Goal: Task Accomplishment & Management: Use online tool/utility

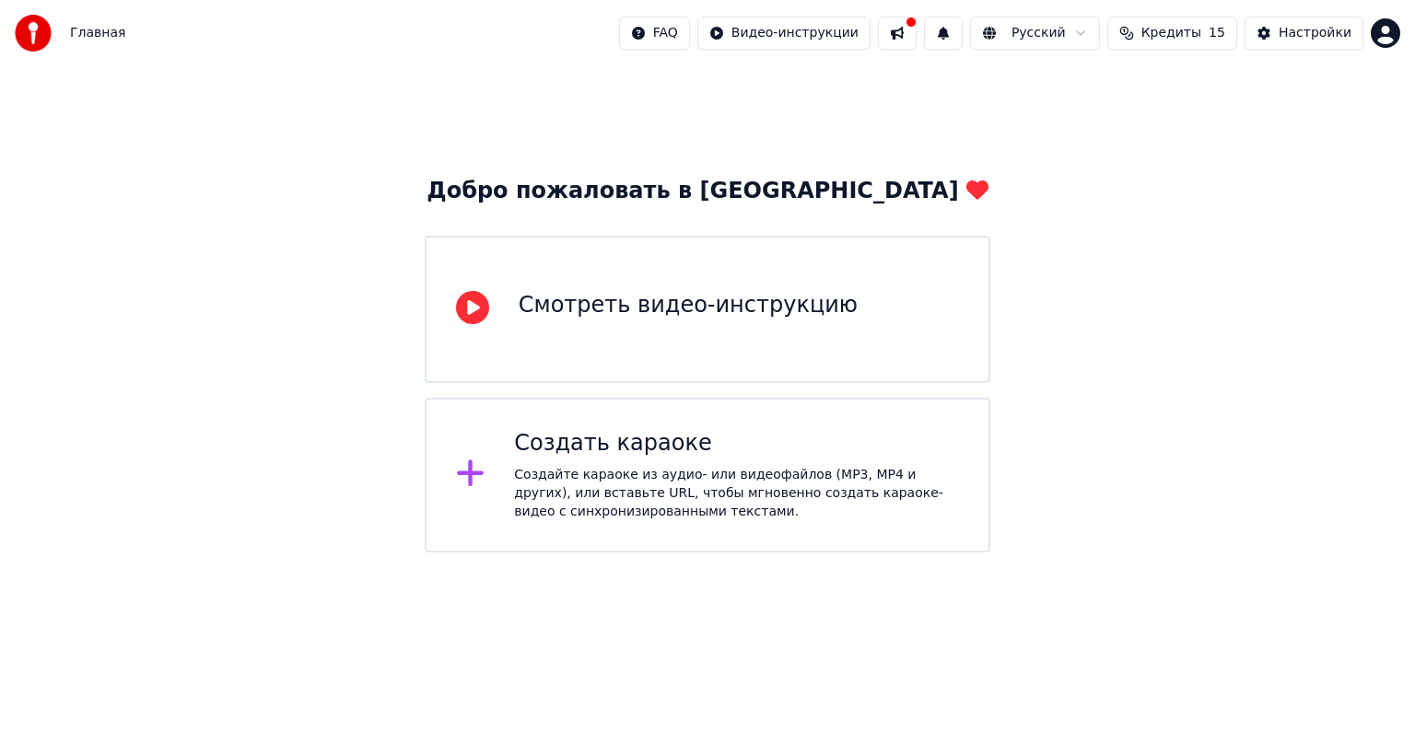
click at [1131, 212] on div "Добро пожаловать в Youka Смотреть видео-инструкцию Создать караоке Создайте кар…" at bounding box center [707, 309] width 1415 height 486
click at [561, 480] on div "Создайте караоке из аудио- или видеофайлов (MP3, MP4 и других), или вставьте UR…" at bounding box center [736, 493] width 445 height 55
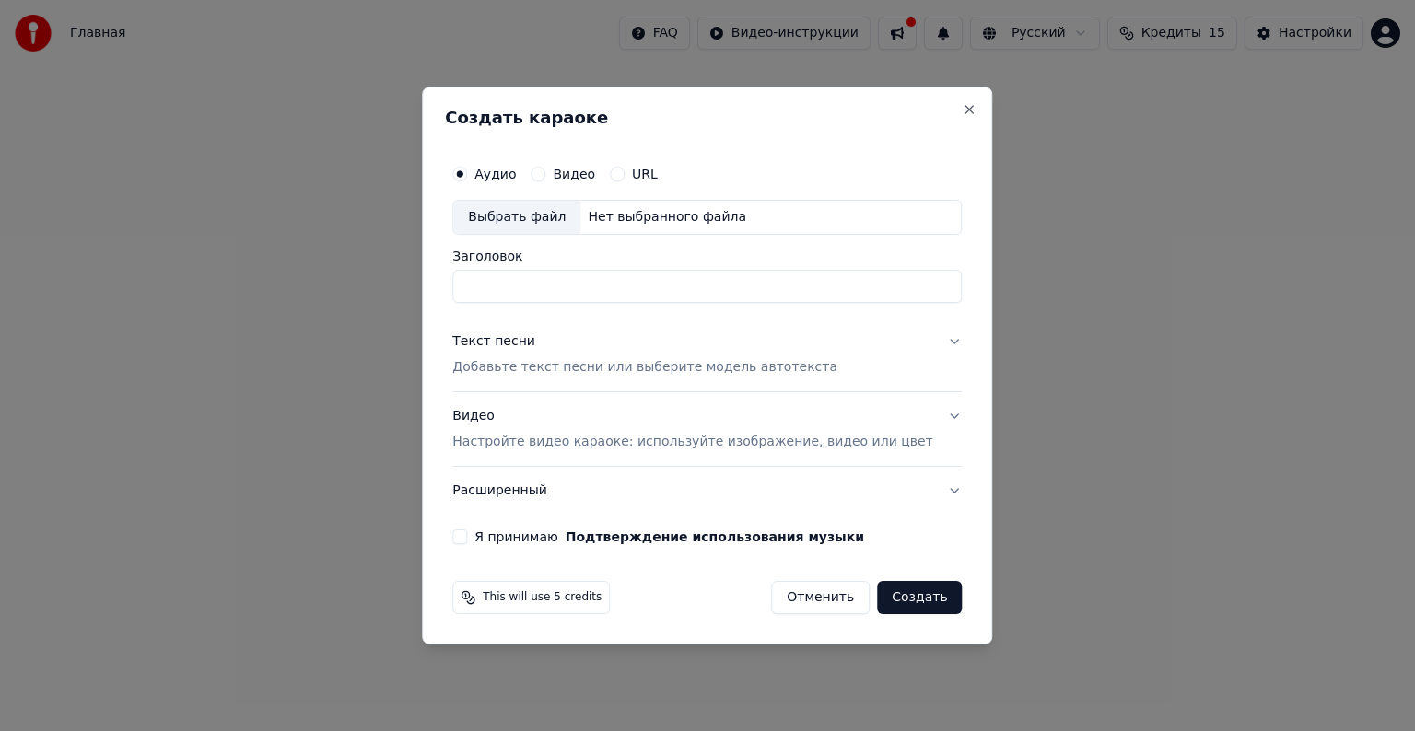
click at [545, 181] on button "Видео" at bounding box center [538, 174] width 15 height 15
click at [586, 285] on input "Заголовок" at bounding box center [706, 286] width 509 height 33
click at [931, 337] on button "Текст песни Добавьте текст песни или выберите модель автотекста" at bounding box center [706, 355] width 509 height 74
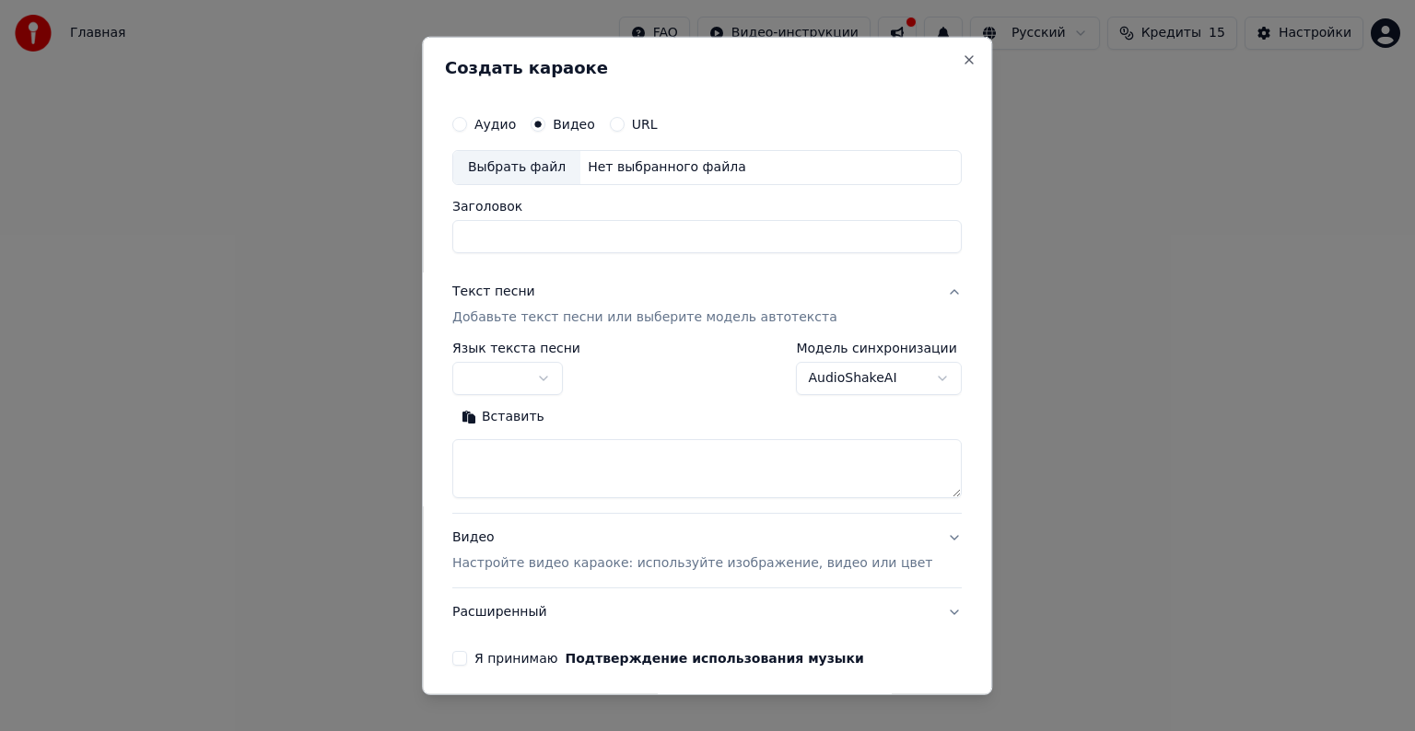
click at [545, 446] on textarea at bounding box center [706, 468] width 509 height 59
paste textarea "**********"
type textarea "**********"
drag, startPoint x: 553, startPoint y: 449, endPoint x: 449, endPoint y: 450, distance: 104.1
click at [449, 450] on div "**********" at bounding box center [707, 366] width 570 height 659
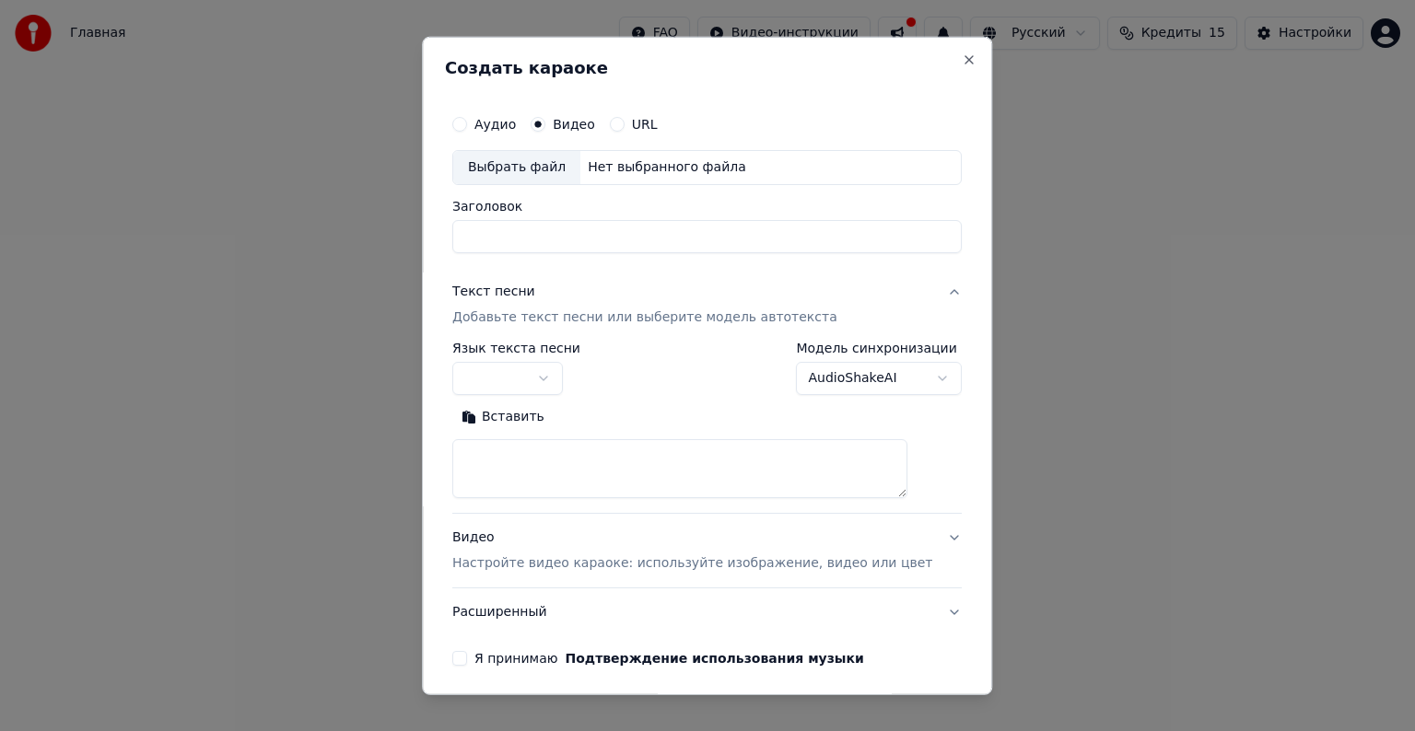
click at [605, 455] on textarea at bounding box center [679, 468] width 455 height 59
paste textarea "**********"
drag, startPoint x: 571, startPoint y: 457, endPoint x: 481, endPoint y: 467, distance: 90.8
click at [481, 467] on textarea at bounding box center [679, 468] width 455 height 59
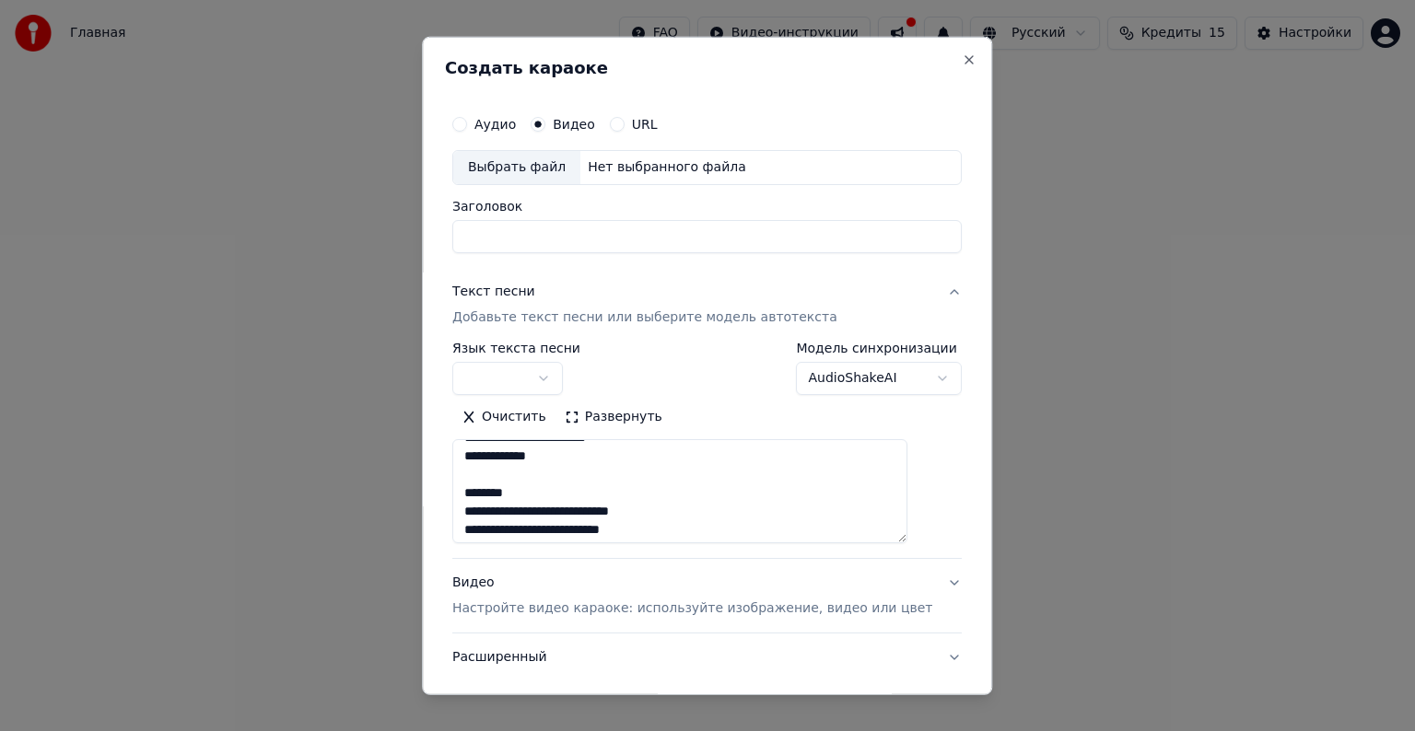
drag, startPoint x: 924, startPoint y: 490, endPoint x: 913, endPoint y: 542, distance: 52.8
click at [907, 542] on textarea at bounding box center [679, 491] width 455 height 104
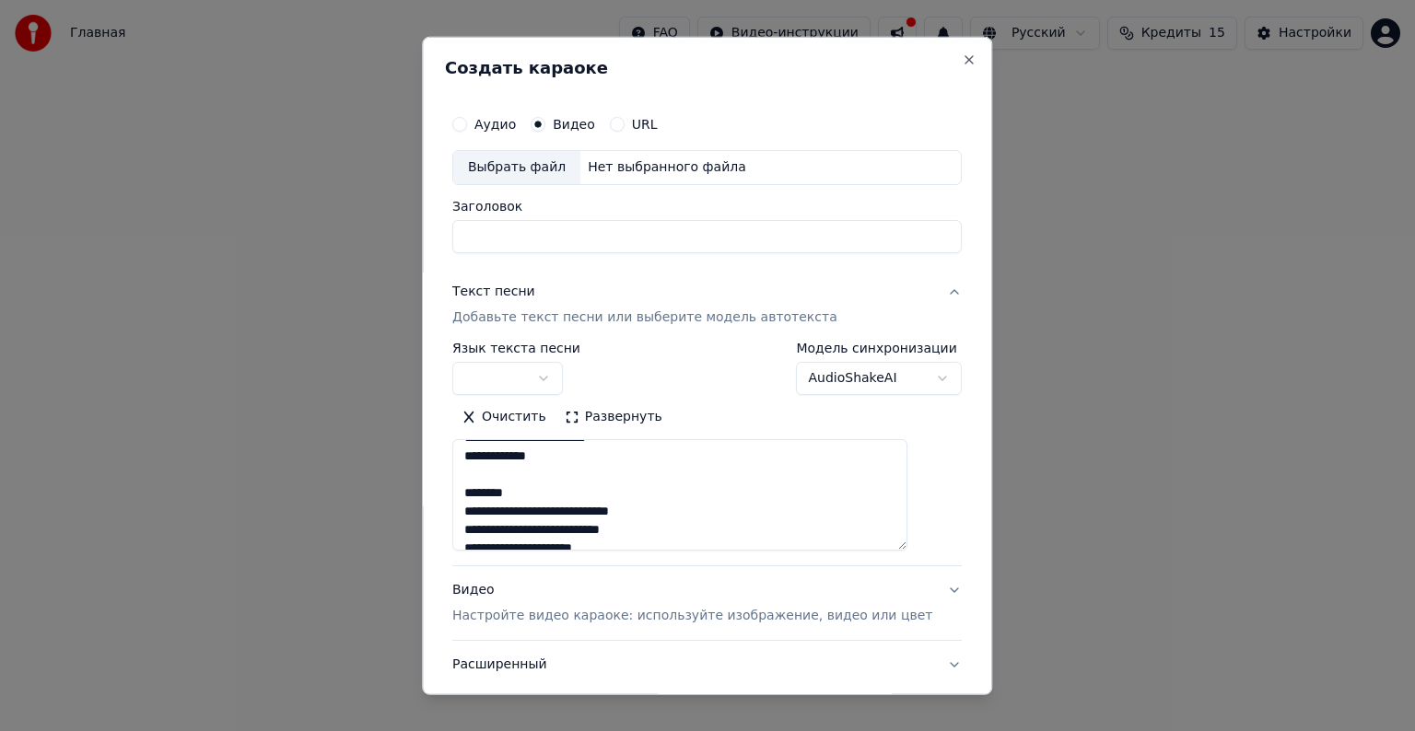
click at [556, 486] on textarea at bounding box center [679, 494] width 455 height 111
click at [562, 540] on textarea at bounding box center [679, 494] width 455 height 111
drag, startPoint x: 476, startPoint y: 483, endPoint x: 634, endPoint y: 451, distance: 160.6
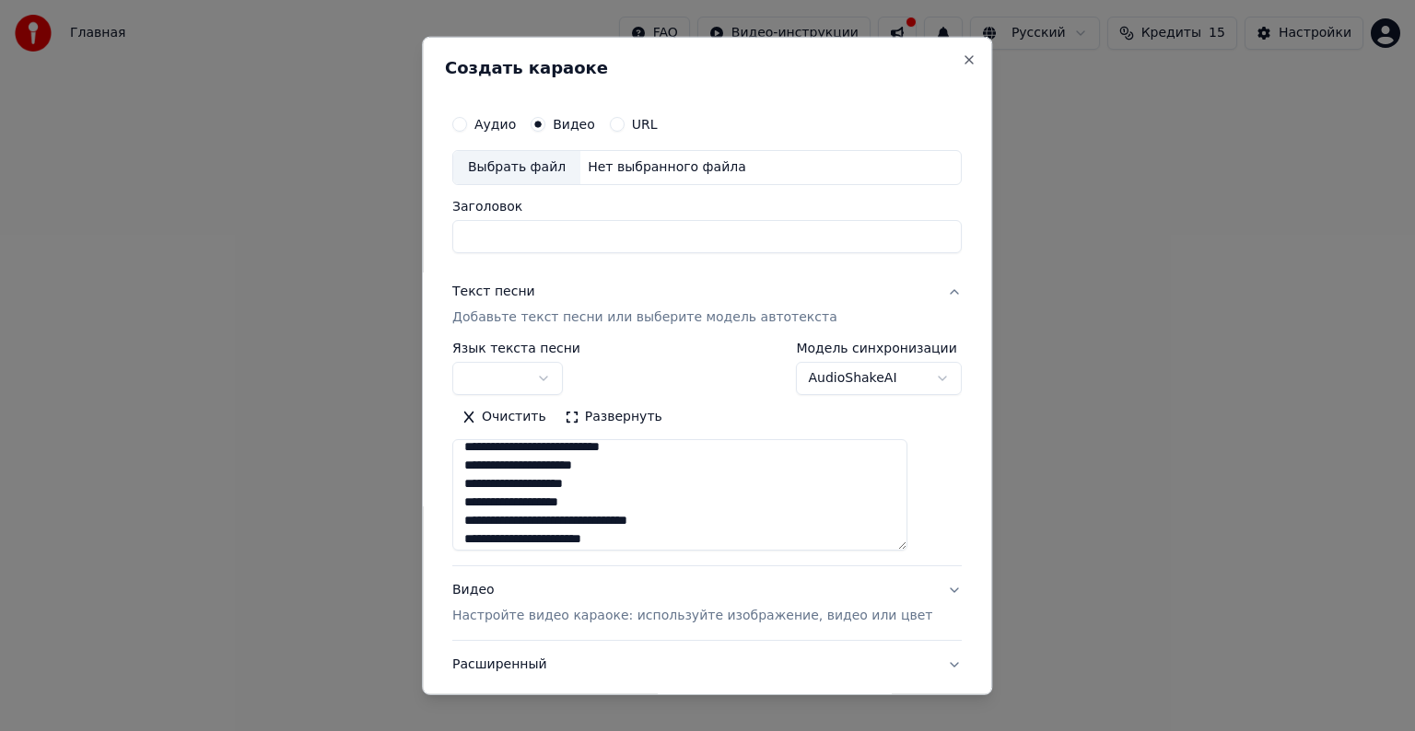
click at [634, 451] on textarea at bounding box center [679, 494] width 455 height 111
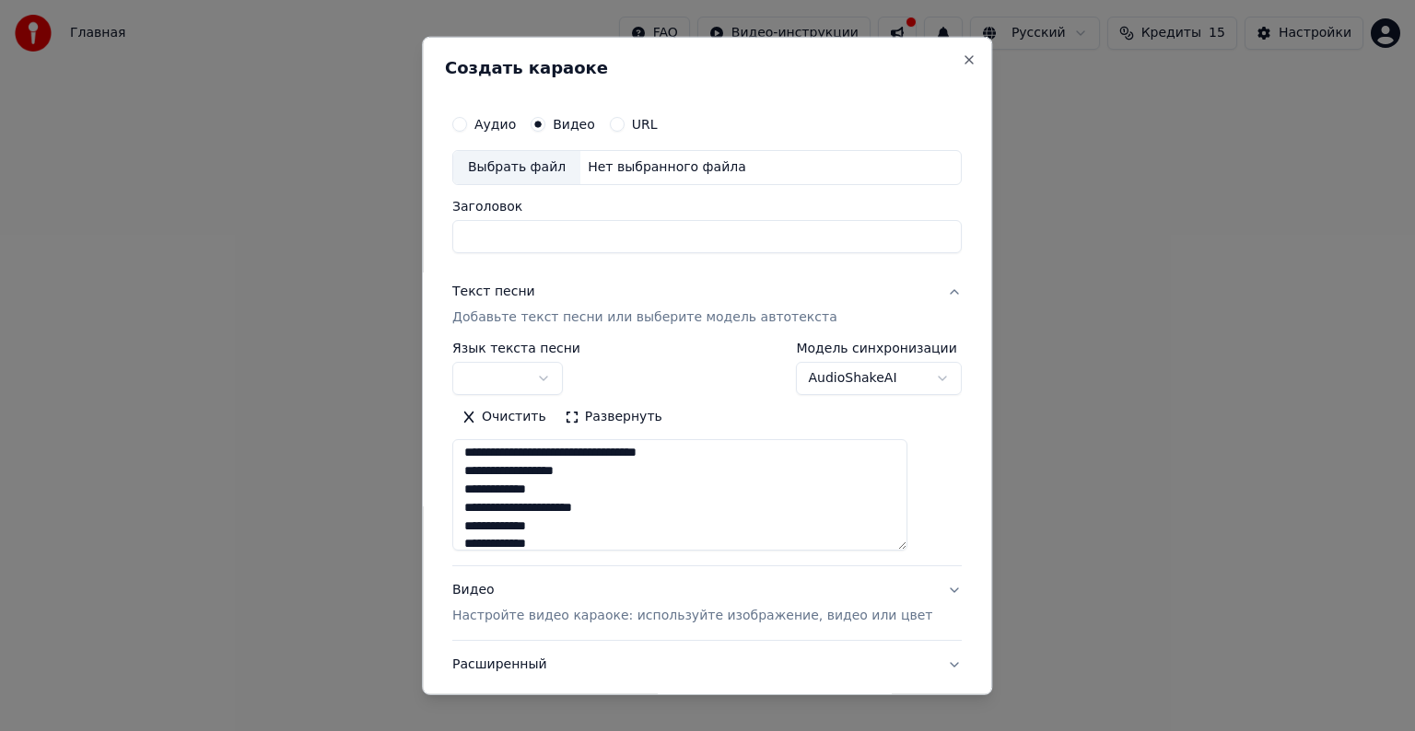
scroll to position [556, 0]
click at [624, 494] on textarea at bounding box center [679, 494] width 455 height 111
click at [629, 486] on textarea at bounding box center [679, 494] width 455 height 111
click at [637, 483] on textarea at bounding box center [679, 494] width 455 height 111
click at [659, 484] on textarea at bounding box center [679, 494] width 455 height 111
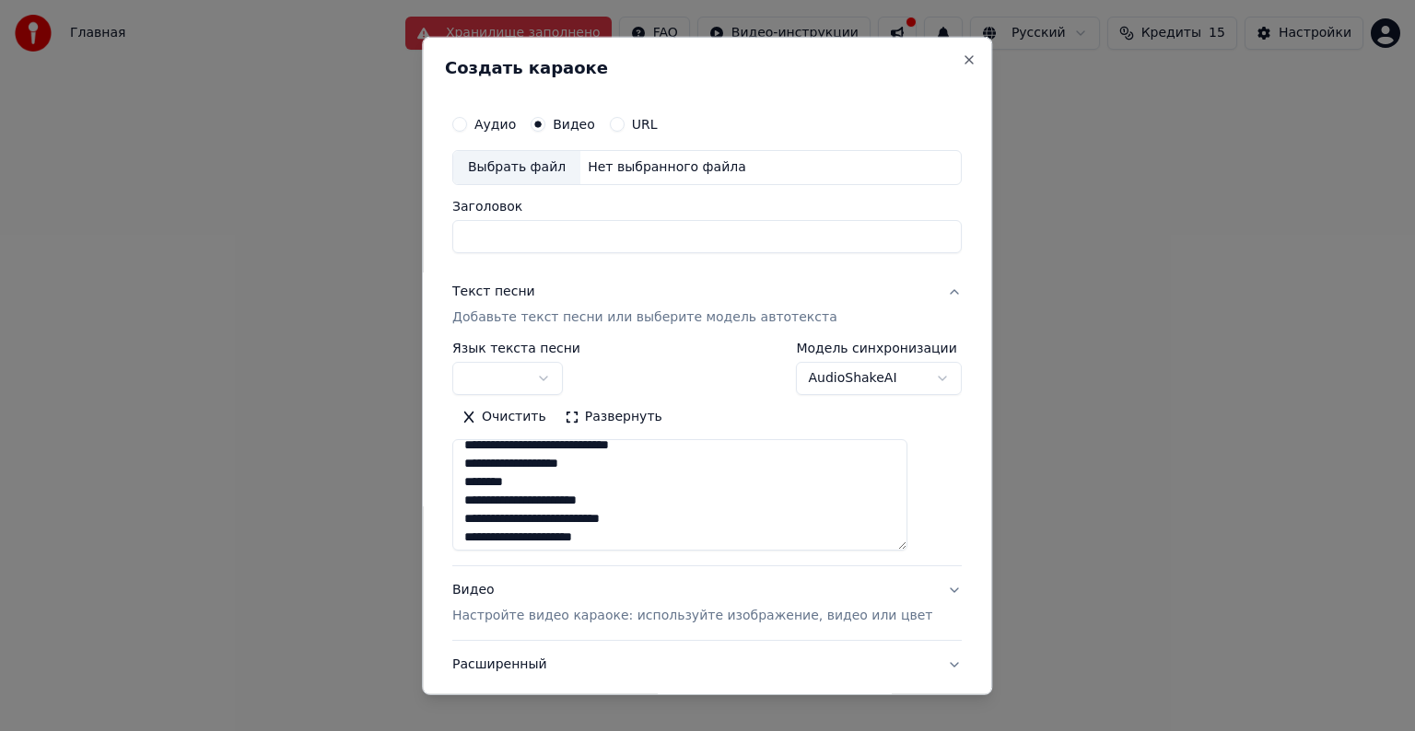
scroll to position [449, 0]
click at [563, 455] on textarea "**********" at bounding box center [679, 494] width 455 height 111
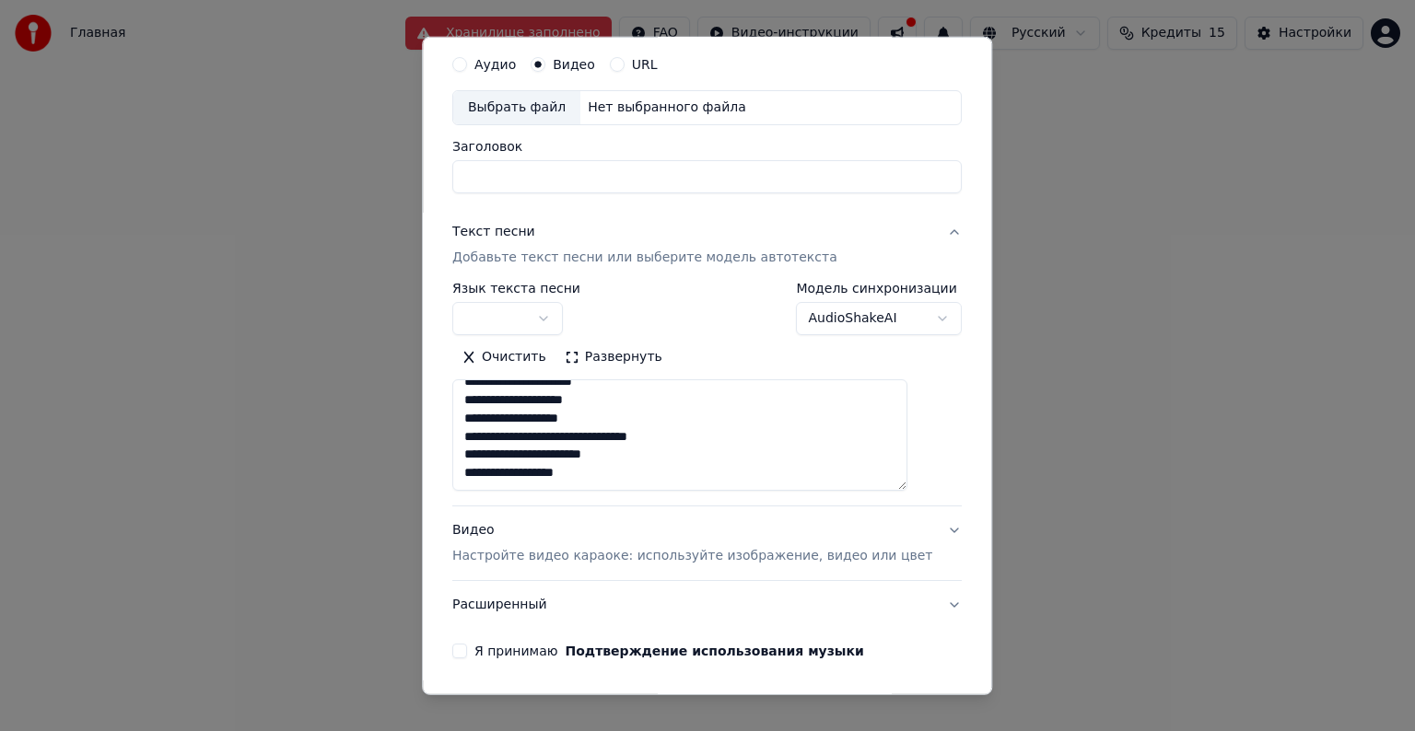
scroll to position [92, 0]
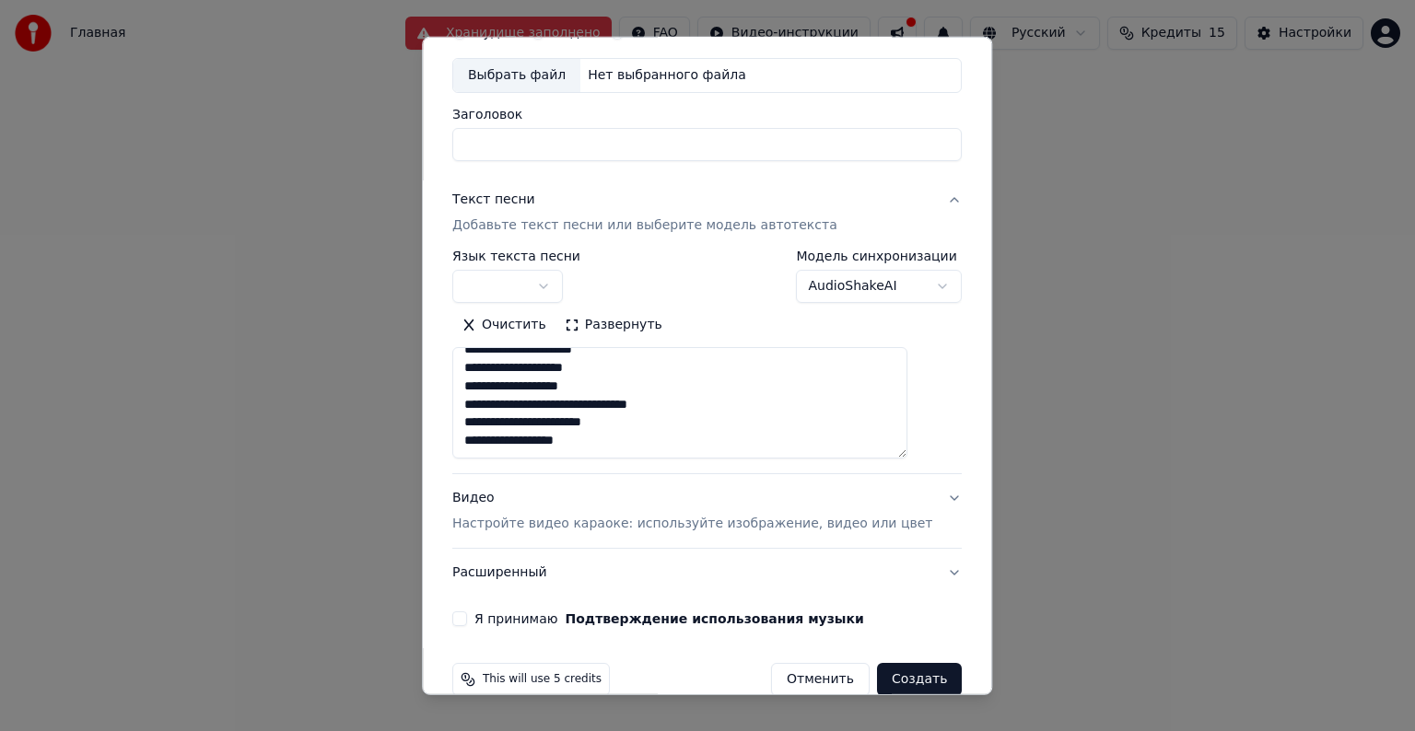
type textarea "**********"
click at [563, 291] on button "button" at bounding box center [507, 286] width 111 height 33
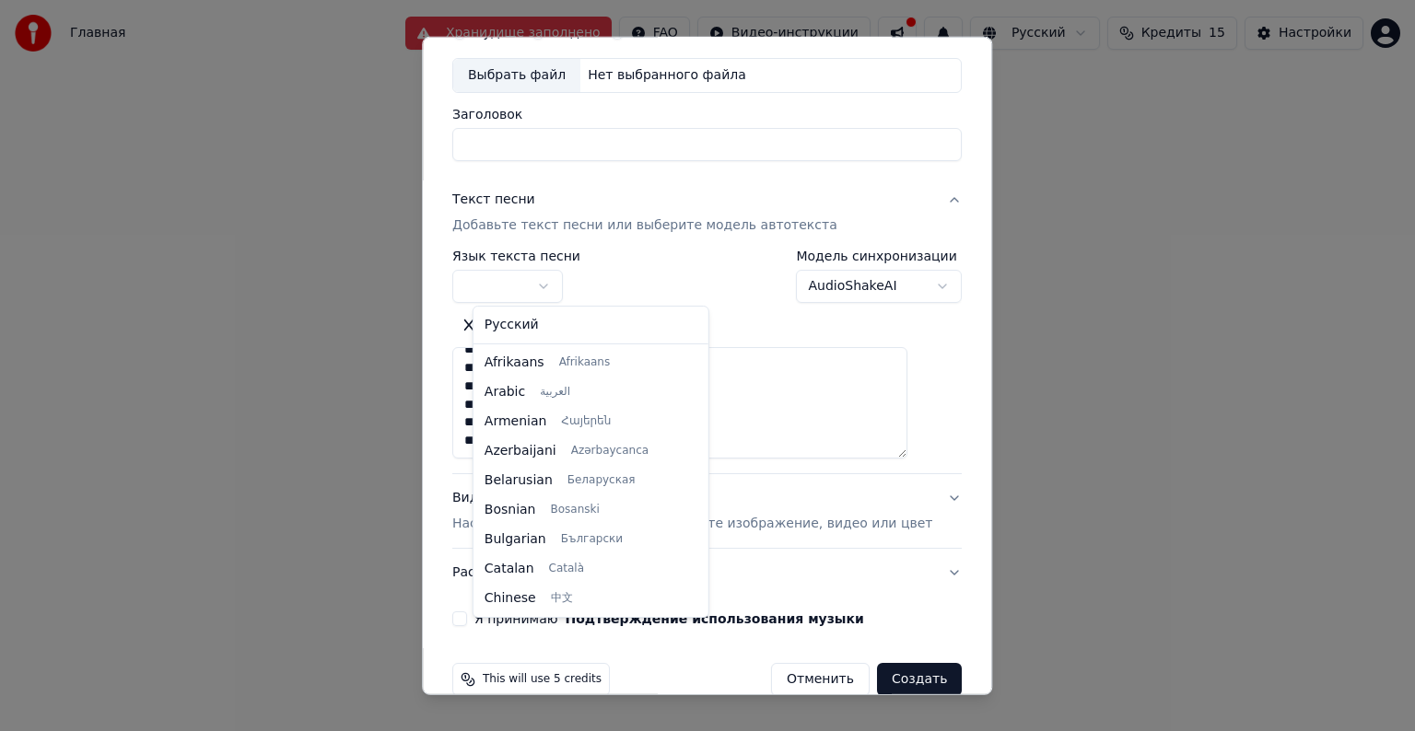
select select "**"
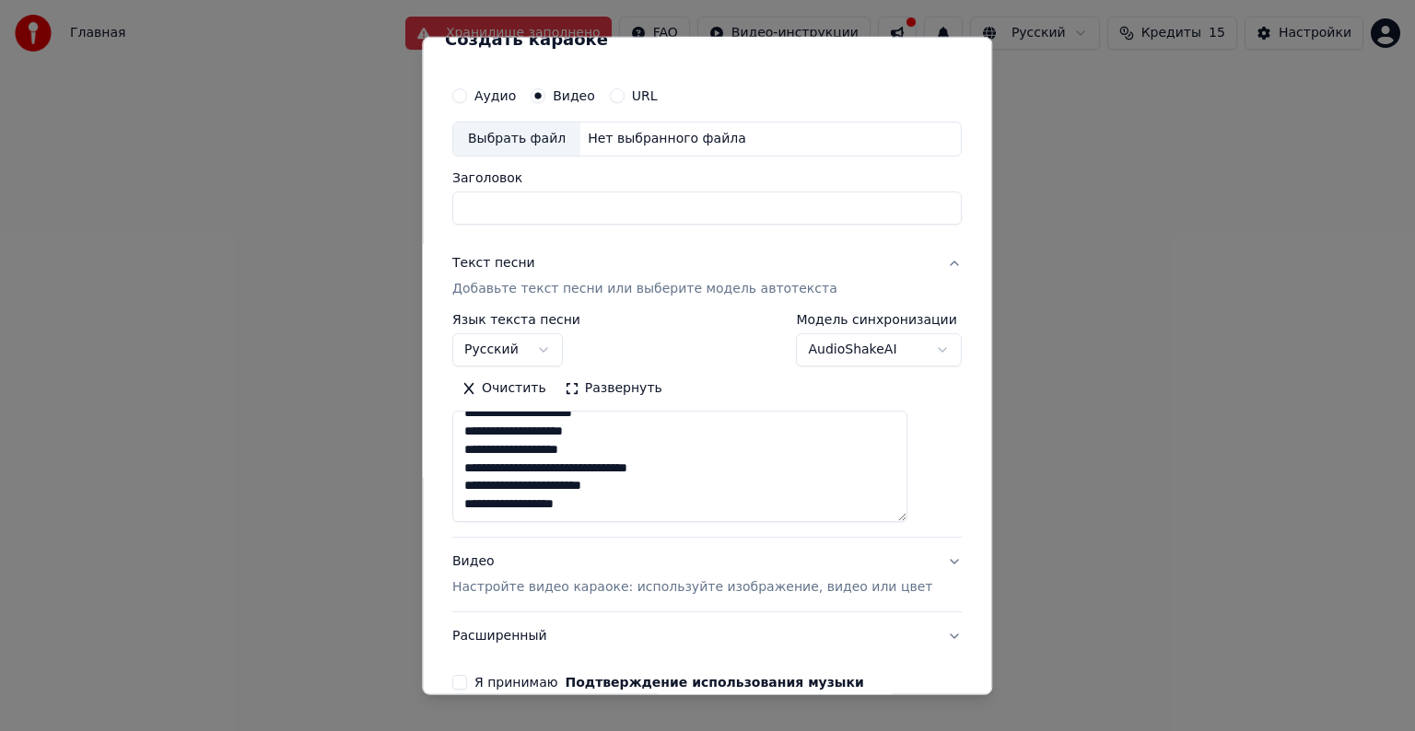
scroll to position [0, 0]
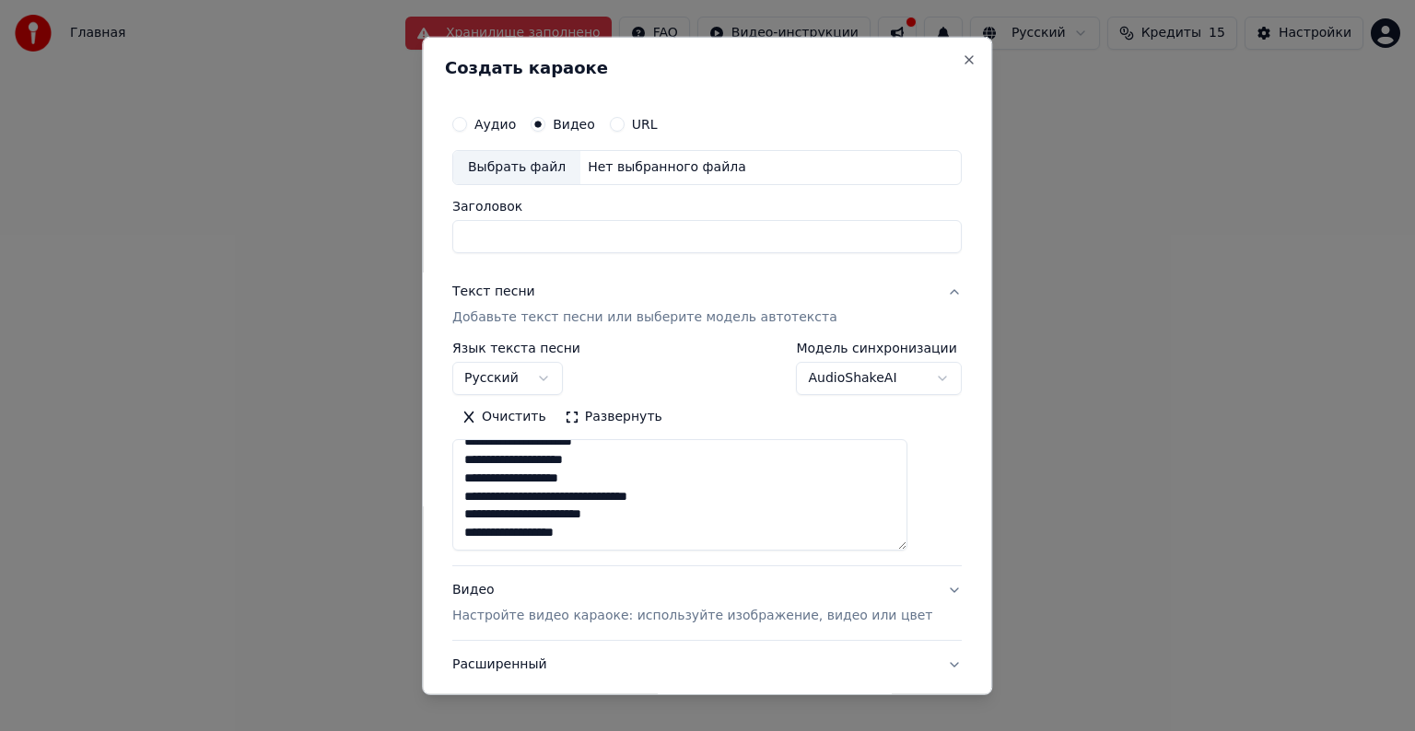
click at [562, 247] on input "Заголовок" at bounding box center [706, 236] width 509 height 33
type input "*"
type input "**********"
click at [547, 170] on div "Выбрать файл" at bounding box center [516, 167] width 127 height 33
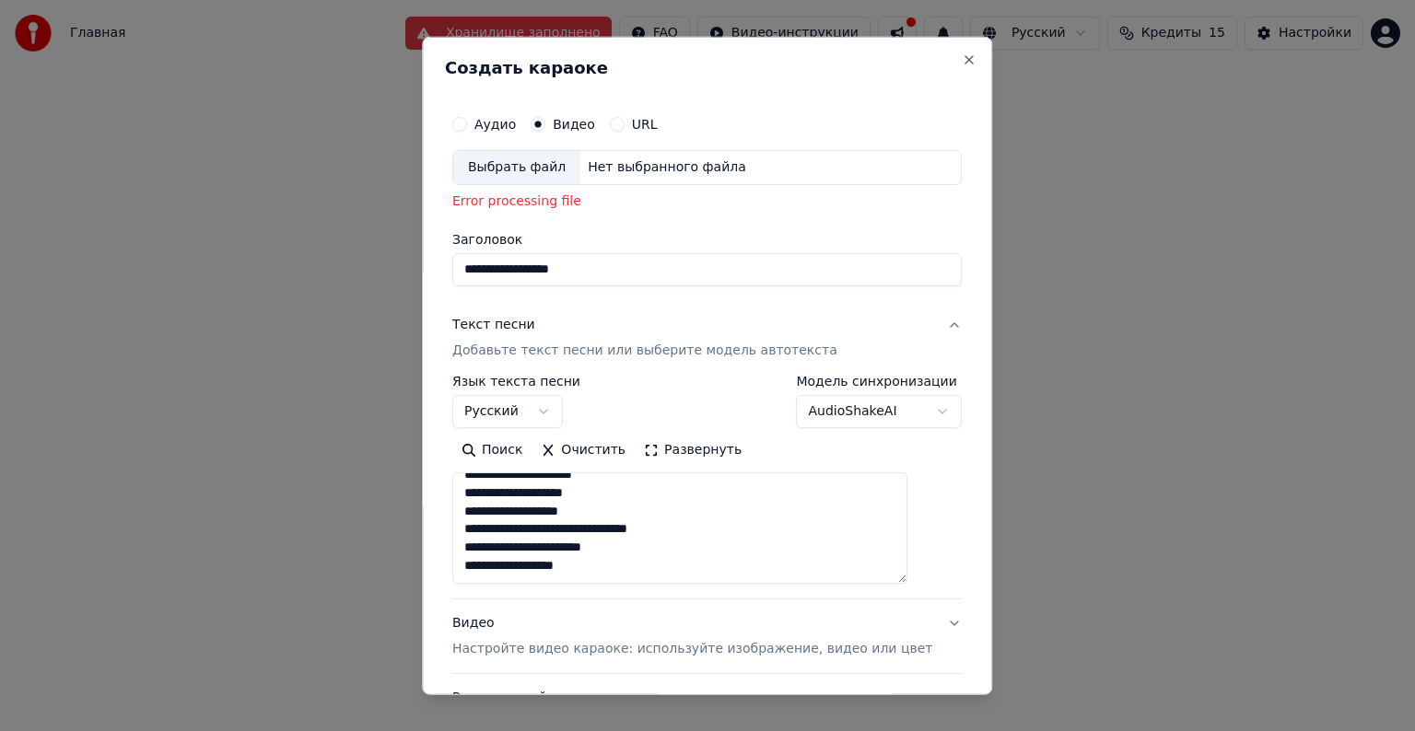
click at [467, 125] on button "Аудио" at bounding box center [459, 124] width 15 height 15
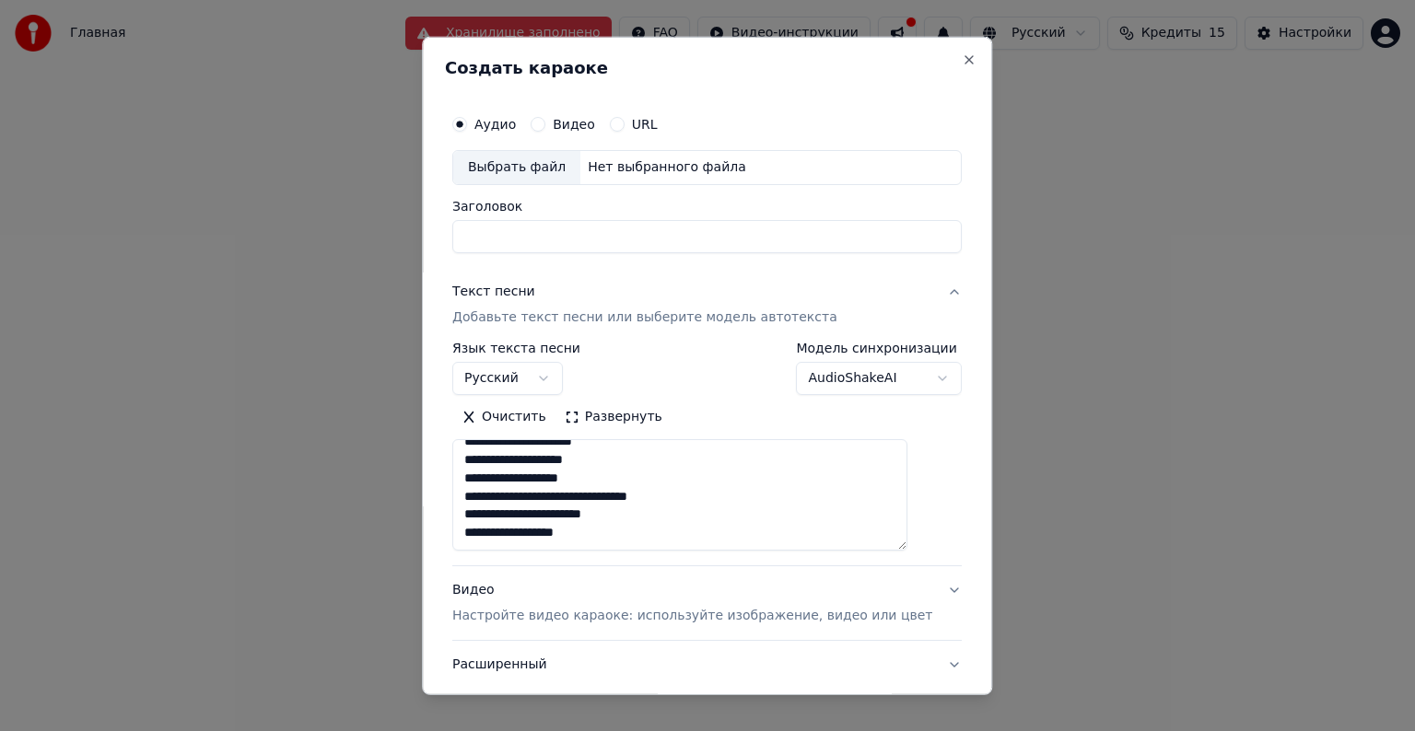
click at [624, 163] on div "Нет выбранного файла" at bounding box center [666, 167] width 173 height 18
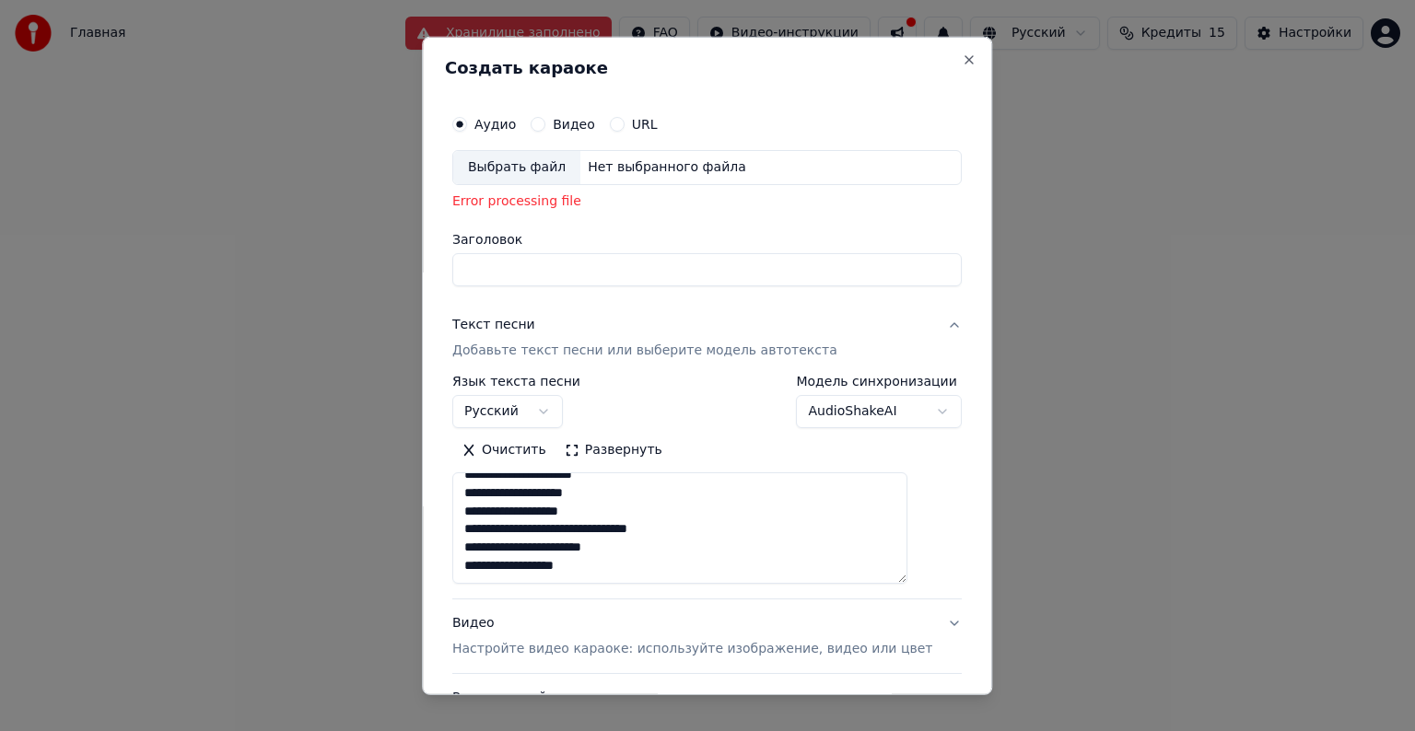
click at [505, 175] on div "Выбрать файл" at bounding box center [516, 167] width 127 height 33
click at [544, 205] on div "Error processing file" at bounding box center [706, 202] width 509 height 18
click at [508, 125] on label "Аудио" at bounding box center [494, 124] width 41 height 13
click at [467, 125] on button "Аудио" at bounding box center [459, 124] width 15 height 15
click at [625, 124] on button "URL" at bounding box center [617, 124] width 15 height 15
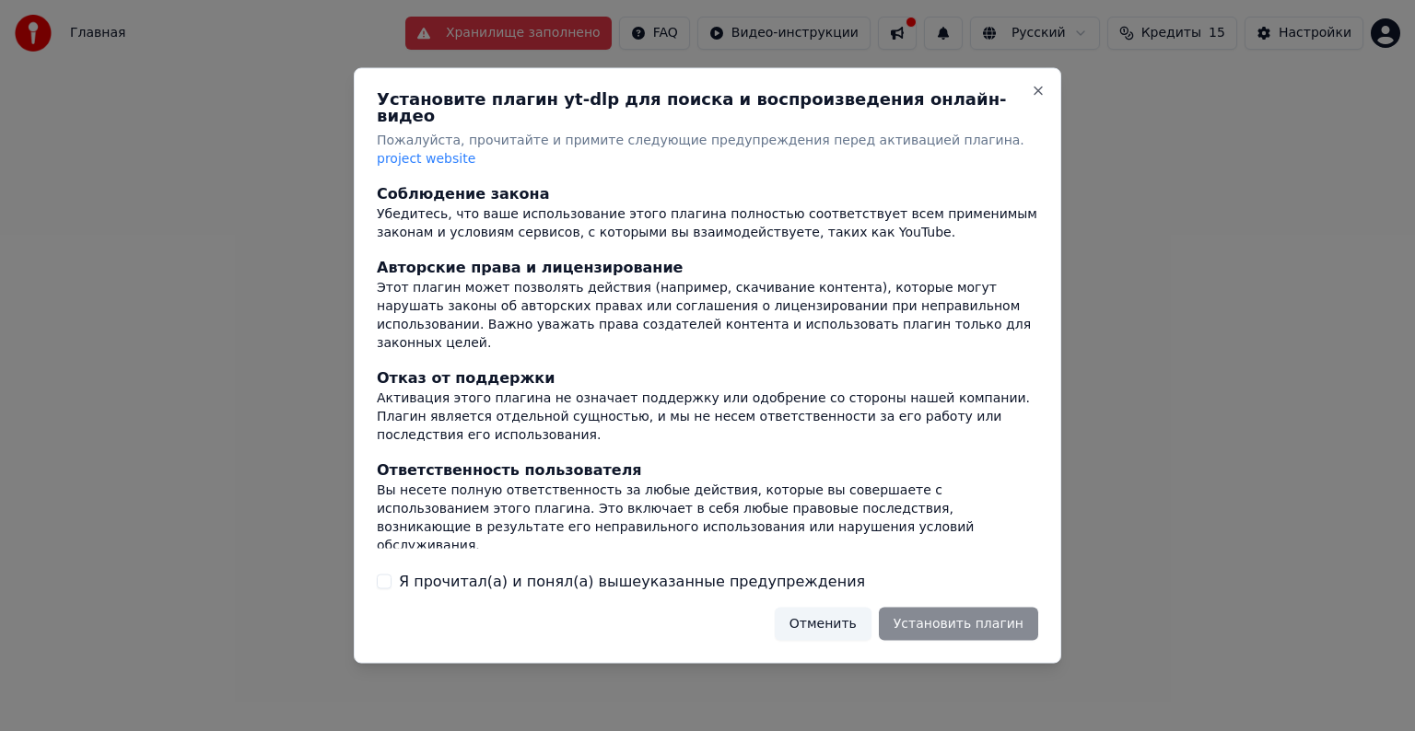
drag, startPoint x: 585, startPoint y: 560, endPoint x: 596, endPoint y: 560, distance: 11.1
click at [584, 570] on label "Я прочитал(а) и понял(а) вышеуказанные предупреждения" at bounding box center [632, 581] width 466 height 22
click at [392, 574] on button "Я прочитал(а) и понял(а) вышеуказанные предупреждения" at bounding box center [384, 581] width 15 height 15
click at [943, 607] on button "Установить плагин" at bounding box center [958, 623] width 159 height 33
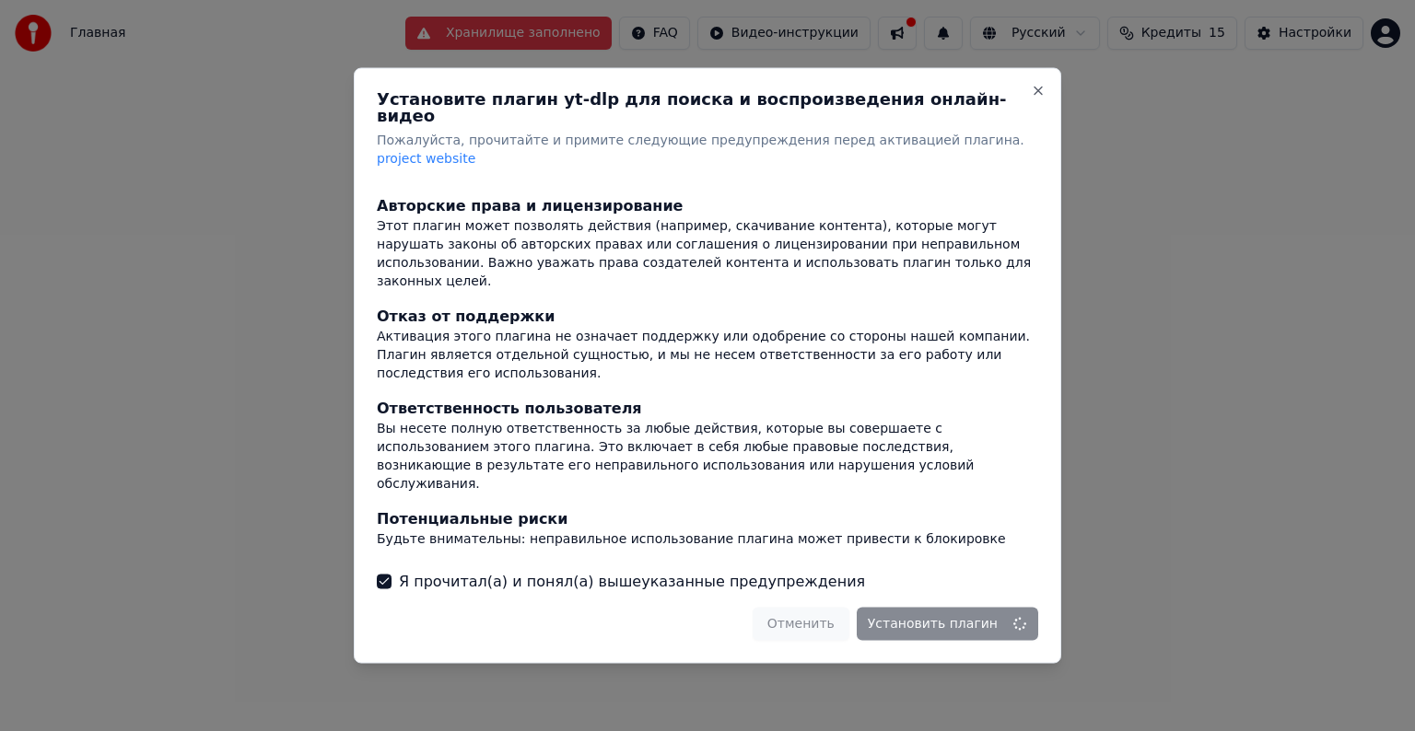
scroll to position [117, 0]
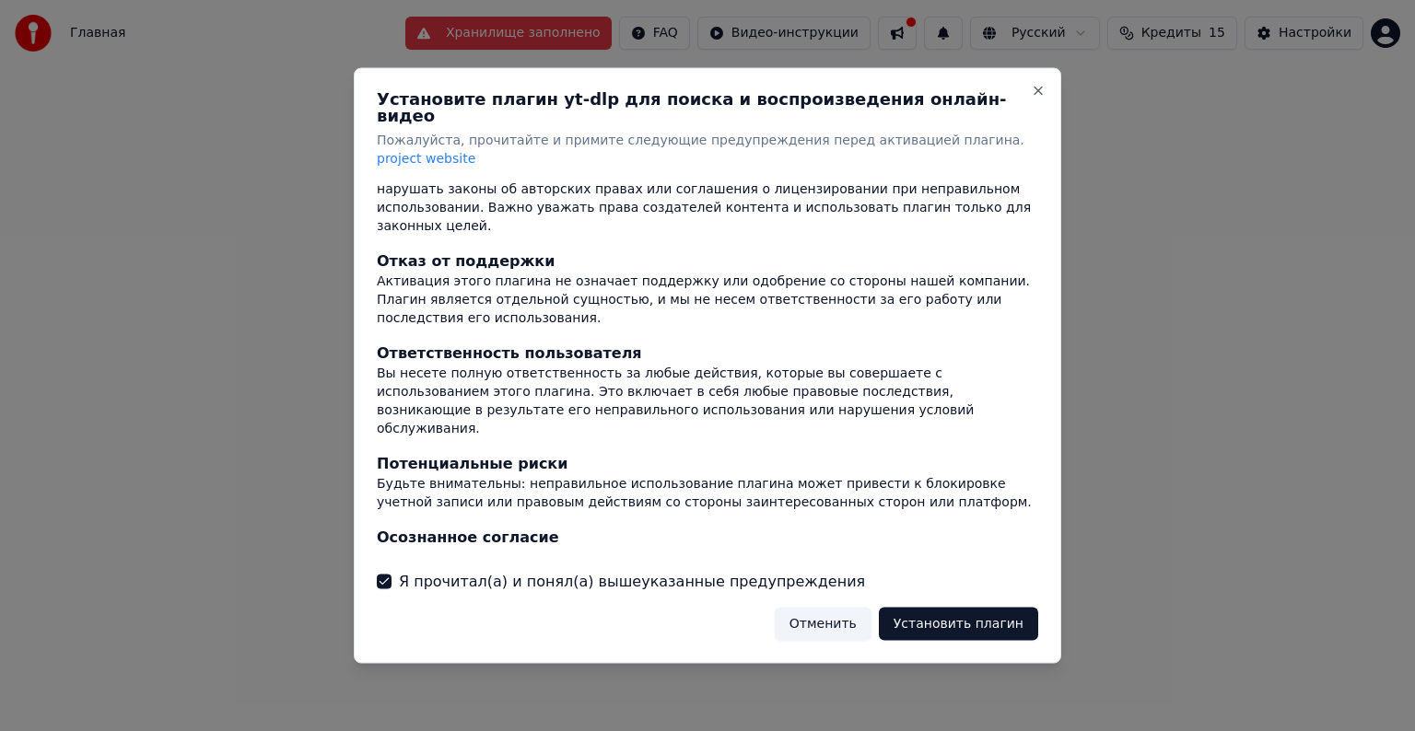
click at [924, 460] on div "Соблюдение закона Убедитесь, что ваше использование этого плагина полностью соо…" at bounding box center [707, 365] width 661 height 366
click at [852, 614] on button "Отменить" at bounding box center [823, 623] width 97 height 33
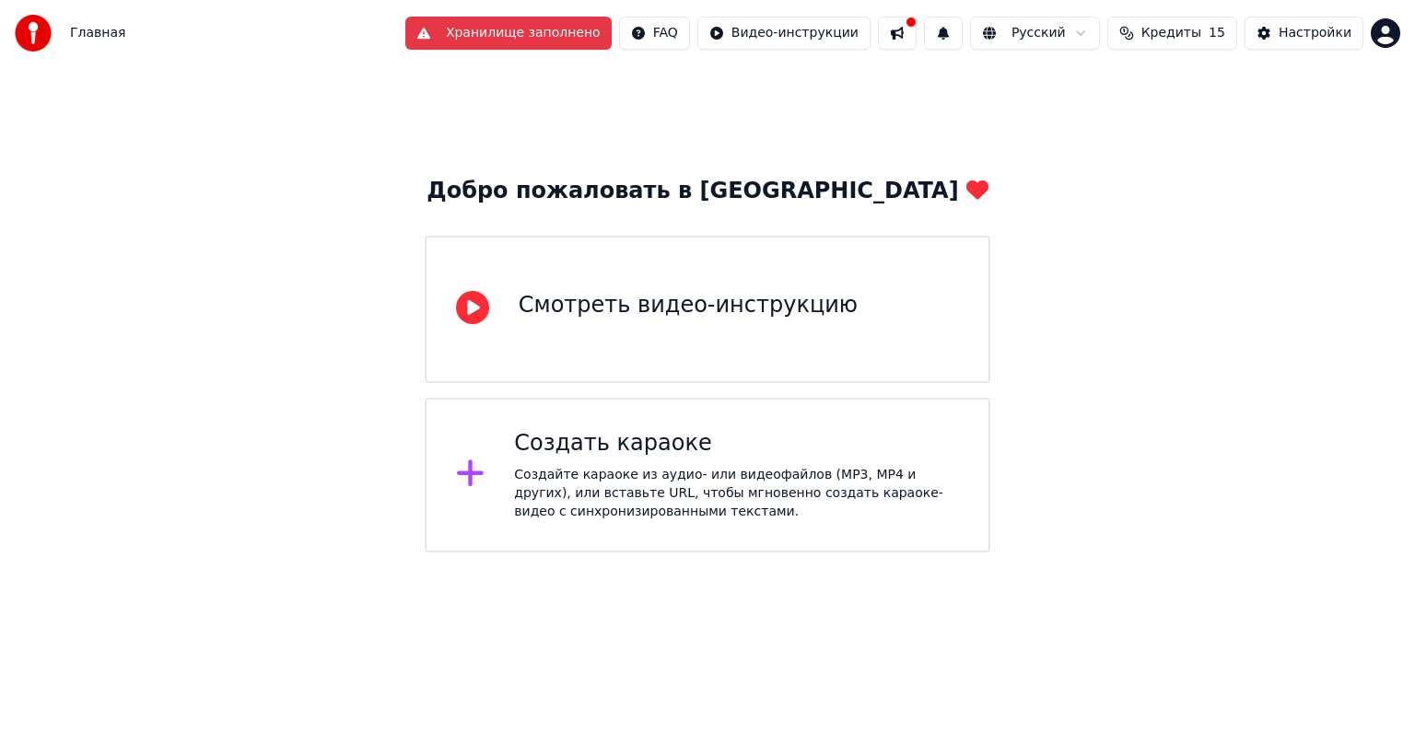
click at [576, 435] on div "Создать караоке" at bounding box center [736, 443] width 445 height 29
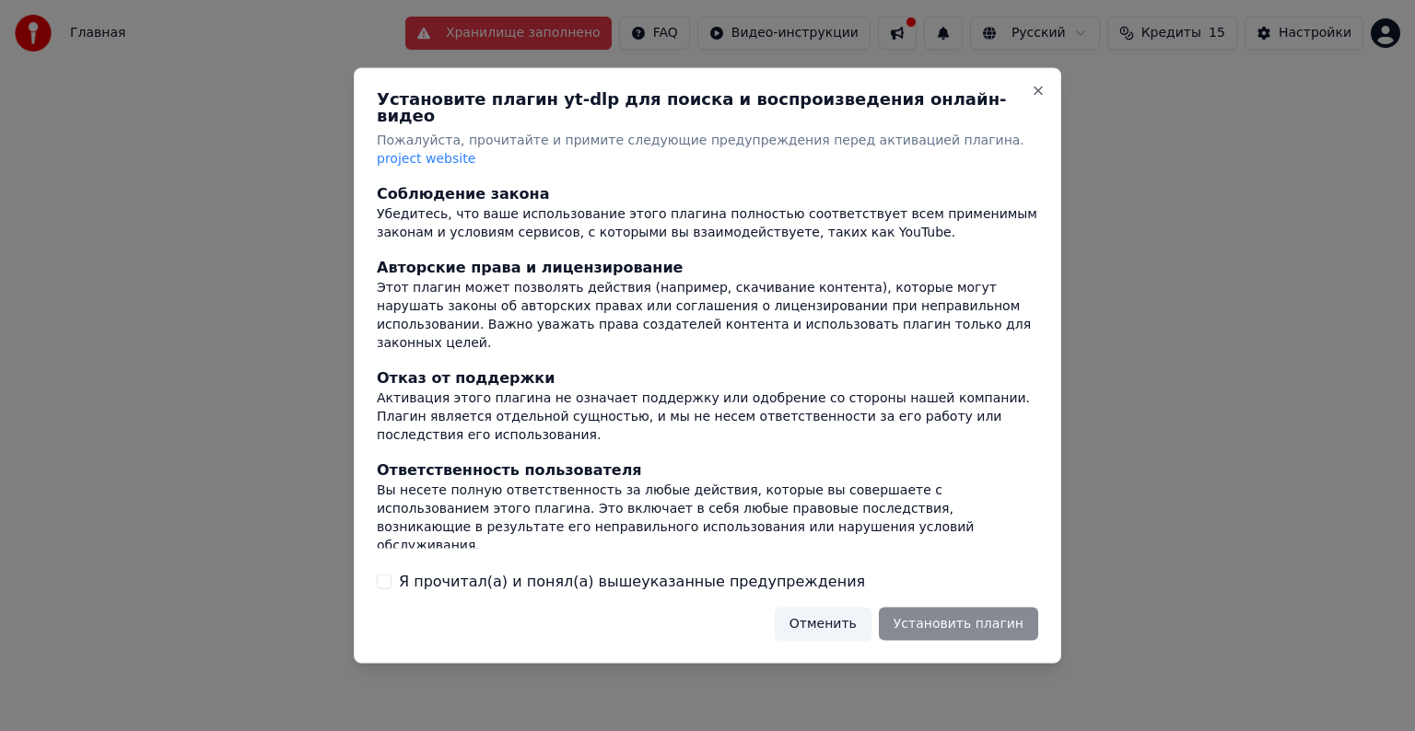
click at [828, 607] on button "Отменить" at bounding box center [823, 623] width 97 height 33
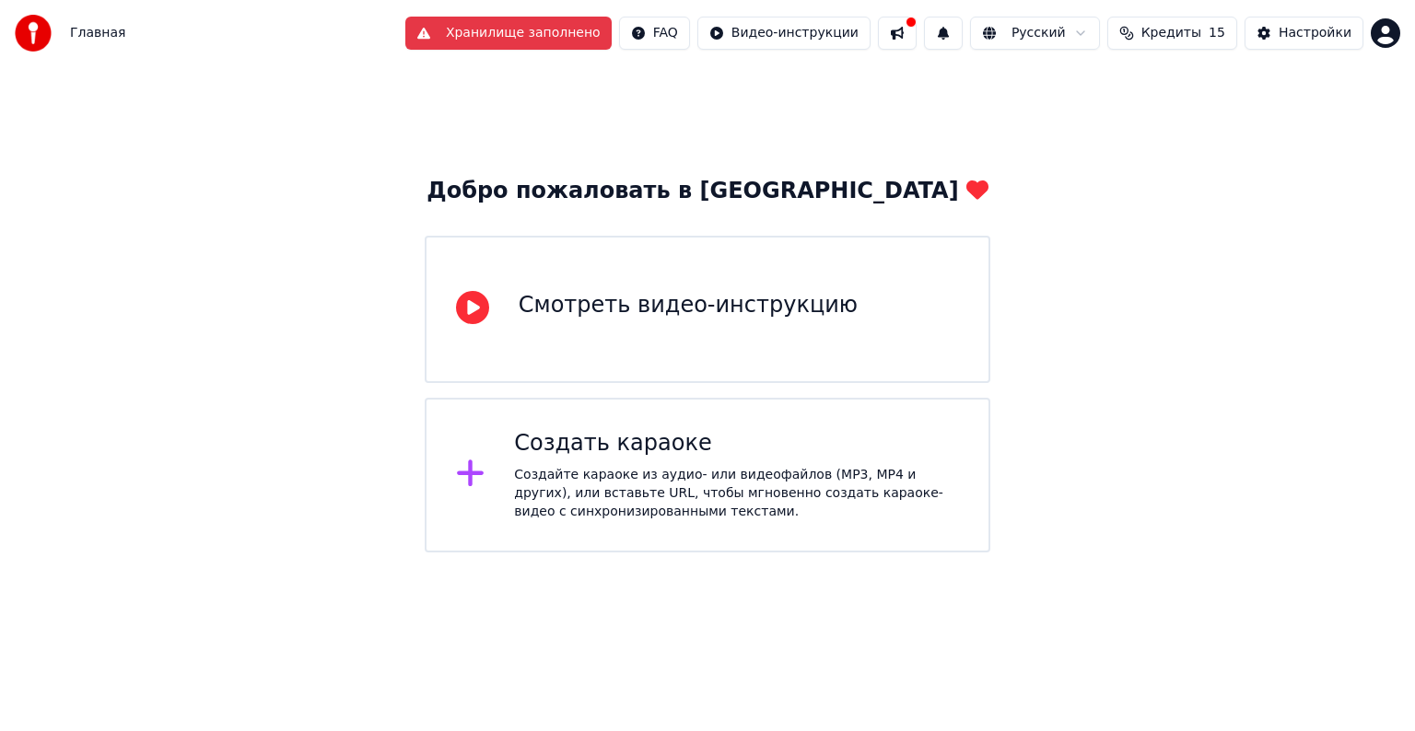
click at [667, 469] on div "Создайте караоке из аудио- или видеофайлов (MP3, MP4 и других), или вставьте UR…" at bounding box center [736, 493] width 445 height 55
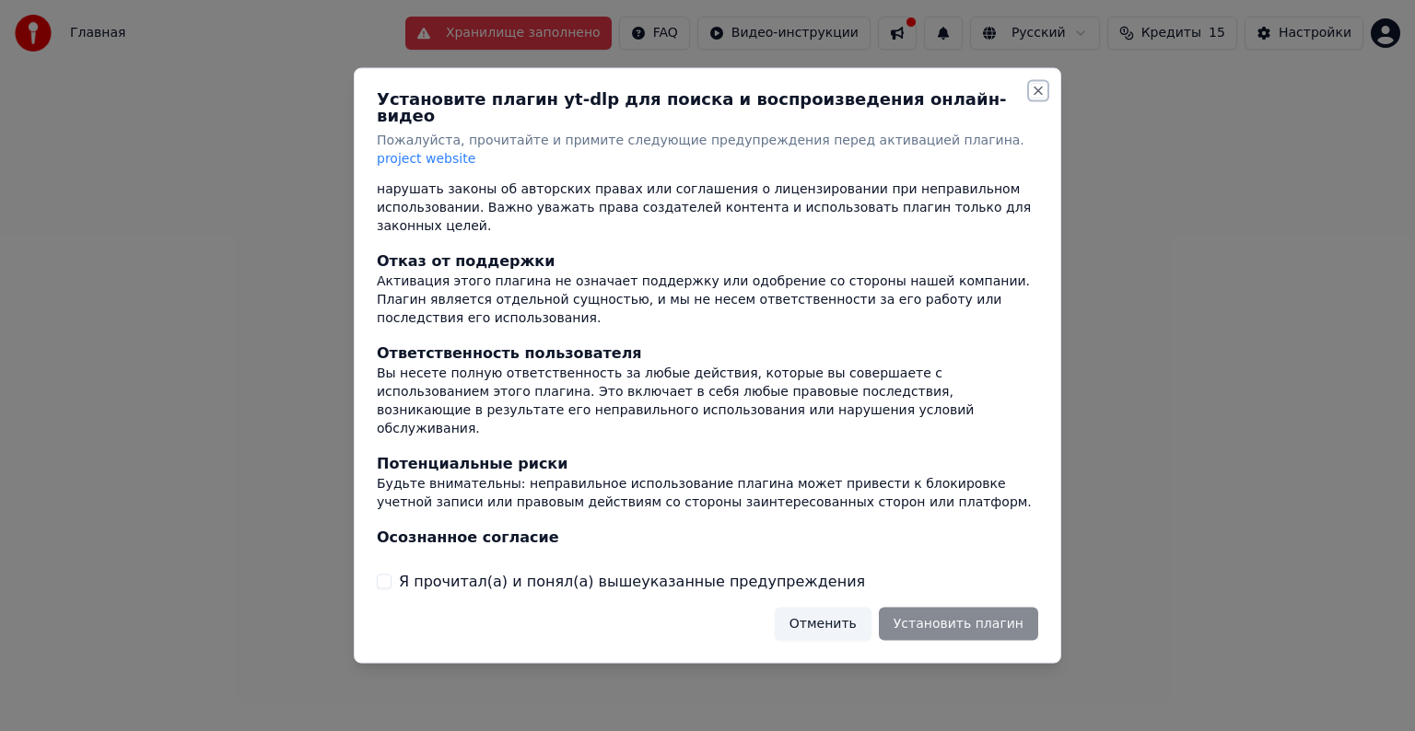
click at [1035, 99] on button "Close" at bounding box center [1038, 91] width 15 height 15
click at [1158, 127] on div at bounding box center [707, 365] width 1415 height 731
click at [1039, 99] on div "Установите плагин yt-dlp для поиска и воспроизведения онлайн-видео Пожалуйста, …" at bounding box center [708, 366] width 708 height 596
click at [1039, 99] on button "Close" at bounding box center [1038, 91] width 15 height 15
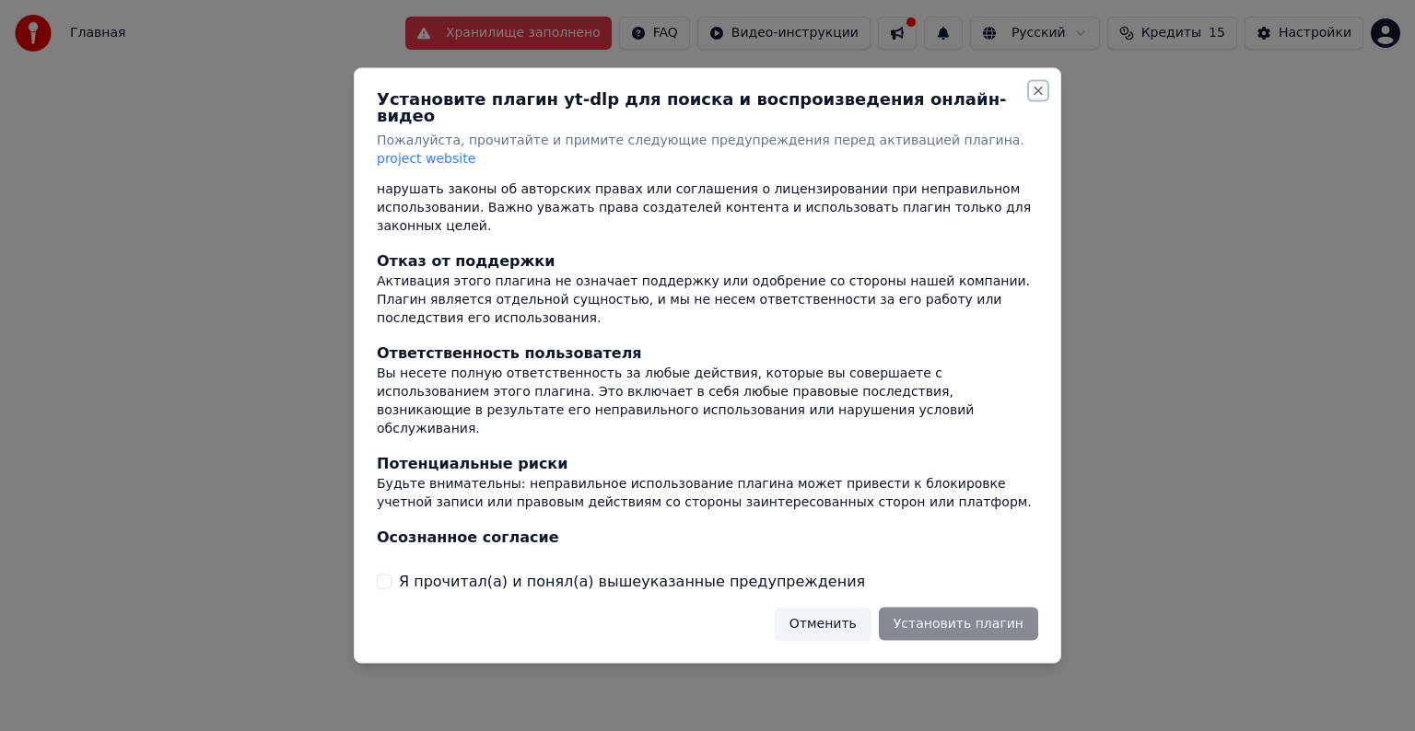
click at [1039, 99] on button "Close" at bounding box center [1038, 91] width 15 height 15
click at [1037, 99] on button "Close" at bounding box center [1038, 91] width 15 height 15
click at [832, 607] on button "Отменить" at bounding box center [823, 623] width 97 height 33
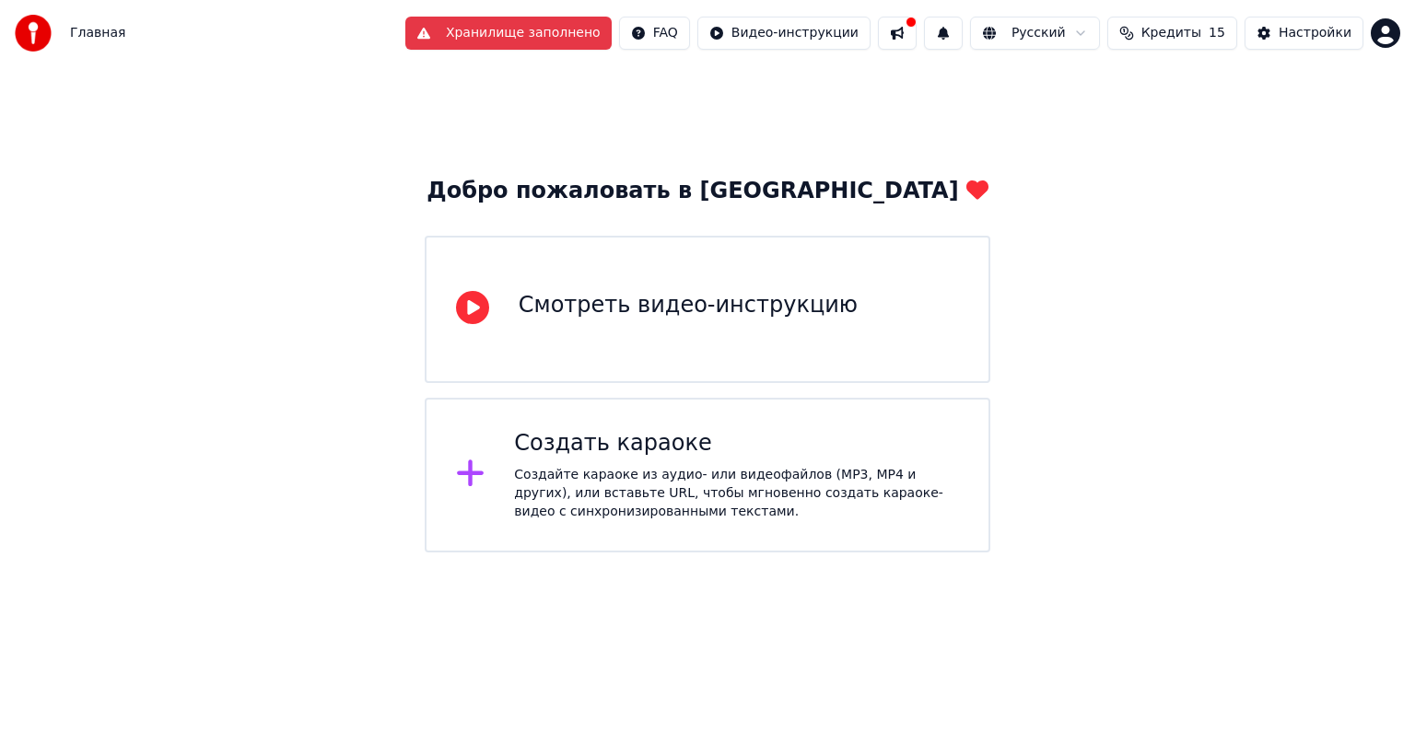
click at [579, 35] on button "Хранилище заполнено" at bounding box center [508, 33] width 206 height 33
click at [763, 33] on html "Главная Хранилище заполнено FAQ Видео-инструкции Русский Кредиты 15 Настройки Д…" at bounding box center [707, 276] width 1415 height 553
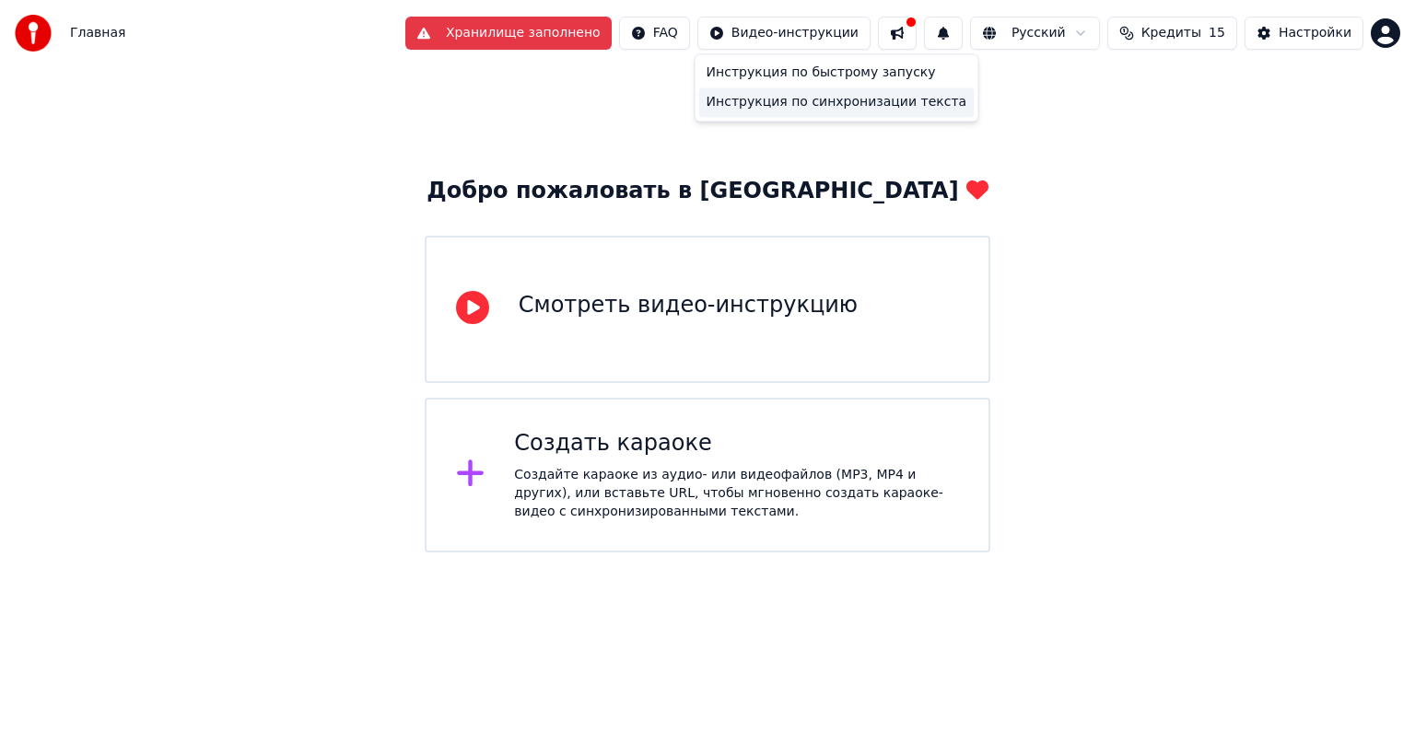
click at [767, 102] on div "Инструкция по синхронизации текста" at bounding box center [836, 102] width 275 height 29
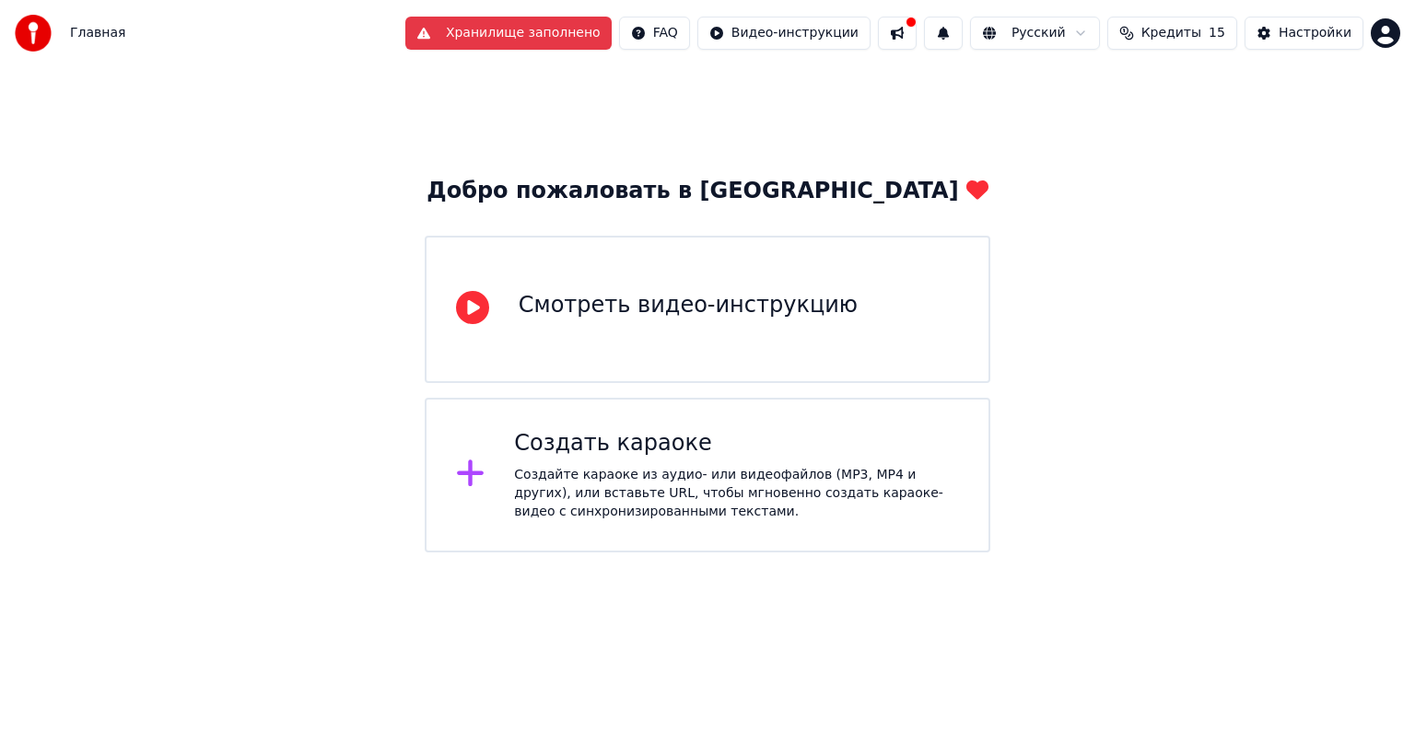
click at [598, 297] on div "Смотреть видео-инструкцию" at bounding box center [688, 305] width 339 height 29
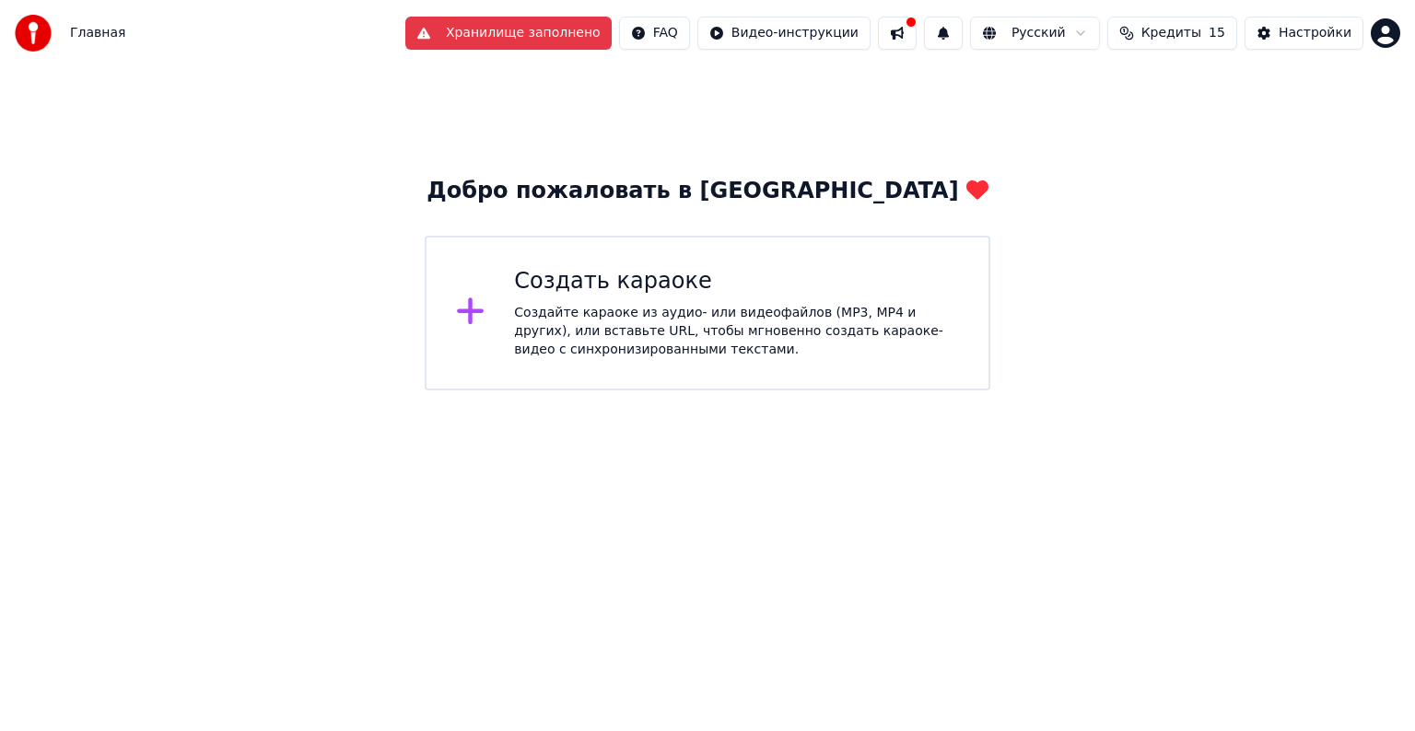
click at [702, 310] on div "Создайте караоке из аудио- или видеофайлов (MP3, MP4 и других), или вставьте UR…" at bounding box center [736, 331] width 445 height 55
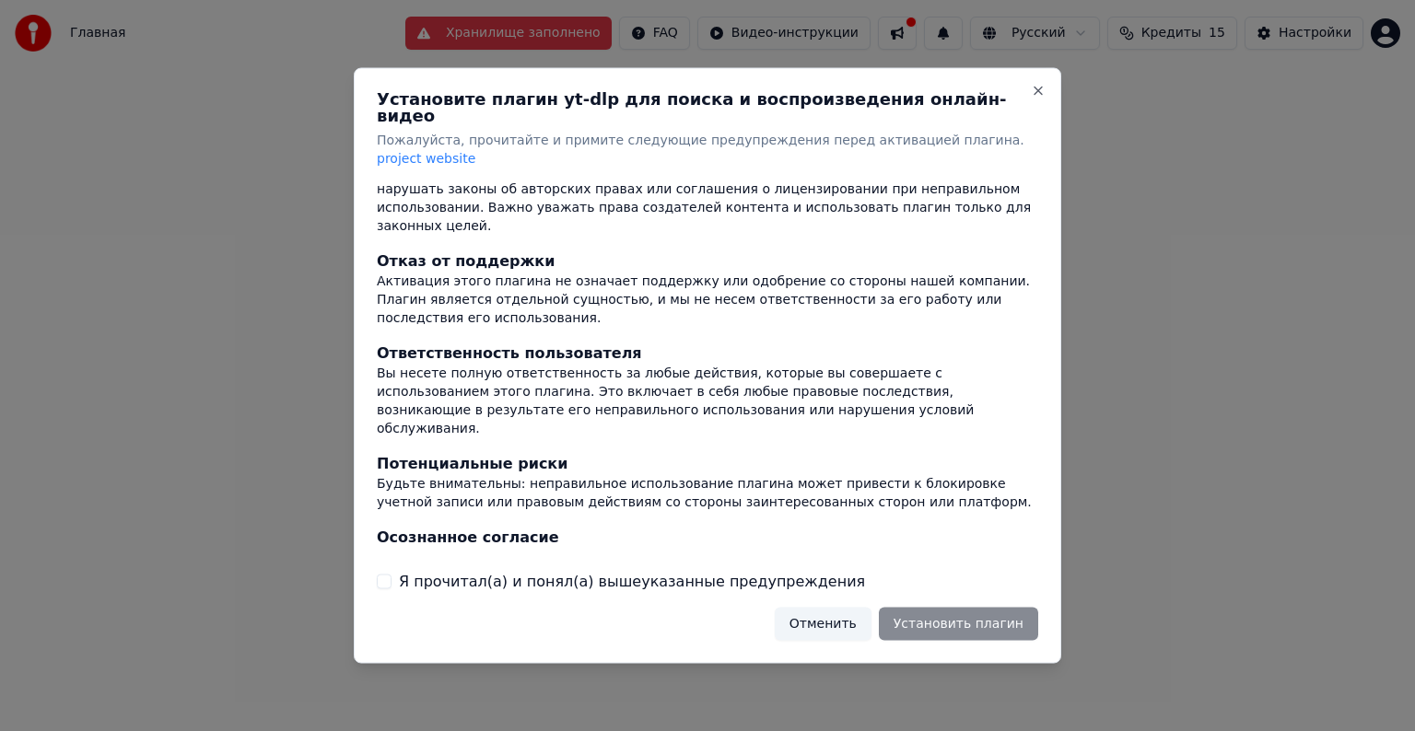
click at [538, 570] on label "Я прочитал(а) и понял(а) вышеуказанные предупреждения" at bounding box center [632, 581] width 466 height 22
click at [392, 574] on button "Я прочитал(а) и понял(а) вышеуказанные предупреждения" at bounding box center [384, 581] width 15 height 15
click at [920, 609] on button "Установить плагин" at bounding box center [958, 623] width 159 height 33
click at [1061, 719] on div at bounding box center [707, 365] width 1415 height 731
click at [1116, 292] on div at bounding box center [707, 365] width 1415 height 731
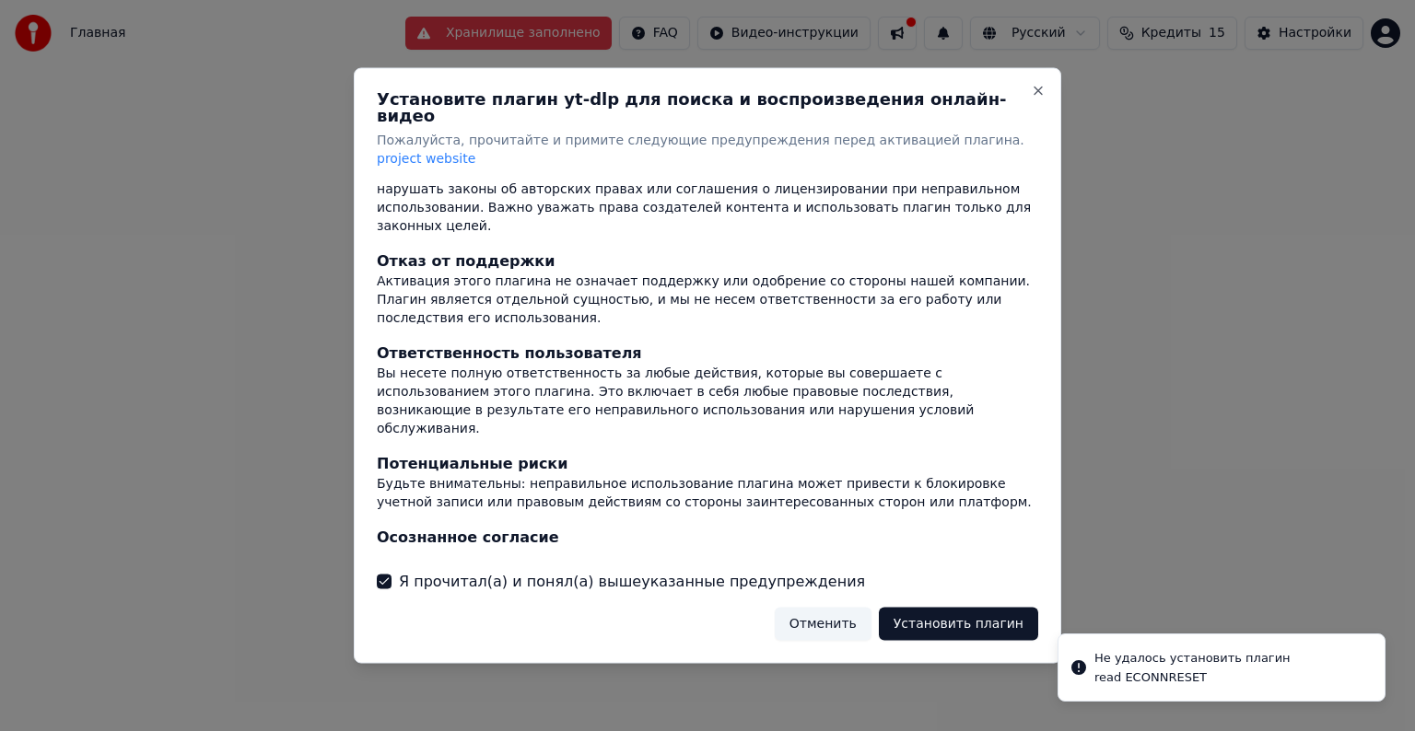
click at [846, 607] on button "Отменить" at bounding box center [823, 623] width 97 height 33
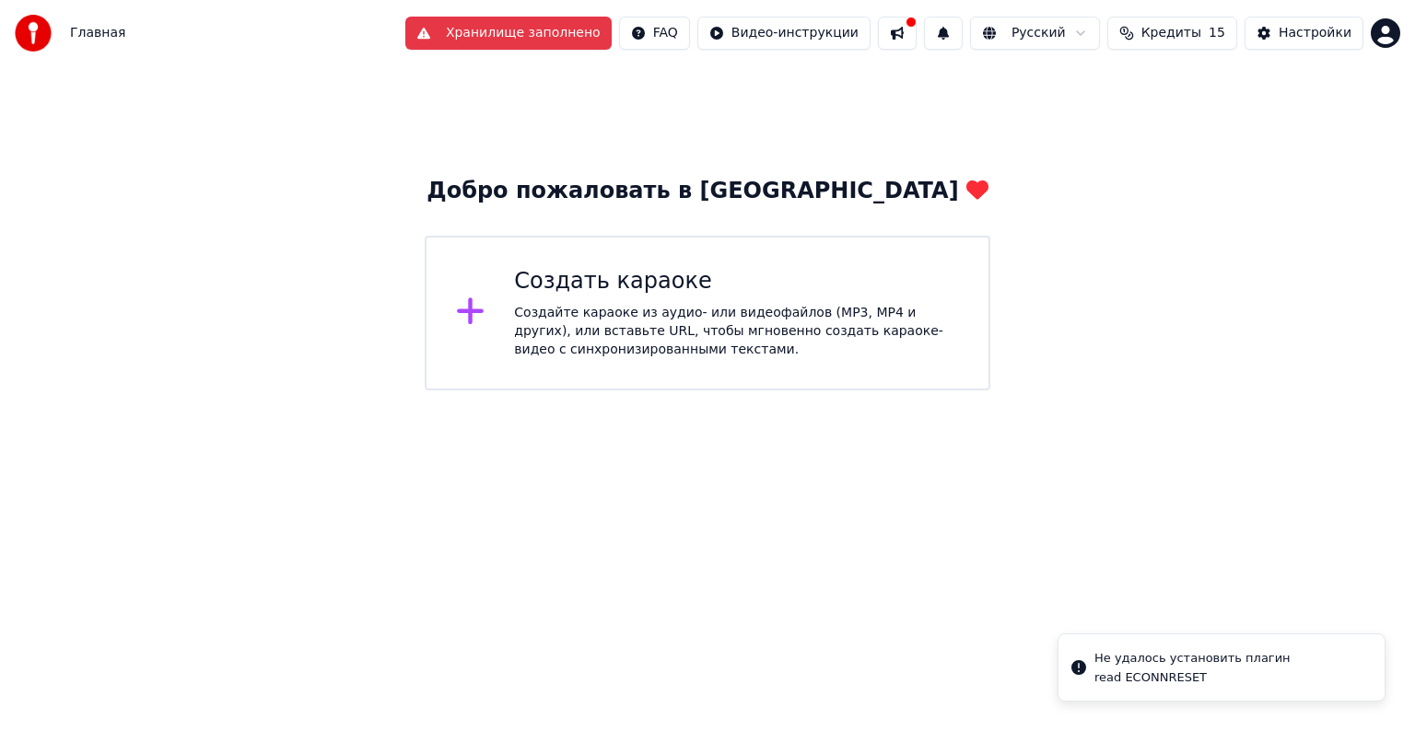
click at [520, 301] on div "Создать караоке Создайте караоке из аудио- или видеофайлов (MP3, MP4 и других),…" at bounding box center [736, 313] width 445 height 92
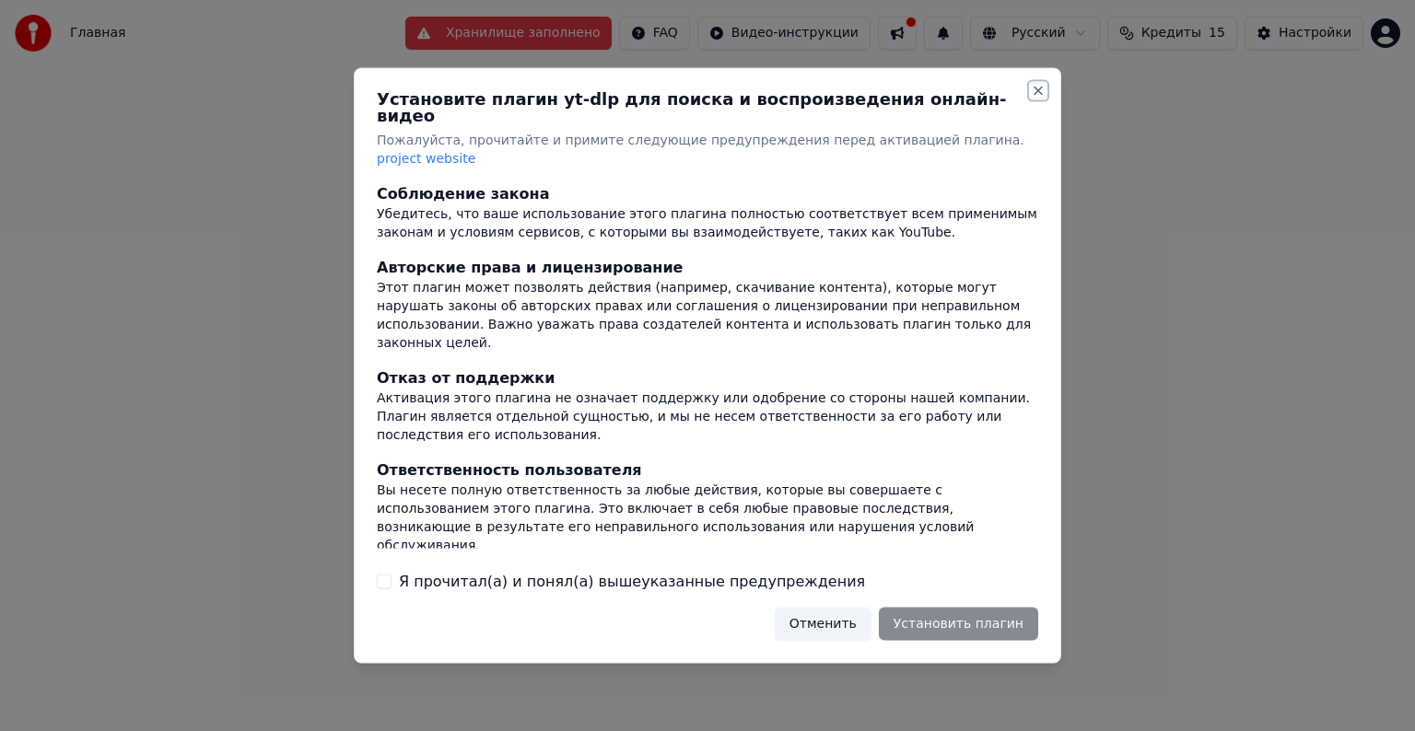
click at [1035, 99] on button "Close" at bounding box center [1038, 91] width 15 height 15
click at [853, 607] on button "Отменить" at bounding box center [823, 623] width 97 height 33
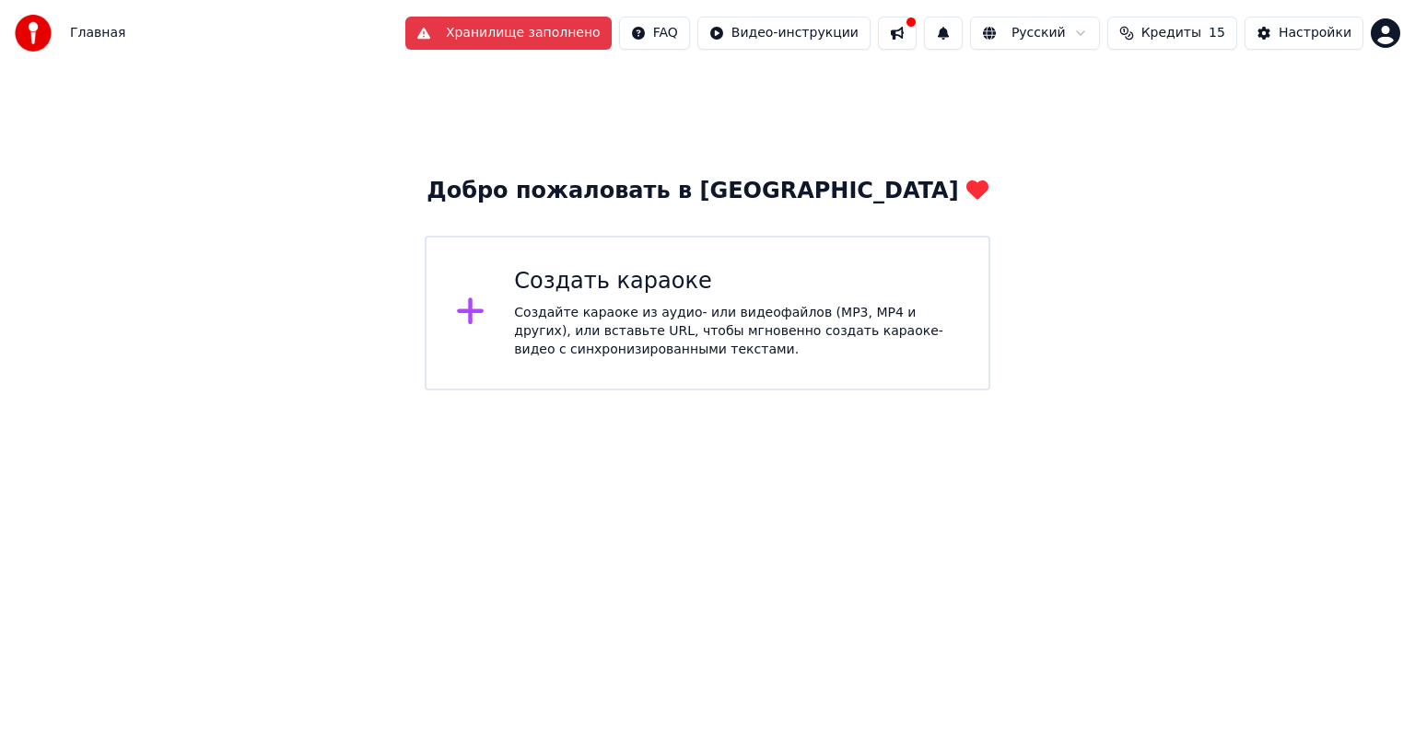
click at [44, 15] on img at bounding box center [33, 33] width 37 height 37
click at [49, 36] on img at bounding box center [33, 33] width 37 height 37
click at [1311, 45] on button "Настройки" at bounding box center [1304, 33] width 119 height 33
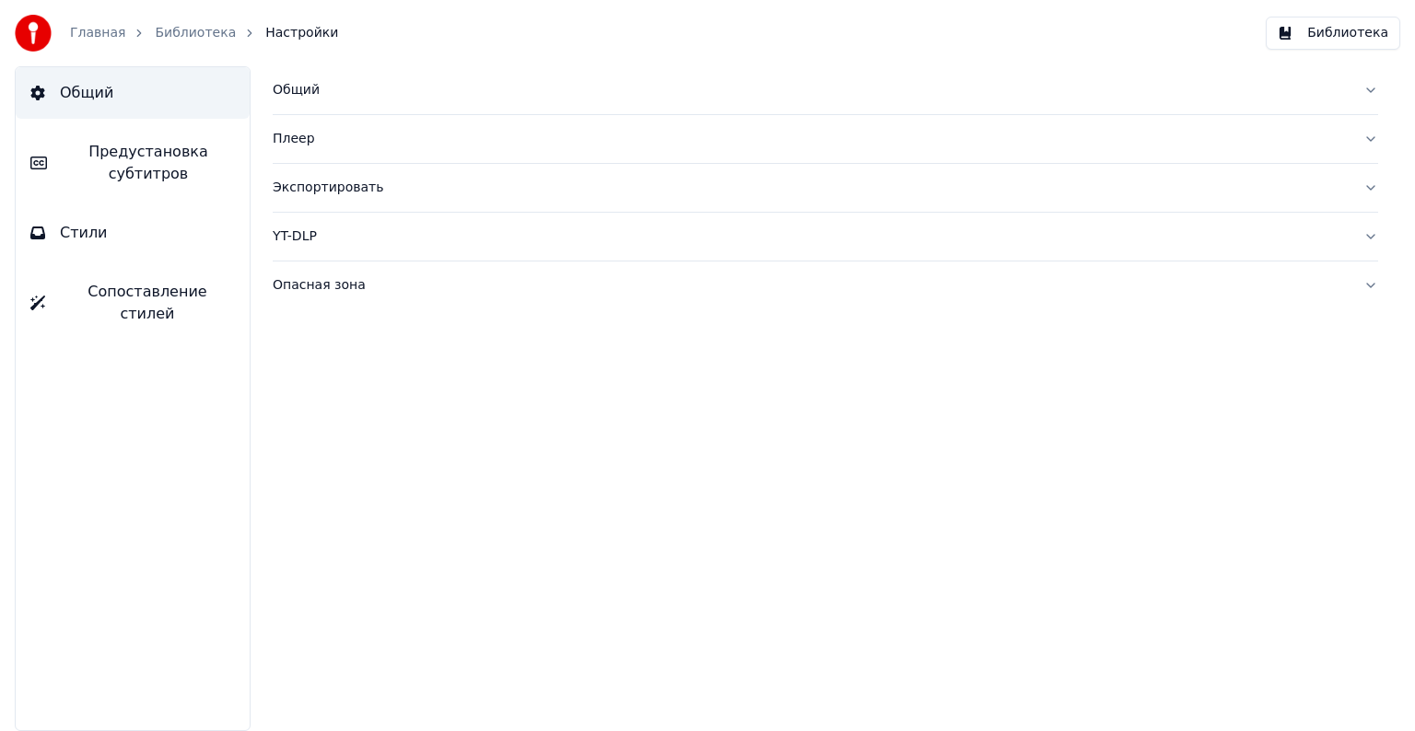
click at [96, 155] on span "Предустановка субтитров" at bounding box center [148, 163] width 173 height 44
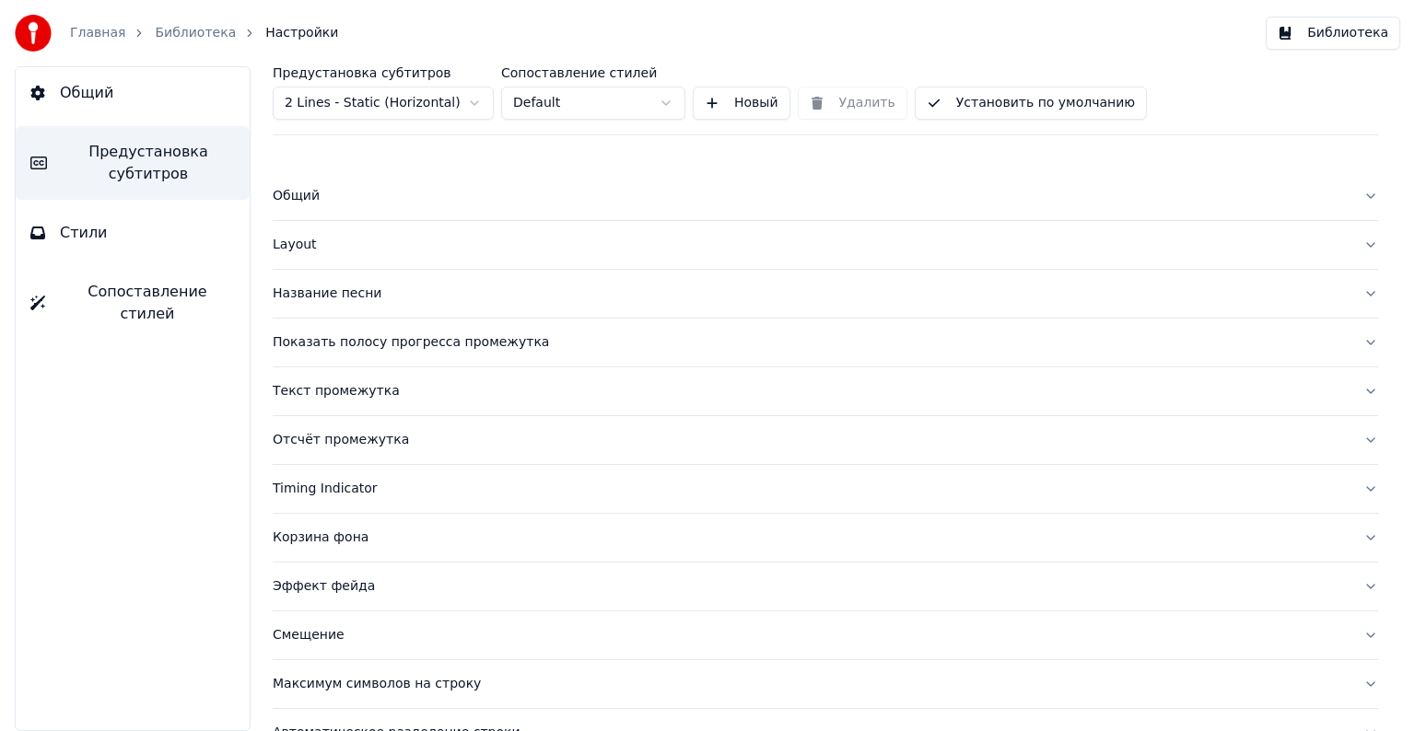
click at [491, 97] on html "Главная Библиотека Настройки Библиотека Общий Предустановка субтитров Стили Соп…" at bounding box center [707, 365] width 1415 height 731
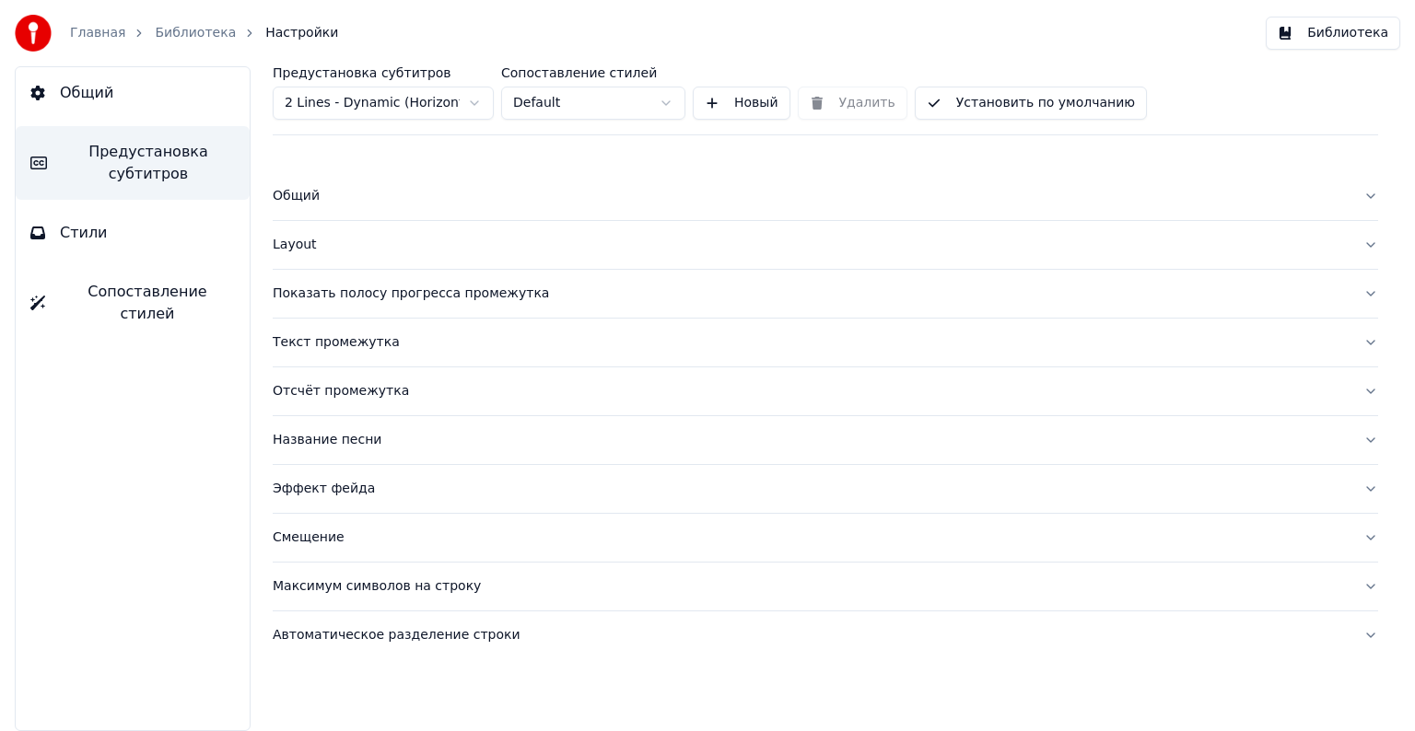
click at [88, 32] on link "Главная" at bounding box center [97, 33] width 55 height 18
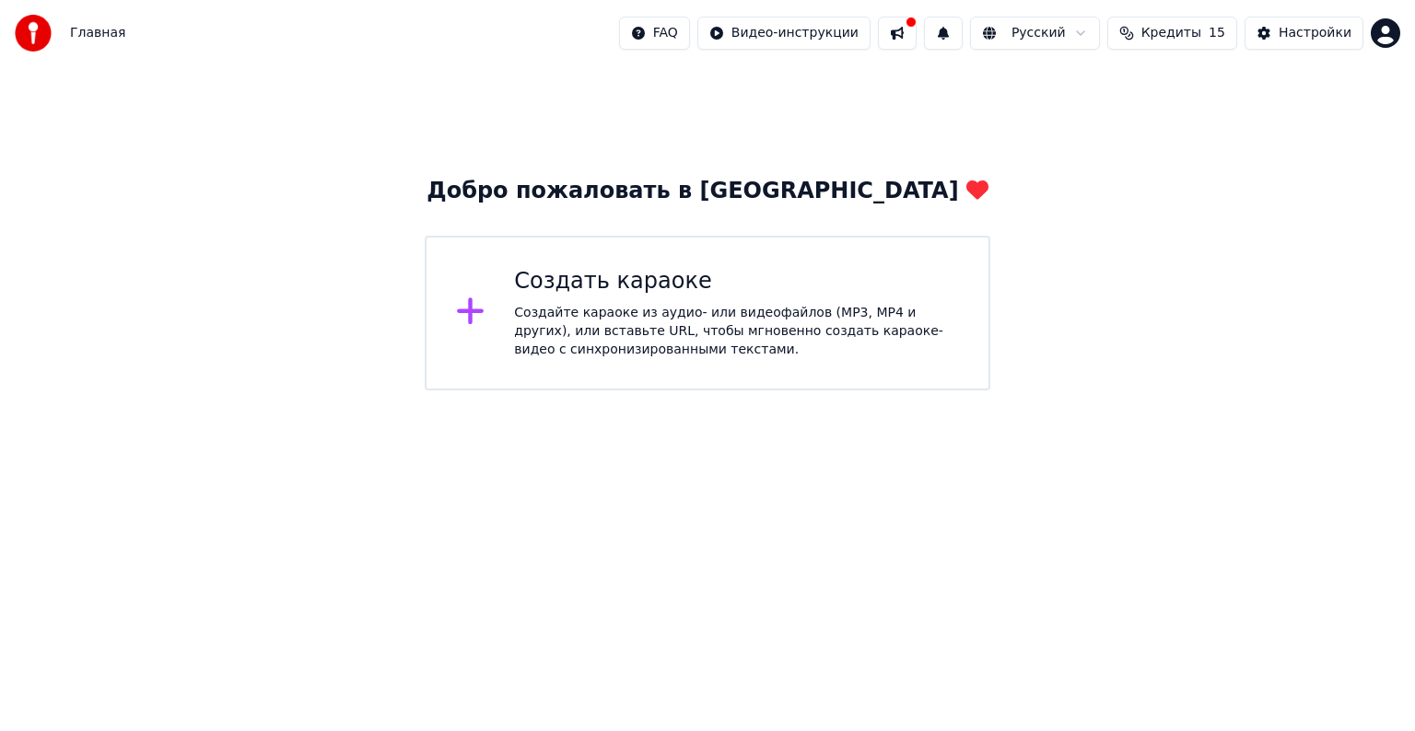
click at [546, 284] on div "Создать караоке" at bounding box center [736, 281] width 445 height 29
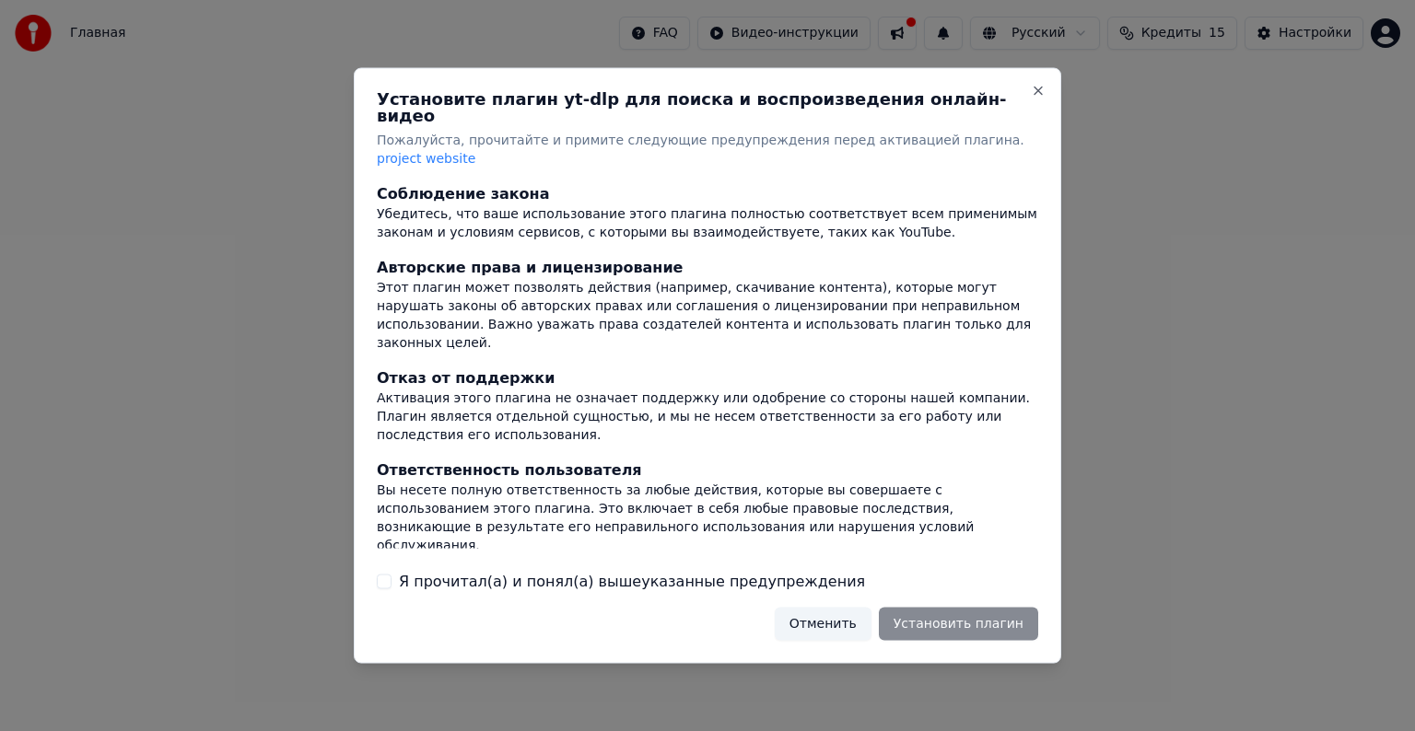
click at [1043, 118] on div "Установите плагин yt-dlp для поиска и воспроизведения онлайн-видео Пожалуйста, …" at bounding box center [708, 366] width 708 height 596
click at [1037, 99] on button "Close" at bounding box center [1038, 91] width 15 height 15
click at [1031, 99] on div "Установите плагин yt-dlp для поиска и воспроизведения онлайн-видео Пожалуйста, …" at bounding box center [708, 366] width 708 height 596
click at [1038, 99] on button "Close" at bounding box center [1038, 91] width 15 height 15
click at [843, 617] on button "Отменить" at bounding box center [823, 623] width 97 height 33
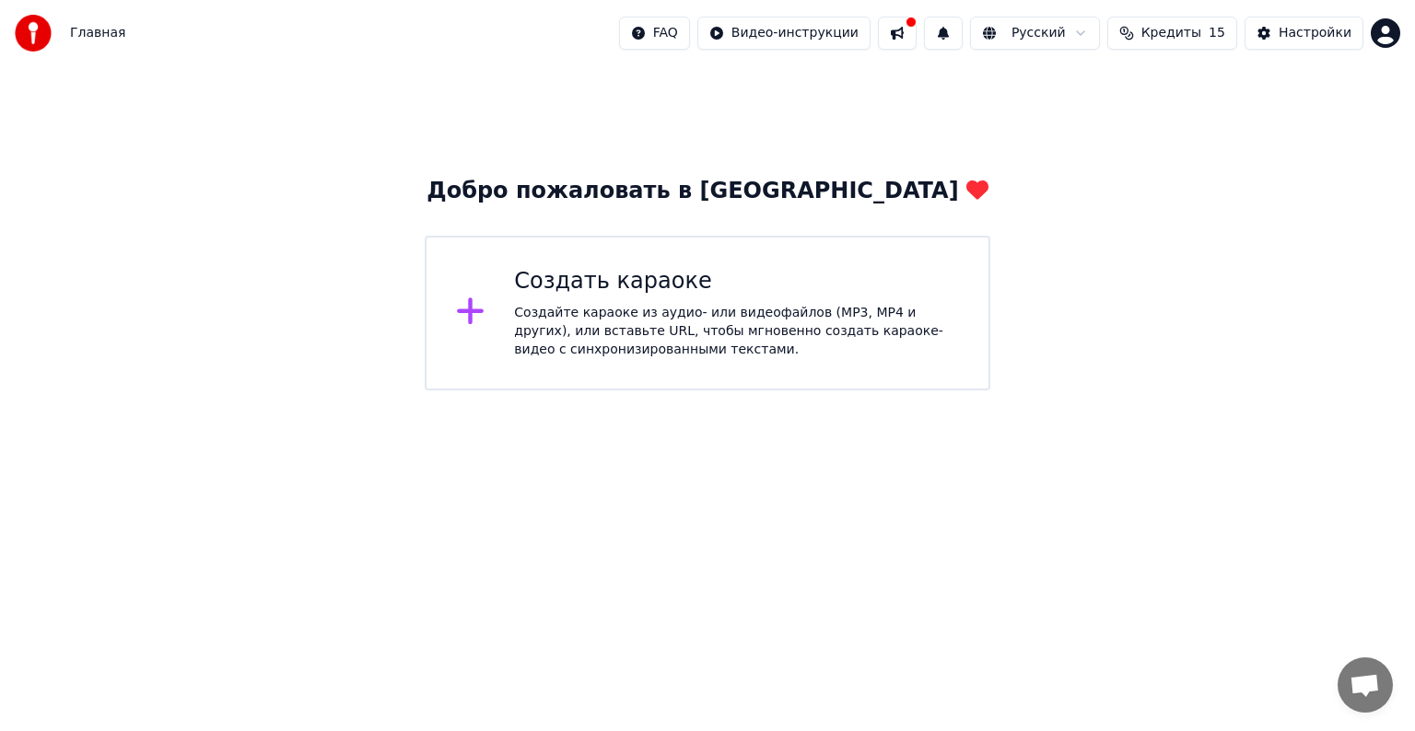
click at [964, 391] on html "Главная FAQ Видео-инструкции Русский Кредиты 15 Настройки Добро пожаловать в Yo…" at bounding box center [707, 195] width 1415 height 391
click at [700, 334] on div "Создайте караоке из аудио- или видеофайлов (MP3, MP4 и других), или вставьте UR…" at bounding box center [736, 331] width 445 height 55
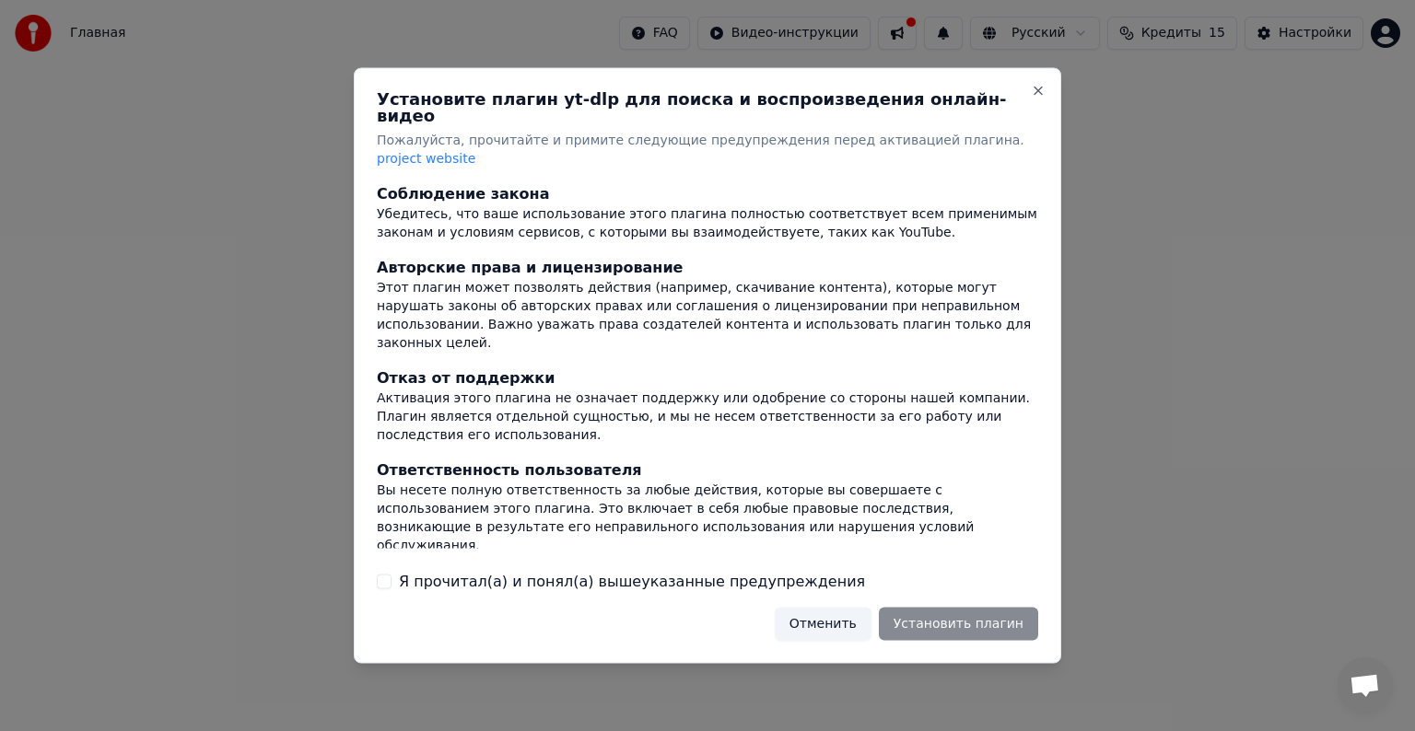
click at [603, 570] on label "Я прочитал(а) и понял(а) вышеуказанные предупреждения" at bounding box center [632, 581] width 466 height 22
click at [392, 574] on button "Я прочитал(а) и понял(а) вышеуказанные предупреждения" at bounding box center [384, 581] width 15 height 15
click at [937, 607] on button "Установить плагин" at bounding box center [958, 623] width 159 height 33
click at [923, 607] on button "Установить плагин" at bounding box center [958, 623] width 159 height 33
click at [475, 151] on span "project website" at bounding box center [426, 158] width 99 height 15
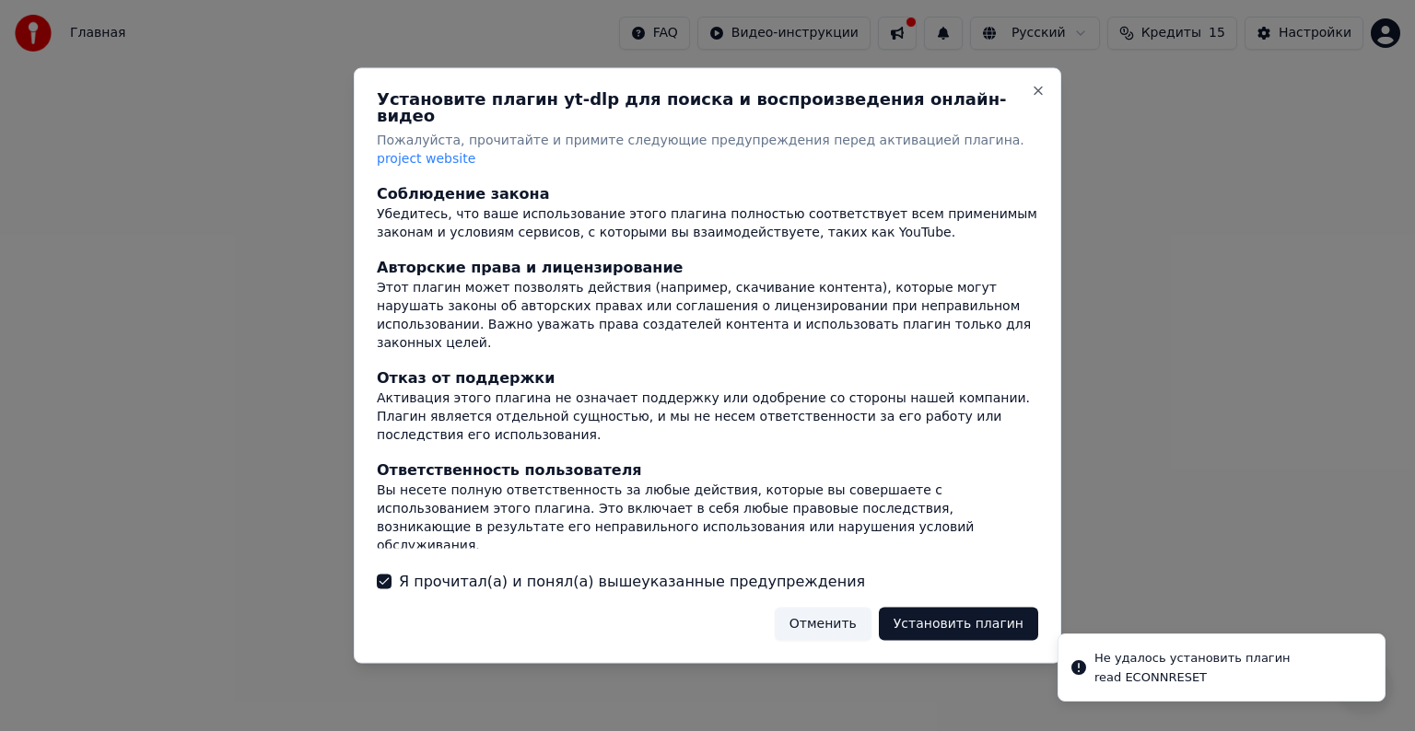
click at [1103, 670] on div at bounding box center [707, 365] width 1415 height 731
click at [838, 607] on button "Отменить" at bounding box center [823, 623] width 97 height 33
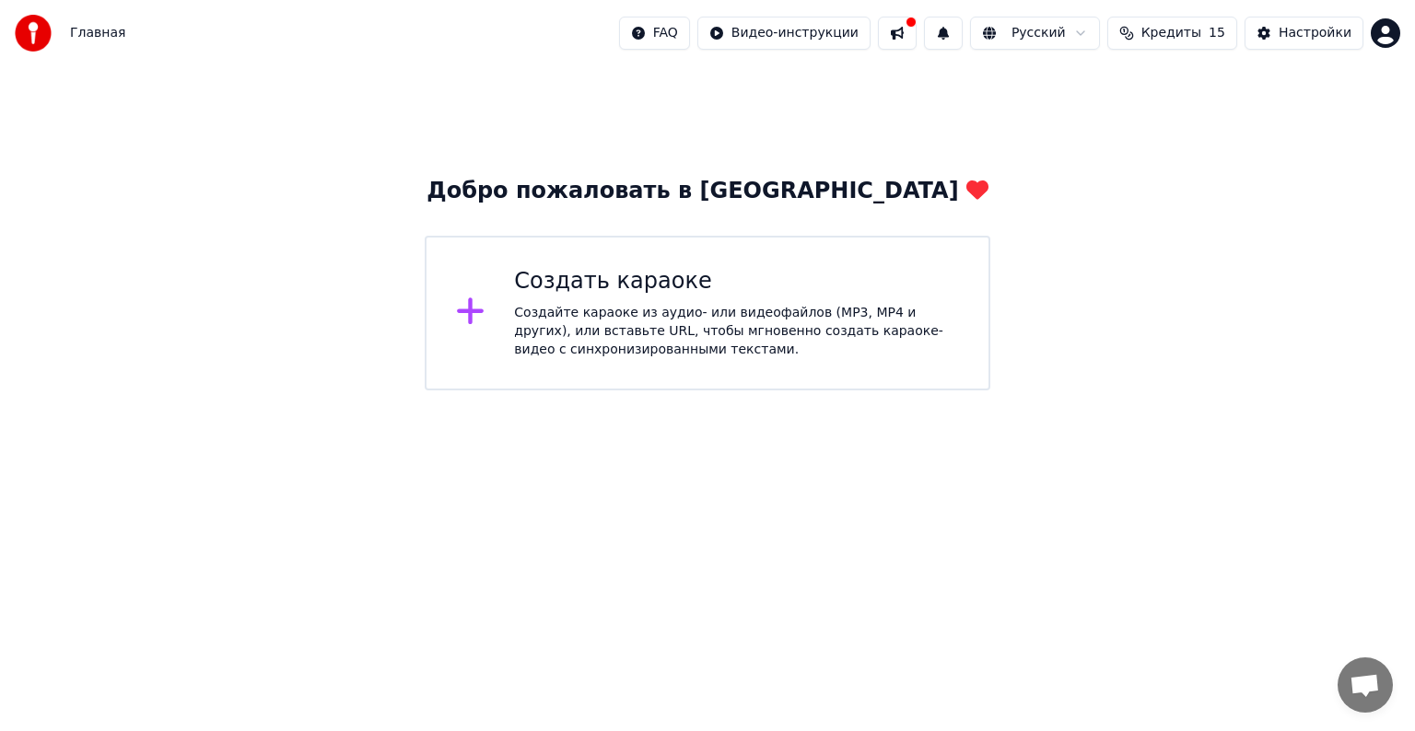
click at [917, 29] on button at bounding box center [897, 33] width 39 height 33
click at [917, 42] on button at bounding box center [897, 33] width 39 height 33
click at [1183, 45] on button "Кредиты 15" at bounding box center [1172, 33] width 130 height 33
click at [1205, 170] on button "Обновить" at bounding box center [1184, 171] width 111 height 33
click at [1199, 222] on div "Добро пожаловать в Youka Создать караоке Создайте караоке из аудио- или видеофа…" at bounding box center [707, 228] width 1415 height 324
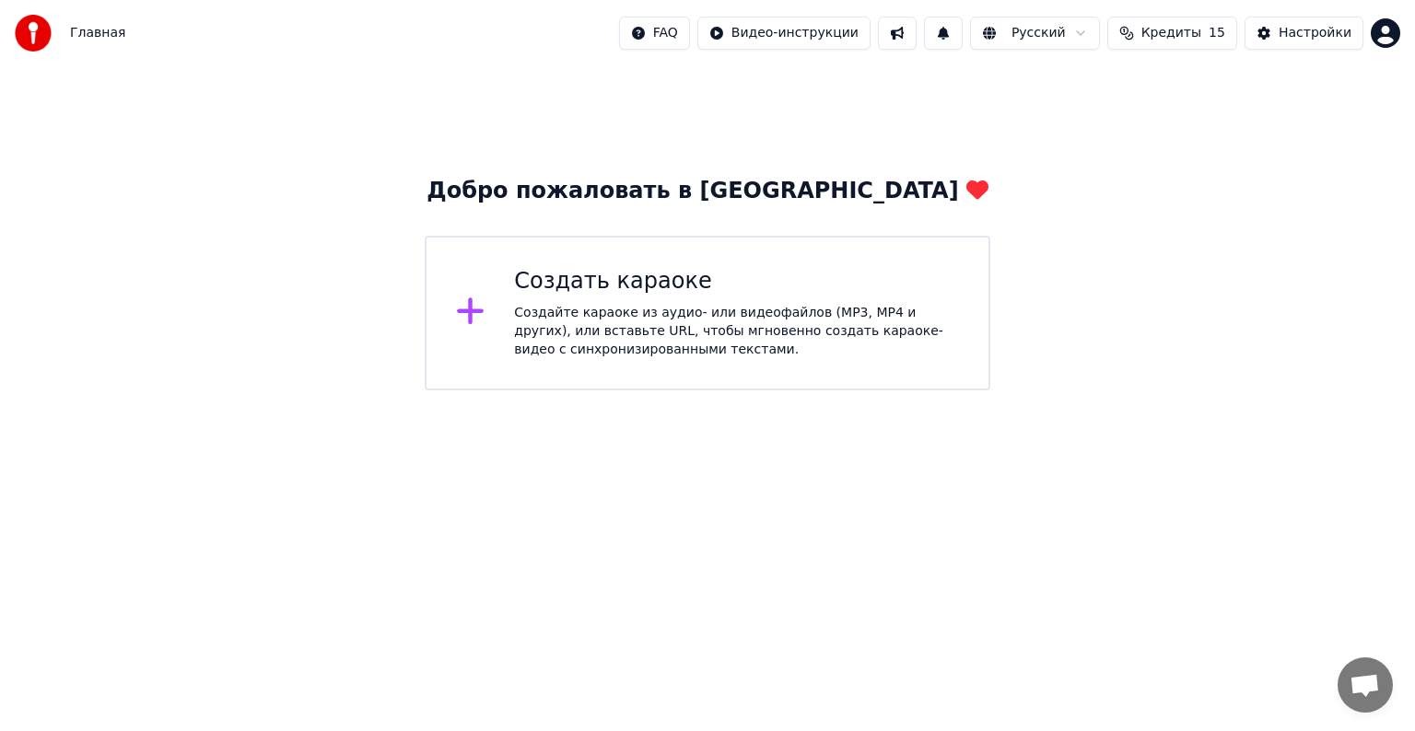
click at [835, 332] on div "Создайте караоке из аудио- или видеофайлов (MP3, MP4 и других), или вставьте UR…" at bounding box center [736, 331] width 445 height 55
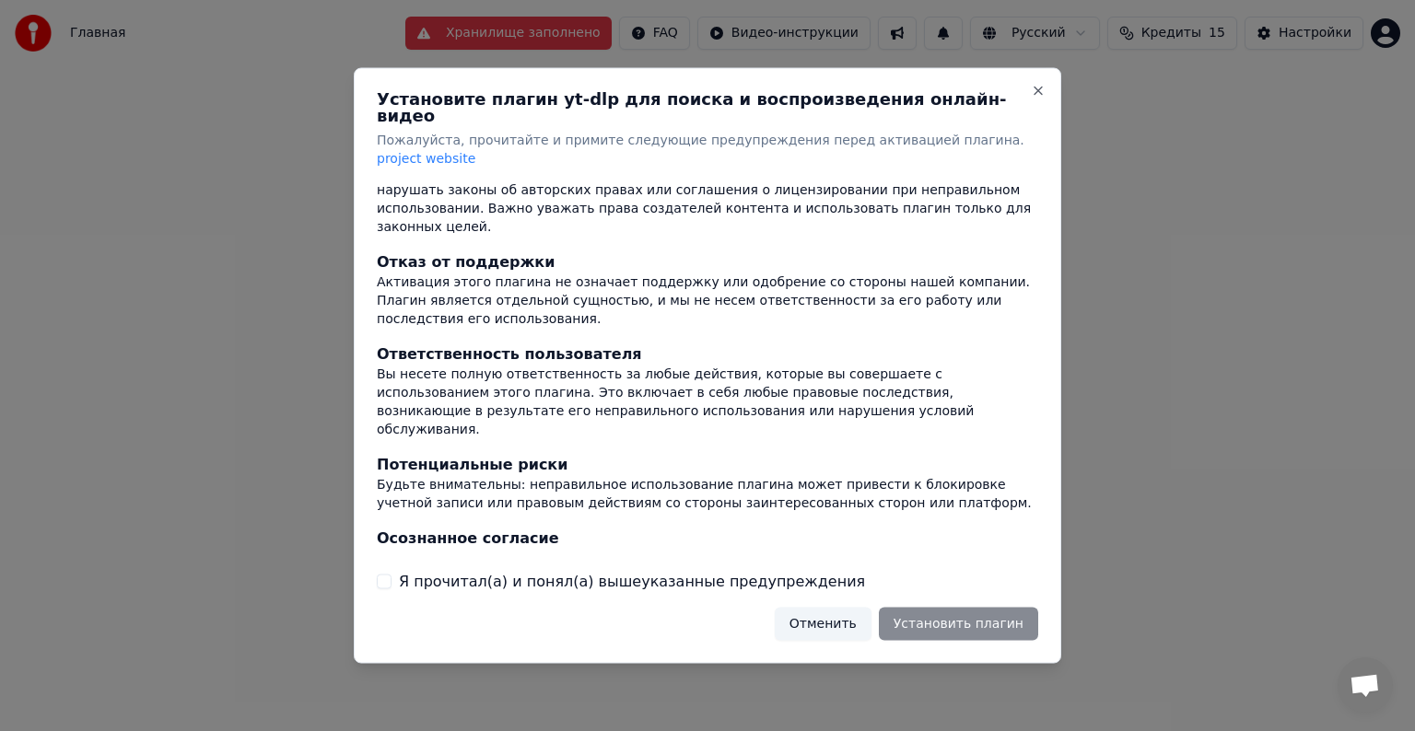
scroll to position [117, 0]
click at [818, 607] on button "Отменить" at bounding box center [823, 623] width 97 height 33
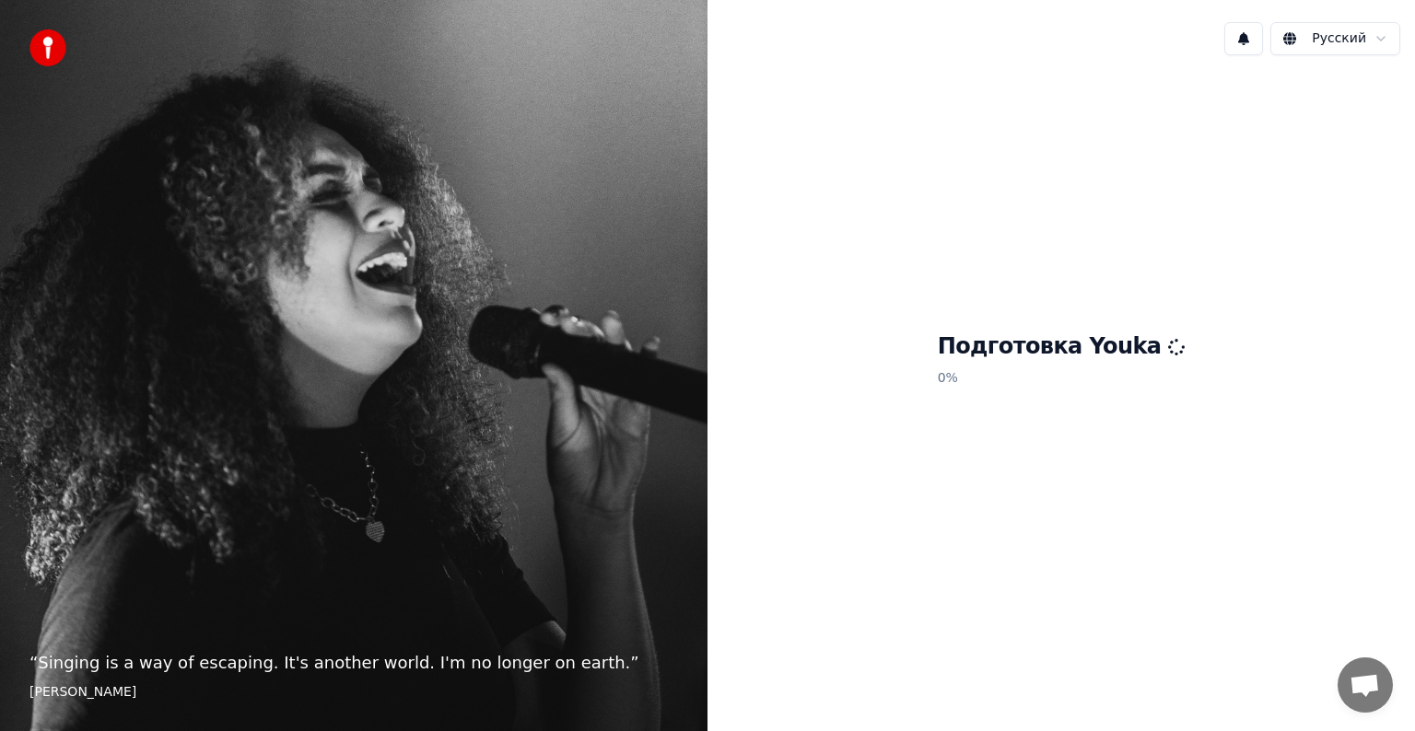
click at [1247, 556] on div "Подготовка Youka 0 %" at bounding box center [1062, 364] width 708 height 588
click at [1066, 366] on p "0 %" at bounding box center [1062, 378] width 248 height 33
click at [1030, 440] on div "Подготовка Youka 0 %" at bounding box center [1062, 364] width 708 height 588
click at [1231, 276] on div "Подготовка Youka 0 %" at bounding box center [1062, 364] width 708 height 588
click at [907, 90] on div "Подготовка Youka 0 %" at bounding box center [1062, 364] width 708 height 588
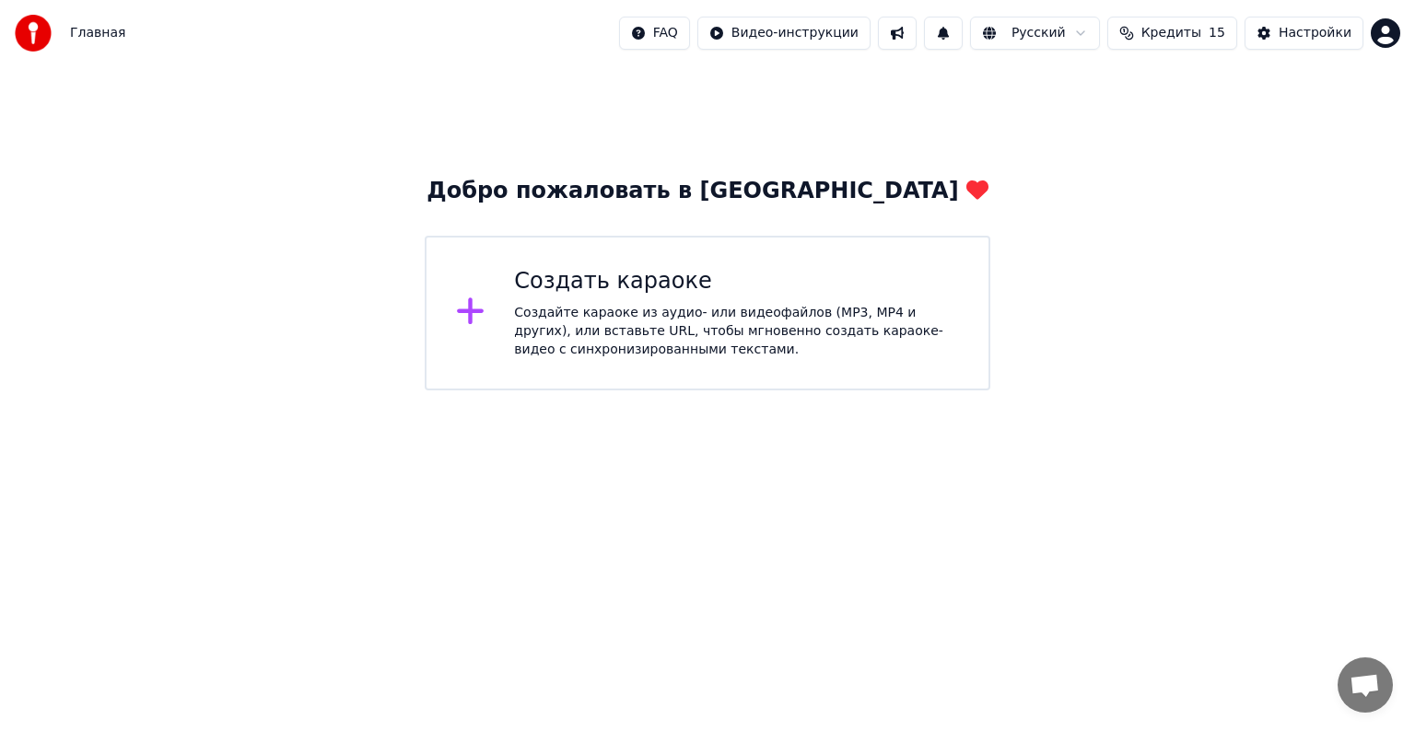
click at [682, 357] on div "Создайте караоке из аудио- или видеофайлов (MP3, MP4 и других), или вставьте UR…" at bounding box center [736, 331] width 445 height 55
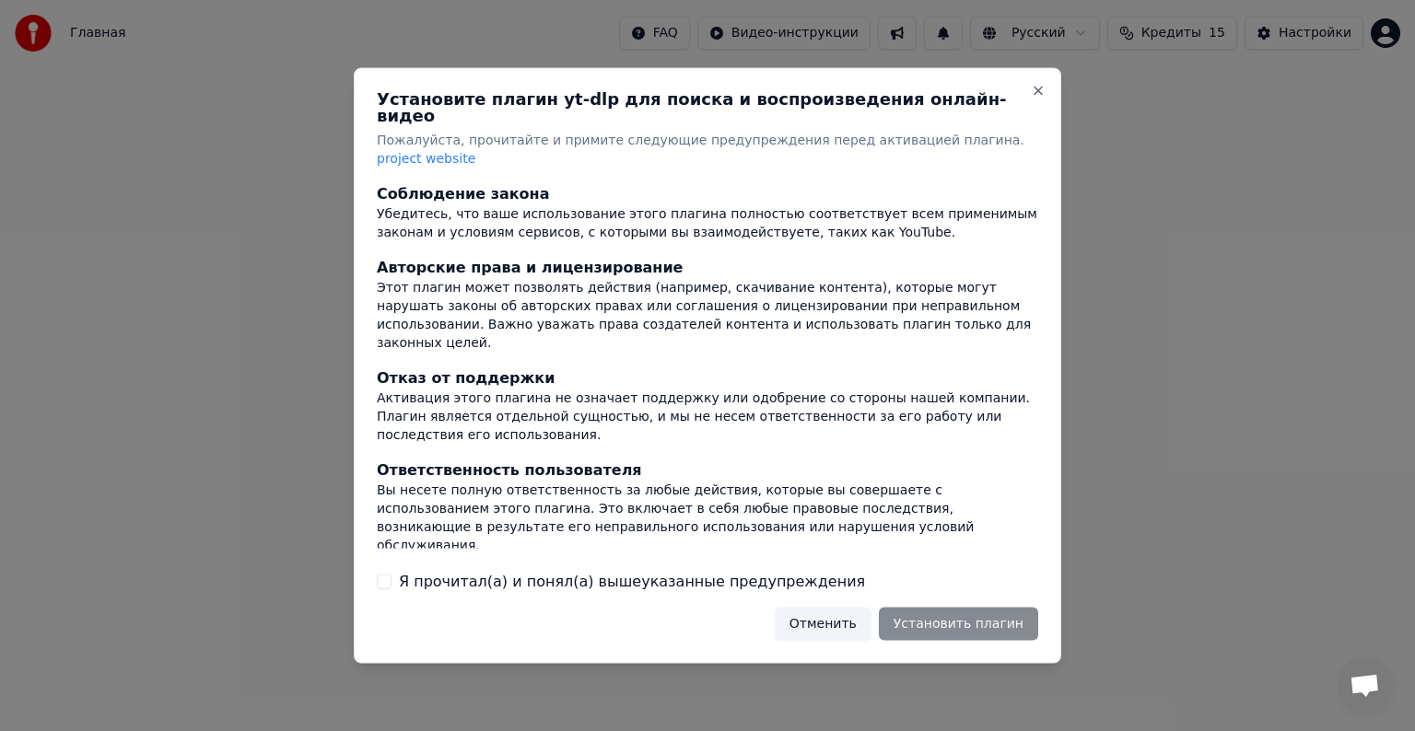
click at [519, 570] on label "Я прочитал(а) и понял(а) вышеуказанные предупреждения" at bounding box center [632, 581] width 466 height 22
click at [392, 574] on button "Я прочитал(а) и понял(а) вышеуказанные предупреждения" at bounding box center [384, 581] width 15 height 15
click at [944, 617] on button "Установить плагин" at bounding box center [958, 623] width 159 height 33
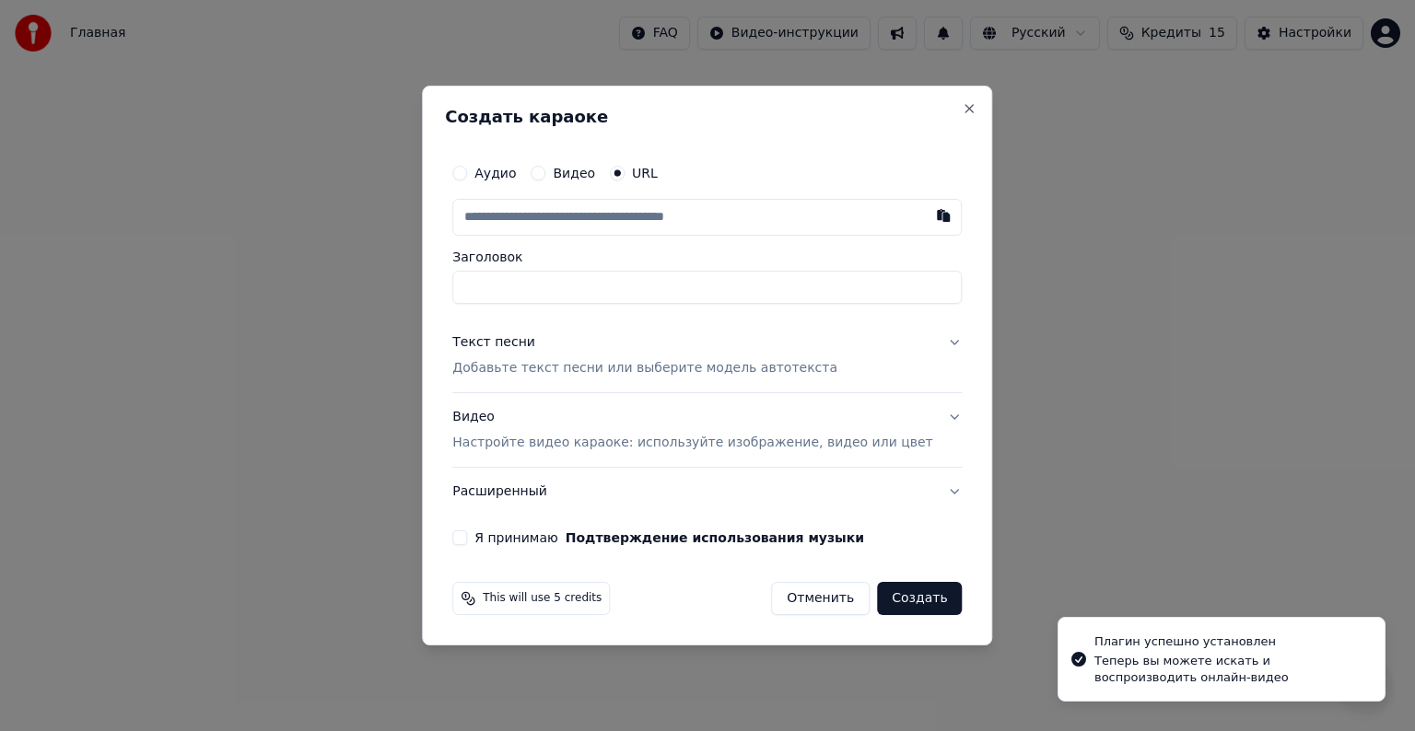
click at [509, 177] on label "Аудио" at bounding box center [494, 173] width 41 height 13
click at [467, 177] on button "Аудио" at bounding box center [459, 173] width 15 height 15
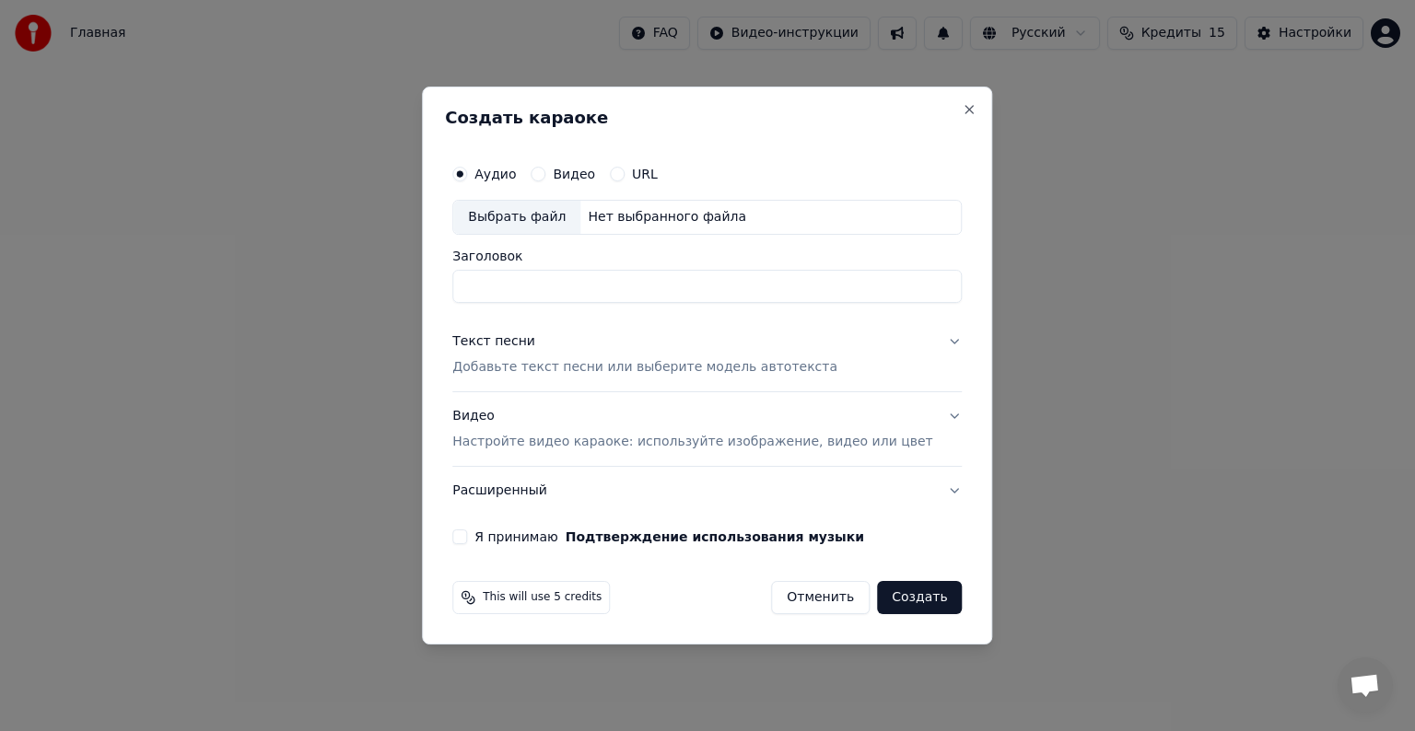
click at [593, 214] on div "Нет выбранного файла" at bounding box center [666, 217] width 173 height 18
drag, startPoint x: 726, startPoint y: 275, endPoint x: 358, endPoint y: 266, distance: 367.7
click at [358, 268] on body "Главная FAQ Видео-инструкции Русский Кредиты 15 Настройки Добро пожаловать в Yo…" at bounding box center [707, 195] width 1415 height 391
type input "*"
type input "*********"
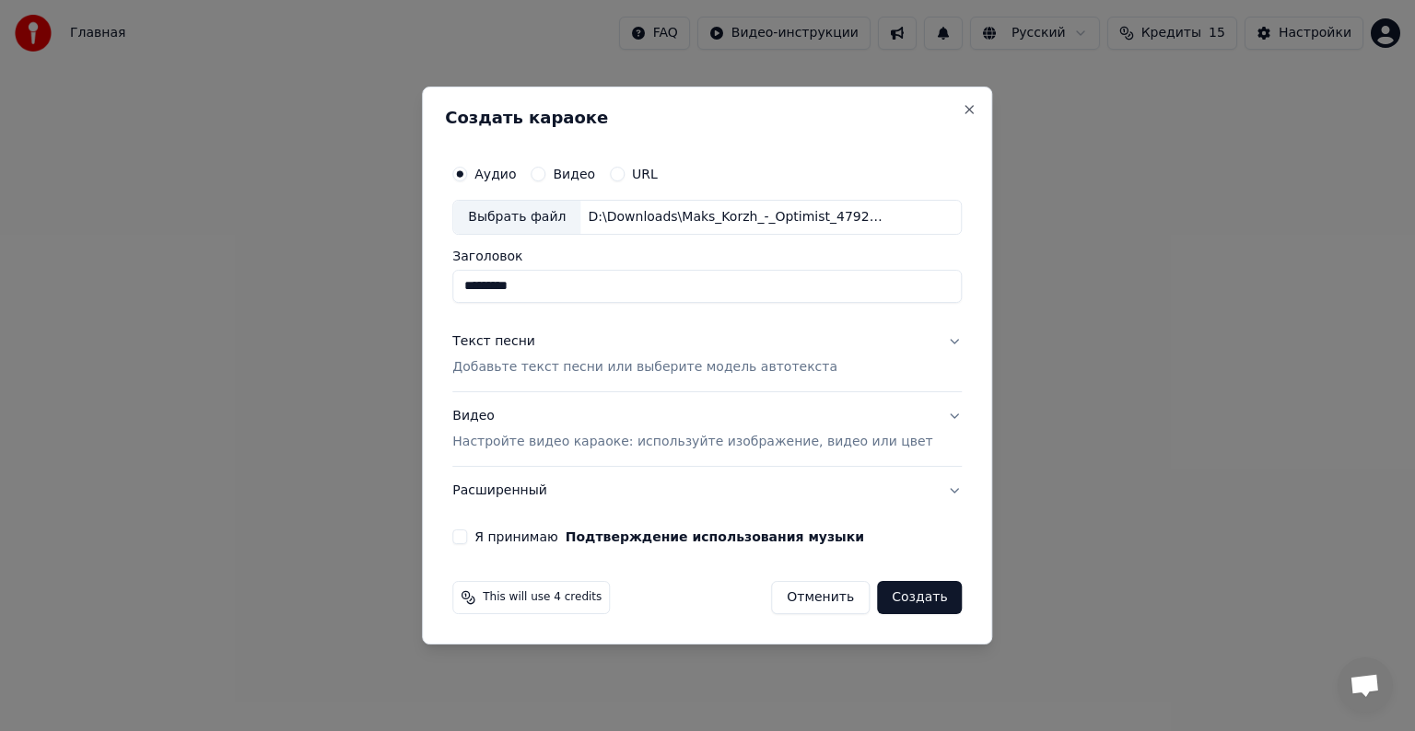
click at [935, 342] on div "Аудио Видео URL Выбрать файл D:\Downloads\Maks_Korzh_-_Optimist_47921108.mp3 За…" at bounding box center [707, 350] width 524 height 404
click at [924, 342] on button "Текст песни Добавьте текст песни или выберите модель автотекста" at bounding box center [706, 355] width 509 height 74
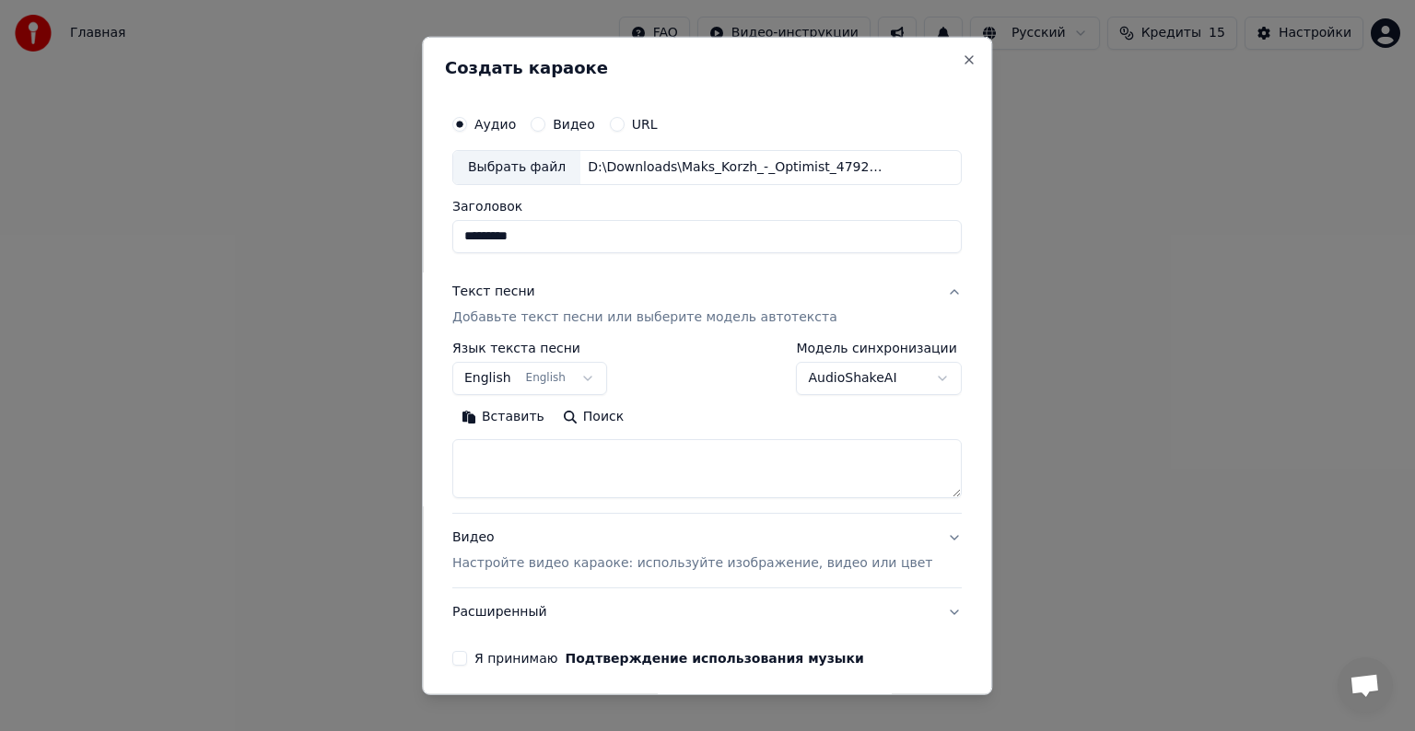
click at [593, 376] on button "English English" at bounding box center [529, 378] width 155 height 33
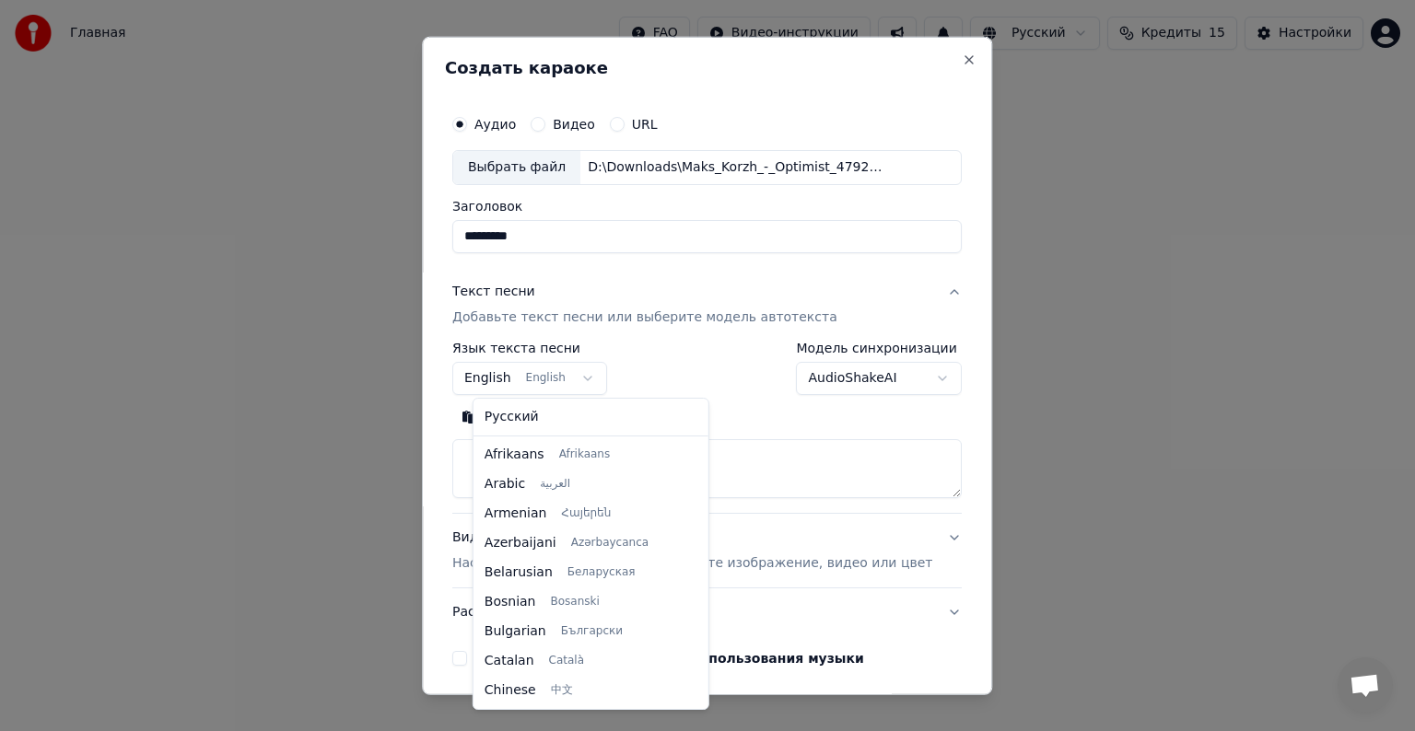
scroll to position [147, 0]
select select "**"
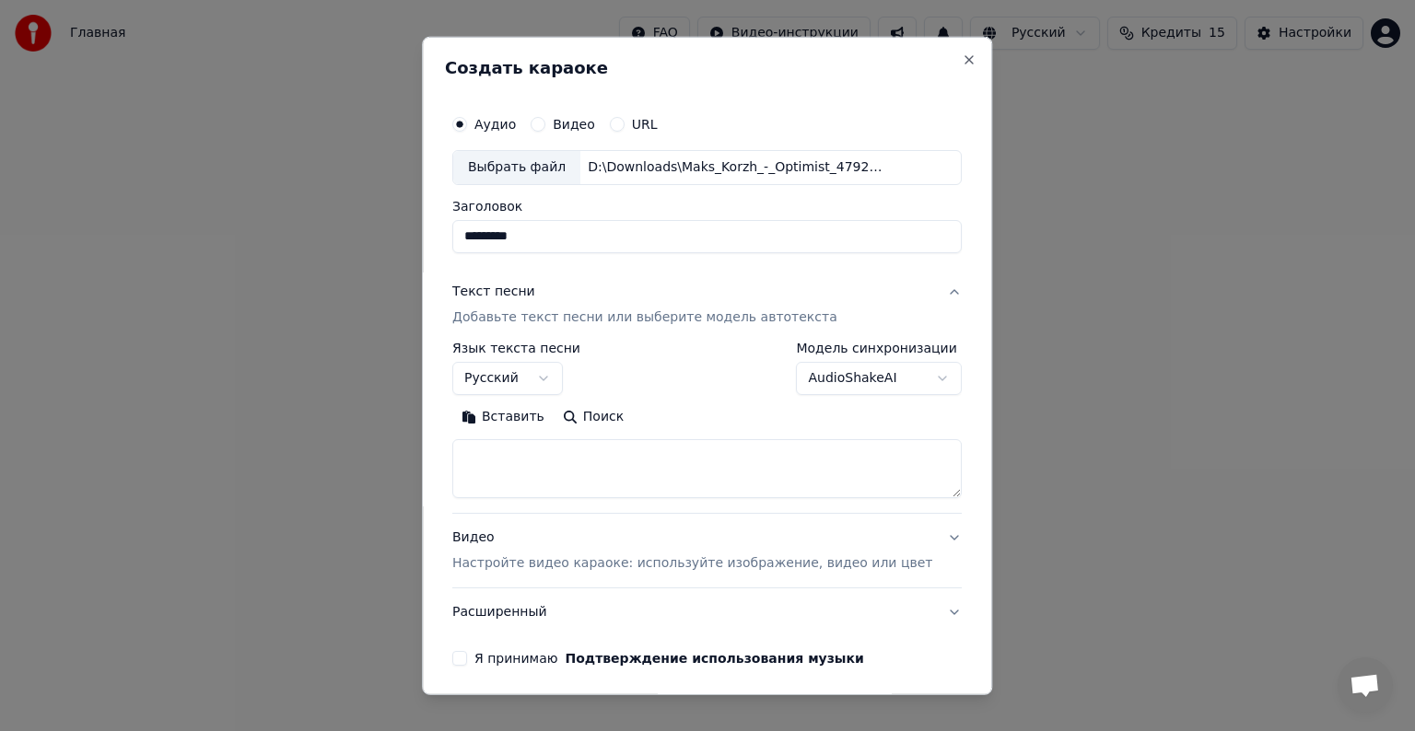
click at [719, 442] on textarea at bounding box center [706, 468] width 509 height 59
paste textarea "**********"
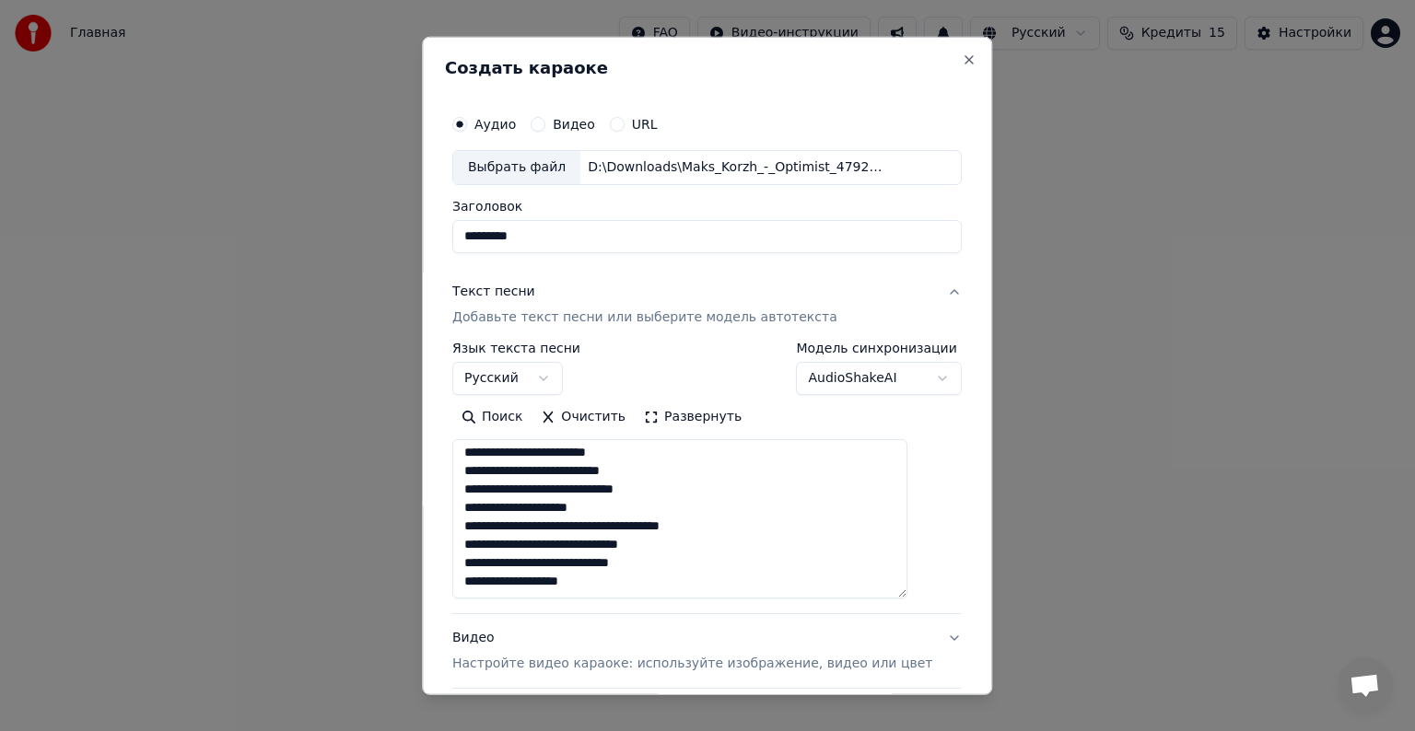
scroll to position [353, 0]
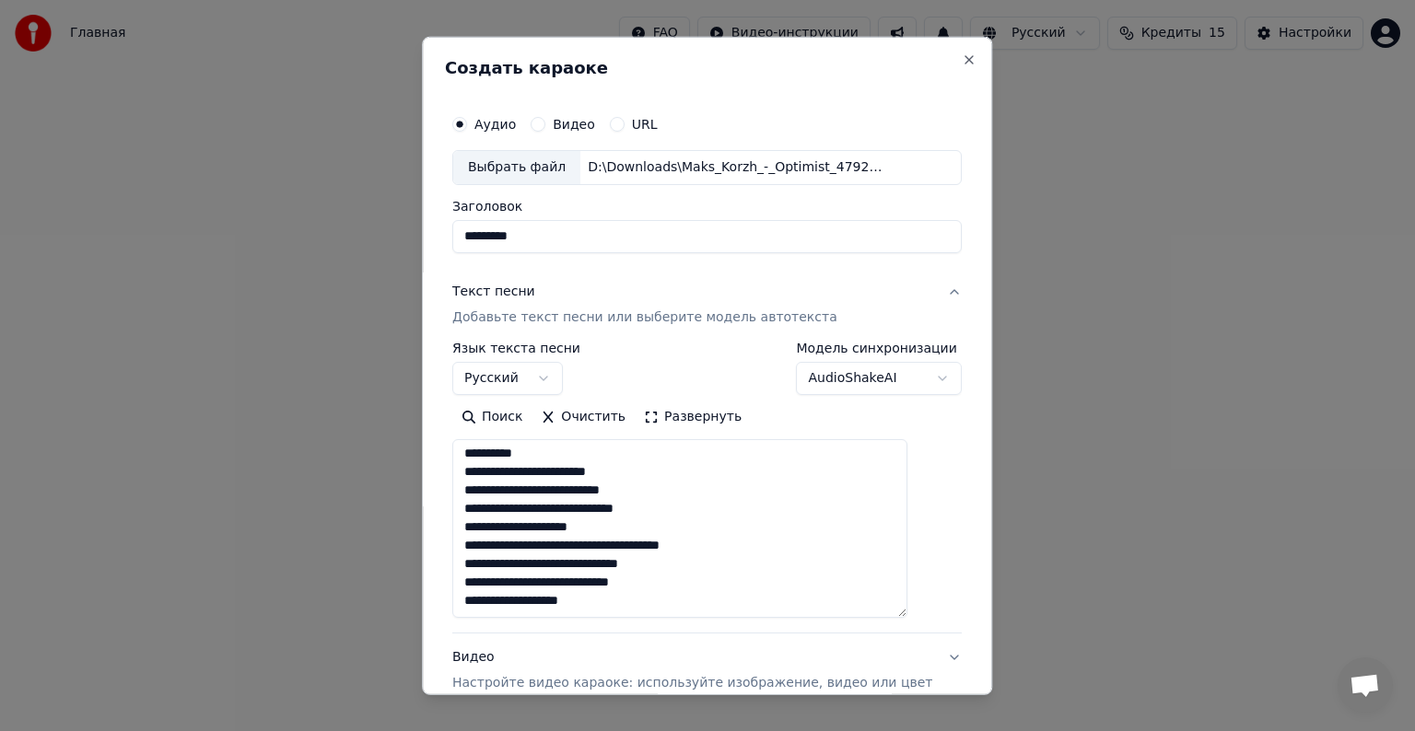
drag, startPoint x: 921, startPoint y: 494, endPoint x: 910, endPoint y: 614, distance: 121.2
click at [907, 614] on textarea "**********" at bounding box center [679, 528] width 455 height 179
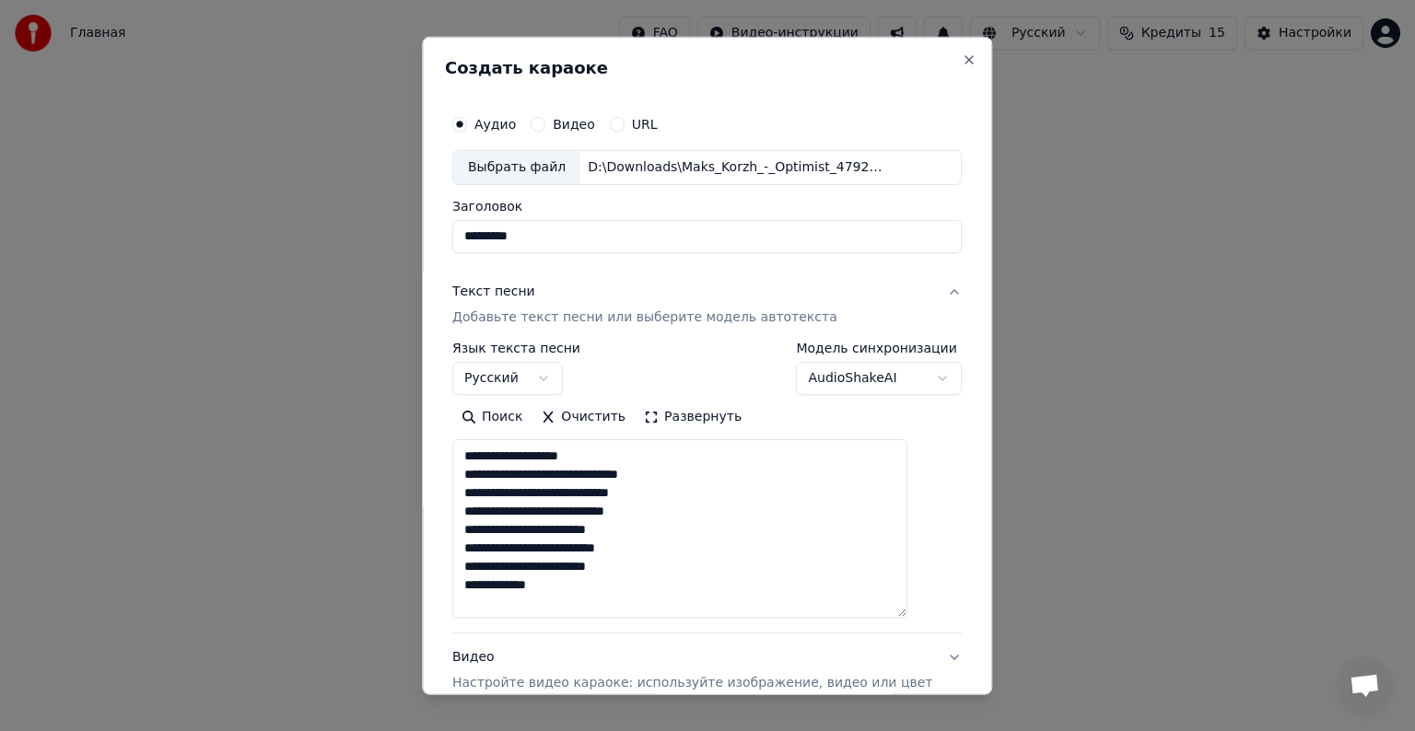
scroll to position [92, 0]
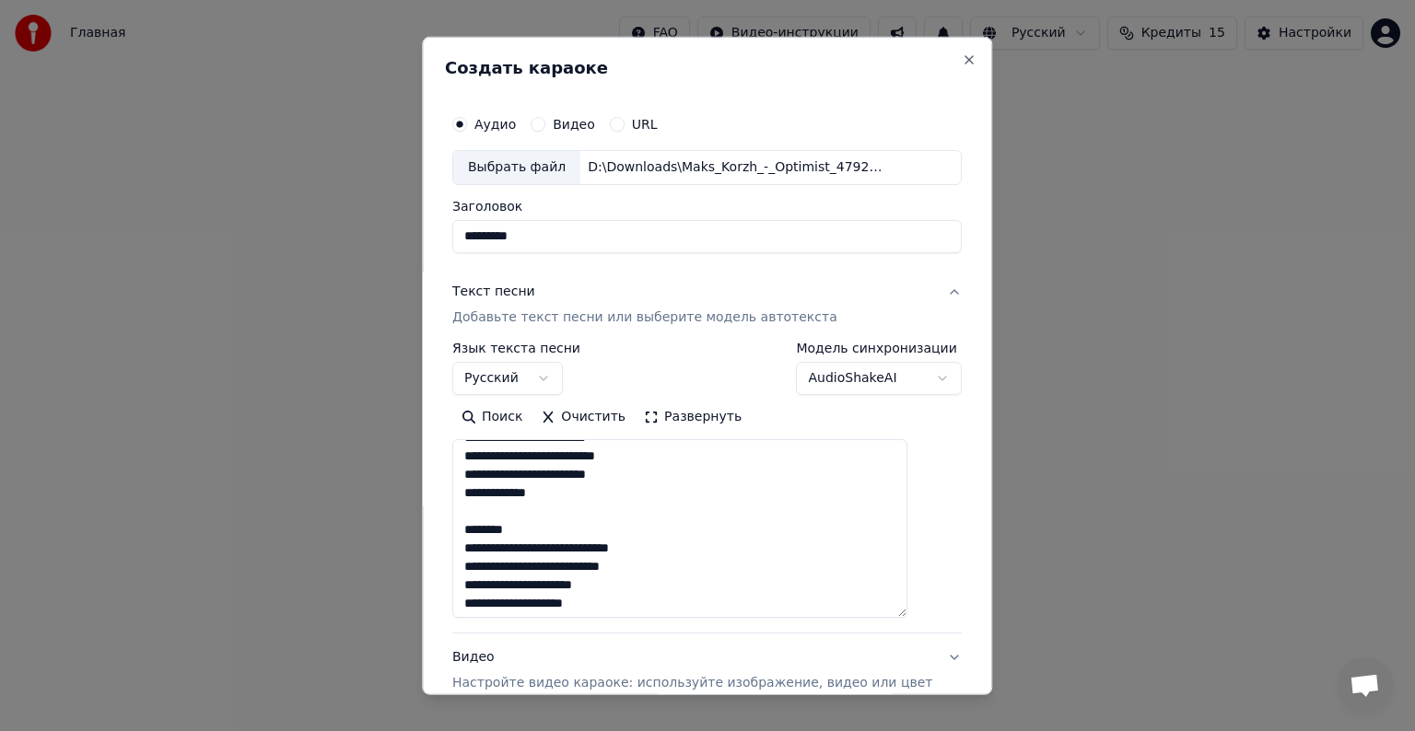
drag, startPoint x: 564, startPoint y: 523, endPoint x: 460, endPoint y: 509, distance: 105.1
click at [460, 509] on div "**********" at bounding box center [707, 366] width 570 height 659
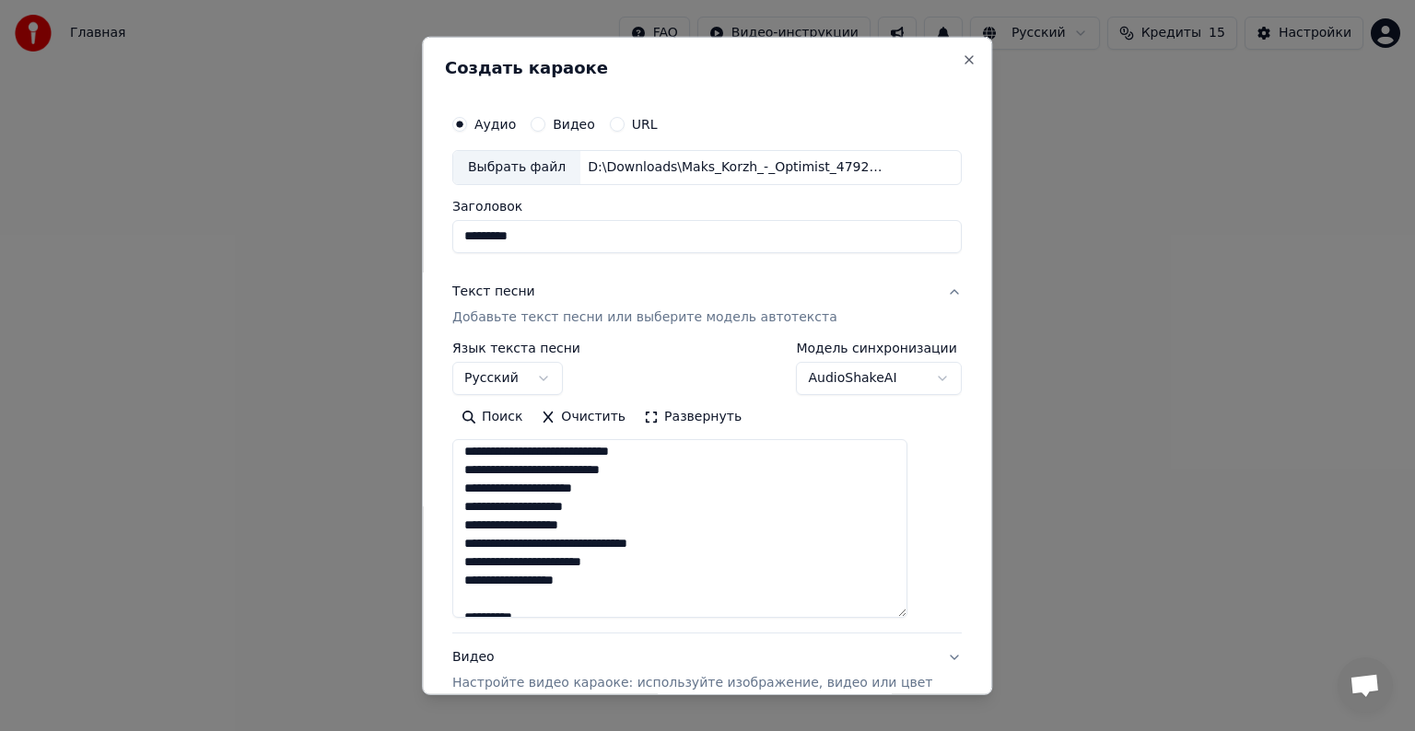
scroll to position [184, 0]
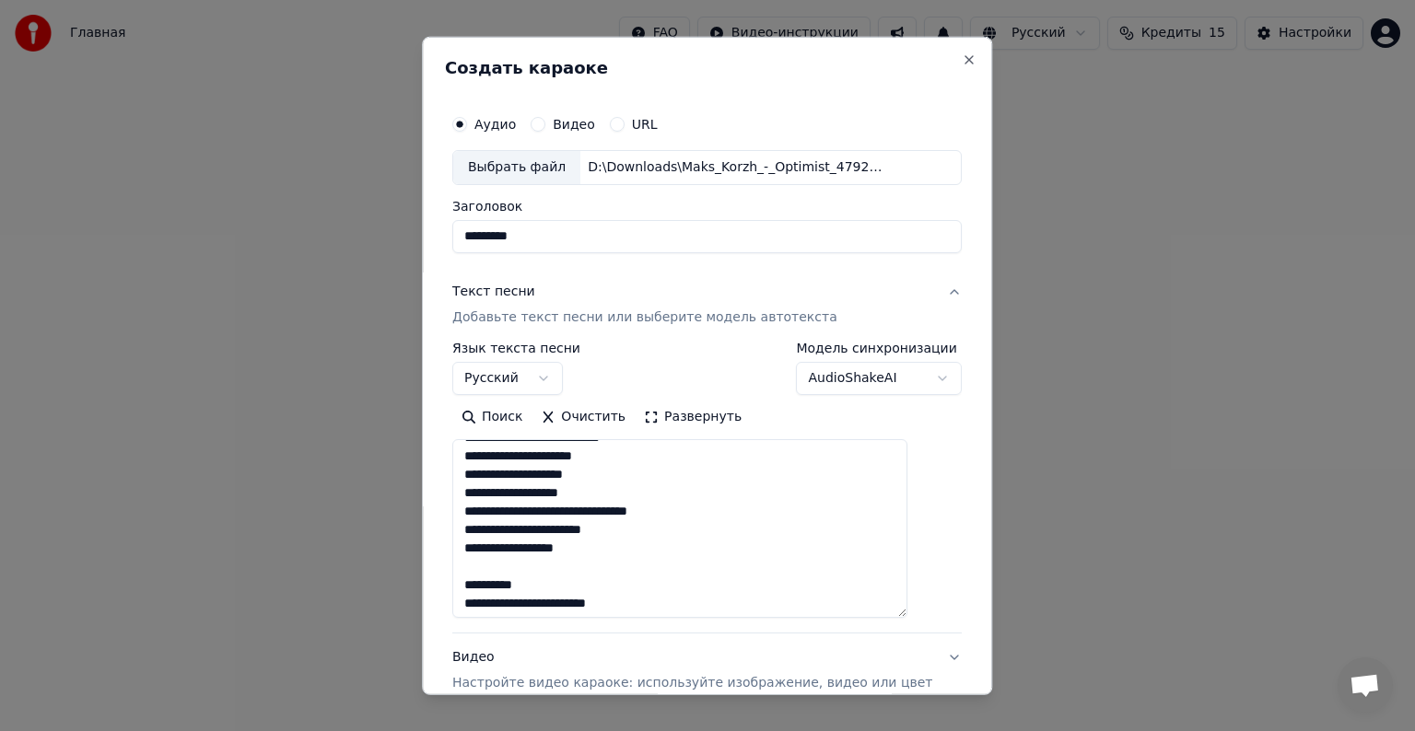
drag, startPoint x: 560, startPoint y: 579, endPoint x: 500, endPoint y: 567, distance: 61.1
click at [500, 567] on textarea "**********" at bounding box center [679, 528] width 455 height 179
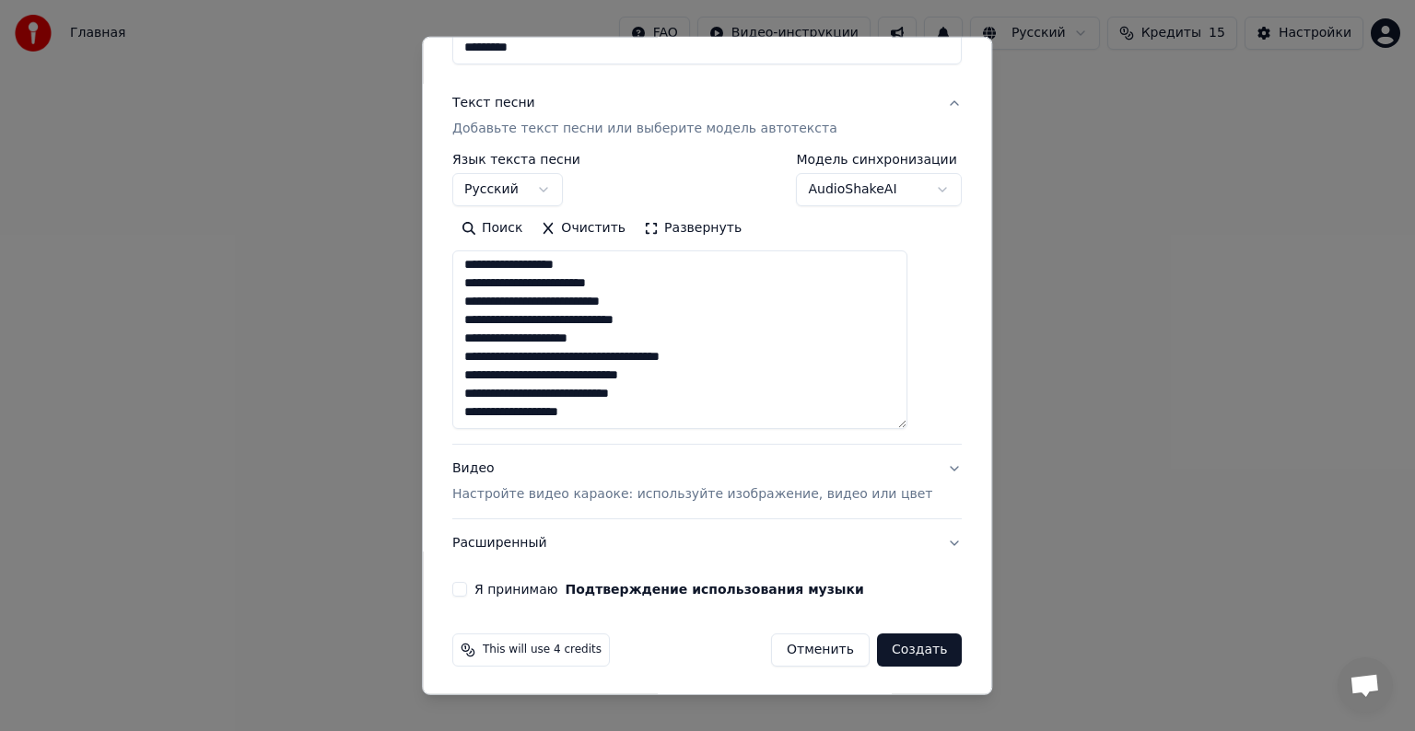
scroll to position [190, 0]
click at [624, 409] on textarea "**********" at bounding box center [679, 339] width 455 height 179
paste textarea "**********"
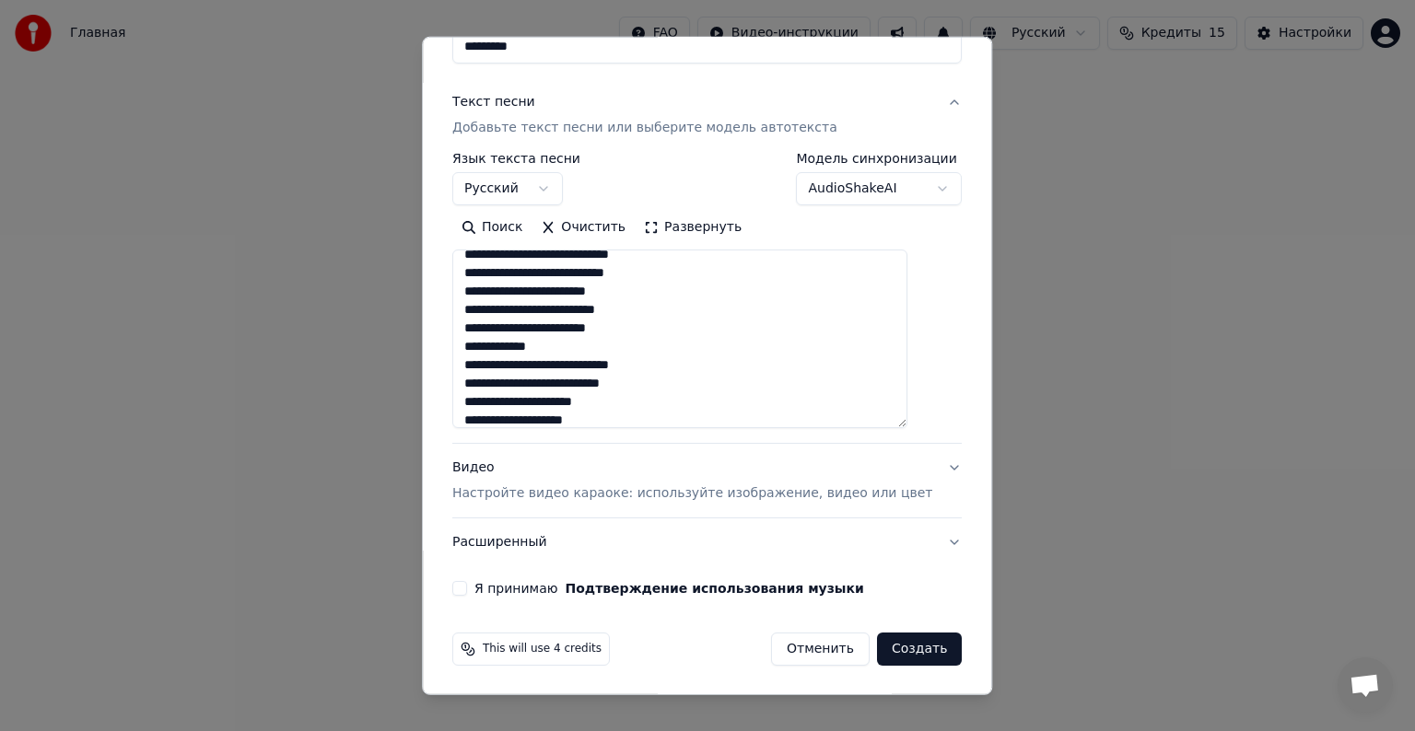
type textarea "**********"
click at [918, 472] on button "Видео Настройте видео караоке: используйте изображение, видео или цвет" at bounding box center [706, 481] width 509 height 74
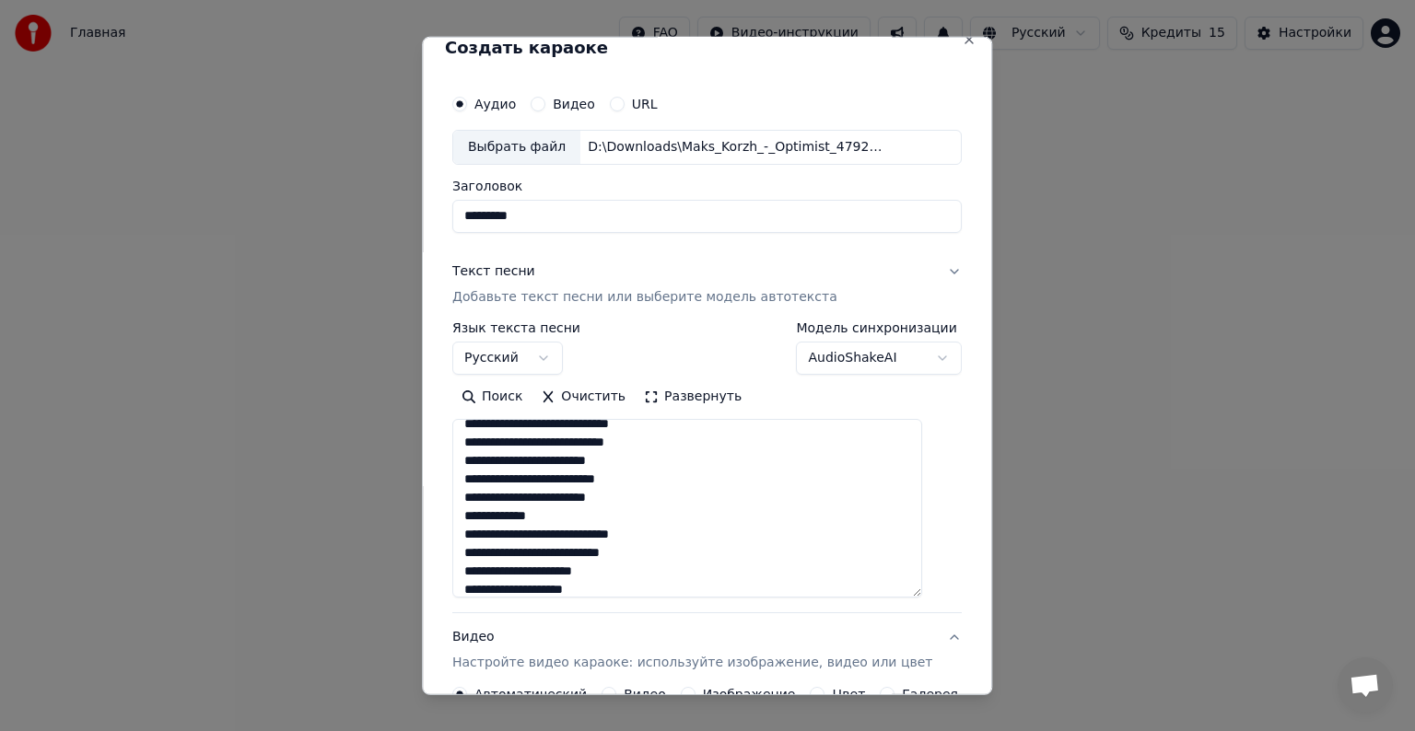
scroll to position [20, 0]
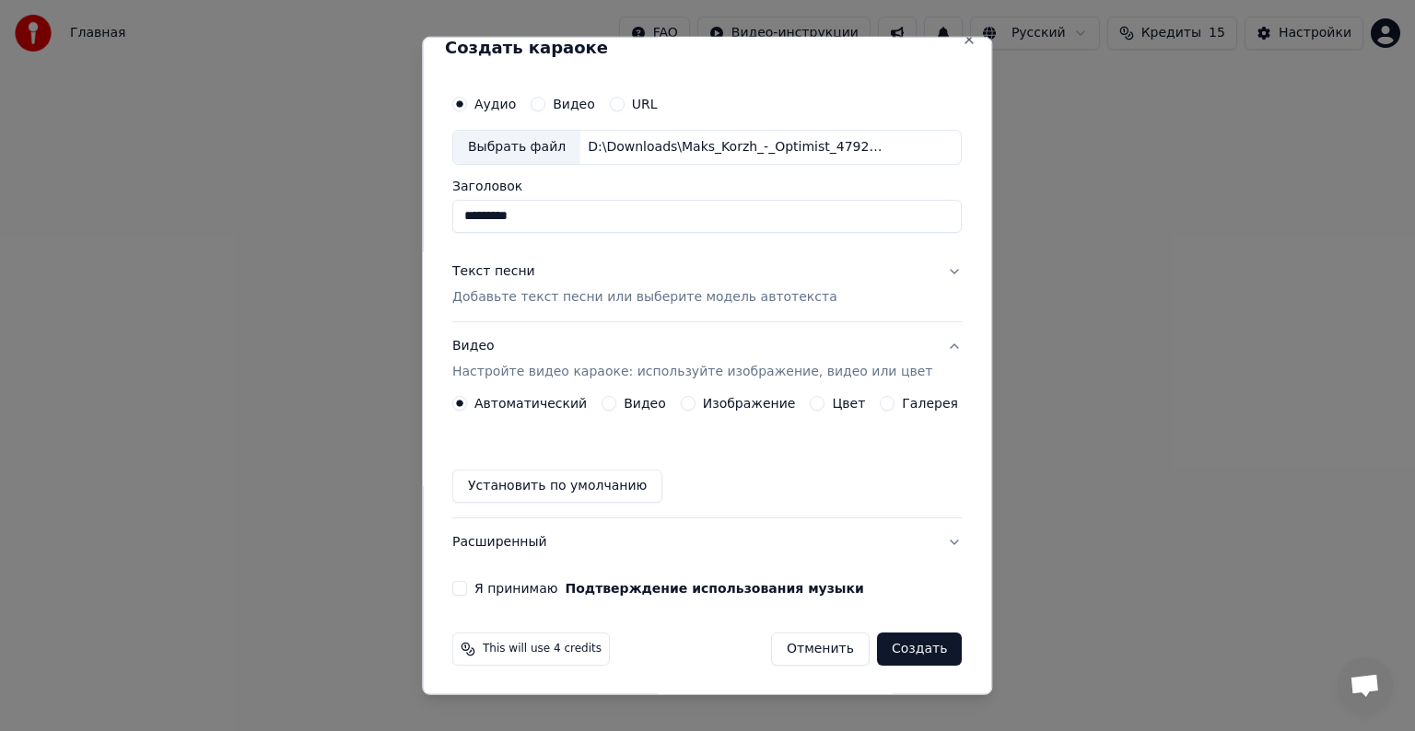
click at [609, 401] on button "Видео" at bounding box center [609, 403] width 15 height 15
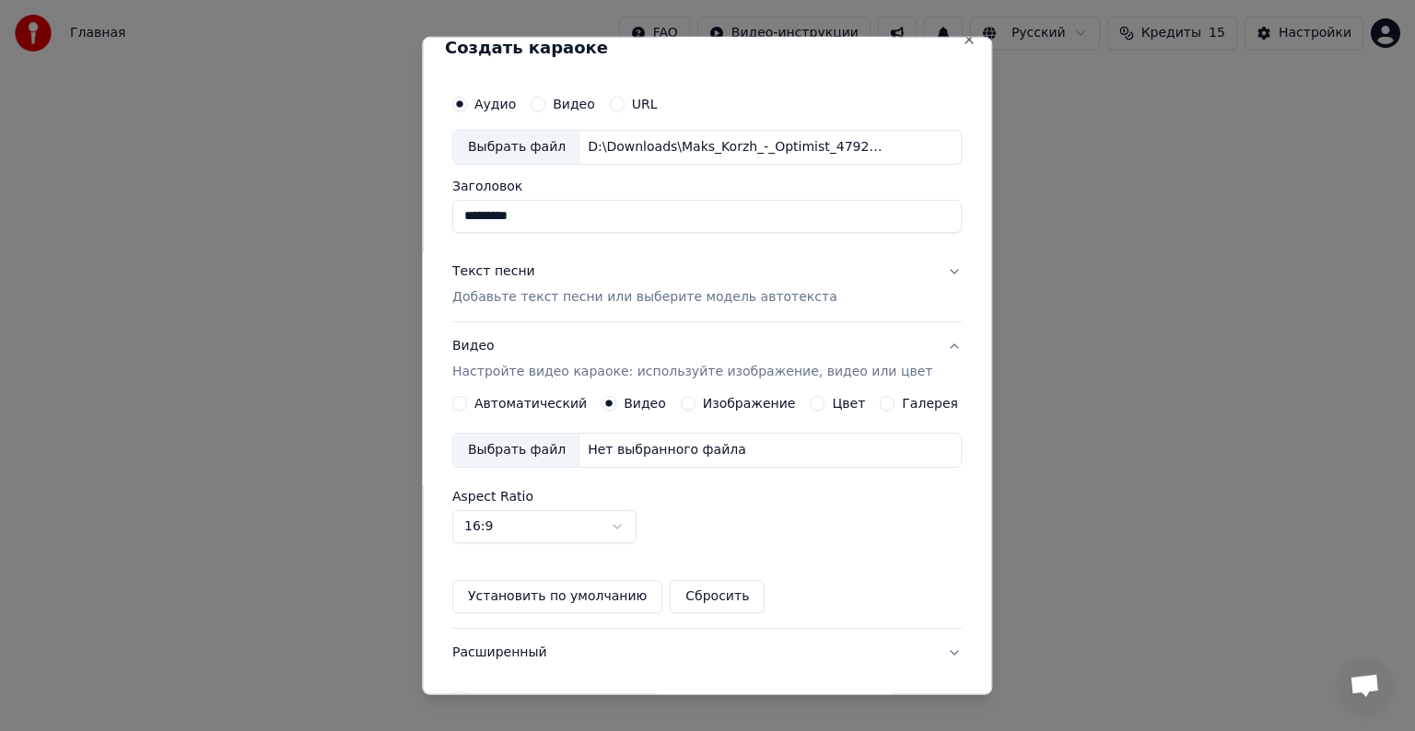
click at [690, 399] on button "Изображение" at bounding box center [688, 403] width 15 height 15
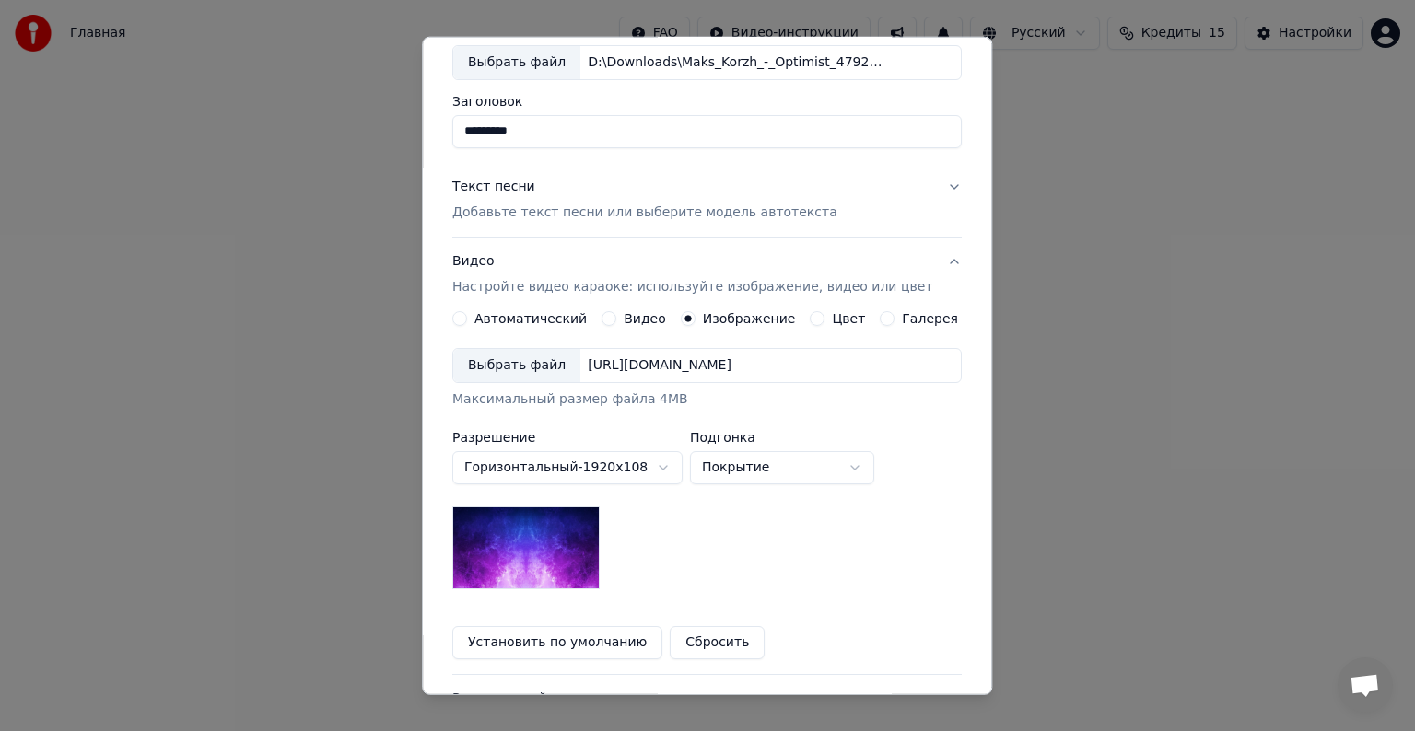
scroll to position [205, 0]
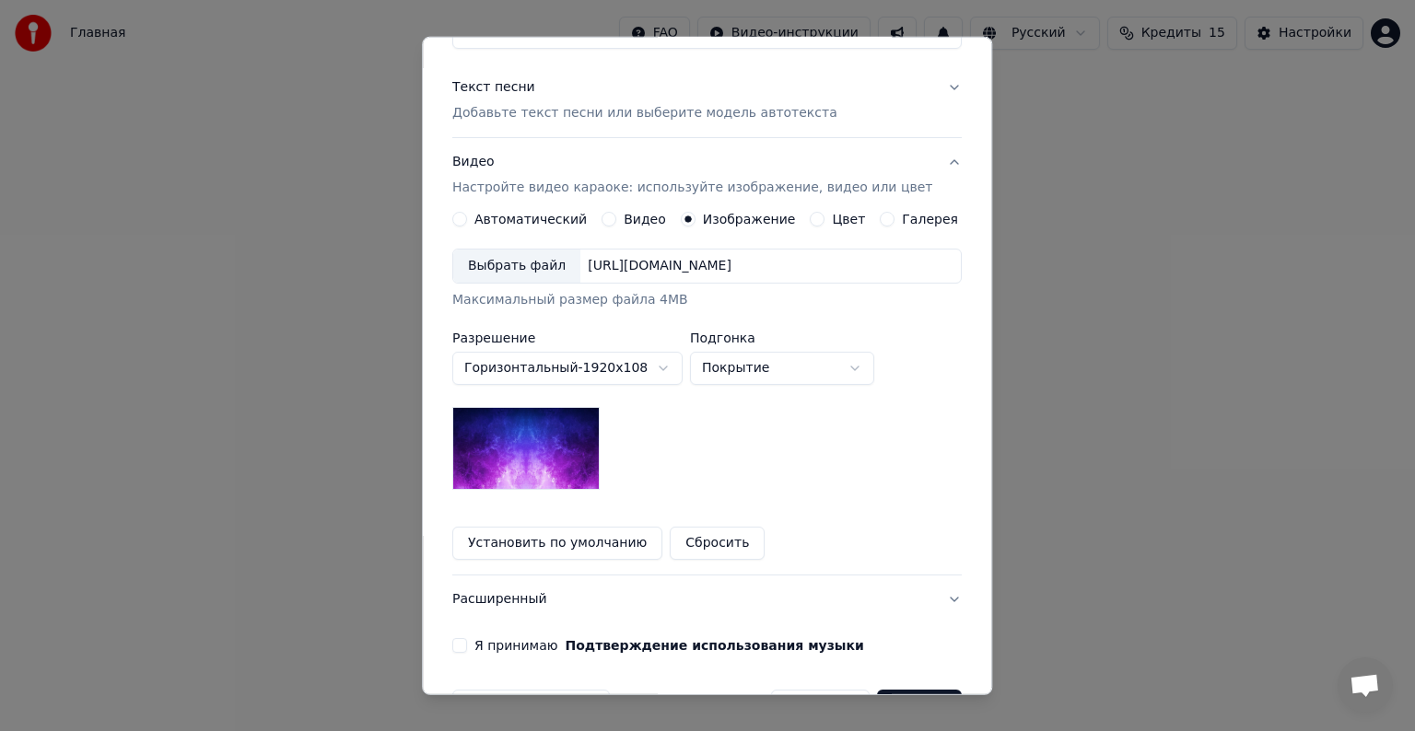
click at [811, 220] on button "Цвет" at bounding box center [818, 219] width 15 height 15
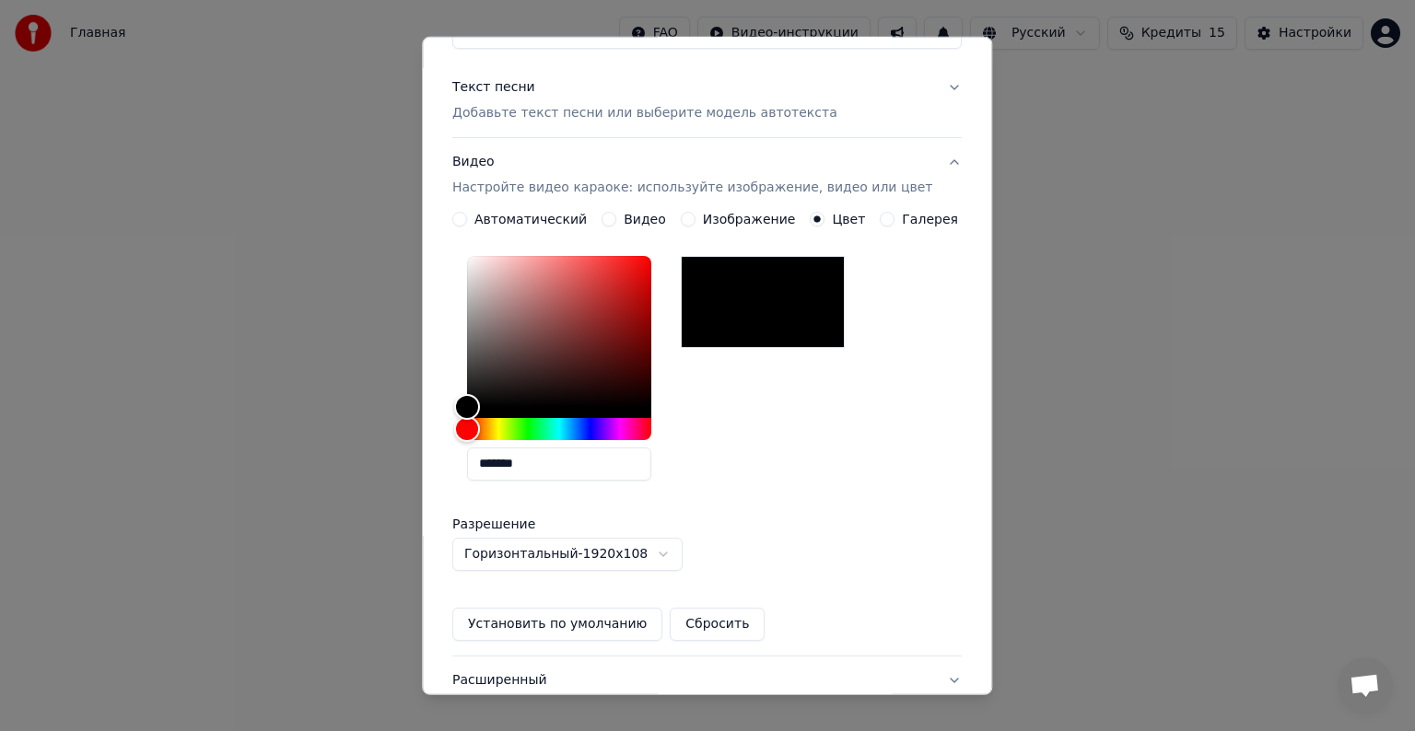
click at [681, 219] on button "Изображение" at bounding box center [688, 219] width 15 height 15
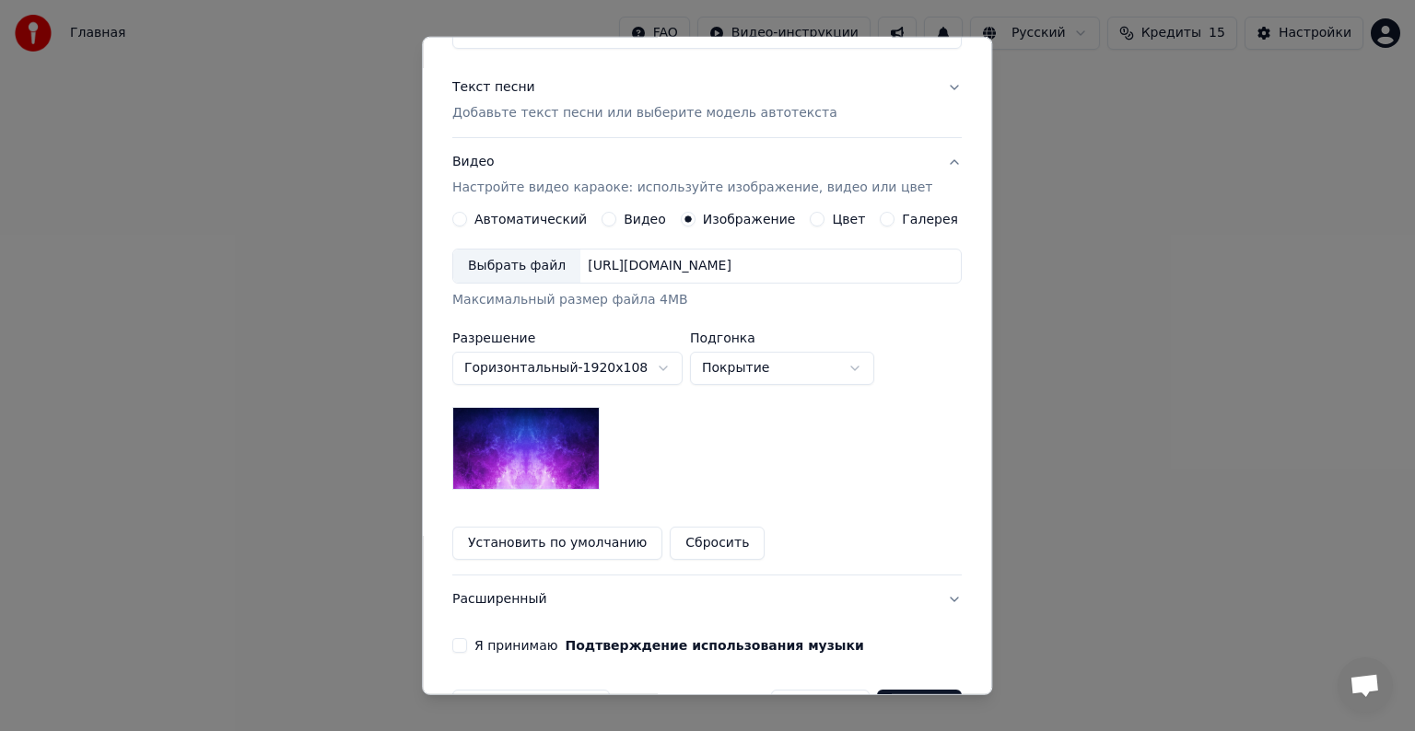
click at [534, 272] on div "Выбрать файл" at bounding box center [516, 266] width 127 height 33
click at [559, 272] on div "Выбрать файл" at bounding box center [516, 266] width 127 height 33
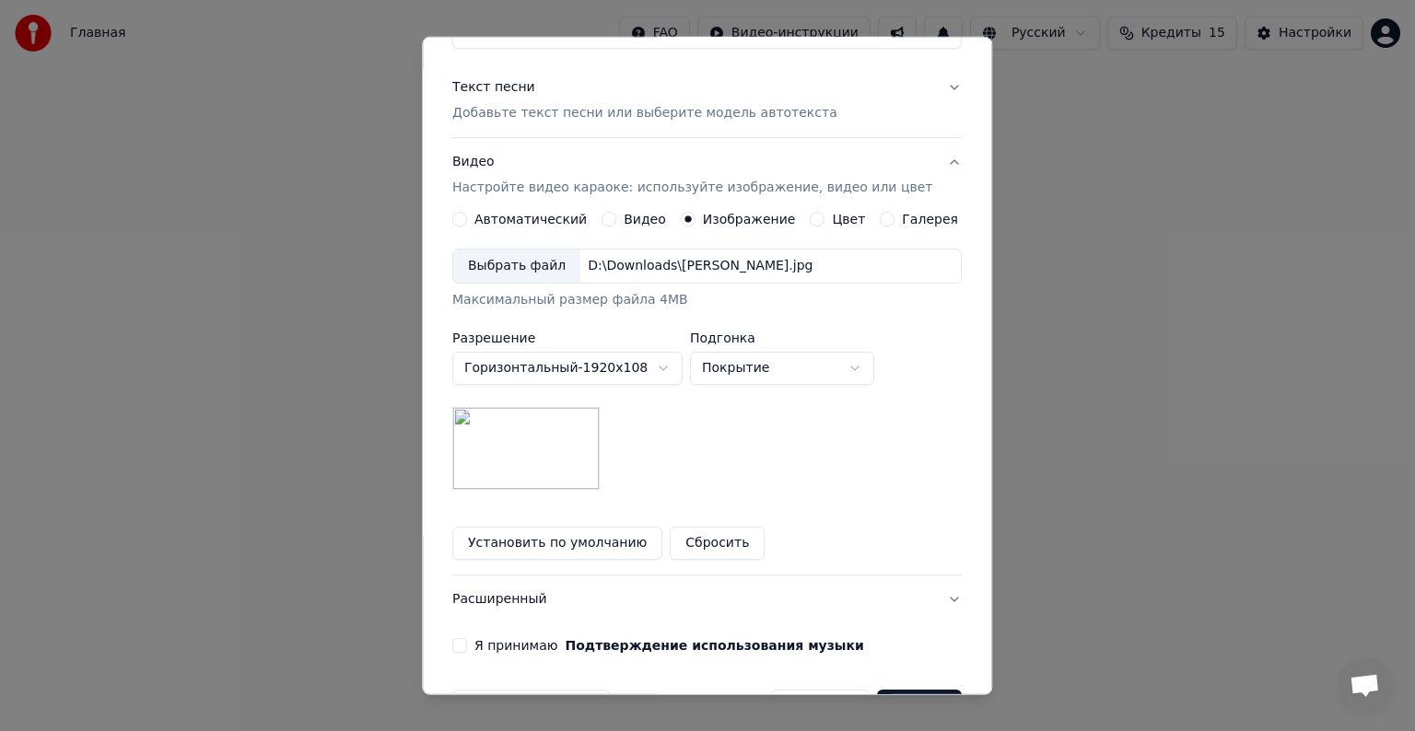
scroll to position [262, 0]
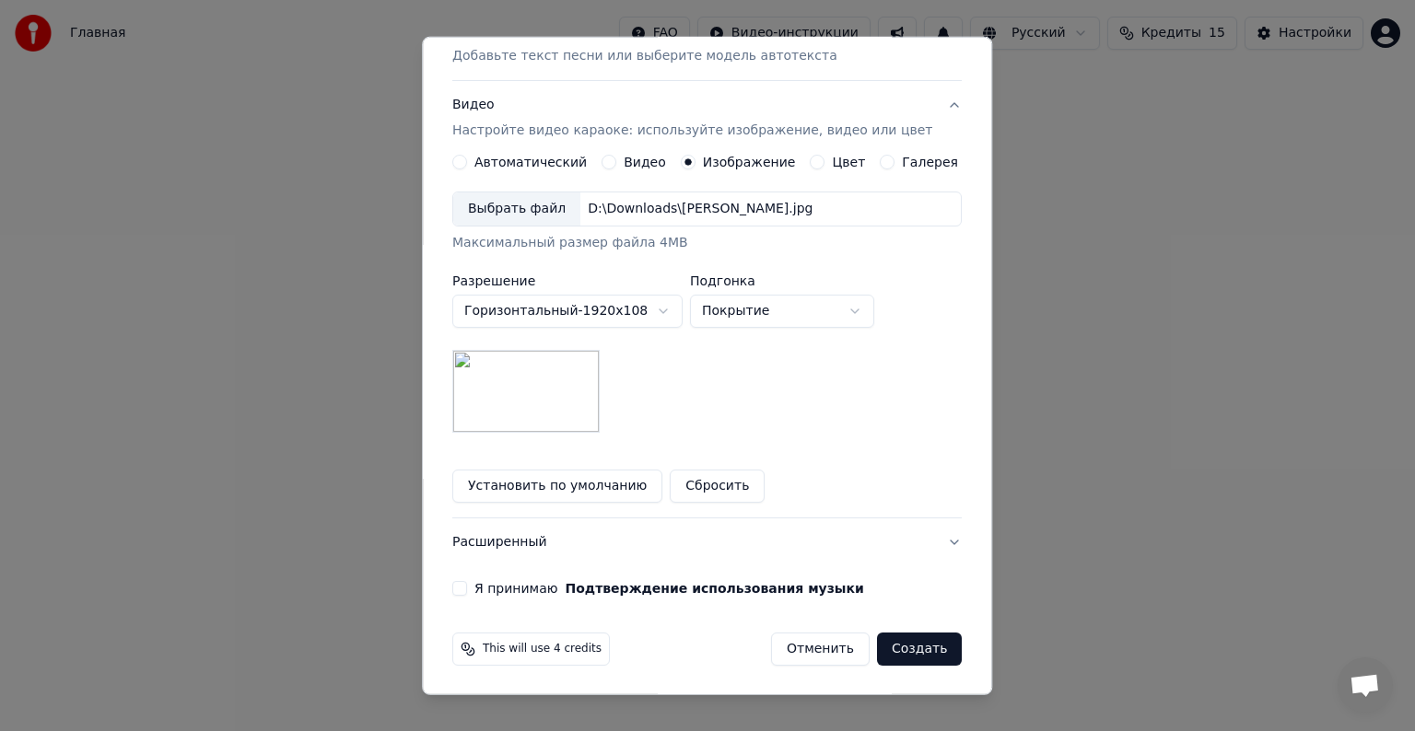
click at [490, 588] on label "Я принимаю Подтверждение использования музыки" at bounding box center [669, 588] width 390 height 13
click at [467, 588] on button "Я принимаю Подтверждение использования музыки" at bounding box center [459, 588] width 15 height 15
click at [888, 639] on button "Создать" at bounding box center [919, 649] width 85 height 33
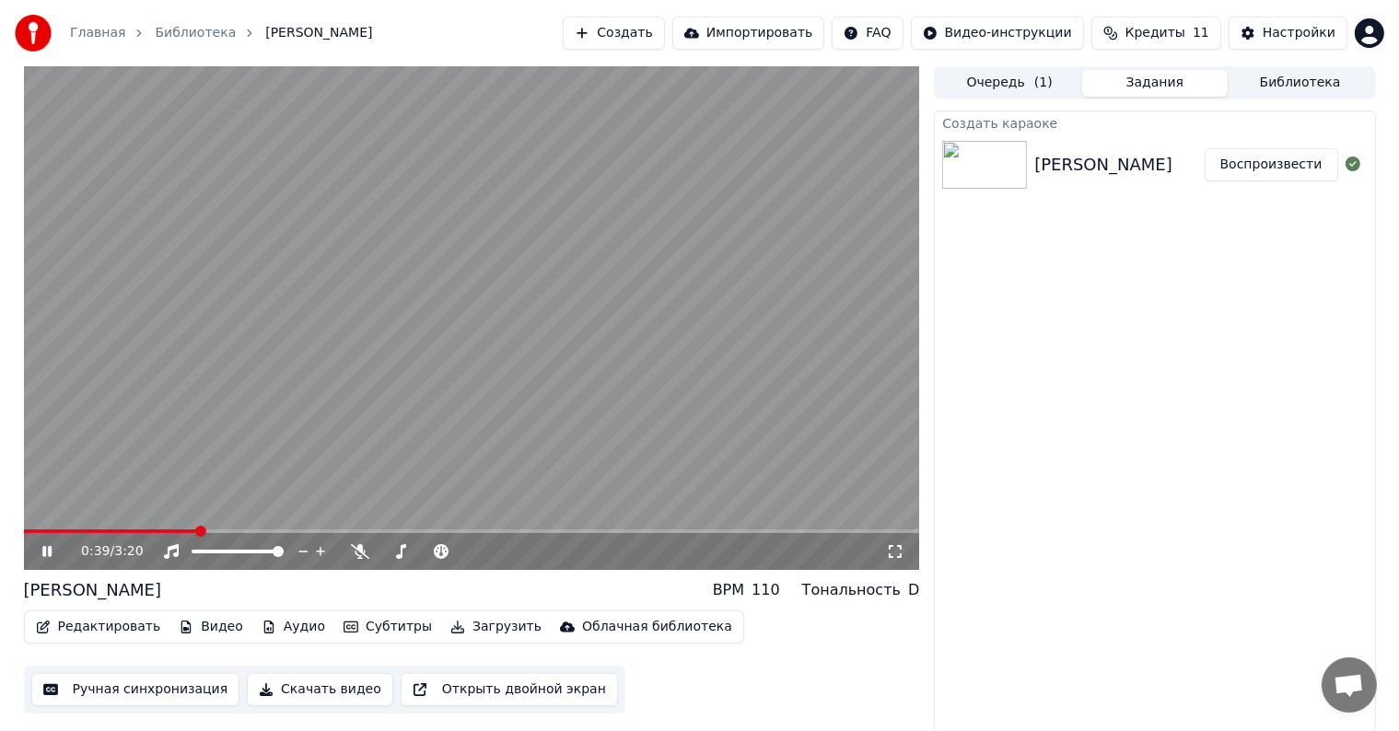
click at [44, 549] on icon at bounding box center [46, 551] width 9 height 11
drag, startPoint x: 61, startPoint y: 529, endPoint x: 29, endPoint y: 532, distance: 31.4
click at [29, 532] on div "0:39 / 3:20" at bounding box center [472, 318] width 896 height 504
click at [56, 547] on icon at bounding box center [60, 551] width 43 height 15
drag, startPoint x: 155, startPoint y: 528, endPoint x: 137, endPoint y: 531, distance: 17.7
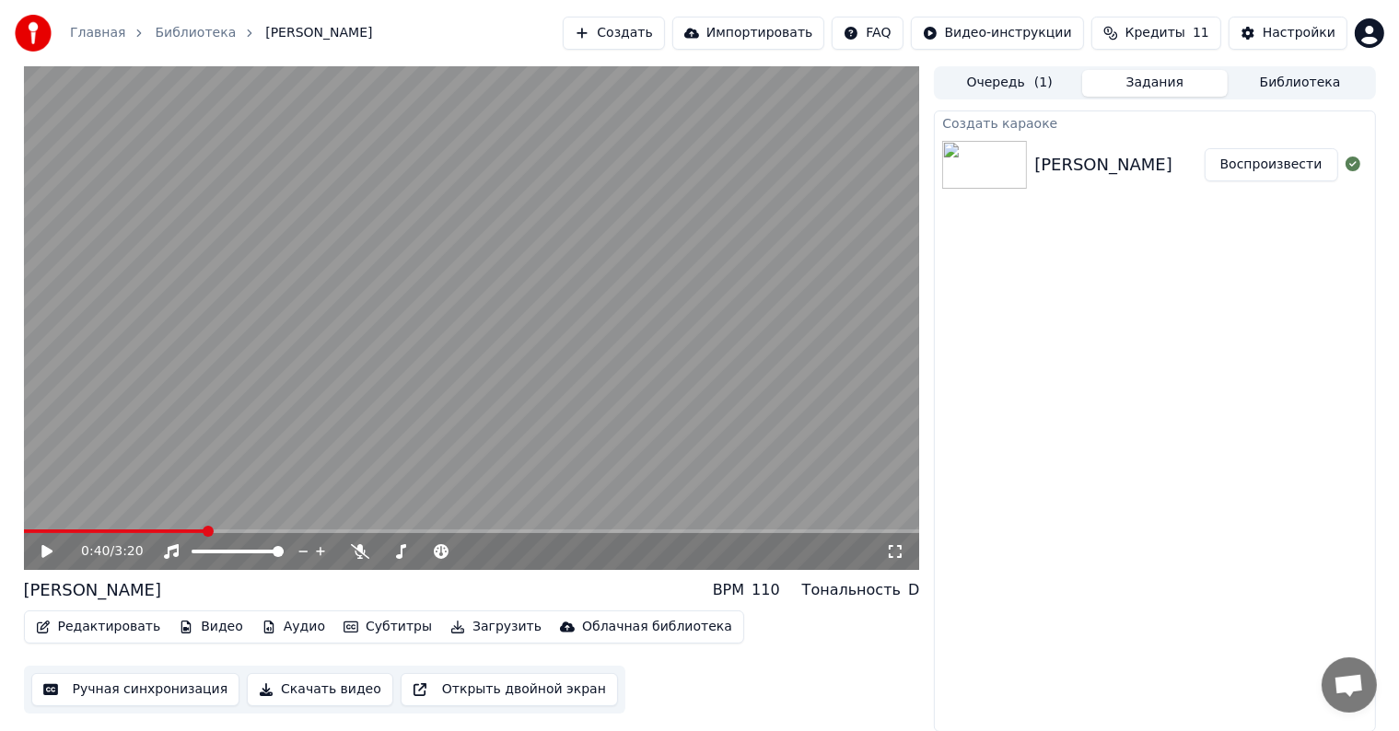
click at [137, 531] on div "0:40 / 3:20" at bounding box center [472, 318] width 896 height 504
click at [24, 530] on span at bounding box center [33, 532] width 18 height 4
click at [63, 532] on span at bounding box center [472, 532] width 896 height 4
click at [79, 526] on video at bounding box center [472, 318] width 896 height 504
click at [103, 535] on div "0:10 / 3:20" at bounding box center [472, 551] width 896 height 37
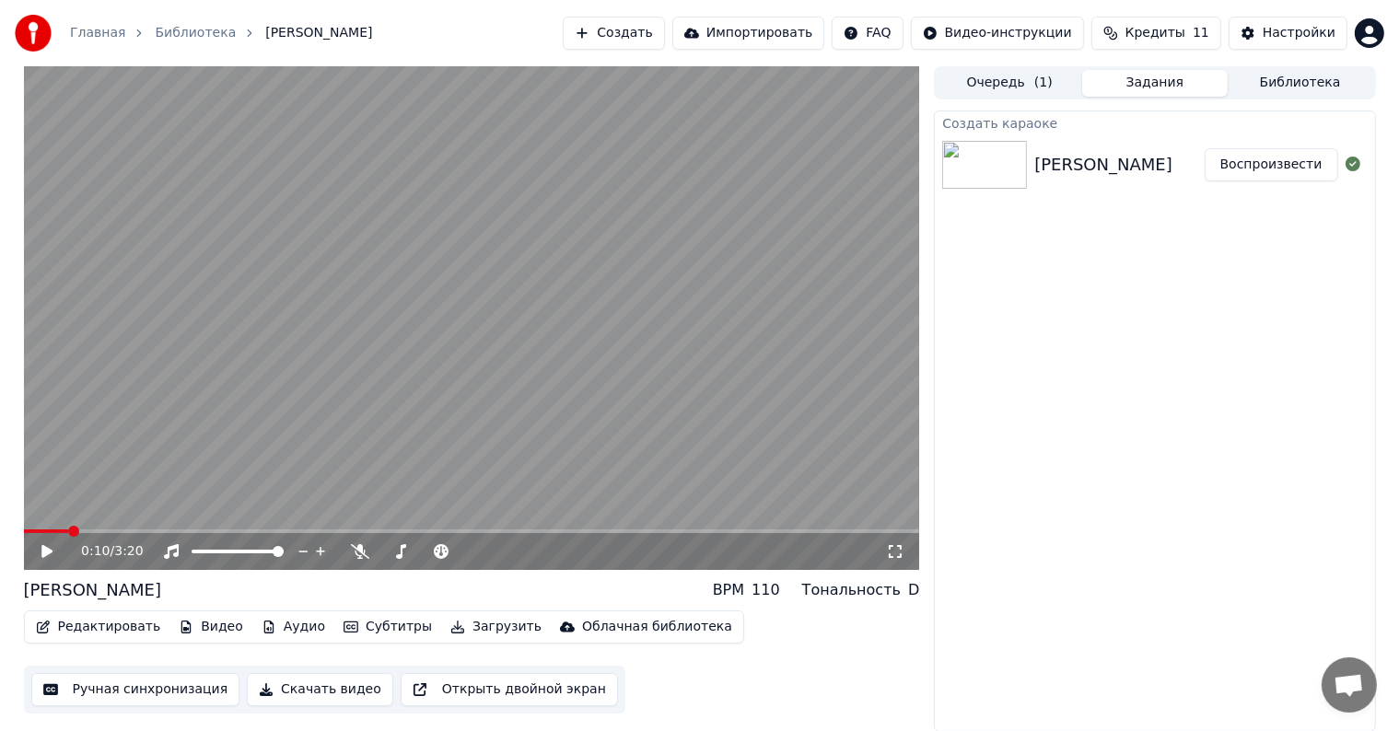
click at [114, 531] on span at bounding box center [472, 532] width 896 height 4
click at [49, 558] on icon at bounding box center [60, 551] width 43 height 15
drag, startPoint x: 41, startPoint y: 528, endPoint x: 20, endPoint y: 532, distance: 20.6
click at [18, 532] on div "0:31 / 3:20 [PERSON_NAME] BPM 110 Тональность D Редактировать Видео Аудио Субти…" at bounding box center [700, 399] width 1382 height 666
click at [24, 530] on span at bounding box center [33, 532] width 18 height 4
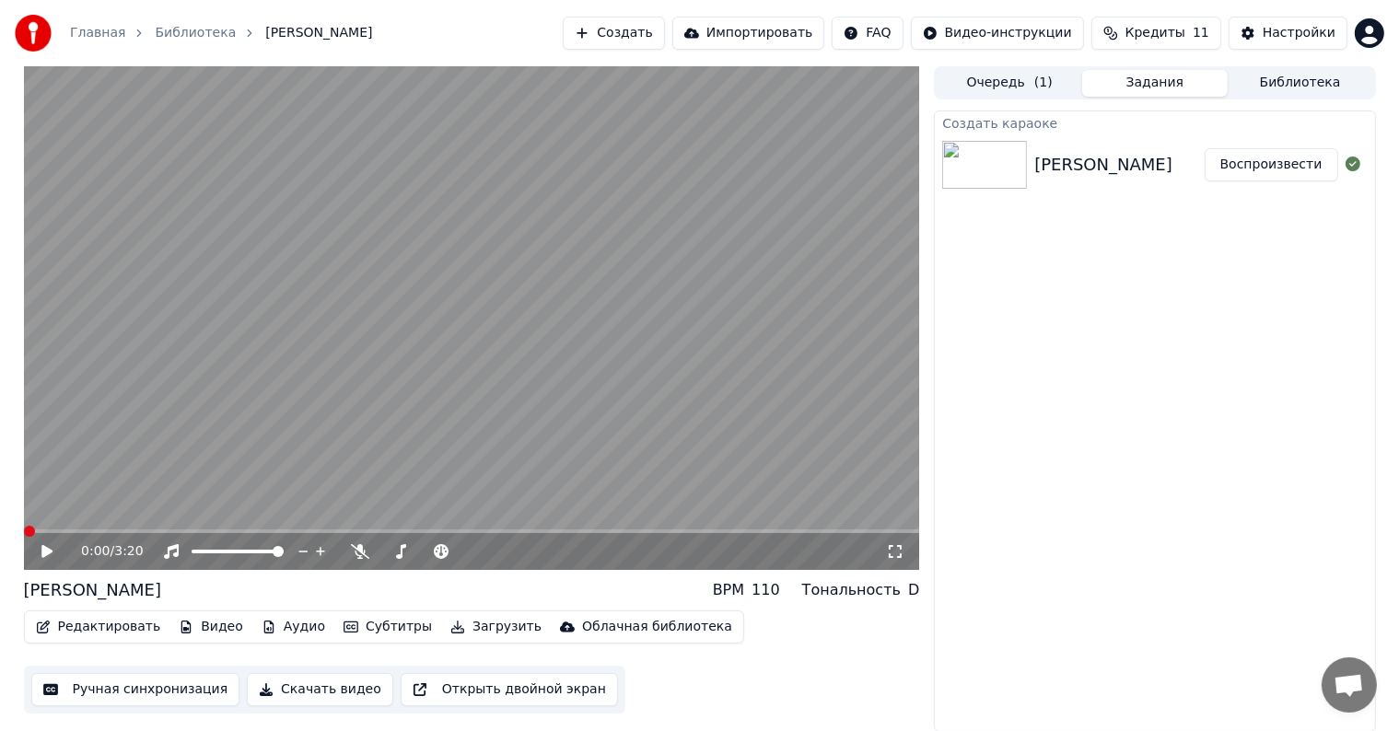
click at [52, 547] on icon at bounding box center [60, 551] width 43 height 15
click at [52, 545] on icon at bounding box center [60, 551] width 43 height 15
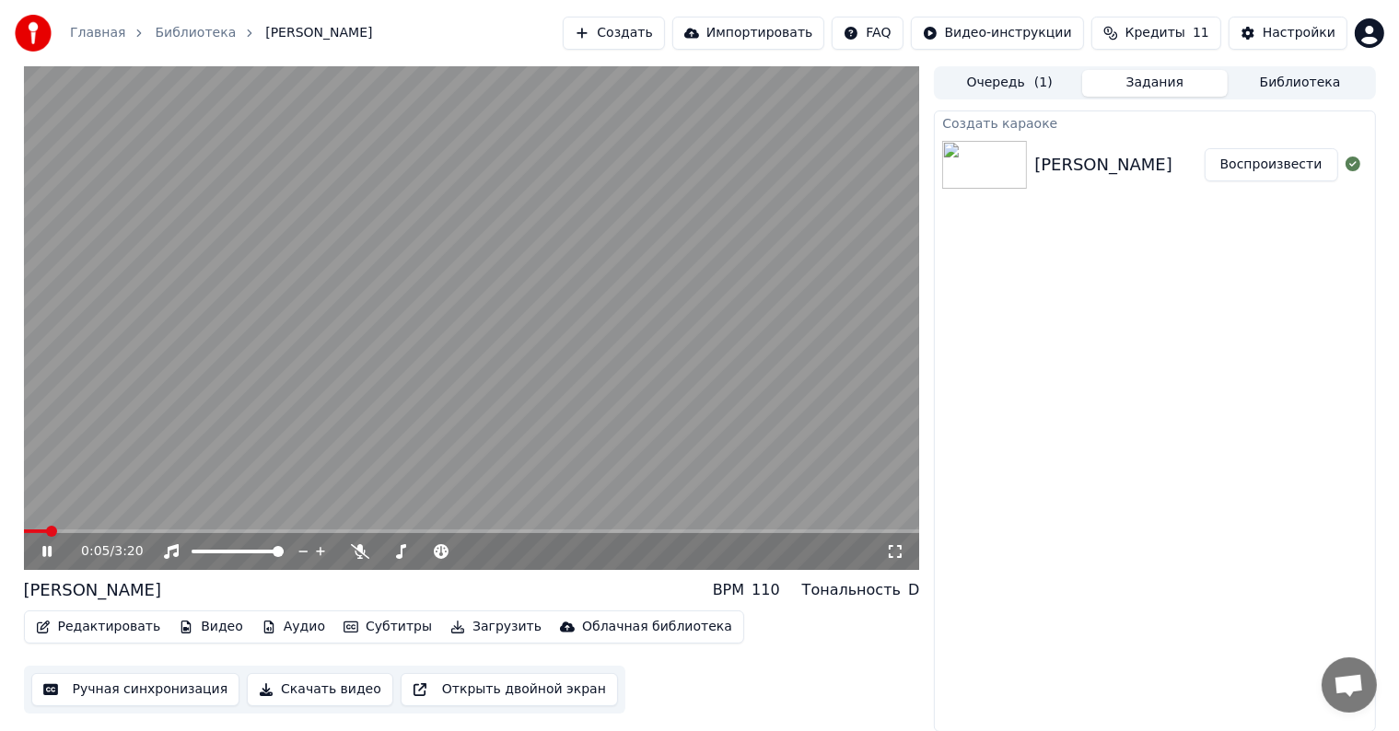
click at [52, 545] on icon at bounding box center [60, 551] width 43 height 15
click at [45, 534] on span at bounding box center [50, 531] width 11 height 11
click at [24, 531] on span at bounding box center [29, 531] width 11 height 11
click at [41, 549] on icon at bounding box center [60, 551] width 43 height 15
click at [49, 540] on div "0:24 / 3:20" at bounding box center [472, 551] width 896 height 37
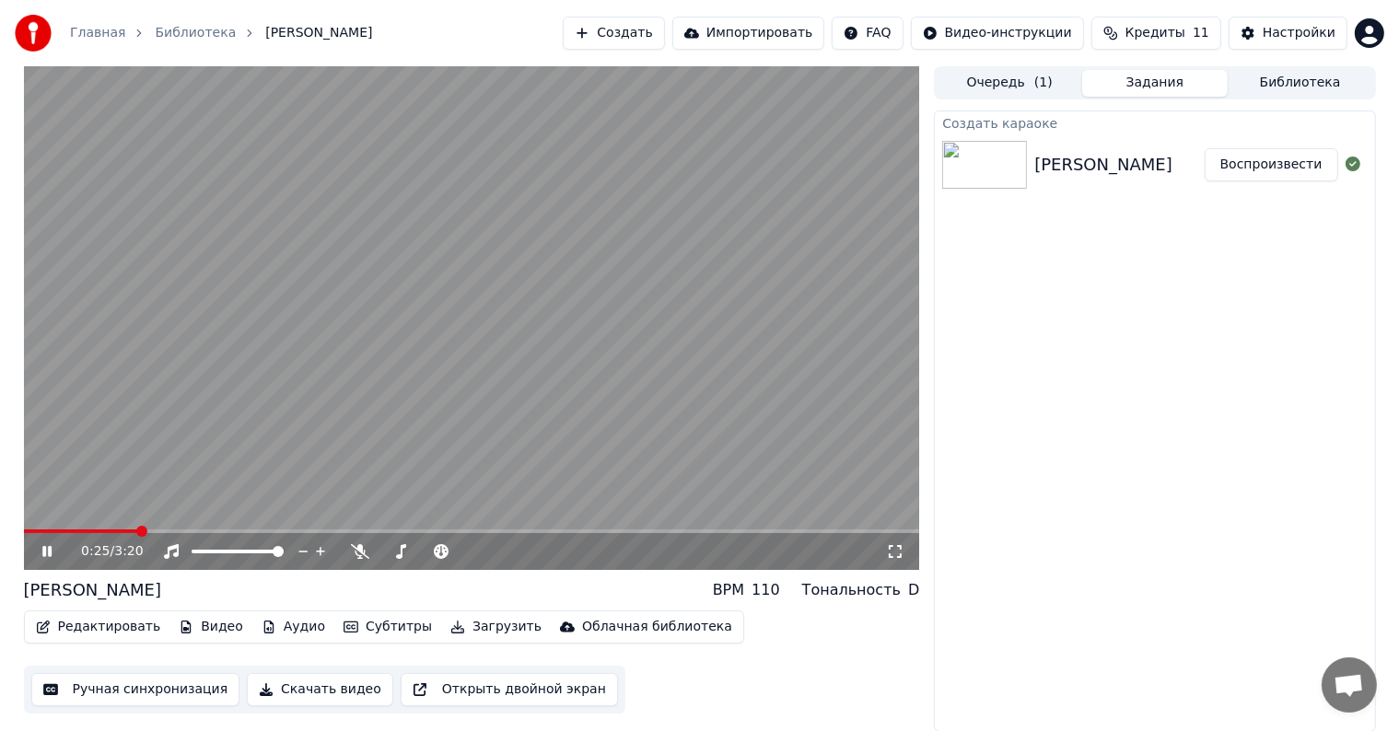
click at [55, 555] on icon at bounding box center [60, 551] width 43 height 15
click at [290, 627] on button "Аудио" at bounding box center [293, 627] width 78 height 26
click at [288, 627] on button "Аудио" at bounding box center [293, 627] width 78 height 26
click at [297, 625] on button "Аудио" at bounding box center [293, 627] width 78 height 26
click at [271, 619] on button "Аудио" at bounding box center [293, 627] width 78 height 26
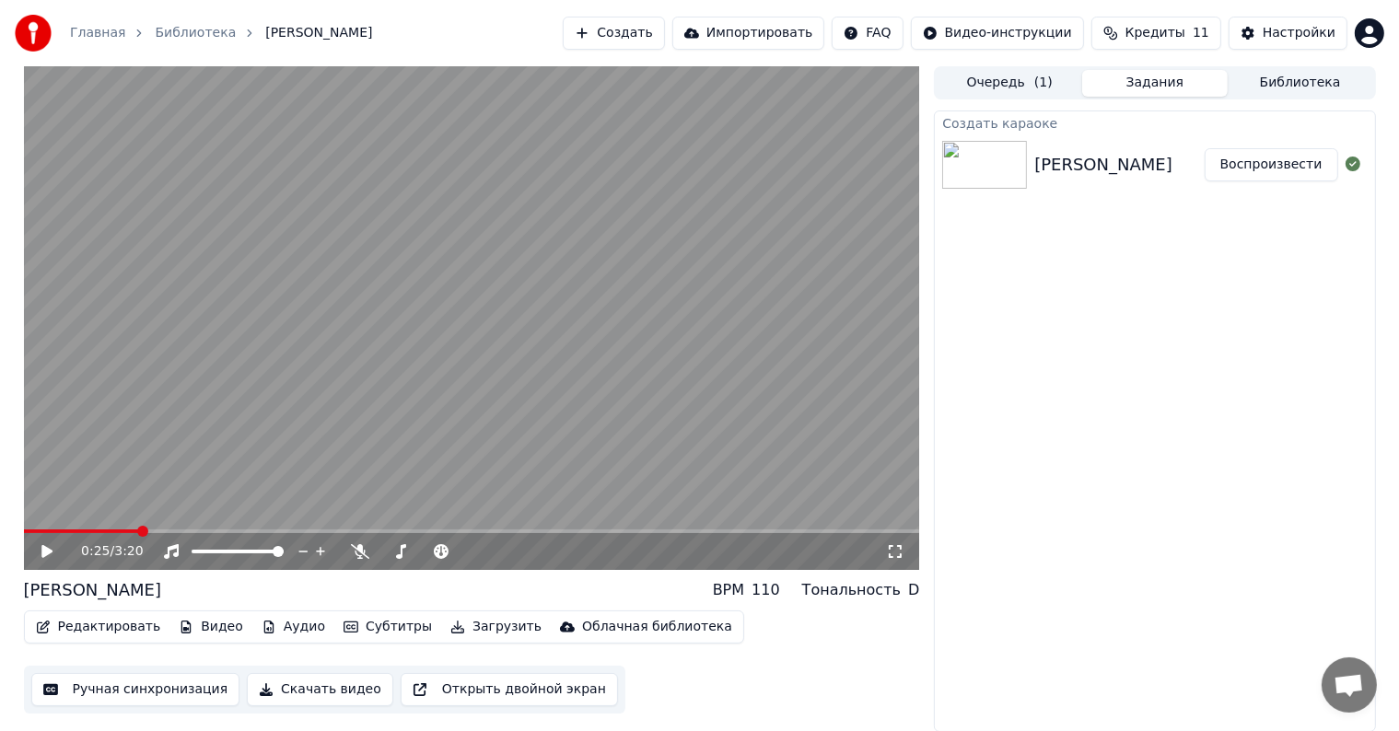
click at [71, 533] on div "0:25 / 3:20" at bounding box center [472, 551] width 896 height 37
click at [24, 531] on span at bounding box center [24, 532] width 0 height 4
click at [52, 557] on icon at bounding box center [60, 551] width 43 height 15
click at [74, 630] on button "Редактировать" at bounding box center [99, 627] width 140 height 26
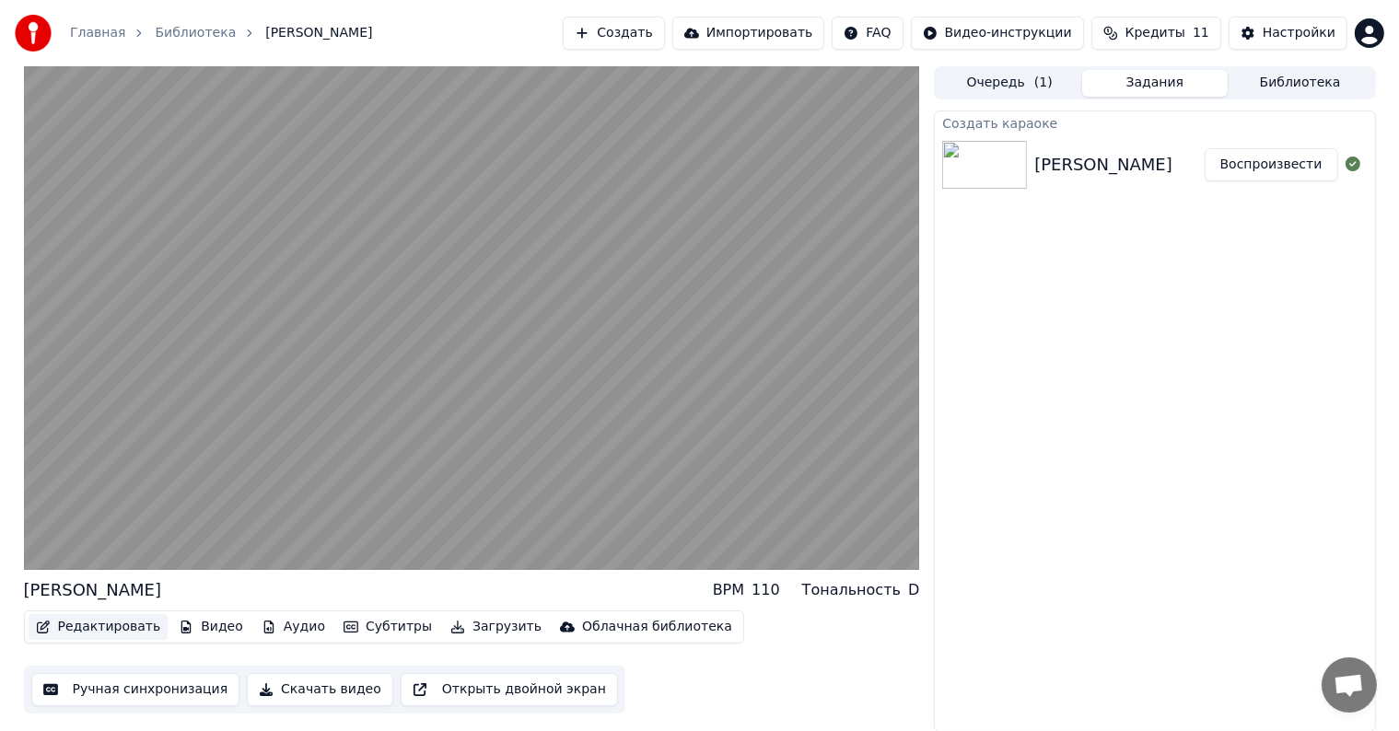
click at [74, 630] on button "Редактировать" at bounding box center [99, 627] width 140 height 26
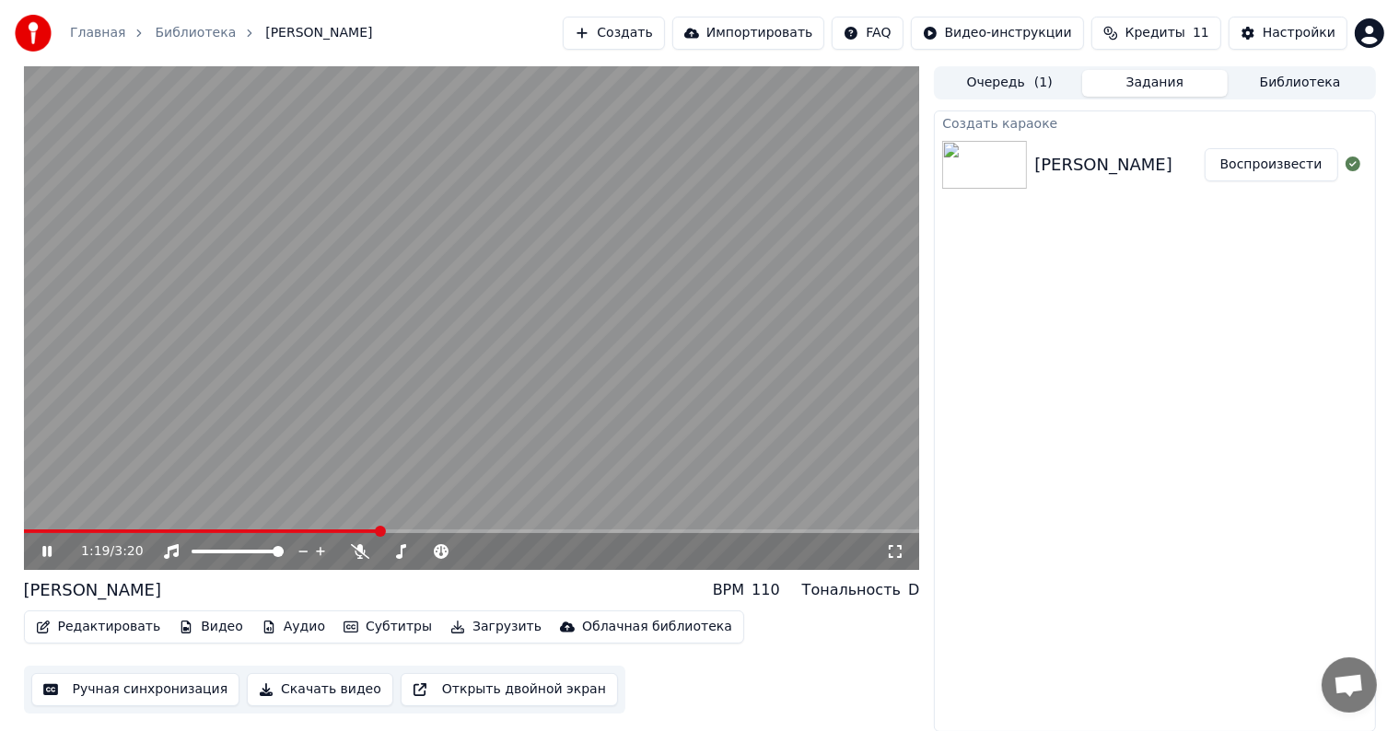
click at [382, 619] on button "Субтитры" at bounding box center [387, 627] width 103 height 26
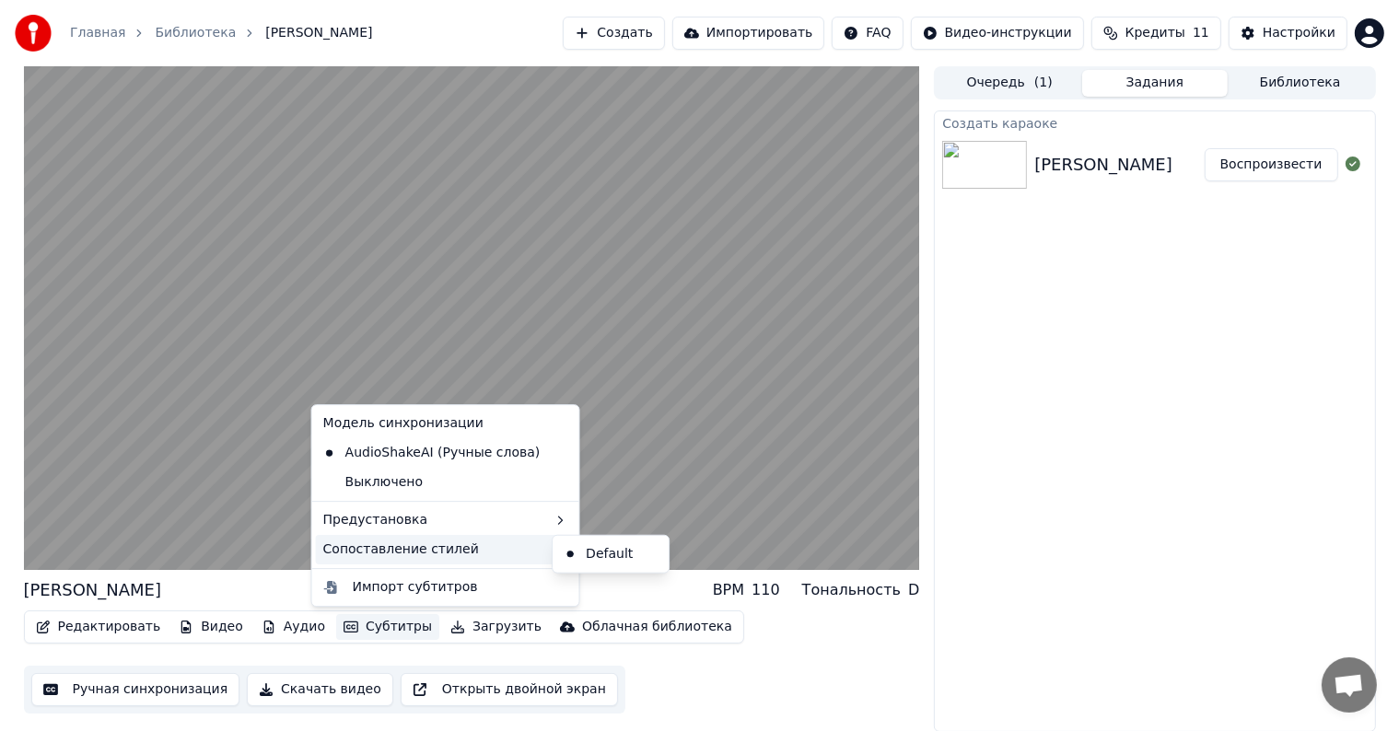
click at [378, 551] on div "Сопоставление стилей" at bounding box center [446, 549] width 260 height 29
click at [290, 580] on div "[PERSON_NAME] BPM 110 Тональность D" at bounding box center [472, 591] width 896 height 26
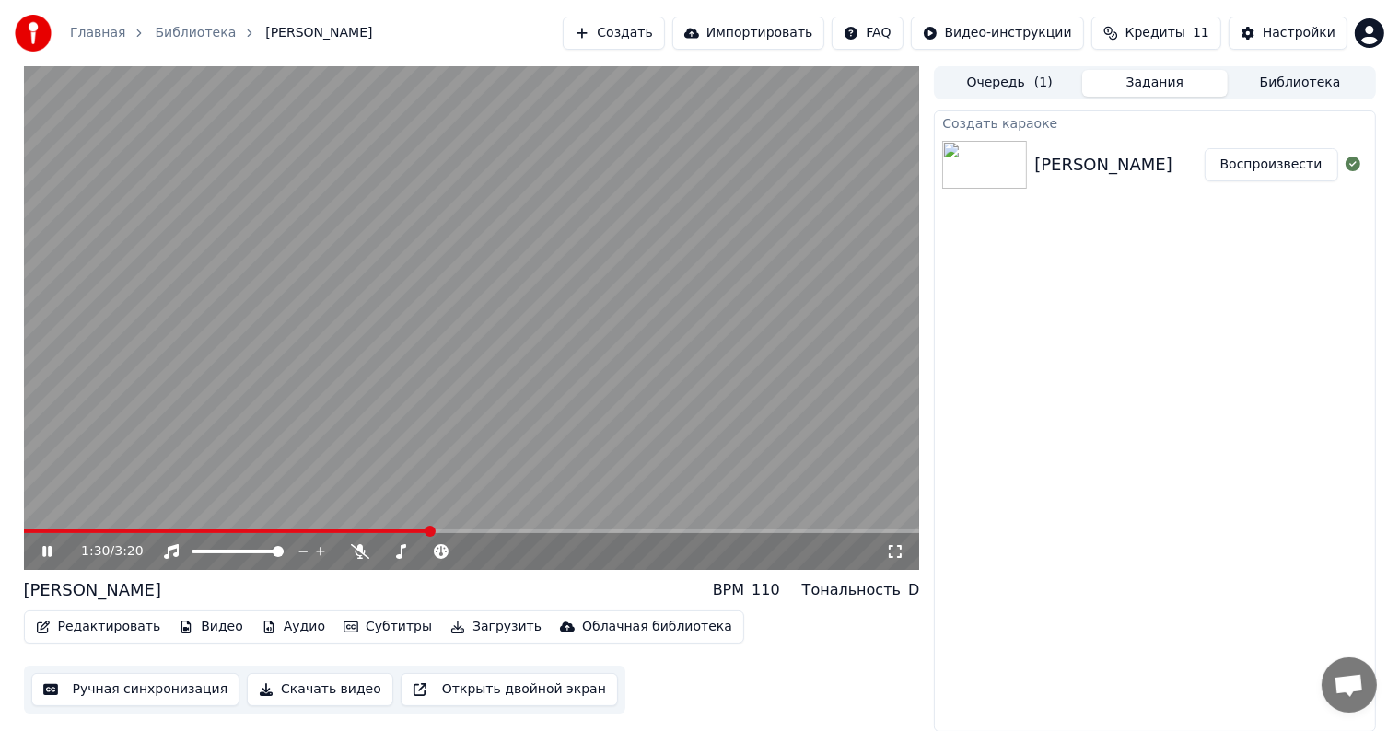
click at [387, 530] on span at bounding box center [227, 532] width 406 height 4
click at [317, 530] on span at bounding box center [212, 532] width 376 height 4
click at [376, 528] on video at bounding box center [472, 318] width 896 height 504
click at [369, 531] on span at bounding box center [363, 531] width 11 height 11
click at [39, 553] on icon at bounding box center [60, 551] width 43 height 15
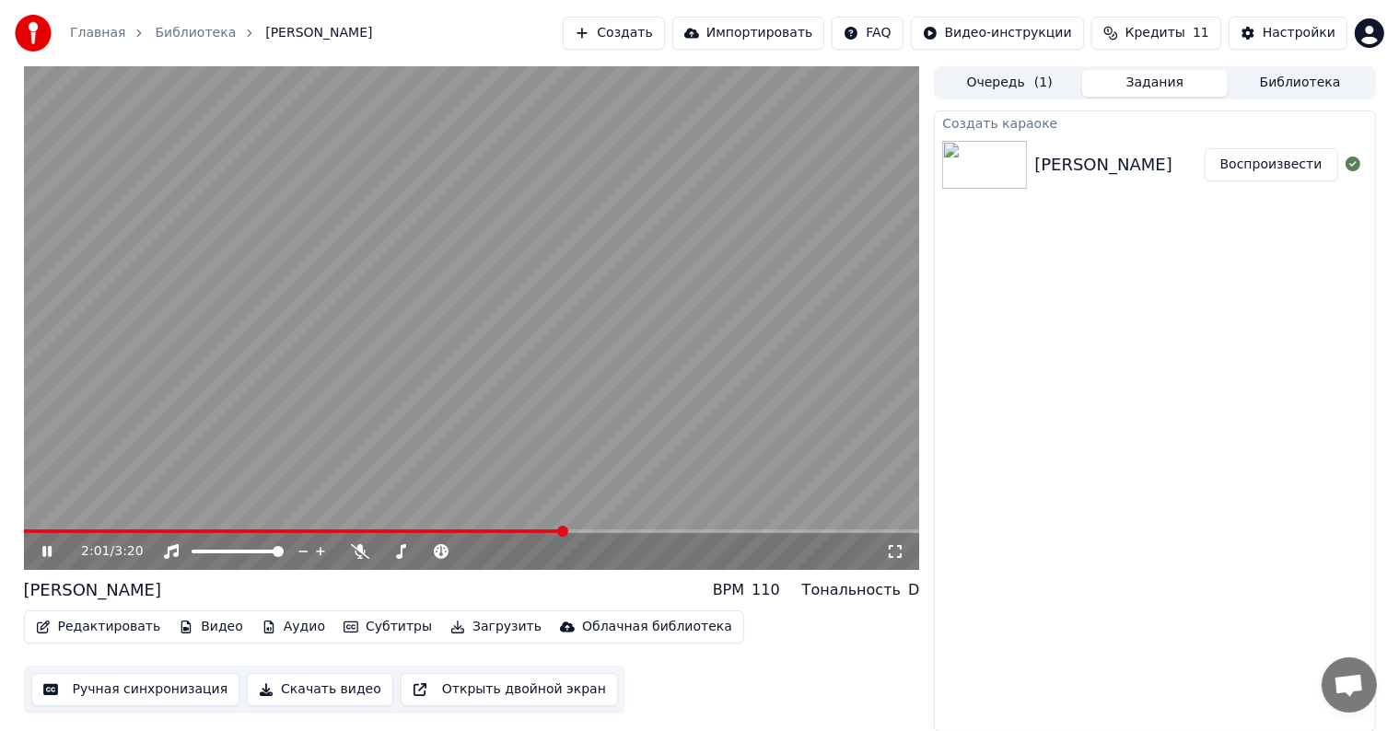
click at [563, 526] on span at bounding box center [562, 531] width 11 height 11
click at [24, 537] on span at bounding box center [29, 531] width 11 height 11
click at [39, 547] on div "0:00 / 3:20" at bounding box center [472, 552] width 882 height 18
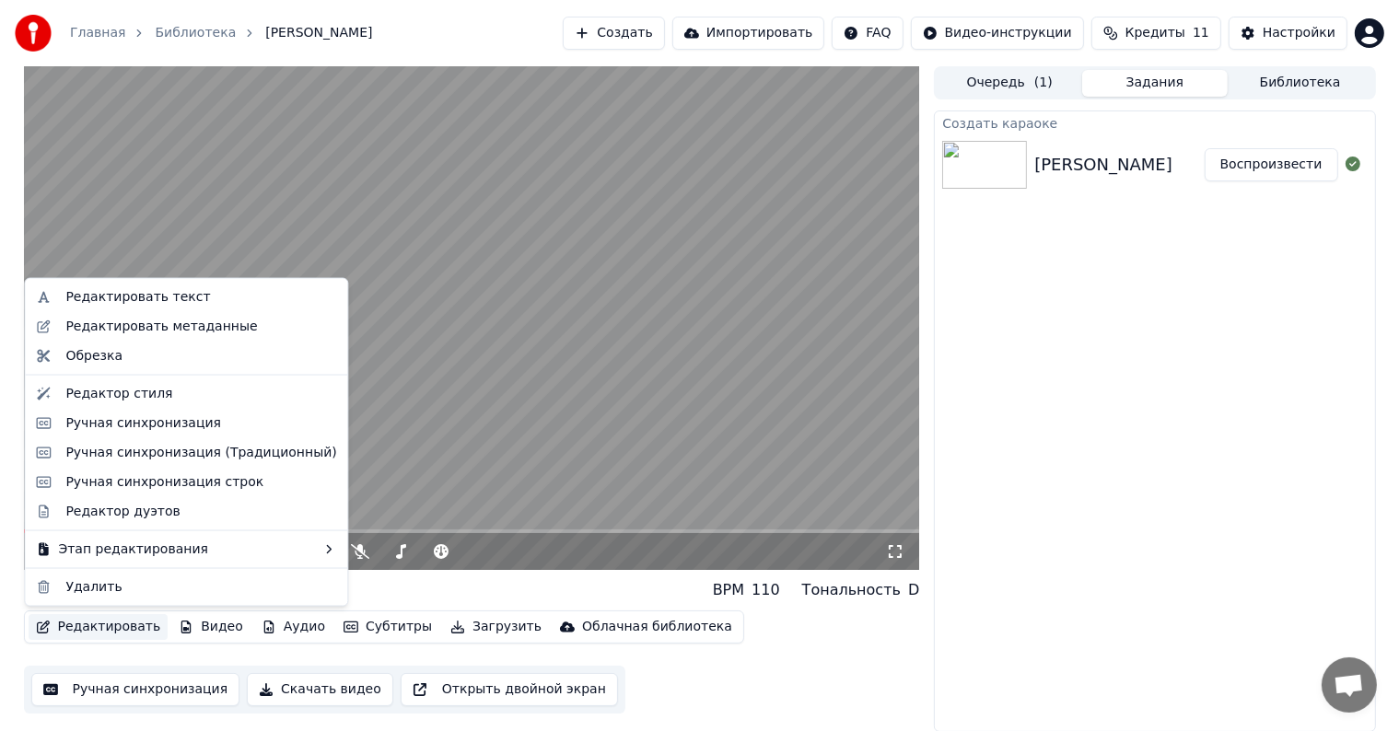
click at [95, 621] on button "Редактировать" at bounding box center [99, 627] width 140 height 26
click at [112, 400] on div "Редактор стиля" at bounding box center [118, 394] width 107 height 18
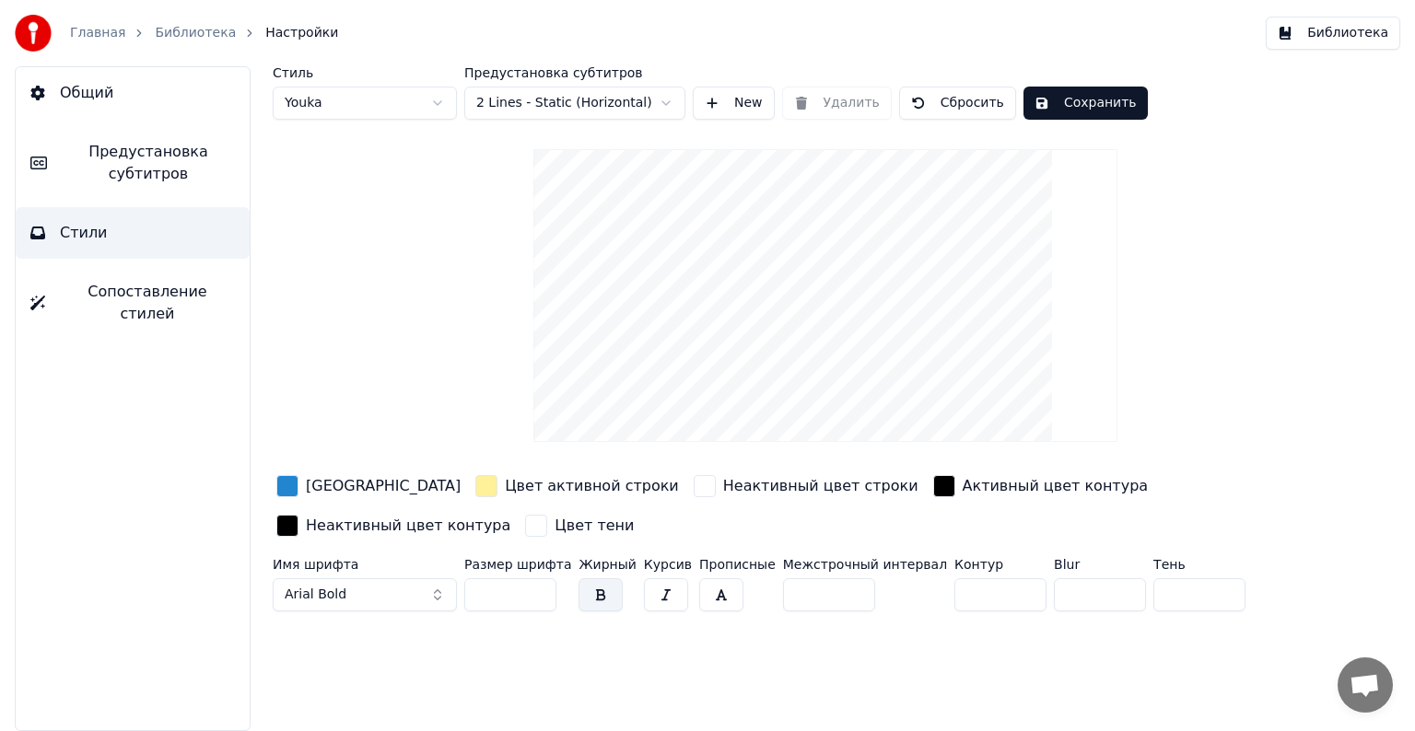
click at [292, 480] on div "button" at bounding box center [287, 486] width 22 height 22
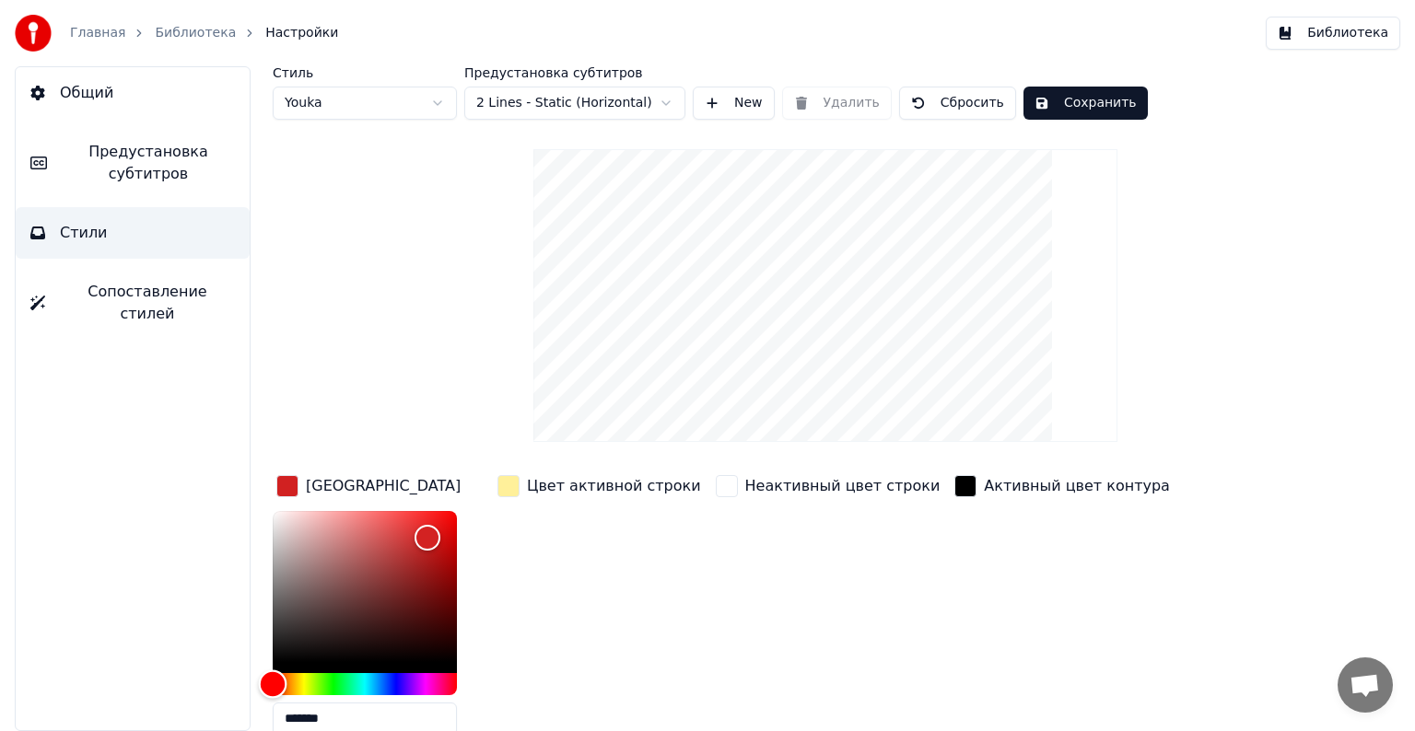
drag, startPoint x: 294, startPoint y: 680, endPoint x: 265, endPoint y: 678, distance: 28.6
click at [273, 678] on div "Hue" at bounding box center [365, 684] width 184 height 22
type input "*******"
drag, startPoint x: 427, startPoint y: 543, endPoint x: 504, endPoint y: 465, distance: 109.4
click at [504, 465] on div "Стиль Youka Предустановка субтитров 2 Lines - Static (Horizontal) New Удалить С…" at bounding box center [825, 466] width 1105 height 800
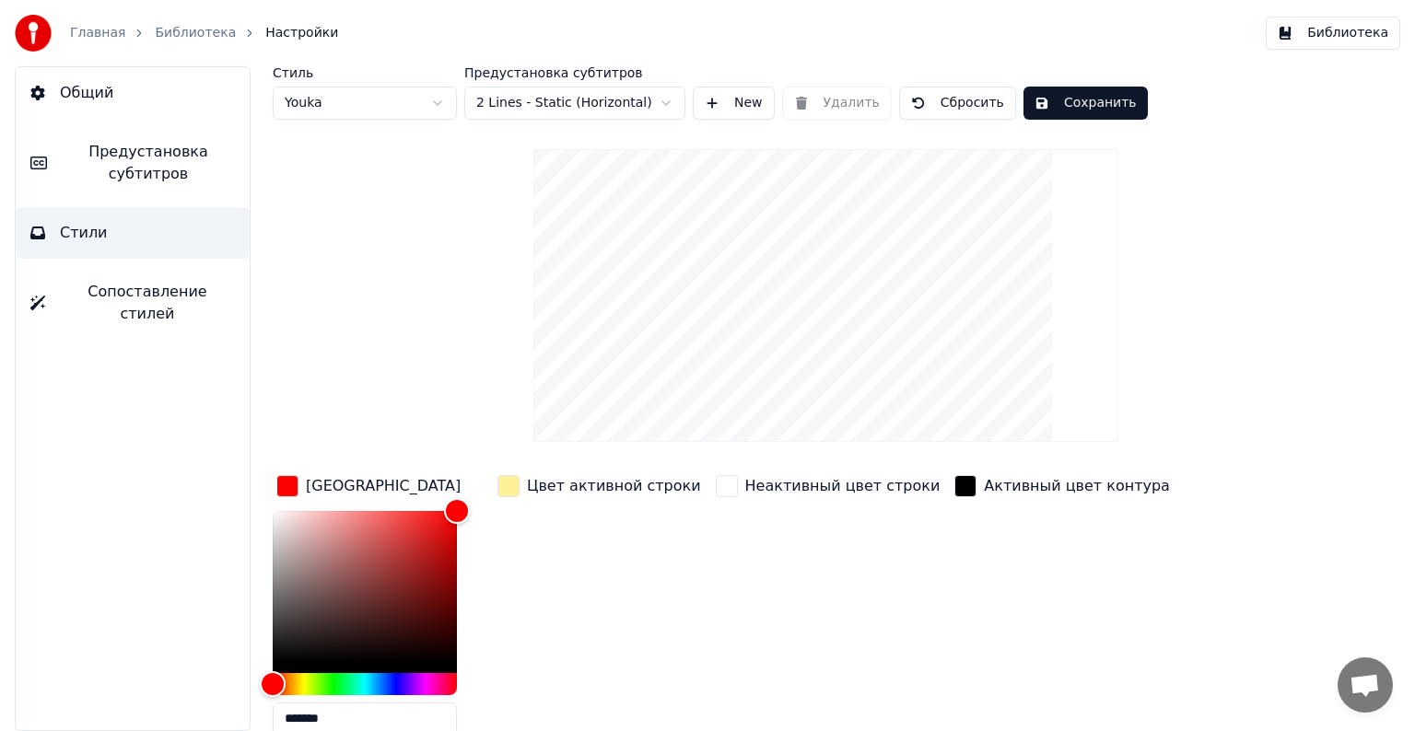
click at [528, 434] on div "Стиль Youka Предустановка субтитров 2 Lines - Static (Horizontal) New Удалить С…" at bounding box center [825, 466] width 1105 height 800
click at [1036, 110] on button "Сохранить" at bounding box center [1085, 103] width 124 height 33
click at [158, 34] on link "Библиотека" at bounding box center [195, 33] width 81 height 18
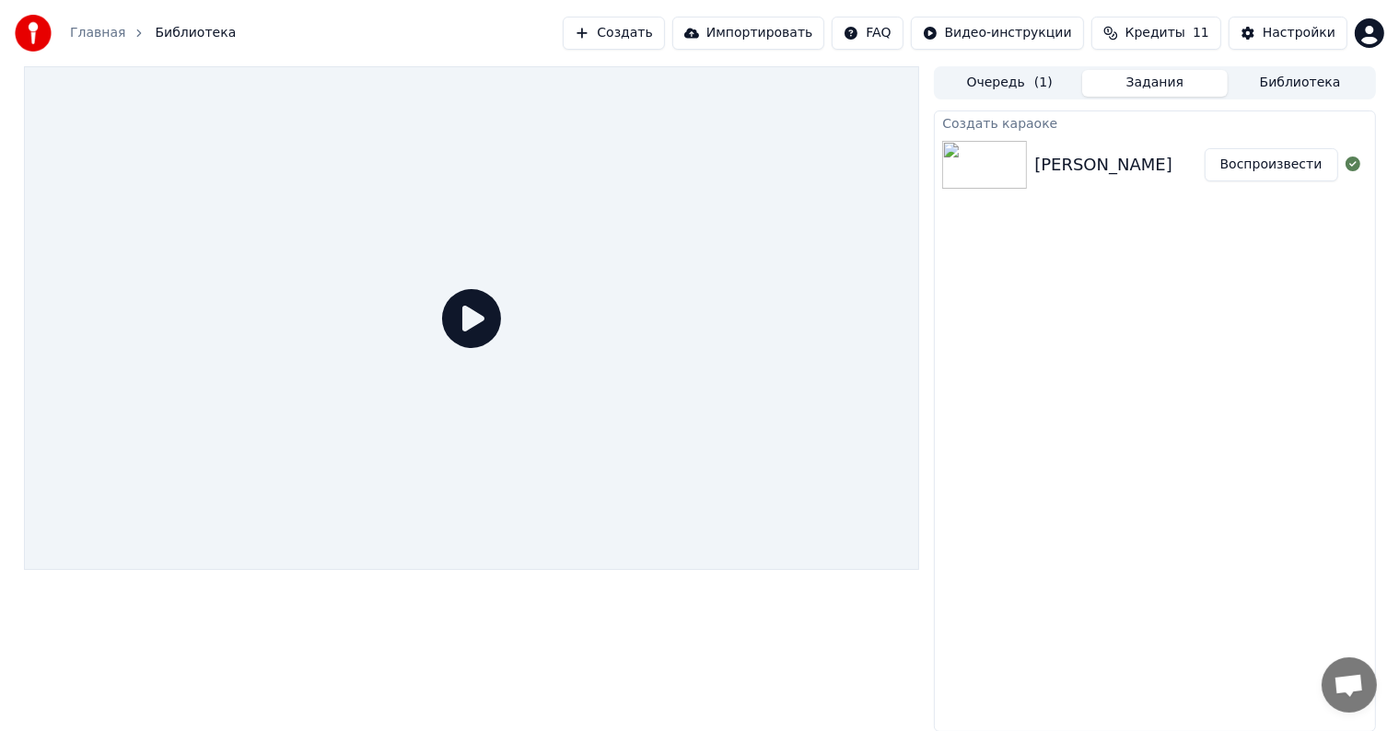
click at [995, 172] on img at bounding box center [984, 165] width 85 height 48
click at [462, 306] on icon at bounding box center [471, 318] width 59 height 59
click at [1247, 170] on button "Воспроизвести" at bounding box center [1272, 164] width 134 height 33
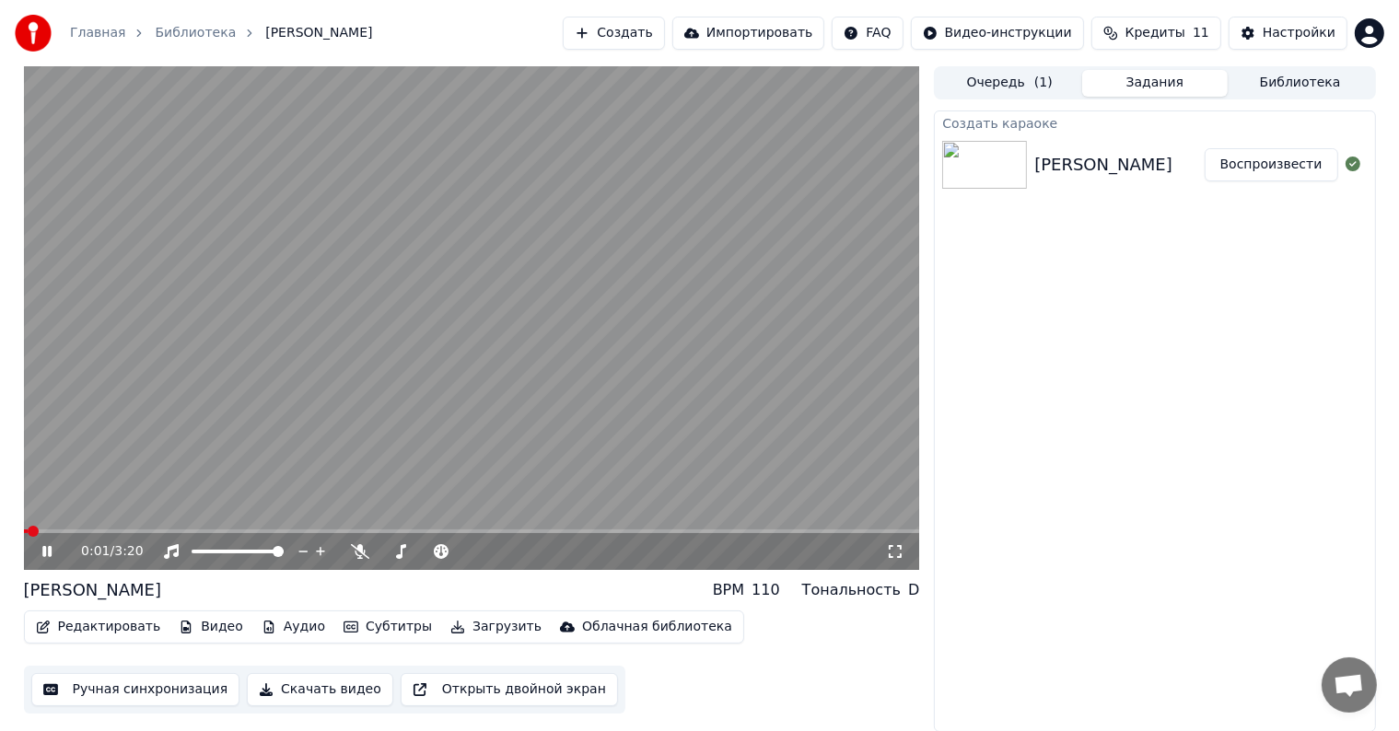
click at [149, 527] on video at bounding box center [472, 318] width 896 height 504
click at [52, 546] on icon at bounding box center [60, 551] width 43 height 15
click at [155, 535] on div "0:01 / 3:20" at bounding box center [472, 551] width 896 height 37
click at [158, 529] on video at bounding box center [472, 318] width 896 height 504
click at [158, 532] on span at bounding box center [472, 532] width 896 height 4
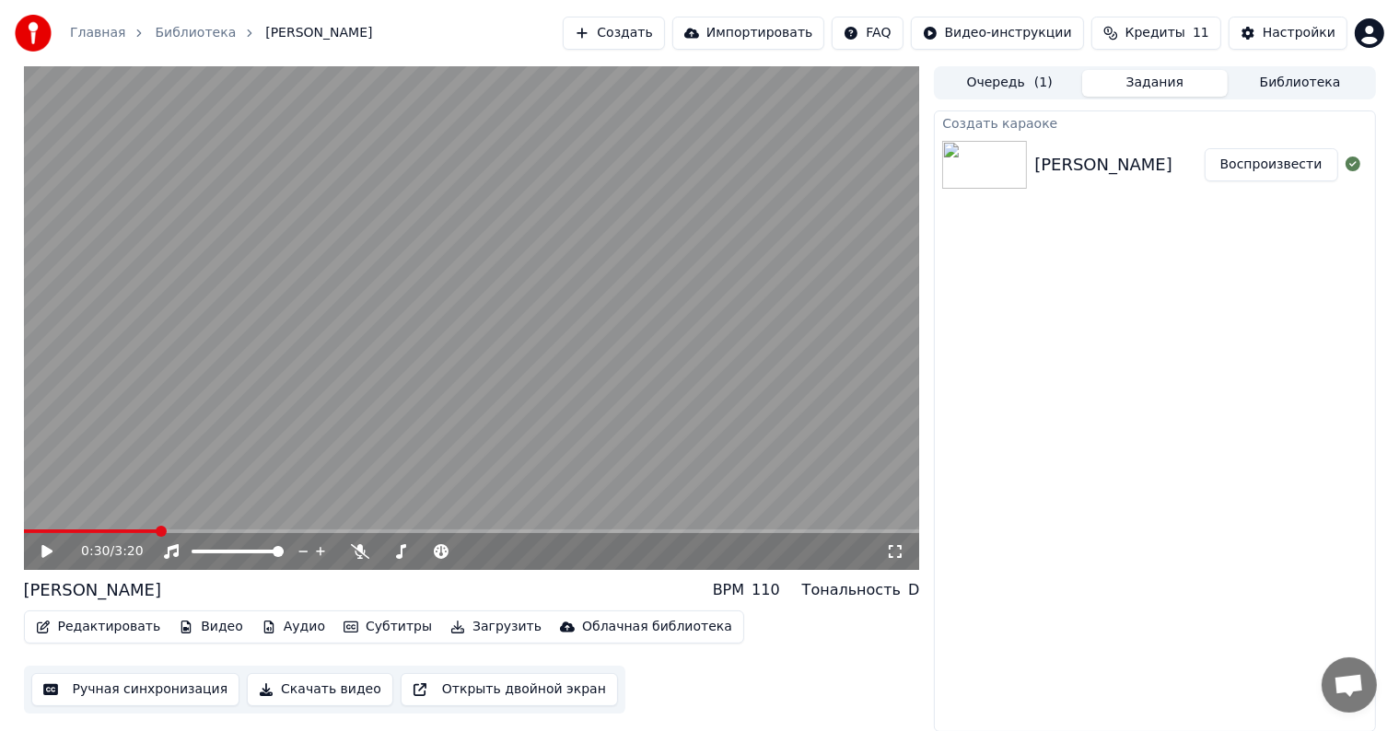
click at [48, 556] on icon at bounding box center [60, 551] width 43 height 15
click at [48, 556] on icon at bounding box center [46, 551] width 9 height 11
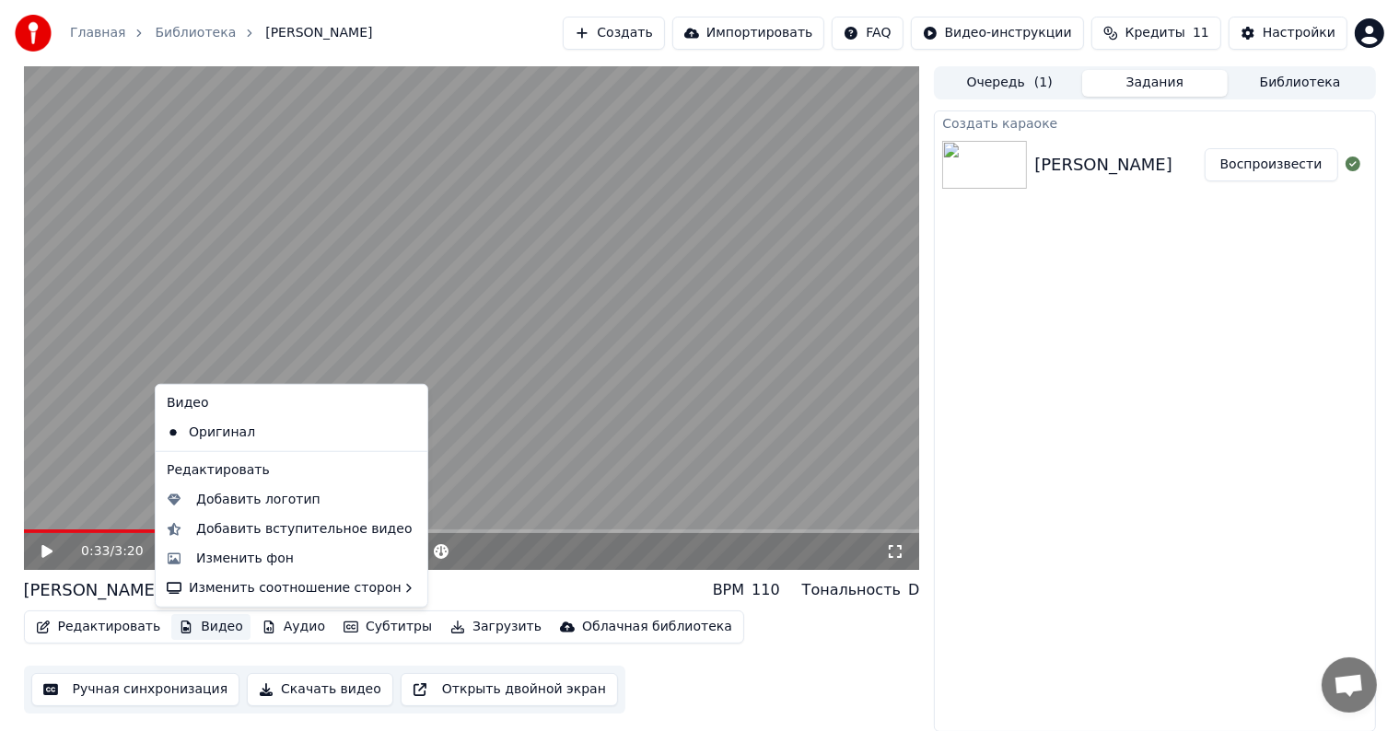
click at [219, 626] on button "Видео" at bounding box center [210, 627] width 79 height 26
click at [239, 550] on div "Изменить фон" at bounding box center [245, 559] width 98 height 18
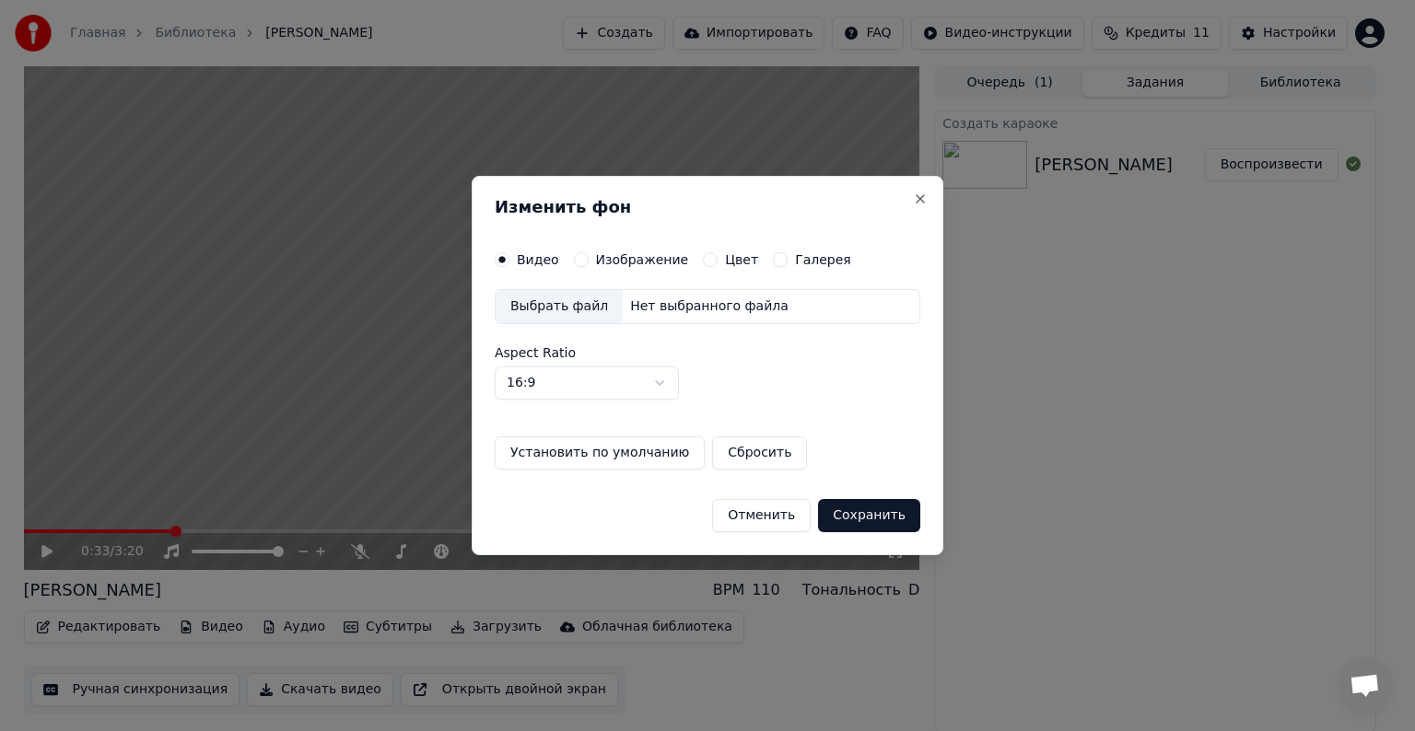
click at [796, 518] on button "Отменить" at bounding box center [761, 515] width 99 height 33
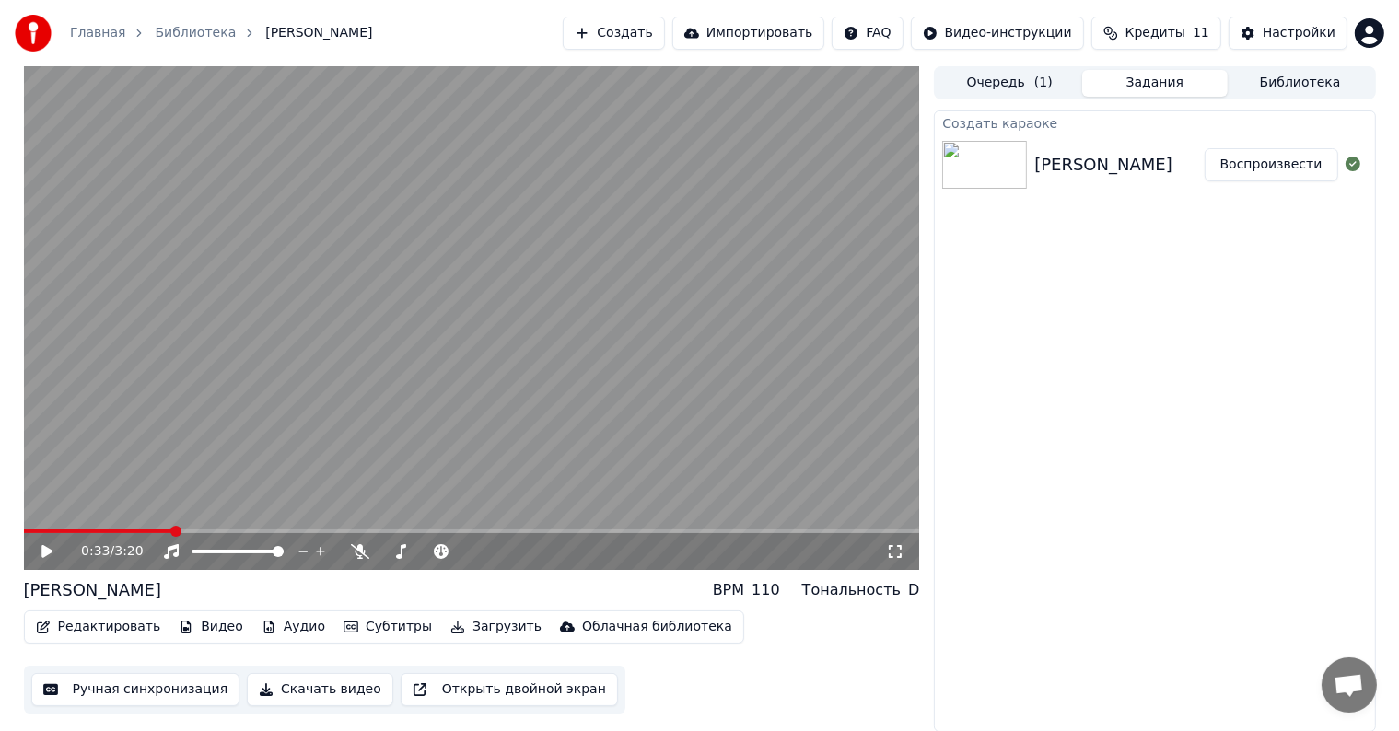
click at [194, 623] on button "Видео" at bounding box center [210, 627] width 79 height 26
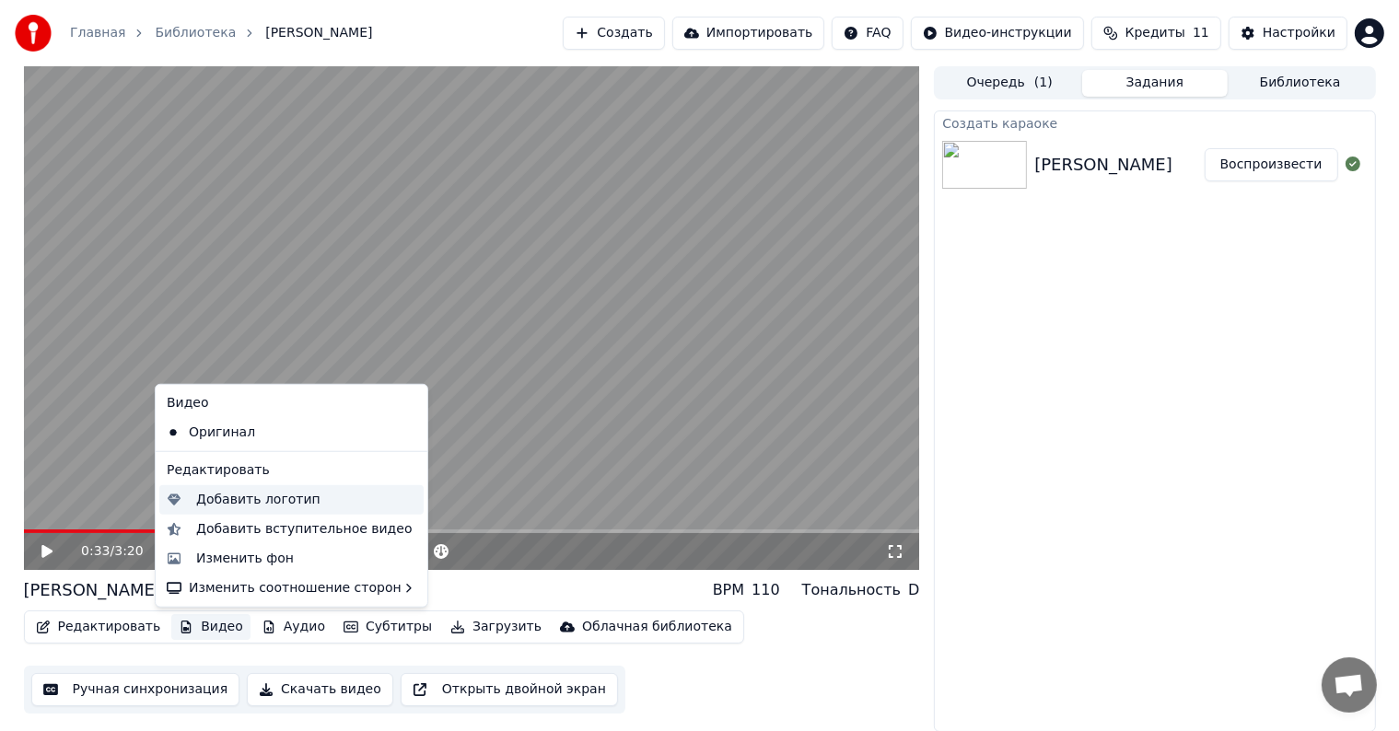
click at [228, 501] on div "Добавить логотип" at bounding box center [258, 500] width 124 height 18
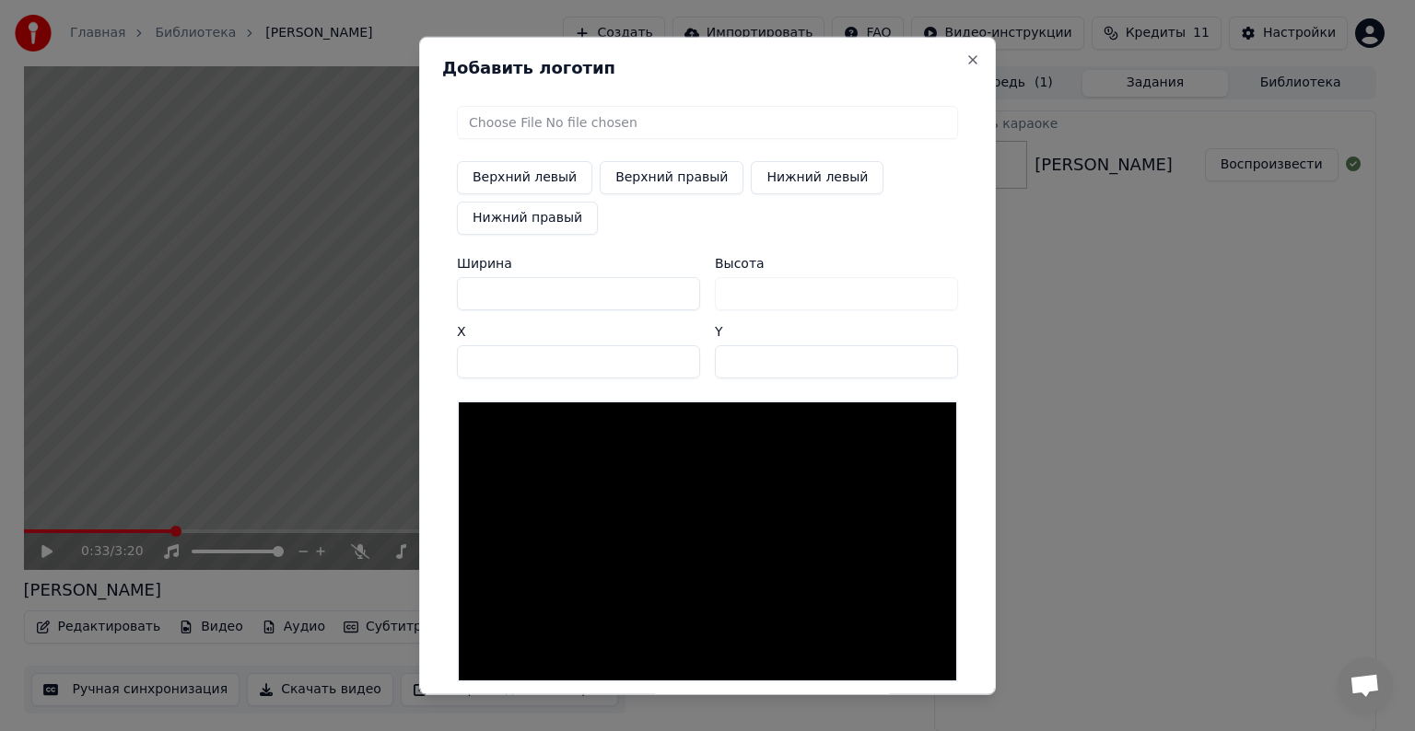
click at [630, 130] on input "file" at bounding box center [707, 122] width 501 height 33
click at [556, 185] on button "Верхний левый" at bounding box center [524, 177] width 135 height 33
click at [699, 165] on button "Верхний правый" at bounding box center [672, 177] width 144 height 33
type input "****"
click at [663, 121] on input "file" at bounding box center [707, 122] width 501 height 33
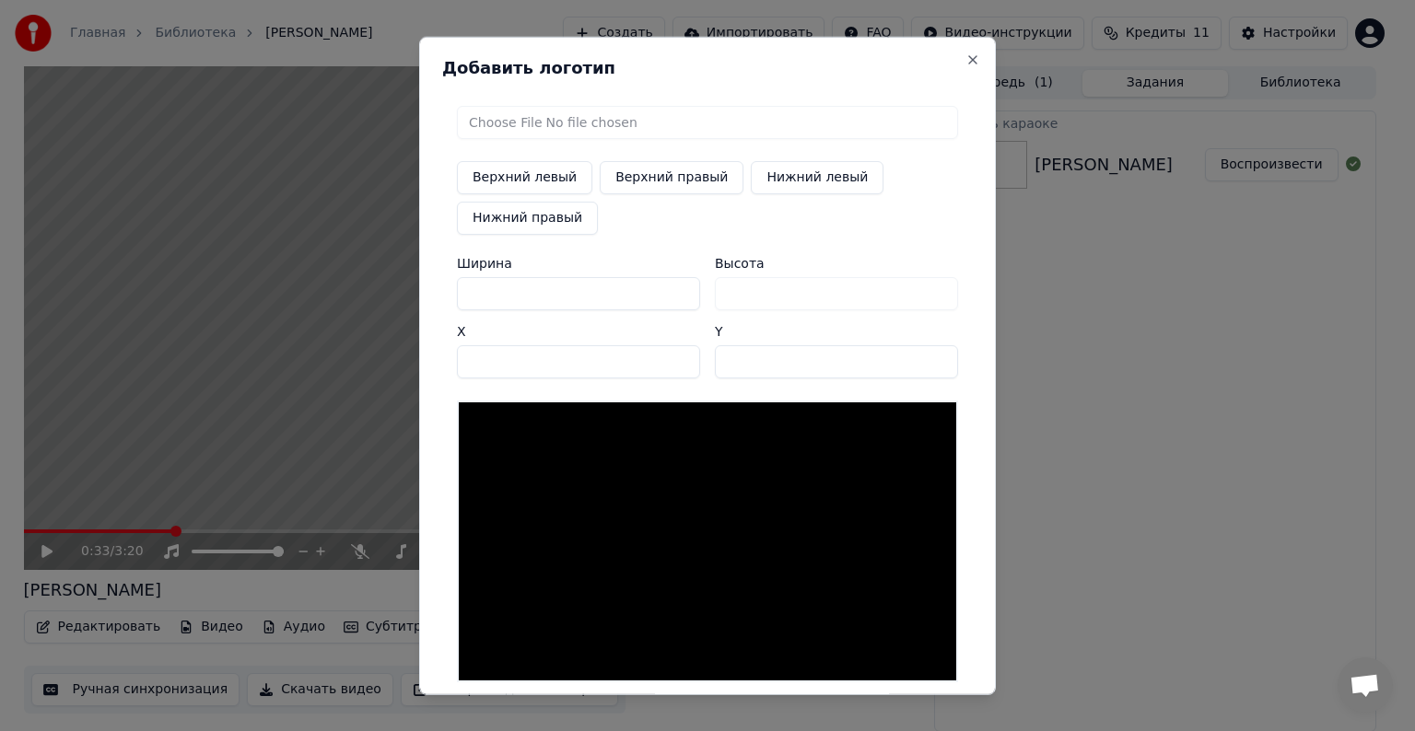
type input "**********"
type input "***"
drag, startPoint x: 967, startPoint y: 59, endPoint x: 954, endPoint y: 100, distance: 43.4
click at [967, 60] on button "Close" at bounding box center [972, 60] width 15 height 15
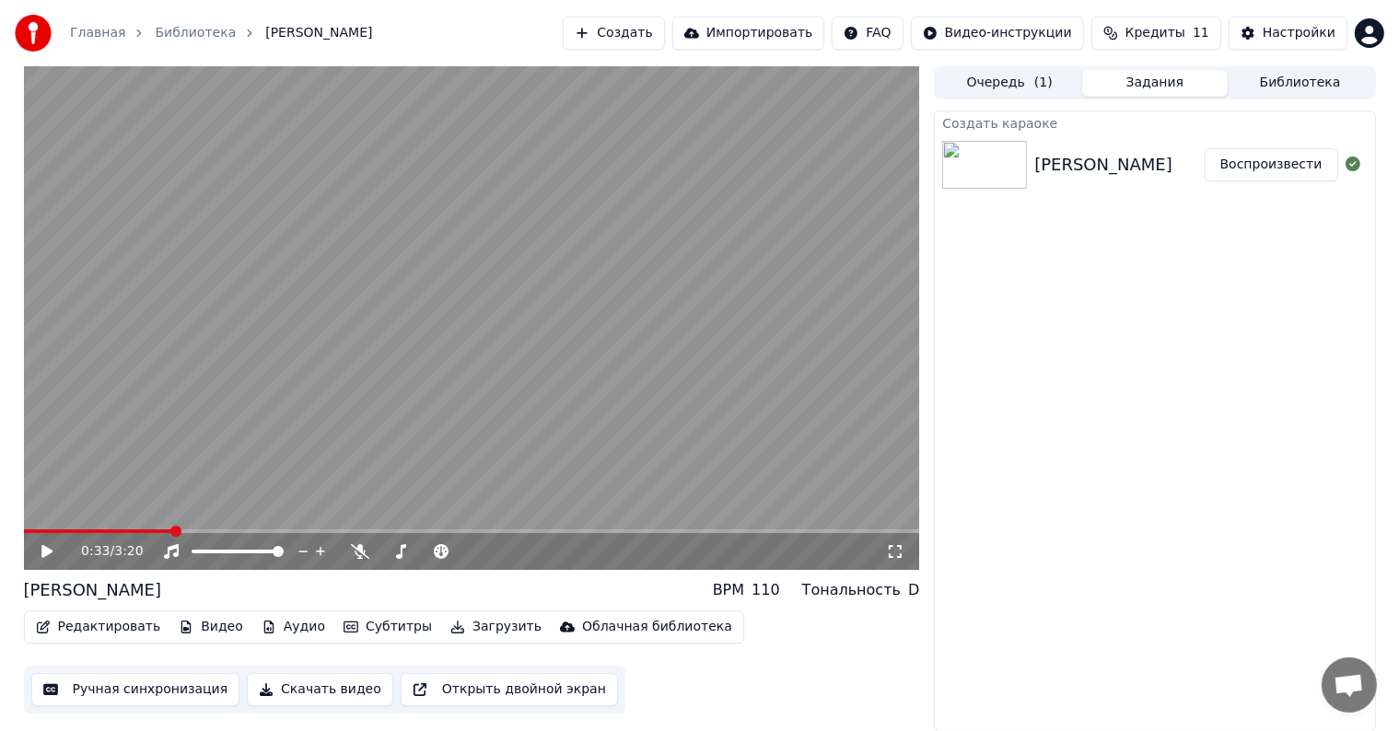
click at [188, 626] on button "Видео" at bounding box center [210, 627] width 79 height 26
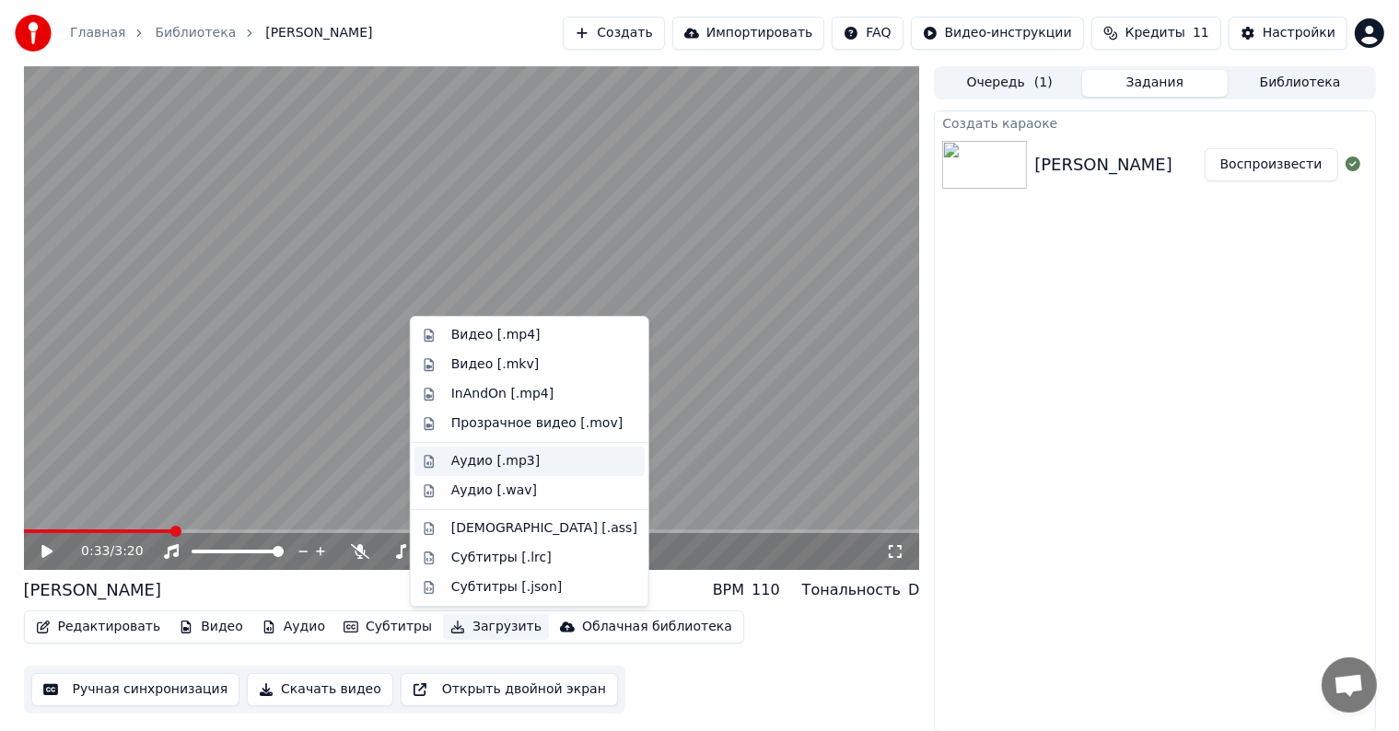
click at [501, 466] on div "Аудио [.mp3]" at bounding box center [495, 461] width 88 height 18
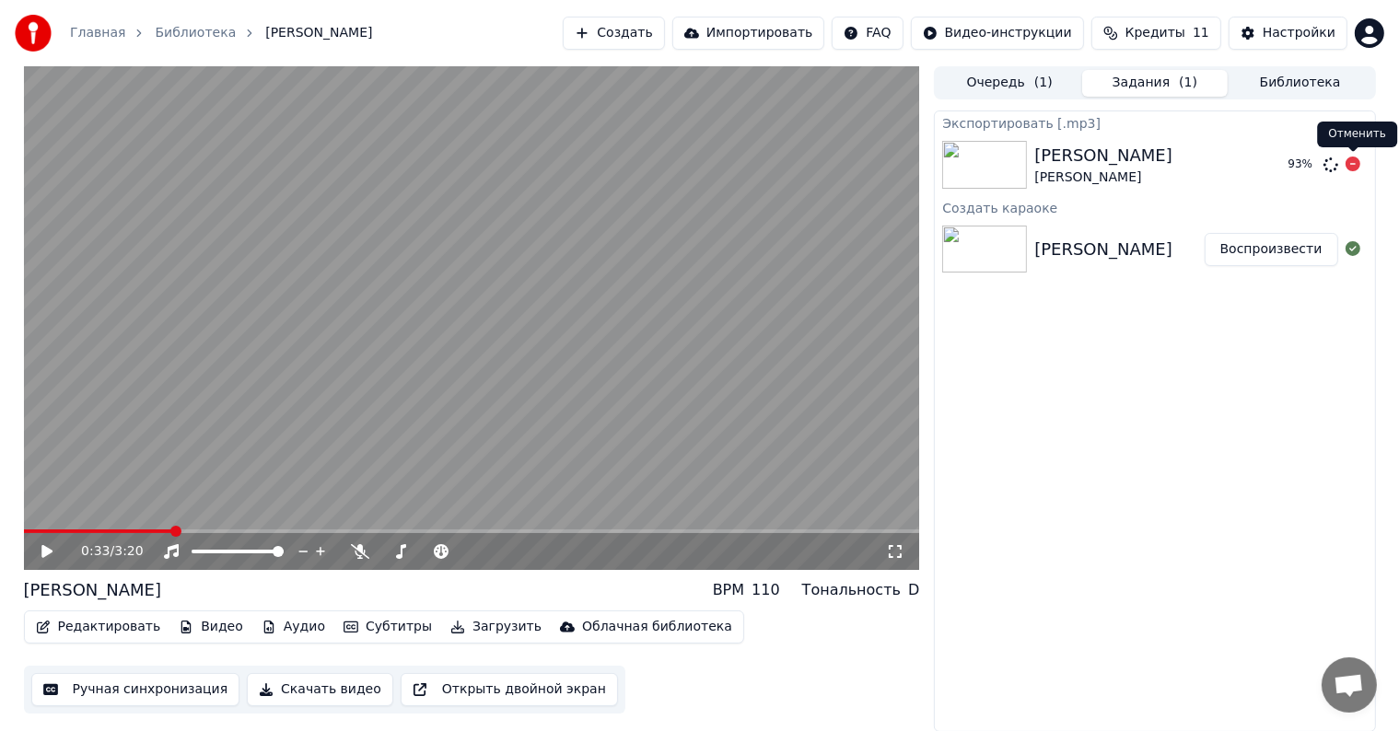
click at [1350, 169] on icon at bounding box center [1353, 164] width 15 height 15
click at [1354, 170] on icon at bounding box center [1353, 164] width 15 height 15
click at [1036, 87] on span "( 1 )" at bounding box center [1044, 83] width 18 height 18
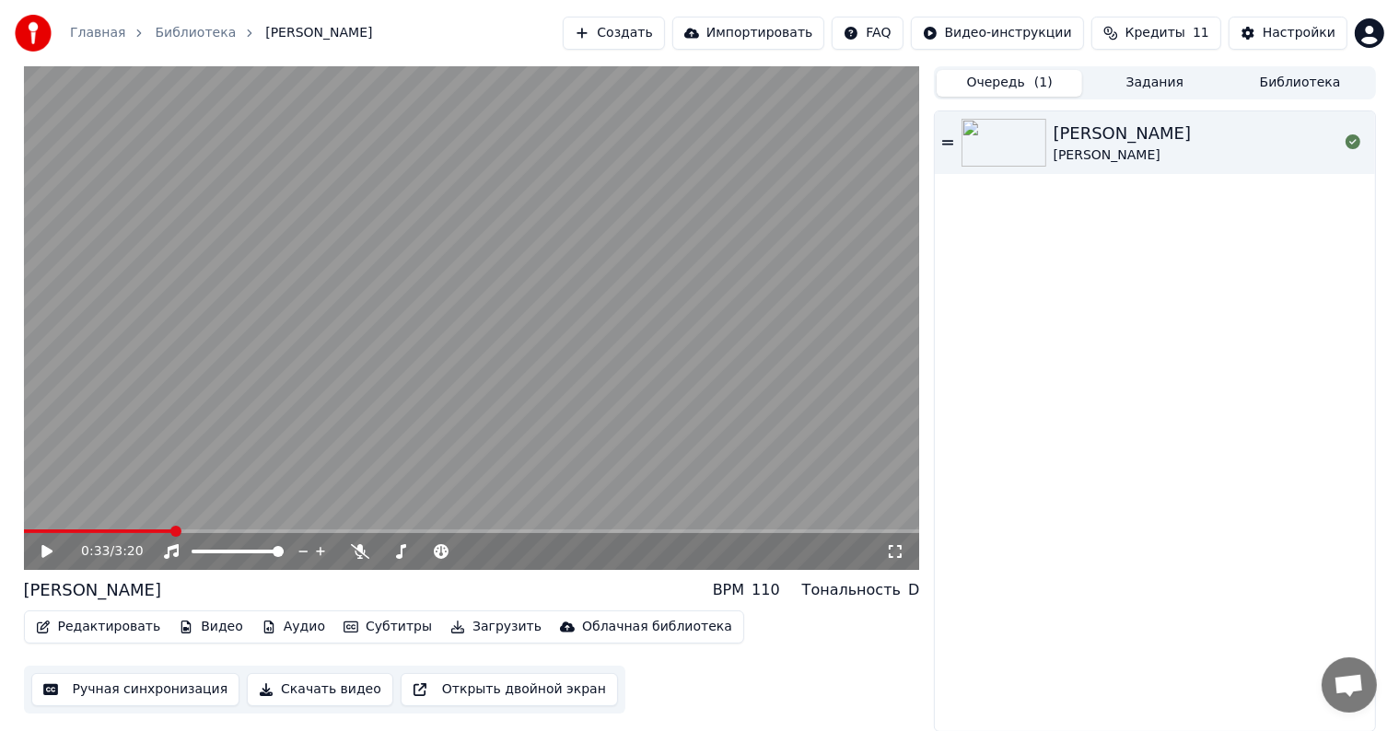
click at [1145, 79] on button "Задания" at bounding box center [1155, 83] width 146 height 27
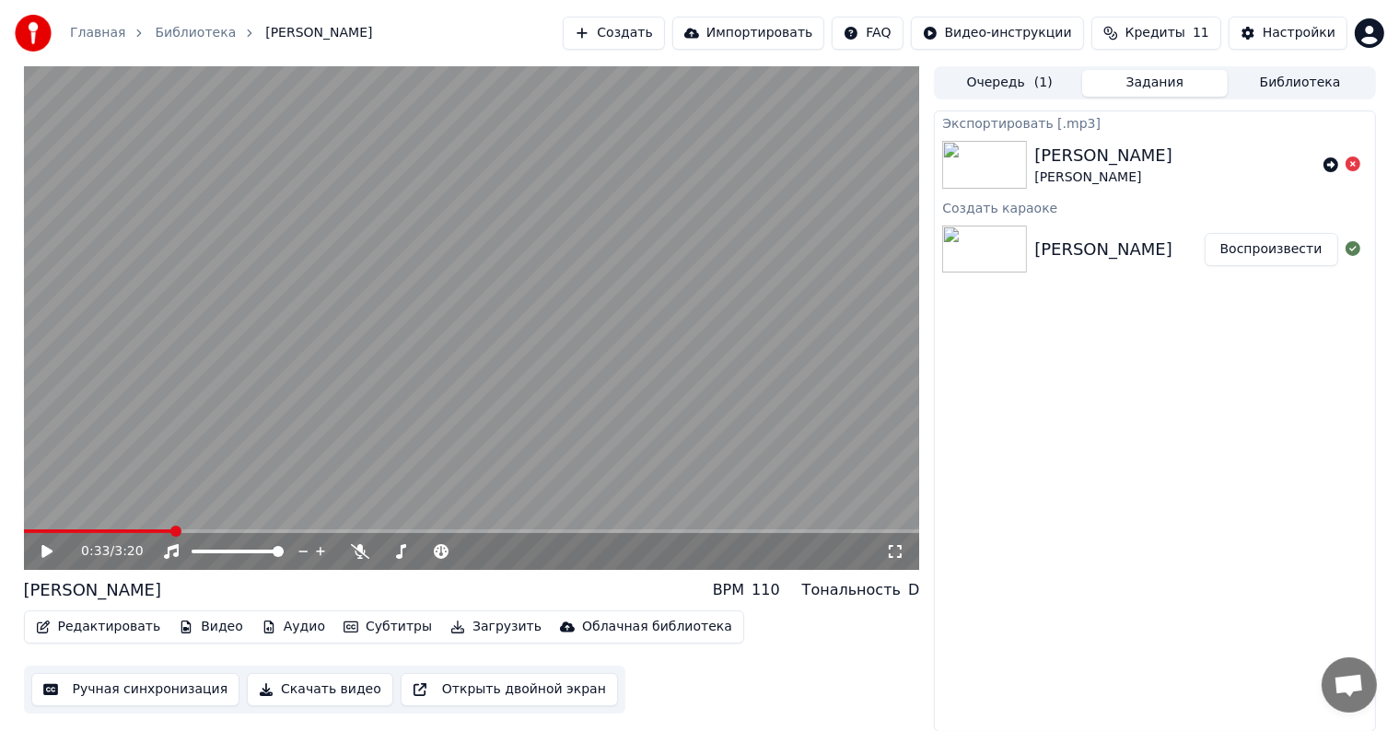
click at [459, 623] on button "Загрузить" at bounding box center [496, 627] width 106 height 26
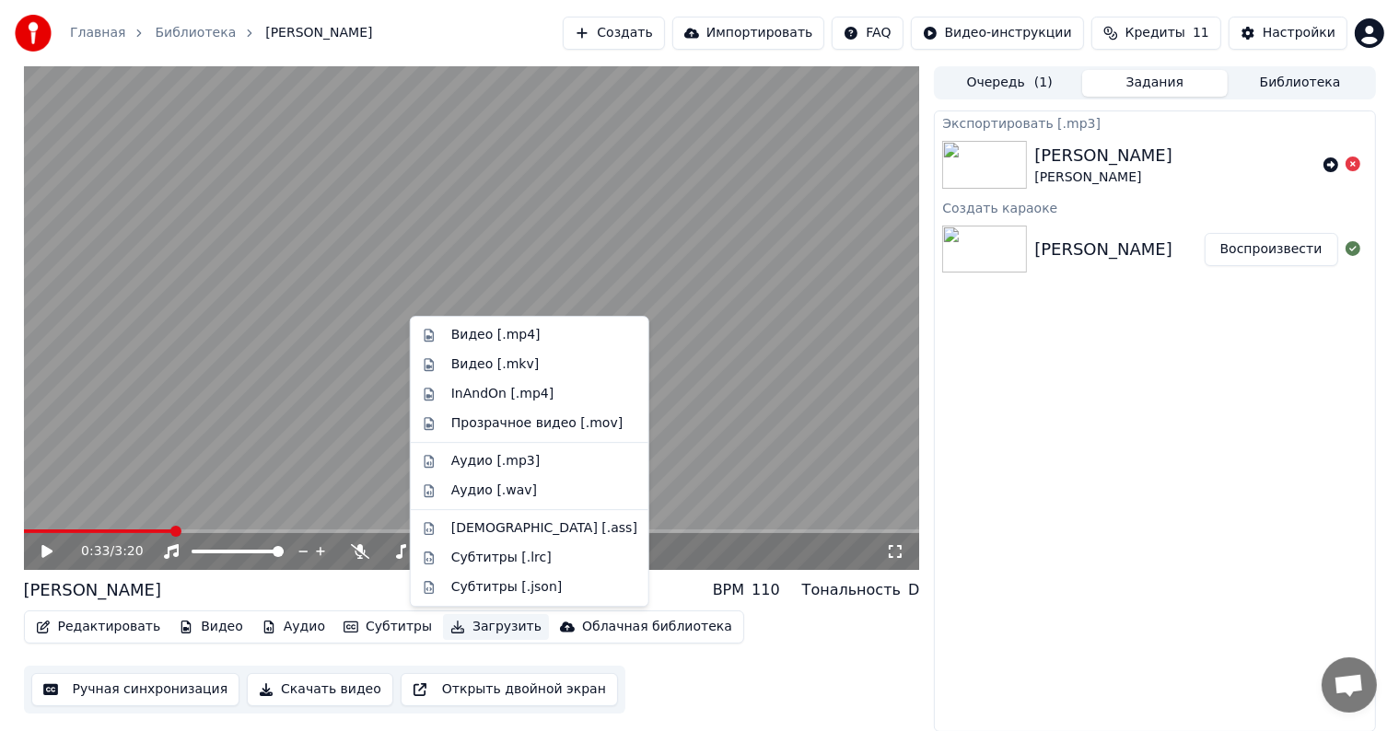
click at [457, 629] on button "Загрузить" at bounding box center [496, 627] width 106 height 26
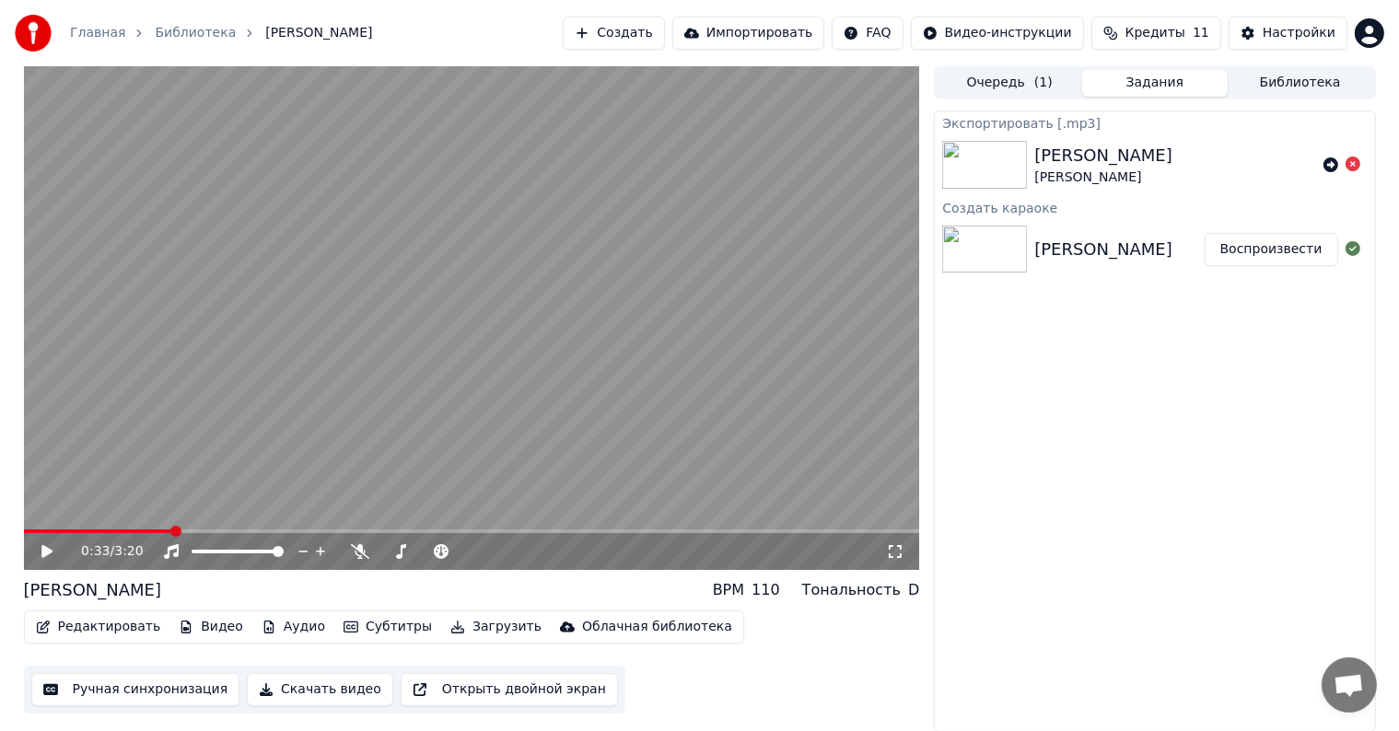
click at [44, 550] on icon at bounding box center [46, 551] width 11 height 13
click at [45, 550] on icon at bounding box center [46, 551] width 9 height 11
click at [101, 616] on button "Редактировать" at bounding box center [99, 627] width 140 height 26
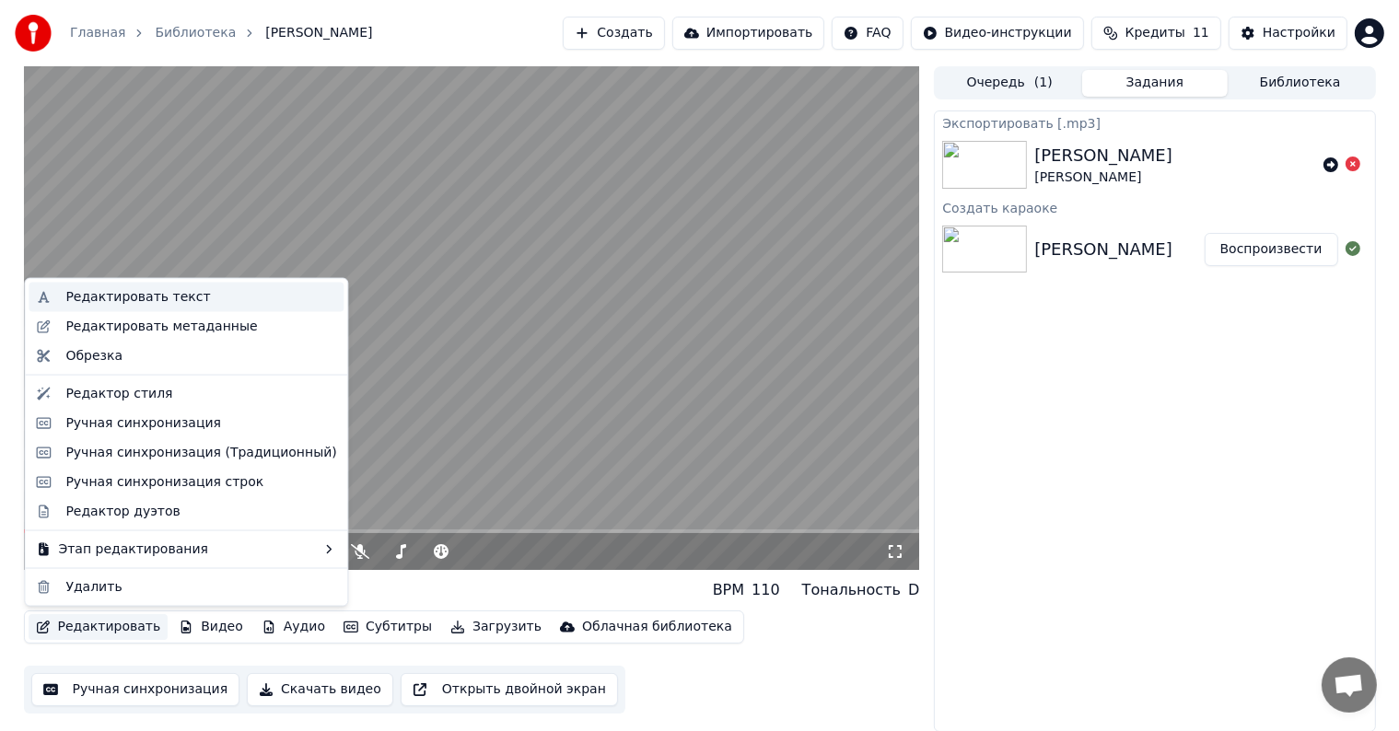
click at [121, 295] on div "Редактировать текст" at bounding box center [137, 297] width 145 height 18
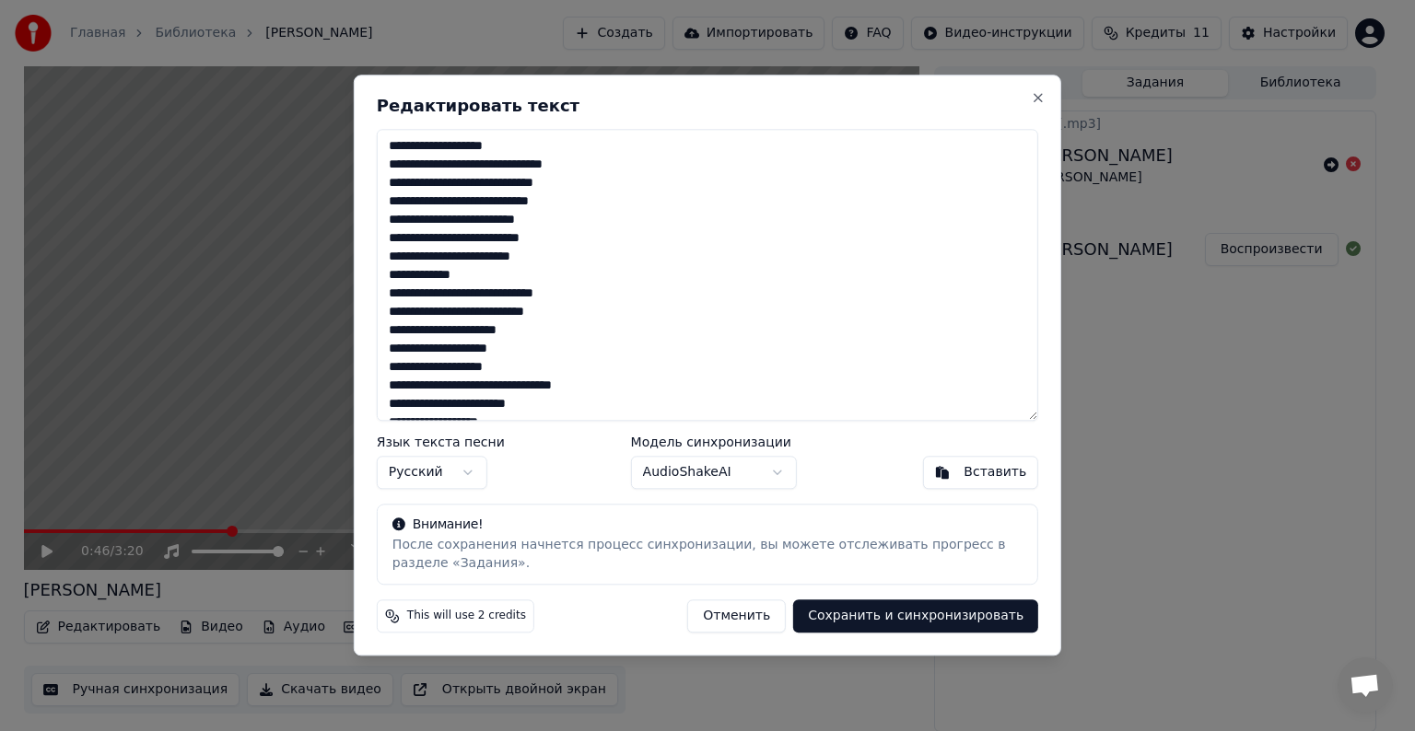
click at [769, 618] on button "Отменить" at bounding box center [736, 617] width 99 height 33
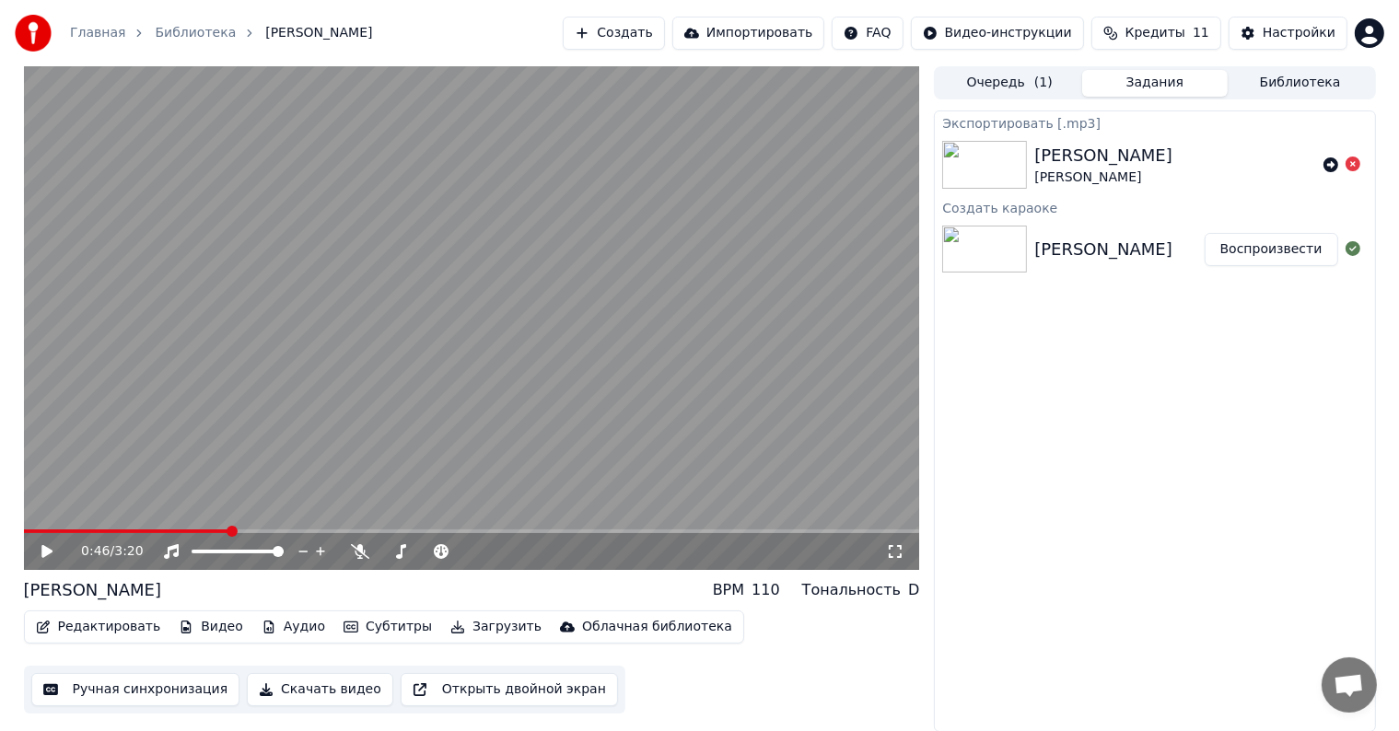
click at [85, 630] on button "Редактировать" at bounding box center [99, 627] width 140 height 26
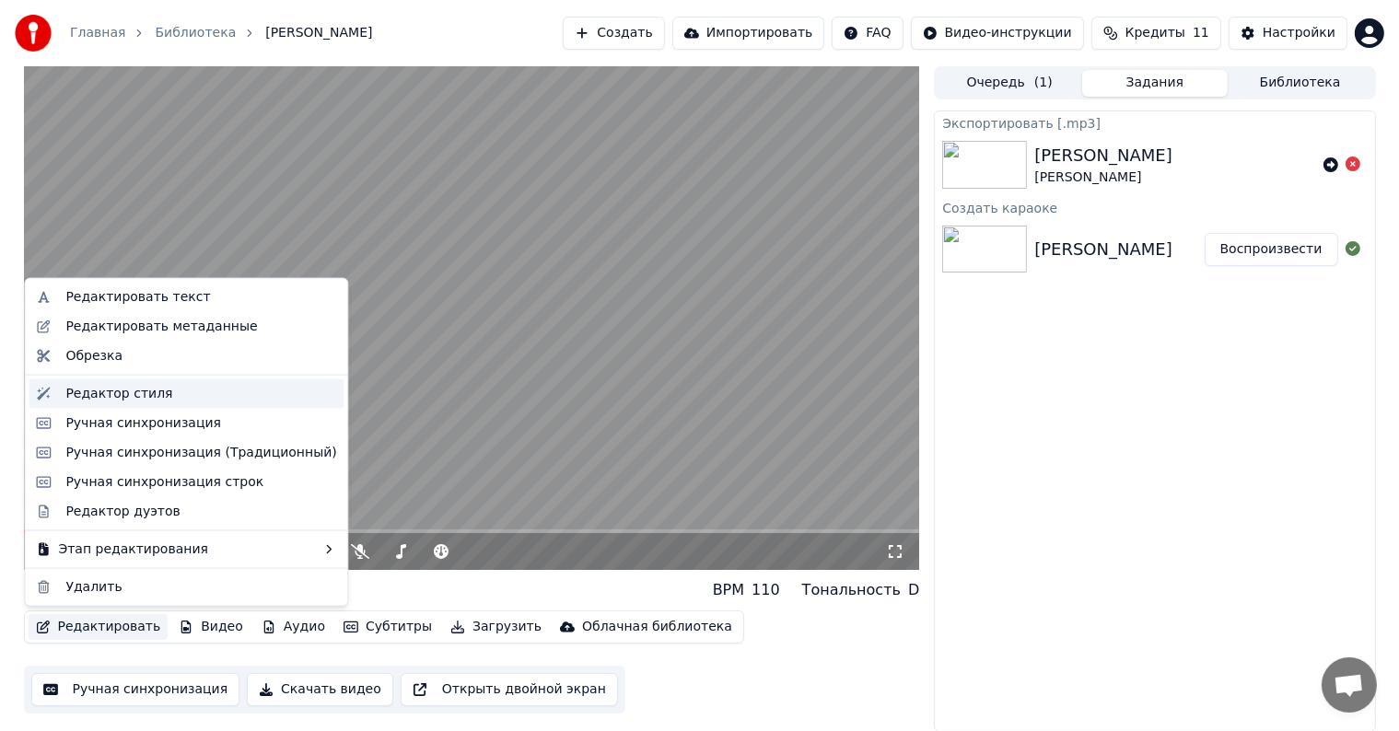
click at [114, 394] on div "Редактор стиля" at bounding box center [118, 394] width 107 height 18
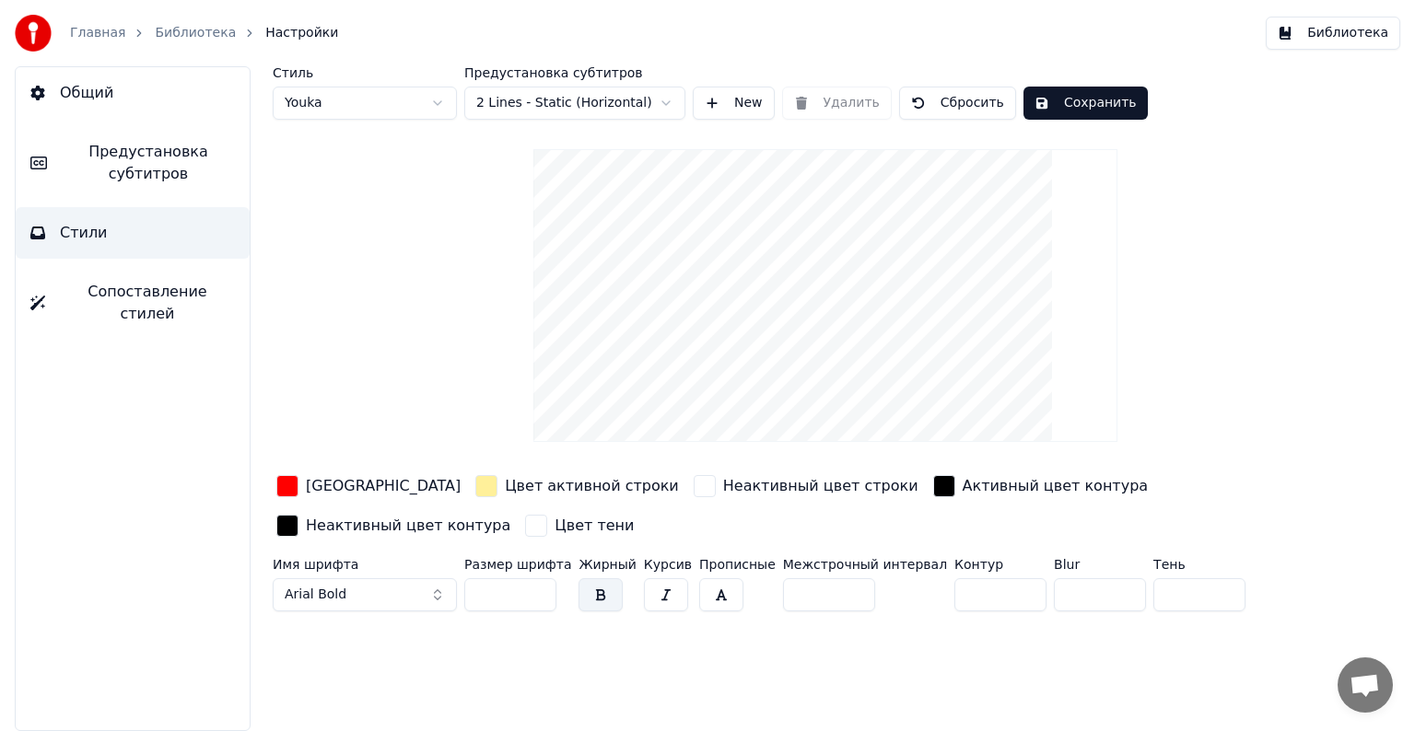
click at [411, 611] on div "Имя шрифта [PERSON_NAME]" at bounding box center [365, 588] width 184 height 61
click at [411, 598] on button "Arial Bold" at bounding box center [365, 595] width 184 height 33
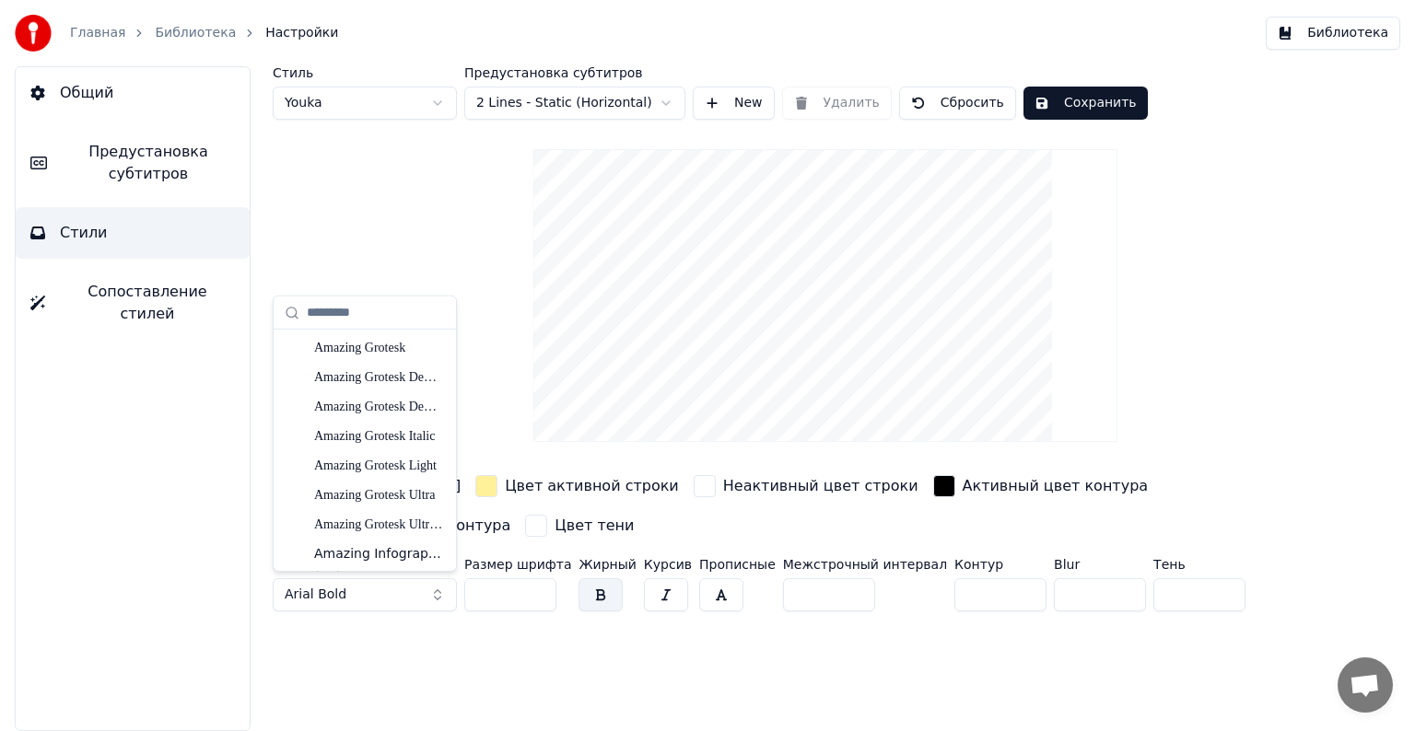
click at [427, 587] on button "Arial Bold" at bounding box center [365, 595] width 184 height 33
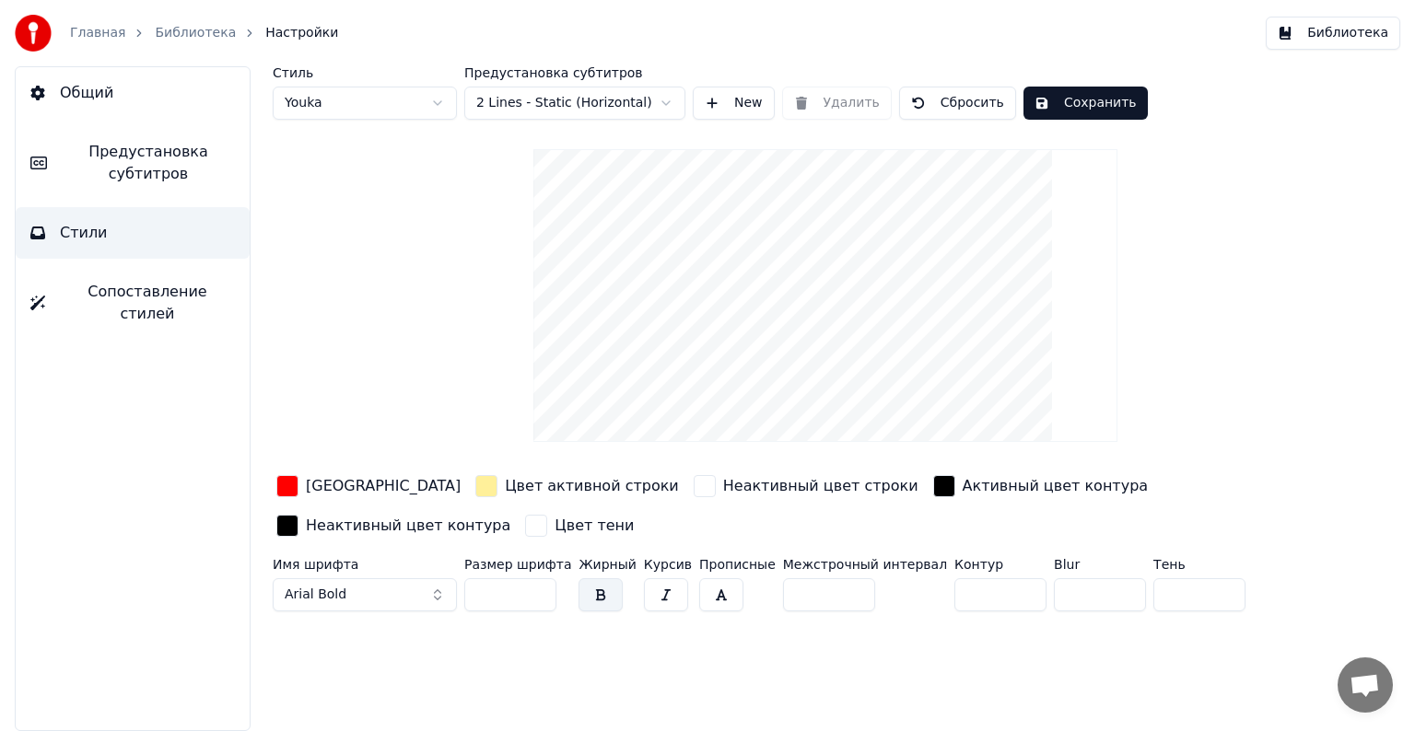
click at [427, 587] on button "Arial Bold" at bounding box center [365, 595] width 184 height 33
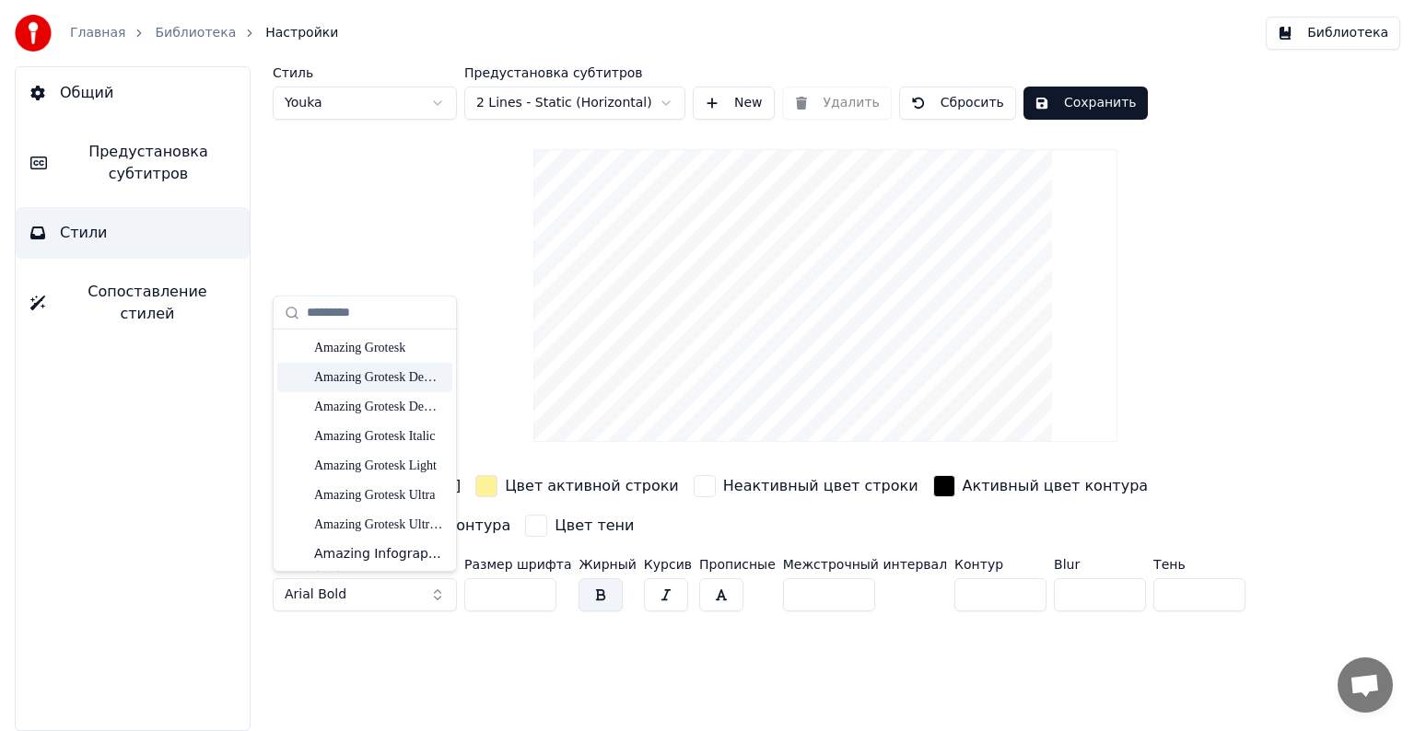
click at [382, 376] on div "Amazing Grotesk DemiBold" at bounding box center [379, 377] width 131 height 18
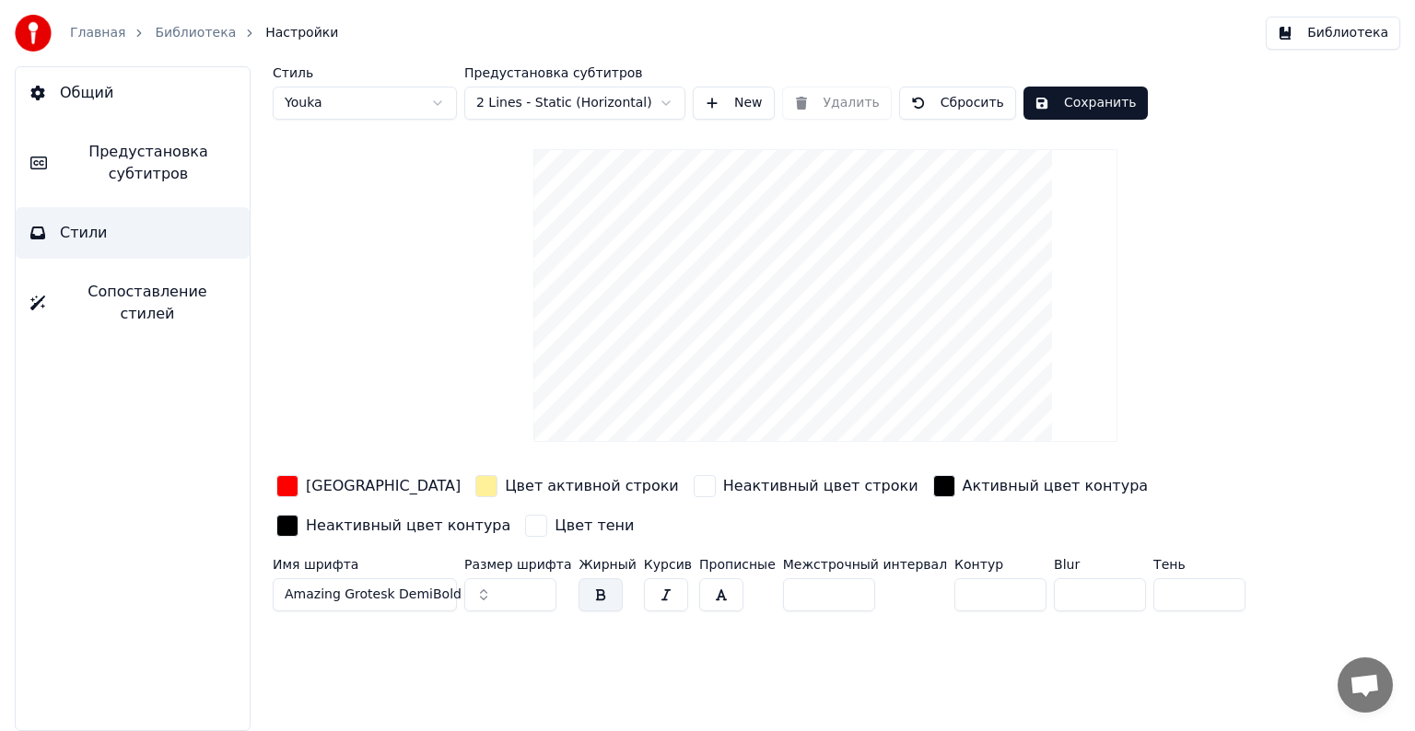
click at [427, 608] on button "Amazing Grotesk DemiBold" at bounding box center [365, 595] width 184 height 33
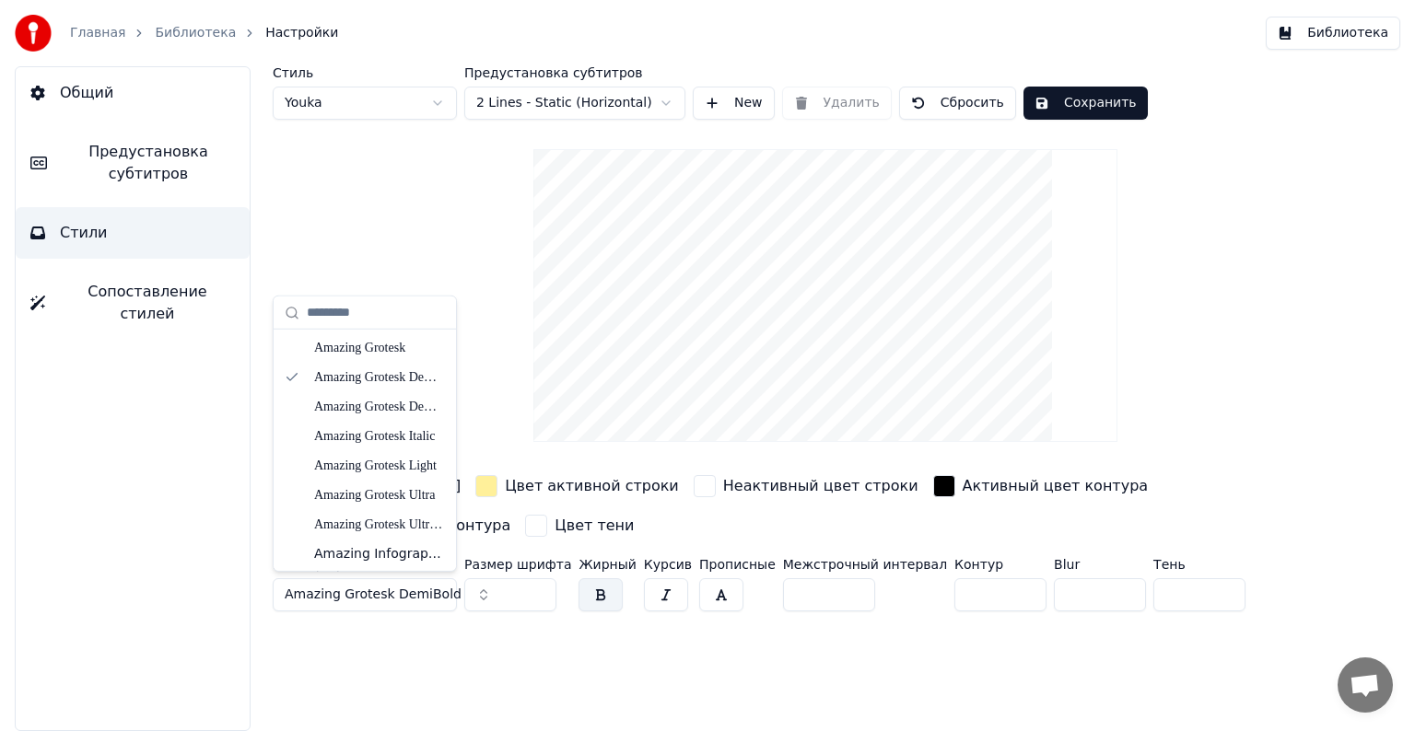
click at [420, 592] on span "Amazing Grotesk DemiBold" at bounding box center [373, 595] width 177 height 18
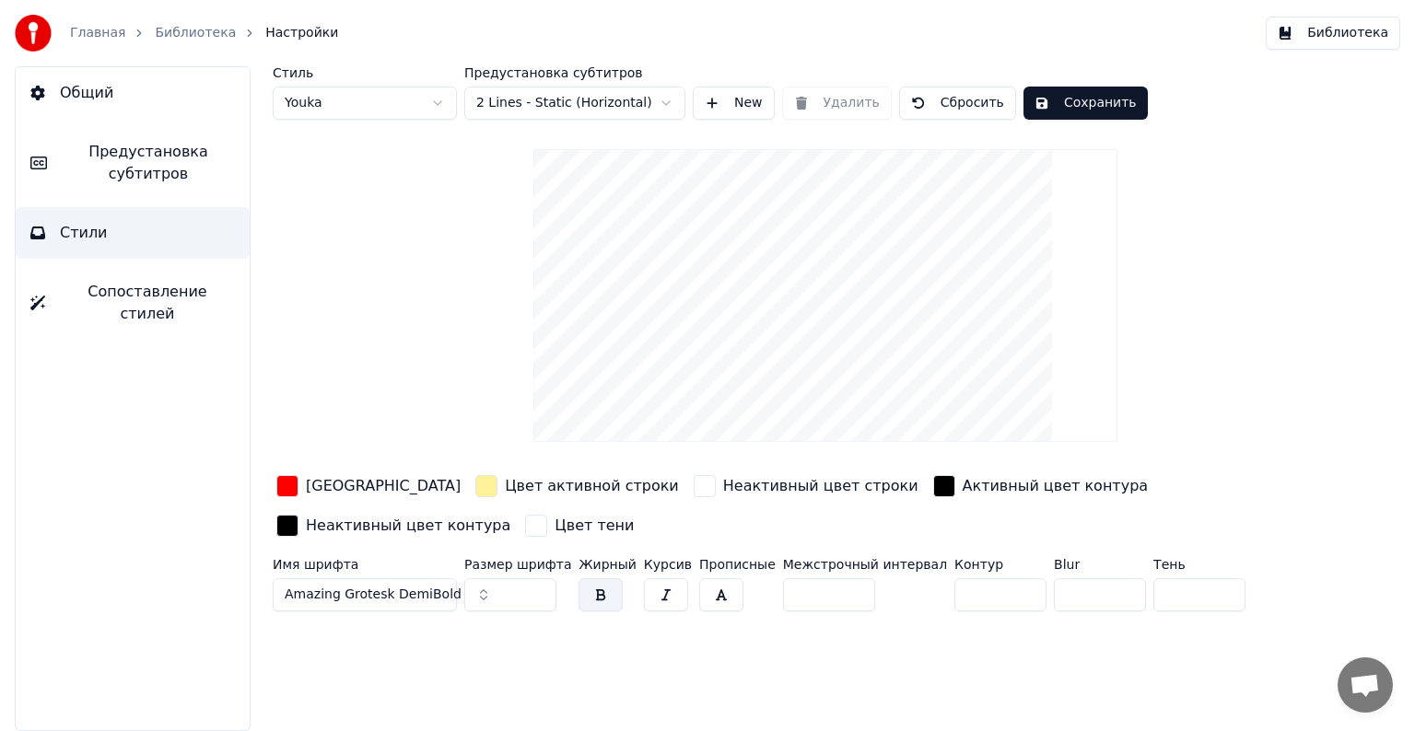
click at [419, 590] on span "Amazing Grotesk DemiBold" at bounding box center [373, 595] width 177 height 18
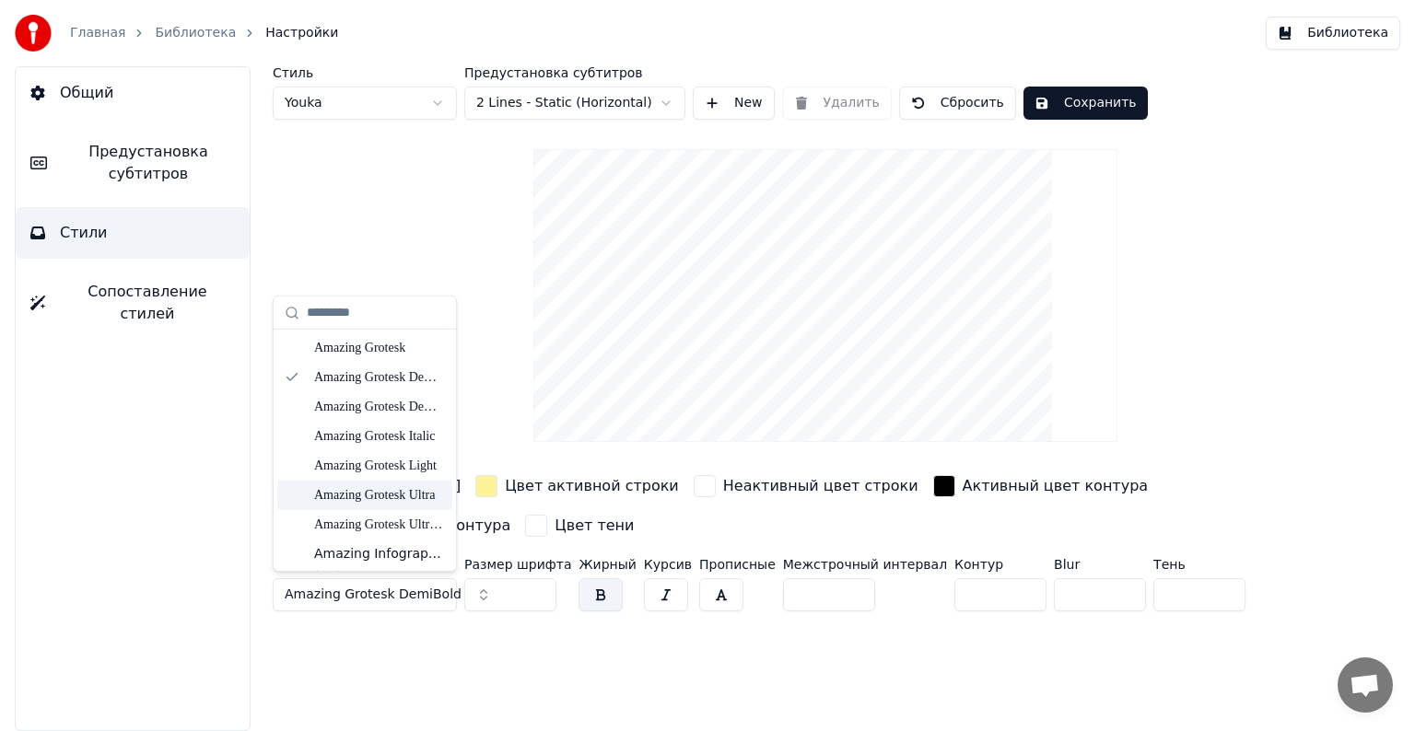
click at [956, 101] on button "Сбросить" at bounding box center [957, 103] width 117 height 33
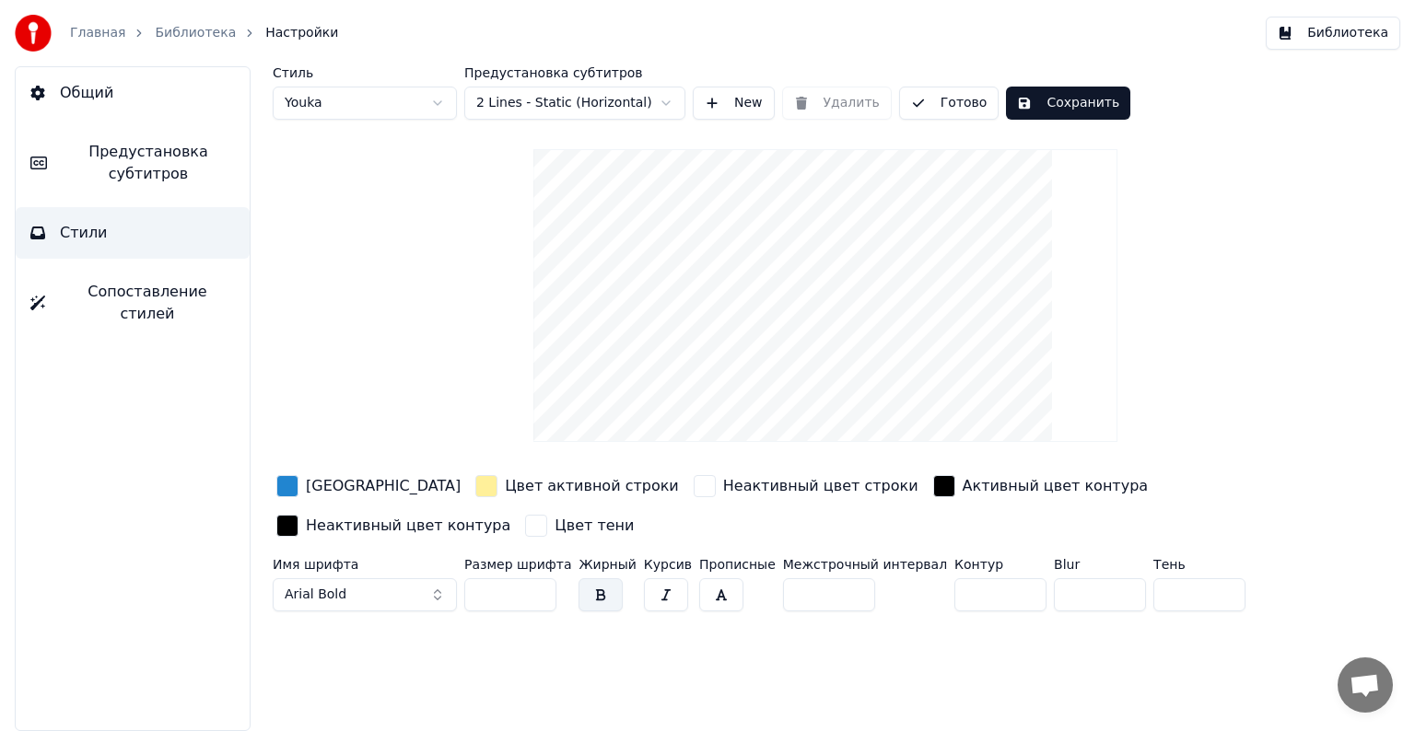
click at [284, 482] on div "button" at bounding box center [287, 486] width 22 height 22
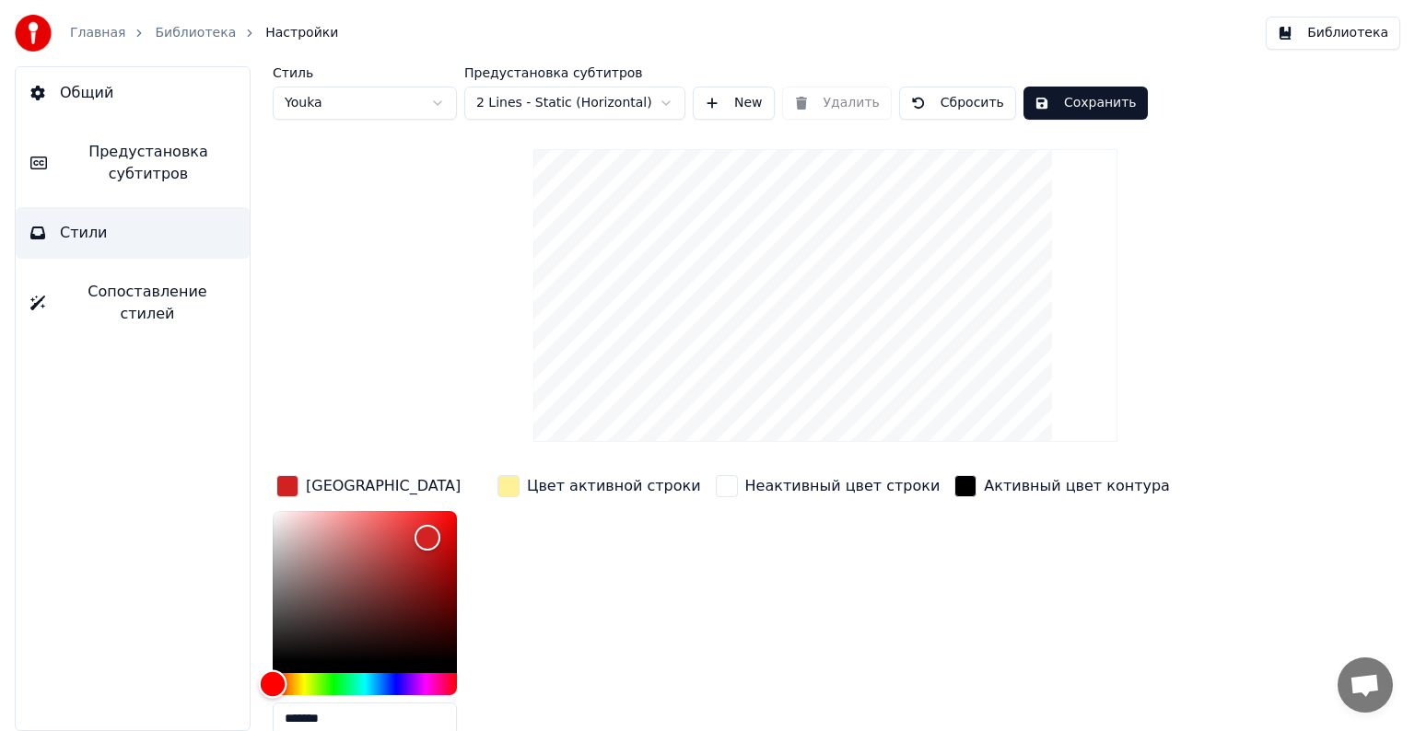
drag, startPoint x: 277, startPoint y: 684, endPoint x: 275, endPoint y: 671, distance: 13.2
click at [273, 681] on div "Hue" at bounding box center [365, 684] width 184 height 22
type input "*******"
drag, startPoint x: 470, startPoint y: 520, endPoint x: 495, endPoint y: 491, distance: 37.9
click at [495, 491] on div "Цвет заливки ******* Цвет активной строки Неактивный цвет строки Активный цвет …" at bounding box center [768, 631] width 990 height 319
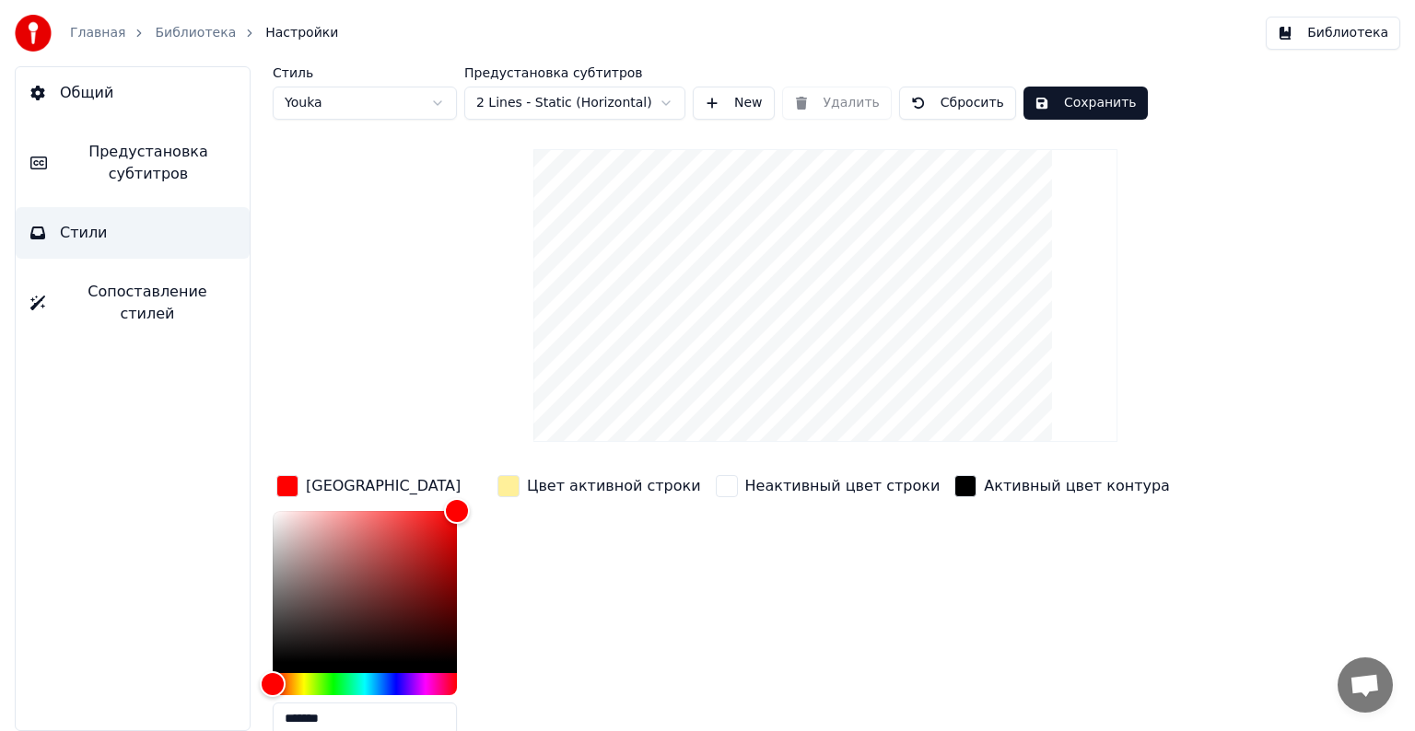
click at [427, 387] on div "Стиль Youka Предустановка субтитров 2 Lines - Static (Horizontal) New Удалить С…" at bounding box center [825, 466] width 1105 height 800
click at [427, 391] on div "Стиль Youka Предустановка субтитров 2 Lines - Static (Horizontal) New Удалить С…" at bounding box center [825, 466] width 1105 height 800
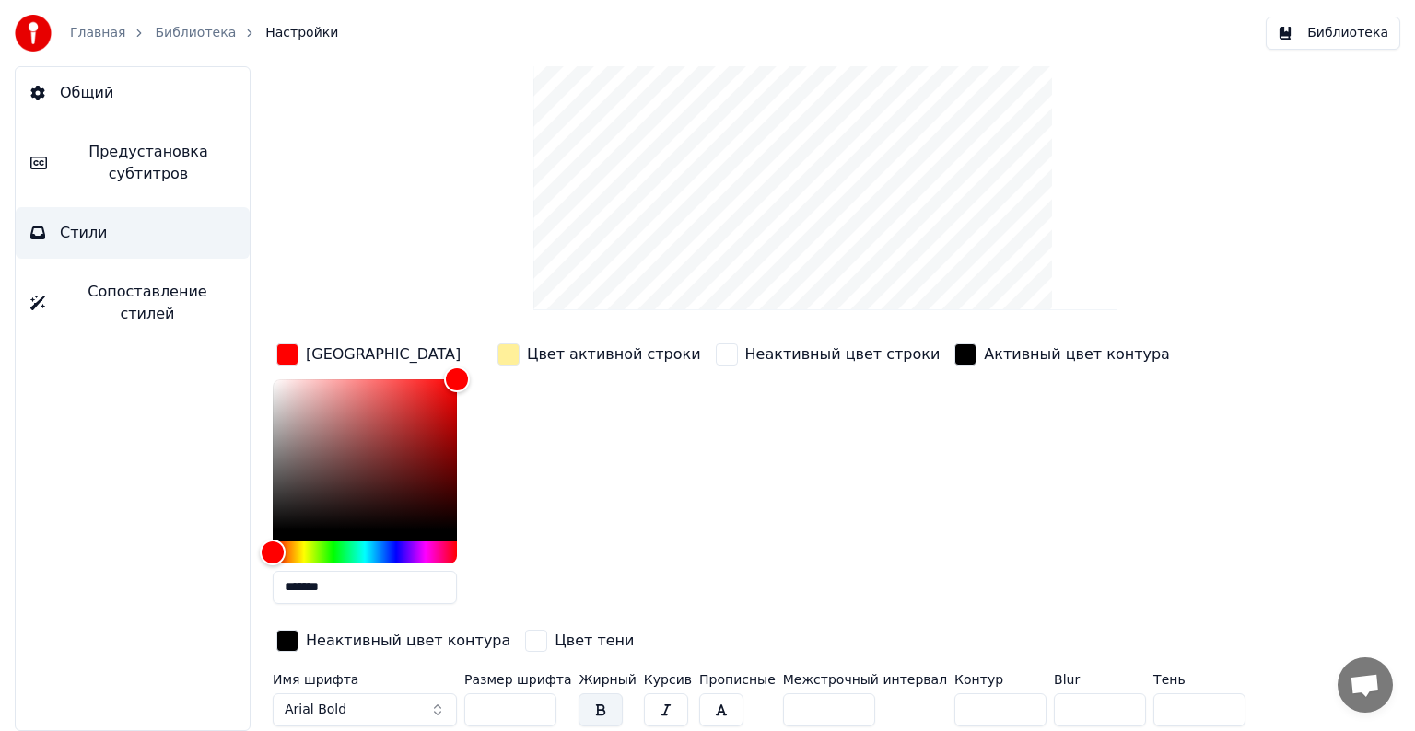
click at [539, 700] on input "**" at bounding box center [510, 710] width 92 height 33
click at [538, 699] on input "**" at bounding box center [510, 710] width 92 height 33
click at [539, 699] on input "**" at bounding box center [510, 710] width 92 height 33
click at [539, 699] on input "***" at bounding box center [510, 710] width 92 height 33
type input "***"
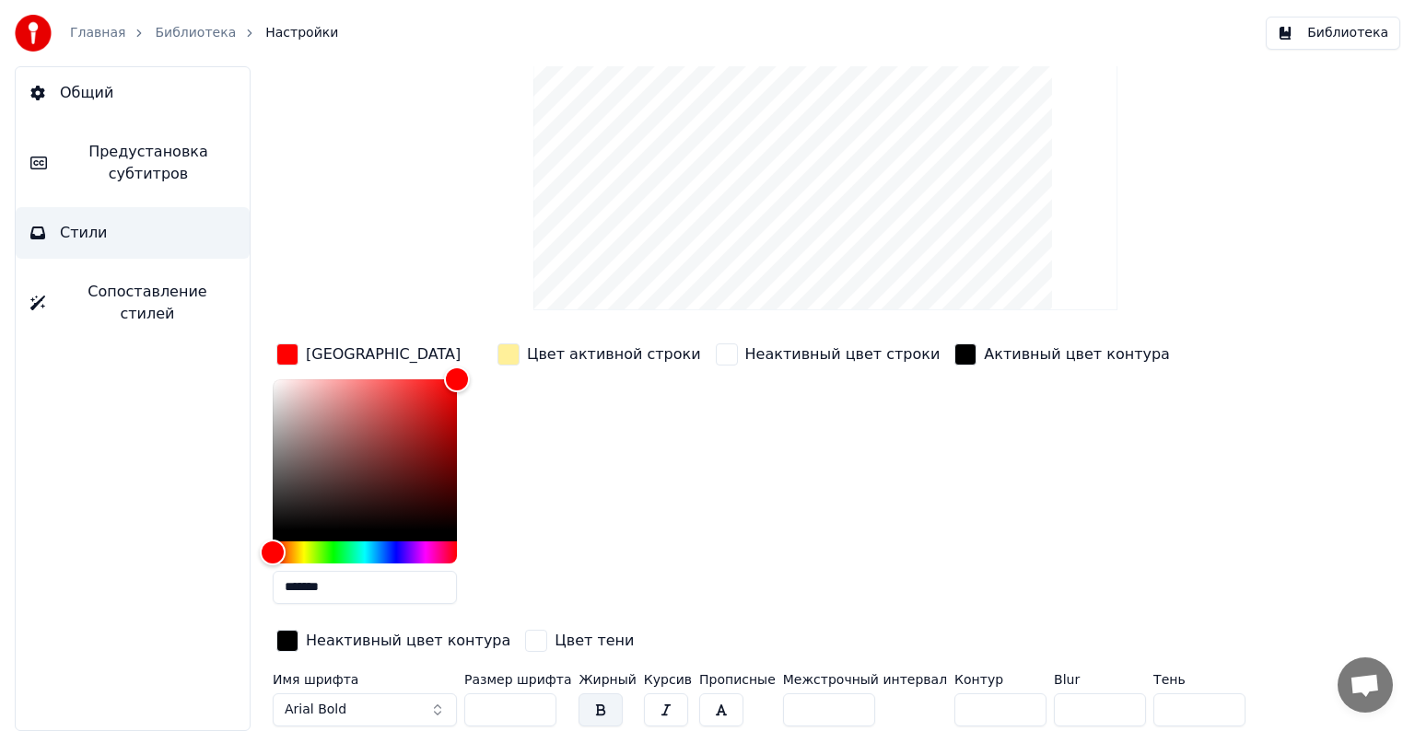
click at [763, 529] on div "Неактивный цвет строки" at bounding box center [828, 479] width 232 height 279
click at [519, 711] on input "***" at bounding box center [510, 710] width 92 height 33
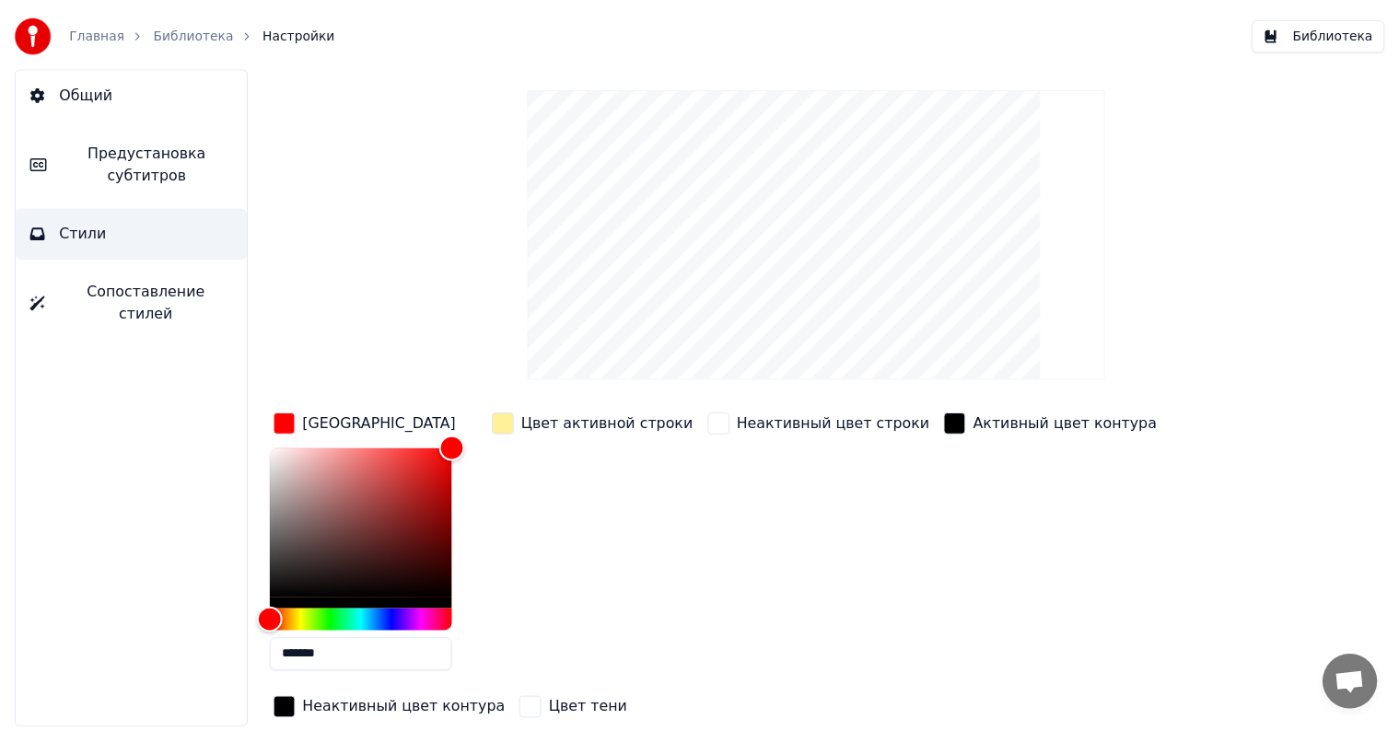
scroll to position [0, 0]
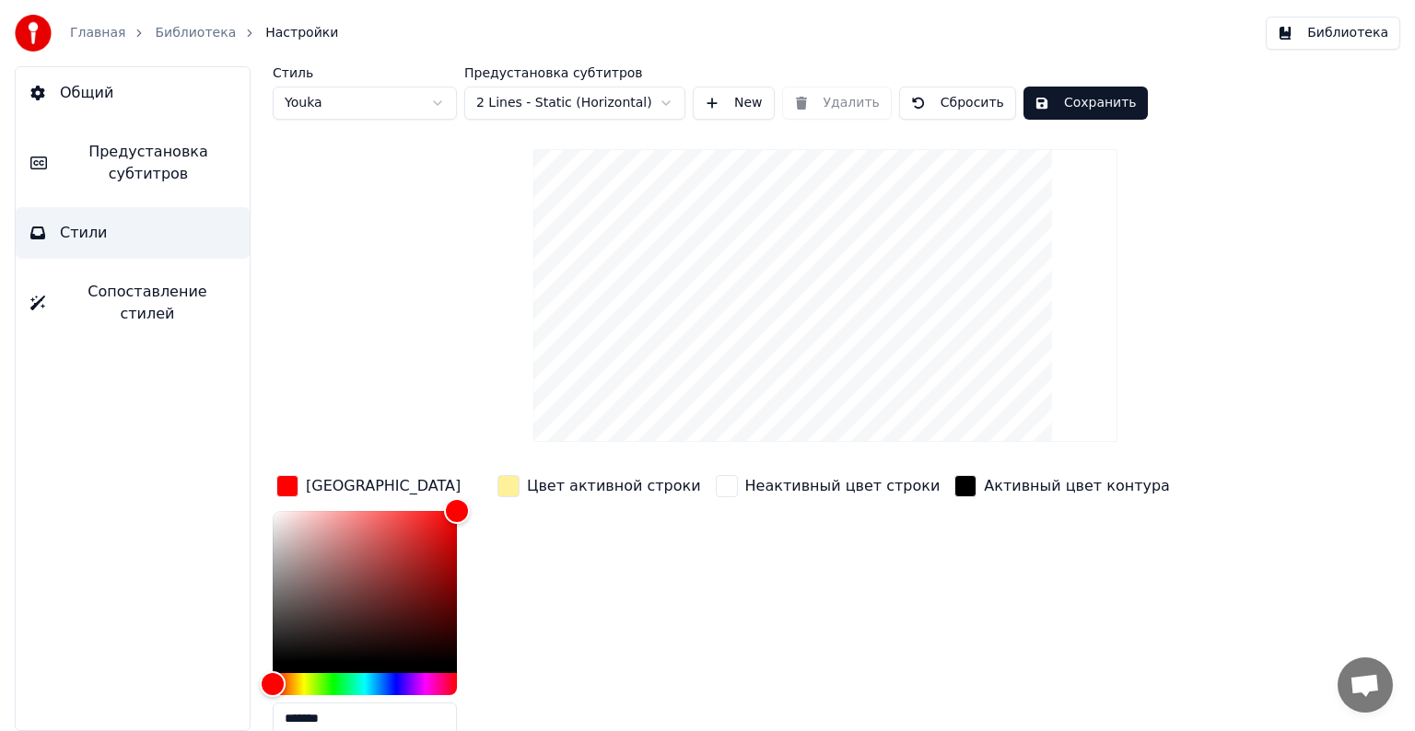
click at [1047, 103] on button "Сохранить" at bounding box center [1085, 103] width 124 height 33
click at [187, 24] on link "Библиотека" at bounding box center [195, 33] width 81 height 18
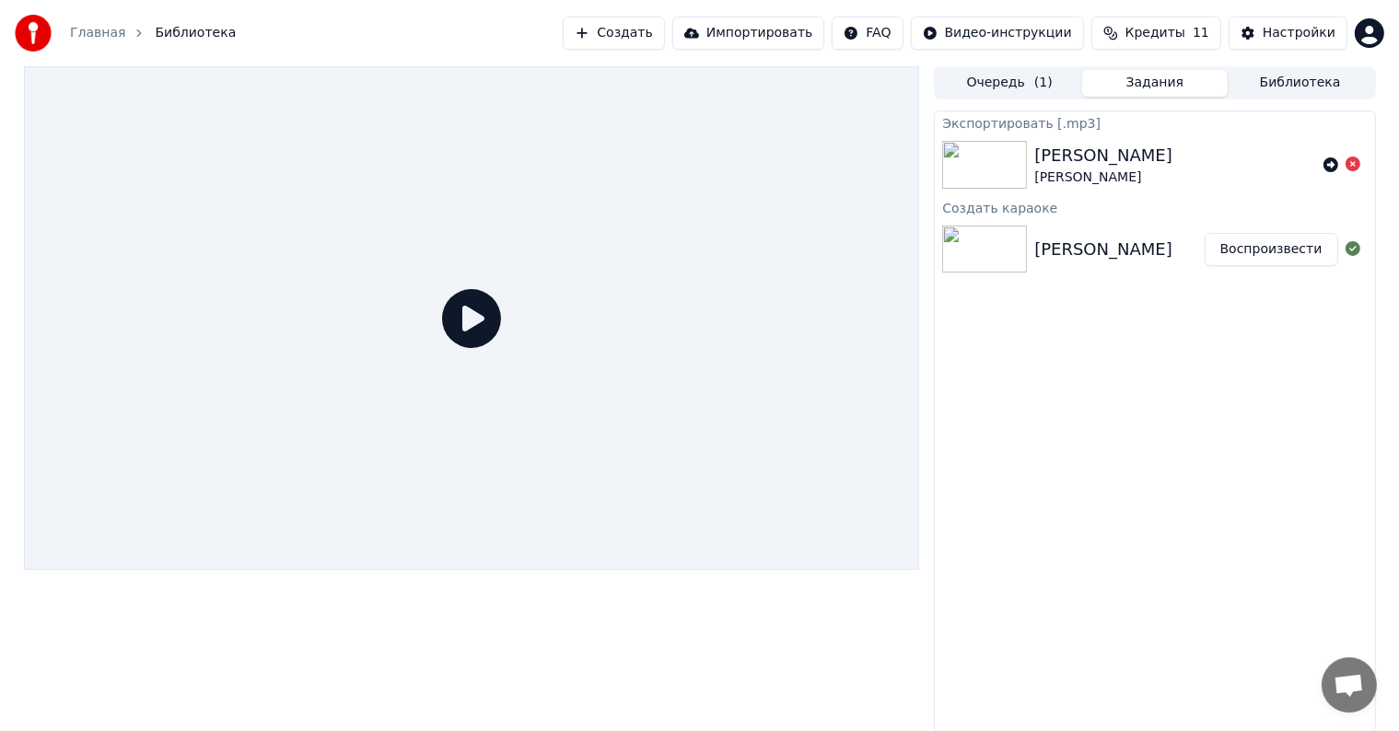
click at [1316, 247] on button "Воспроизвести" at bounding box center [1272, 249] width 134 height 33
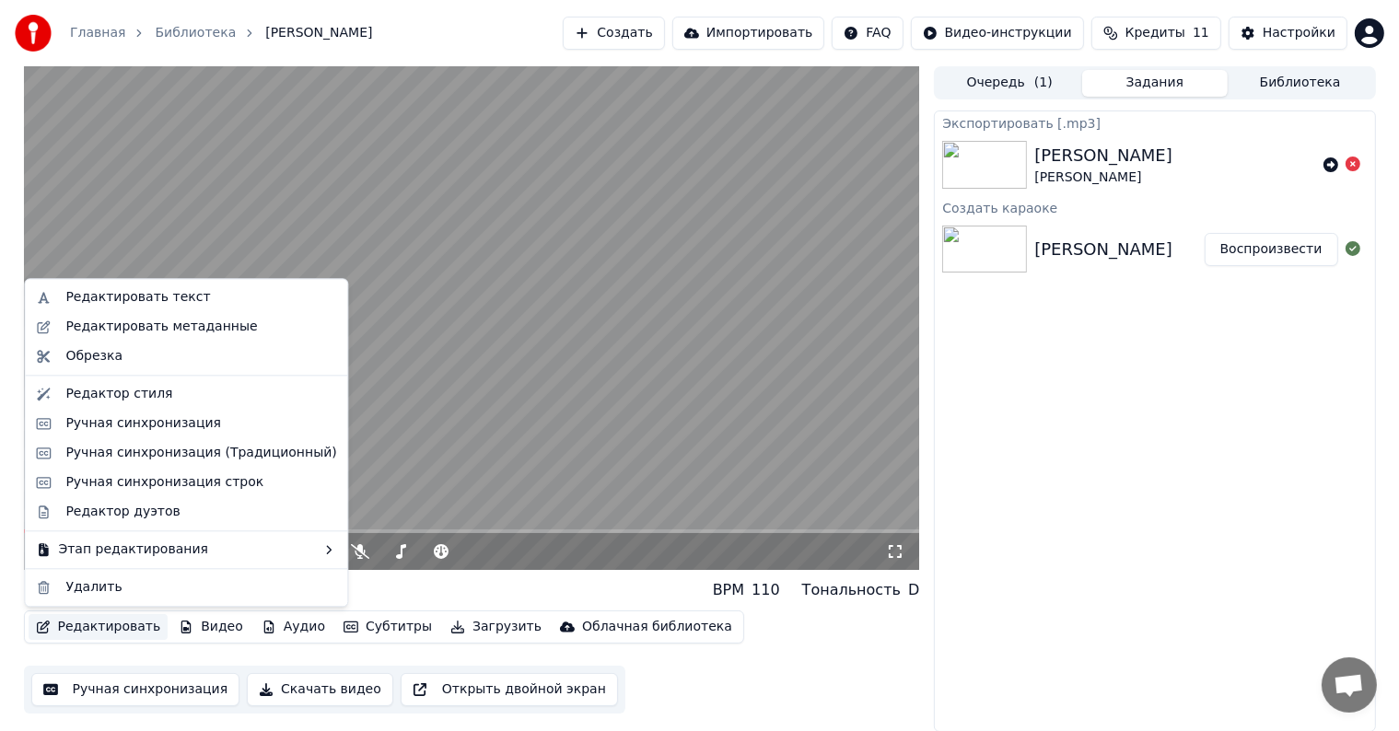
click at [57, 637] on button "Редактировать" at bounding box center [99, 627] width 140 height 26
click at [193, 323] on div "Редактировать метаданные" at bounding box center [161, 327] width 192 height 18
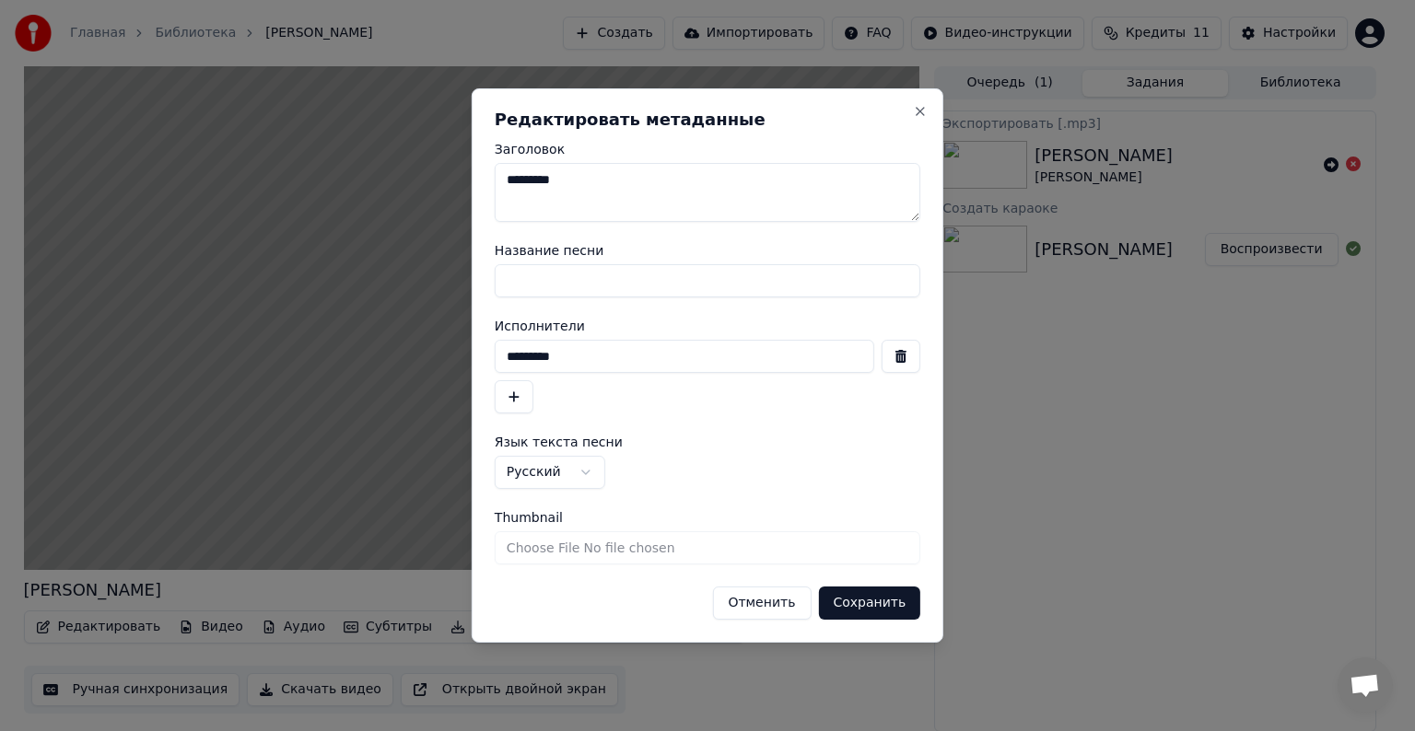
drag, startPoint x: 590, startPoint y: 357, endPoint x: 613, endPoint y: 351, distance: 23.9
click at [613, 353] on input "*********" at bounding box center [685, 356] width 380 height 33
drag, startPoint x: 604, startPoint y: 192, endPoint x: 486, endPoint y: 170, distance: 119.8
click at [486, 170] on div "**********" at bounding box center [708, 365] width 472 height 555
type textarea "********"
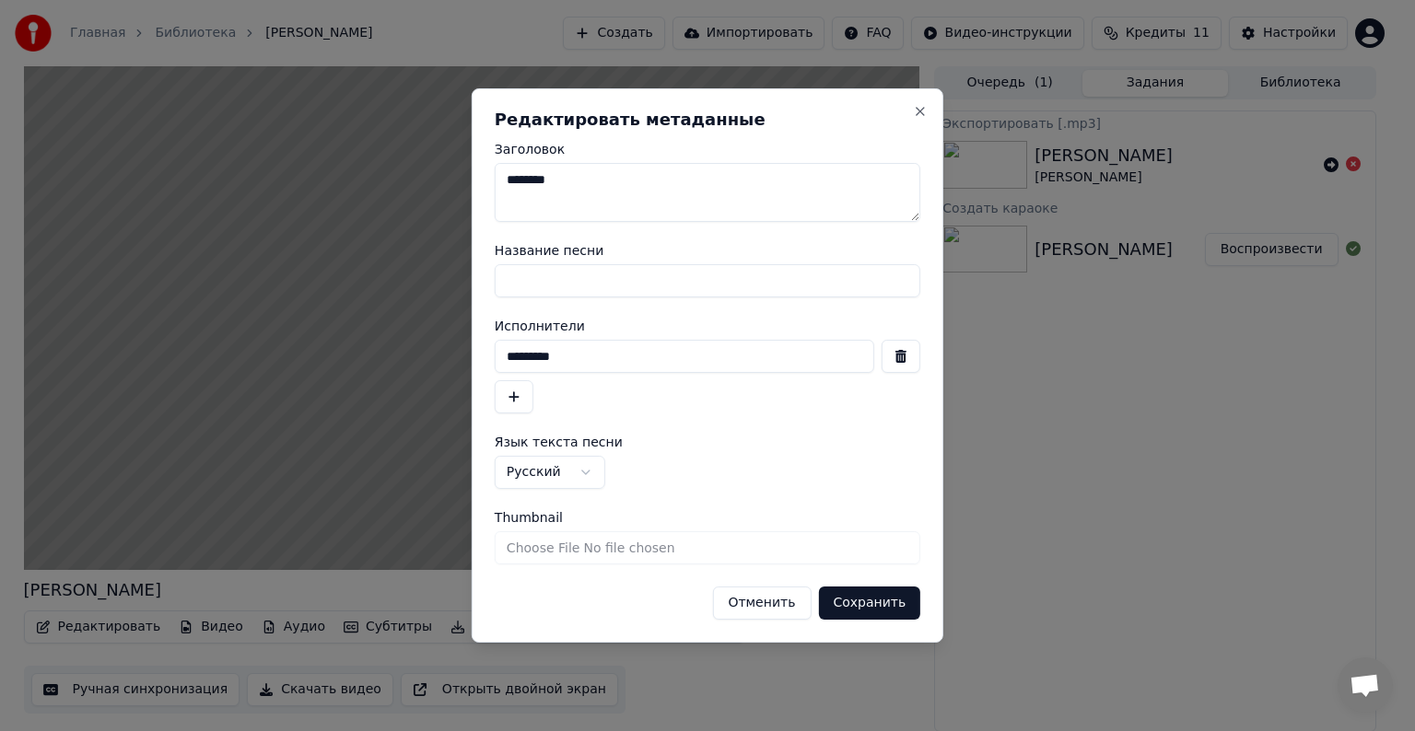
click at [865, 605] on button "Сохранить" at bounding box center [869, 603] width 102 height 33
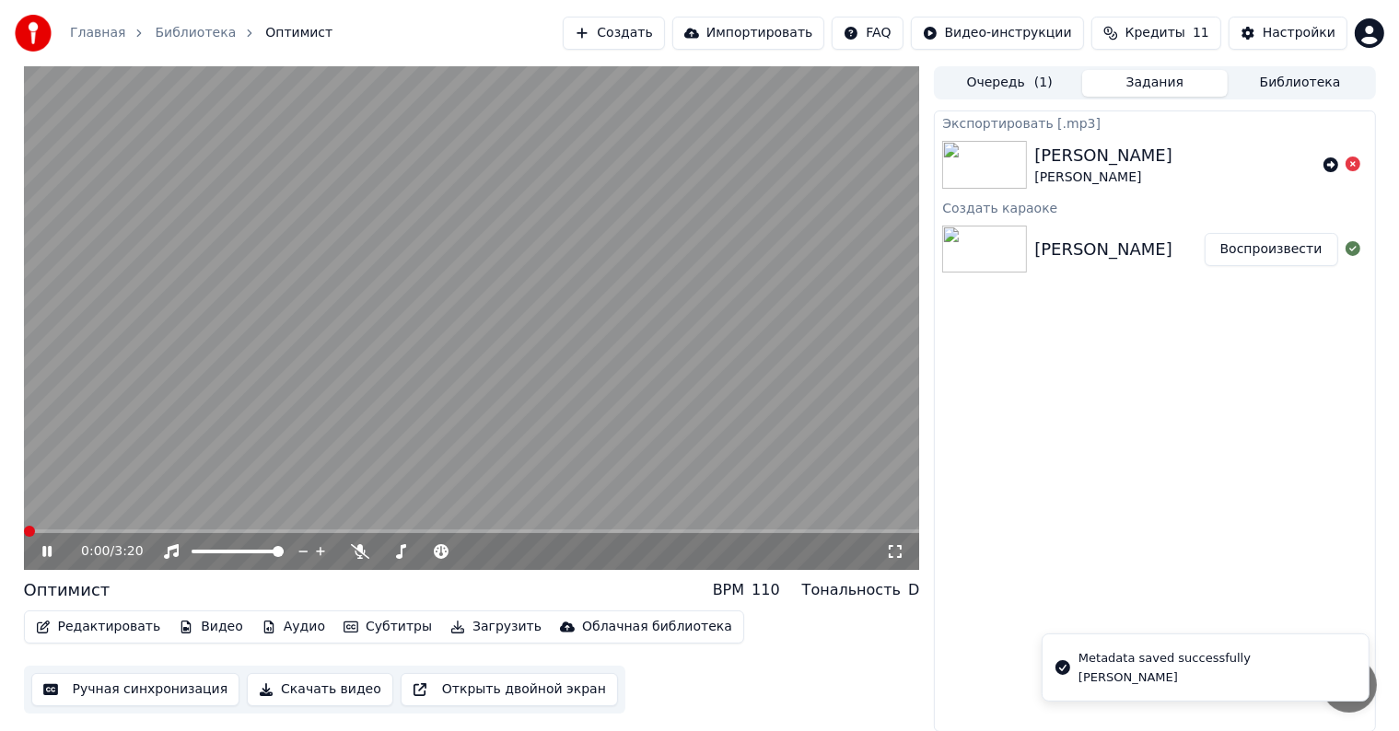
click at [24, 533] on span at bounding box center [29, 531] width 11 height 11
click at [97, 534] on div "0:07 / 3:20" at bounding box center [472, 551] width 896 height 37
click at [103, 524] on video at bounding box center [472, 318] width 896 height 504
click at [99, 530] on div "0:08 / 3:20" at bounding box center [472, 318] width 896 height 504
click at [716, 603] on div "Оптимист BPM 110 Тональность D" at bounding box center [472, 591] width 896 height 26
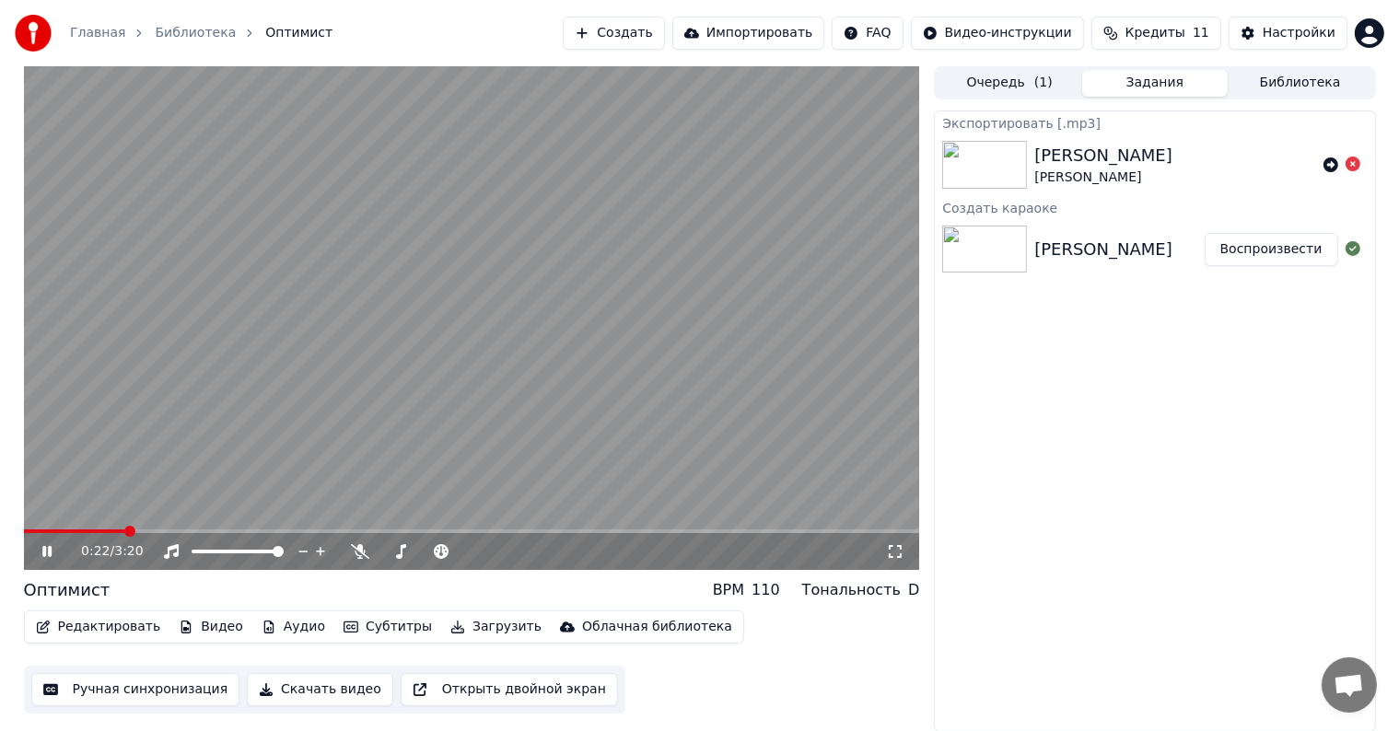
click at [47, 545] on icon at bounding box center [60, 551] width 43 height 15
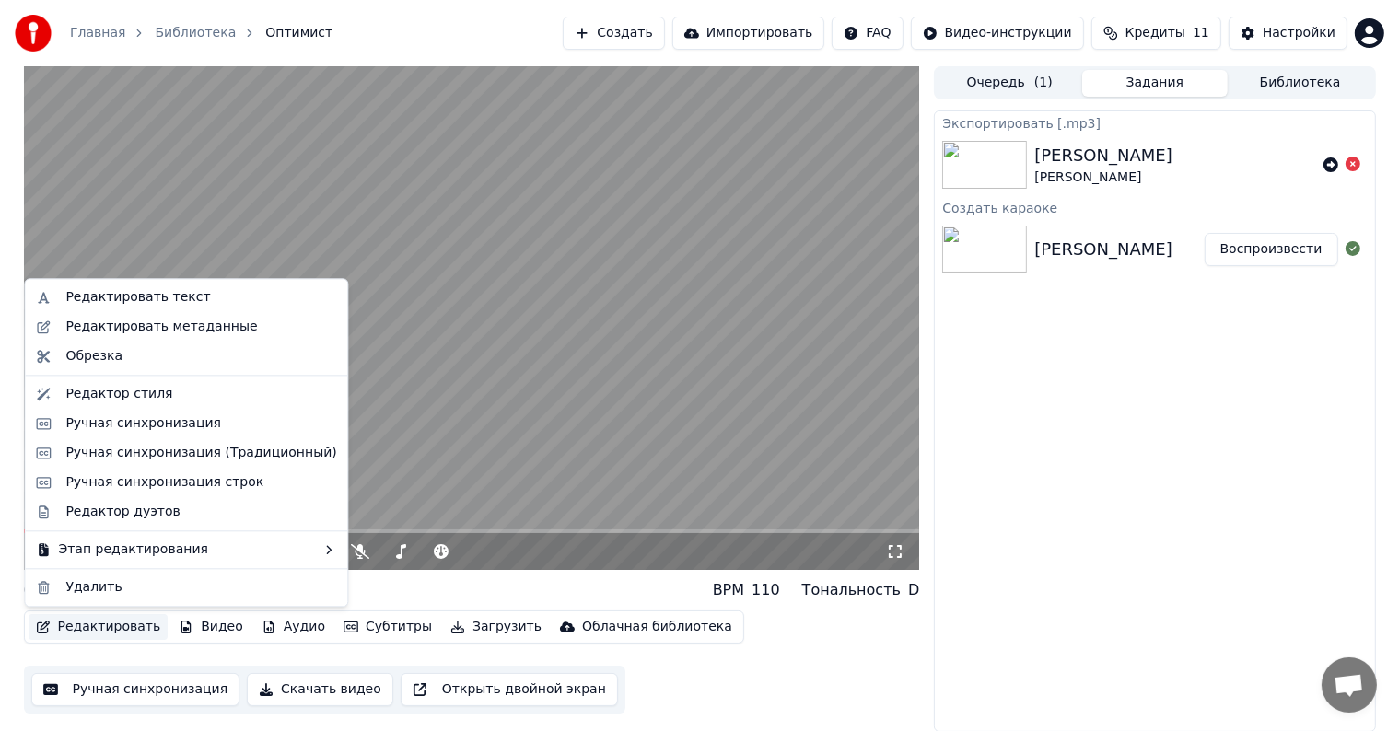
click at [91, 623] on button "Редактировать" at bounding box center [99, 627] width 140 height 26
click at [102, 306] on div "Редактировать текст" at bounding box center [137, 297] width 145 height 18
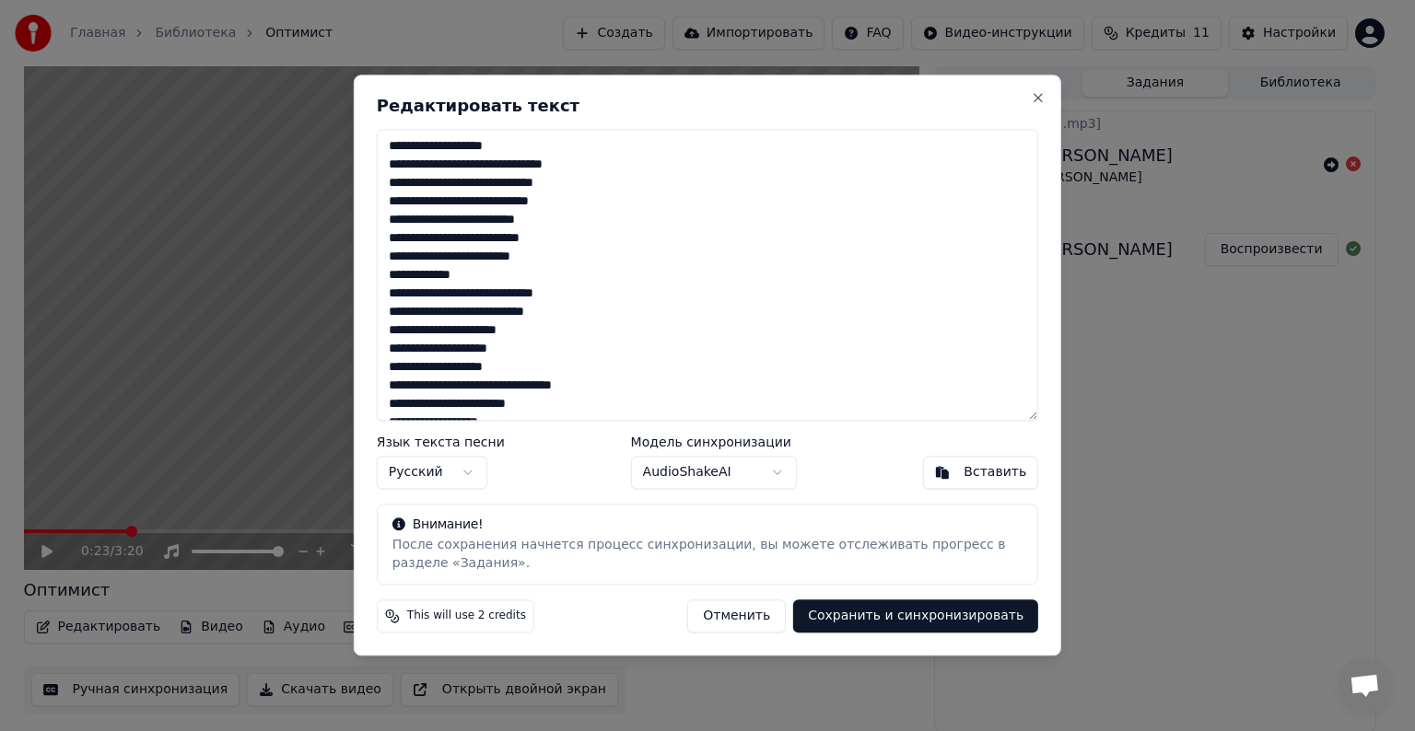
click at [752, 609] on button "Отменить" at bounding box center [736, 617] width 99 height 33
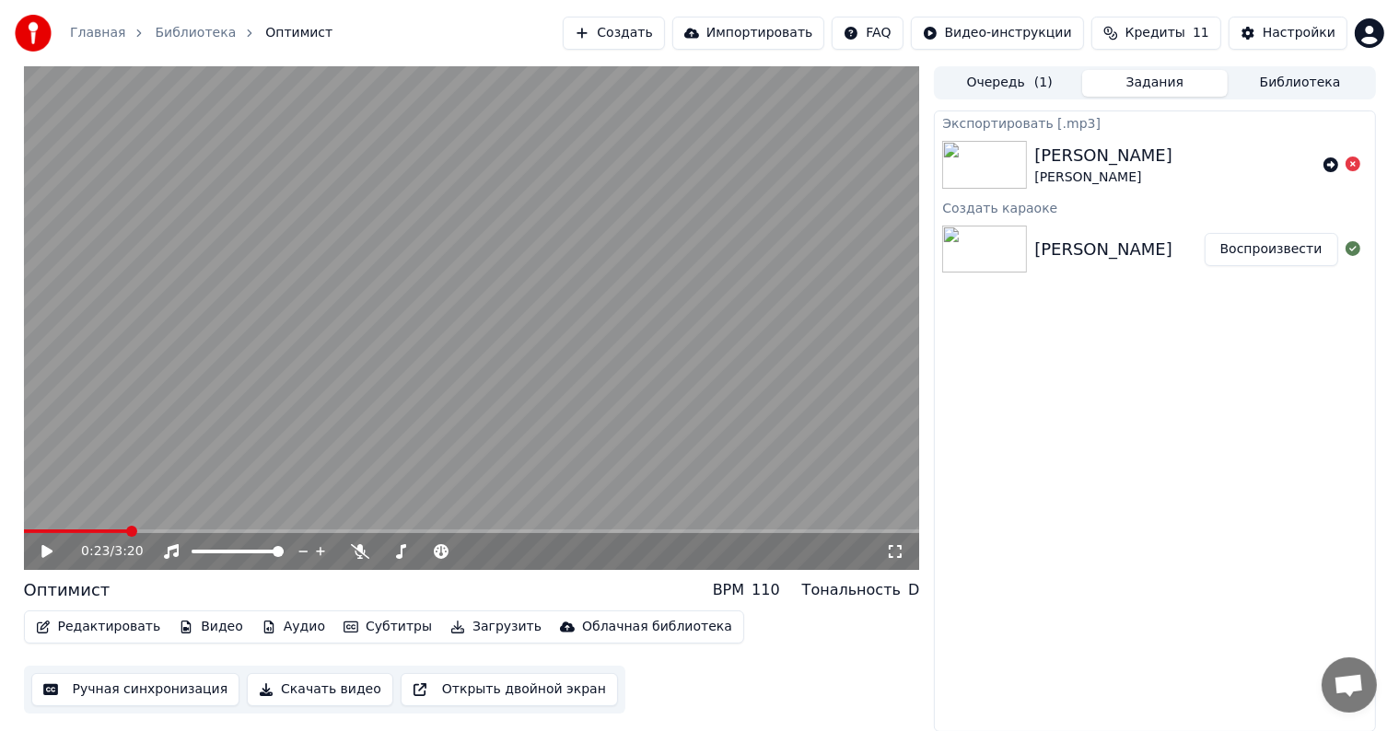
click at [92, 623] on button "Редактировать" at bounding box center [99, 627] width 140 height 26
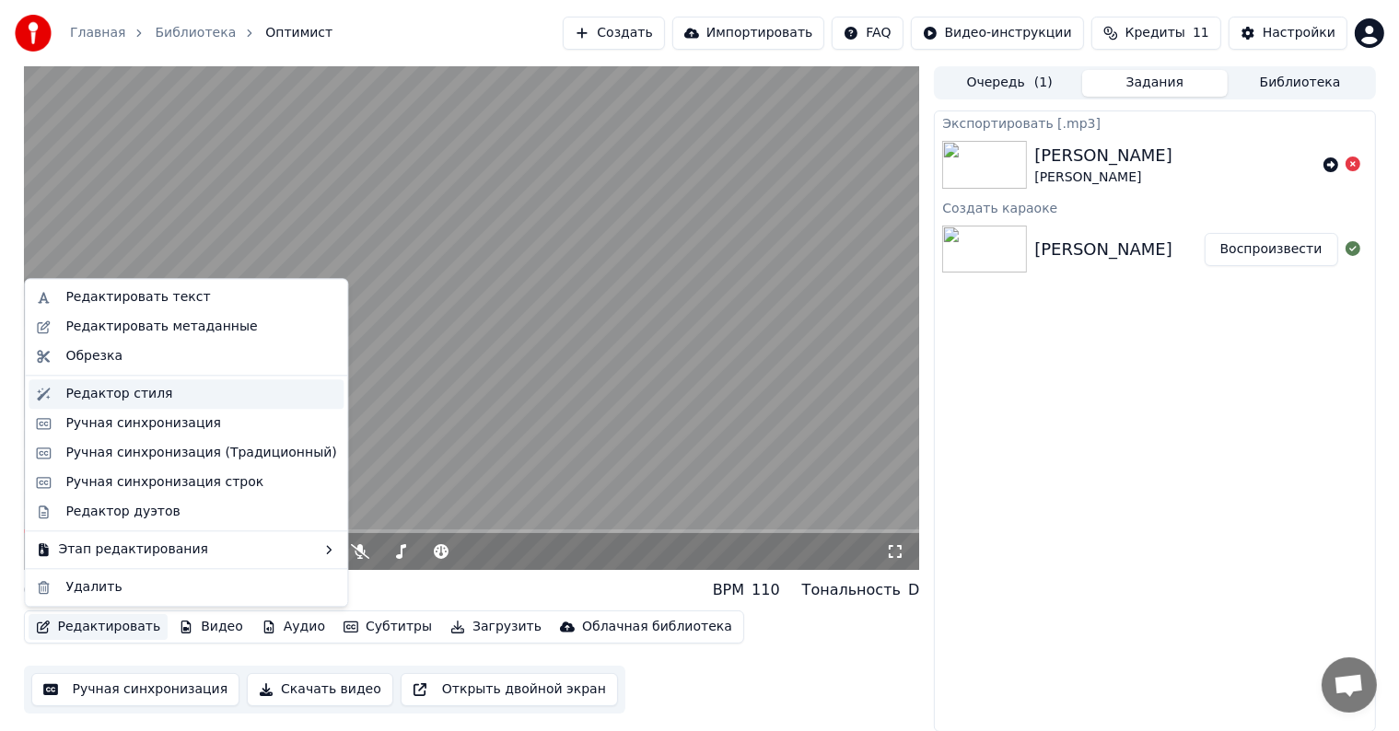
click at [150, 402] on div "Редактор стиля" at bounding box center [118, 394] width 107 height 18
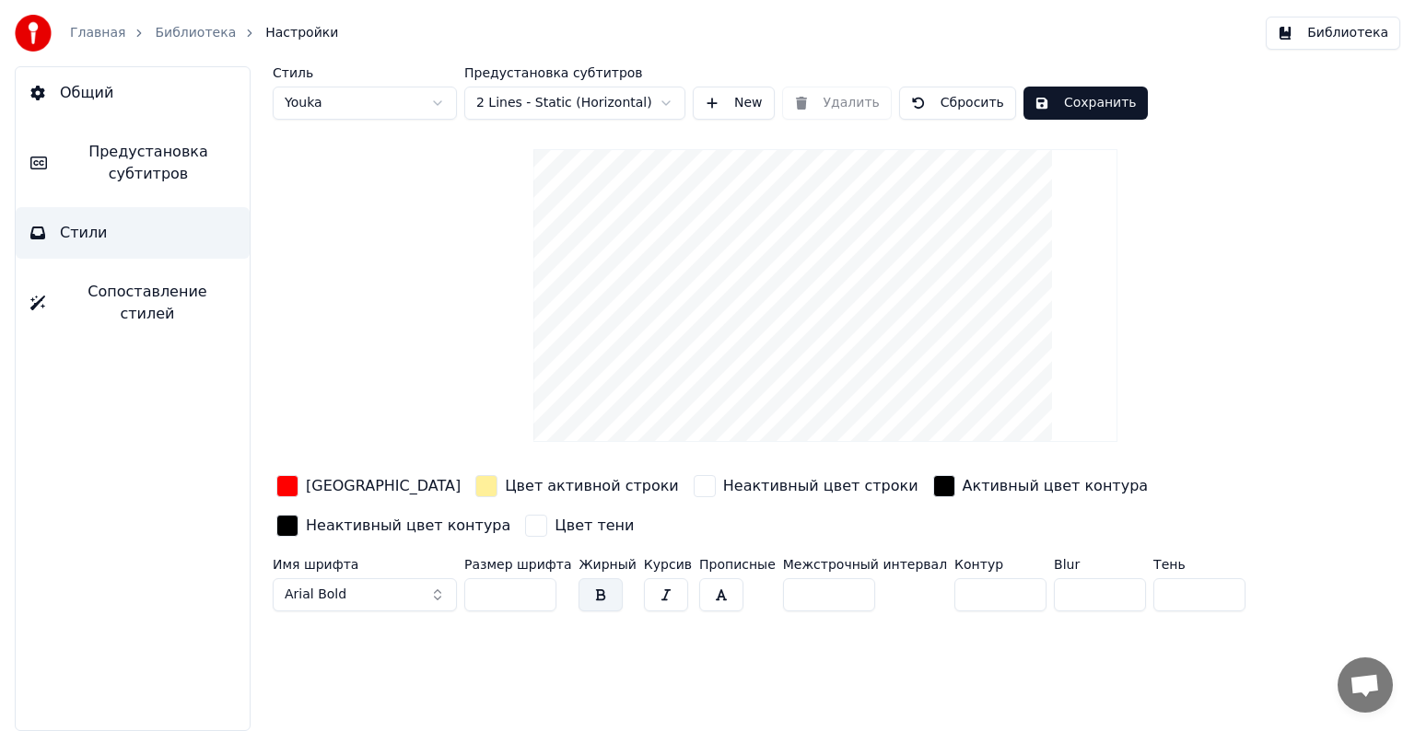
drag, startPoint x: 496, startPoint y: 591, endPoint x: 452, endPoint y: 590, distance: 43.3
click at [452, 590] on div "Имя шрифта Arial Bold Размер шрифта *** Жирный Курсив Прописные Межстрочный инт…" at bounding box center [768, 588] width 990 height 61
type input "**"
click at [1067, 107] on button "Сохранить" at bounding box center [1085, 103] width 124 height 33
click at [168, 36] on link "Библиотека" at bounding box center [195, 33] width 81 height 18
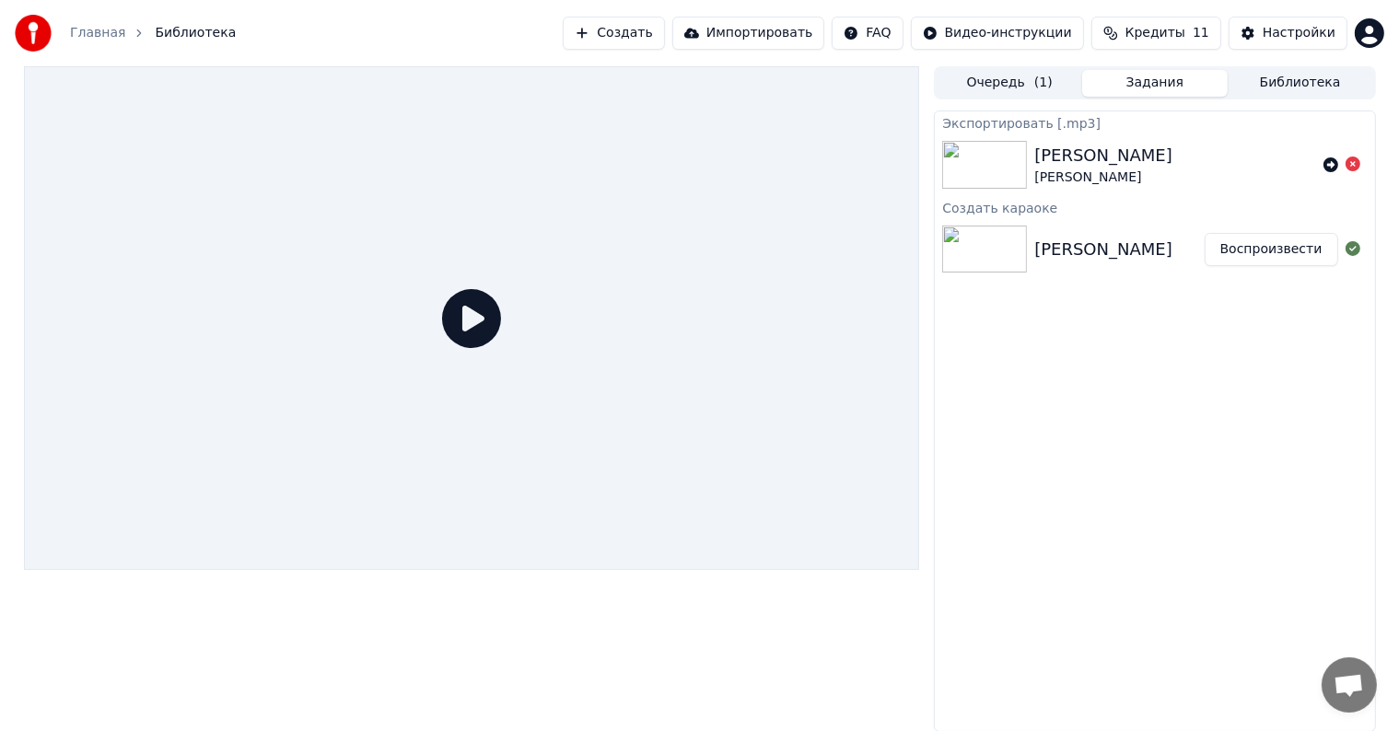
click at [1268, 244] on button "Воспроизвести" at bounding box center [1272, 249] width 134 height 33
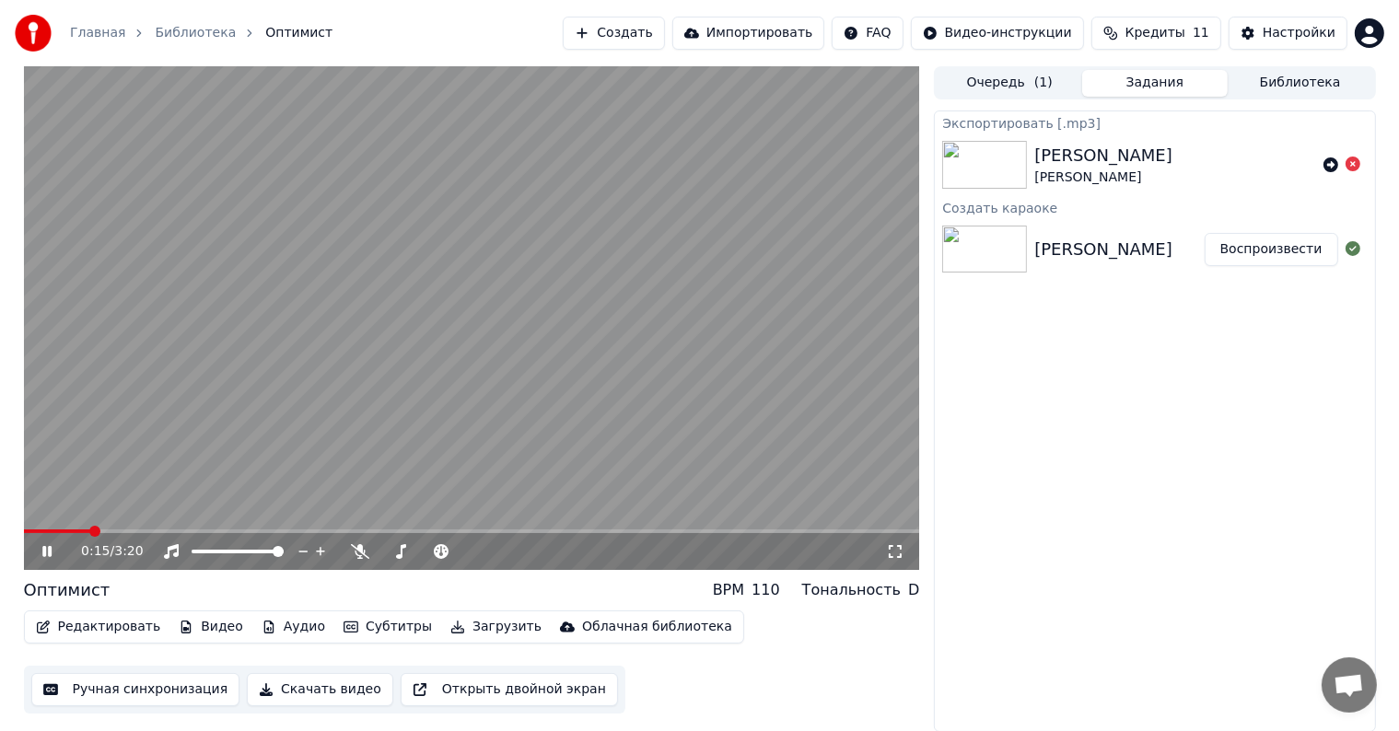
click at [91, 533] on span at bounding box center [472, 532] width 896 height 4
click at [139, 522] on video at bounding box center [472, 318] width 896 height 504
click at [124, 534] on div "0:15 / 3:20" at bounding box center [472, 551] width 896 height 37
click at [45, 553] on icon at bounding box center [46, 551] width 11 height 13
click at [610, 602] on div "Оптимист BPM 110 Тональность D" at bounding box center [472, 591] width 896 height 26
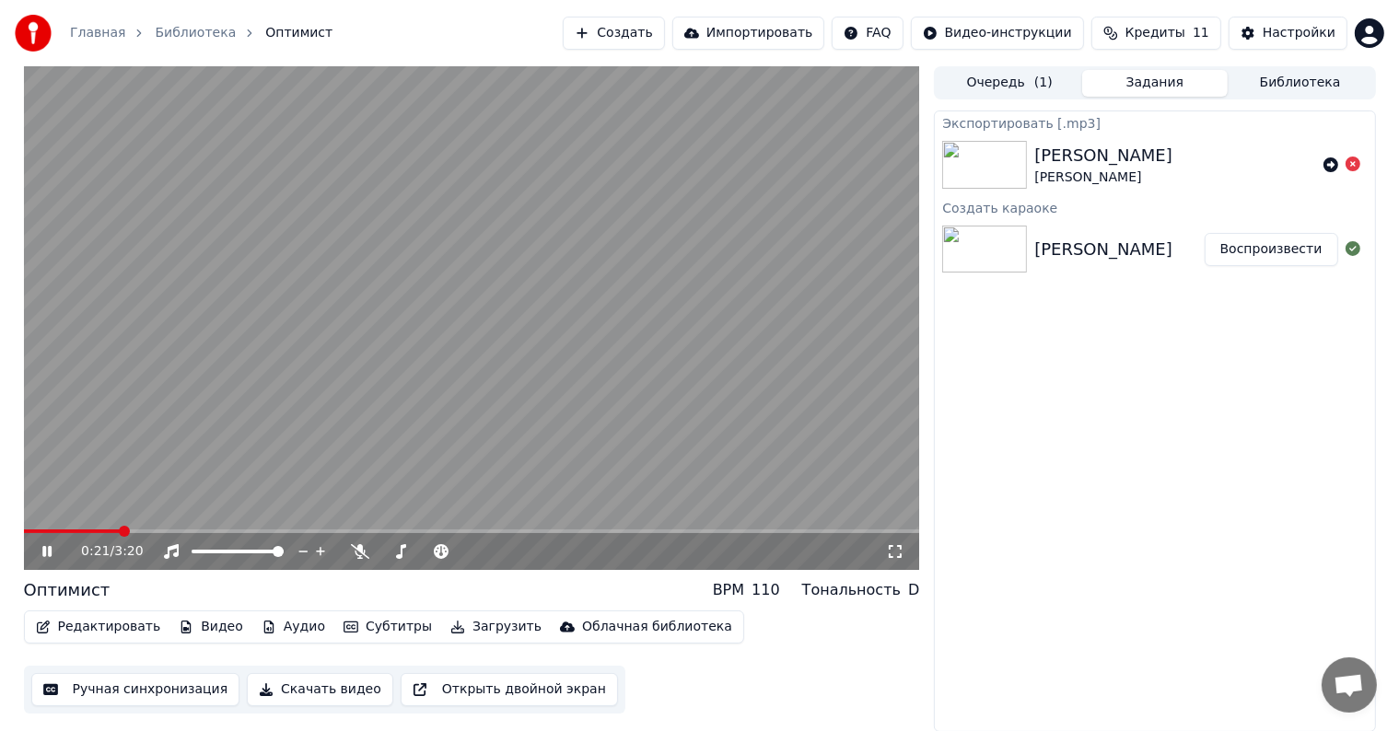
click at [44, 549] on icon at bounding box center [46, 551] width 9 height 11
click at [118, 621] on button "Редактировать" at bounding box center [99, 627] width 140 height 26
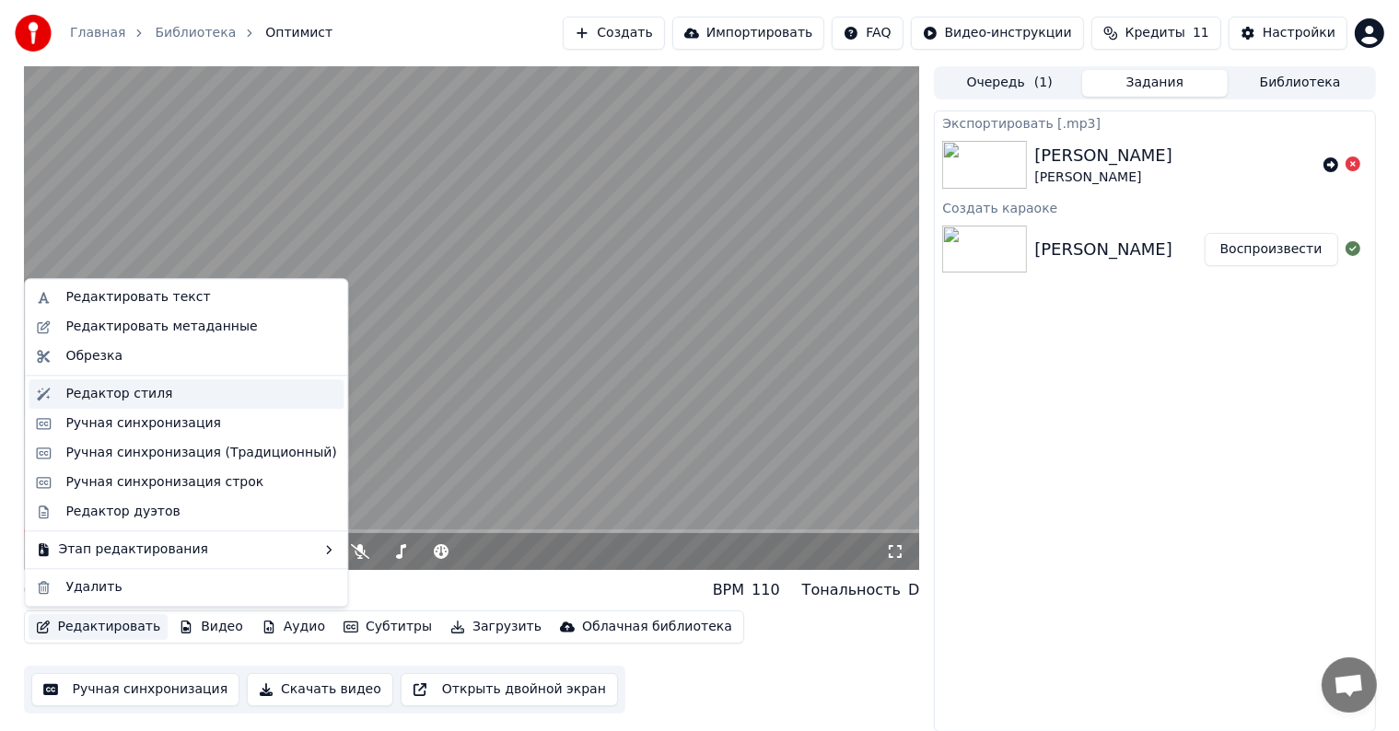
click at [107, 392] on div "Редактор стиля" at bounding box center [118, 394] width 107 height 18
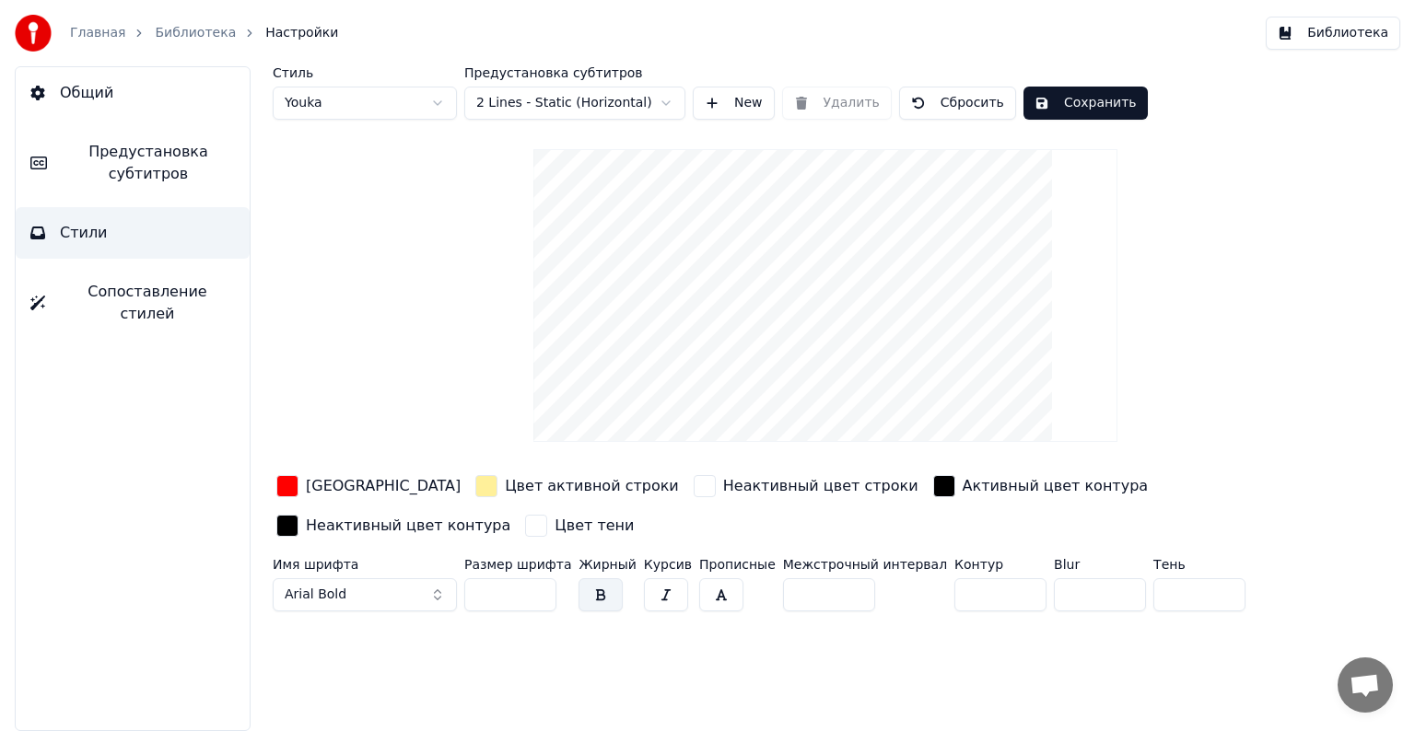
drag, startPoint x: 497, startPoint y: 591, endPoint x: 446, endPoint y: 594, distance: 50.8
click at [446, 594] on div "Имя шрифта Arial Bold Размер шрифта ** Жирный Курсив Прописные Межстрочный инте…" at bounding box center [768, 588] width 990 height 61
type input "***"
click at [1048, 88] on button "Сохранить" at bounding box center [1085, 103] width 124 height 33
click at [181, 36] on link "Библиотека" at bounding box center [195, 33] width 81 height 18
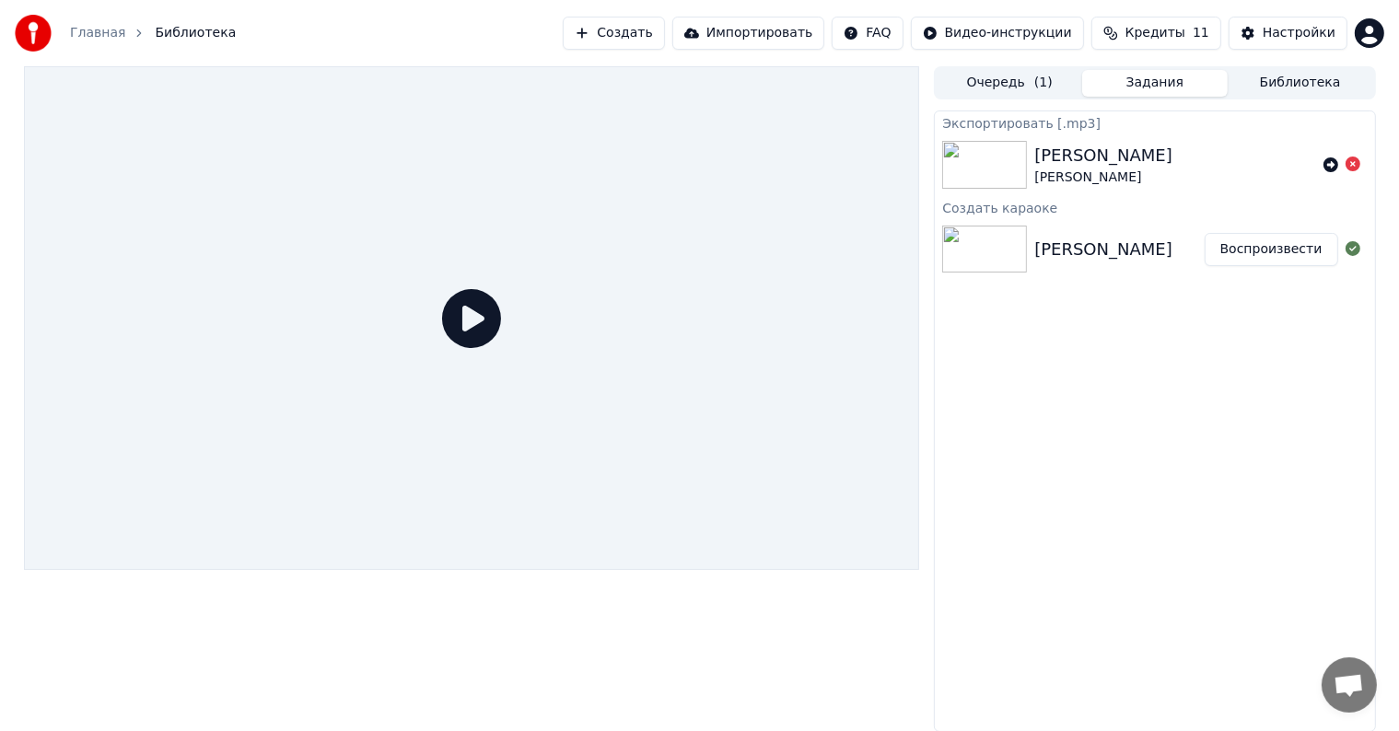
click at [476, 318] on icon at bounding box center [471, 318] width 59 height 59
click at [1227, 248] on button "Воспроизвести" at bounding box center [1272, 249] width 134 height 33
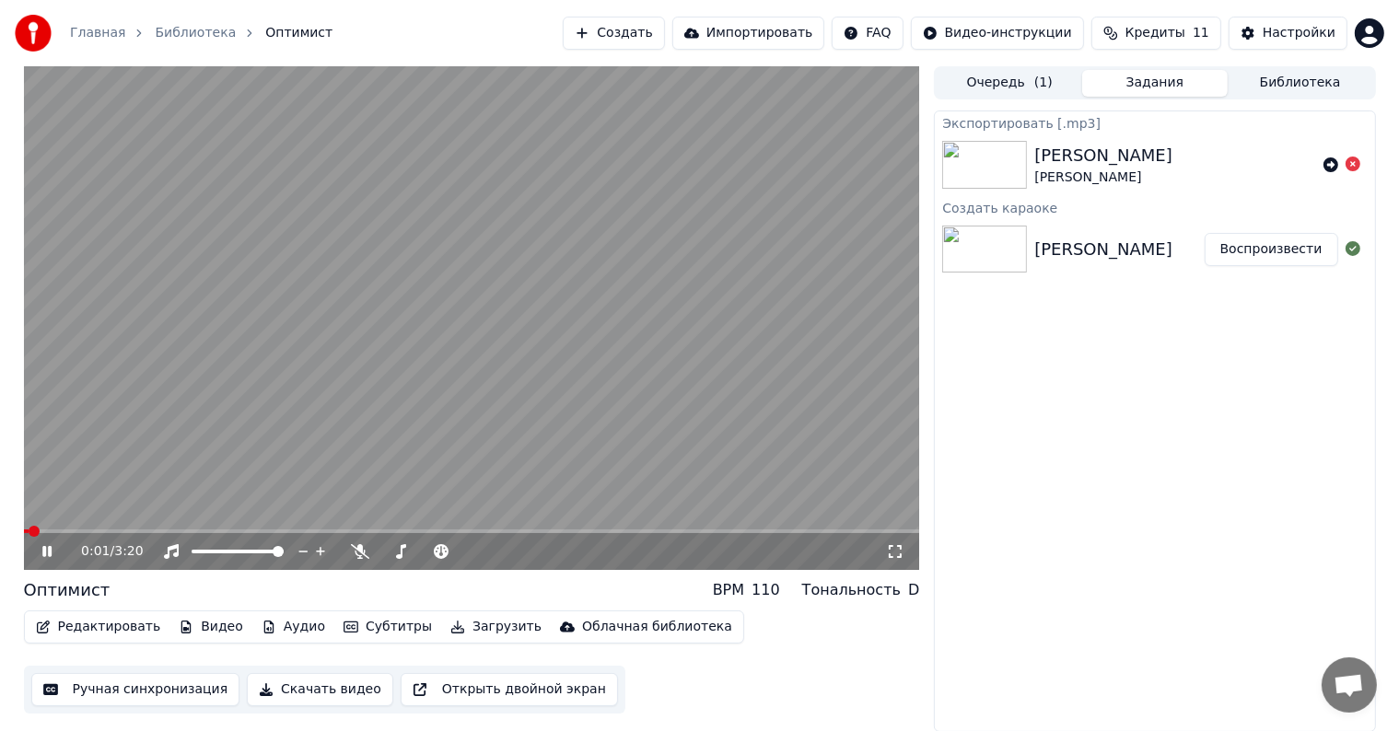
click at [107, 531] on span at bounding box center [472, 532] width 896 height 4
click at [41, 545] on icon at bounding box center [60, 551] width 43 height 15
click at [88, 636] on button "Редактировать" at bounding box center [99, 627] width 140 height 26
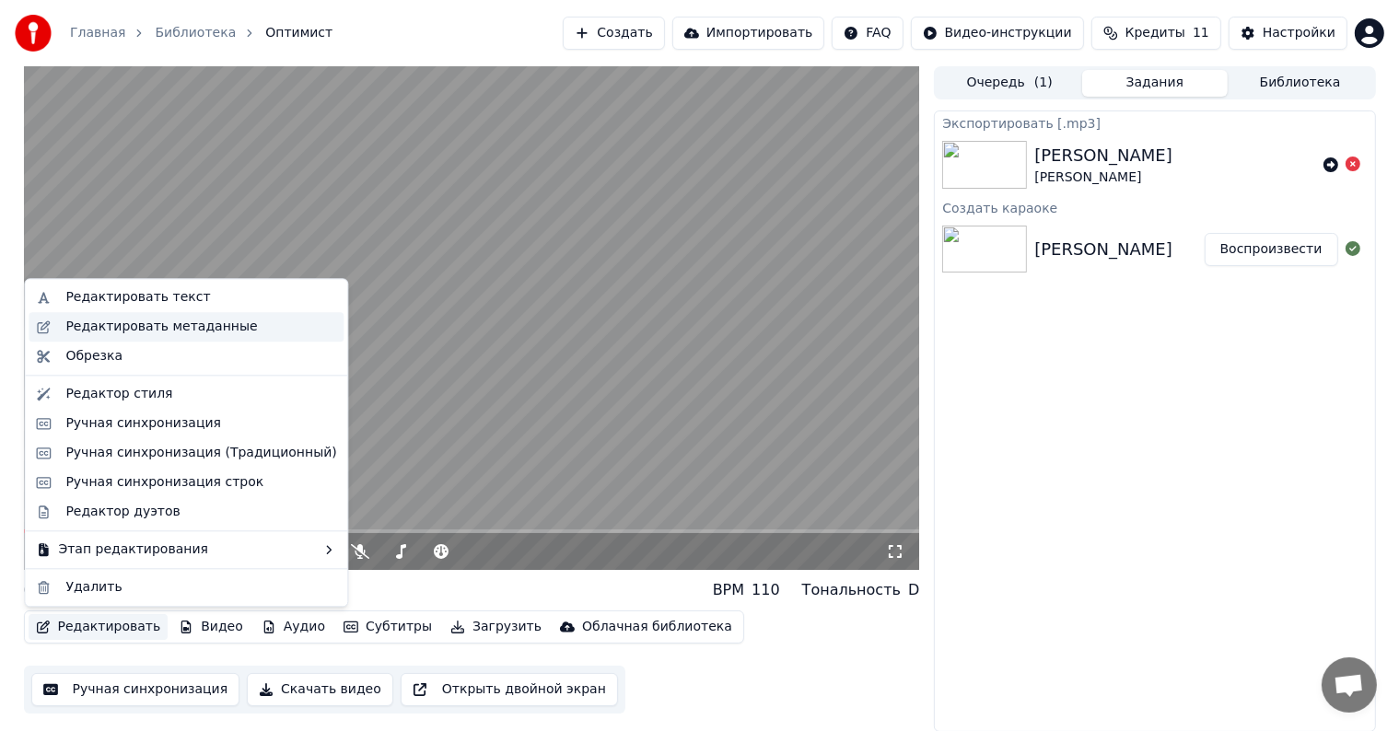
click at [132, 325] on div "Редактировать метаданные" at bounding box center [161, 327] width 192 height 18
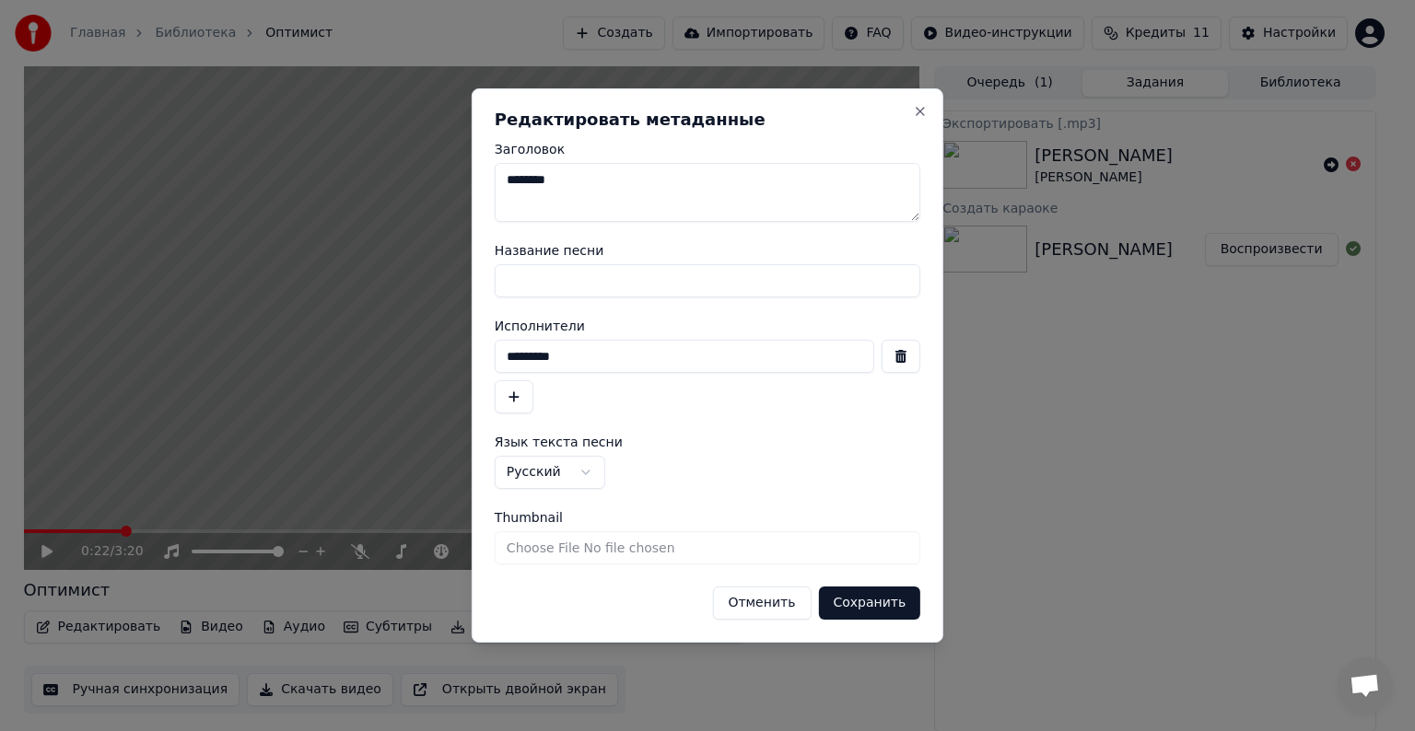
click at [731, 608] on button "Отменить" at bounding box center [761, 603] width 99 height 33
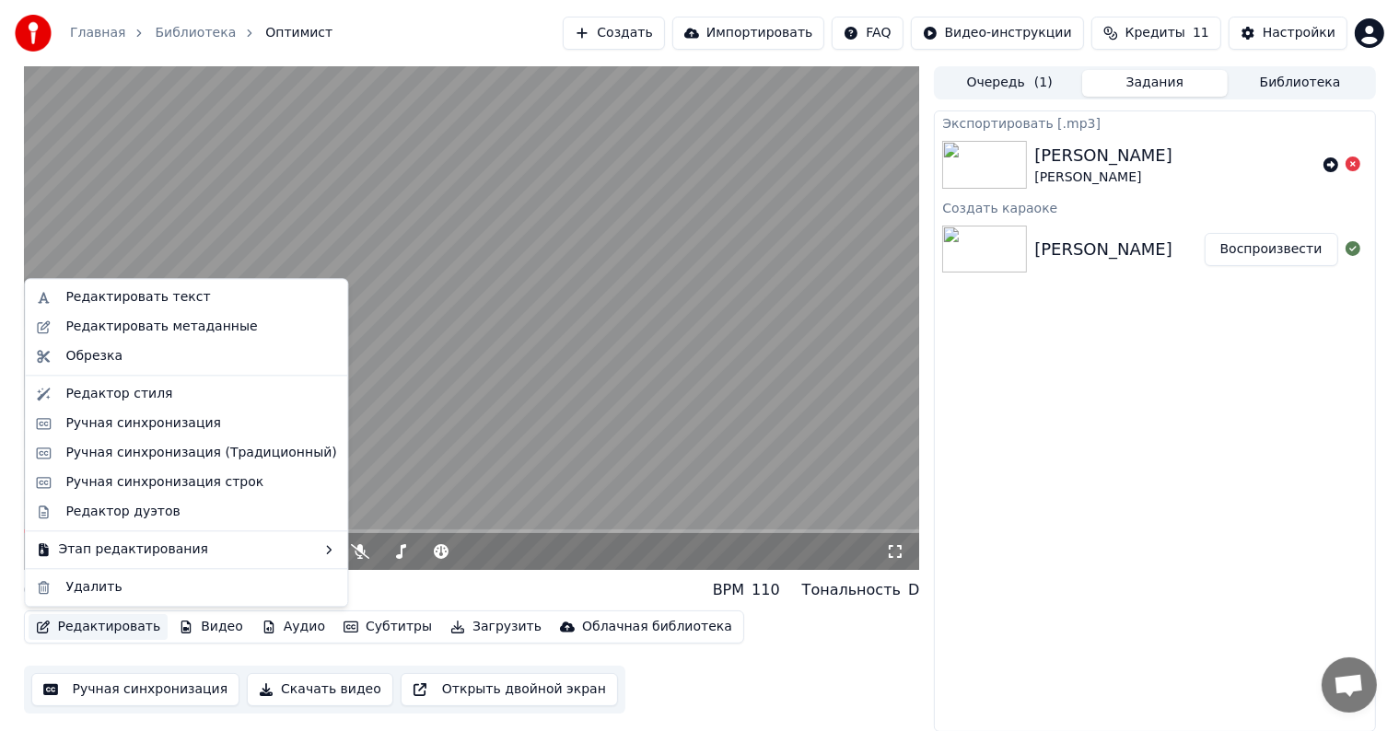
click at [52, 623] on button "Редактировать" at bounding box center [99, 627] width 140 height 26
click at [114, 393] on div "Редактор стиля" at bounding box center [118, 394] width 107 height 18
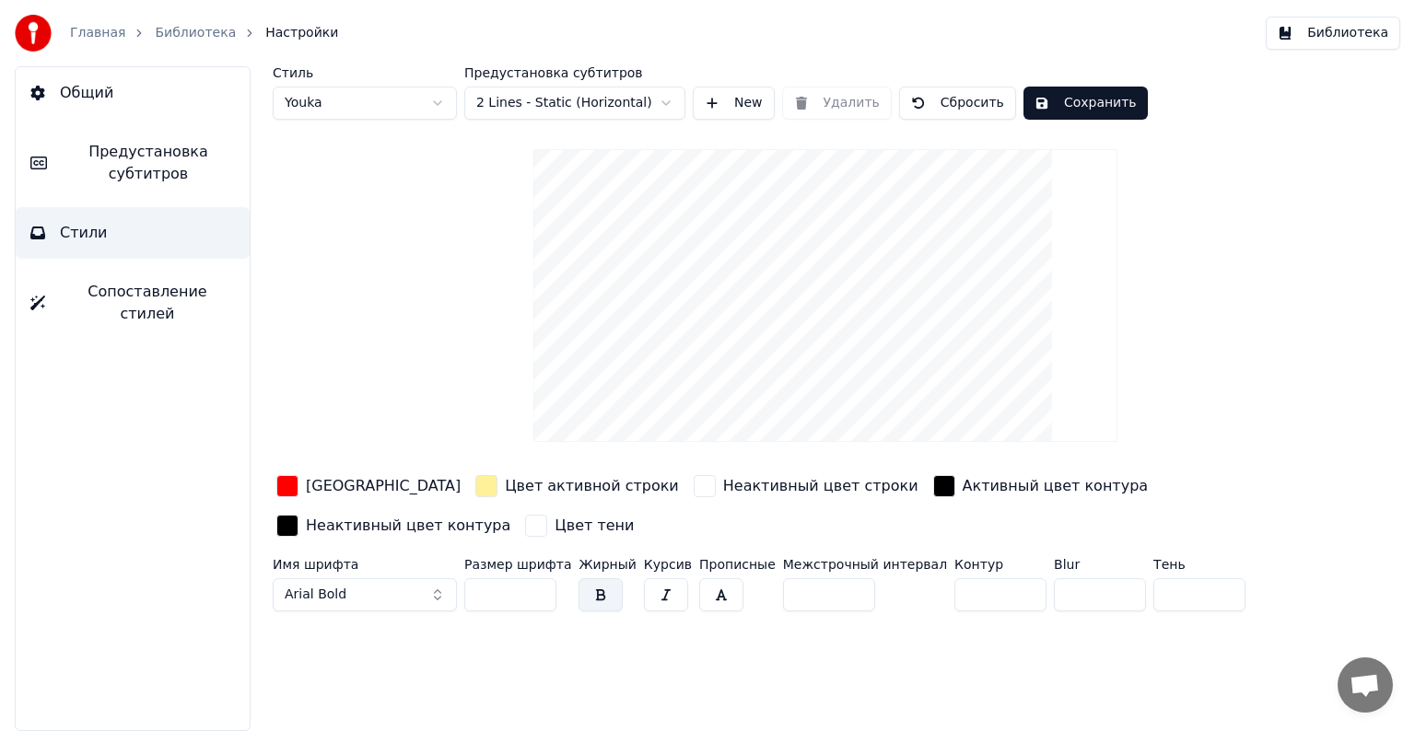
click at [133, 163] on span "Предустановка субтитров" at bounding box center [148, 163] width 173 height 44
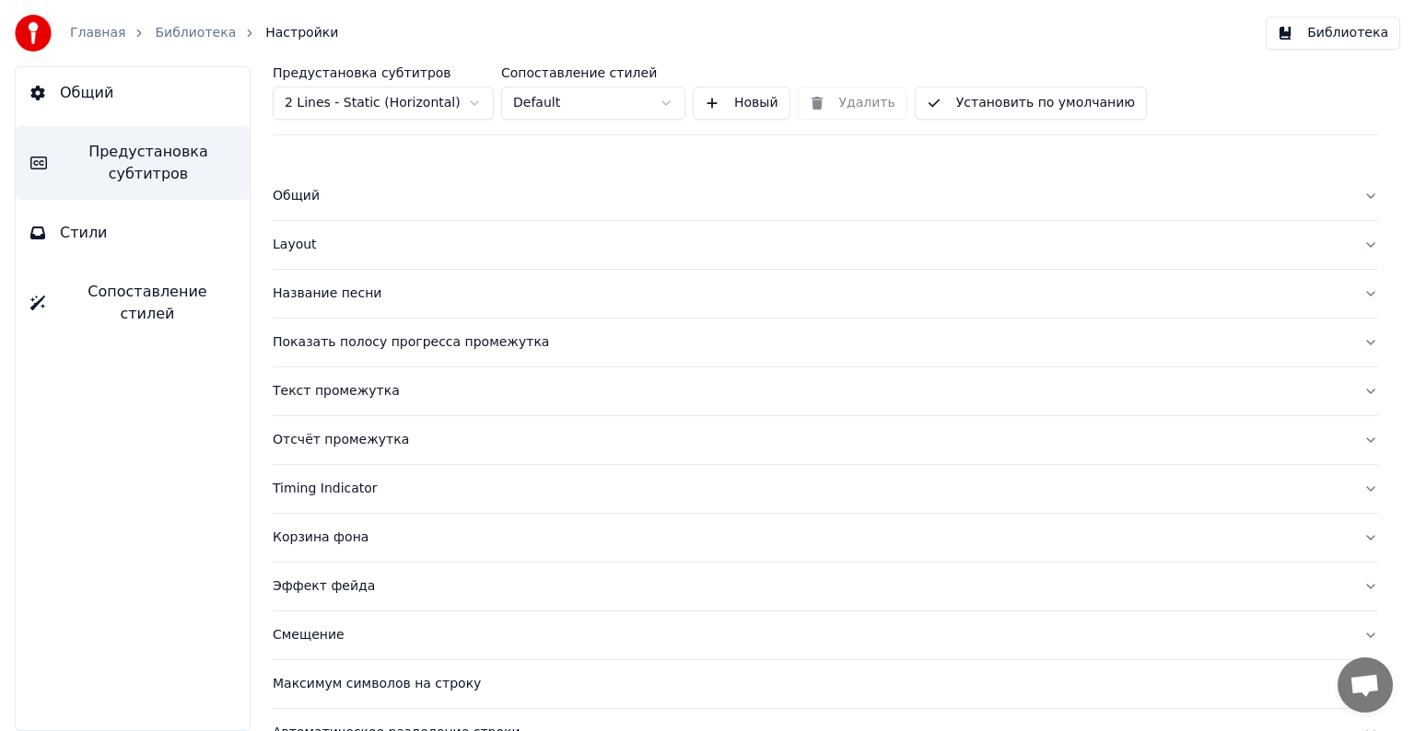
click at [130, 99] on button "Общий" at bounding box center [133, 93] width 234 height 52
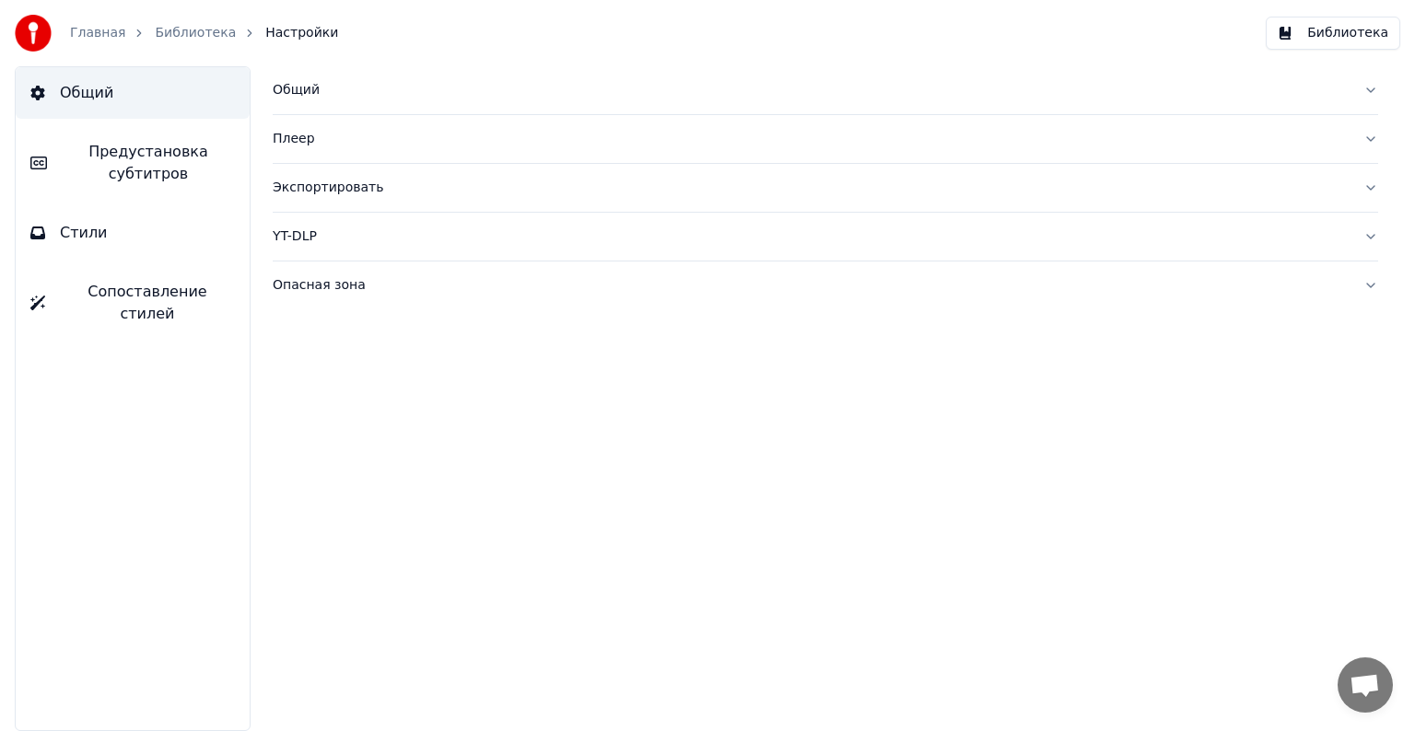
click at [135, 266] on button "Сопоставление стилей" at bounding box center [133, 303] width 234 height 74
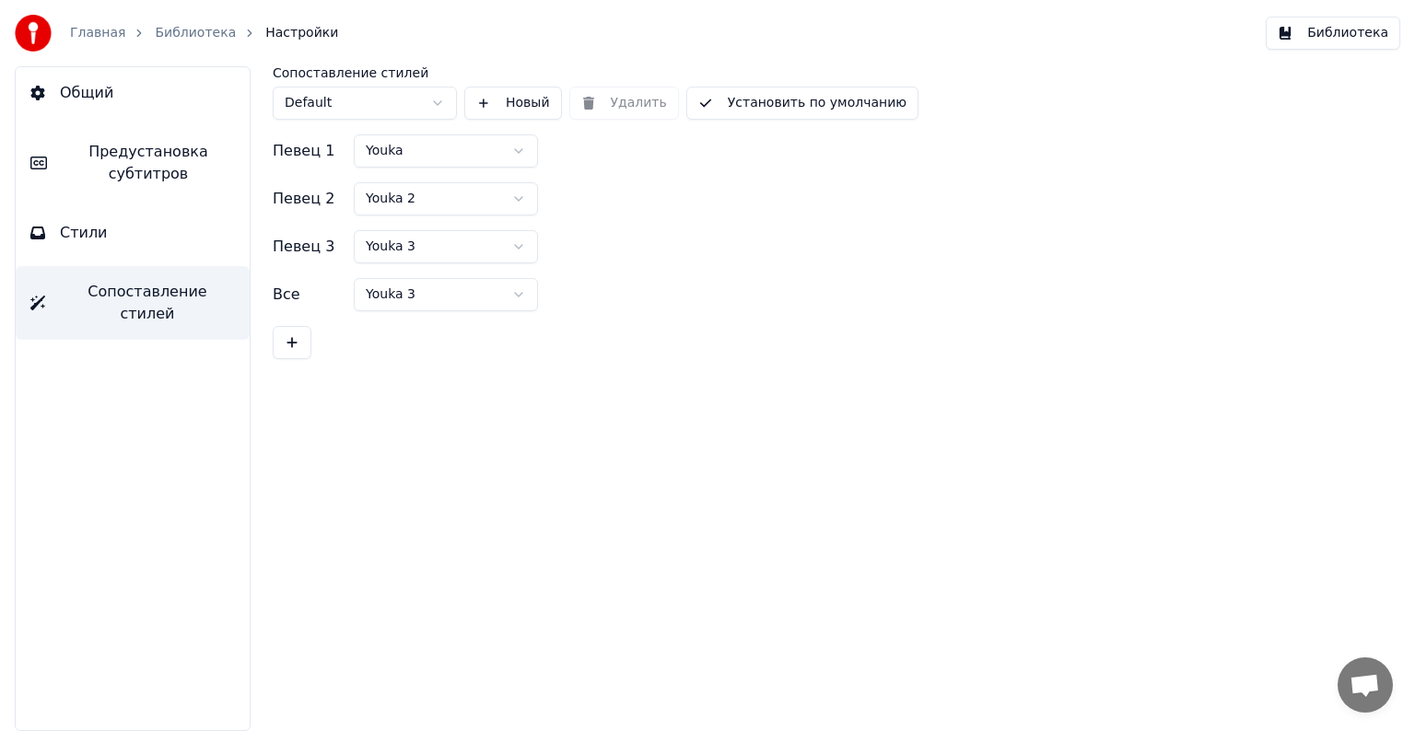
click at [132, 251] on button "Стили" at bounding box center [133, 233] width 234 height 52
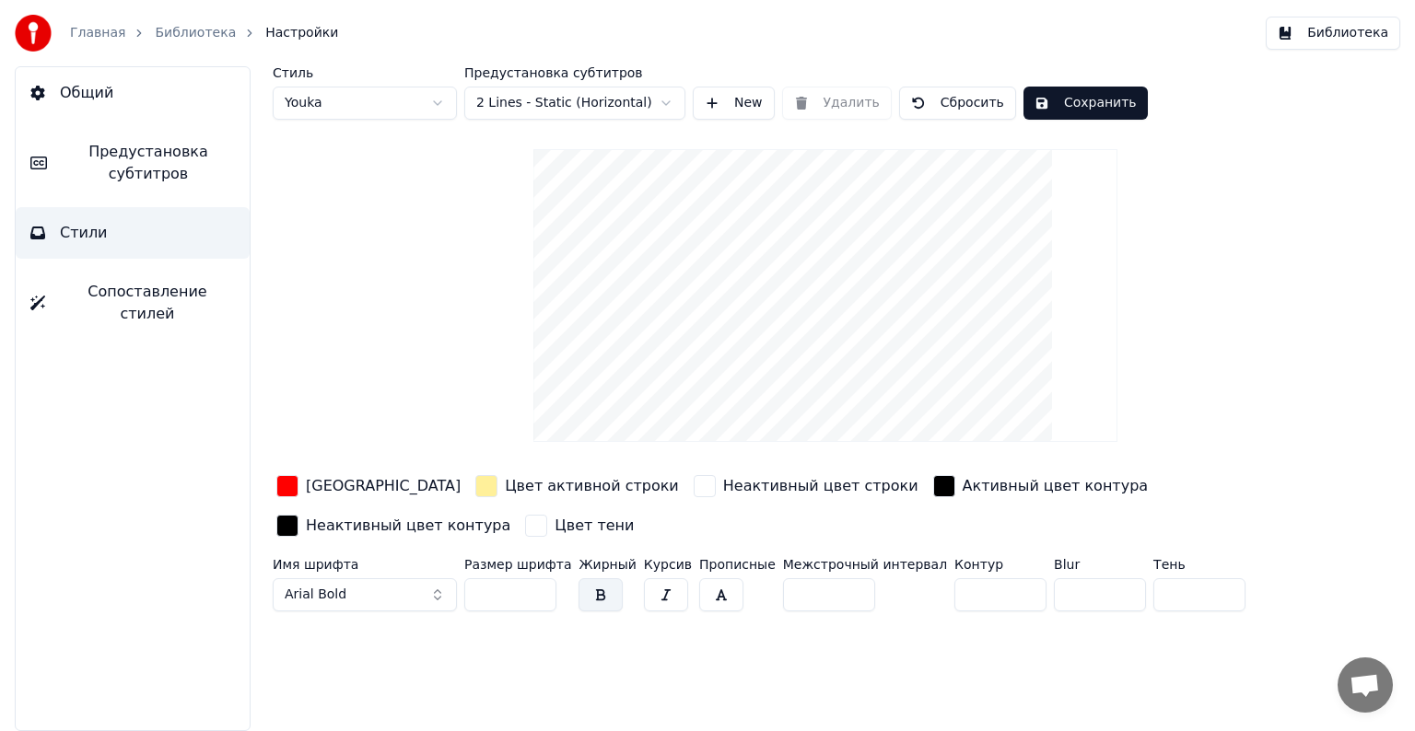
click at [121, 29] on div "Главная" at bounding box center [108, 33] width 76 height 18
click at [111, 31] on link "Главная" at bounding box center [97, 33] width 55 height 18
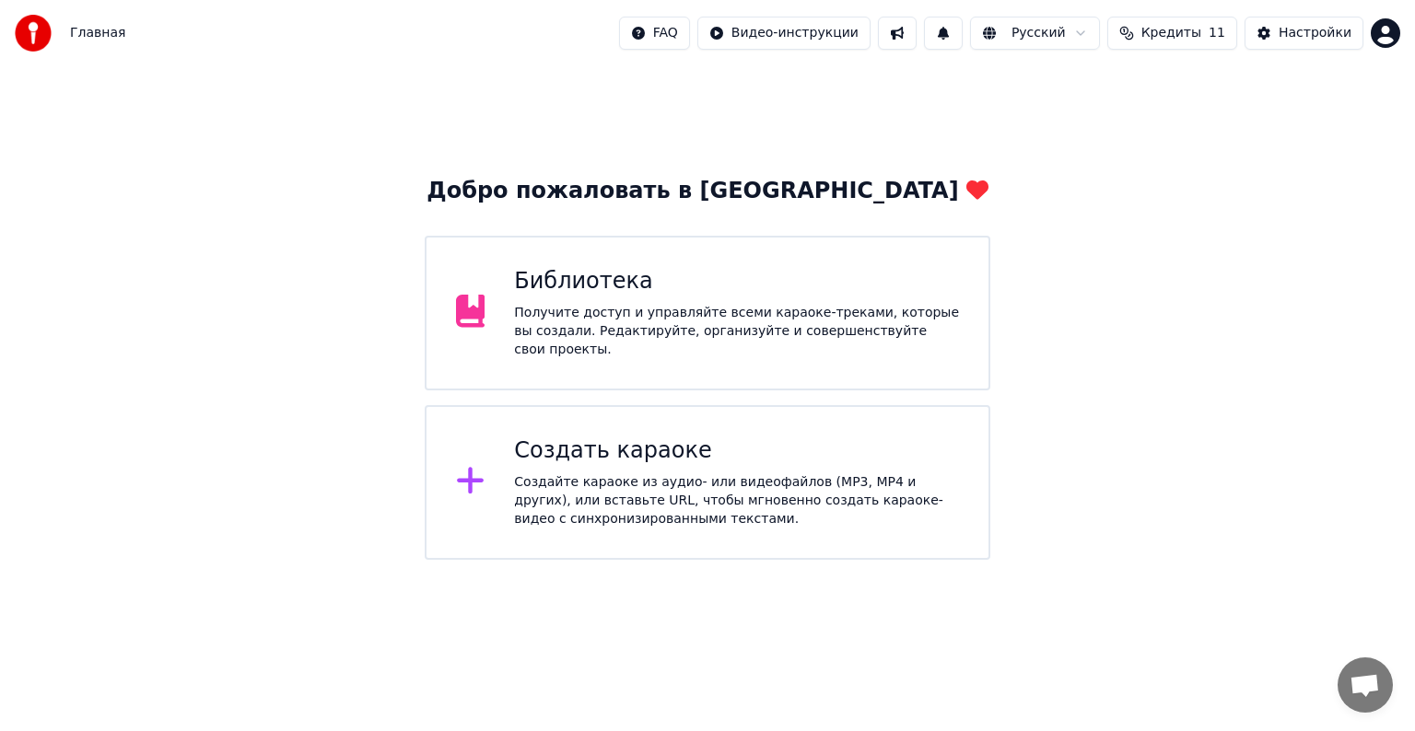
click at [631, 326] on div "Получите доступ и управляйте всеми караоке-треками, которые вы создали. Редакти…" at bounding box center [736, 331] width 445 height 55
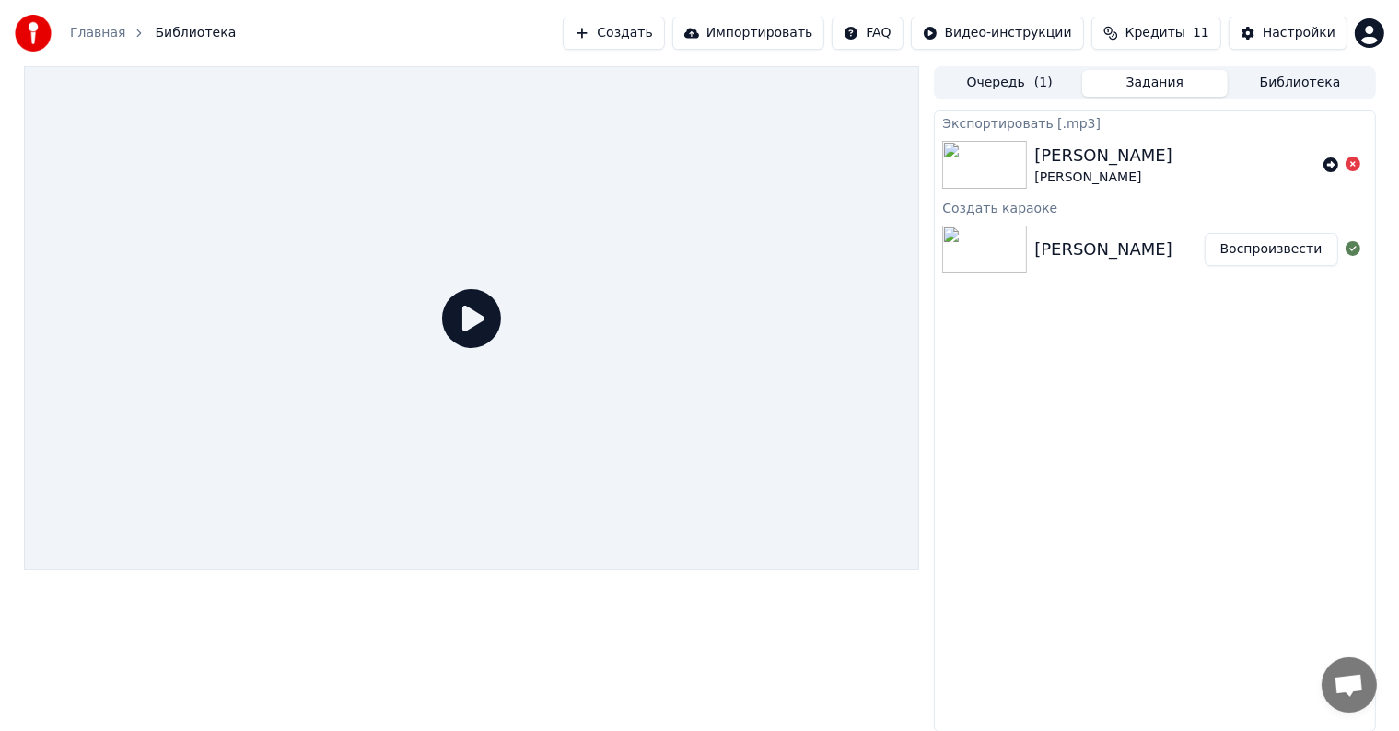
click at [1307, 248] on button "Воспроизвести" at bounding box center [1272, 249] width 134 height 33
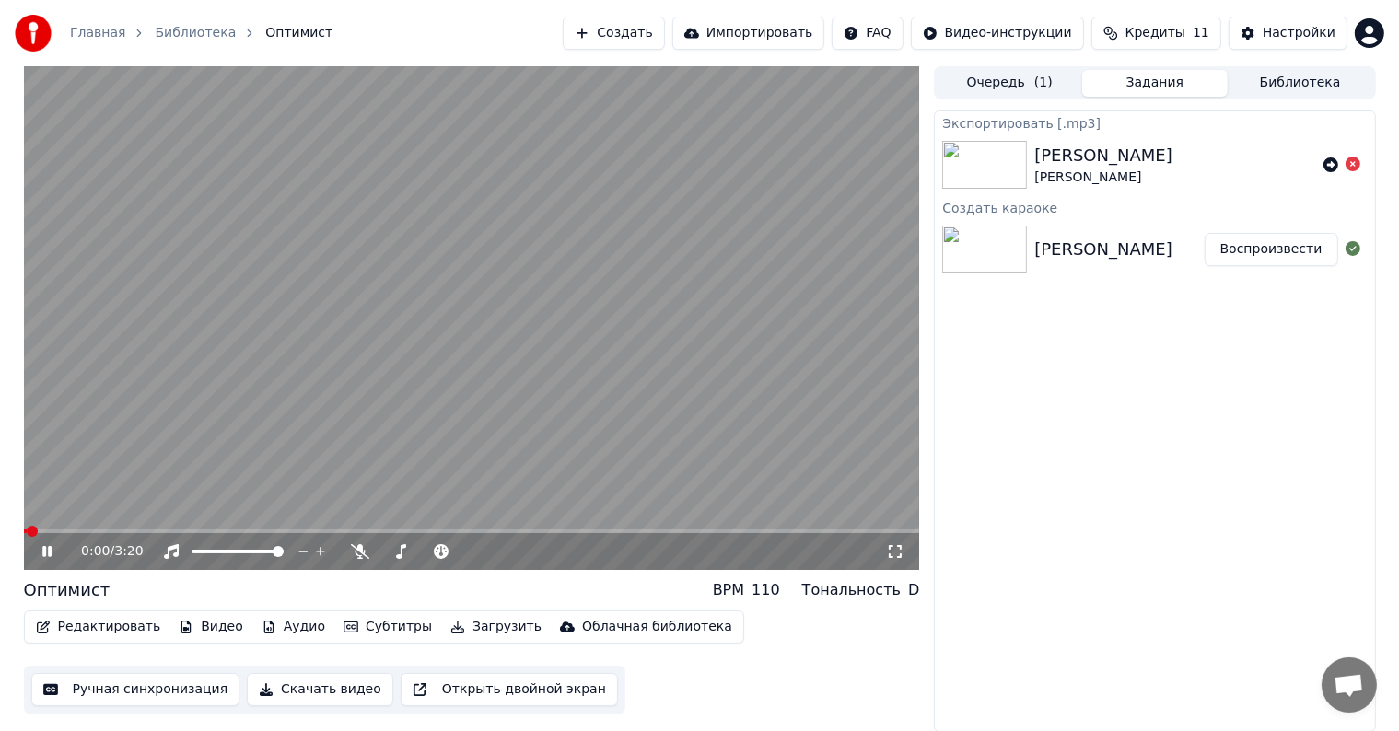
click at [49, 556] on icon at bounding box center [46, 551] width 9 height 11
click at [181, 626] on button "Видео" at bounding box center [210, 627] width 79 height 26
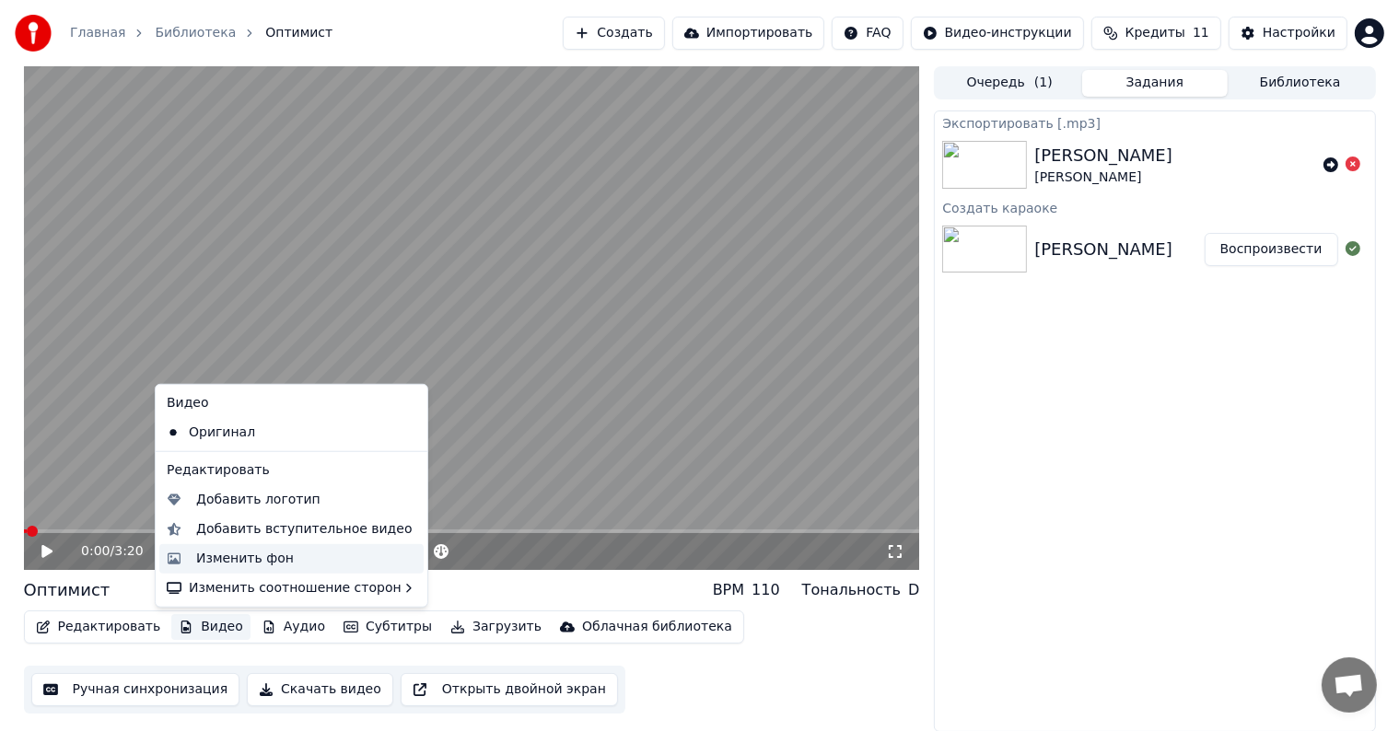
click at [223, 553] on div "Изменить фон" at bounding box center [245, 559] width 98 height 18
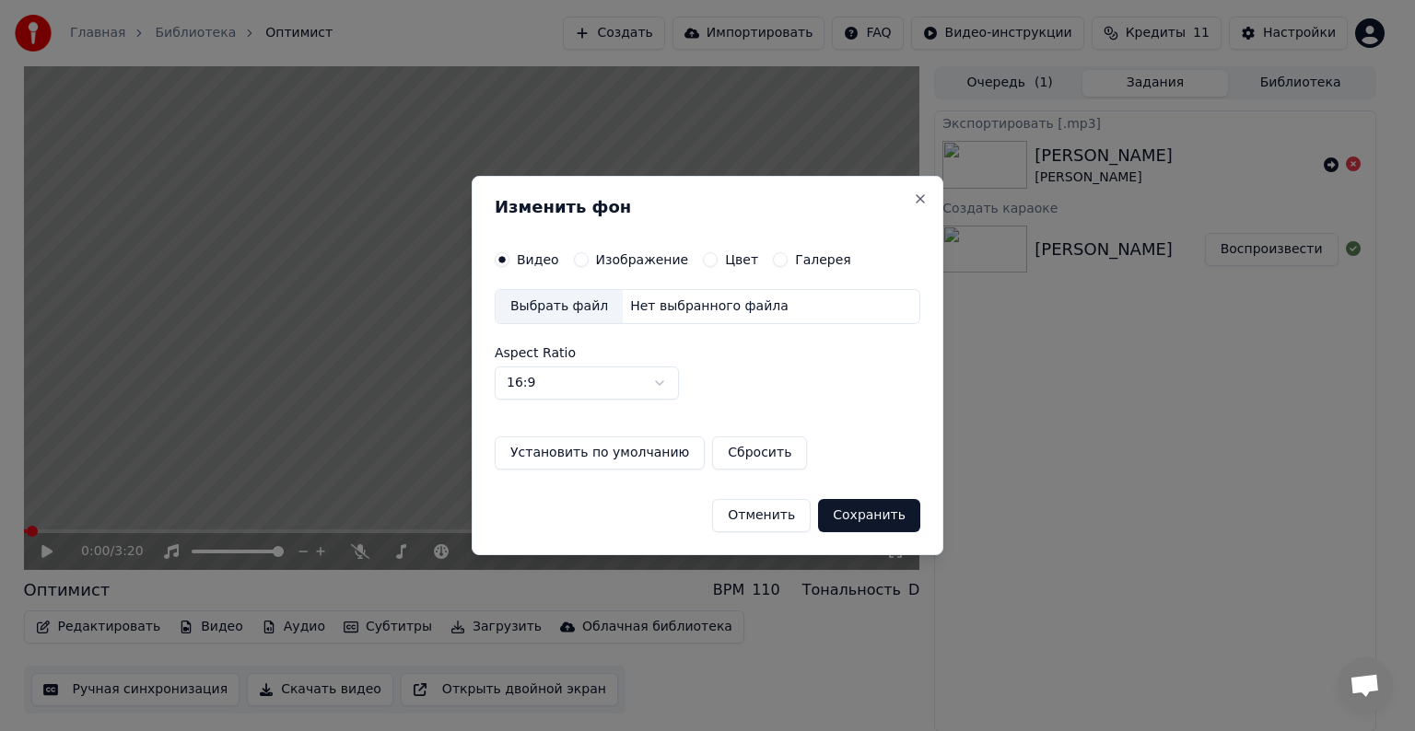
click at [578, 263] on button "Изображение" at bounding box center [581, 259] width 15 height 15
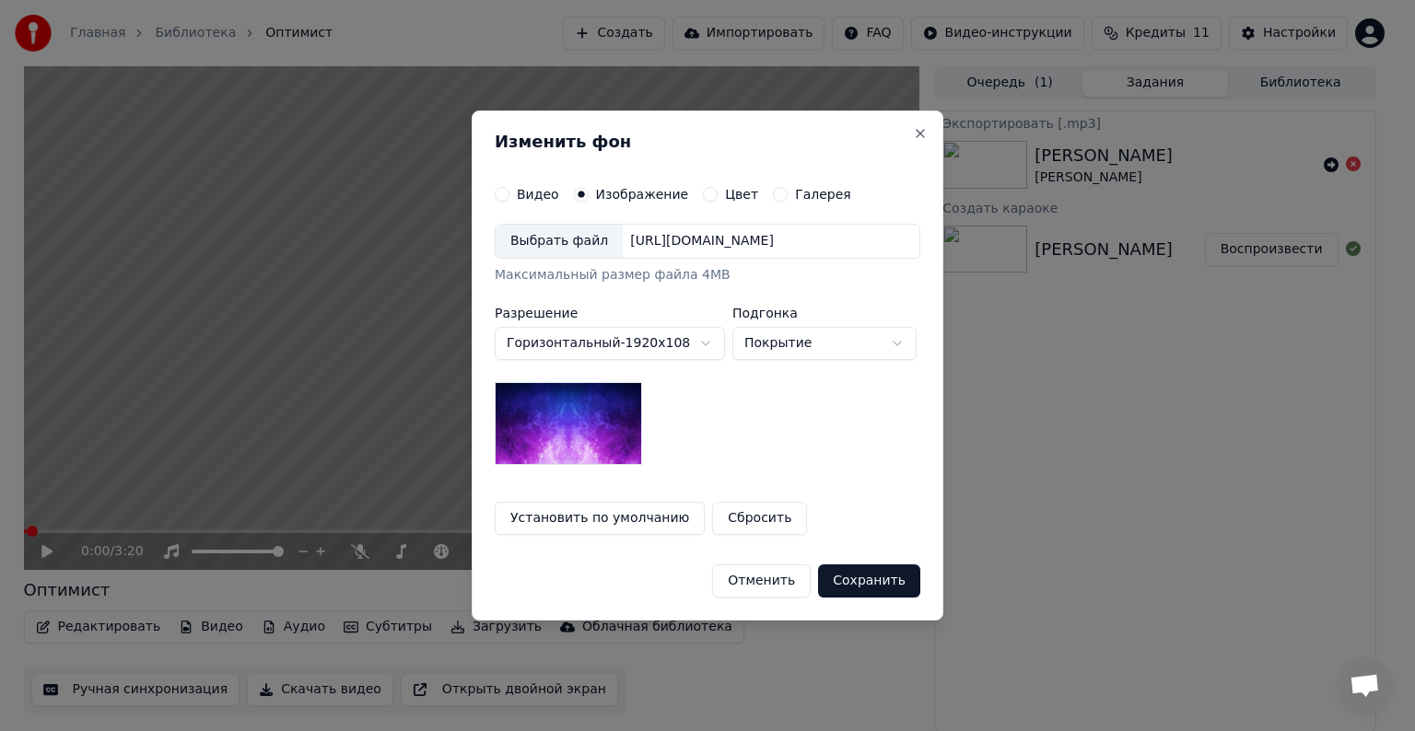
click at [578, 243] on div "Выбрать файл" at bounding box center [559, 241] width 127 height 33
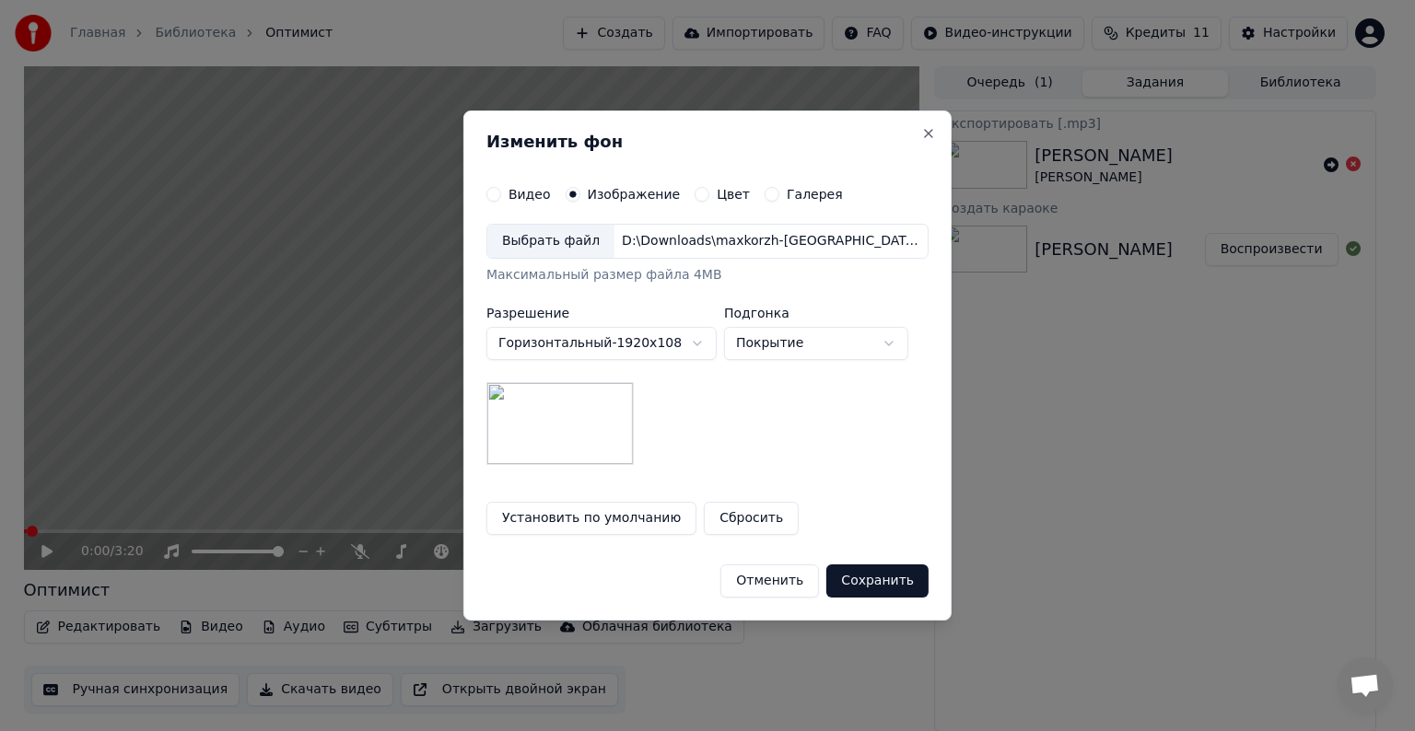
click at [888, 582] on button "Сохранить" at bounding box center [877, 581] width 102 height 33
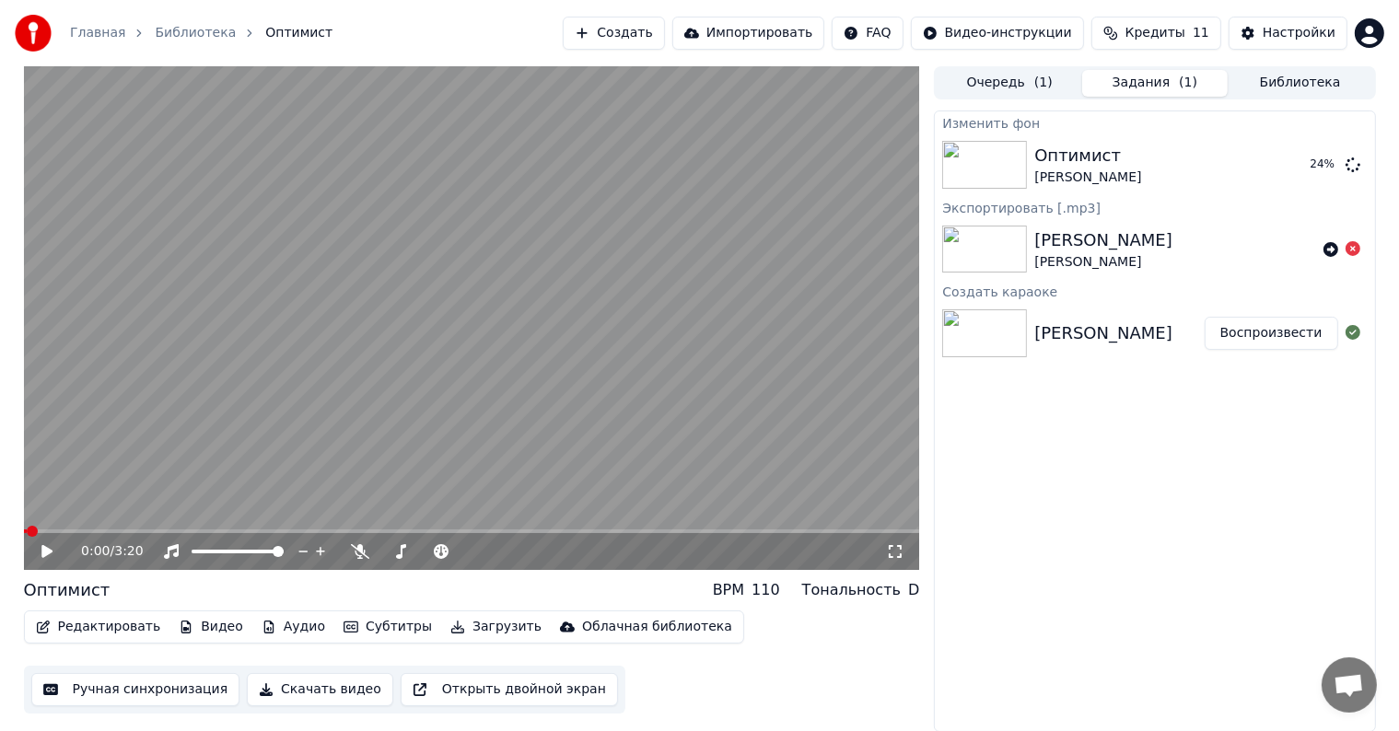
click at [1148, 37] on span "Кредиты" at bounding box center [1156, 33] width 60 height 18
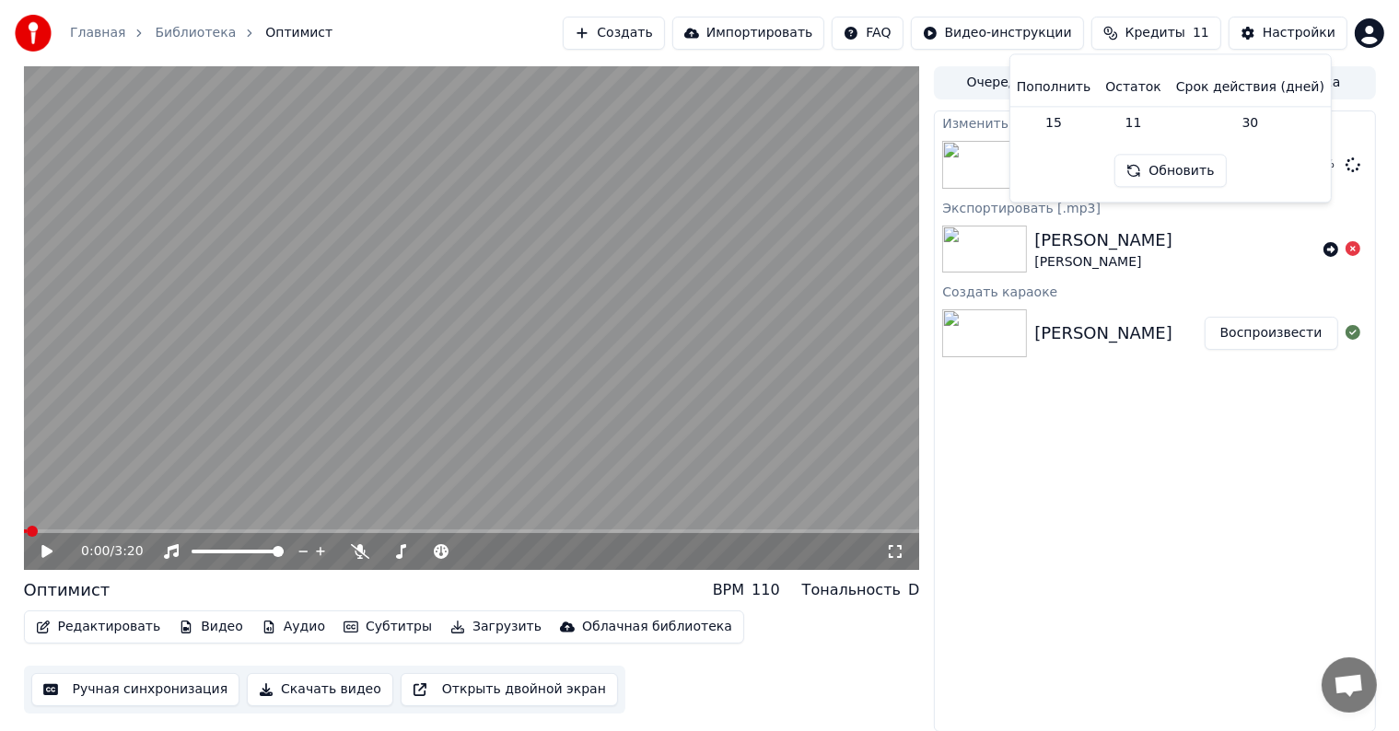
click at [1061, 125] on td "15" at bounding box center [1054, 122] width 88 height 33
click at [1060, 89] on th "Пополнить" at bounding box center [1054, 87] width 88 height 37
click at [1183, 441] on div "Изменить фон Оптимист [PERSON_NAME] 28 % Экспортировать [.mp3] [PERSON_NAME] [P…" at bounding box center [1154, 422] width 441 height 622
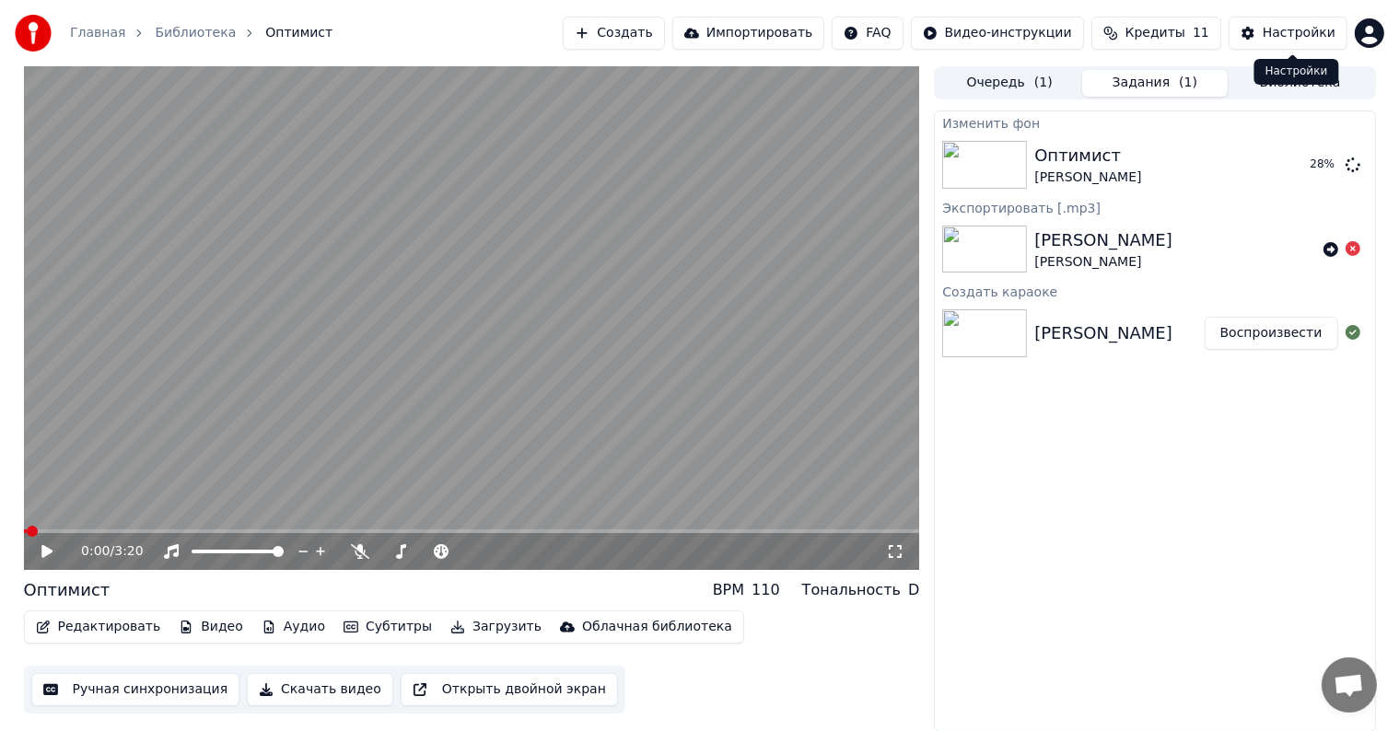
click at [1256, 38] on button "Настройки" at bounding box center [1288, 33] width 119 height 33
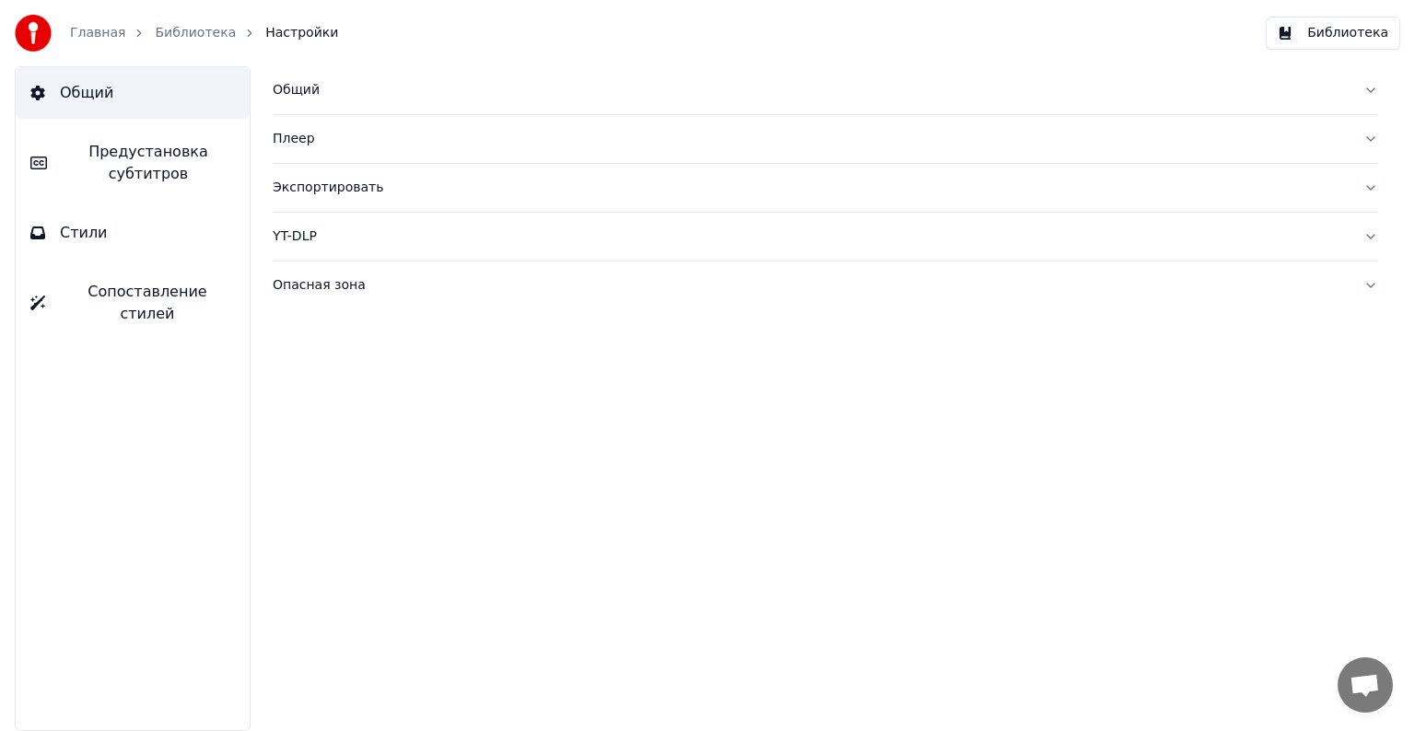
click at [92, 43] on div "Главная Библиотека Настройки" at bounding box center [176, 33] width 323 height 37
click at [97, 33] on link "Главная" at bounding box center [97, 33] width 55 height 18
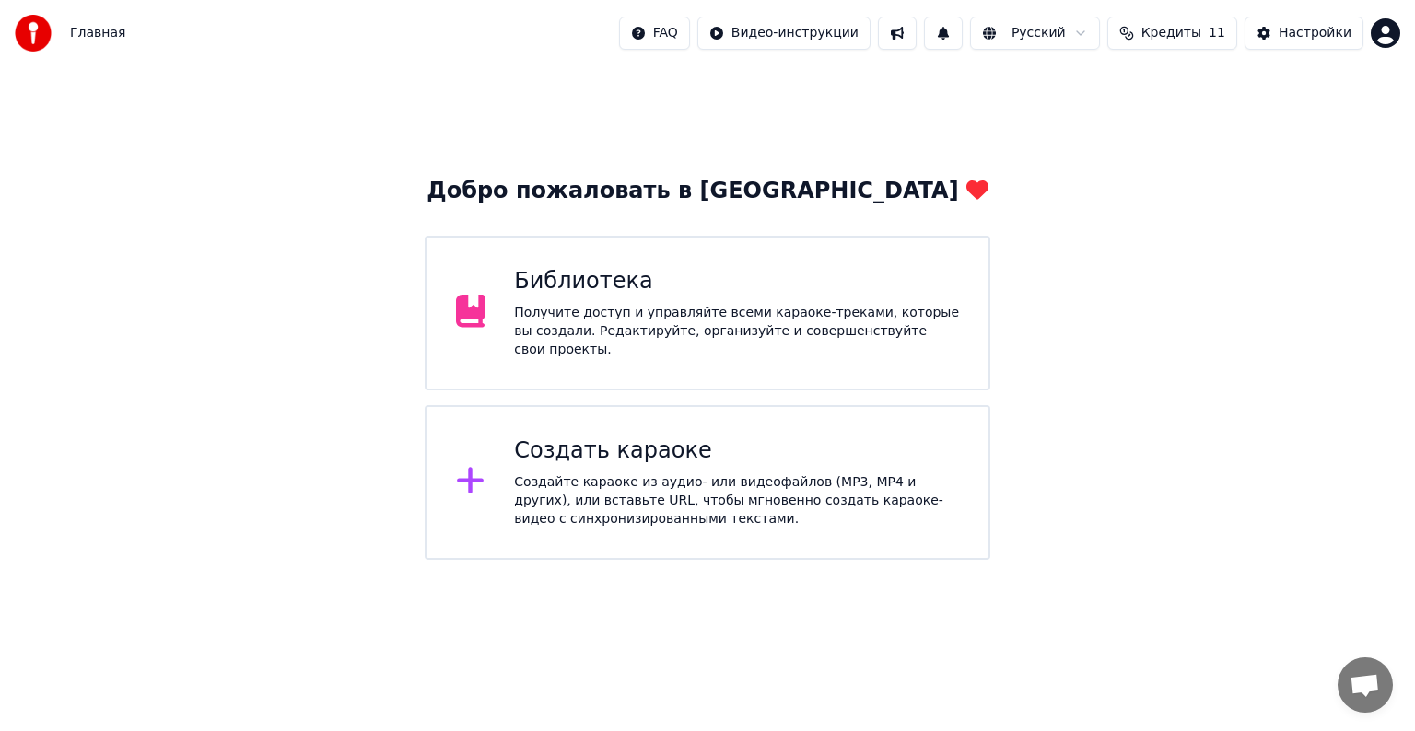
click at [630, 322] on div "Получите доступ и управляйте всеми караоке-треками, которые вы создали. Редакти…" at bounding box center [736, 331] width 445 height 55
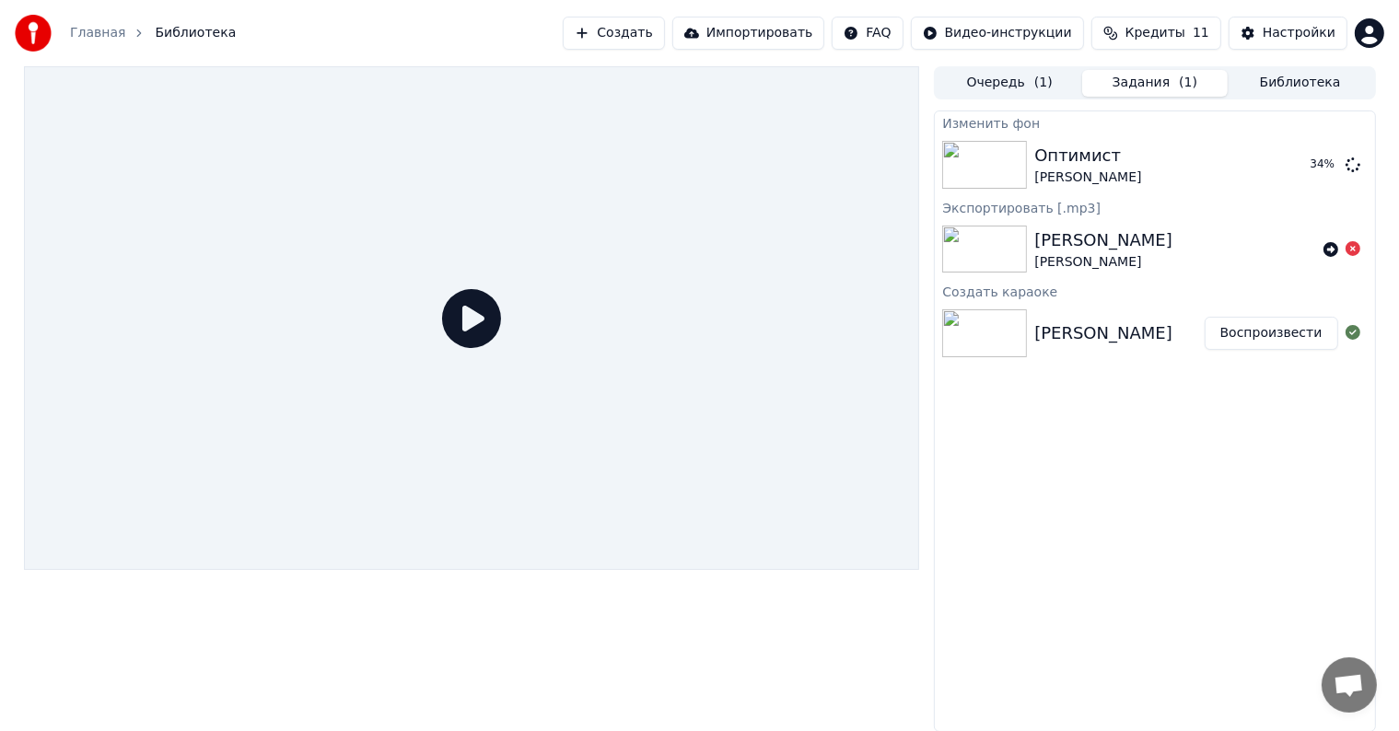
click at [1198, 251] on div "[PERSON_NAME] [PERSON_NAME]" at bounding box center [1175, 250] width 281 height 44
click at [1355, 249] on icon at bounding box center [1353, 248] width 15 height 15
click at [1246, 164] on button "Воспроизвести" at bounding box center [1272, 164] width 134 height 33
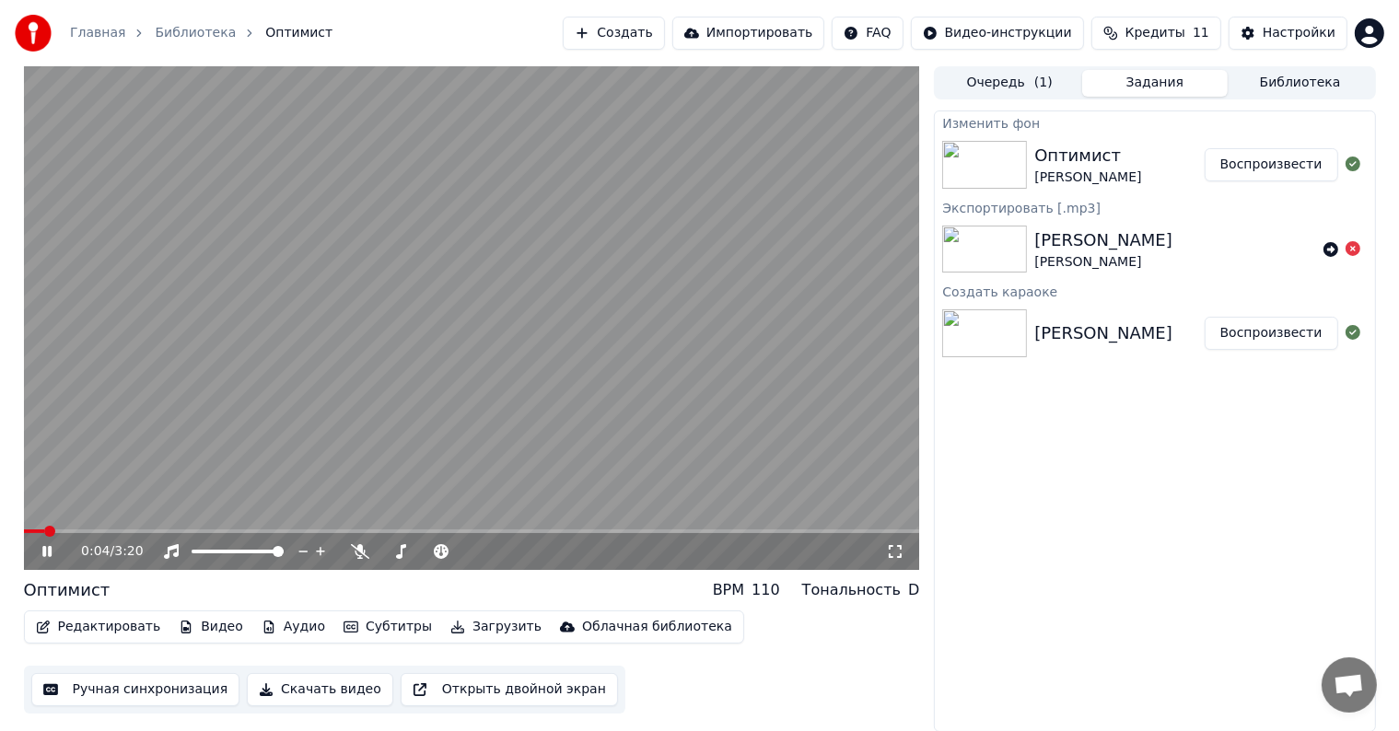
click at [362, 641] on div "Редактировать Видео Аудио Субтитры Загрузить Облачная библиотека" at bounding box center [384, 627] width 720 height 33
click at [359, 631] on button "Субтитры" at bounding box center [387, 627] width 103 height 26
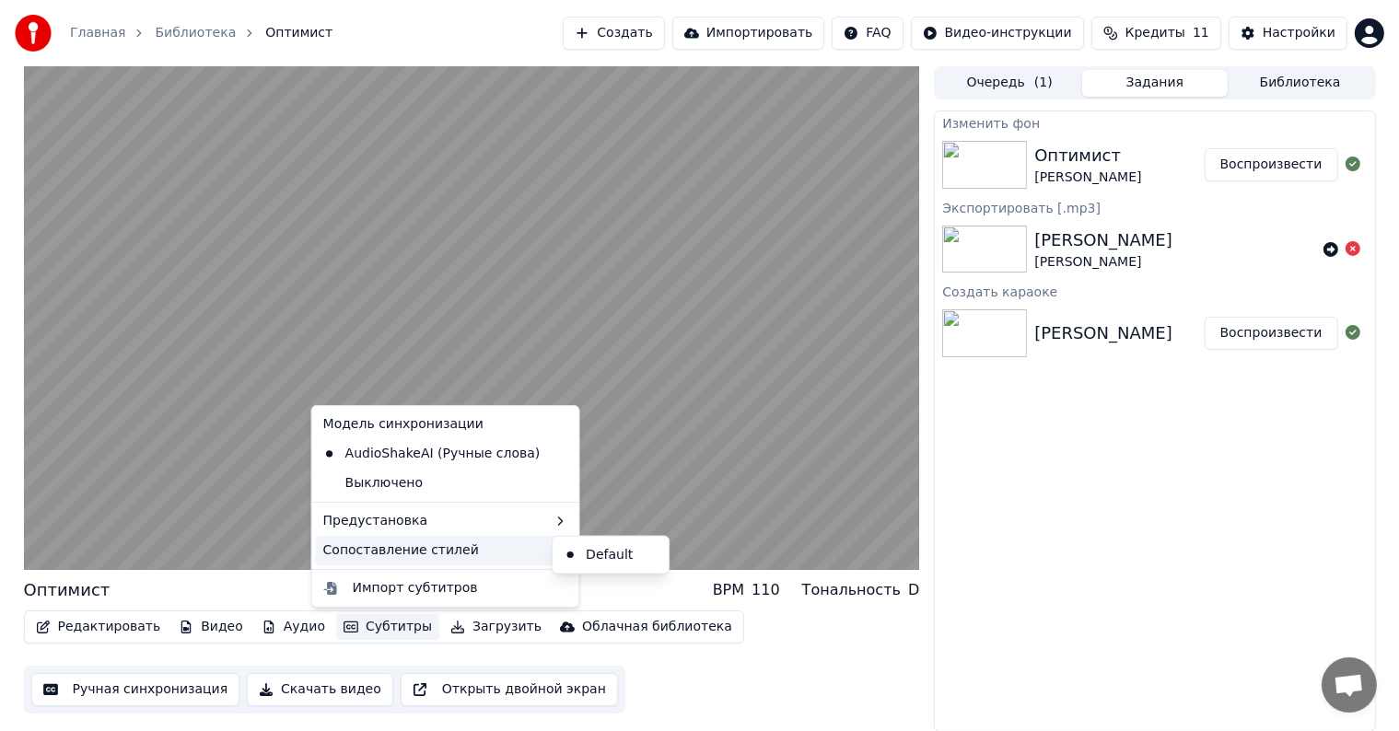
click at [402, 543] on div "Сопоставление стилей" at bounding box center [446, 550] width 260 height 29
click at [401, 552] on div "Сопоставление стилей" at bounding box center [446, 550] width 260 height 29
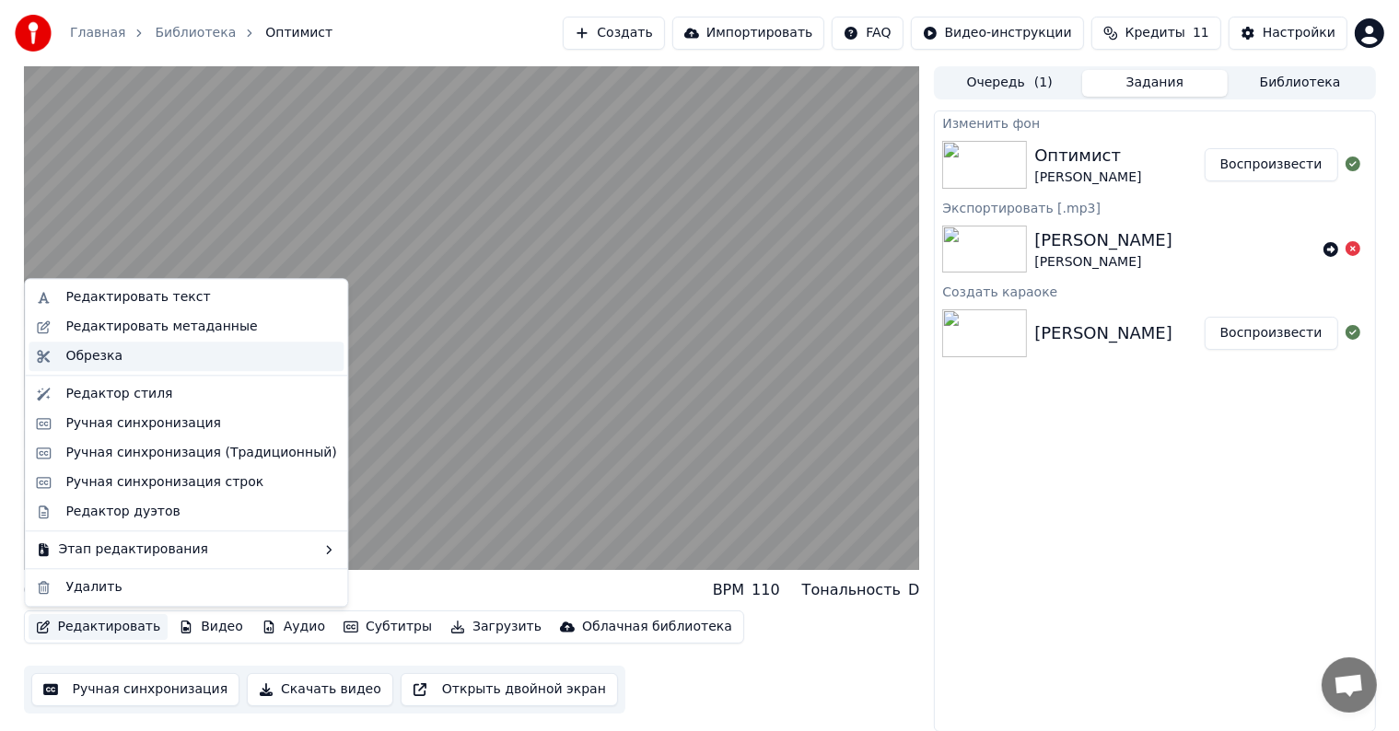
click at [134, 357] on div "Обрезка" at bounding box center [200, 356] width 271 height 18
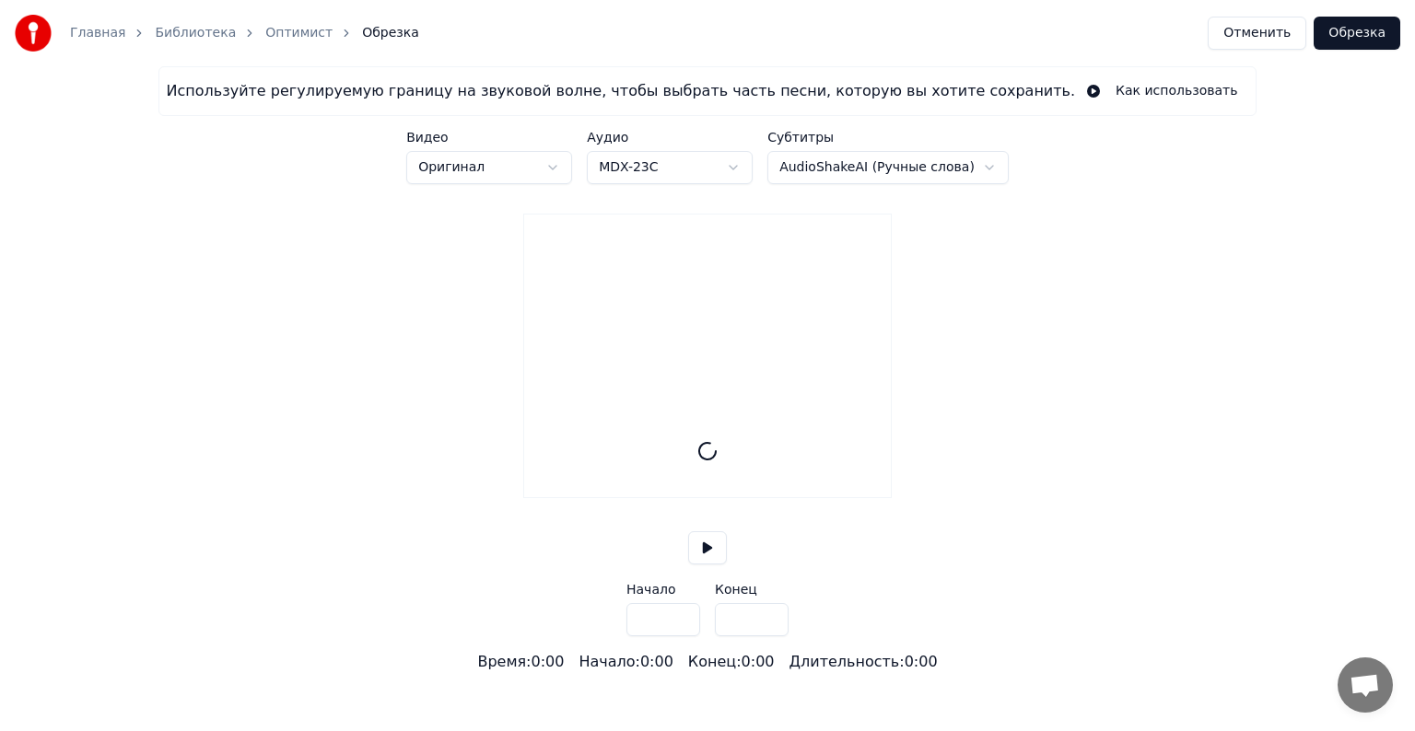
type input "*****"
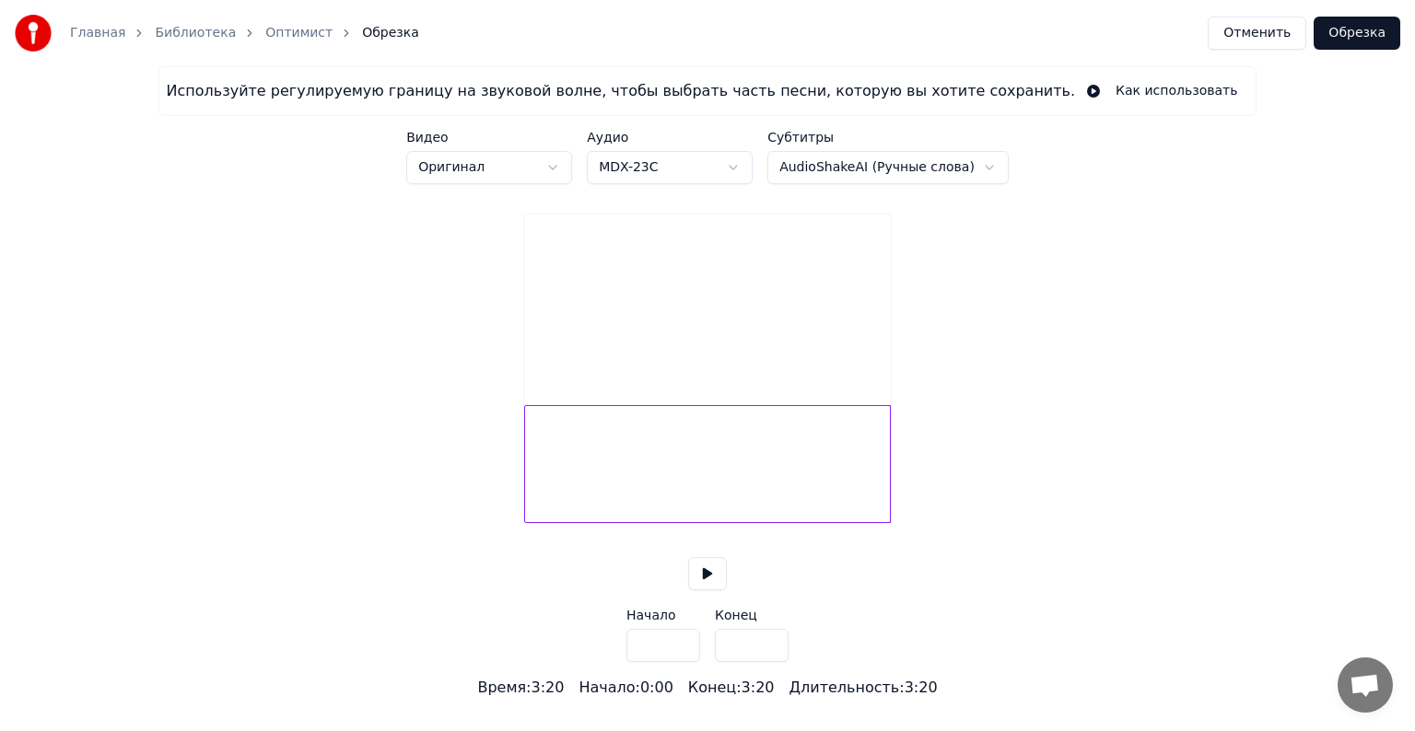
click at [704, 591] on button at bounding box center [707, 573] width 39 height 33
click at [707, 591] on button at bounding box center [707, 573] width 39 height 33
click at [764, 497] on div at bounding box center [707, 464] width 367 height 118
click at [624, 489] on div at bounding box center [707, 464] width 367 height 118
click at [483, 505] on div "Используйте регулируемую границу на звуковой волне, чтобы выбрать часть песни, …" at bounding box center [707, 382] width 1415 height 633
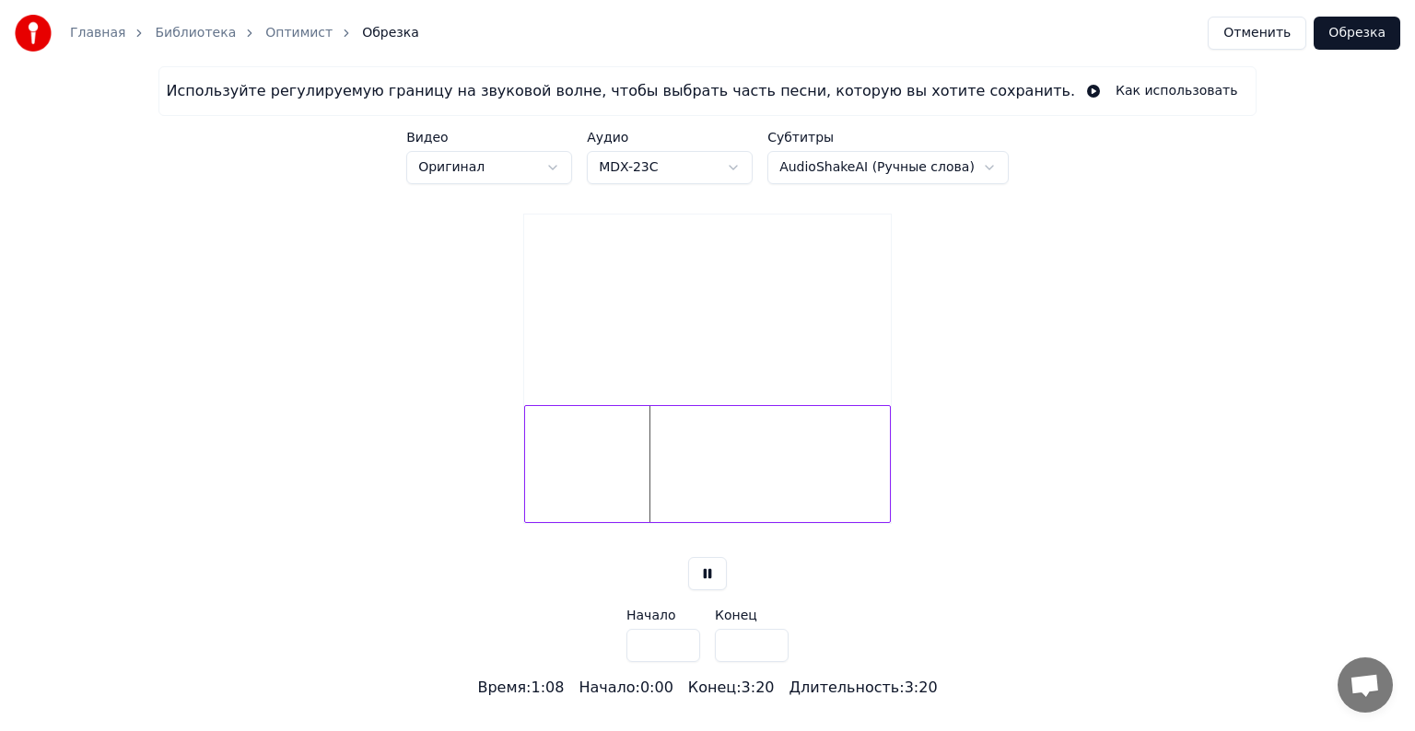
click at [1268, 42] on button "Отменить" at bounding box center [1257, 33] width 99 height 33
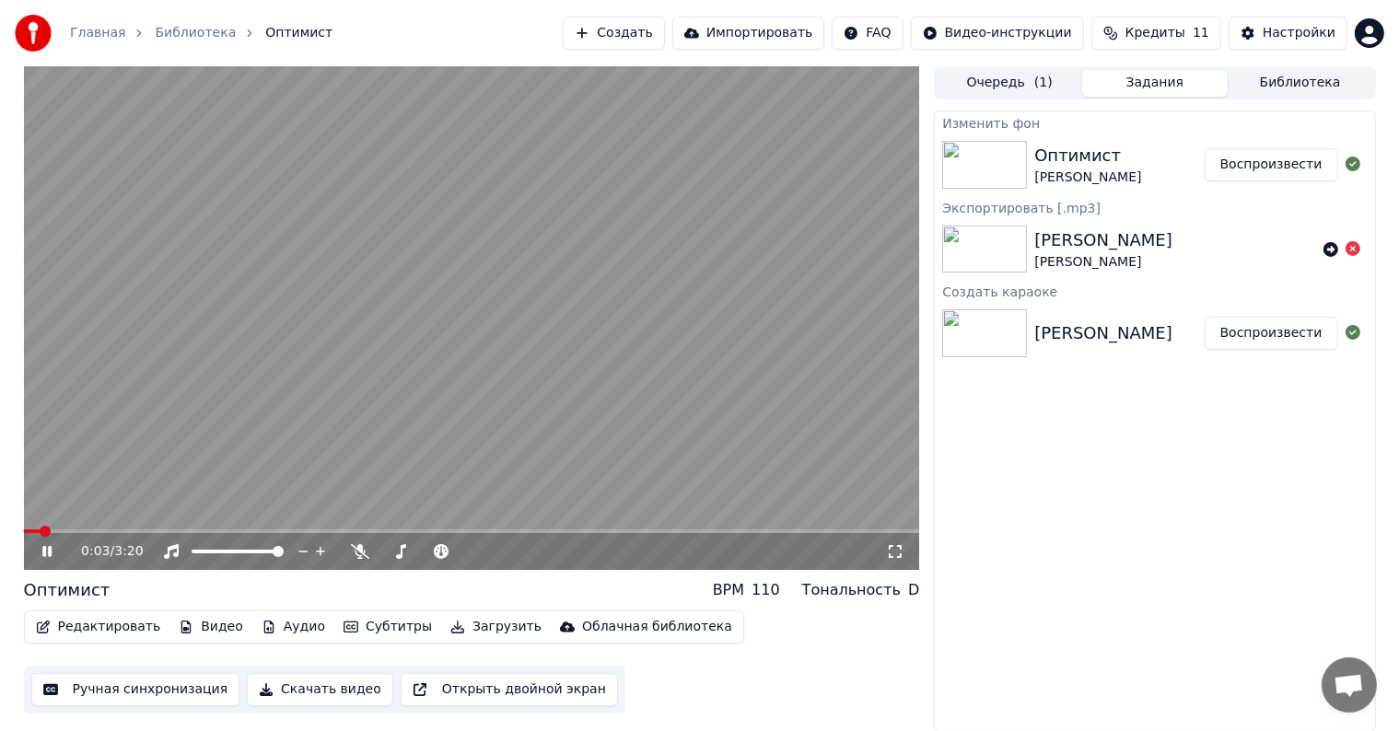
click at [99, 633] on button "Редактировать" at bounding box center [99, 627] width 140 height 26
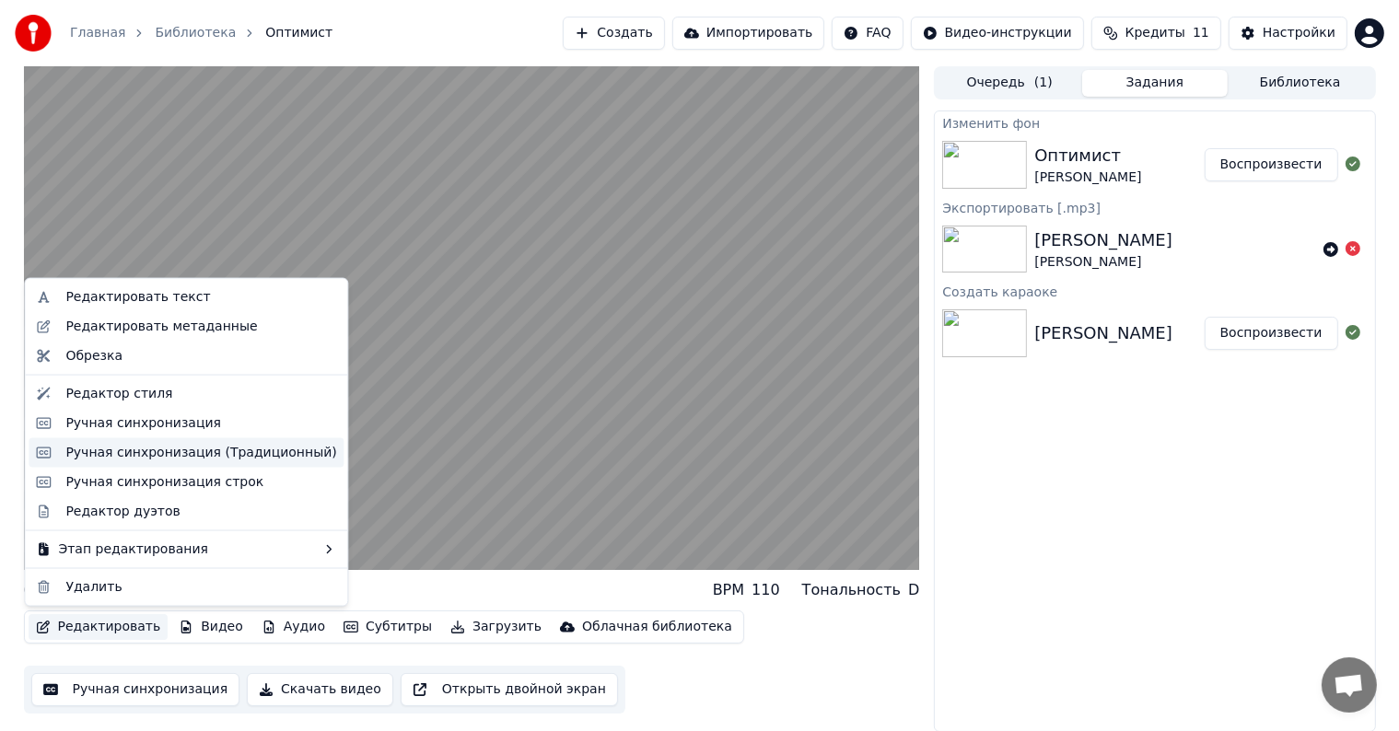
click at [112, 444] on div "Ручная синхронизация (Традиционный)" at bounding box center [200, 453] width 271 height 18
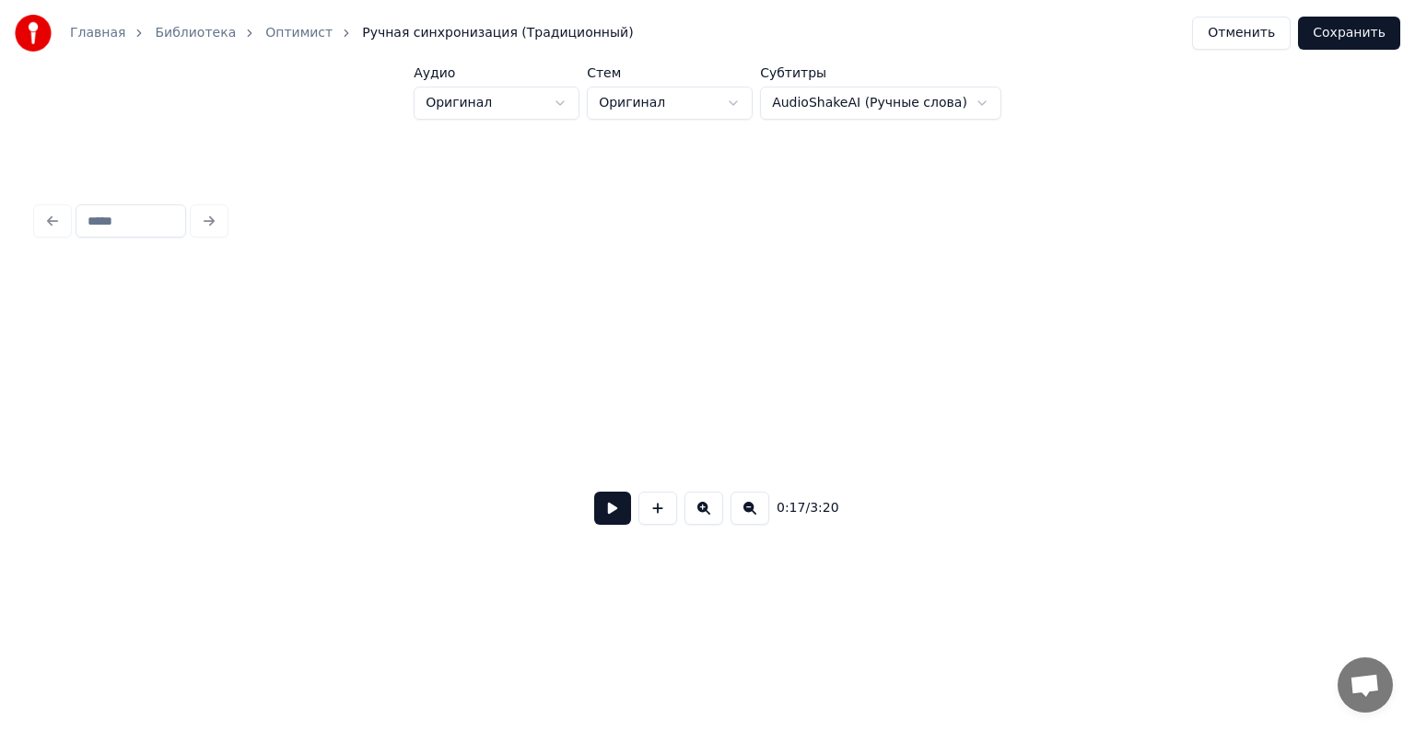
scroll to position [0, 3235]
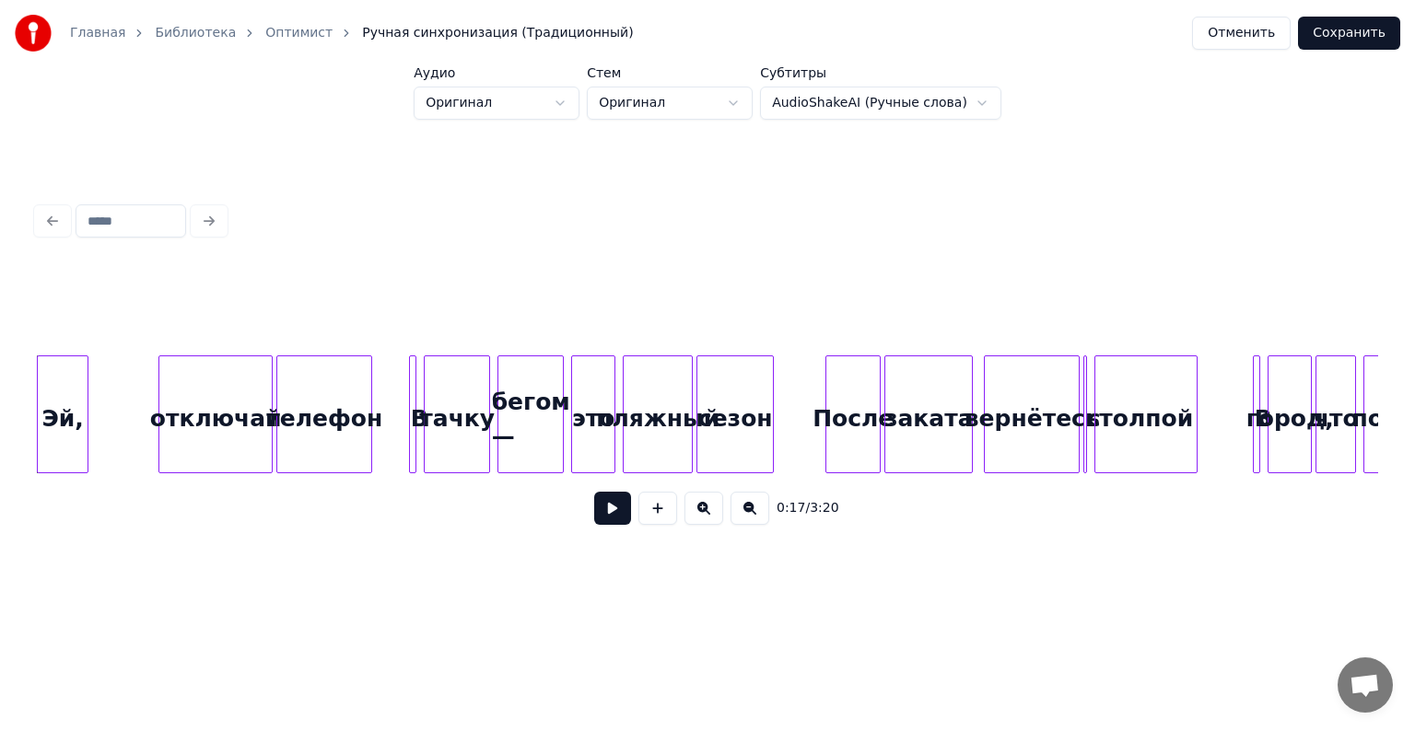
click at [1261, 38] on button "Отменить" at bounding box center [1241, 33] width 99 height 33
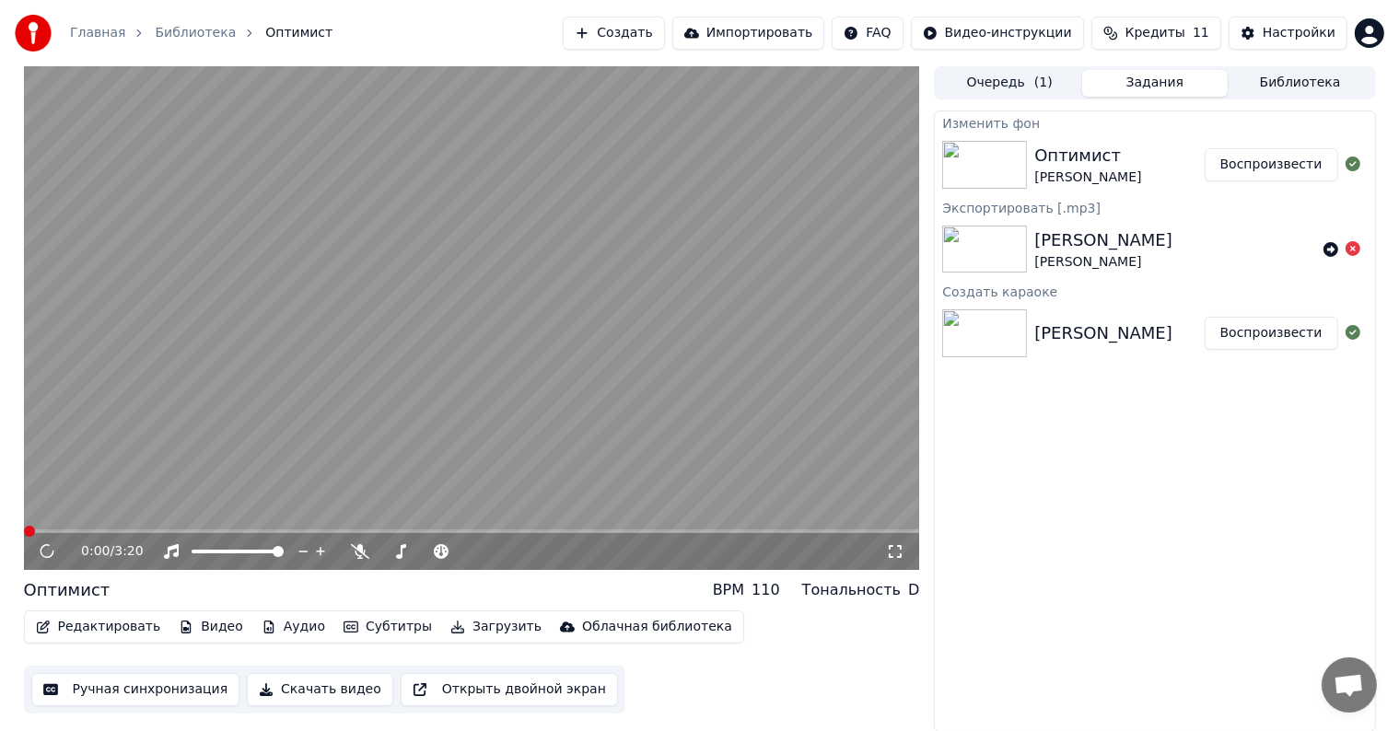
click at [121, 626] on button "Редактировать" at bounding box center [99, 627] width 140 height 26
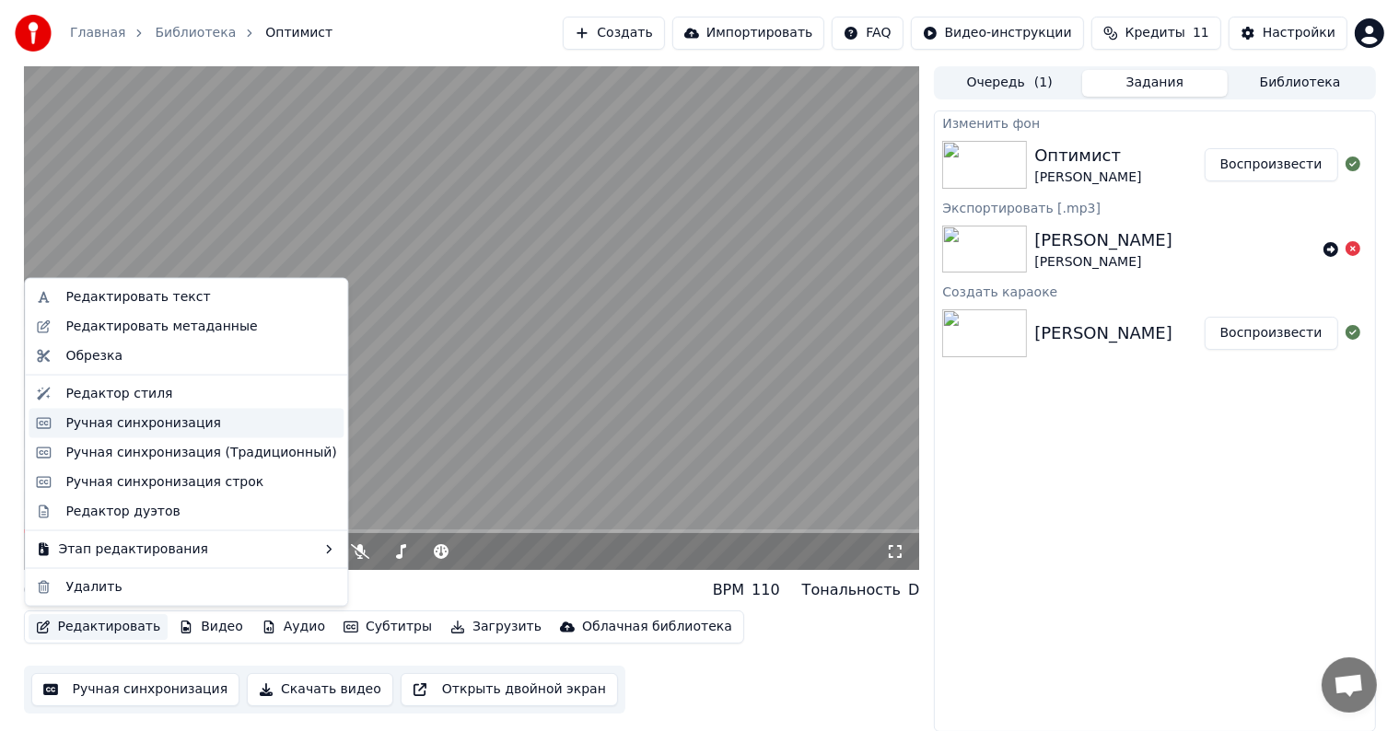
click at [125, 435] on div "Ручная синхронизация" at bounding box center [186, 423] width 315 height 29
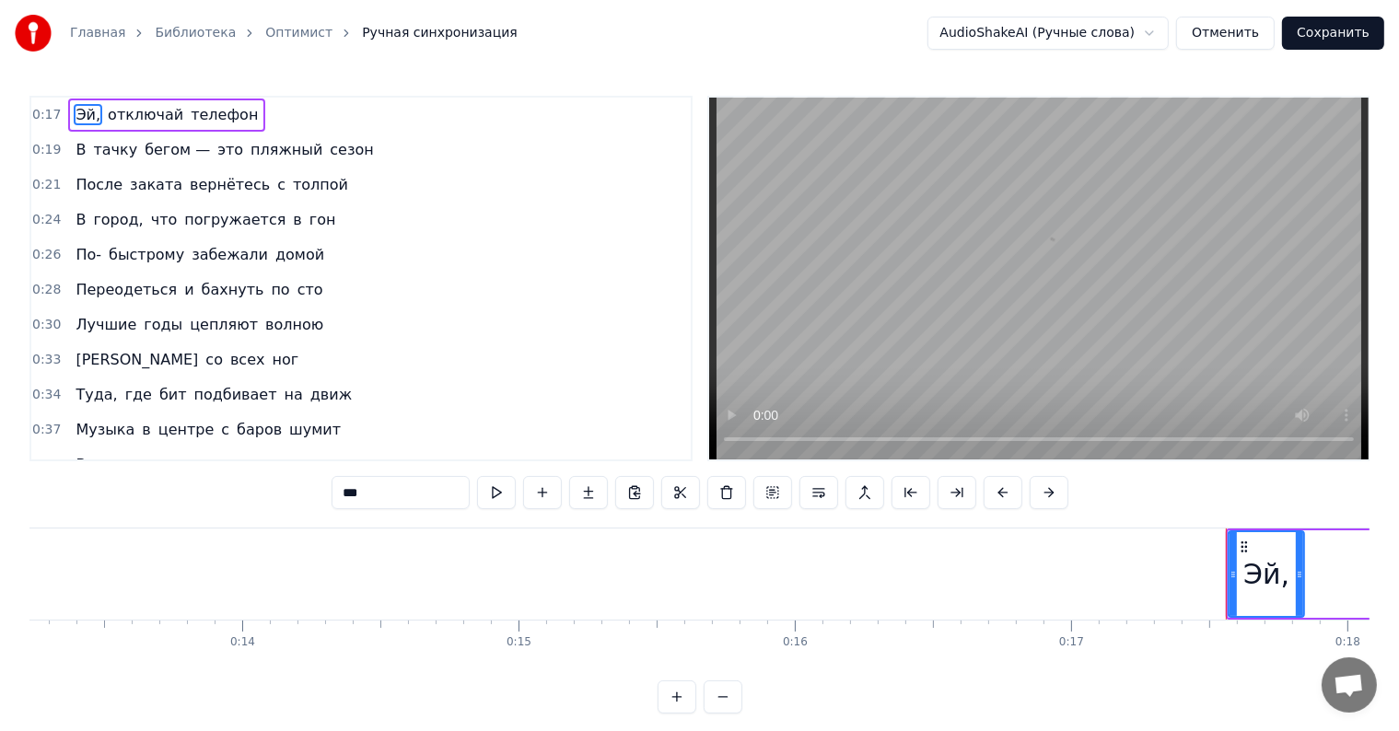
scroll to position [0, 4761]
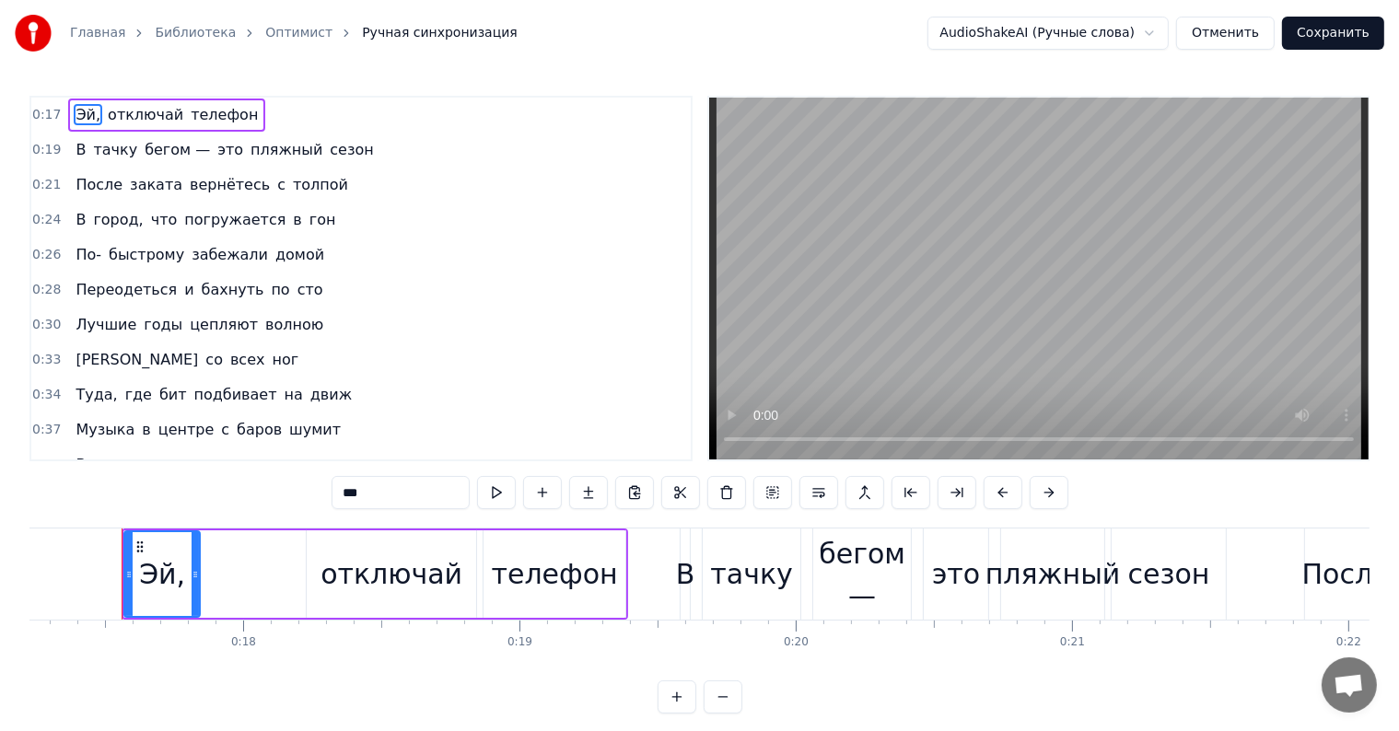
click at [1217, 32] on button "Отменить" at bounding box center [1225, 33] width 99 height 33
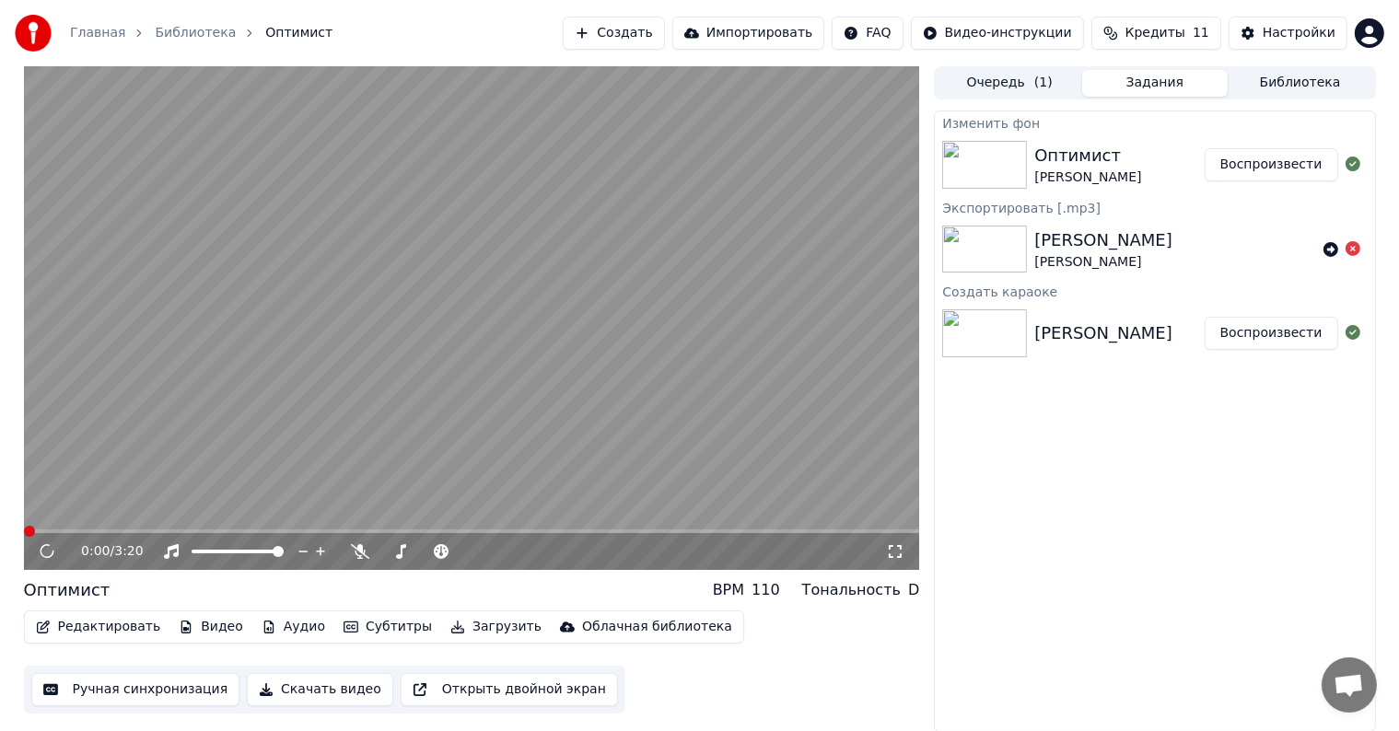
click at [133, 622] on button "Редактировать" at bounding box center [99, 627] width 140 height 26
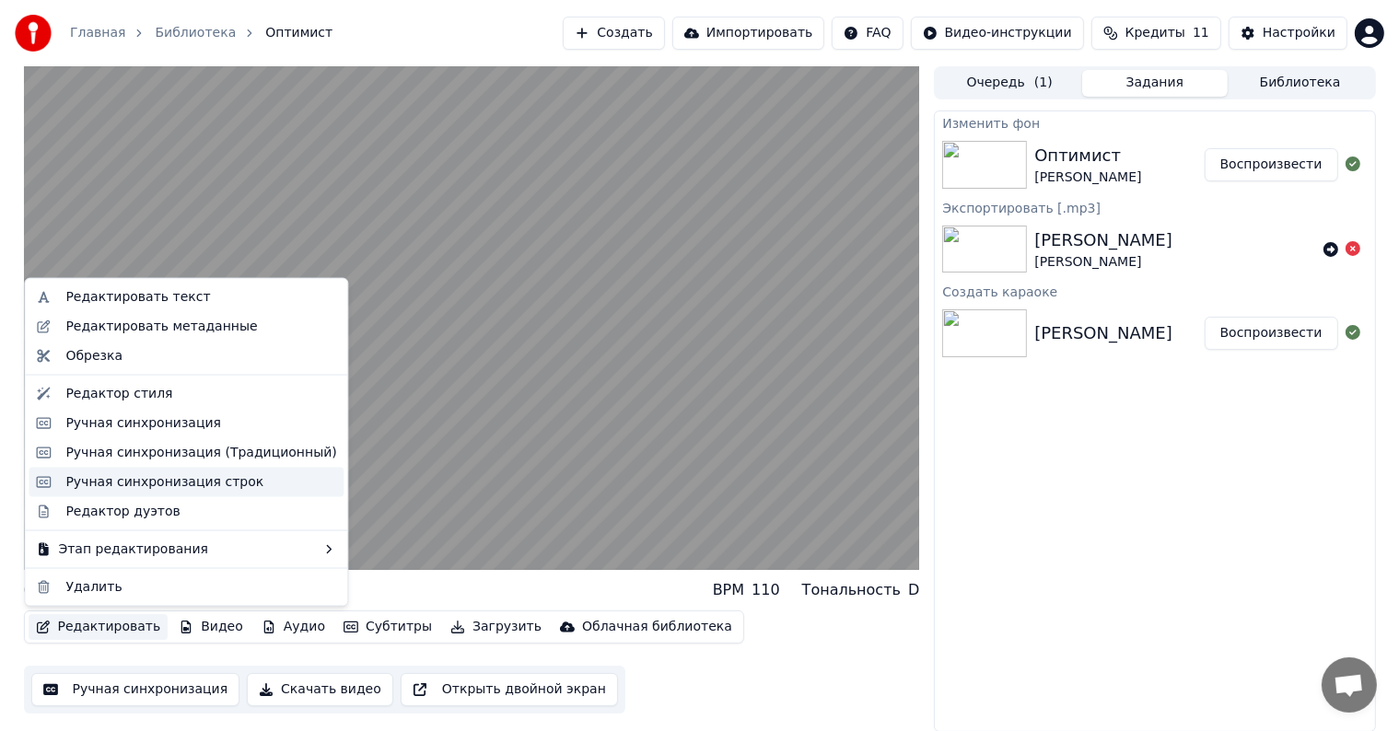
click at [173, 478] on div "Ручная синхронизация строк" at bounding box center [164, 483] width 198 height 18
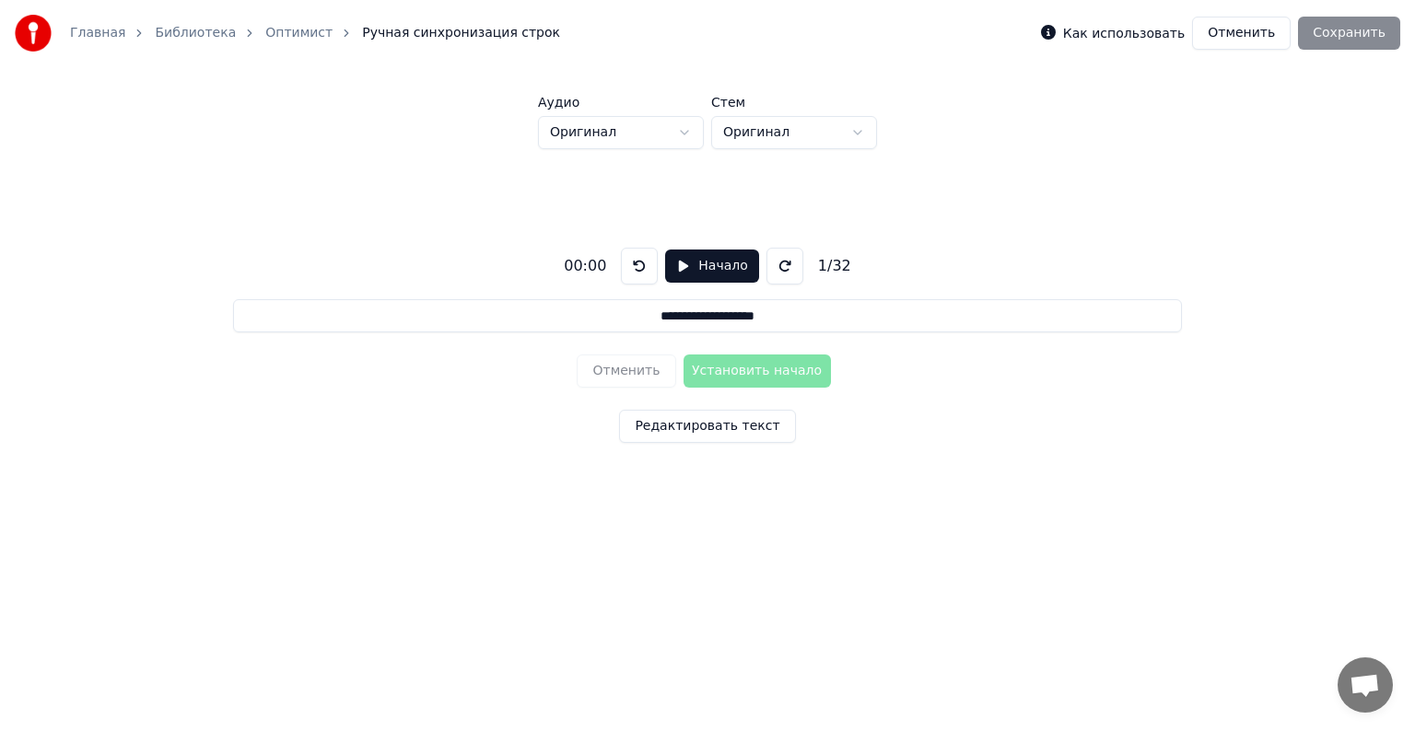
click at [1213, 32] on button "Отменить" at bounding box center [1241, 33] width 99 height 33
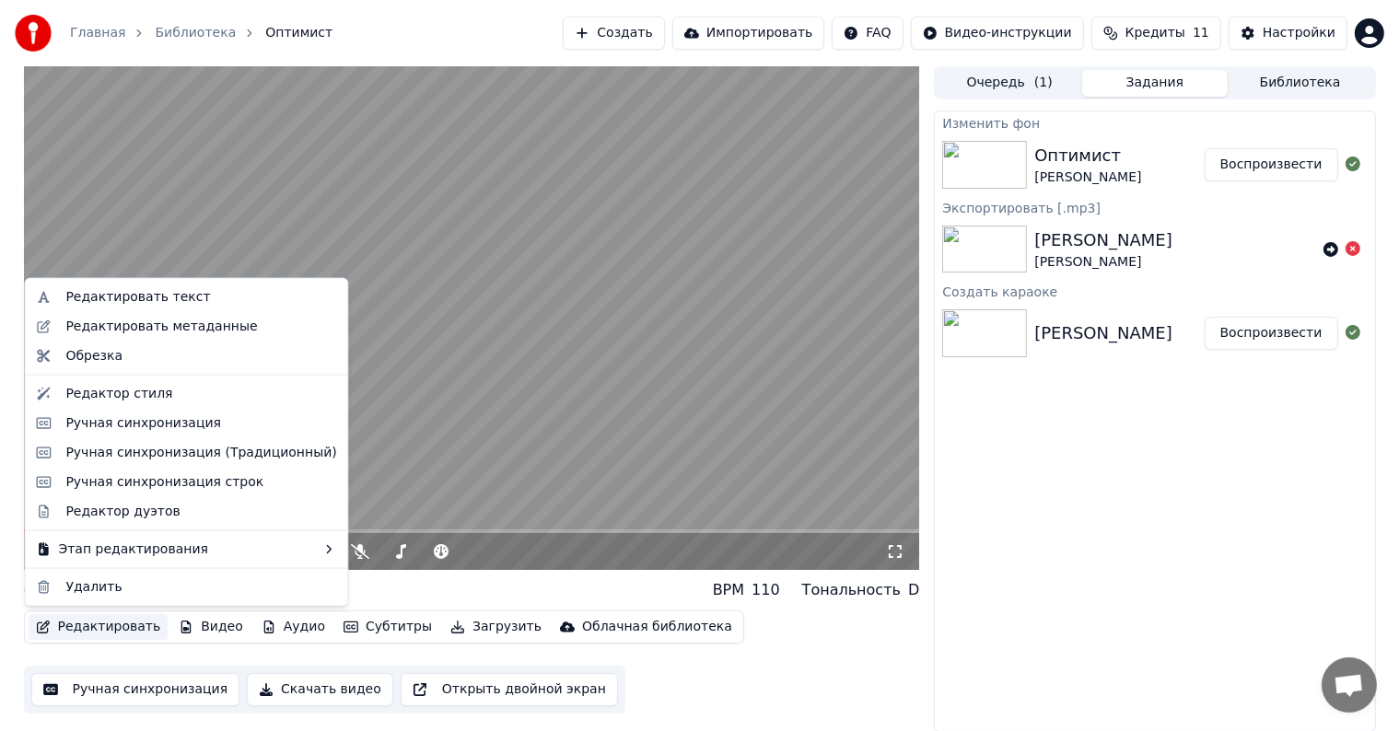
click at [110, 625] on button "Редактировать" at bounding box center [99, 627] width 140 height 26
click at [172, 387] on div "Редактор стиля" at bounding box center [200, 394] width 271 height 18
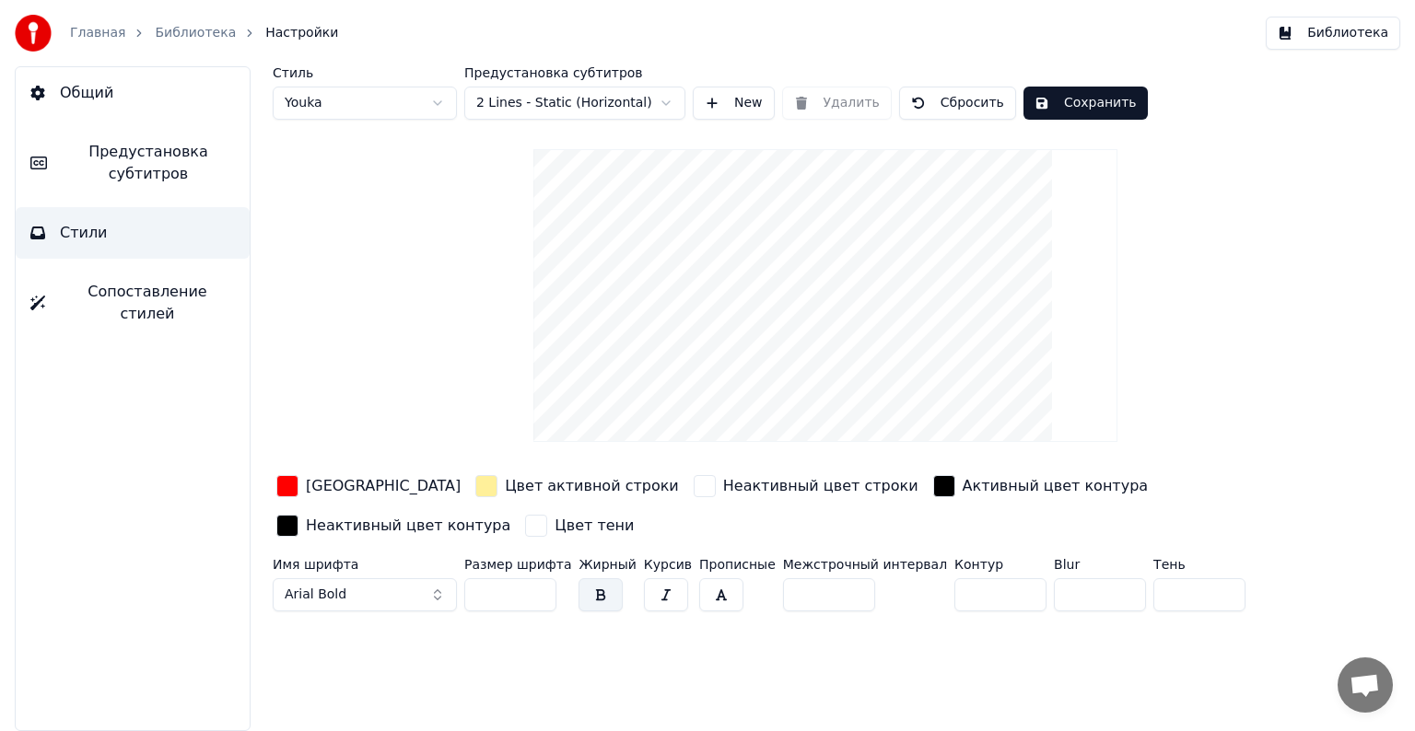
click at [563, 111] on html "Главная Библиотека Настройки Библиотека Общий Предустановка субтитров Стили Соп…" at bounding box center [707, 365] width 1415 height 731
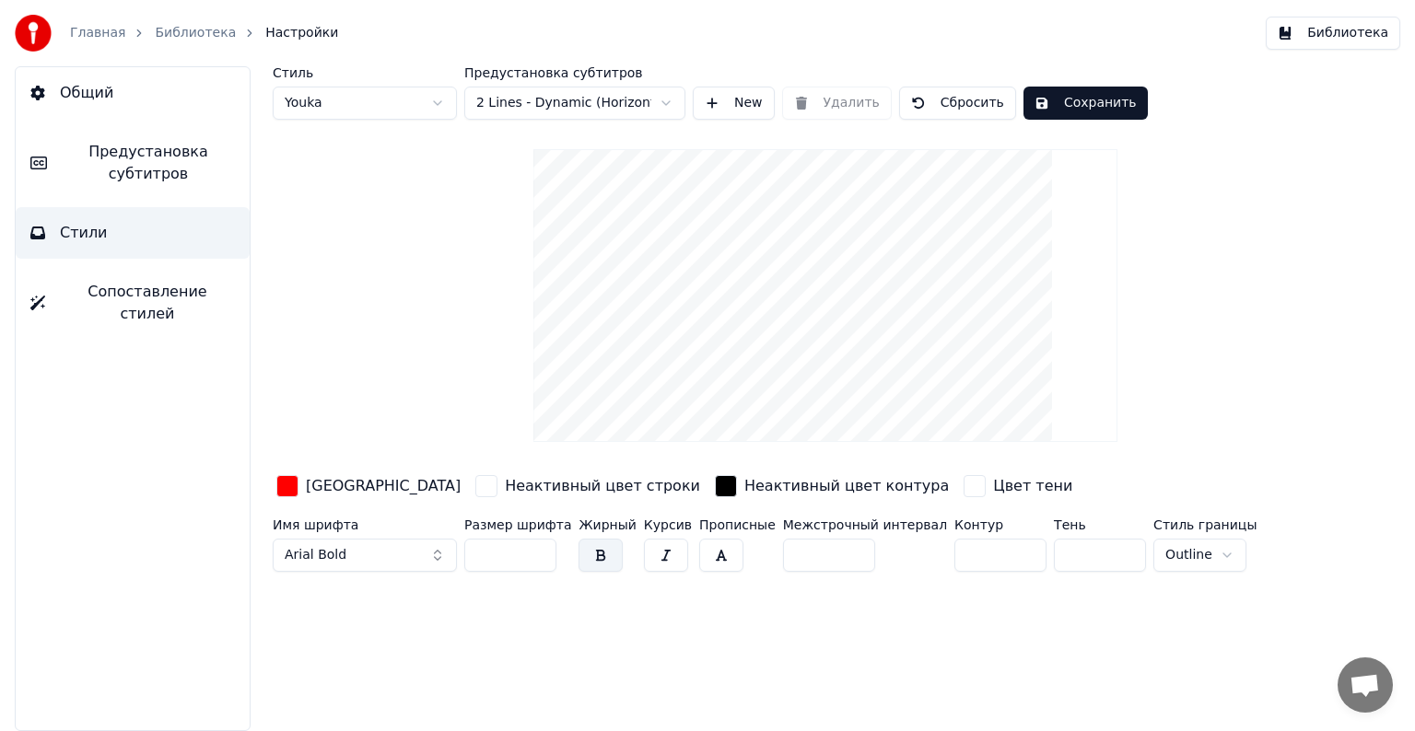
click at [579, 107] on html "Главная Библиотека Настройки Библиотека Общий Предустановка субтитров Стили Соп…" at bounding box center [707, 365] width 1415 height 731
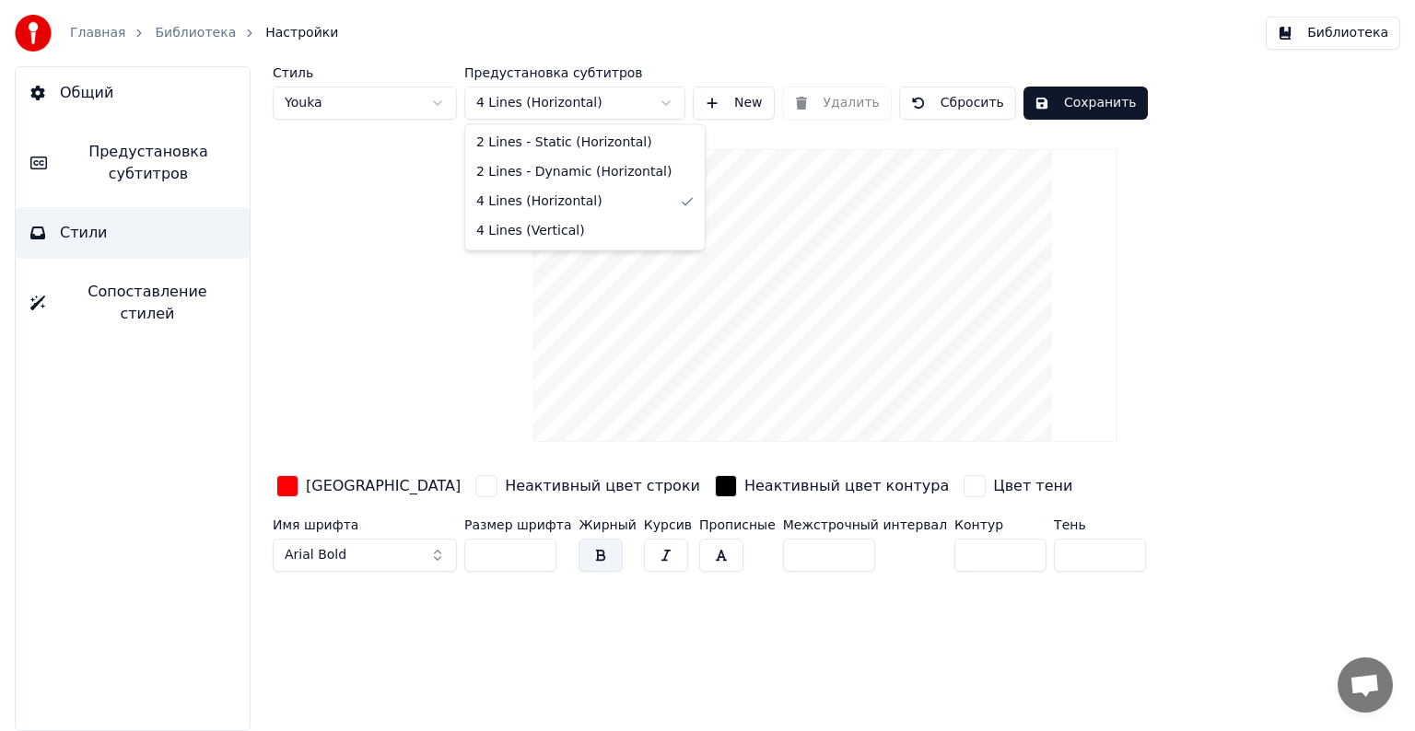
click at [594, 105] on html "Главная Библиотека Настройки Библиотека Общий Предустановка субтитров Стили Соп…" at bounding box center [707, 365] width 1415 height 731
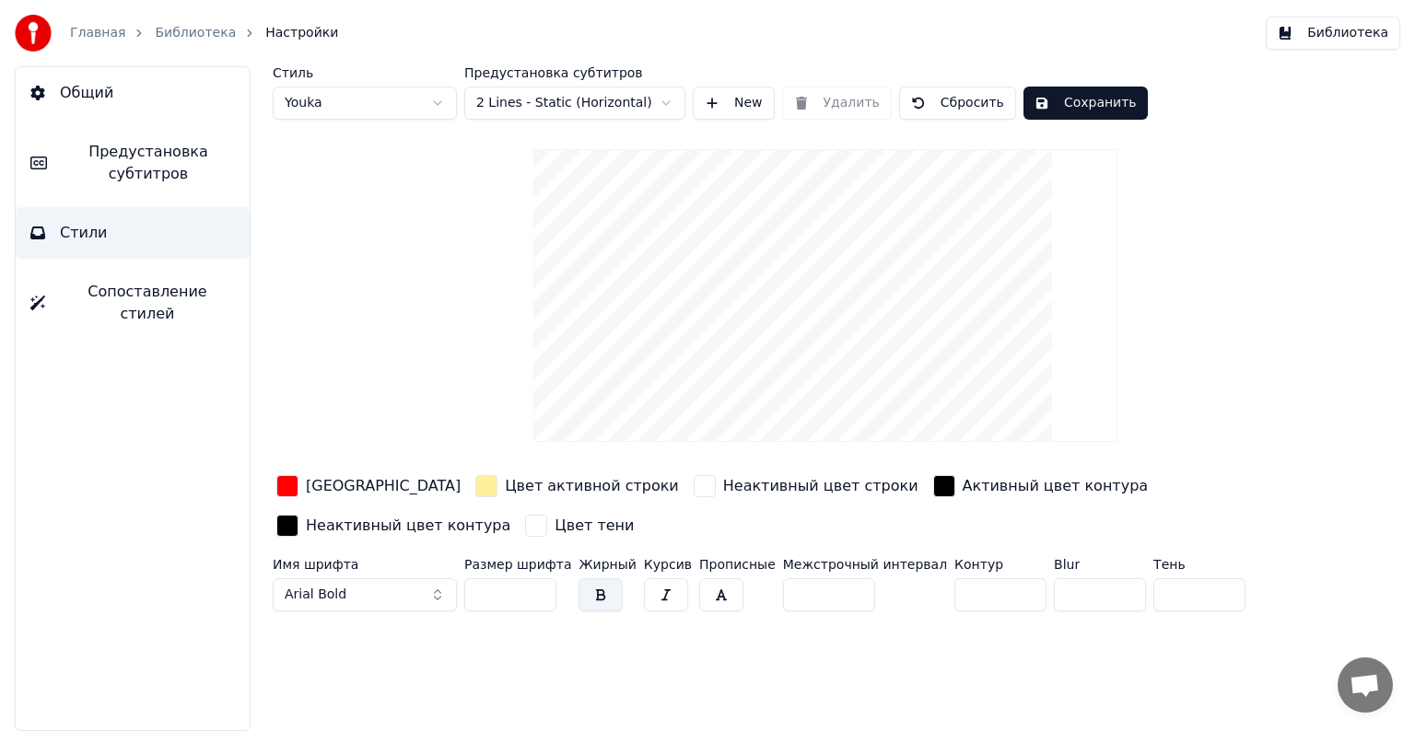
click at [103, 148] on span "Предустановка субтитров" at bounding box center [148, 163] width 173 height 44
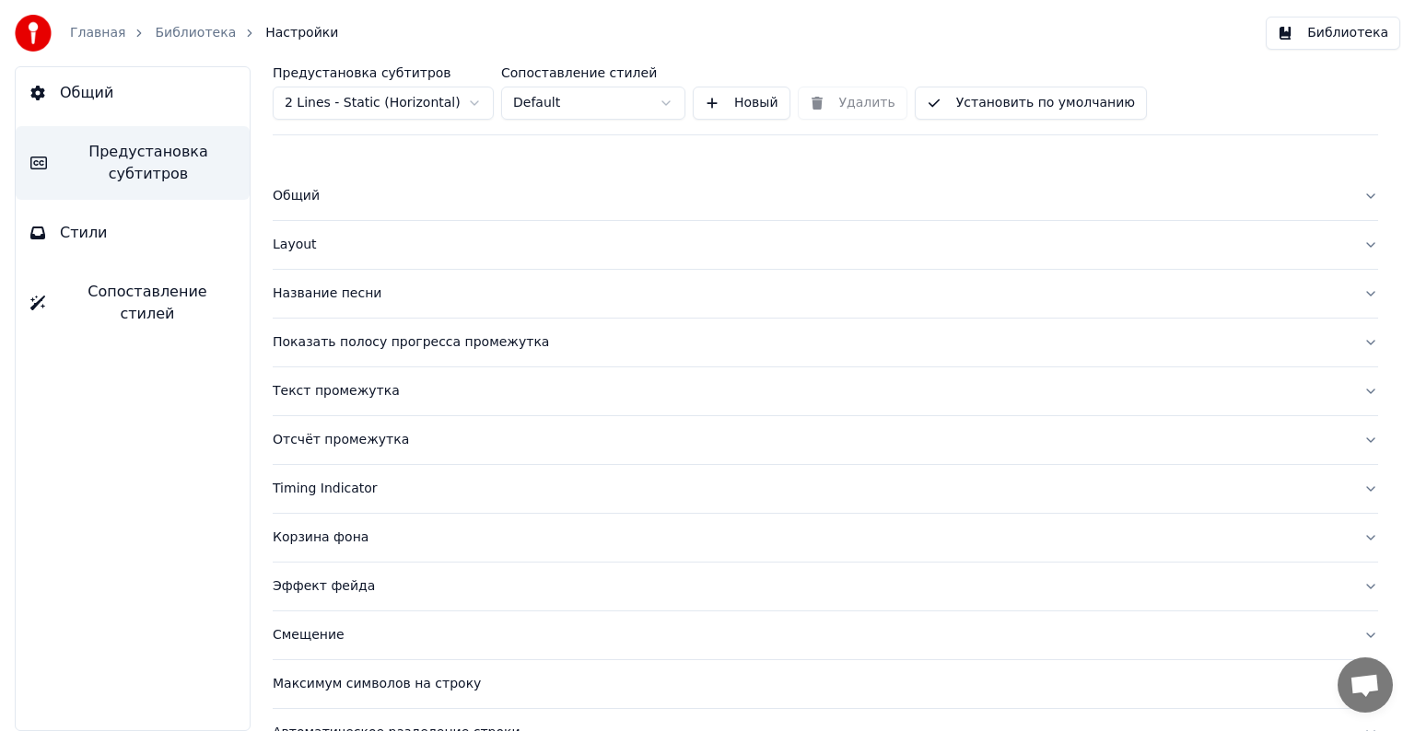
click at [1356, 287] on button "Название песни" at bounding box center [825, 294] width 1105 height 48
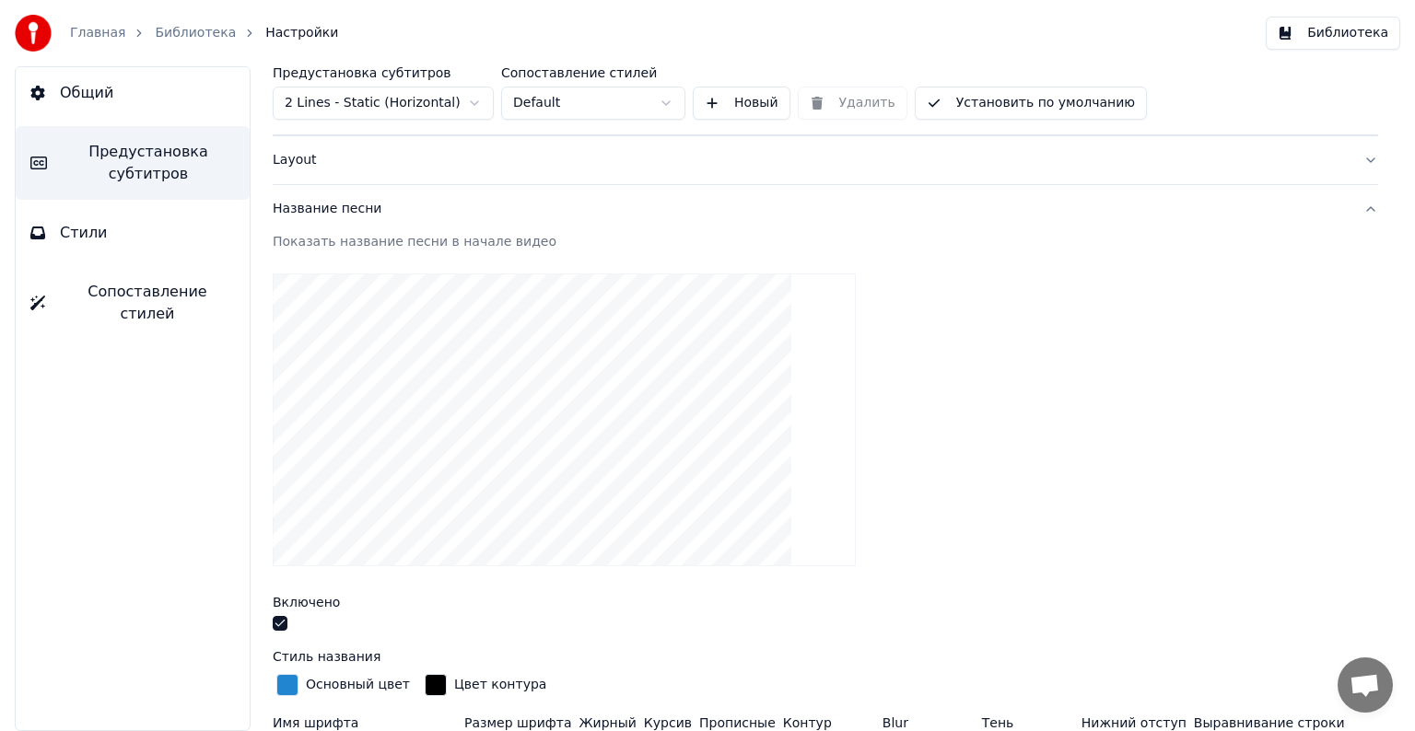
scroll to position [184, 0]
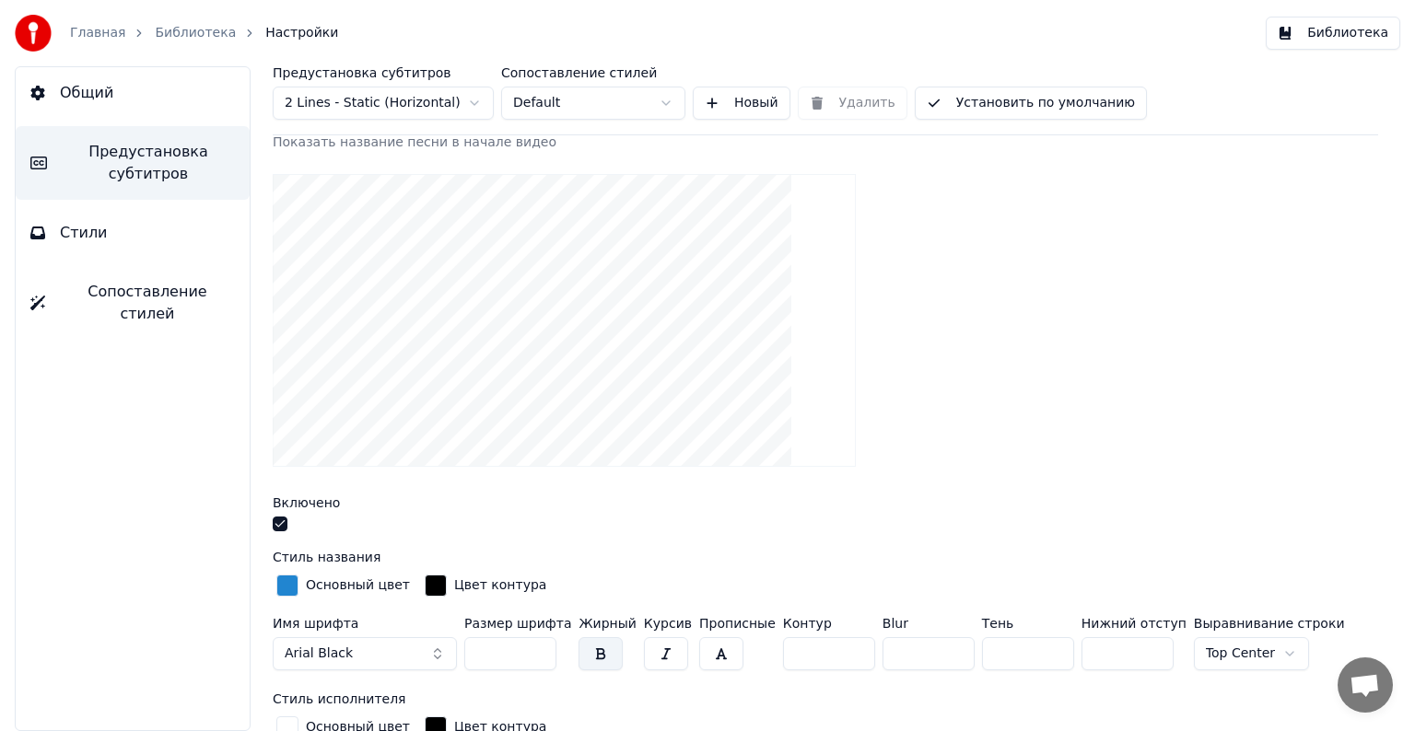
click at [289, 579] on div "button" at bounding box center [287, 586] width 22 height 22
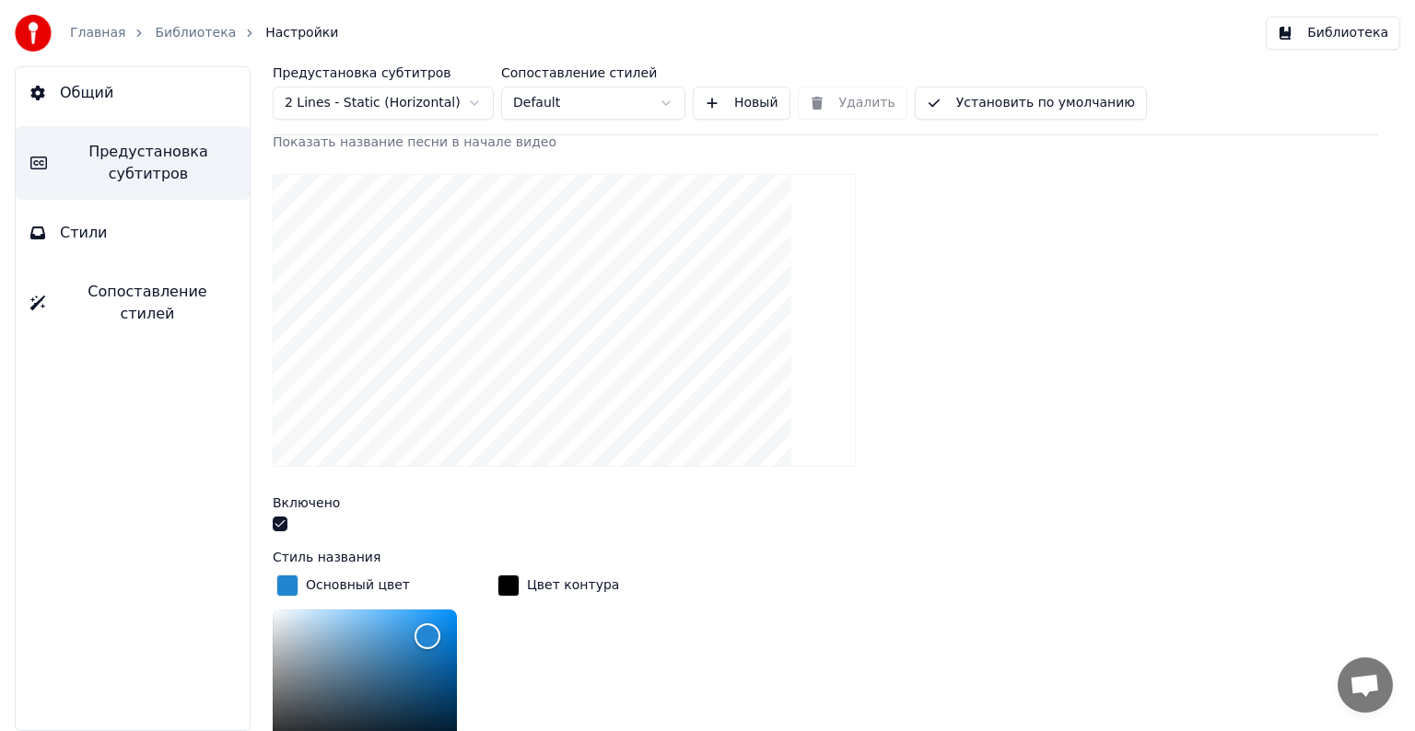
scroll to position [368, 0]
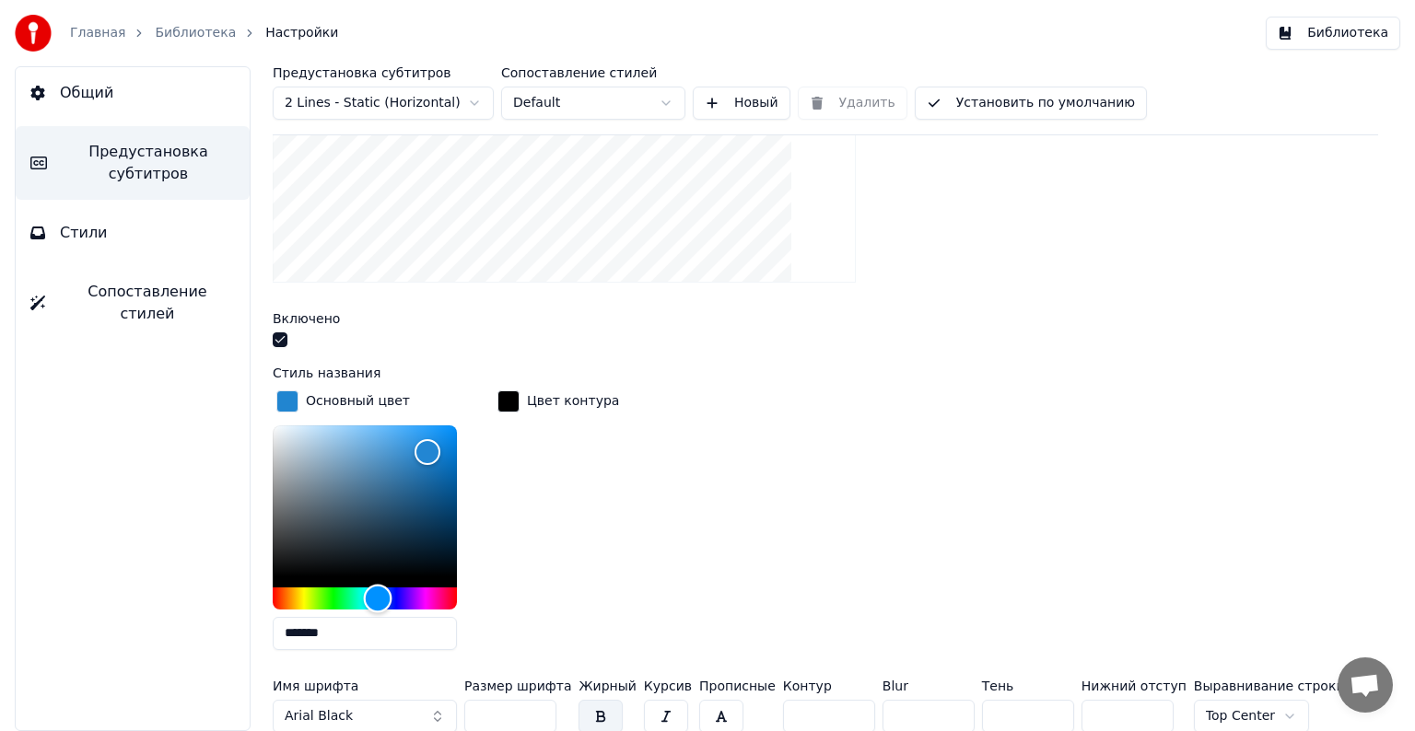
click at [295, 596] on div "Hue" at bounding box center [365, 599] width 184 height 22
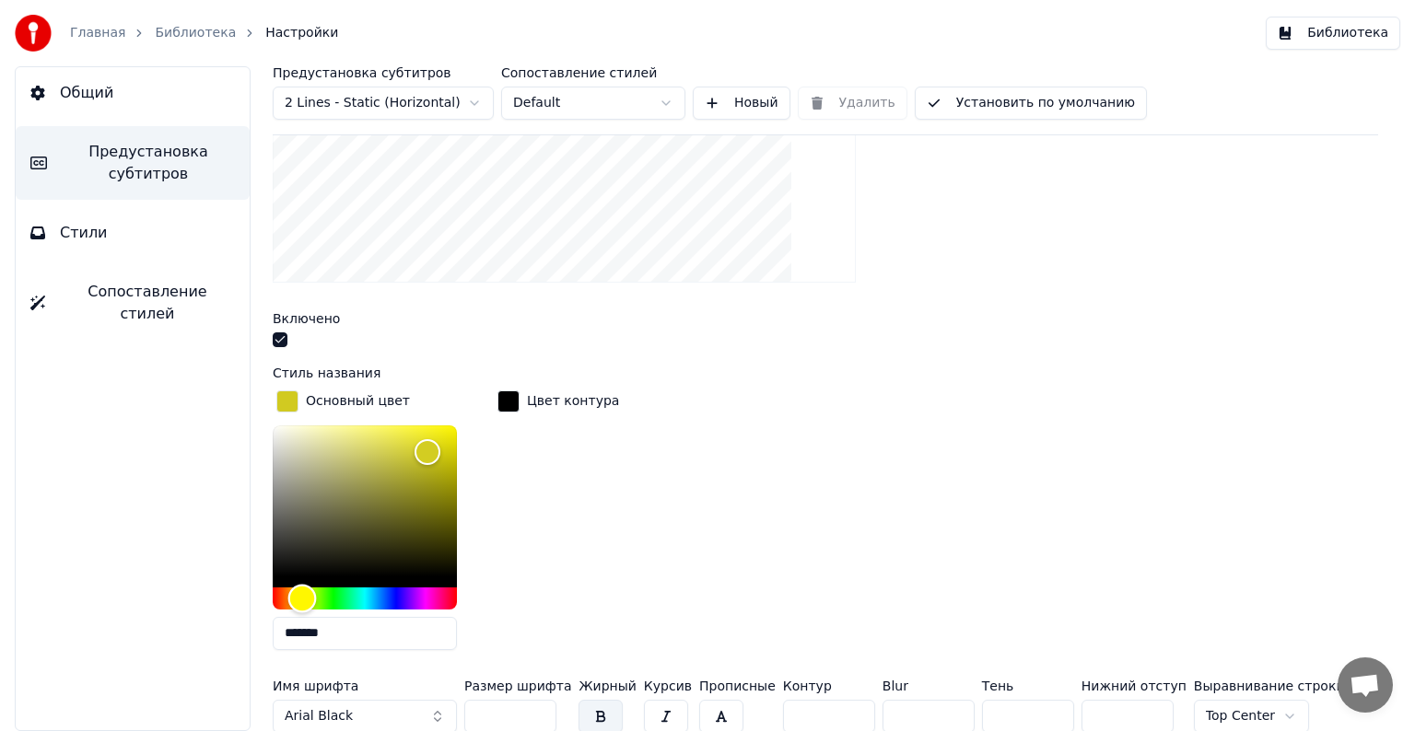
click at [302, 597] on div "Hue" at bounding box center [302, 598] width 29 height 29
type input "*******"
drag, startPoint x: 468, startPoint y: 411, endPoint x: 508, endPoint y: 377, distance: 52.3
click at [508, 377] on div "Стиль названия Основный цвет ******* Цвет контура Имя шрифта Arial Black Размер…" at bounding box center [825, 554] width 1105 height 374
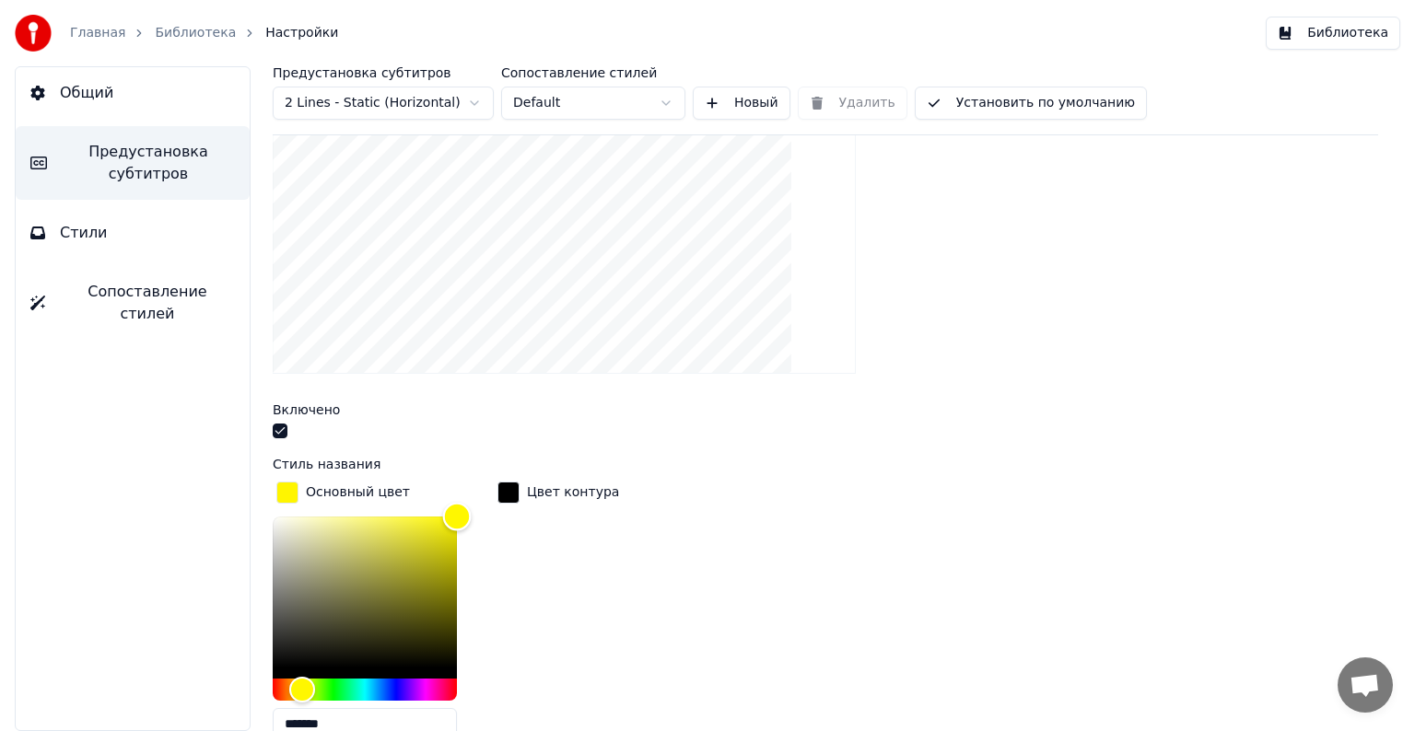
scroll to position [92, 0]
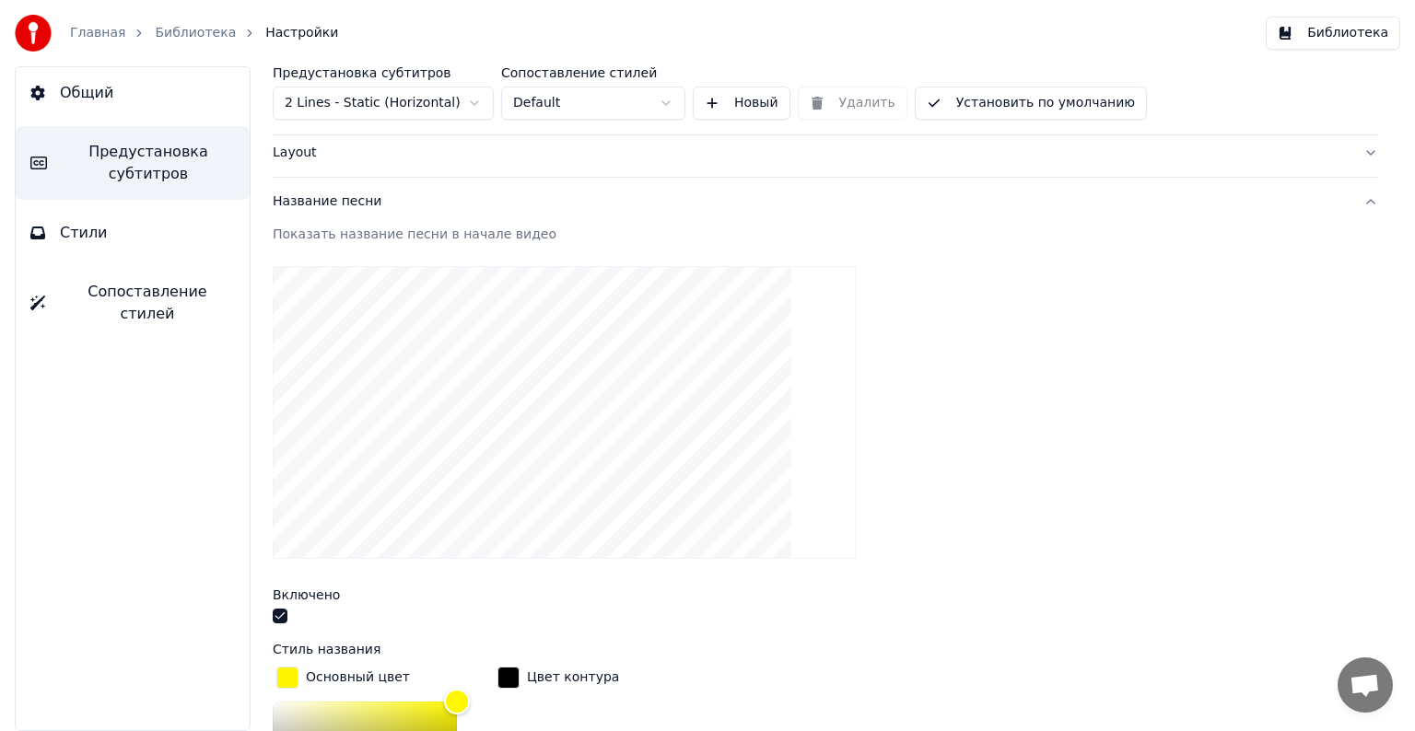
click at [188, 38] on link "Библиотека" at bounding box center [195, 33] width 81 height 18
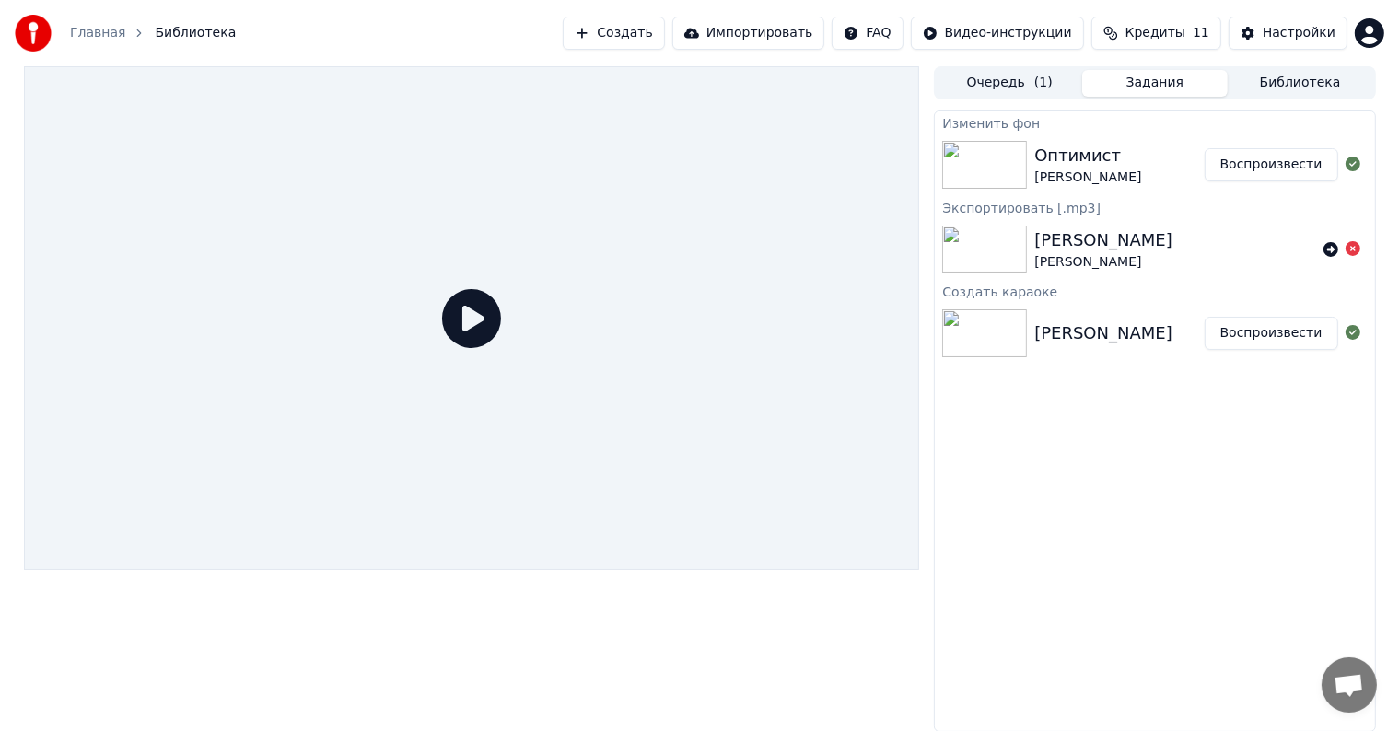
click at [1234, 165] on button "Воспроизвести" at bounding box center [1272, 164] width 134 height 33
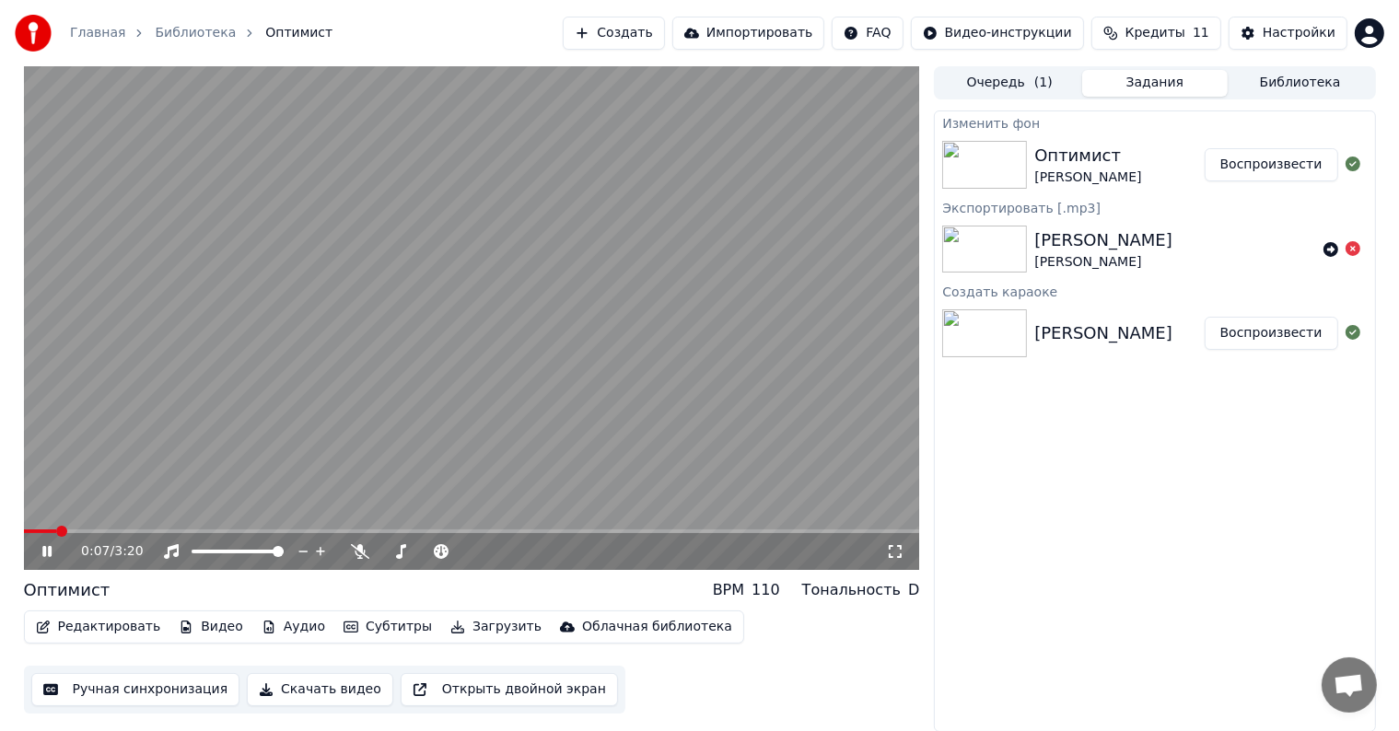
click at [123, 530] on span at bounding box center [472, 532] width 896 height 4
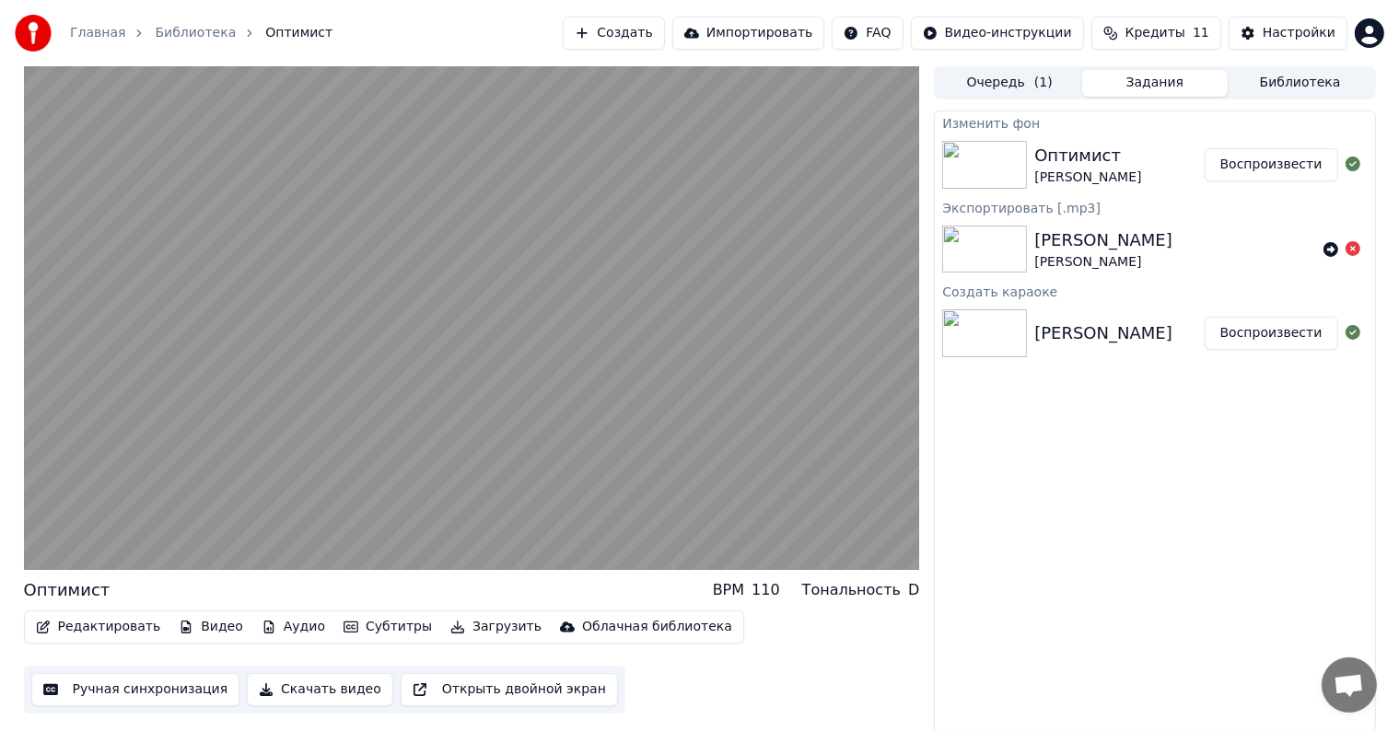
click at [92, 624] on button "Редактировать" at bounding box center [99, 627] width 140 height 26
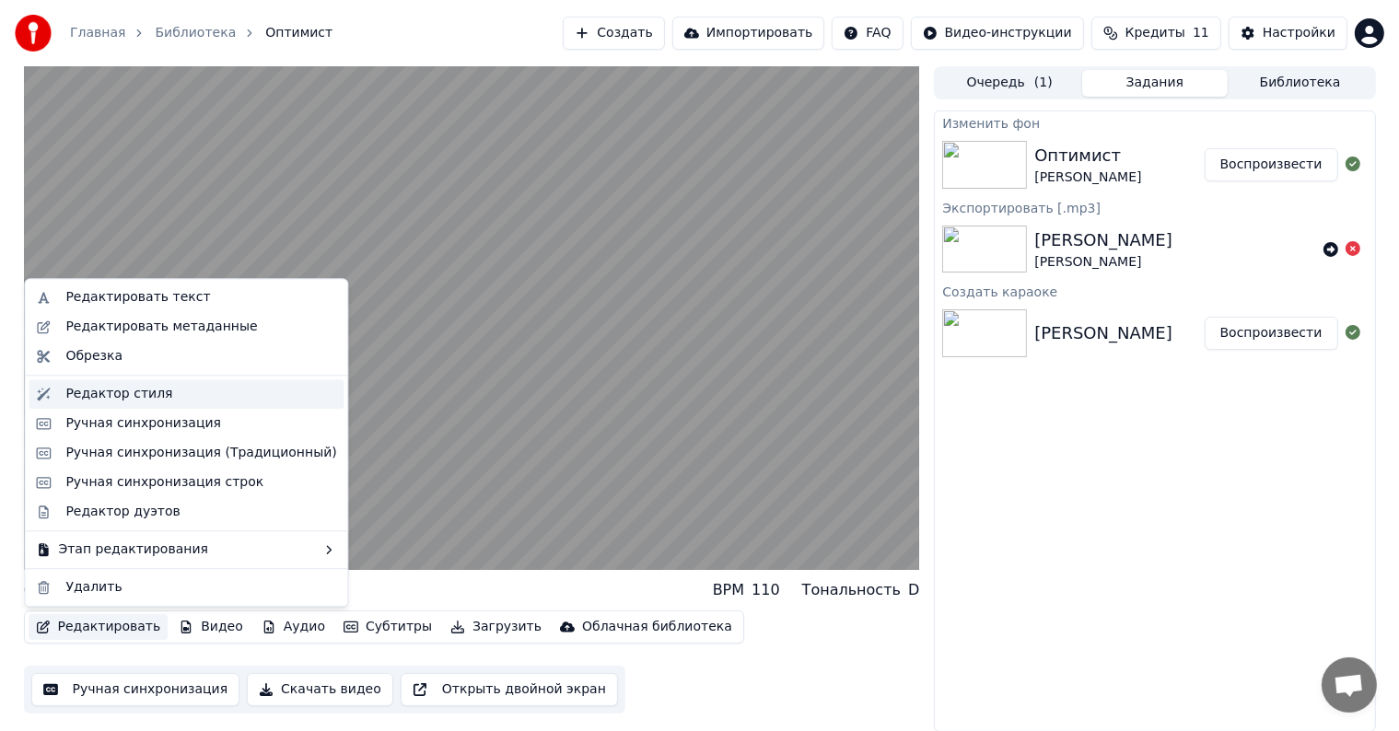
click at [118, 383] on div "Редактор стиля" at bounding box center [186, 394] width 315 height 29
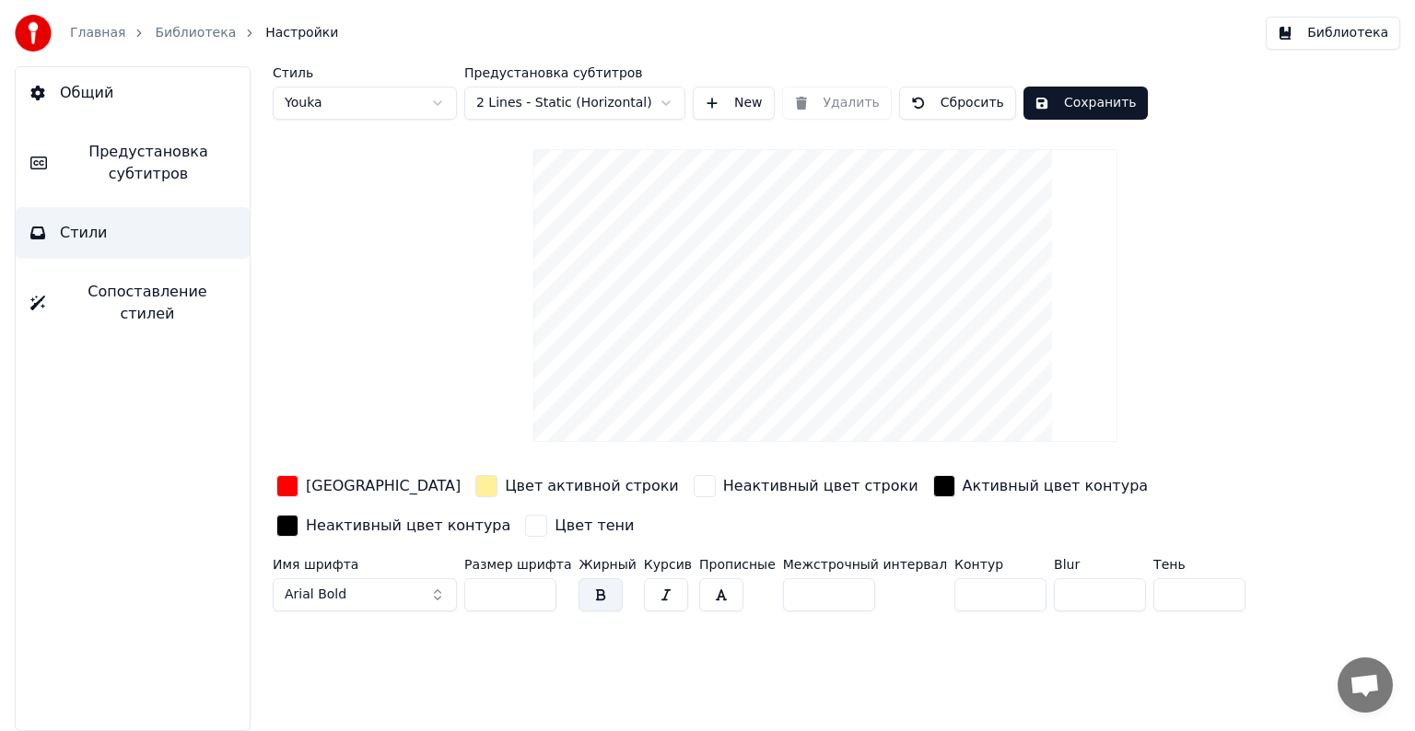
click at [287, 488] on div "button" at bounding box center [287, 486] width 22 height 22
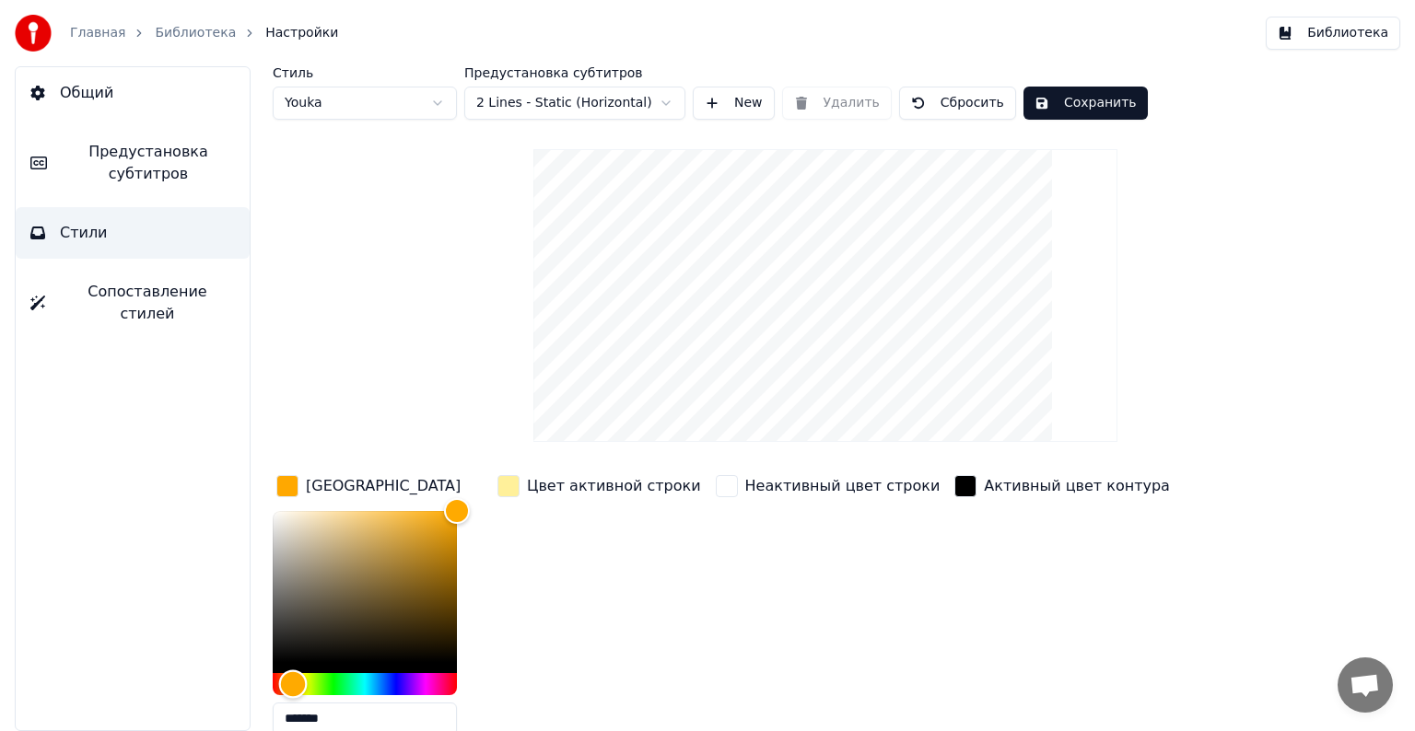
type input "*******"
click at [290, 682] on div "Hue" at bounding box center [365, 684] width 184 height 22
click at [1076, 102] on button "Сохранить" at bounding box center [1085, 103] width 124 height 33
click at [167, 30] on link "Библиотека" at bounding box center [195, 33] width 81 height 18
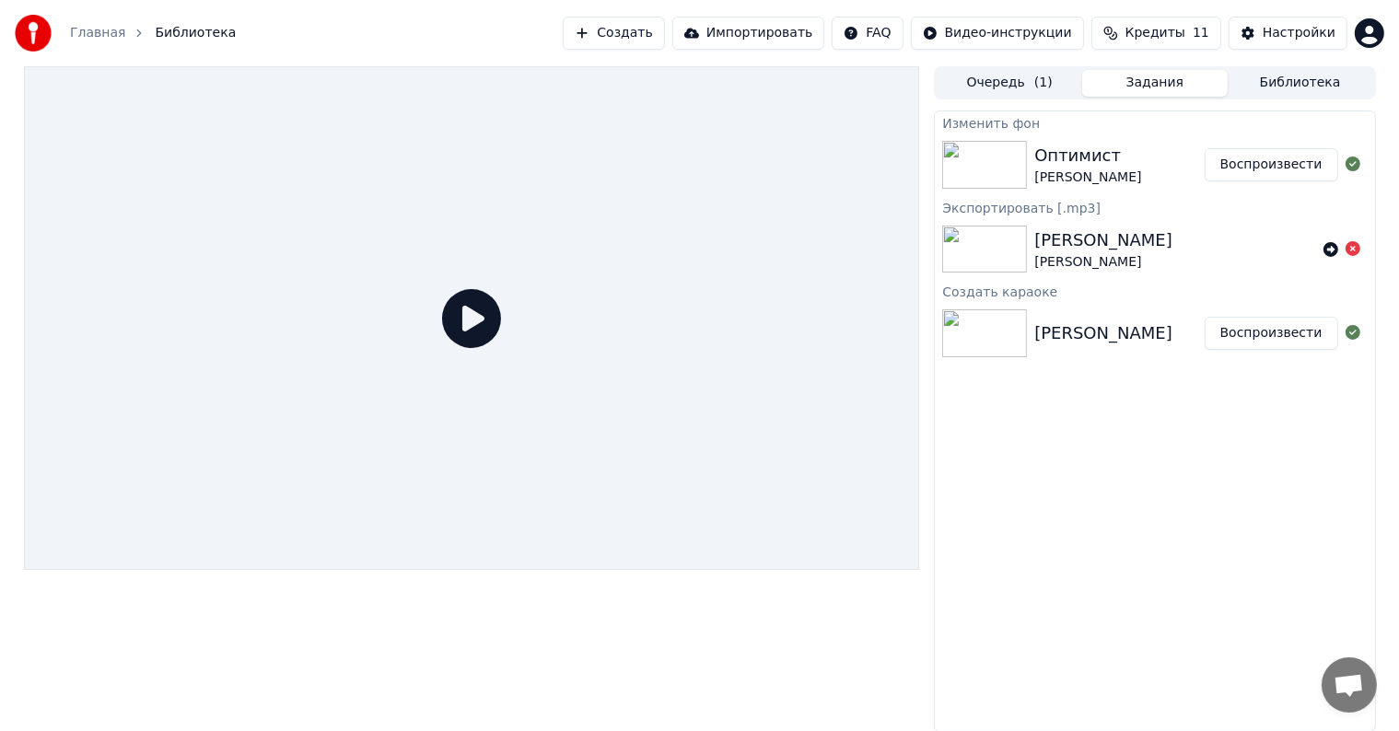
click at [1264, 165] on button "Воспроизвести" at bounding box center [1272, 164] width 134 height 33
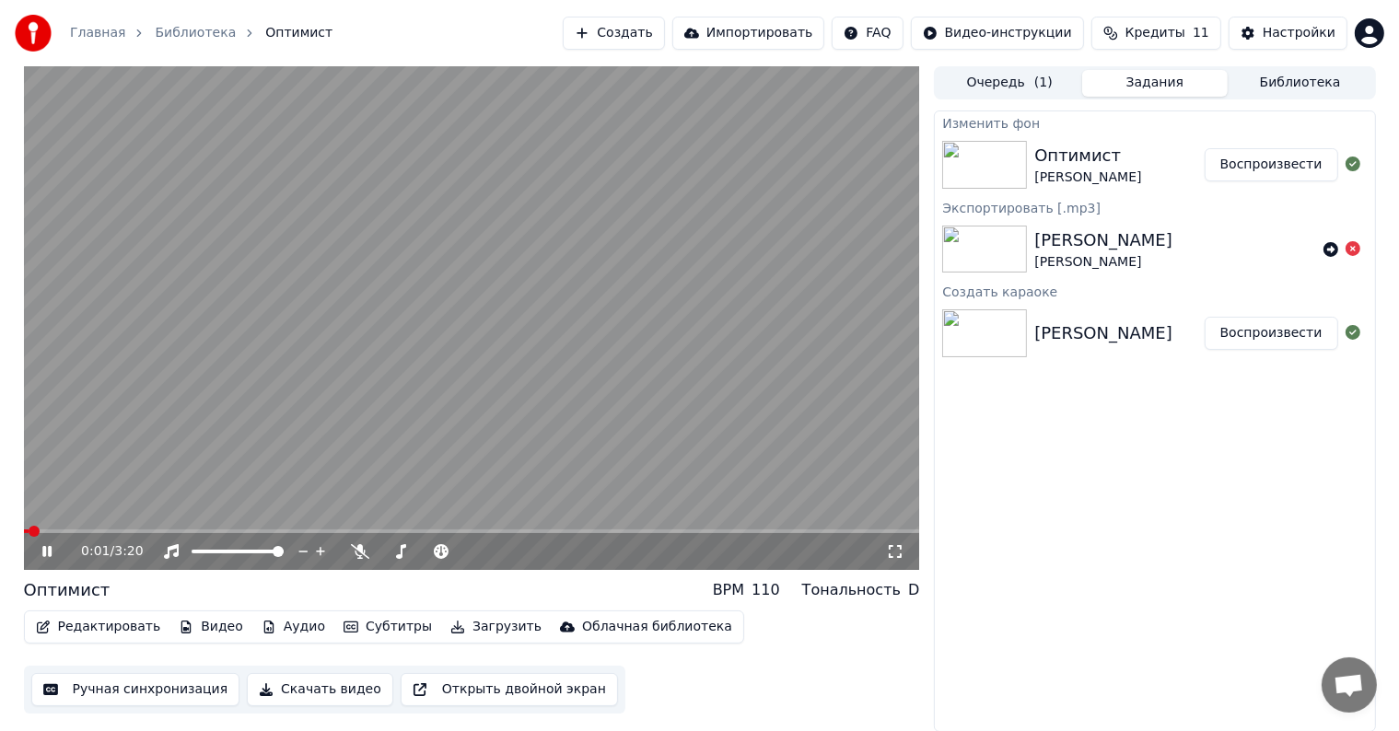
click at [896, 556] on icon at bounding box center [895, 551] width 18 height 15
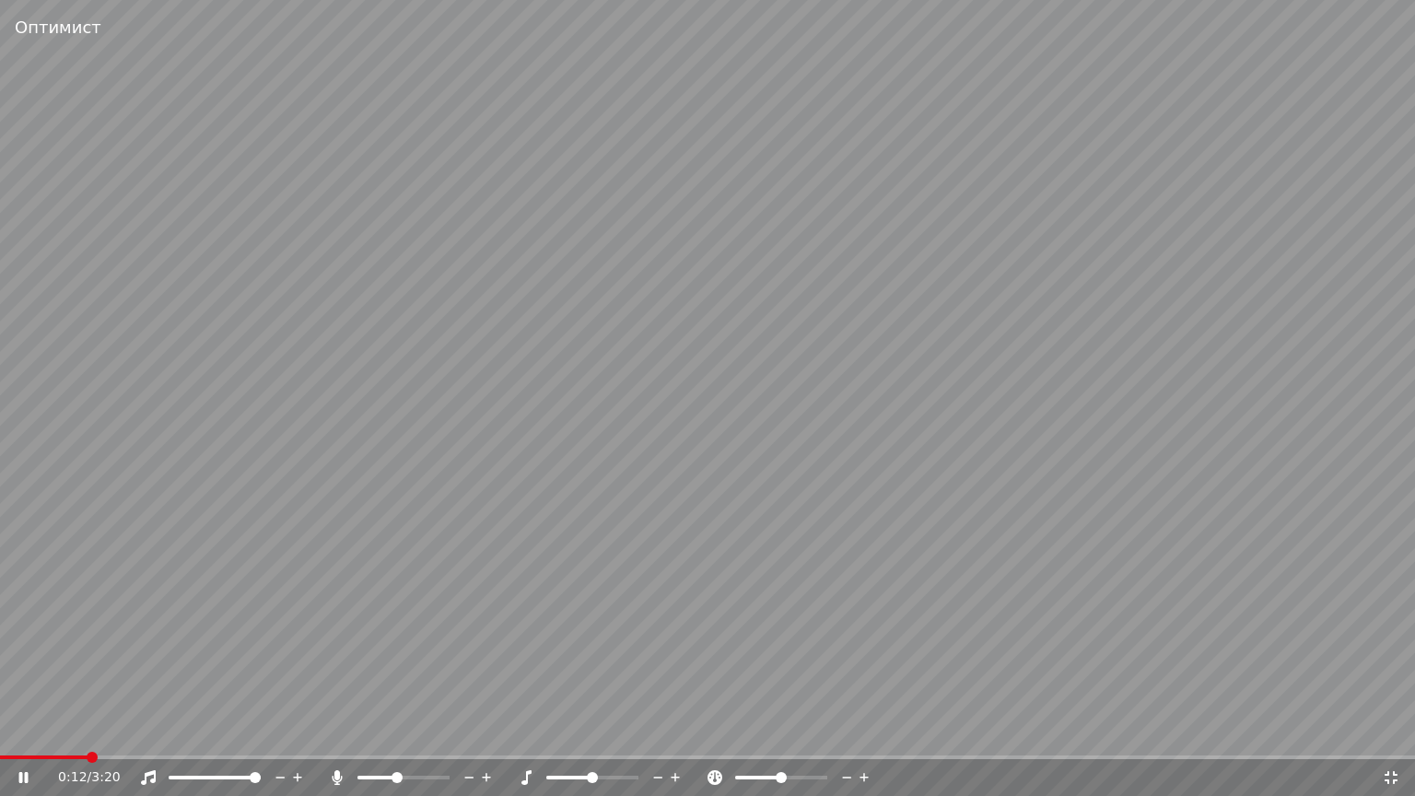
click at [49, 731] on video at bounding box center [707, 398] width 1415 height 796
click at [49, 731] on span at bounding box center [44, 757] width 89 height 4
click at [23, 731] on icon at bounding box center [23, 777] width 11 height 13
click at [25, 731] on video at bounding box center [707, 398] width 1415 height 796
click at [26, 731] on div "0:07 / 3:20" at bounding box center [707, 777] width 1415 height 37
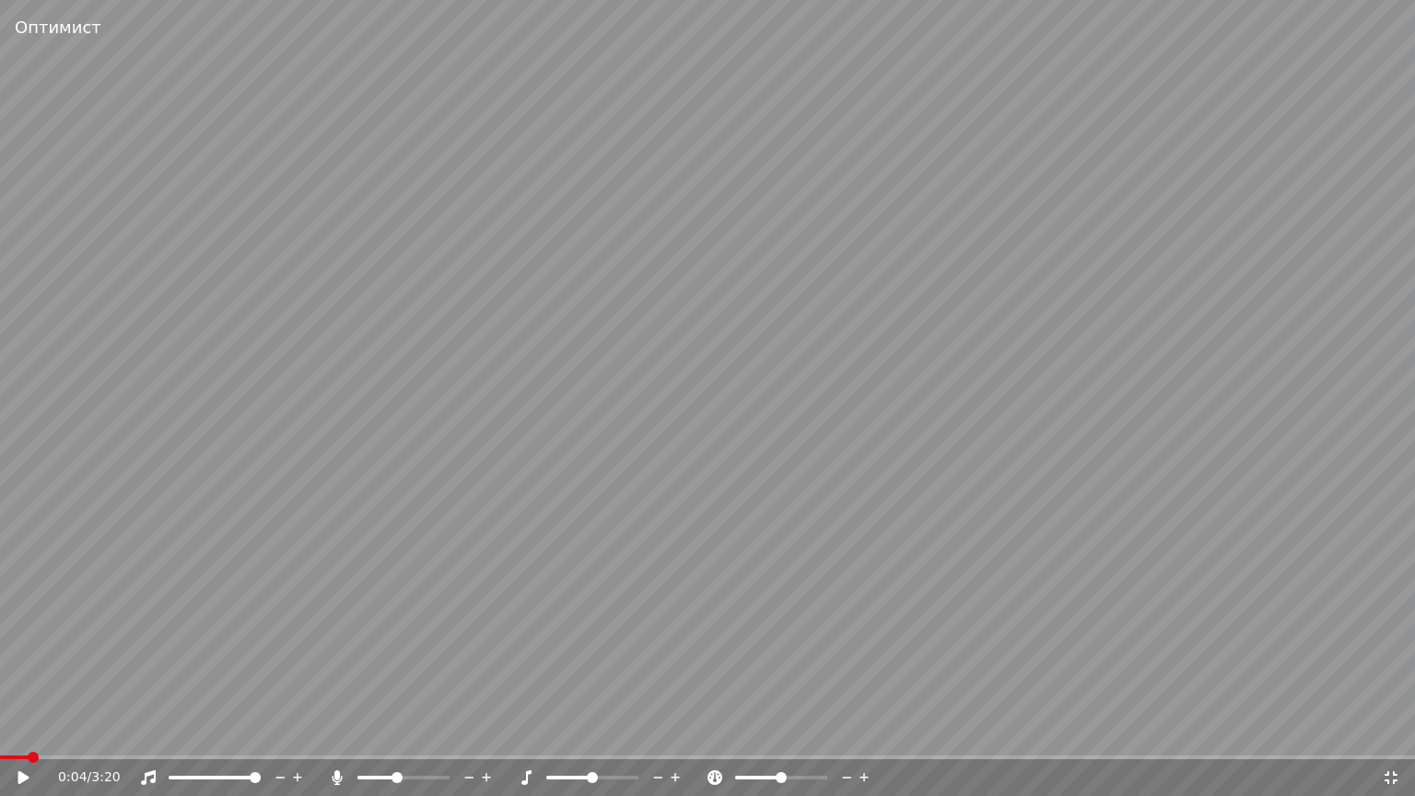
click at [26, 731] on span at bounding box center [14, 757] width 29 height 4
click at [17, 731] on div "0:04 / 3:20" at bounding box center [707, 777] width 1415 height 37
drag, startPoint x: 29, startPoint y: 778, endPoint x: 45, endPoint y: 774, distance: 17.2
click at [29, 731] on icon at bounding box center [36, 777] width 43 height 15
click at [85, 731] on video at bounding box center [707, 398] width 1415 height 796
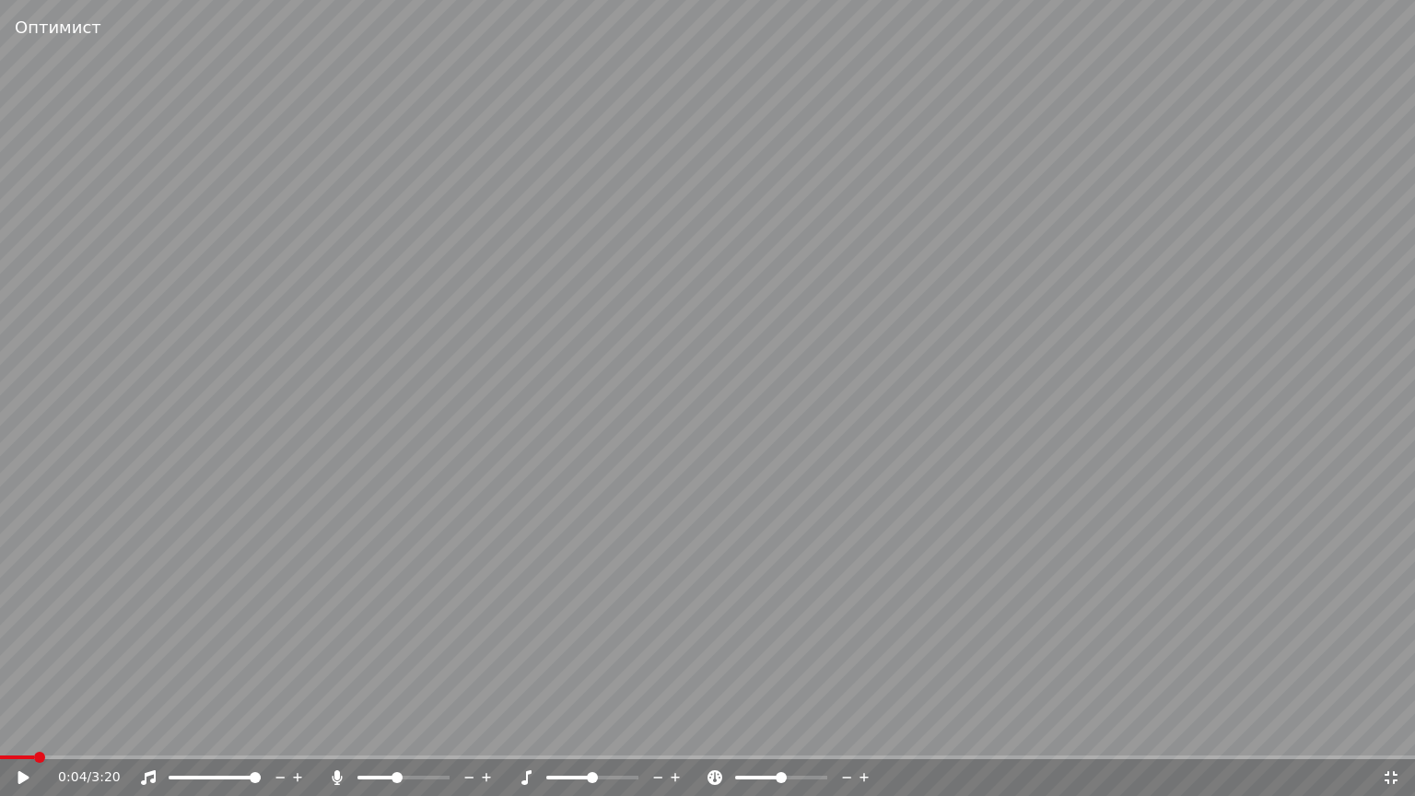
click at [102, 731] on div "0:04 / 3:20" at bounding box center [707, 777] width 1415 height 37
click at [102, 731] on div "Оптимист 0:04 / 3:20" at bounding box center [707, 398] width 1415 height 796
click at [101, 731] on span at bounding box center [707, 757] width 1415 height 4
click at [385, 731] on div at bounding box center [420, 777] width 148 height 18
click at [385, 731] on span at bounding box center [371, 778] width 28 height 4
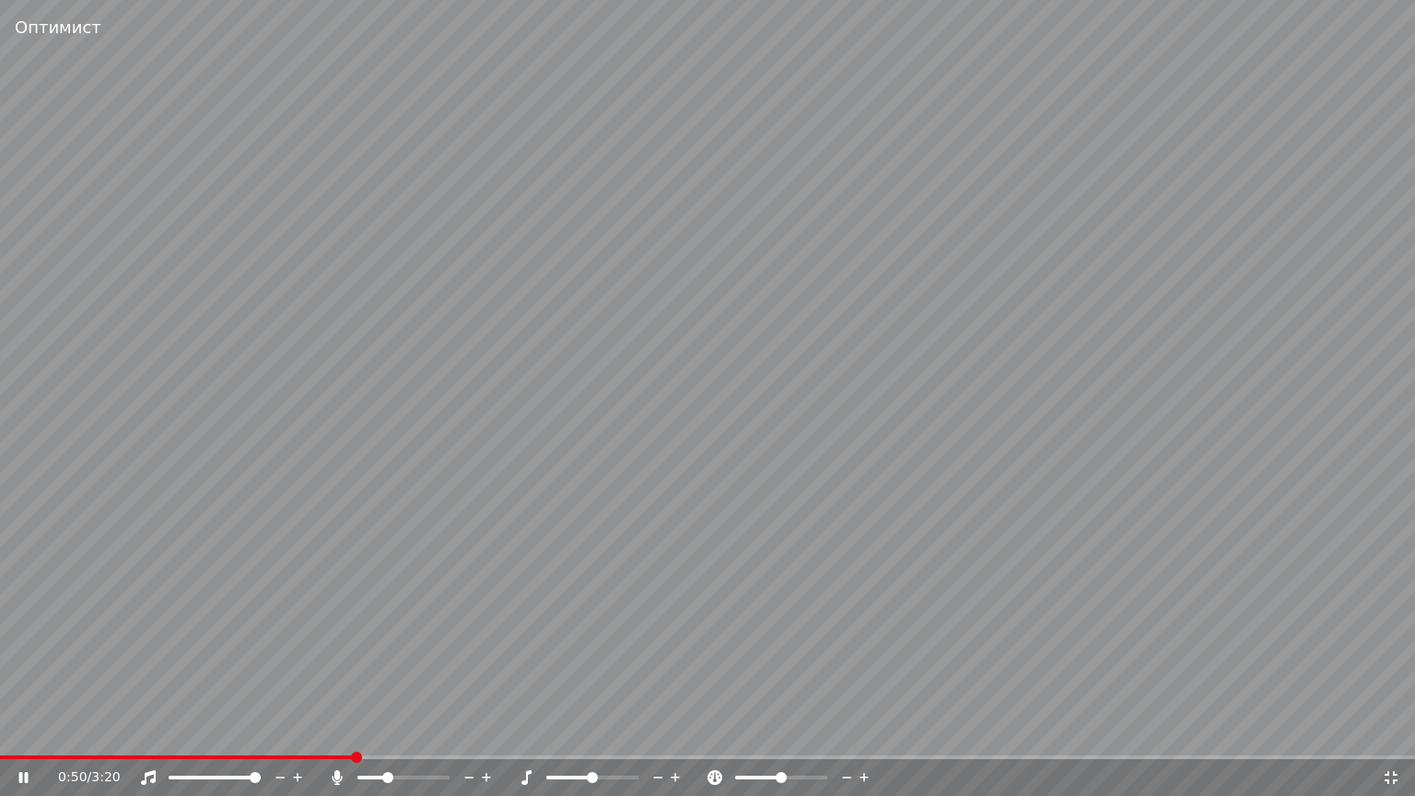
click at [601, 731] on span at bounding box center [592, 778] width 92 height 4
click at [626, 731] on span at bounding box center [592, 778] width 92 height 4
click at [599, 731] on span at bounding box center [572, 778] width 53 height 4
click at [580, 731] on span at bounding box center [578, 777] width 11 height 11
click at [450, 731] on span at bounding box center [403, 778] width 92 height 4
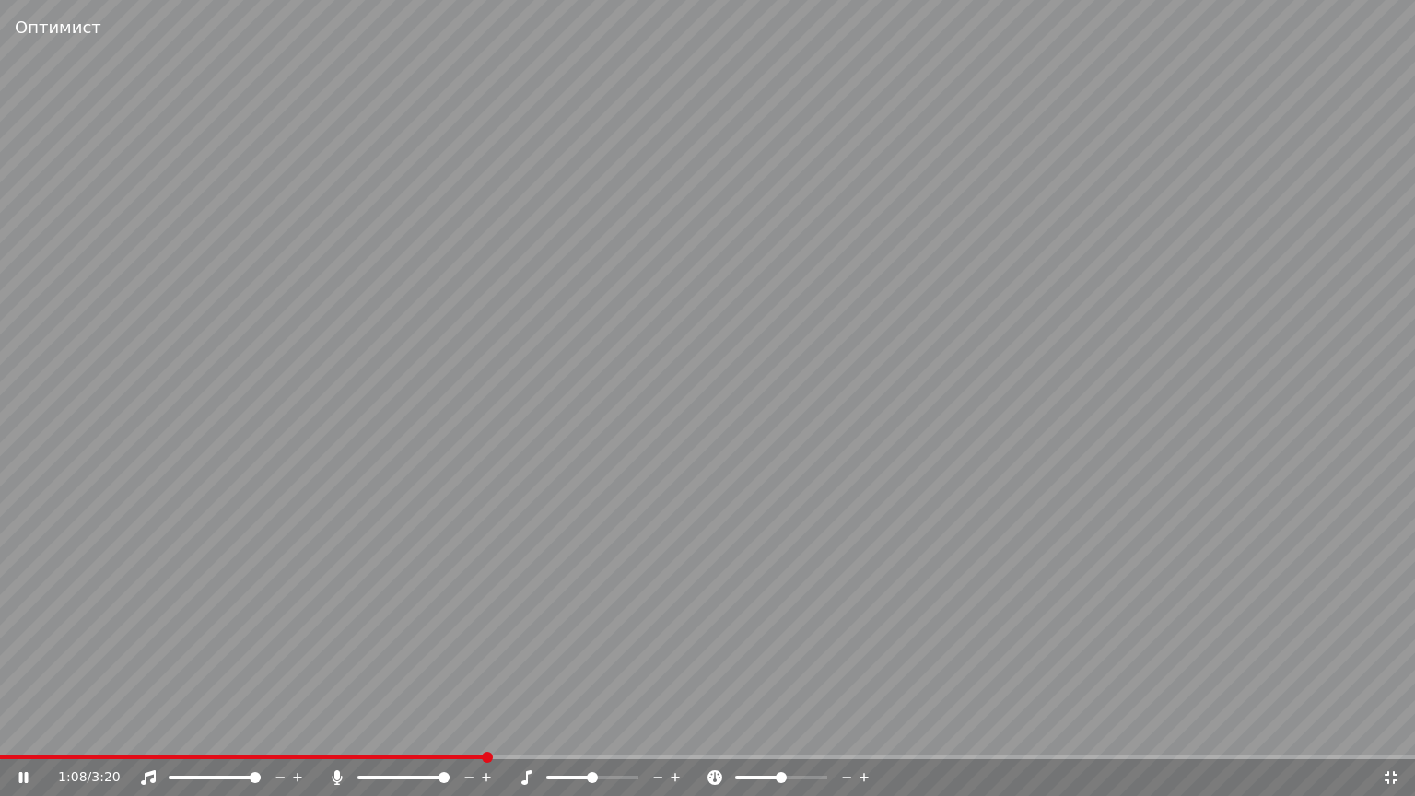
click at [591, 731] on span at bounding box center [592, 777] width 11 height 11
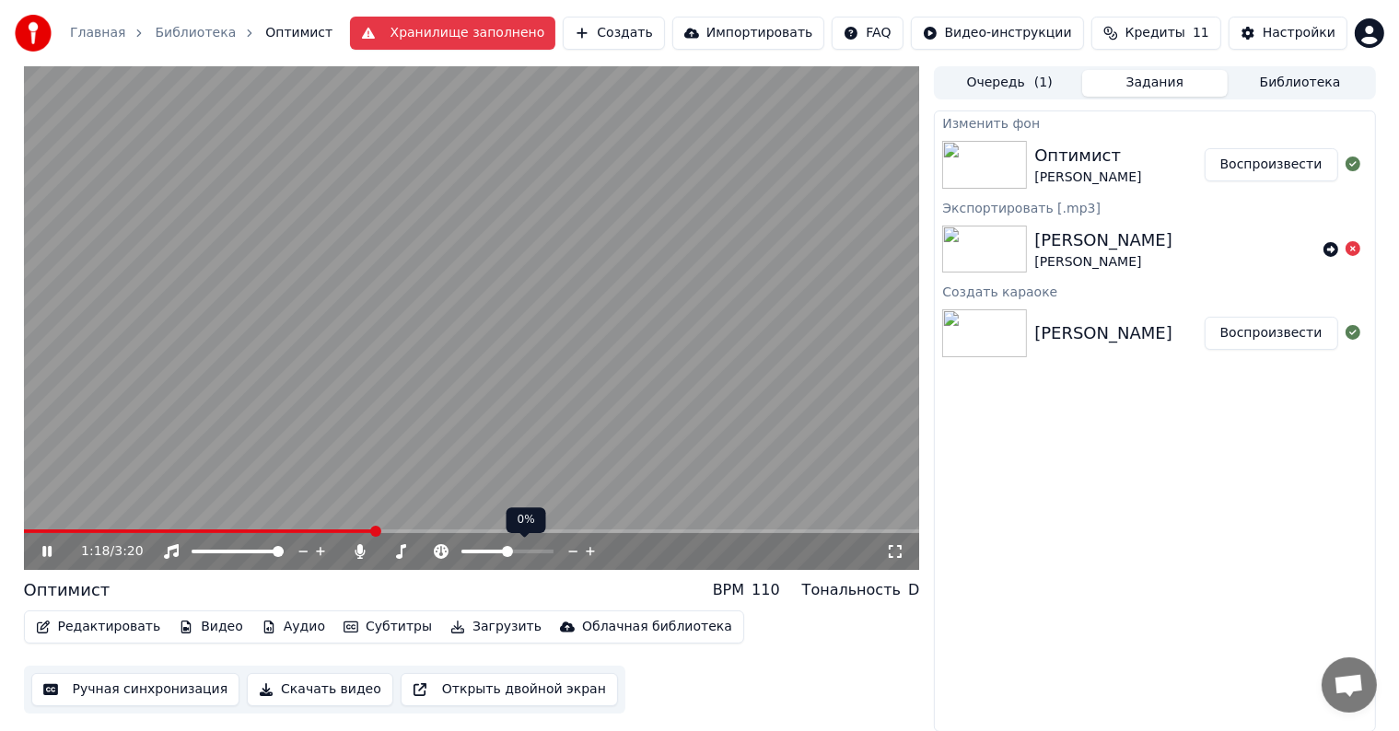
click at [523, 545] on div at bounding box center [524, 552] width 148 height 18
click at [505, 557] on span at bounding box center [504, 551] width 11 height 11
click at [592, 556] on icon at bounding box center [591, 552] width 18 height 18
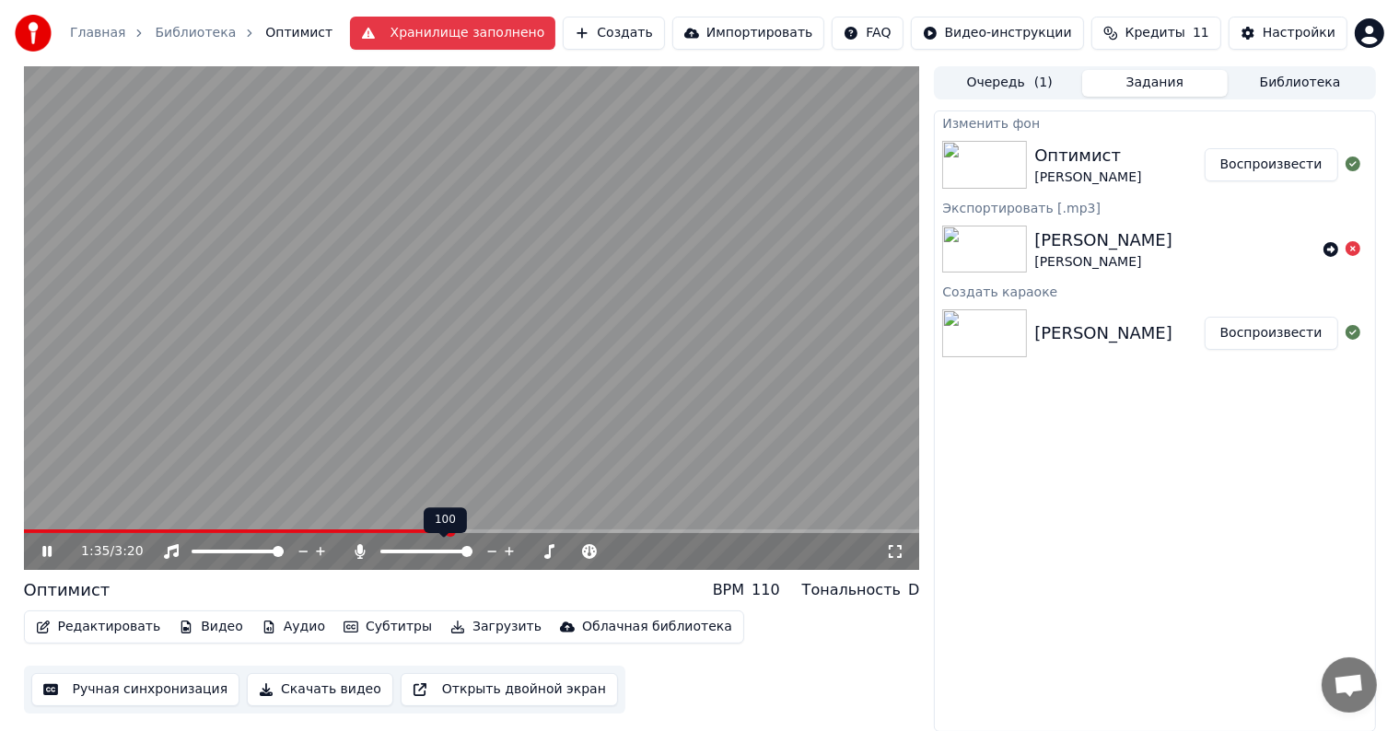
click at [418, 551] on span at bounding box center [426, 552] width 92 height 4
click at [406, 550] on span at bounding box center [399, 552] width 38 height 4
click at [305, 531] on span at bounding box center [164, 532] width 281 height 4
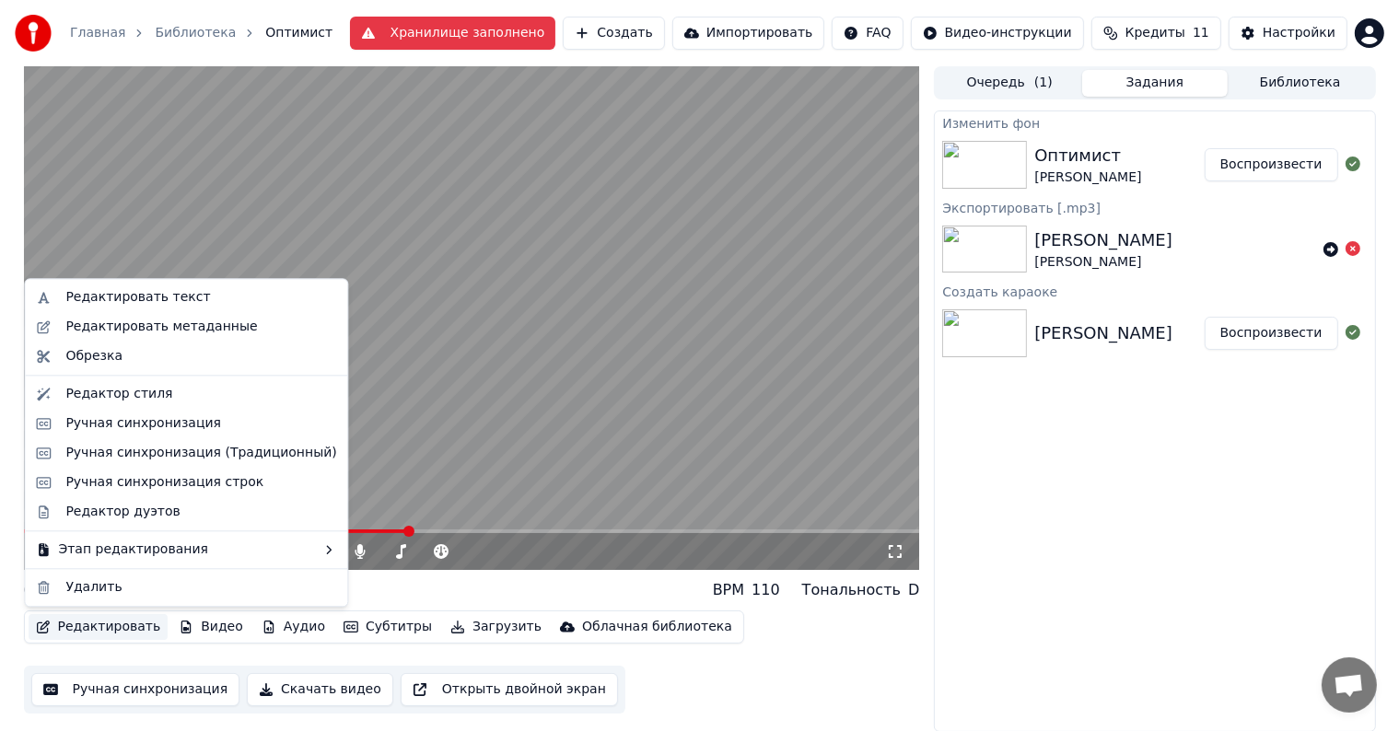
click at [55, 626] on button "Редактировать" at bounding box center [99, 627] width 140 height 26
click at [124, 293] on div "Редактировать текст" at bounding box center [137, 297] width 145 height 18
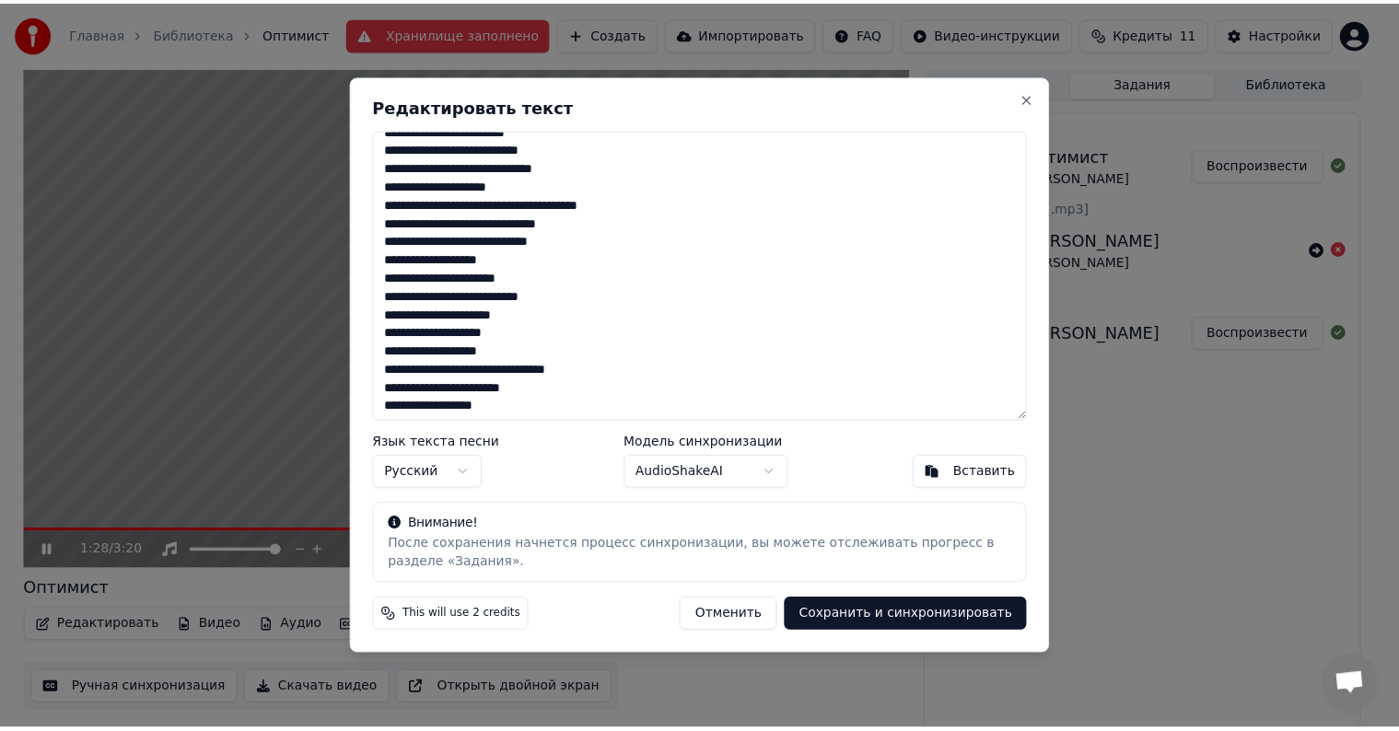
scroll to position [313, 0]
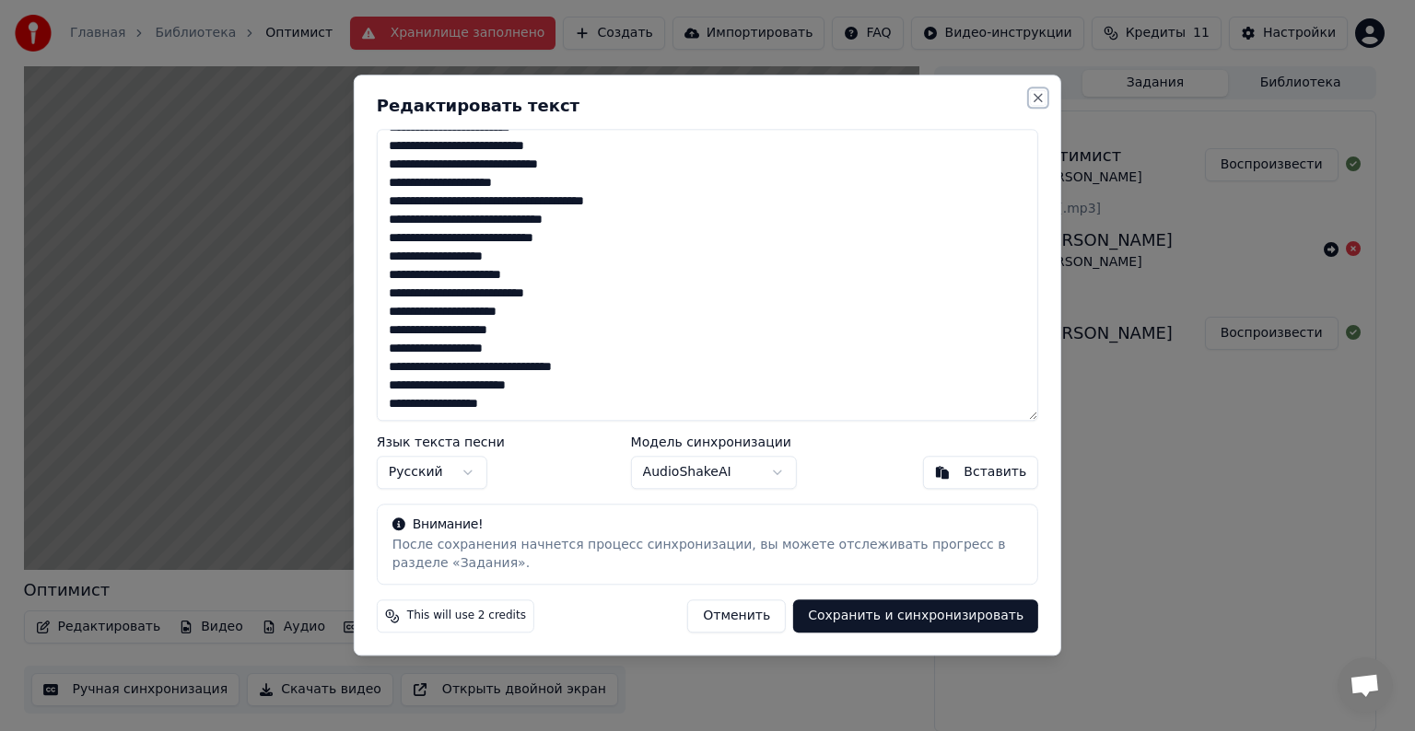
click at [1035, 97] on button "Close" at bounding box center [1038, 97] width 15 height 15
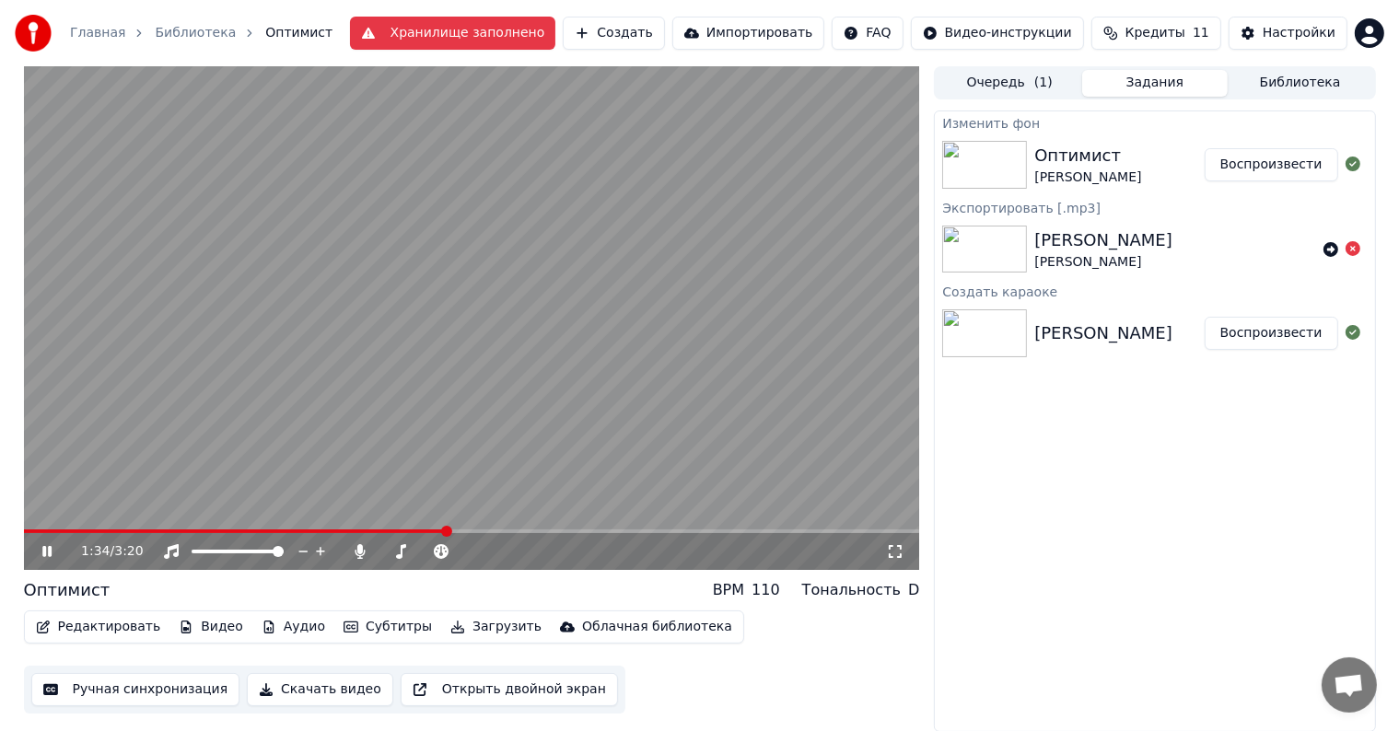
click at [413, 531] on span at bounding box center [235, 532] width 423 height 4
click at [376, 532] on span at bounding box center [200, 532] width 353 height 4
click at [350, 531] on span at bounding box center [210, 532] width 373 height 4
click at [310, 532] on span at bounding box center [198, 532] width 349 height 4
click at [53, 556] on icon at bounding box center [60, 551] width 43 height 15
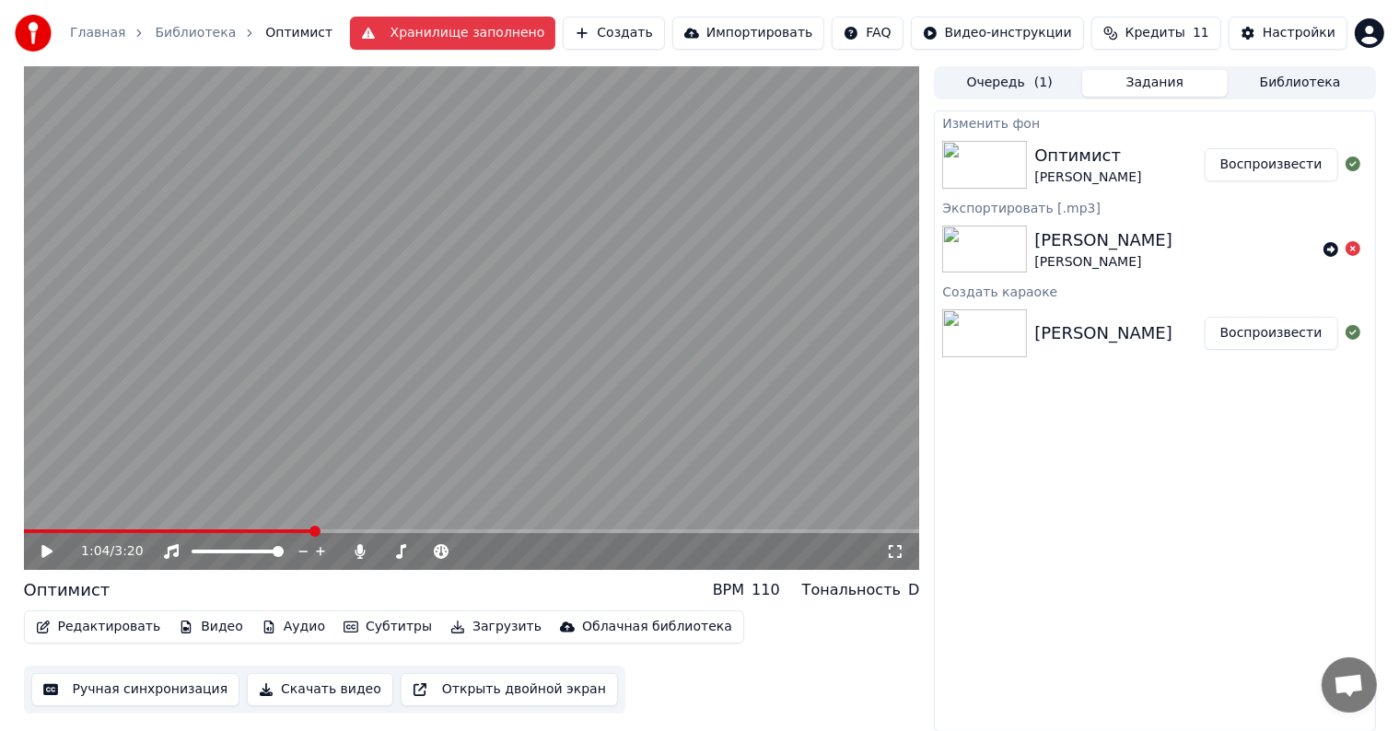
click at [53, 553] on icon at bounding box center [60, 551] width 43 height 15
click at [81, 629] on button "Редактировать" at bounding box center [99, 627] width 140 height 26
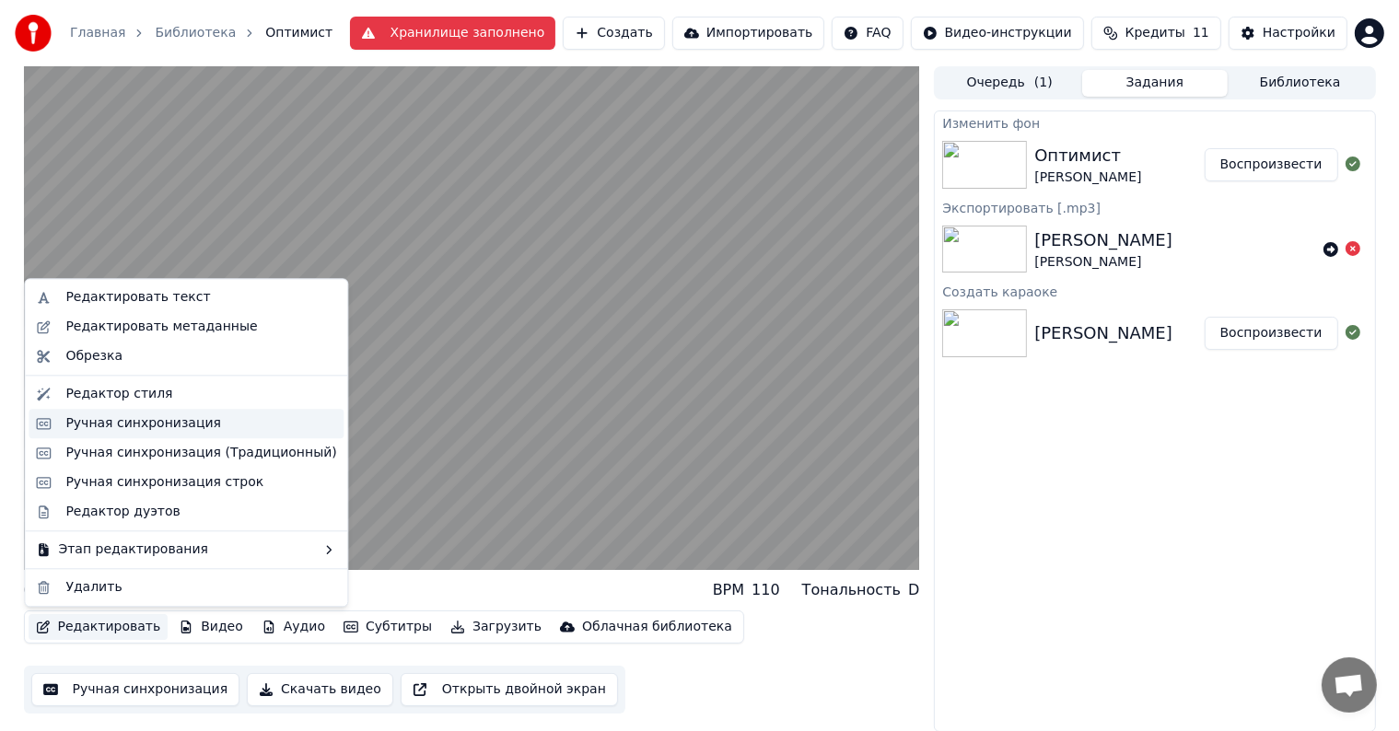
click at [117, 422] on div "Ручная синхронизация" at bounding box center [143, 424] width 156 height 18
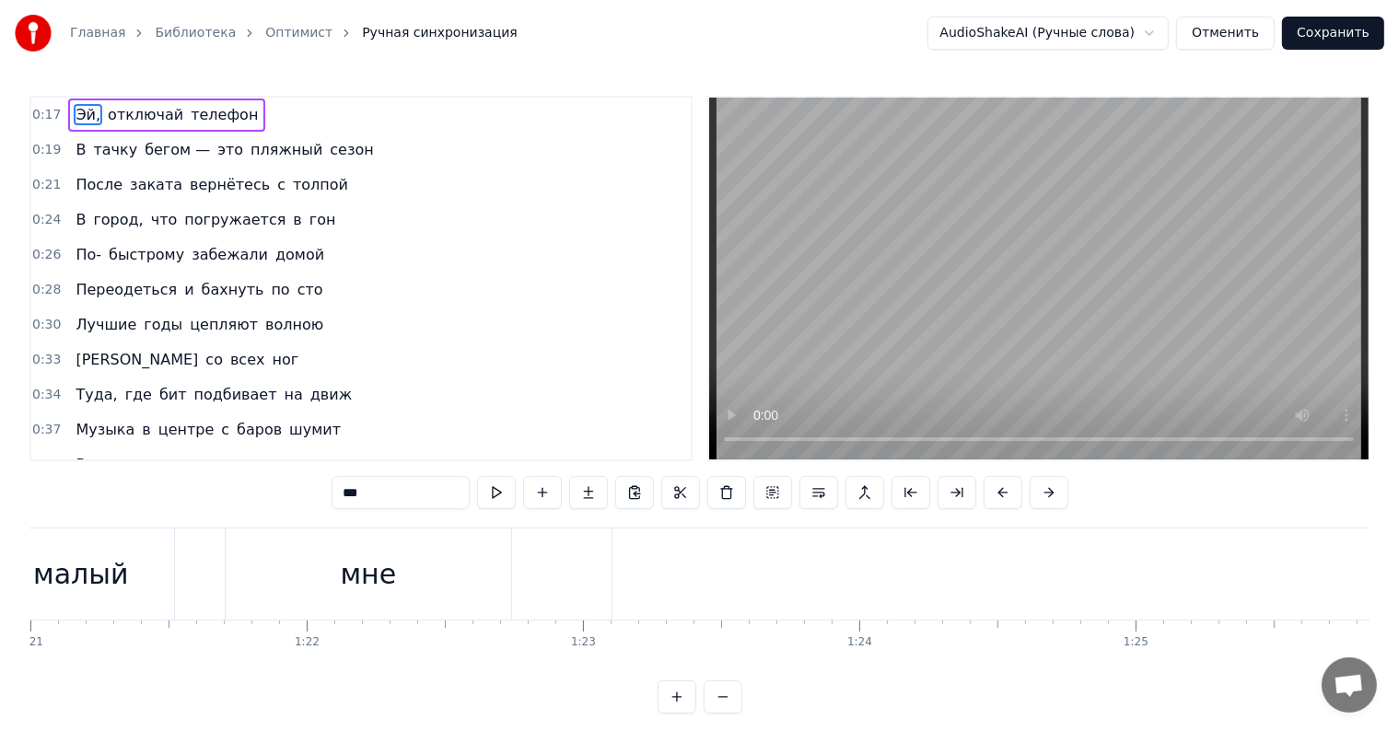
scroll to position [0, 22103]
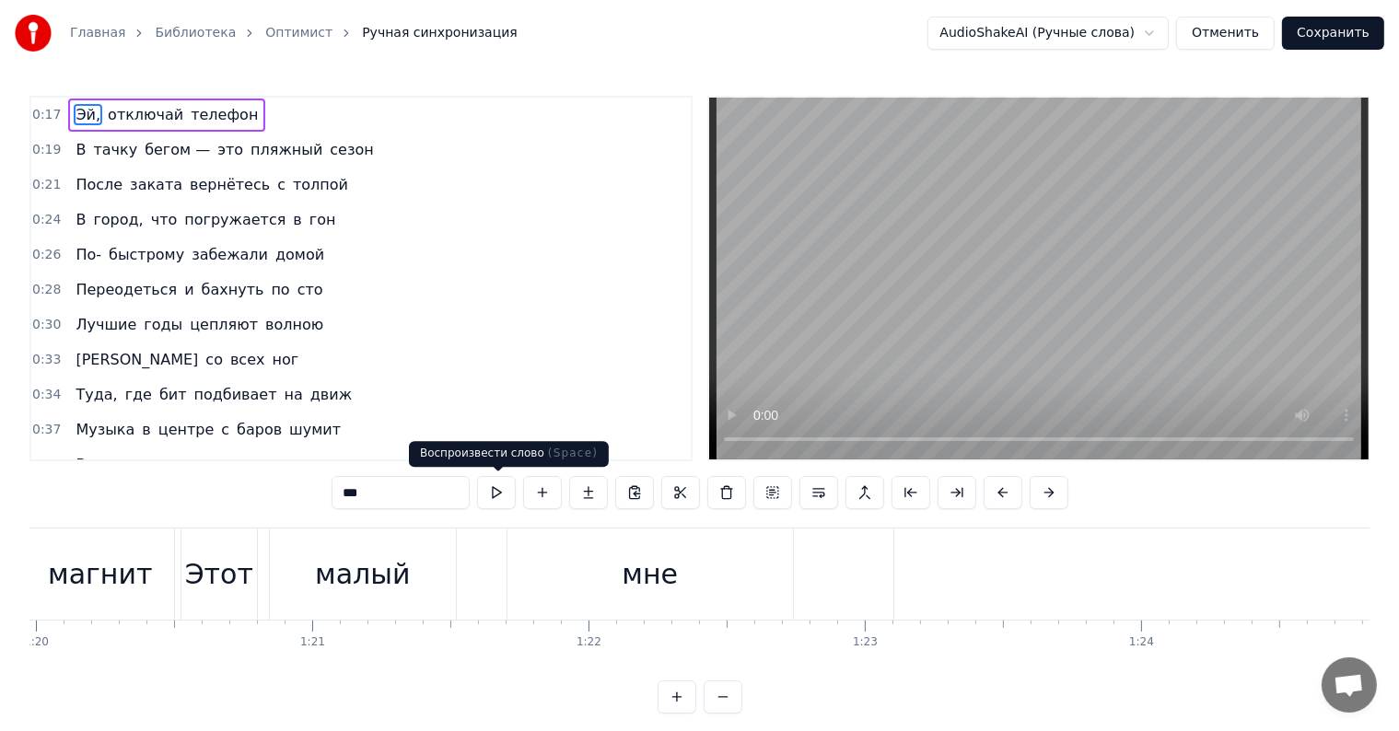
click at [497, 501] on button at bounding box center [496, 492] width 39 height 33
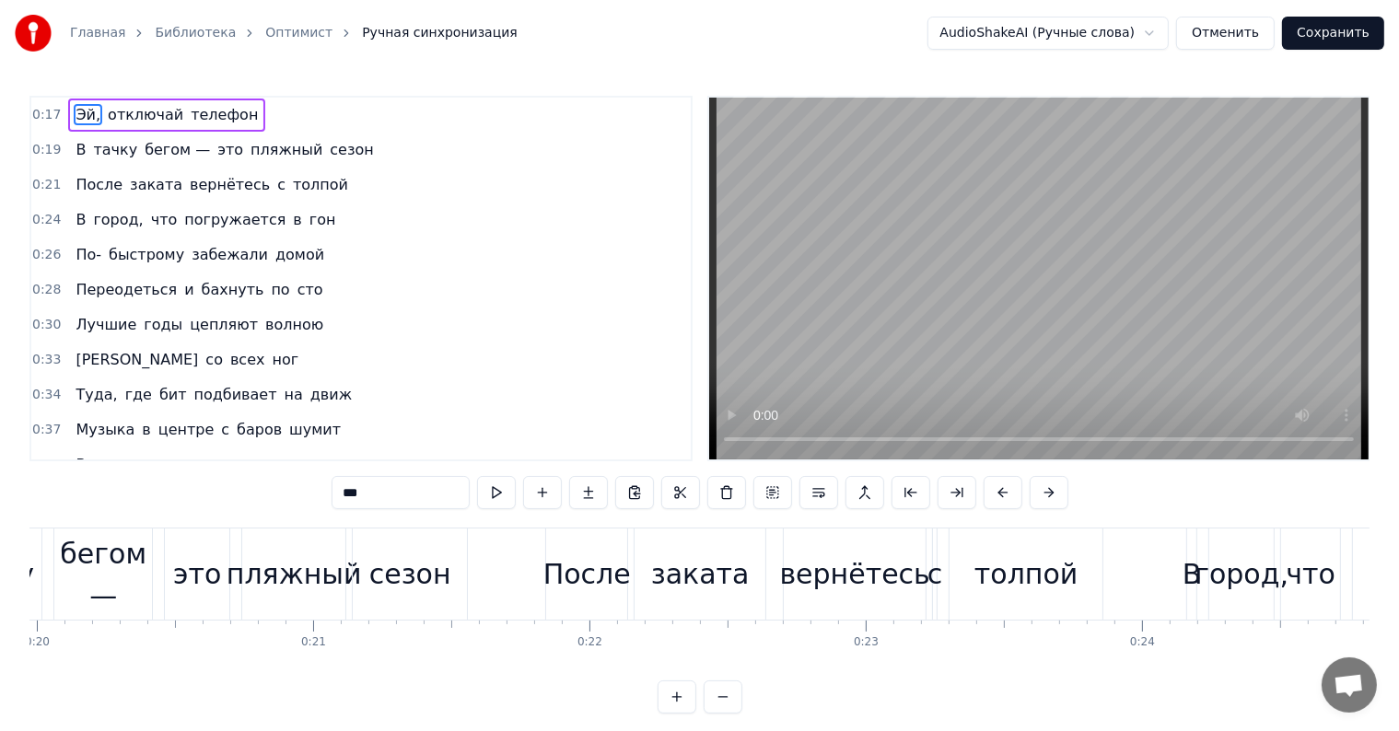
scroll to position [0, 4838]
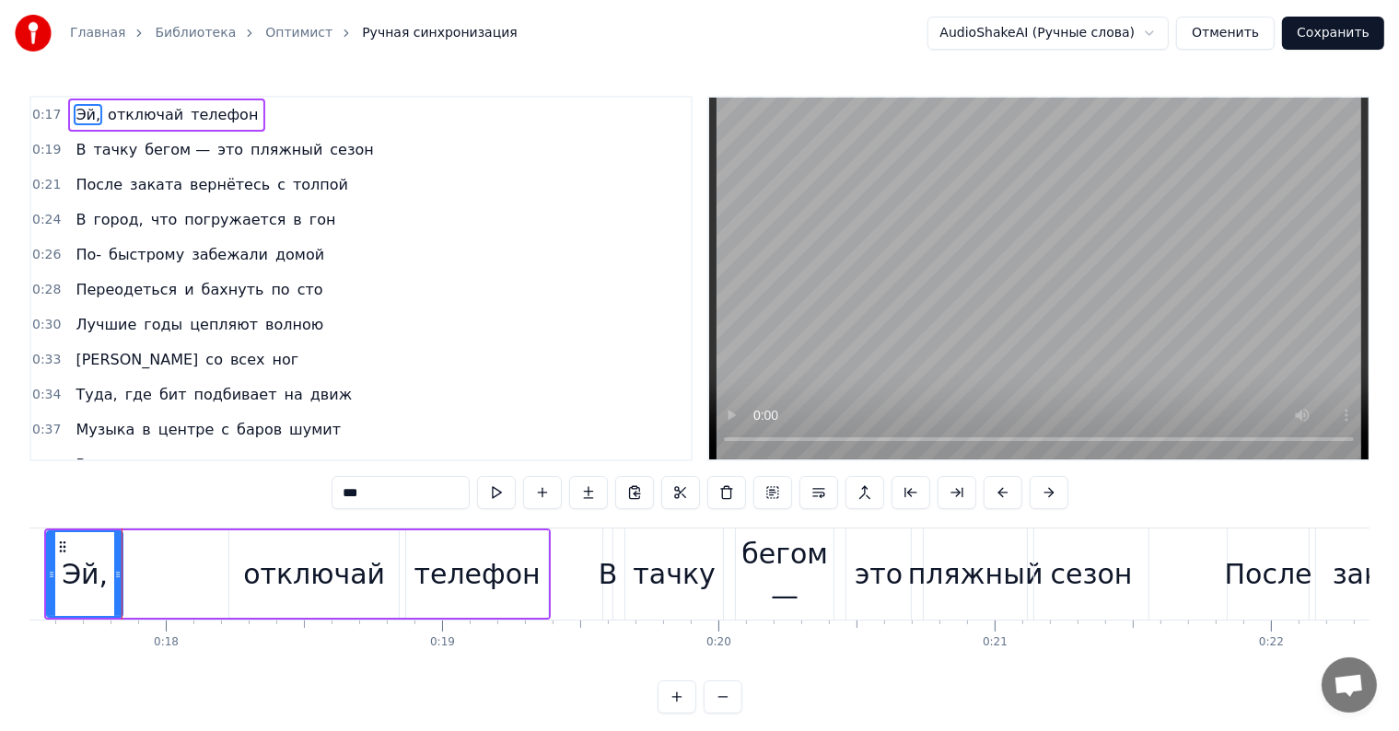
click at [1047, 572] on div "сезон" at bounding box center [1092, 574] width 114 height 91
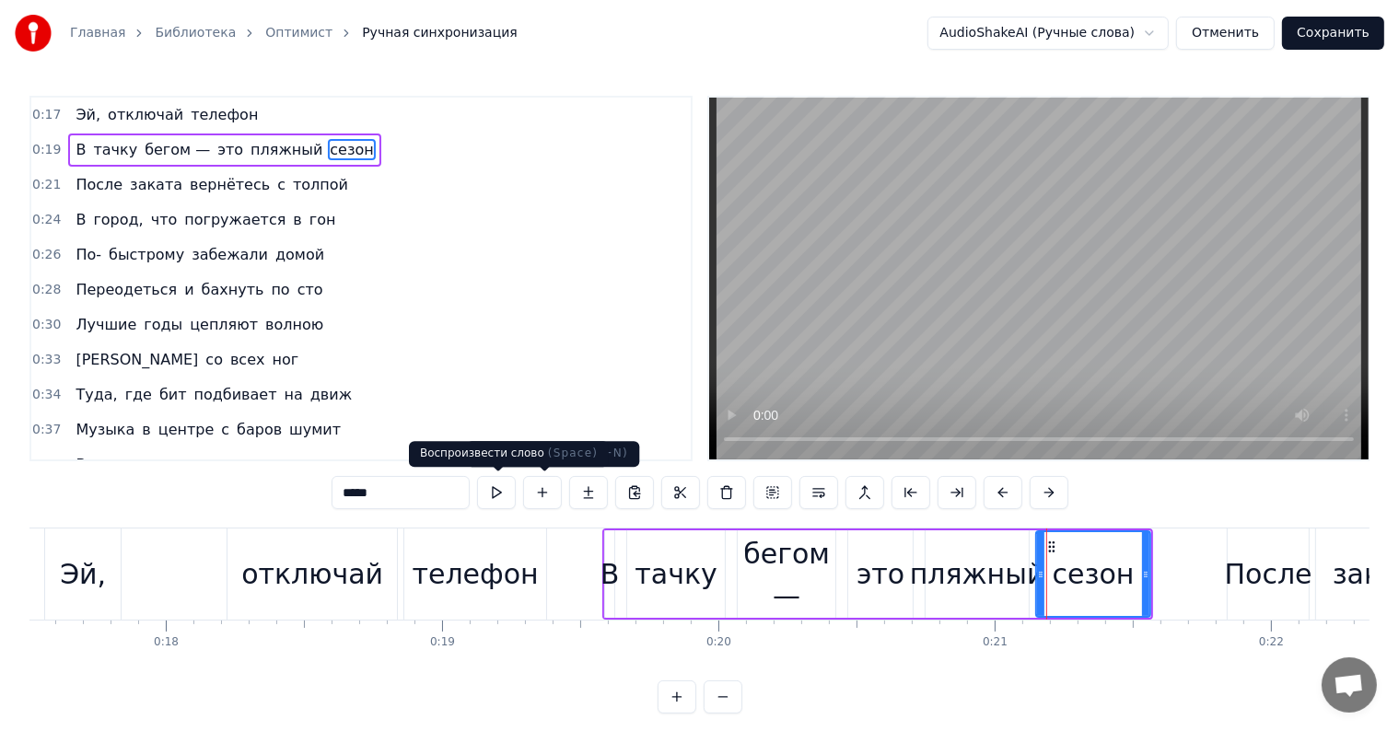
click at [492, 499] on button at bounding box center [496, 492] width 39 height 33
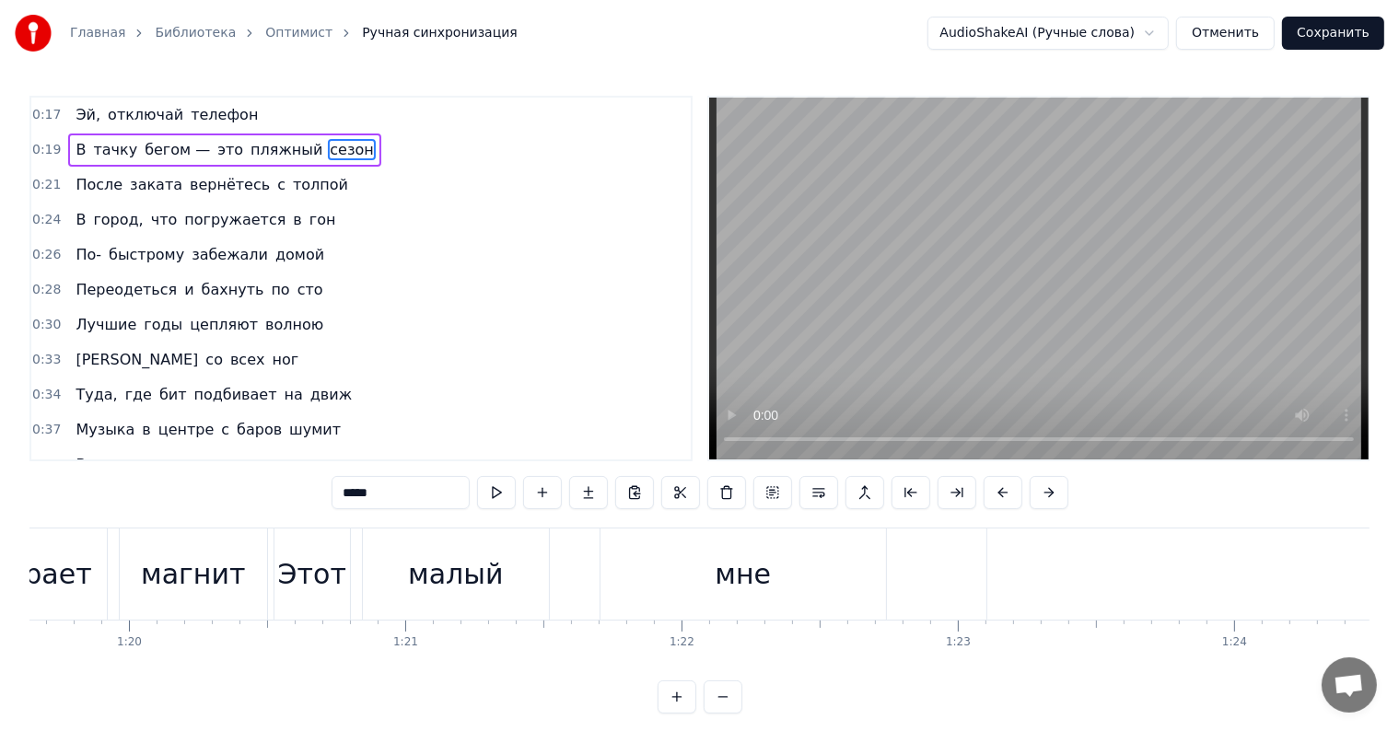
scroll to position [0, 21948]
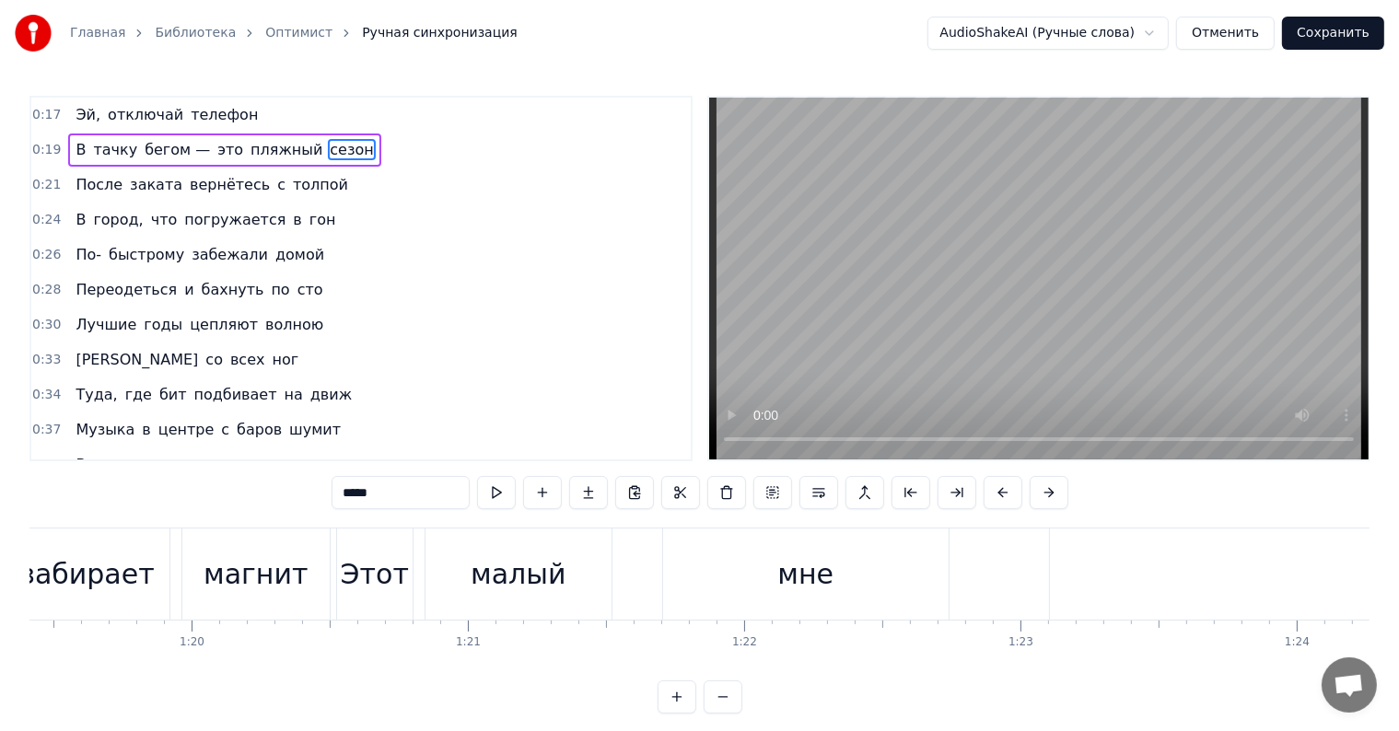
click at [543, 558] on div "малый" at bounding box center [518, 574] width 95 height 41
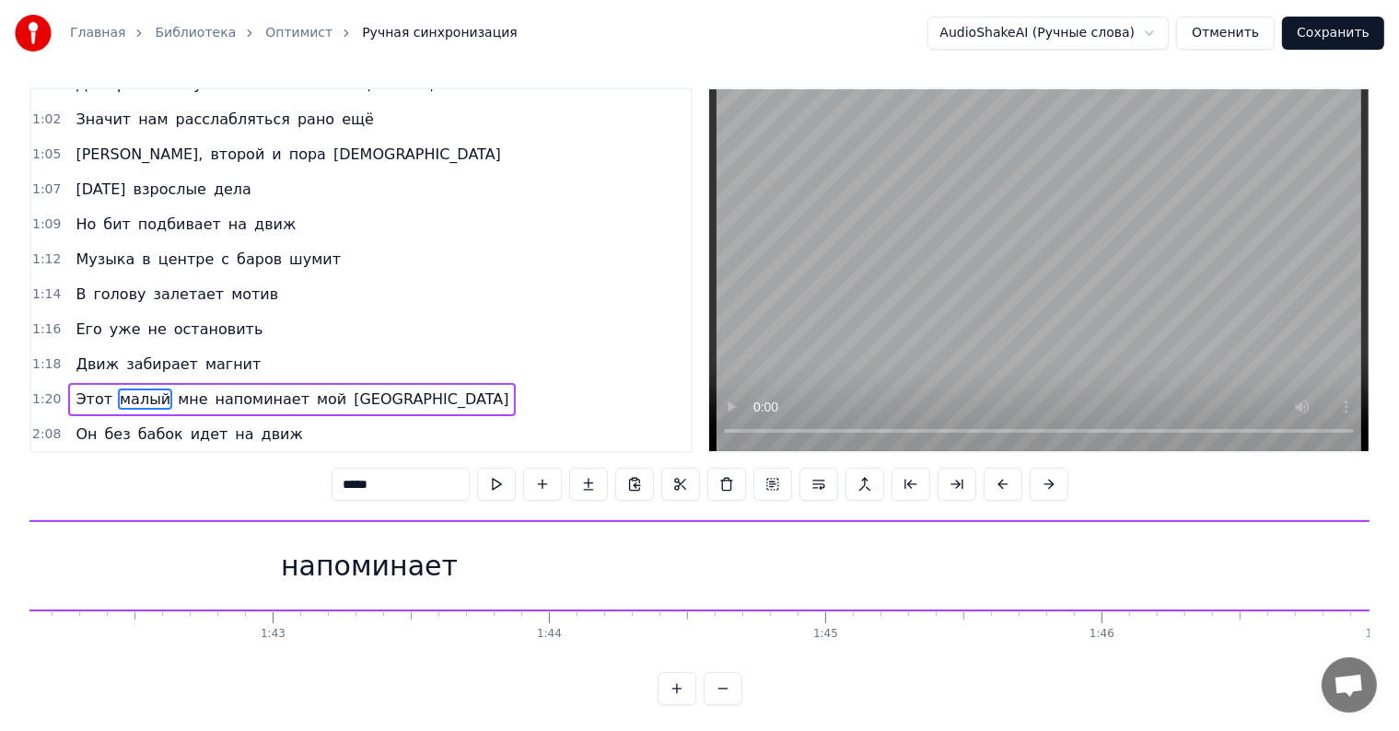
scroll to position [0, 27910]
click at [698, 576] on div "напоминает" at bounding box center [682, 565] width 177 height 41
type input "**********"
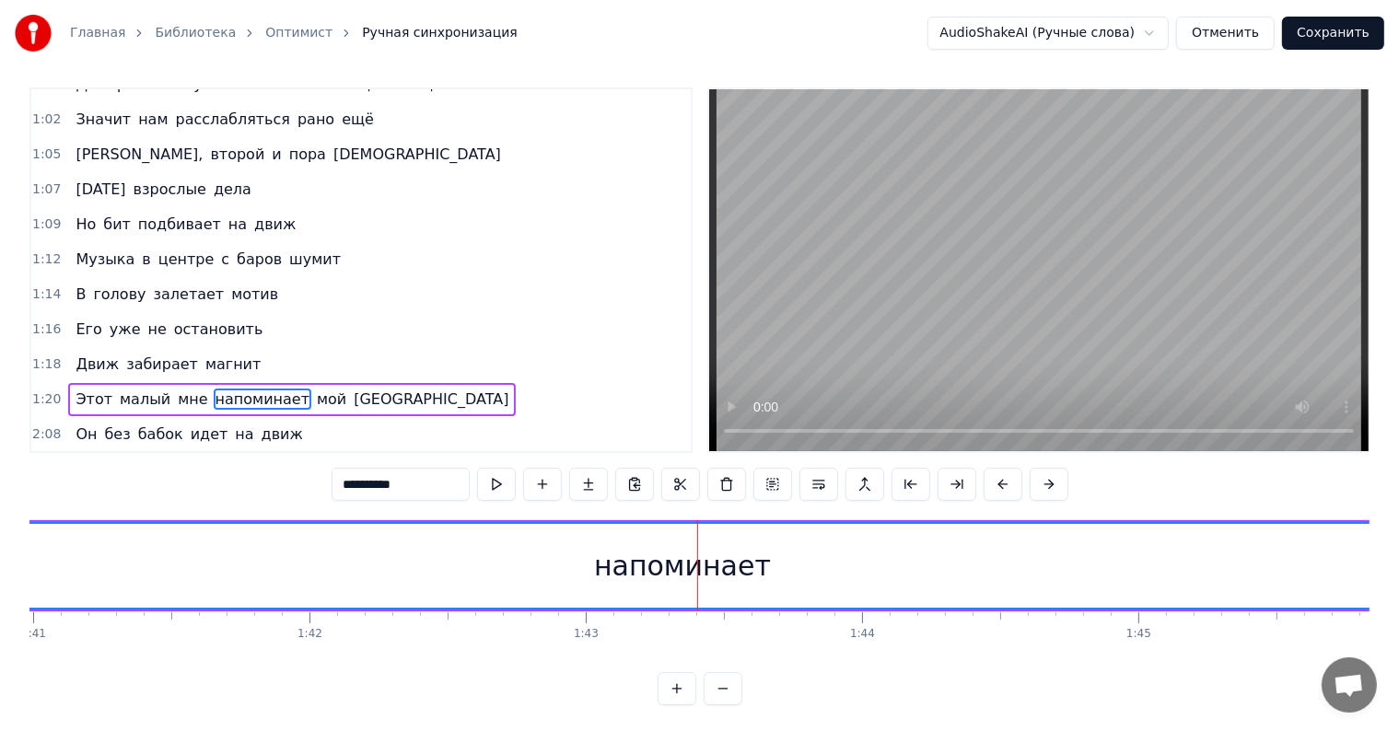
click at [708, 706] on button at bounding box center [723, 689] width 39 height 33
click at [710, 704] on button at bounding box center [723, 689] width 39 height 33
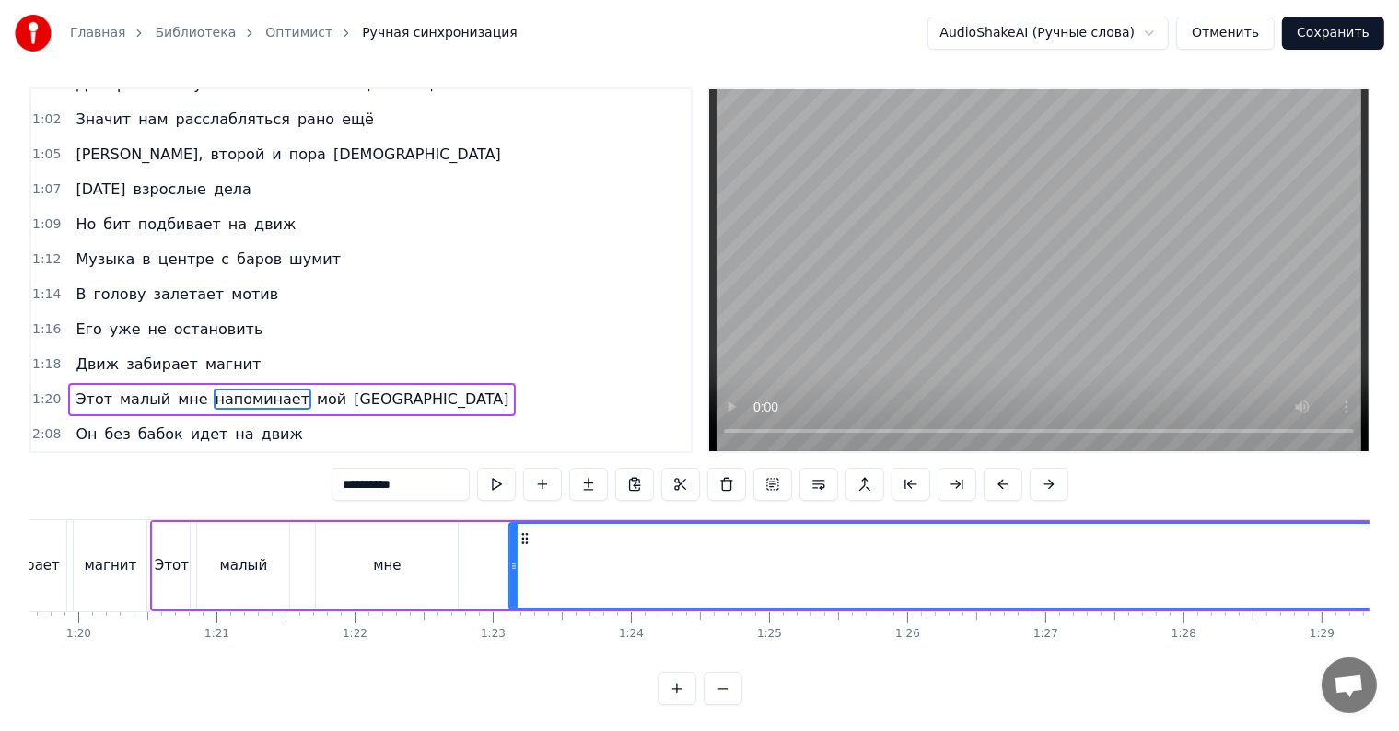
scroll to position [0, 10989]
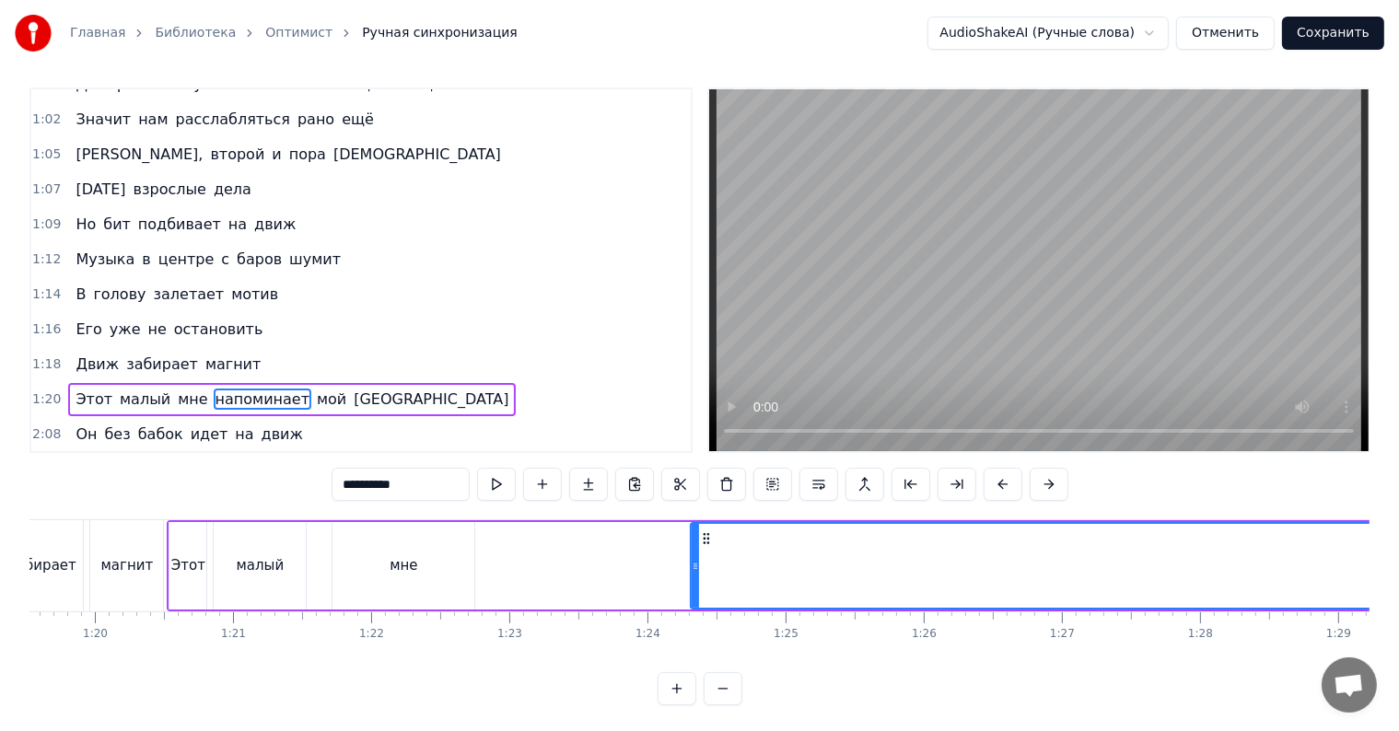
drag, startPoint x: 532, startPoint y: 557, endPoint x: 838, endPoint y: 567, distance: 306.9
click at [699, 567] on icon at bounding box center [695, 566] width 7 height 15
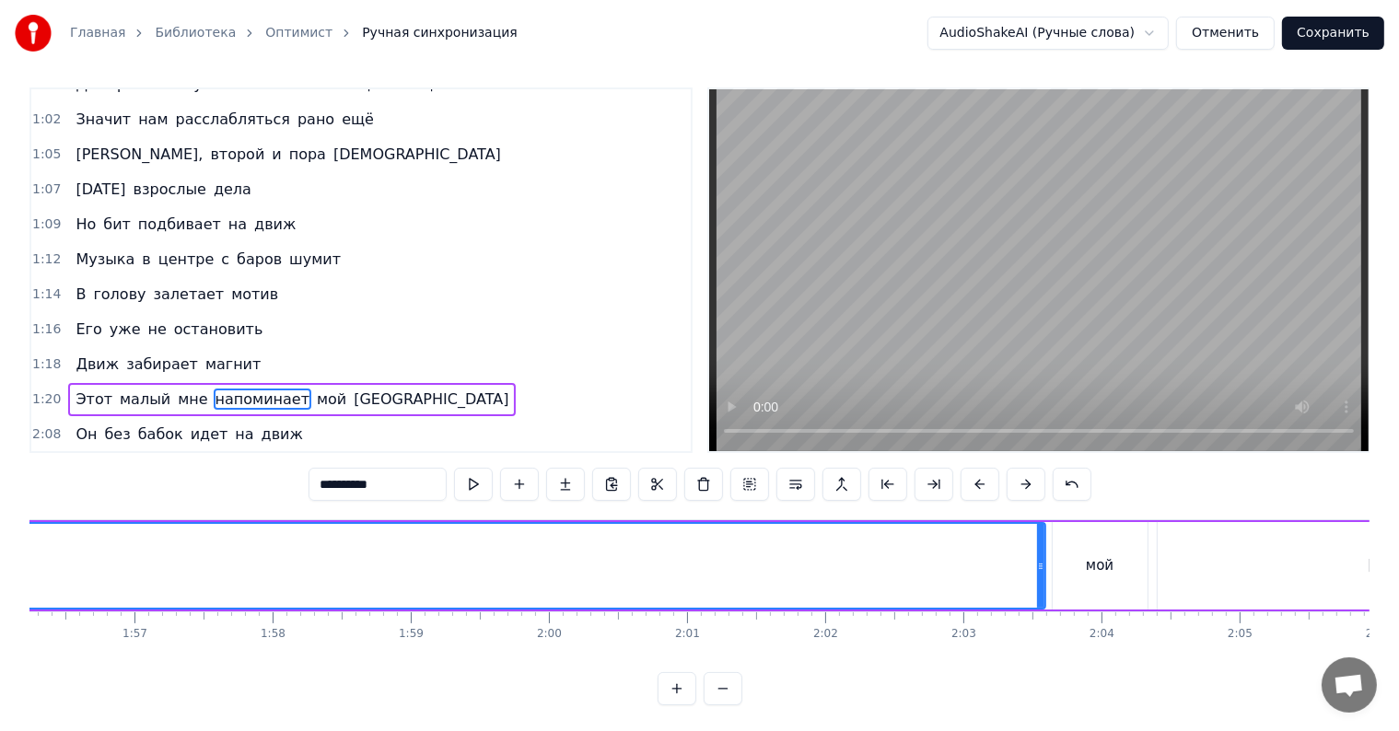
scroll to position [0, 16360]
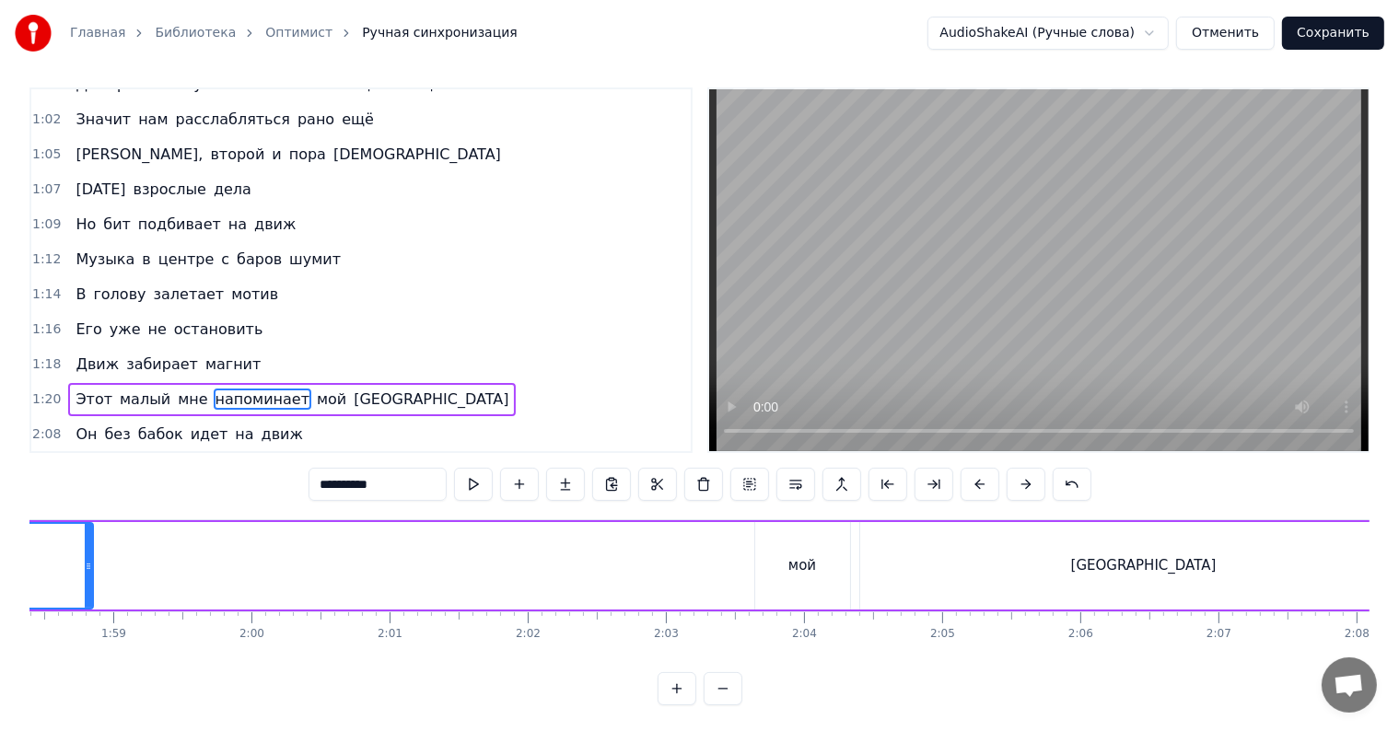
drag, startPoint x: 741, startPoint y: 577, endPoint x: 85, endPoint y: 556, distance: 656.3
click at [85, 556] on div at bounding box center [88, 566] width 7 height 84
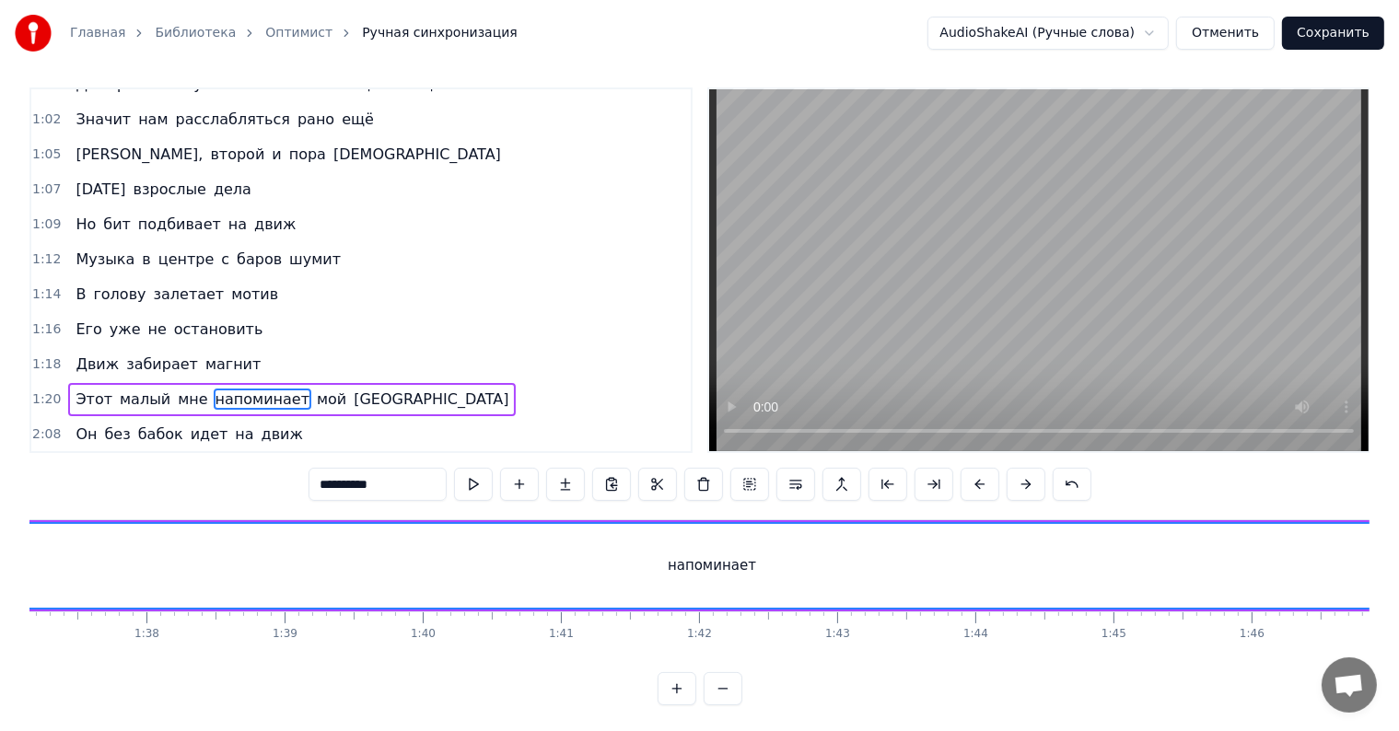
click at [717, 706] on button at bounding box center [723, 689] width 39 height 33
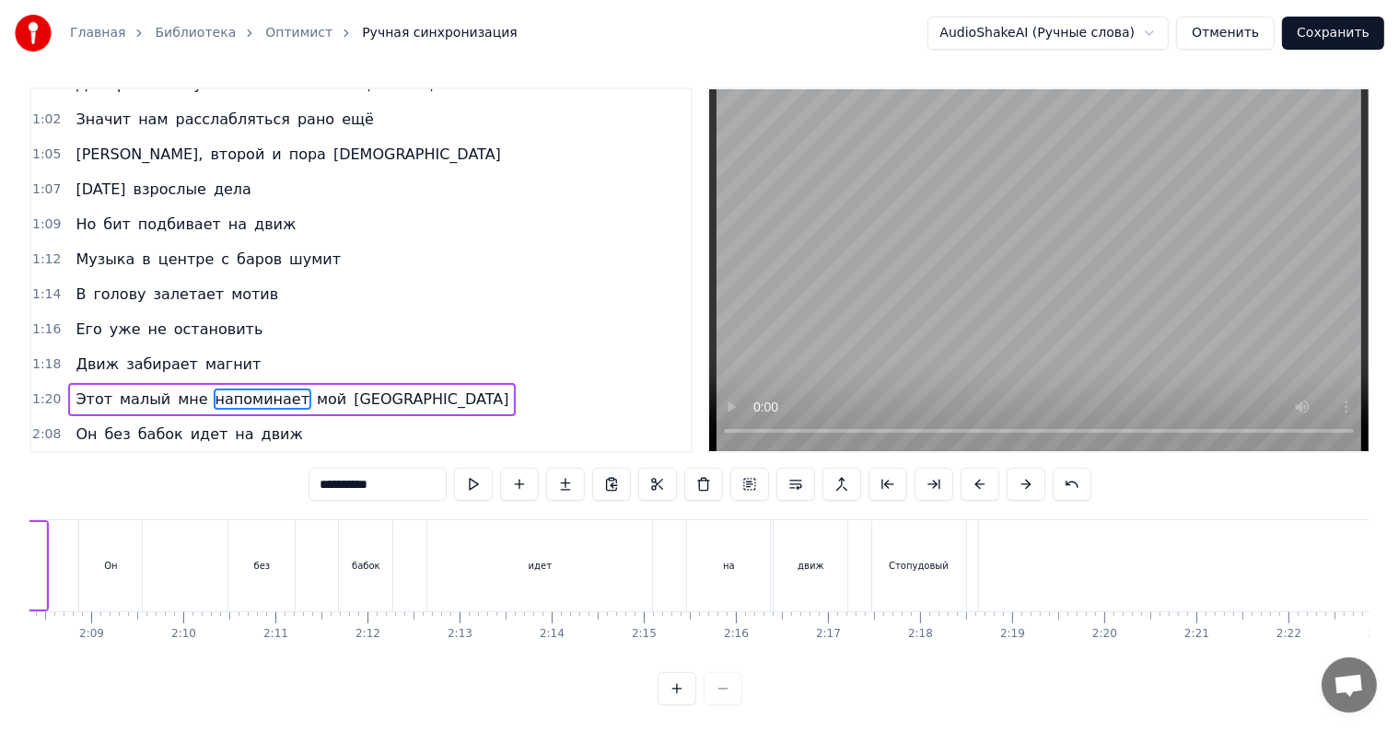
click at [719, 706] on div at bounding box center [700, 689] width 85 height 33
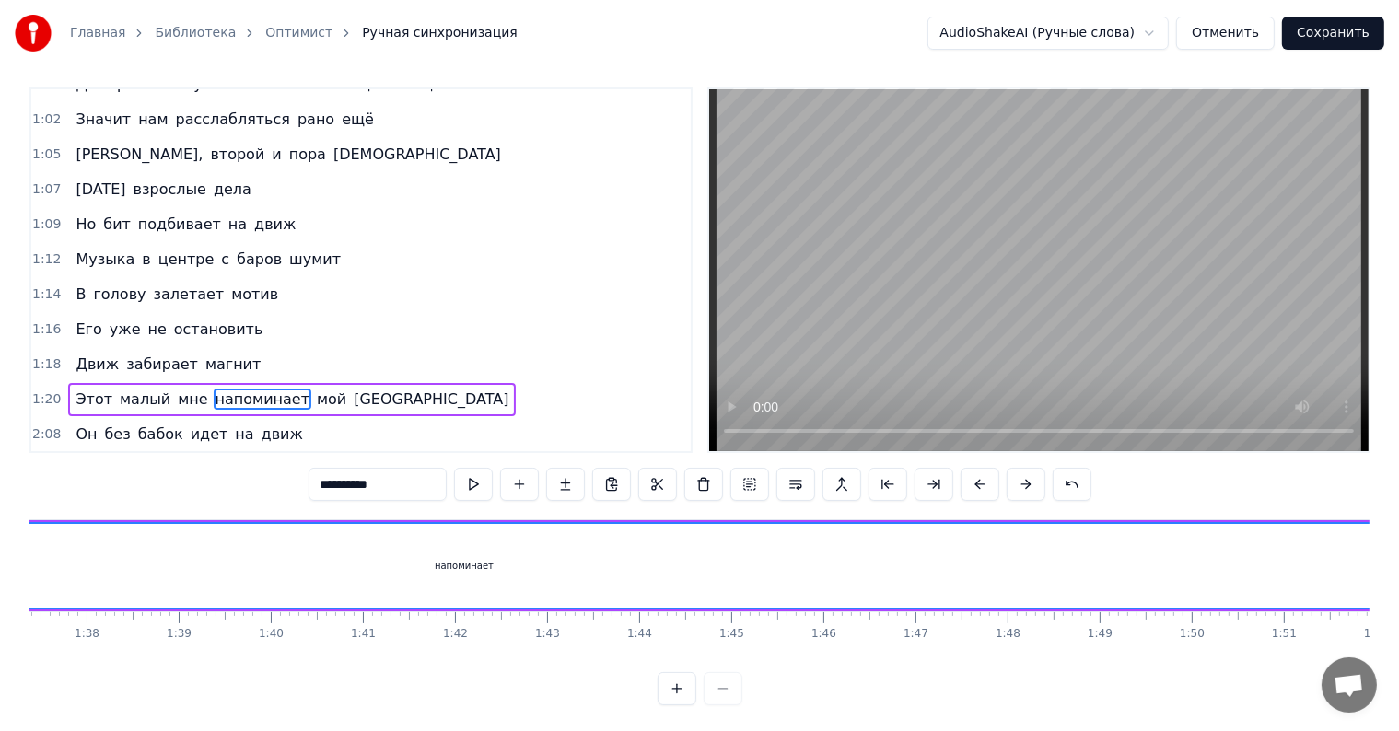
scroll to position [0, 9054]
click at [1225, 40] on button "Отменить" at bounding box center [1225, 33] width 99 height 33
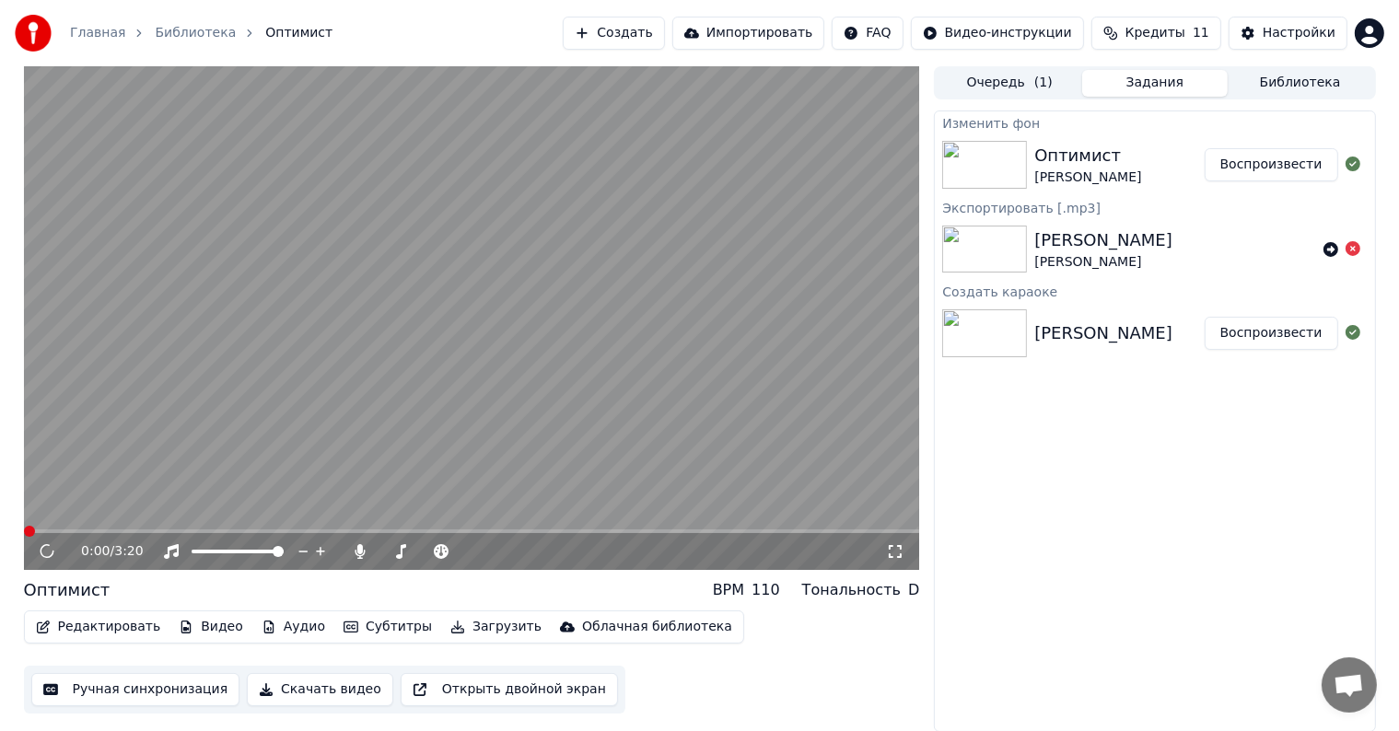
click at [114, 624] on button "Редактировать" at bounding box center [99, 627] width 140 height 26
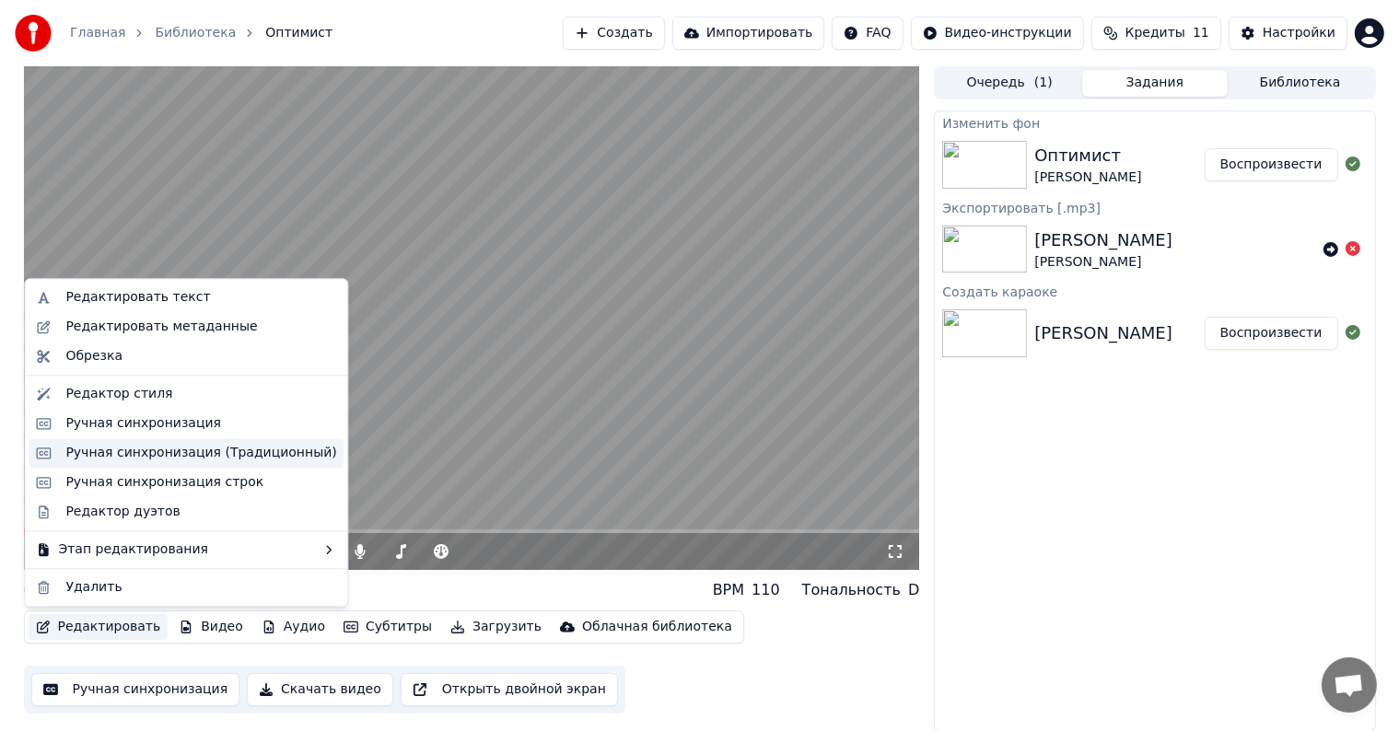
click at [181, 447] on div "Ручная синхронизация (Традиционный)" at bounding box center [200, 453] width 271 height 18
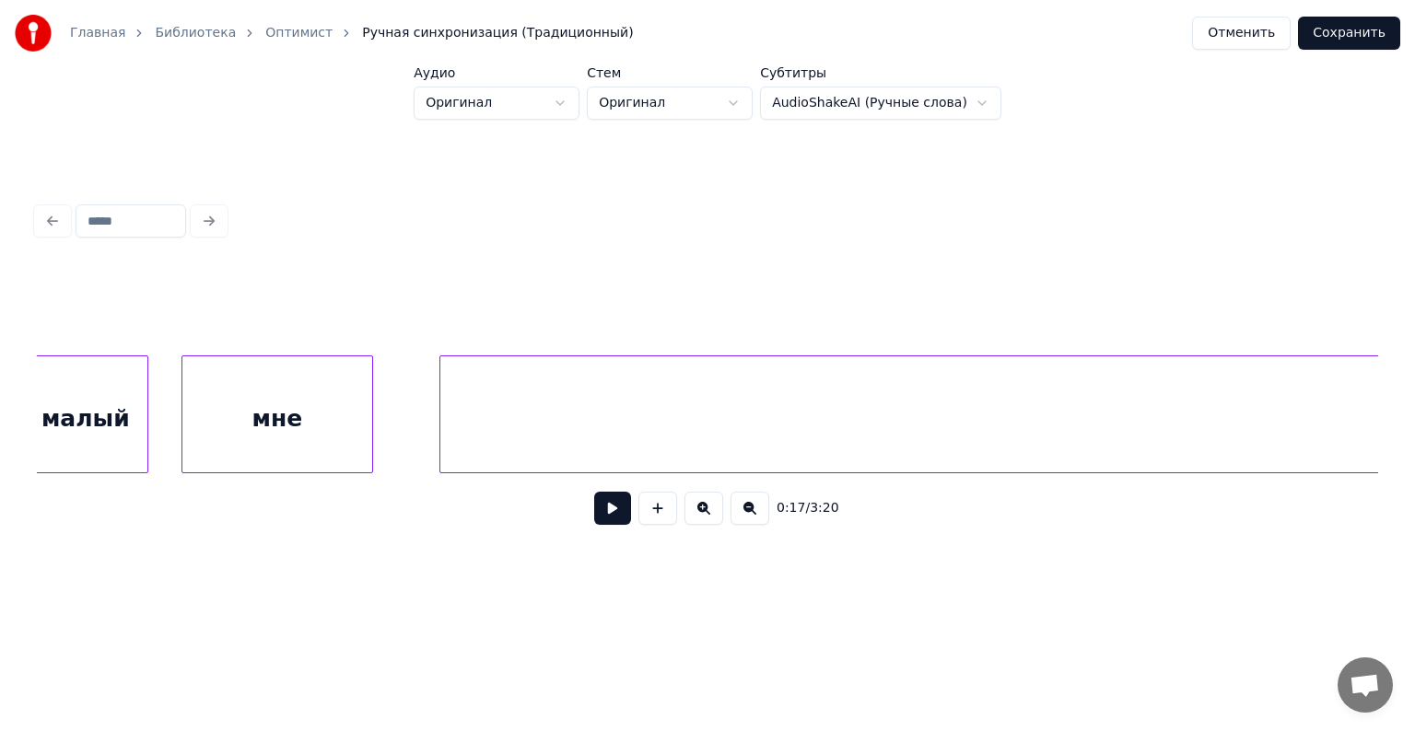
scroll to position [0, 15013]
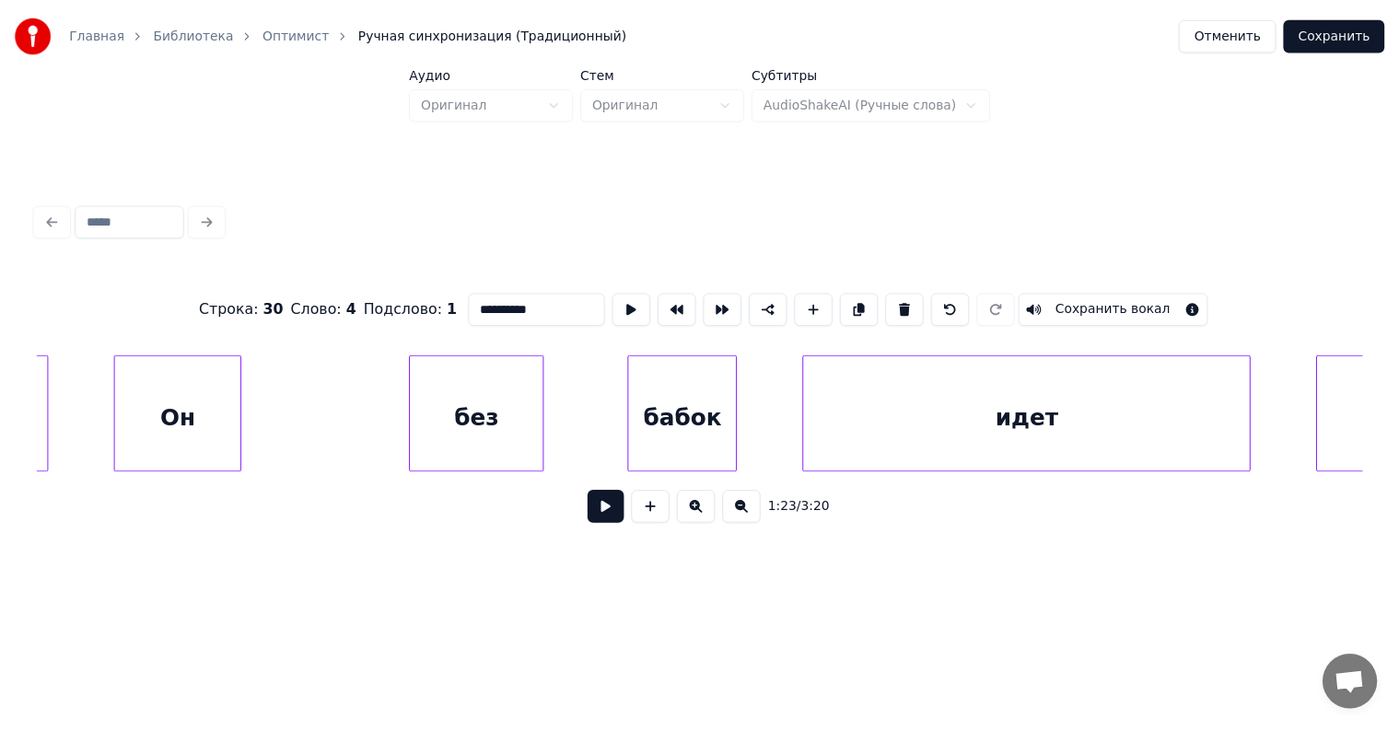
scroll to position [0, 23810]
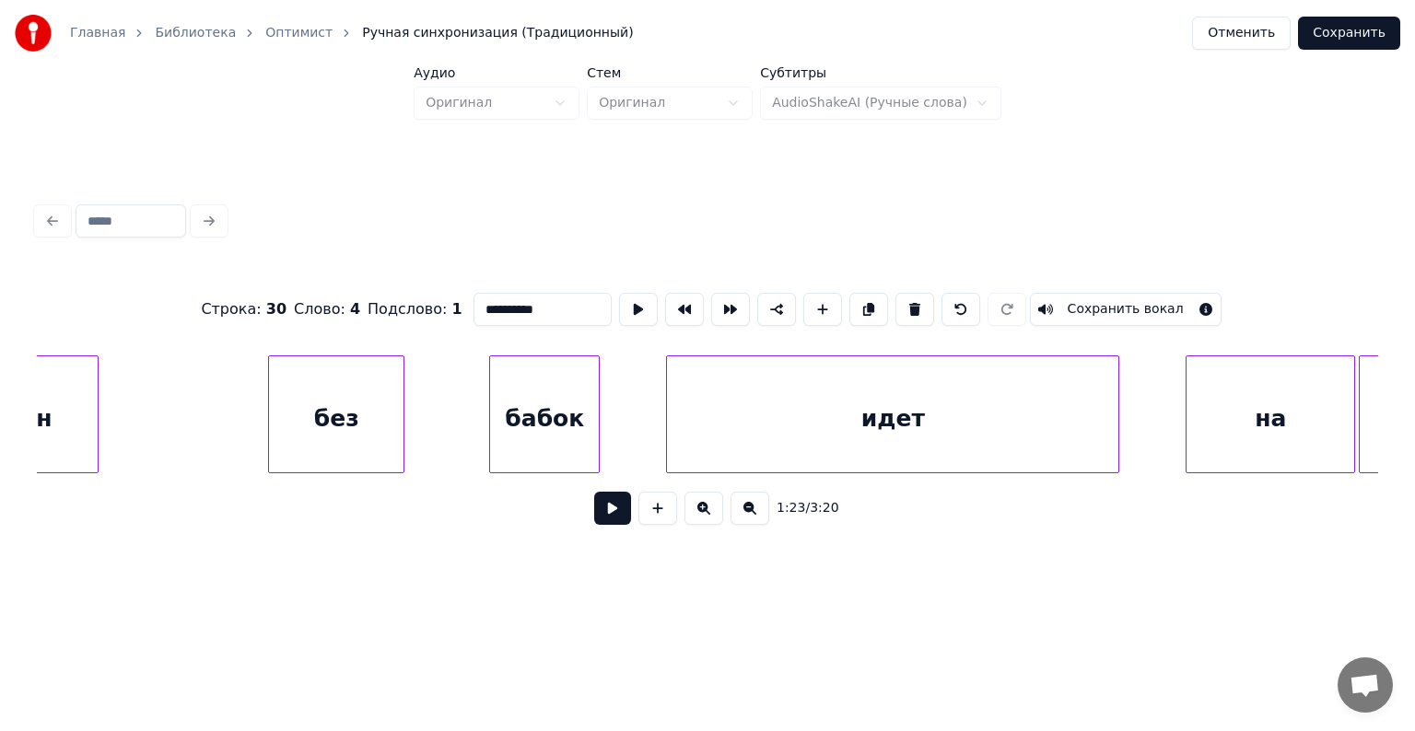
click at [1246, 23] on button "Отменить" at bounding box center [1241, 33] width 99 height 33
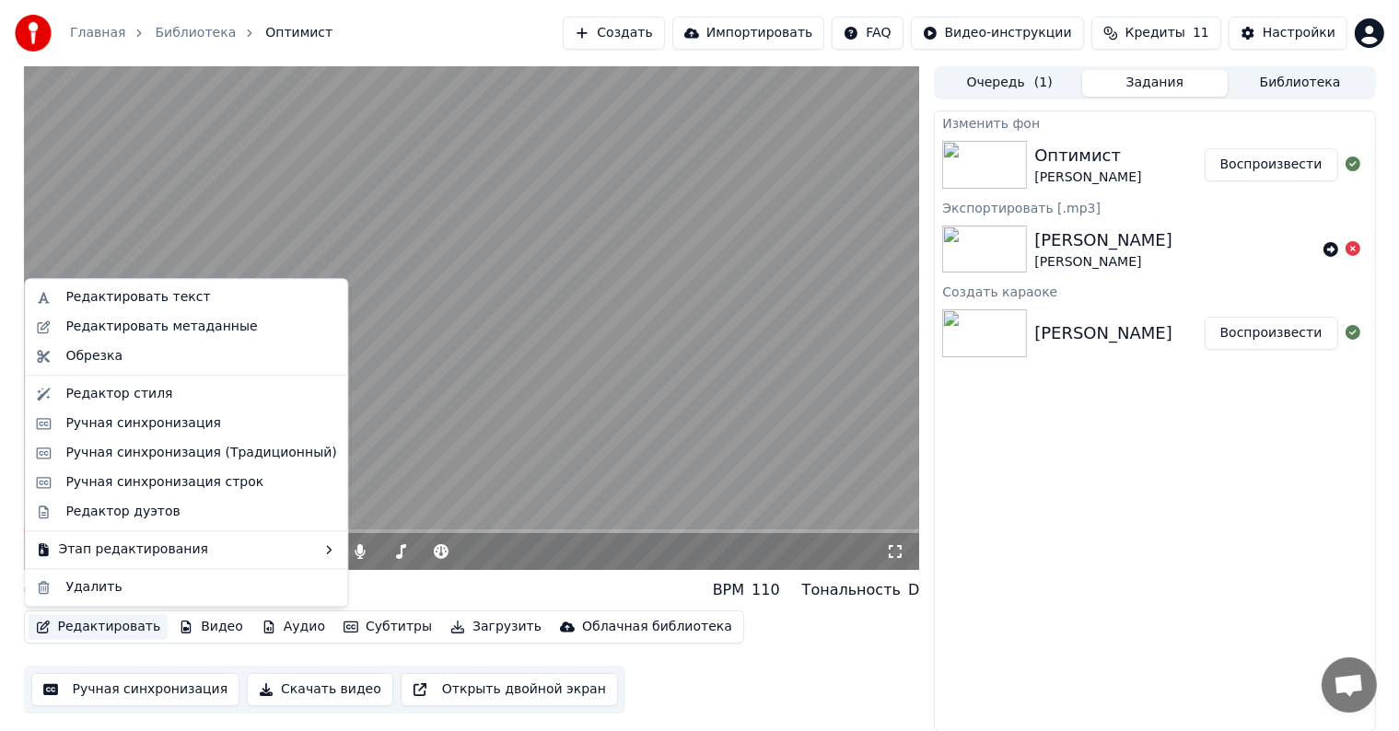
click at [77, 628] on button "Редактировать" at bounding box center [99, 627] width 140 height 26
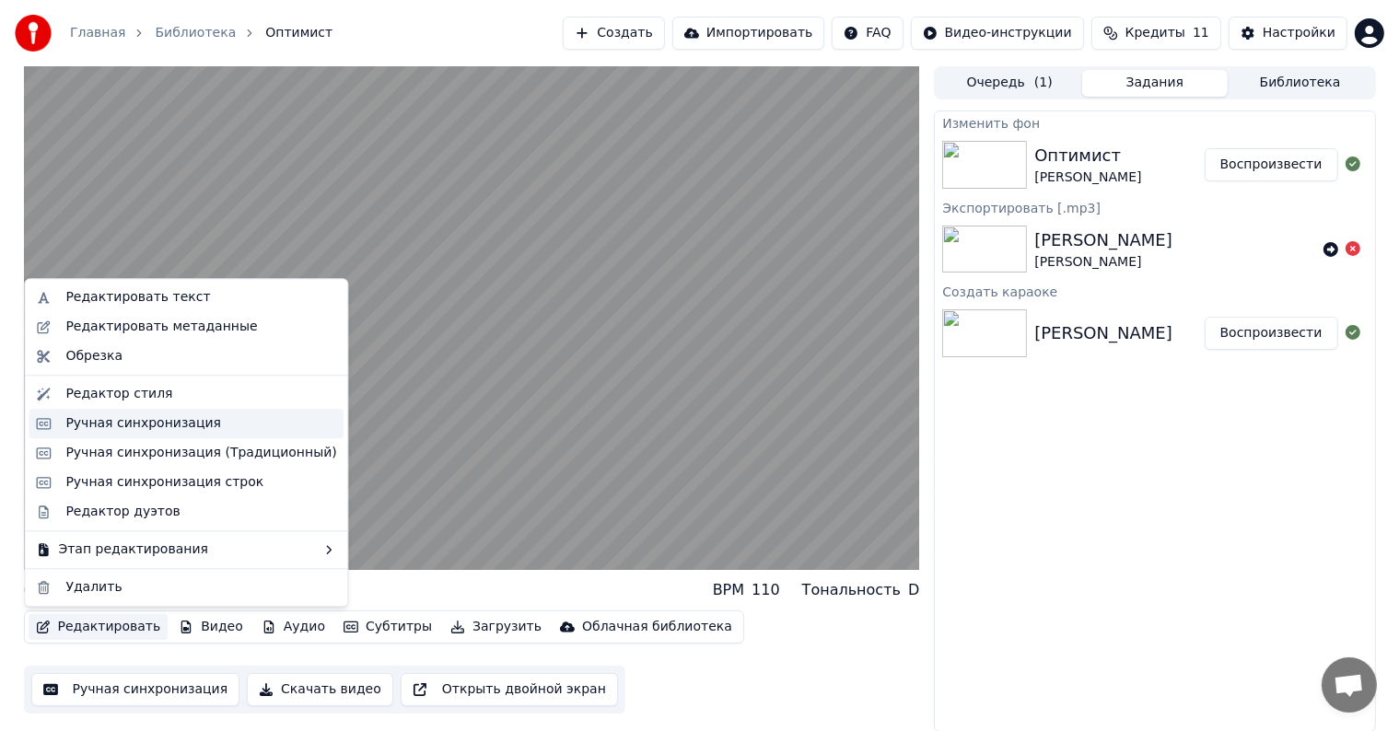
click at [146, 434] on div "Ручная синхронизация" at bounding box center [186, 423] width 315 height 29
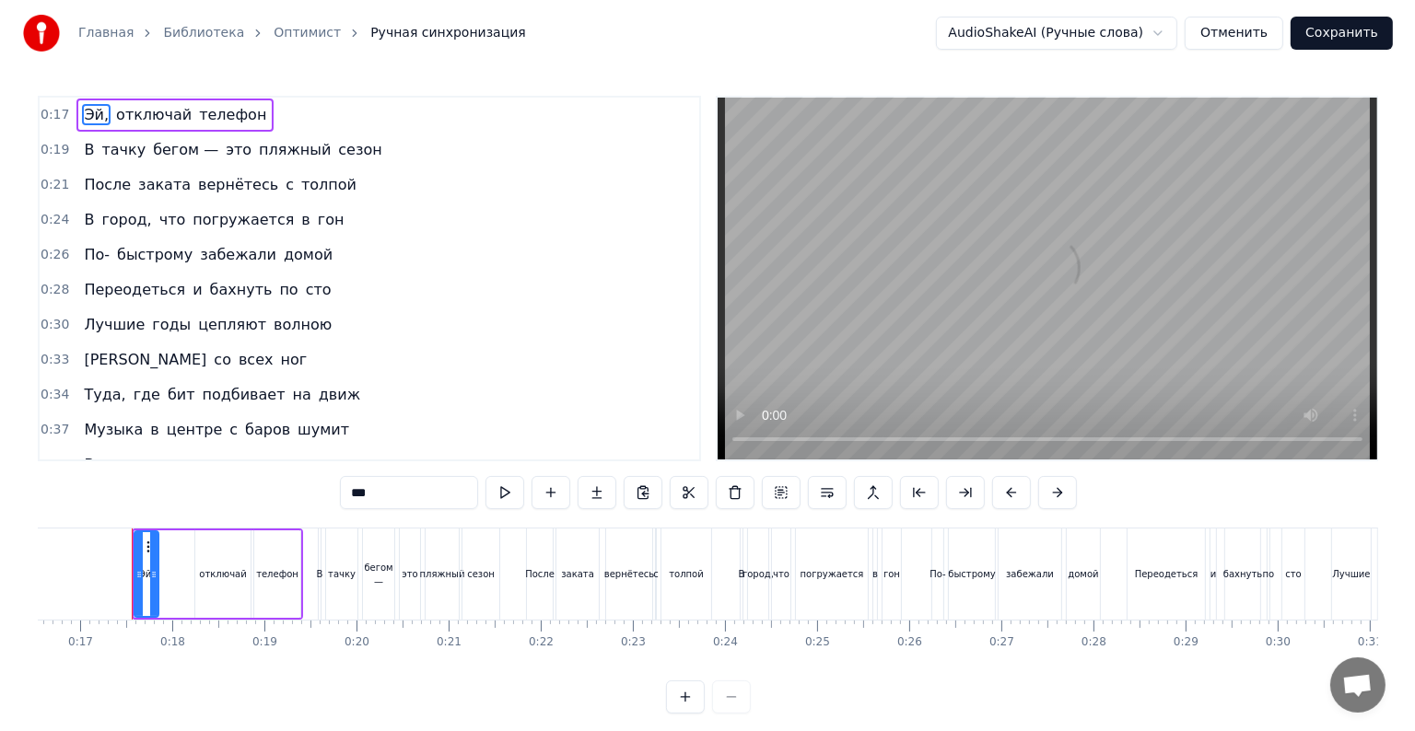
scroll to position [0, 1526]
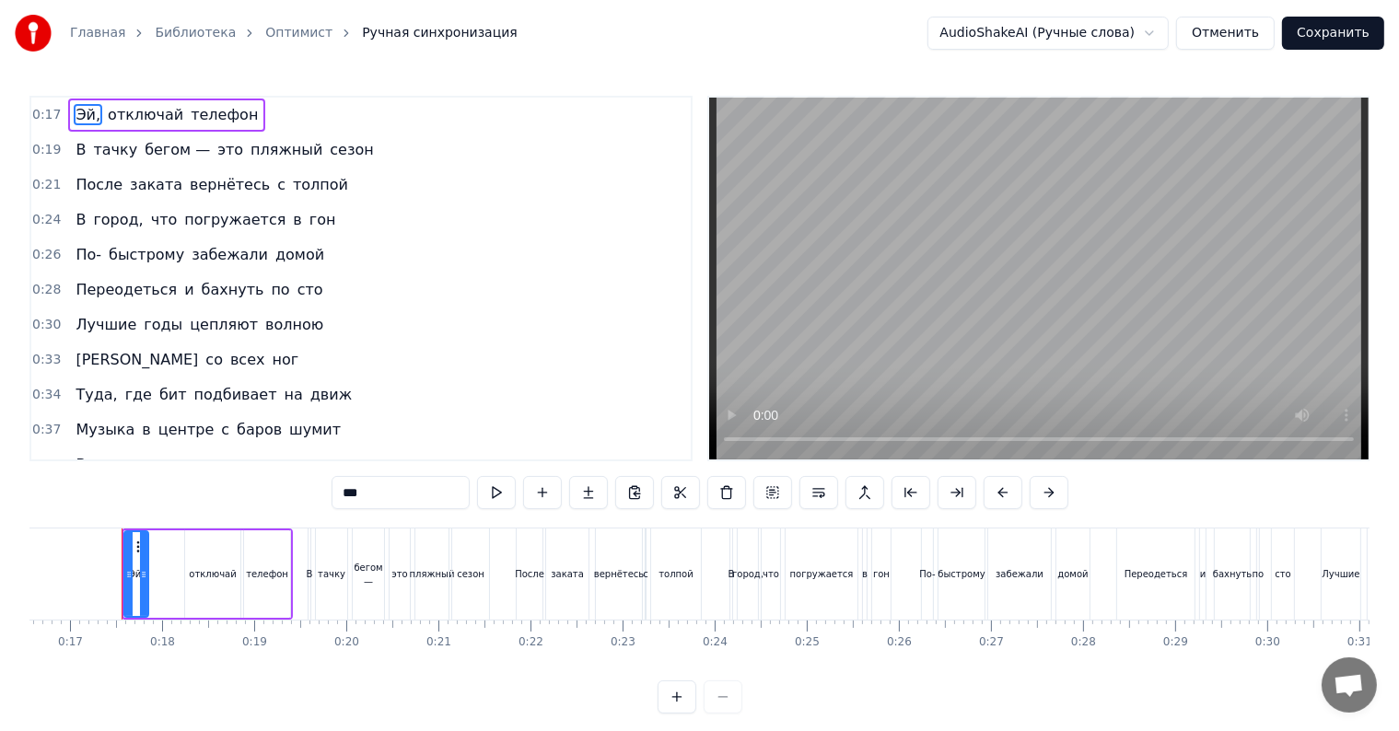
click at [1216, 29] on button "Отменить" at bounding box center [1225, 33] width 99 height 33
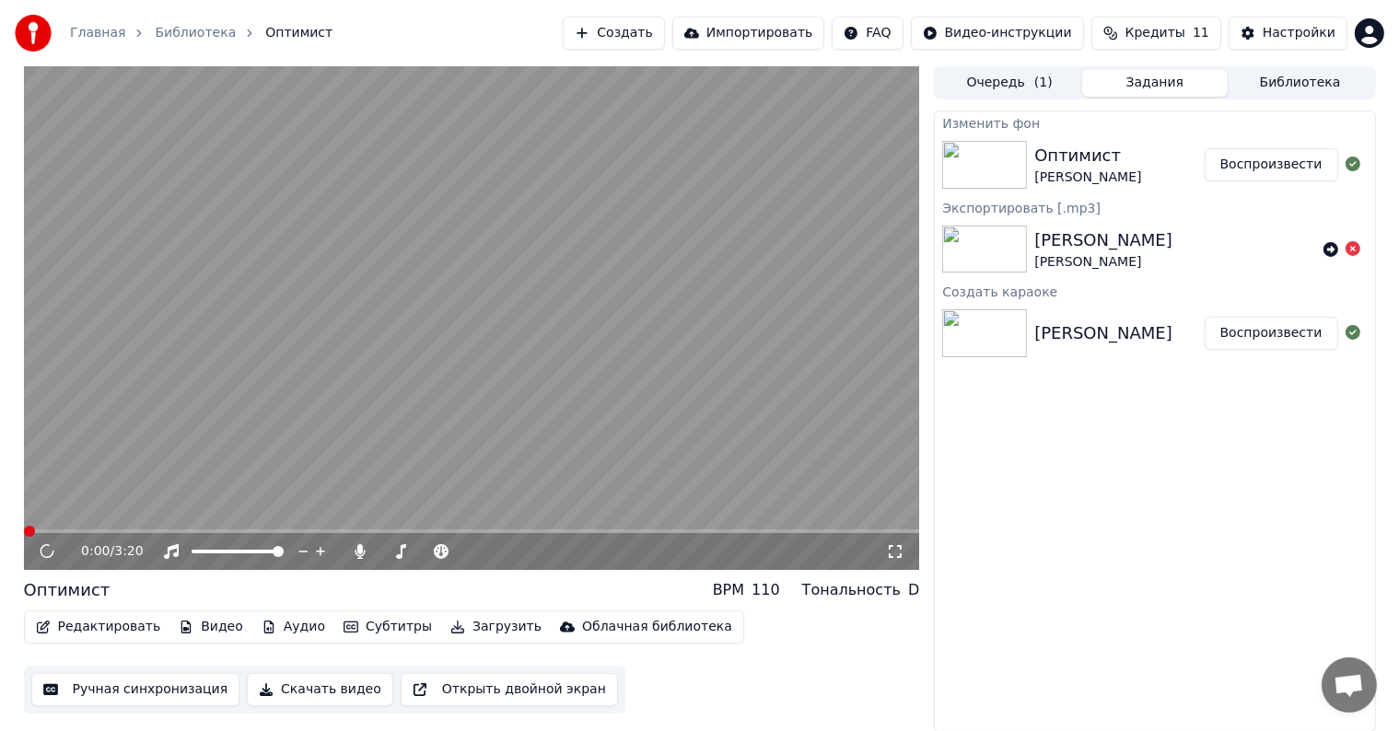
click at [129, 619] on button "Редактировать" at bounding box center [99, 627] width 140 height 26
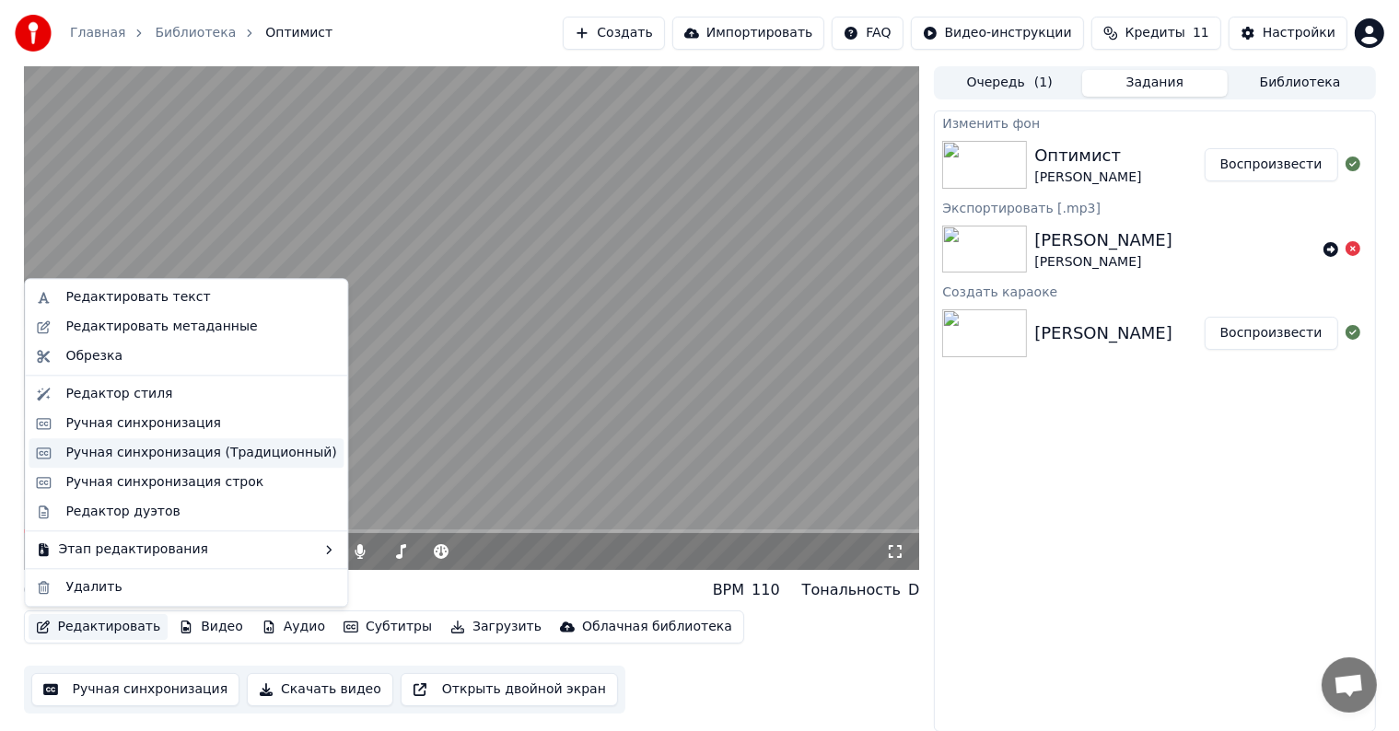
click at [181, 453] on div "Ручная синхронизация (Традиционный)" at bounding box center [200, 453] width 271 height 18
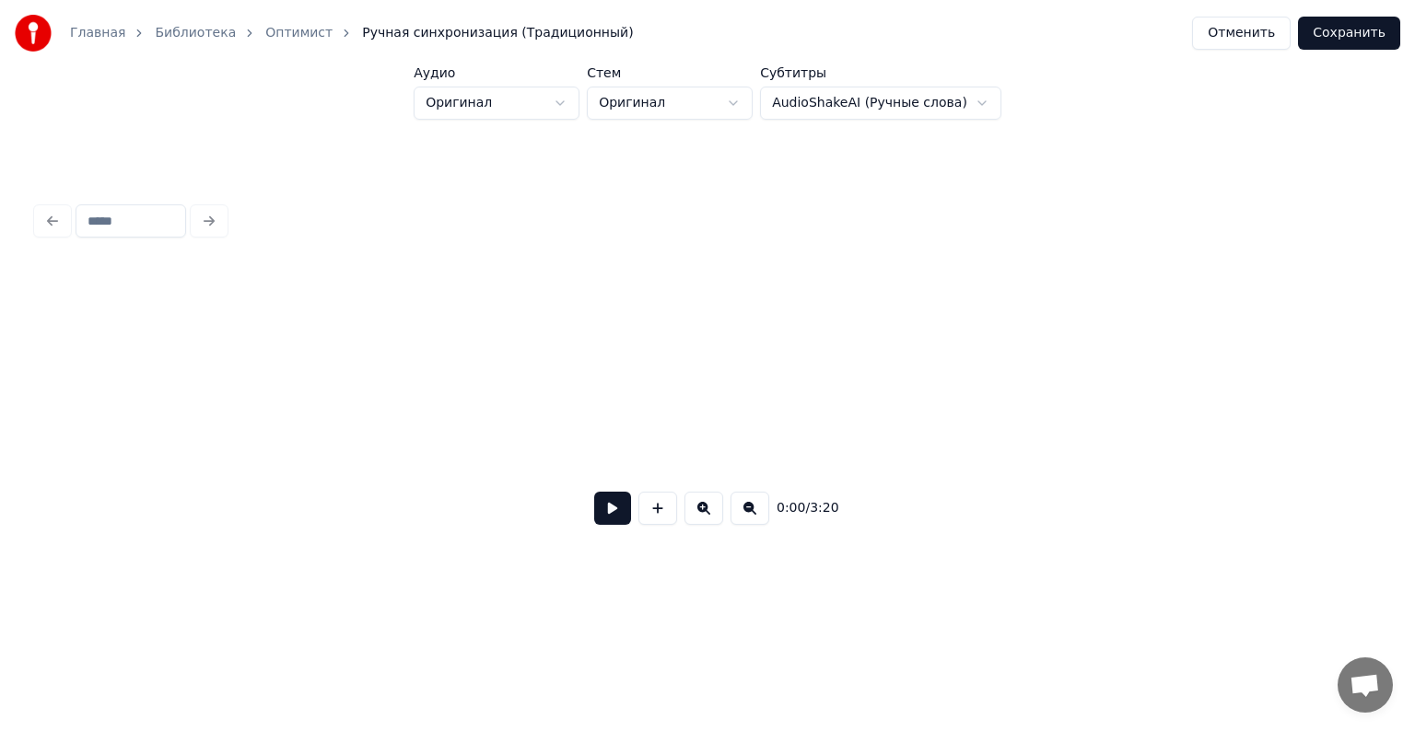
scroll to position [0, 3235]
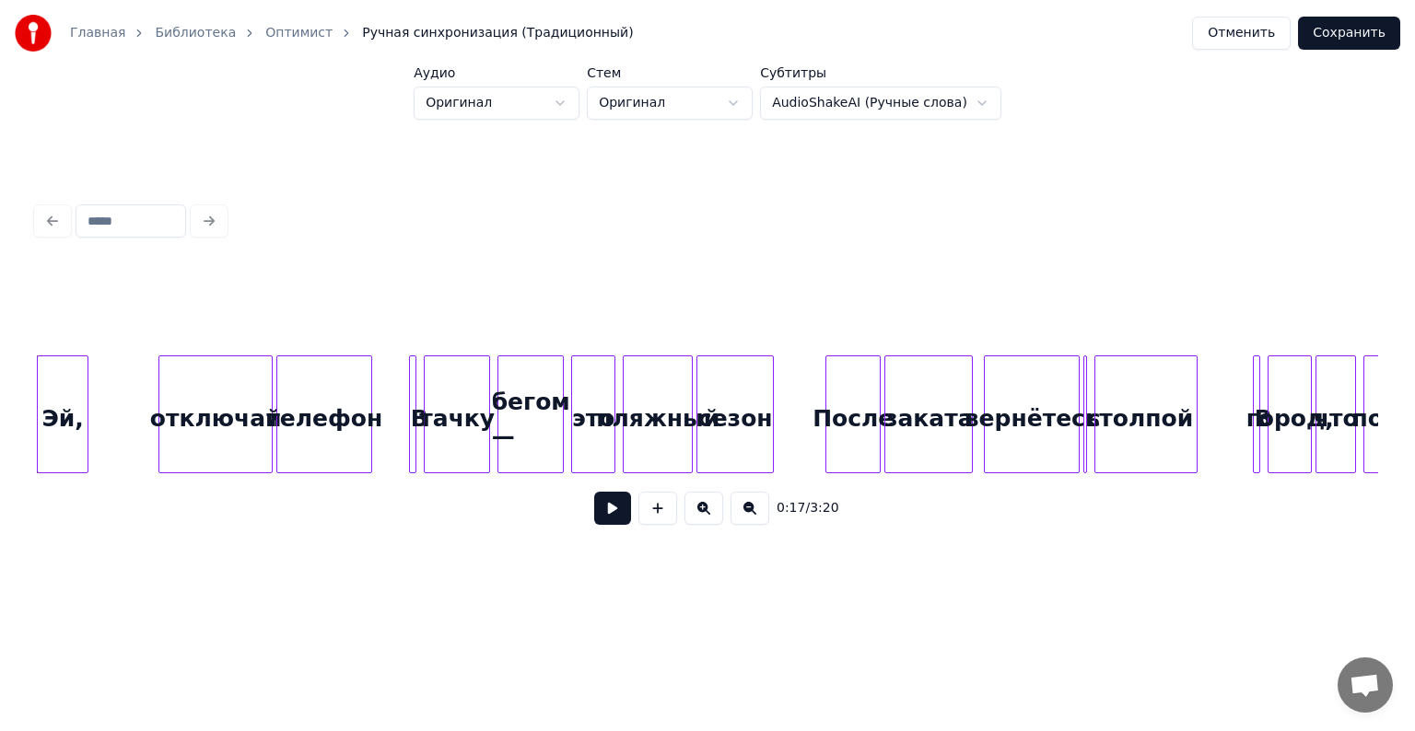
click at [1209, 34] on button "Отменить" at bounding box center [1241, 33] width 99 height 33
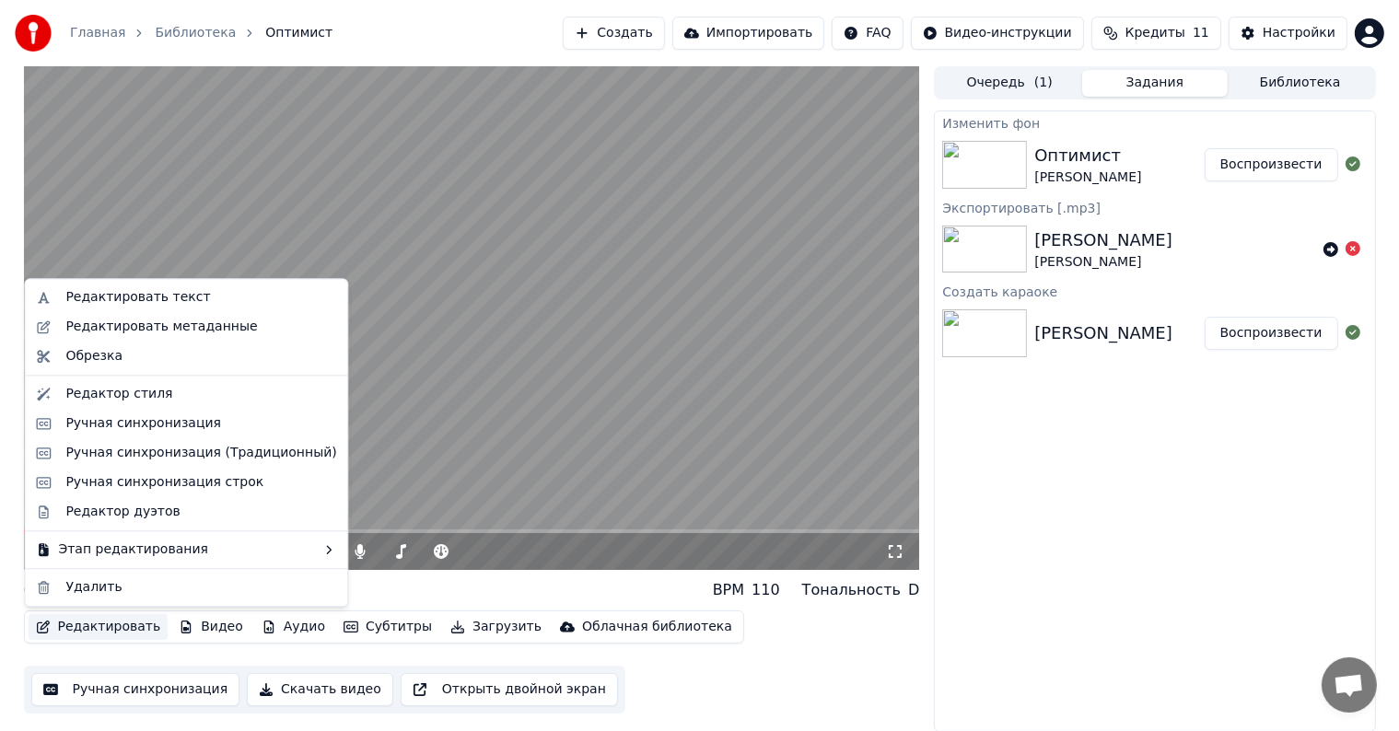
click at [92, 625] on button "Редактировать" at bounding box center [99, 627] width 140 height 26
click at [158, 490] on div "Ручная синхронизация строк" at bounding box center [164, 483] width 198 height 18
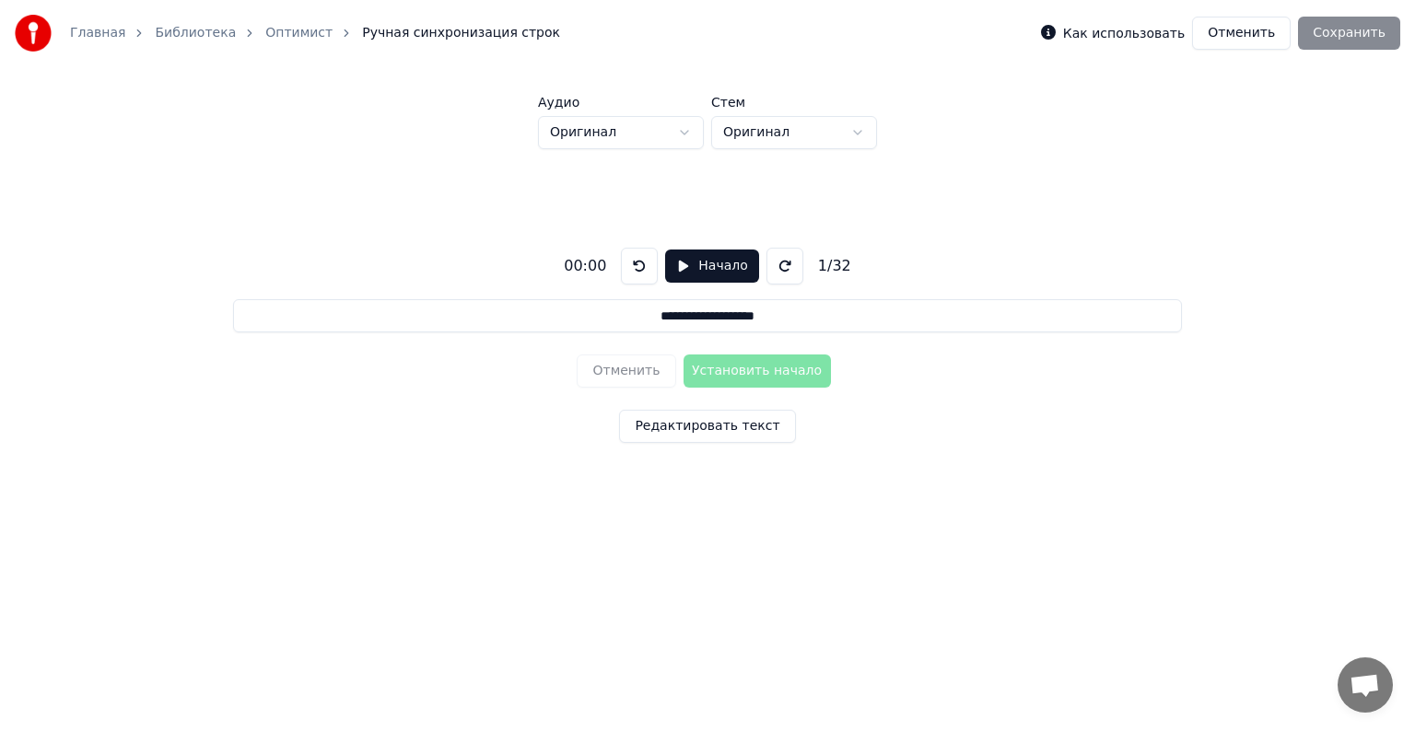
click at [678, 271] on button "Начало" at bounding box center [711, 266] width 93 height 33
click at [661, 317] on input "**********" at bounding box center [707, 315] width 949 height 33
click at [778, 267] on button at bounding box center [780, 266] width 37 height 37
click at [778, 268] on button at bounding box center [780, 266] width 37 height 37
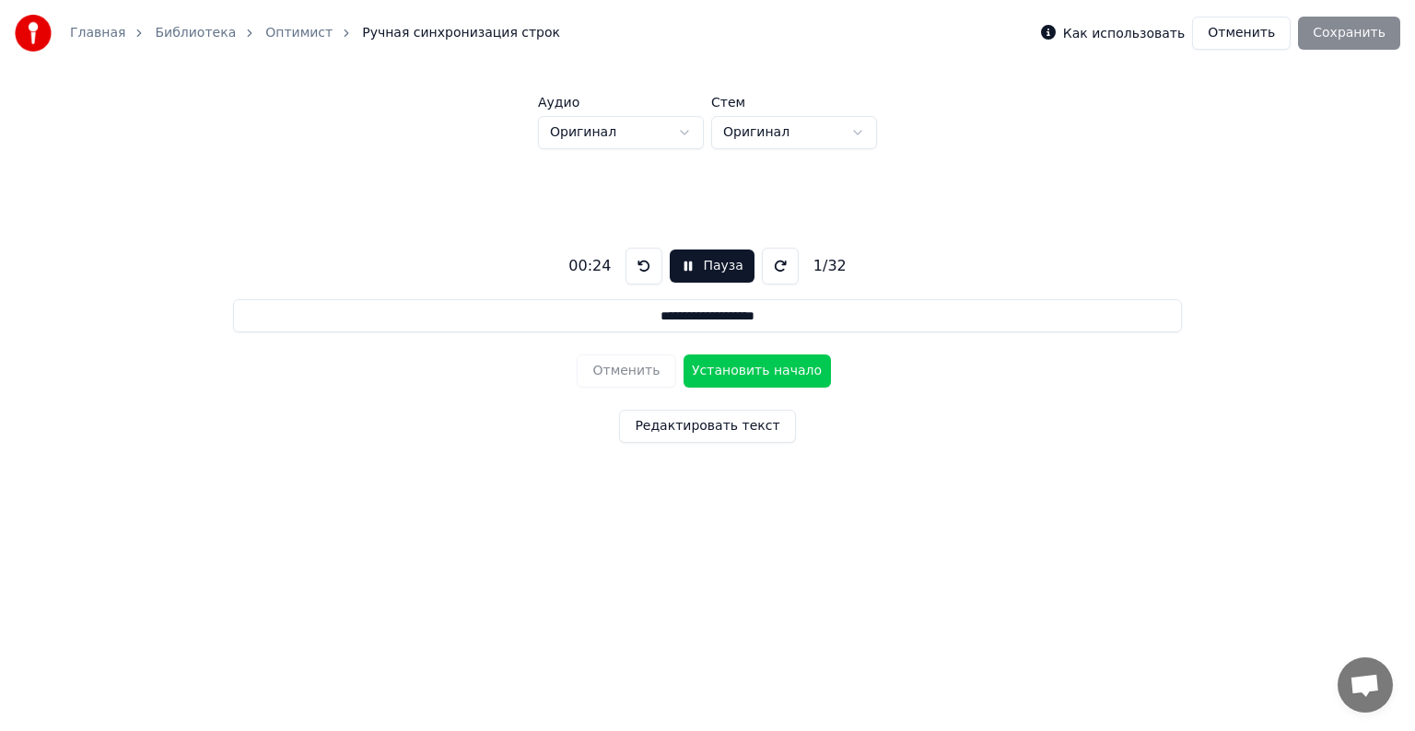
click at [638, 271] on button at bounding box center [644, 266] width 37 height 37
click at [682, 417] on button "Редактировать текст" at bounding box center [707, 426] width 176 height 33
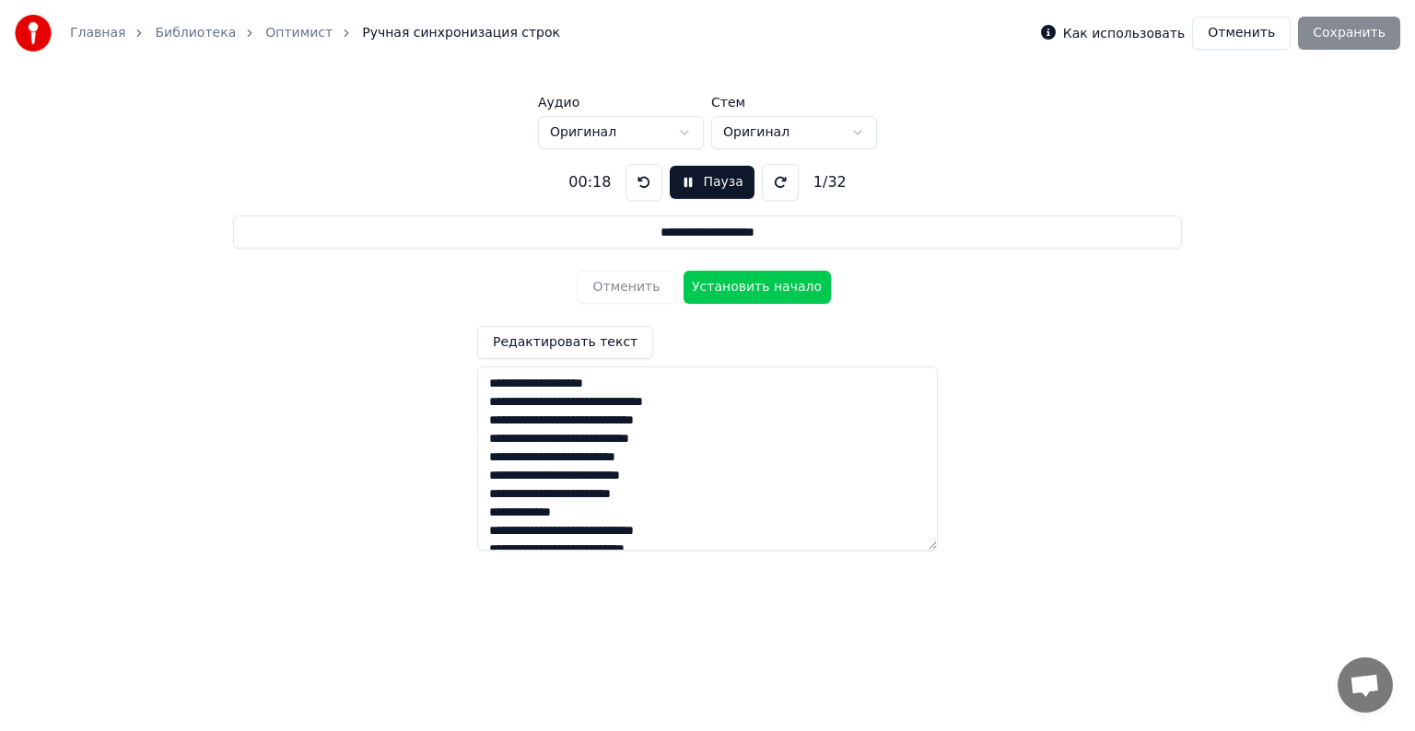
click at [695, 294] on button "Установить начало" at bounding box center [757, 287] width 147 height 33
click at [628, 292] on button "Отменить" at bounding box center [626, 287] width 99 height 33
click at [590, 507] on textarea "**********" at bounding box center [707, 459] width 461 height 184
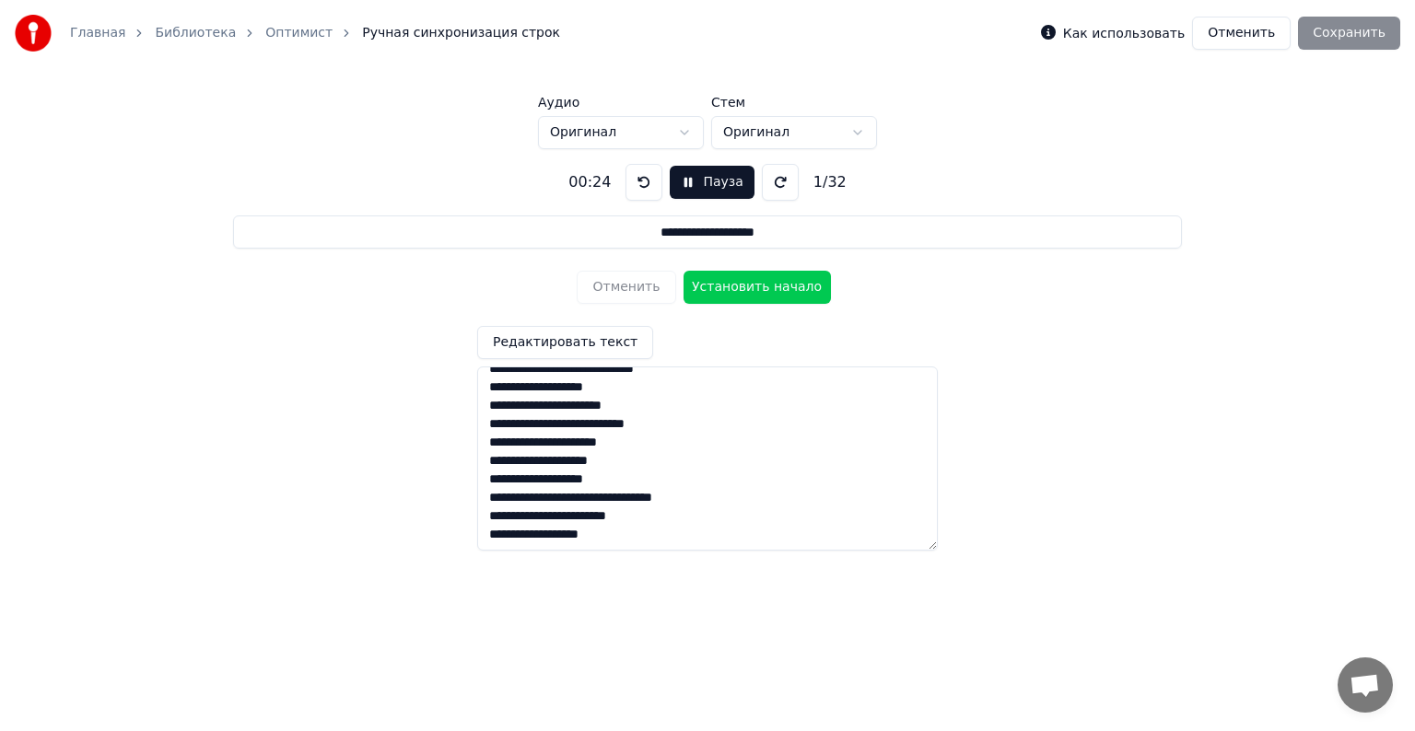
drag, startPoint x: 484, startPoint y: 502, endPoint x: 741, endPoint y: 496, distance: 257.1
click at [741, 496] on textarea "**********" at bounding box center [707, 459] width 461 height 184
drag, startPoint x: 781, startPoint y: 226, endPoint x: 582, endPoint y: 227, distance: 199.0
click at [582, 227] on input "**********" at bounding box center [707, 232] width 949 height 33
paste input "**********"
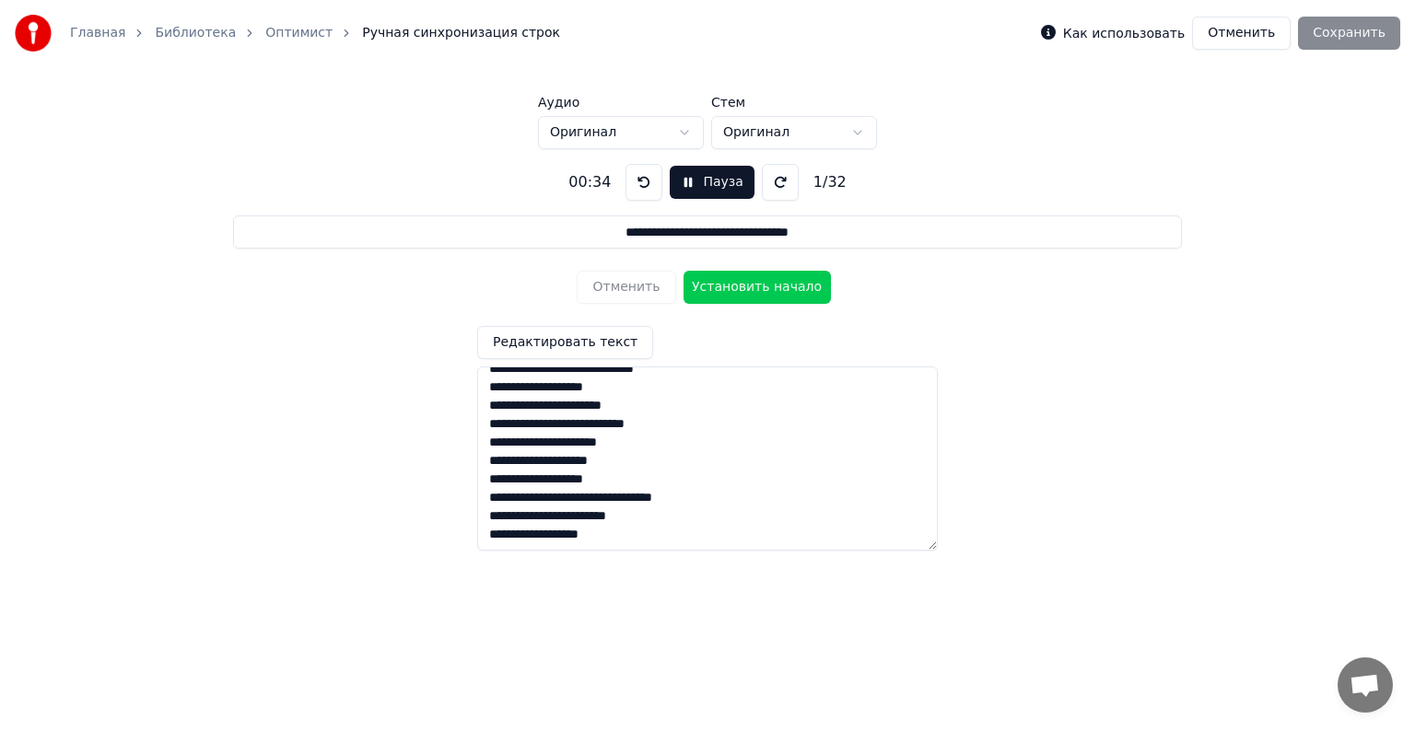
click at [780, 192] on button at bounding box center [780, 182] width 37 height 37
click at [779, 192] on button at bounding box center [780, 182] width 37 height 37
click at [733, 289] on button "Установить начало" at bounding box center [757, 287] width 147 height 33
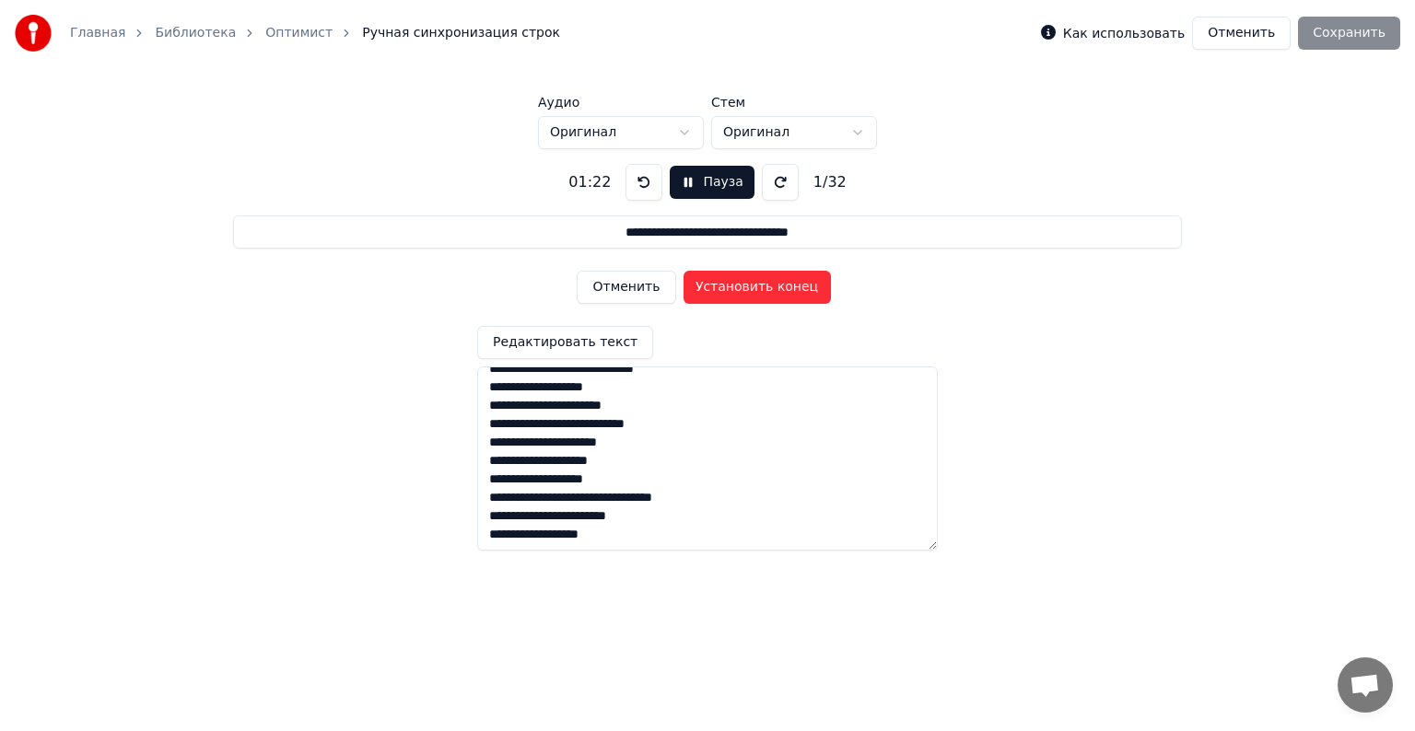
click at [733, 289] on button "Установить конец" at bounding box center [757, 287] width 147 height 33
click at [701, 167] on button "Пауза" at bounding box center [712, 182] width 84 height 33
drag, startPoint x: 485, startPoint y: 513, endPoint x: 673, endPoint y: 514, distance: 188.9
click at [673, 514] on textarea "**********" at bounding box center [707, 459] width 461 height 184
drag, startPoint x: 593, startPoint y: 236, endPoint x: 879, endPoint y: 243, distance: 285.7
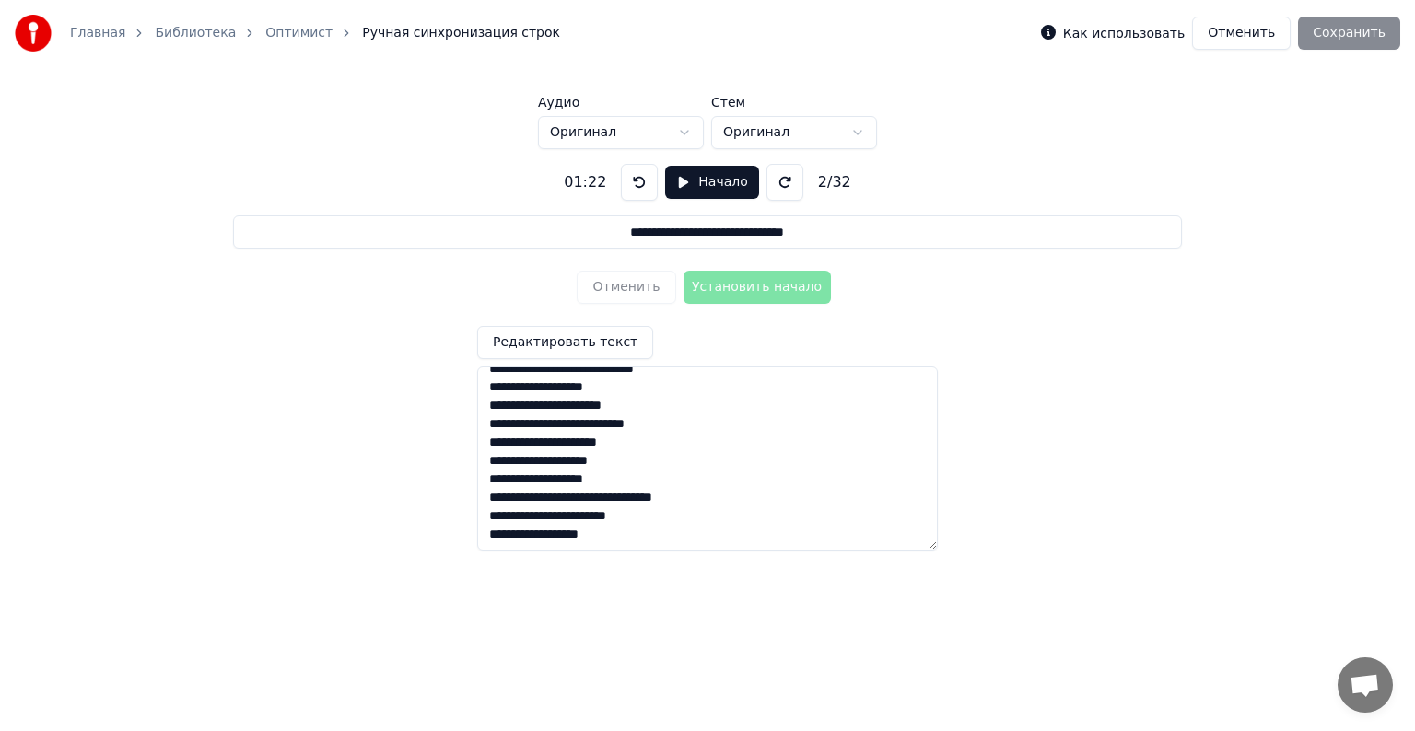
click at [879, 243] on input "**********" at bounding box center [707, 232] width 949 height 33
paste input
click at [682, 183] on button "Начало" at bounding box center [711, 182] width 93 height 33
click at [711, 294] on button "Установить начало" at bounding box center [757, 287] width 147 height 33
click at [714, 290] on button "Установить конец" at bounding box center [757, 287] width 147 height 33
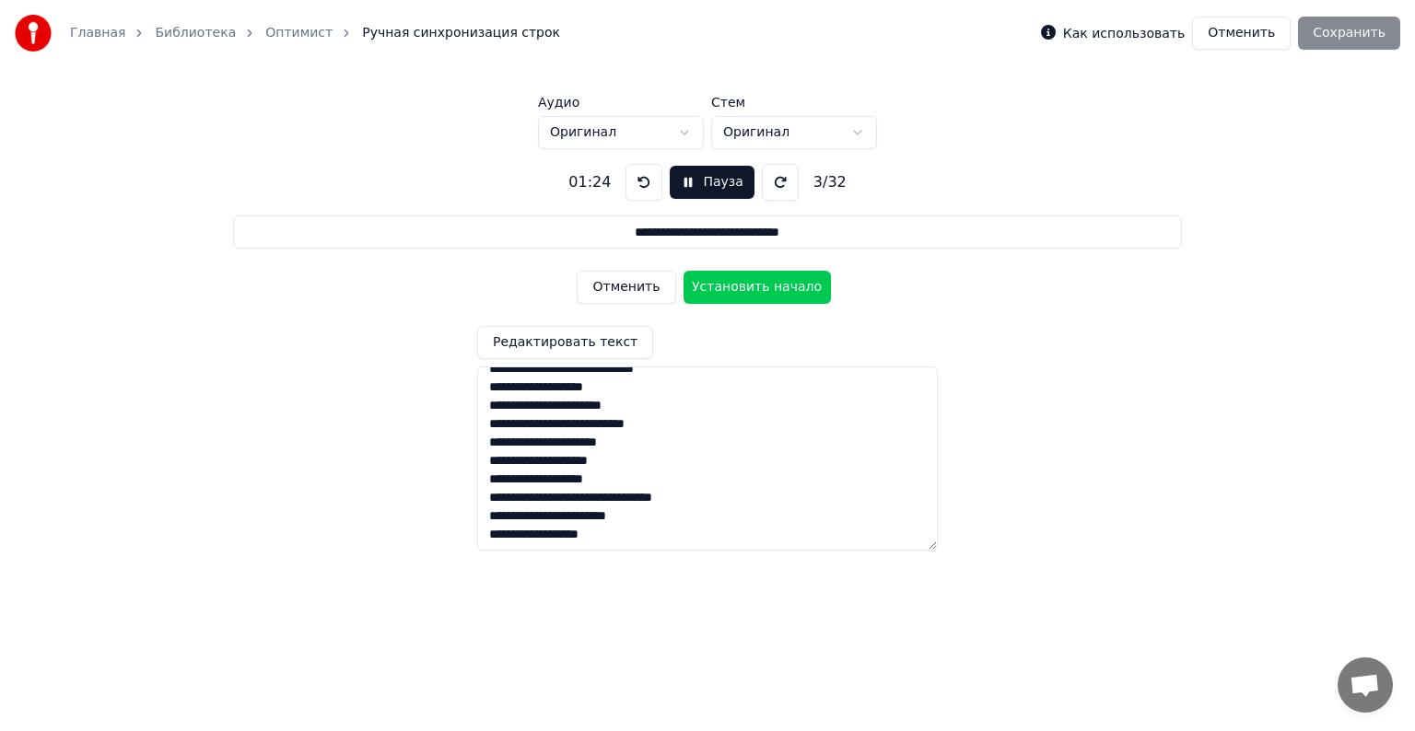
click at [711, 183] on button "Пауза" at bounding box center [712, 182] width 84 height 33
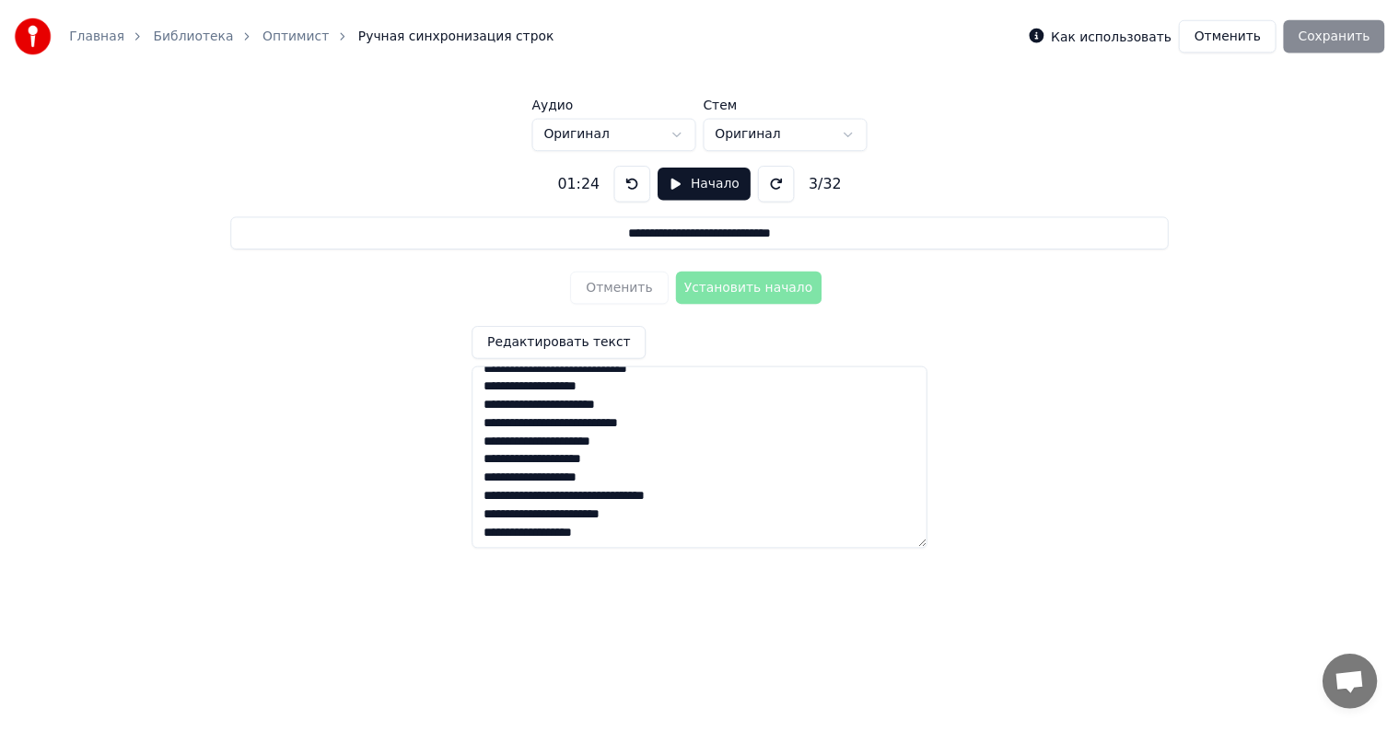
scroll to position [421, 0]
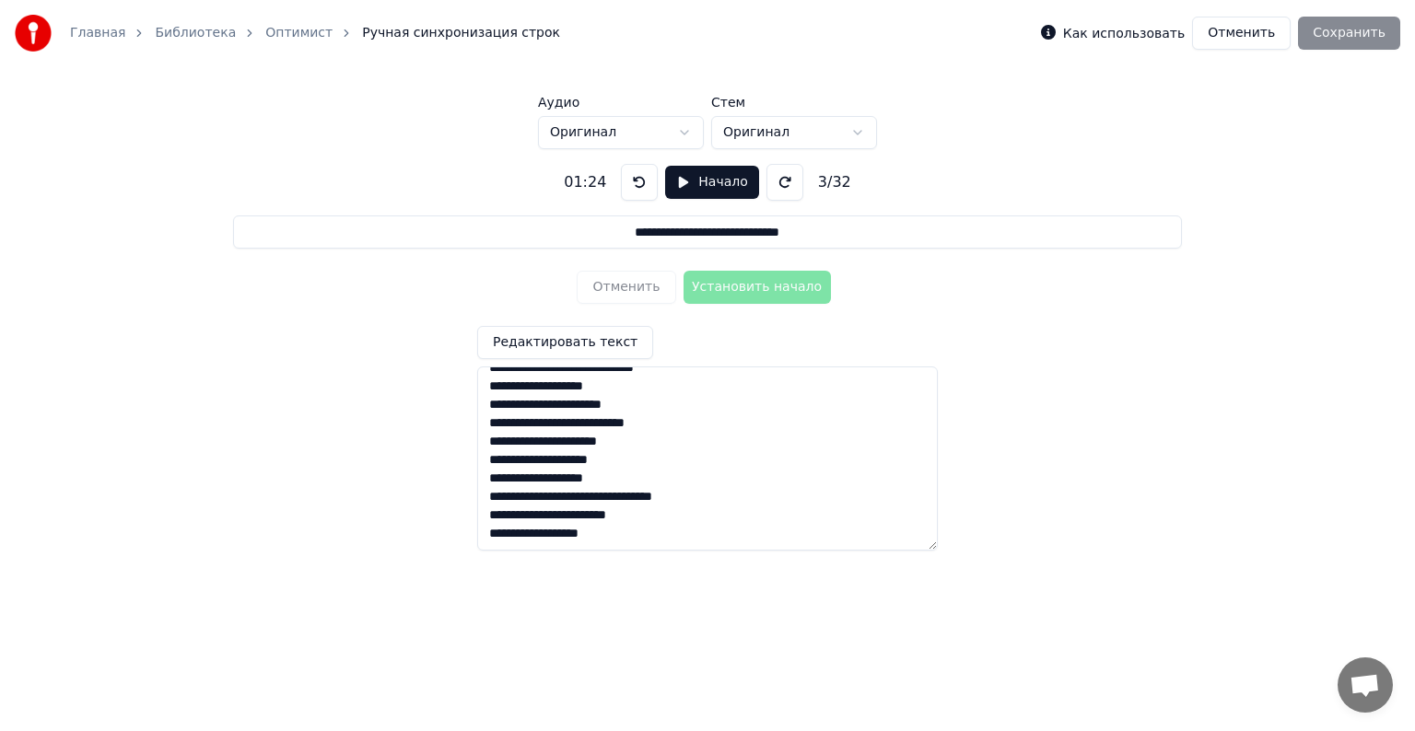
drag, startPoint x: 637, startPoint y: 531, endPoint x: 455, endPoint y: 527, distance: 182.4
click at [455, 527] on div "**********" at bounding box center [707, 350] width 1356 height 402
drag, startPoint x: 608, startPoint y: 237, endPoint x: 873, endPoint y: 224, distance: 265.6
click at [873, 224] on input "**********" at bounding box center [707, 232] width 949 height 33
paste input
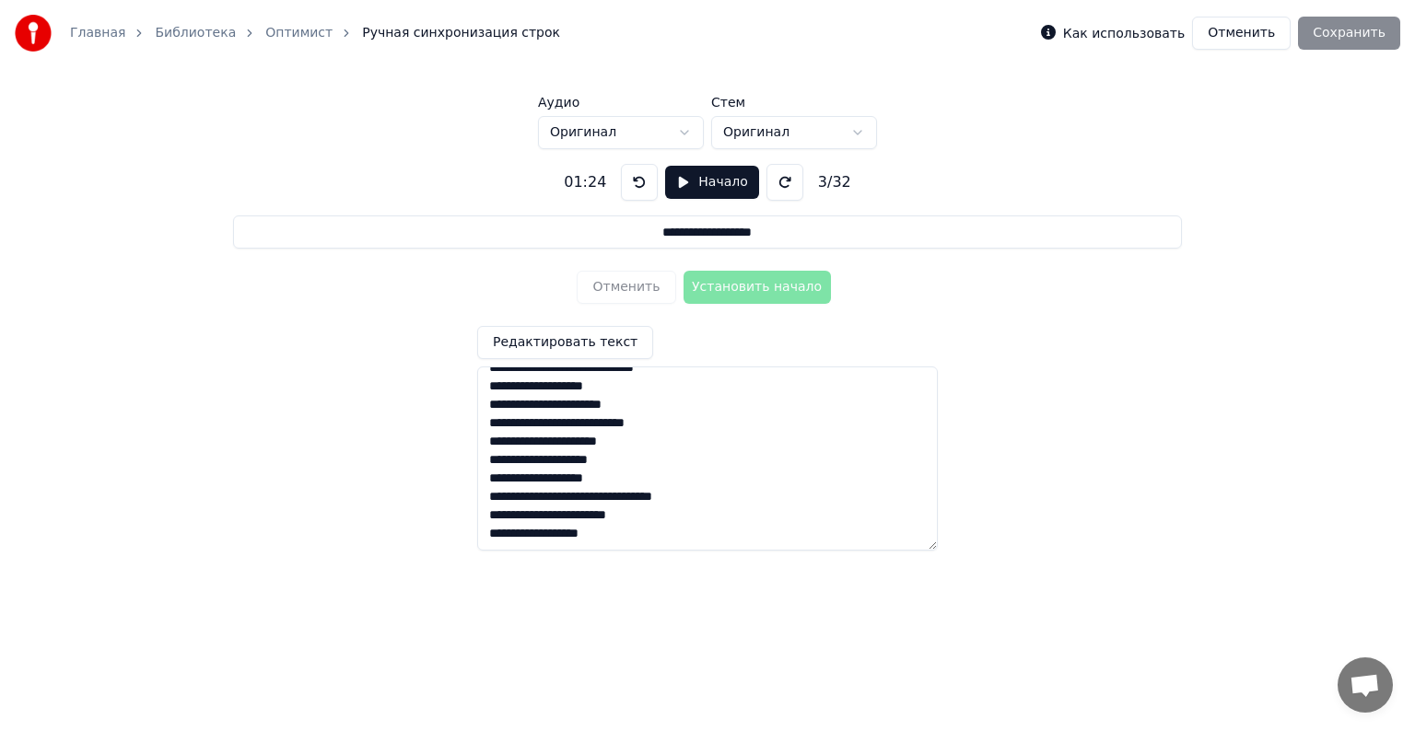
click at [711, 170] on button "Начало" at bounding box center [711, 182] width 93 height 33
click at [735, 269] on div "Отменить Установить начало" at bounding box center [707, 287] width 261 height 48
click at [740, 287] on button "Установить начало" at bounding box center [757, 287] width 147 height 33
click at [737, 294] on button "Установить конец" at bounding box center [757, 287] width 147 height 33
type input "**********"
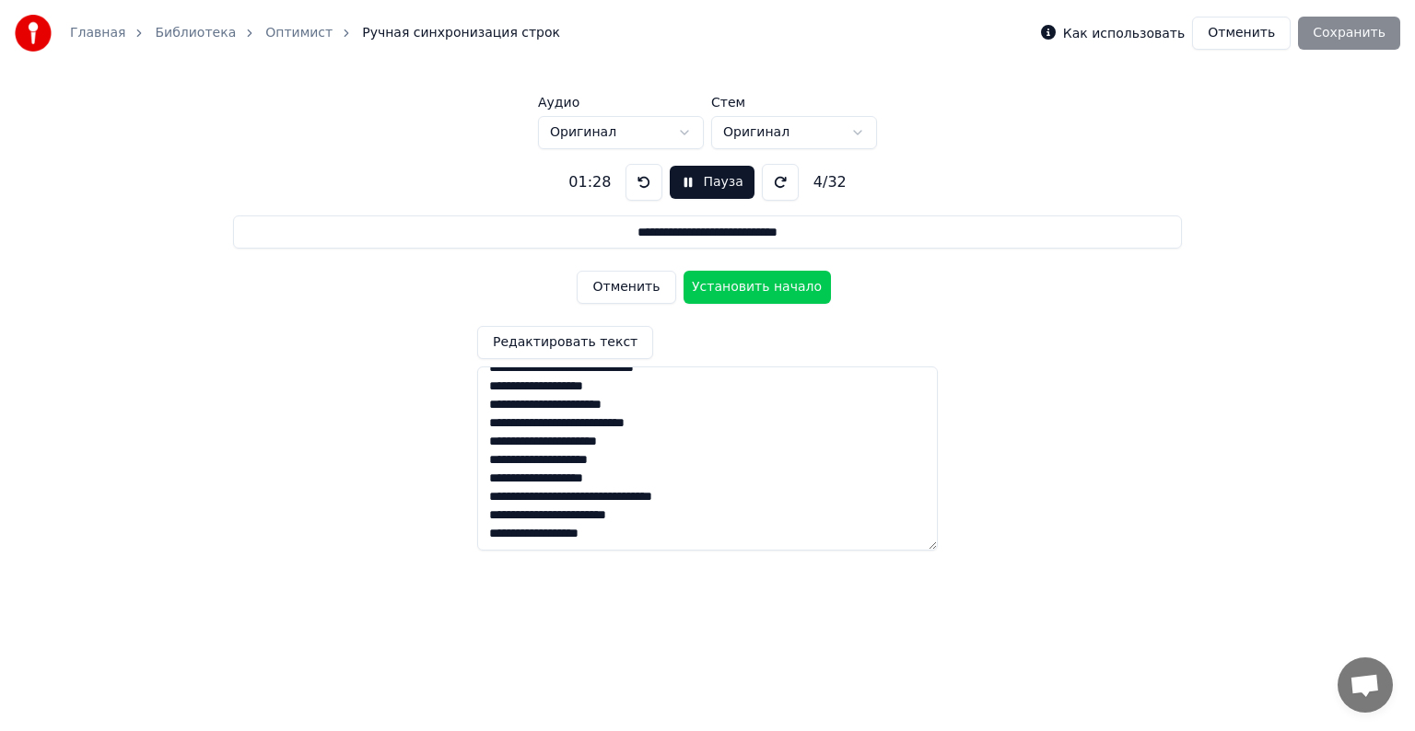
click at [711, 193] on button "Пауза" at bounding box center [712, 182] width 84 height 33
click at [1354, 36] on div "Как использовать Отменить Сохранить" at bounding box center [1220, 33] width 359 height 33
click at [1220, 41] on button "Отменить" at bounding box center [1241, 33] width 99 height 33
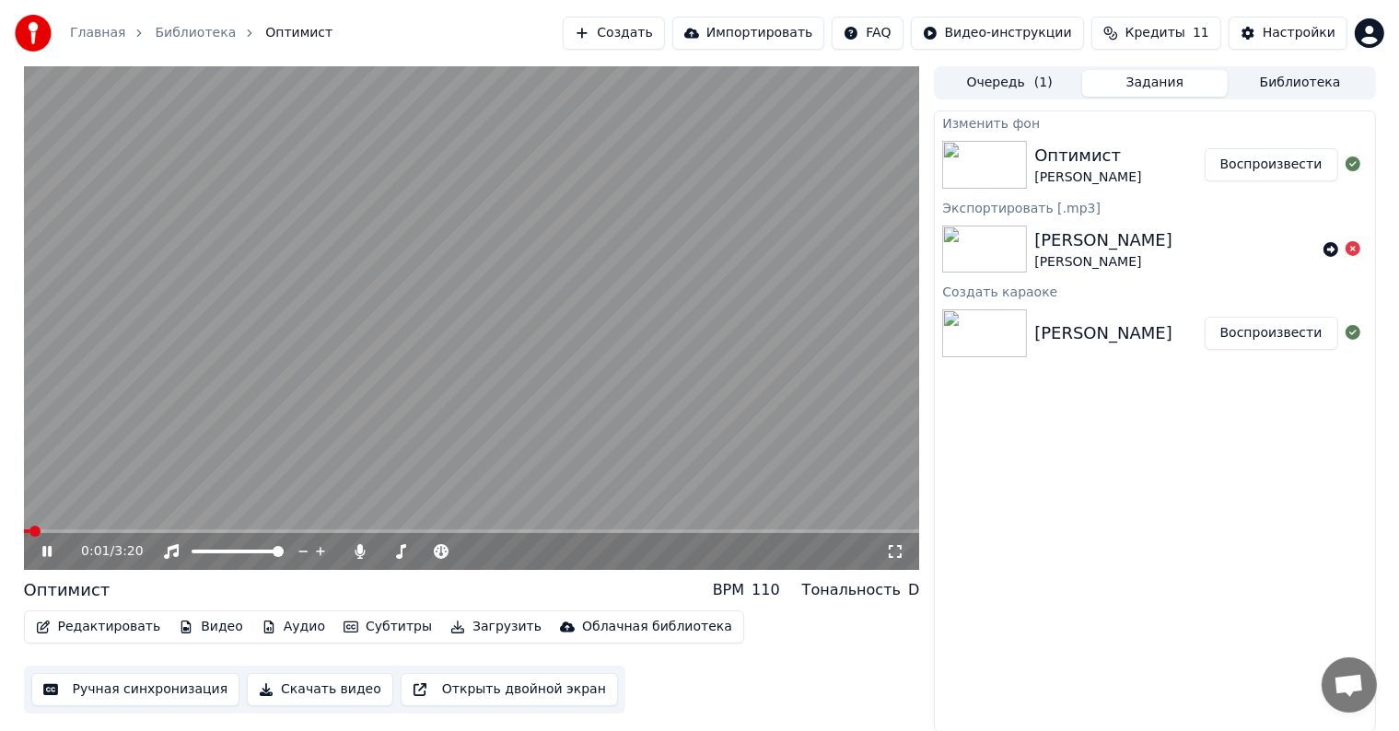
click at [50, 541] on div "0:01 / 3:20" at bounding box center [472, 551] width 896 height 37
click at [48, 548] on icon at bounding box center [46, 551] width 9 height 11
click at [85, 626] on button "Редактировать" at bounding box center [99, 627] width 140 height 26
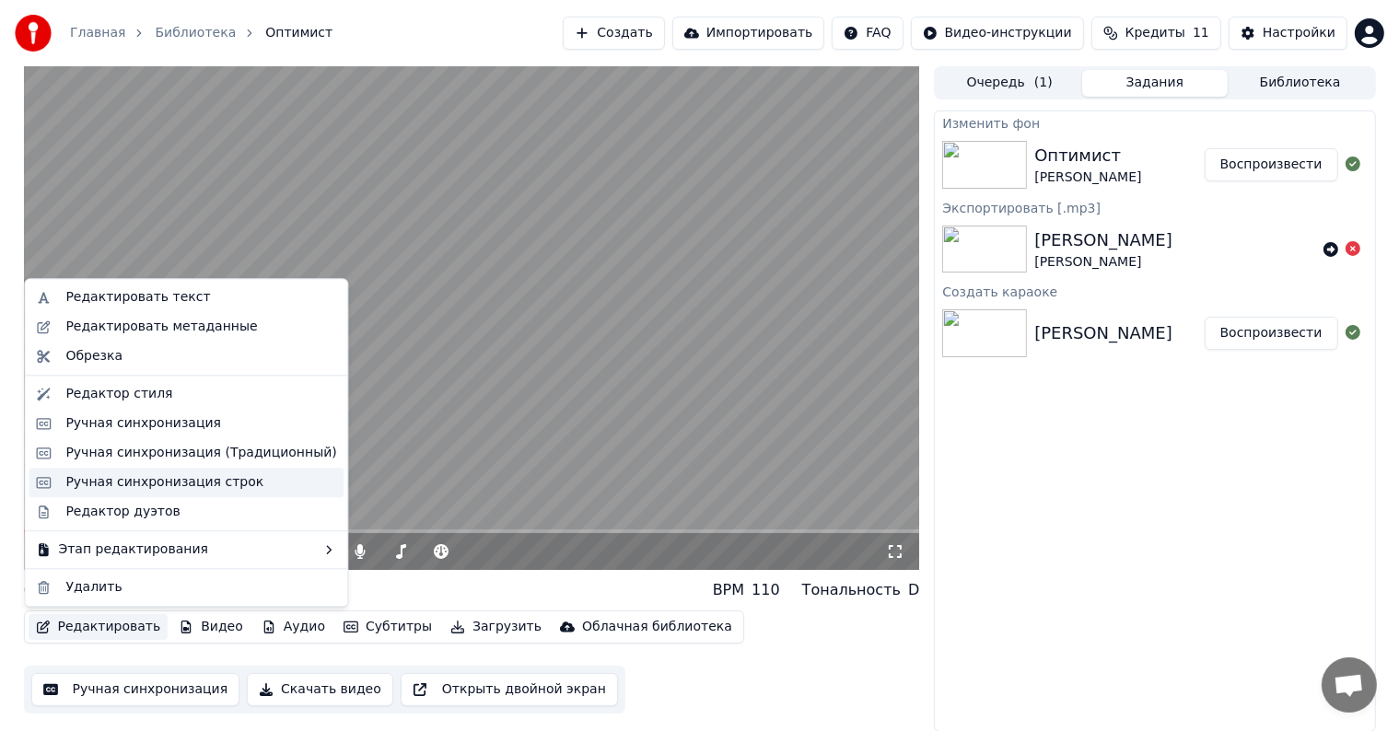
click at [123, 476] on div "Ручная синхронизация строк" at bounding box center [164, 483] width 198 height 18
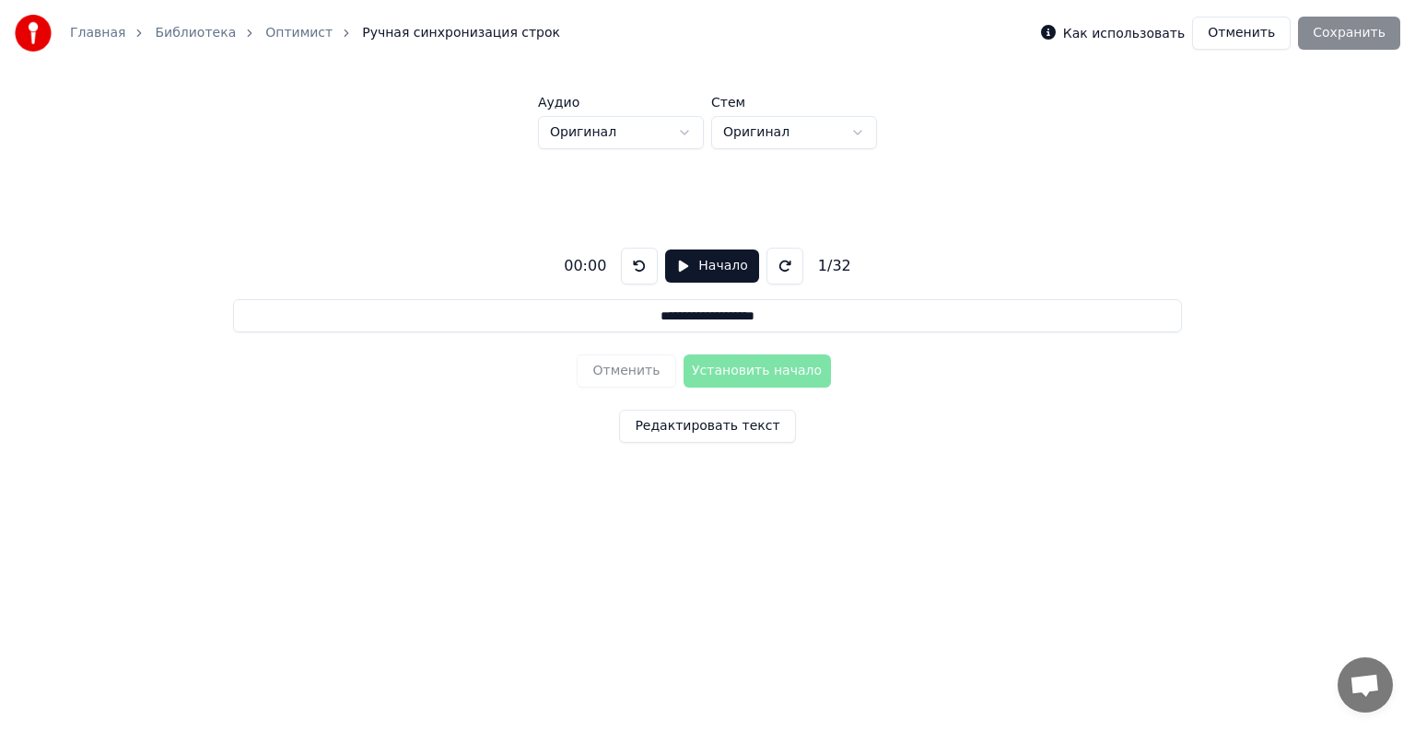
click at [696, 273] on button "Начало" at bounding box center [711, 266] width 93 height 33
click at [739, 369] on button "Установить начало" at bounding box center [757, 371] width 147 height 33
click at [738, 369] on button "Установить конец" at bounding box center [757, 371] width 147 height 33
click at [738, 371] on button "Установить начало" at bounding box center [757, 371] width 147 height 33
click at [739, 368] on button "Установить конец" at bounding box center [757, 371] width 147 height 33
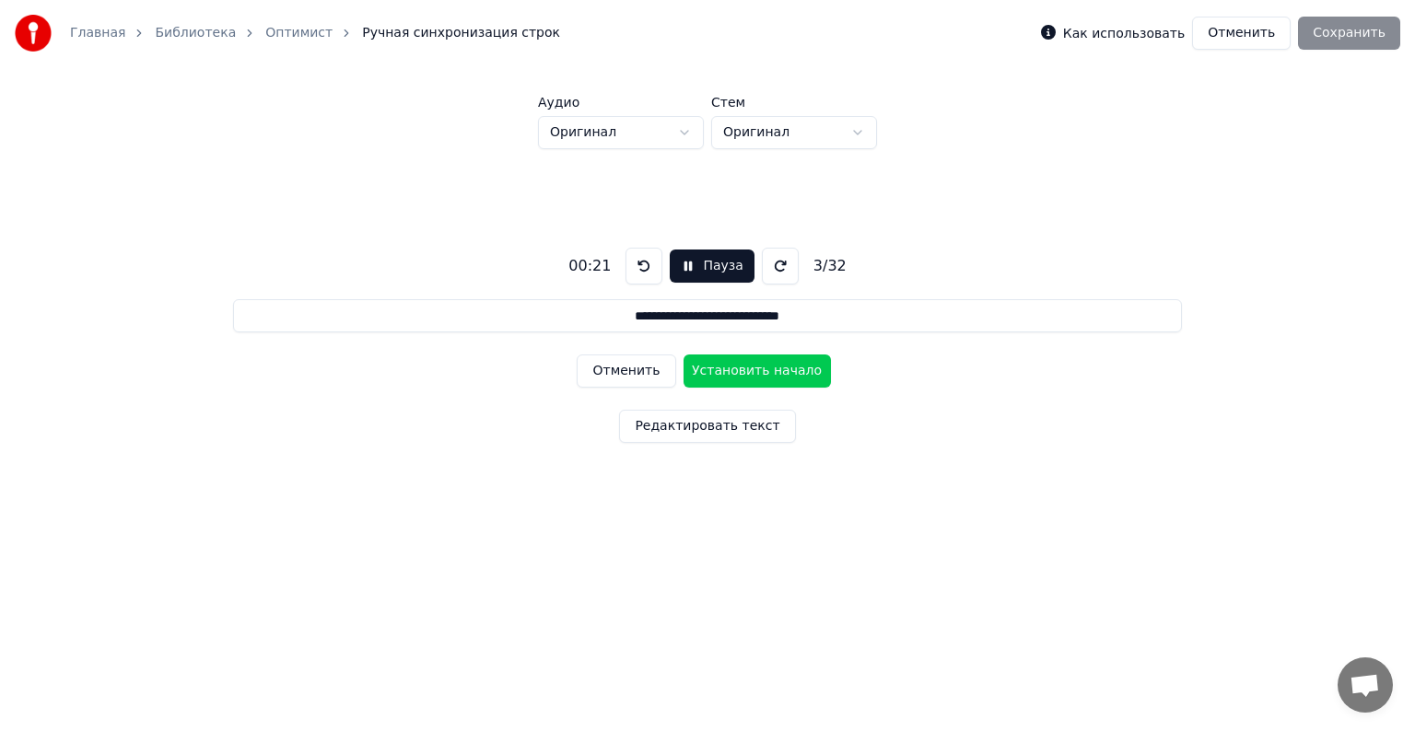
click at [739, 368] on button "Установить начало" at bounding box center [757, 371] width 147 height 33
click at [739, 372] on button "Установить конец" at bounding box center [757, 371] width 147 height 33
click at [739, 373] on button "Установить начало" at bounding box center [757, 371] width 147 height 33
click at [738, 372] on button "Установить конец" at bounding box center [757, 371] width 147 height 33
click at [738, 373] on button "Установить начало" at bounding box center [757, 371] width 147 height 33
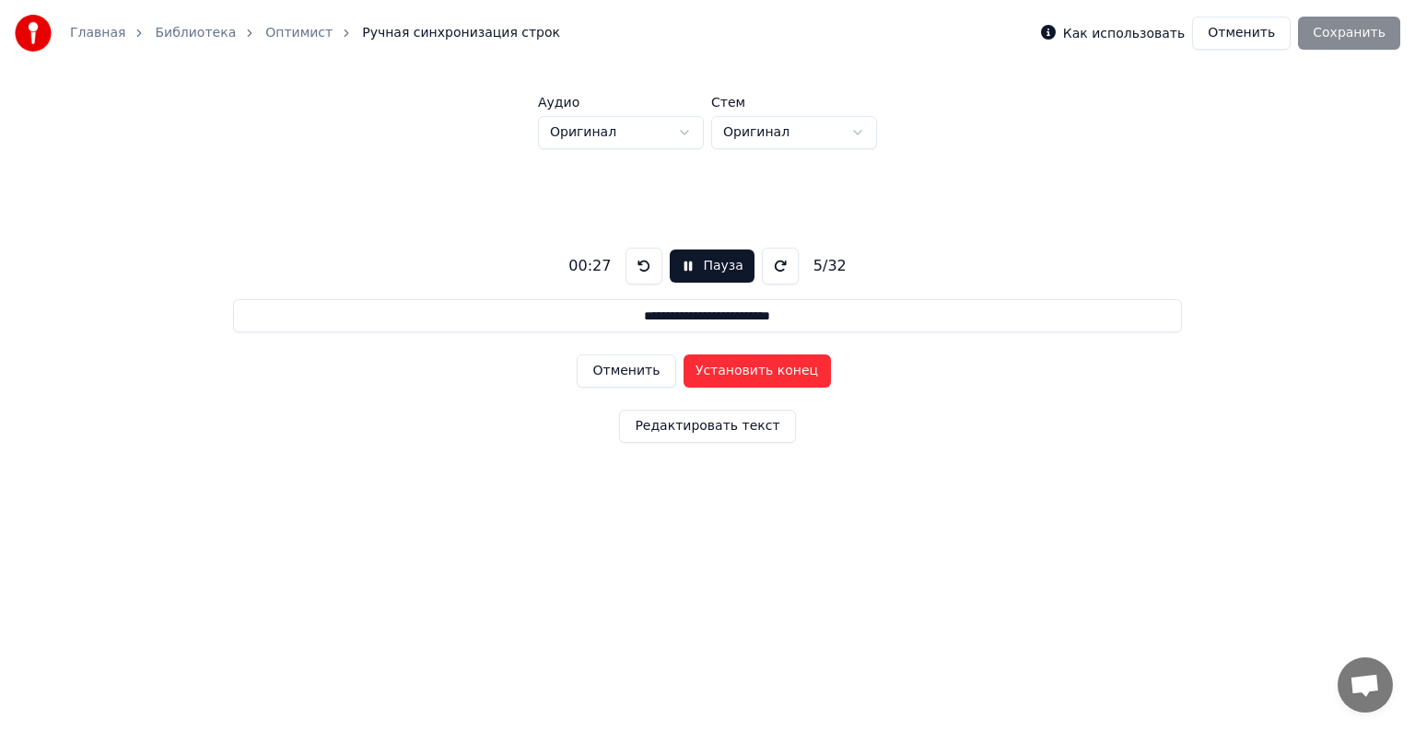
click at [738, 372] on button "Установить конец" at bounding box center [757, 371] width 147 height 33
click at [738, 372] on button "Установить начало" at bounding box center [757, 371] width 147 height 33
click at [737, 372] on button "Установить конец" at bounding box center [757, 371] width 147 height 33
click at [737, 372] on button "Установить начало" at bounding box center [757, 371] width 147 height 33
click at [740, 376] on button "Установить конец" at bounding box center [757, 371] width 147 height 33
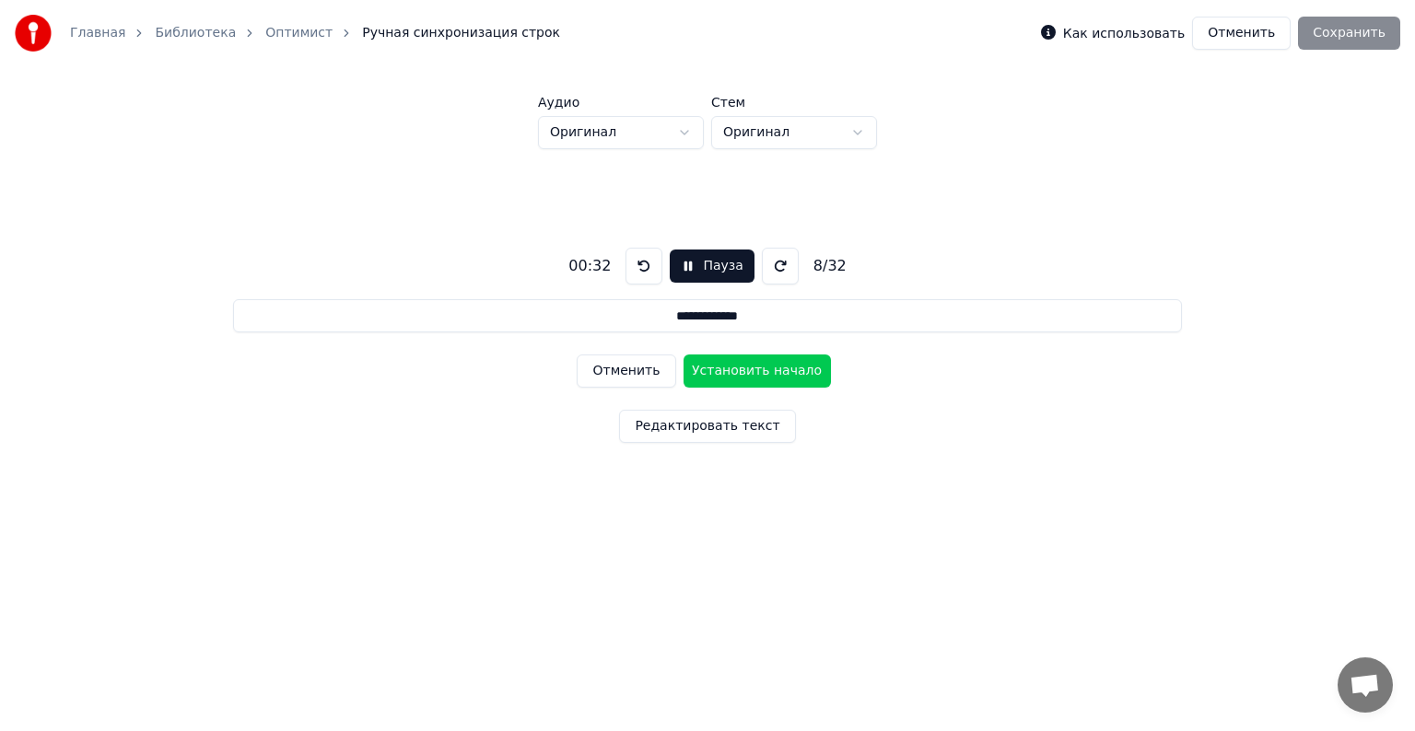
click at [740, 376] on button "Установить начало" at bounding box center [757, 371] width 147 height 33
click at [740, 375] on button "Установить конец" at bounding box center [757, 371] width 147 height 33
click at [740, 375] on button "Установить начало" at bounding box center [757, 371] width 147 height 33
click at [741, 372] on button "Установить конец" at bounding box center [757, 371] width 147 height 33
click at [741, 372] on button "Установить начало" at bounding box center [757, 371] width 147 height 33
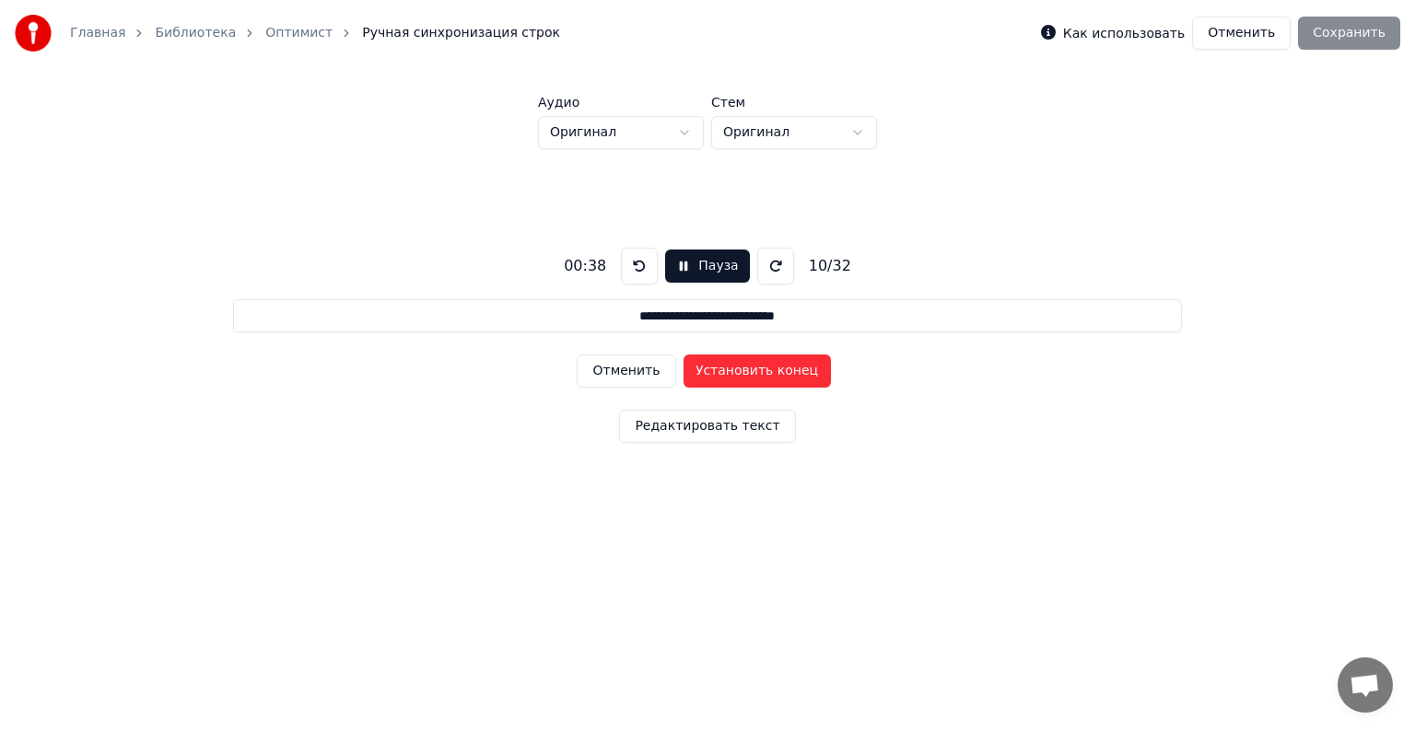
click at [743, 372] on button "Установить конец" at bounding box center [757, 371] width 147 height 33
type input "**********"
click at [743, 372] on button "Установить начало" at bounding box center [757, 371] width 147 height 33
click at [741, 368] on button "Установить конец" at bounding box center [757, 371] width 147 height 33
click at [741, 368] on button "Установить начало" at bounding box center [757, 371] width 147 height 33
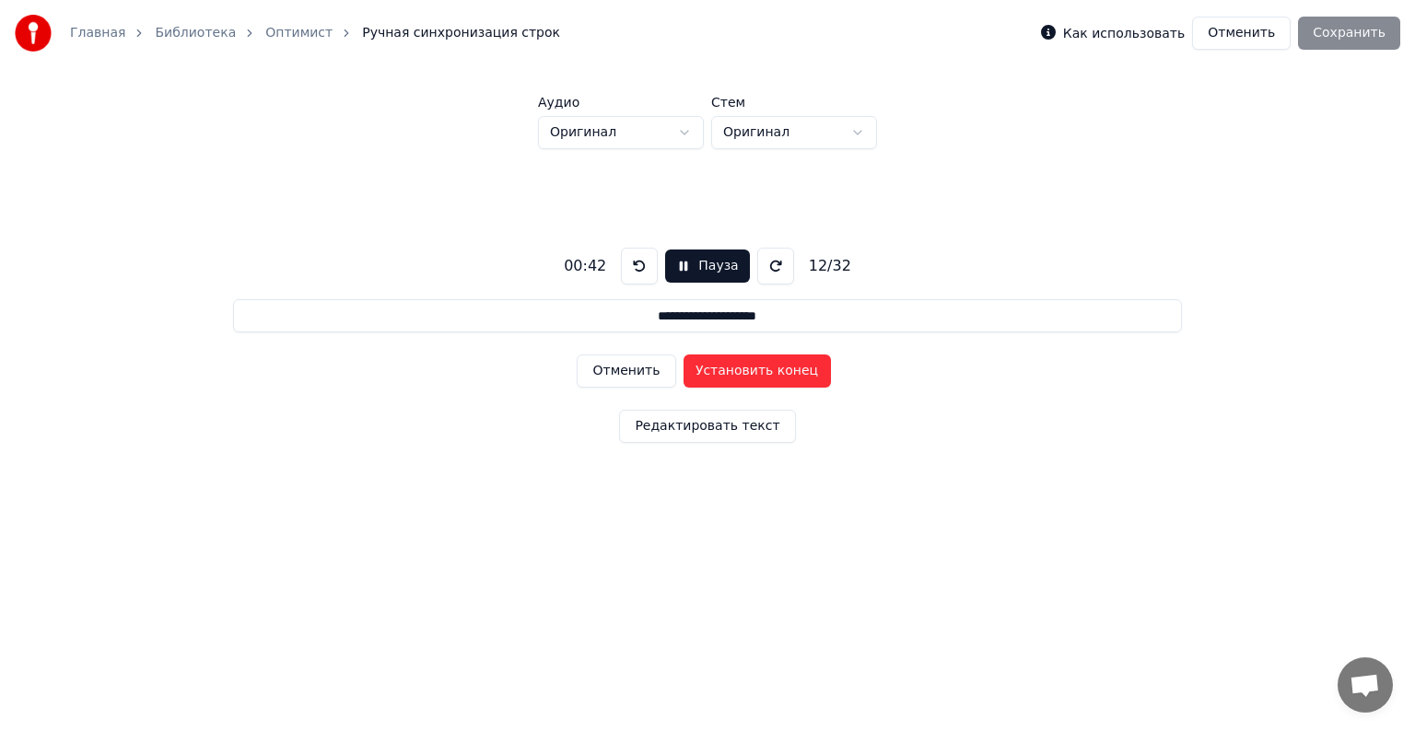
click at [737, 368] on button "Установить конец" at bounding box center [757, 371] width 147 height 33
click at [737, 368] on button "Установить начало" at bounding box center [757, 371] width 147 height 33
click at [737, 368] on button "Установить конец" at bounding box center [757, 371] width 147 height 33
click at [737, 368] on button "Установить начало" at bounding box center [757, 371] width 147 height 33
click at [737, 368] on button "Установить конец" at bounding box center [757, 371] width 147 height 33
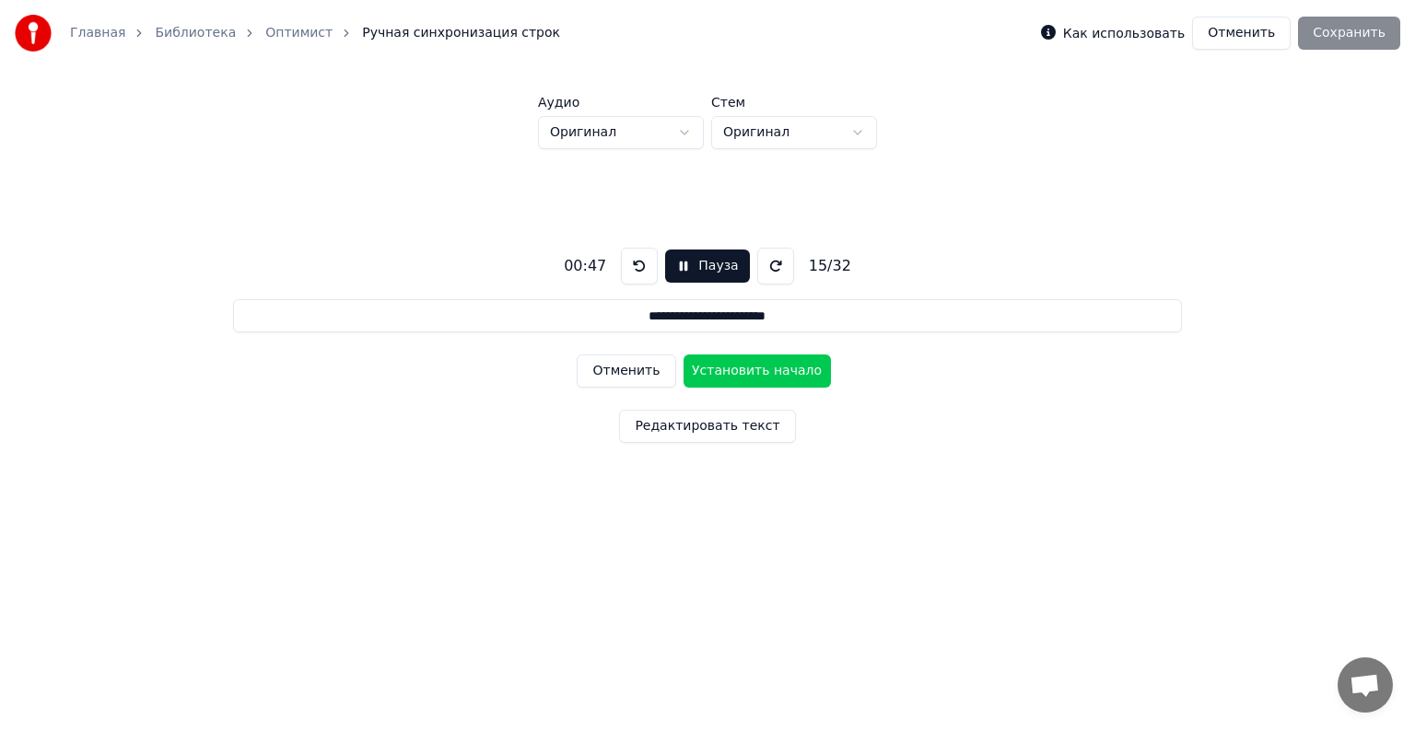
click at [737, 368] on button "Установить начало" at bounding box center [757, 371] width 147 height 33
click at [737, 368] on button "Установить конец" at bounding box center [757, 371] width 147 height 33
click at [737, 368] on button "Установить начало" at bounding box center [757, 371] width 147 height 33
click at [737, 368] on button "Установить конец" at bounding box center [757, 371] width 147 height 33
click at [737, 368] on button "Установить начало" at bounding box center [757, 371] width 147 height 33
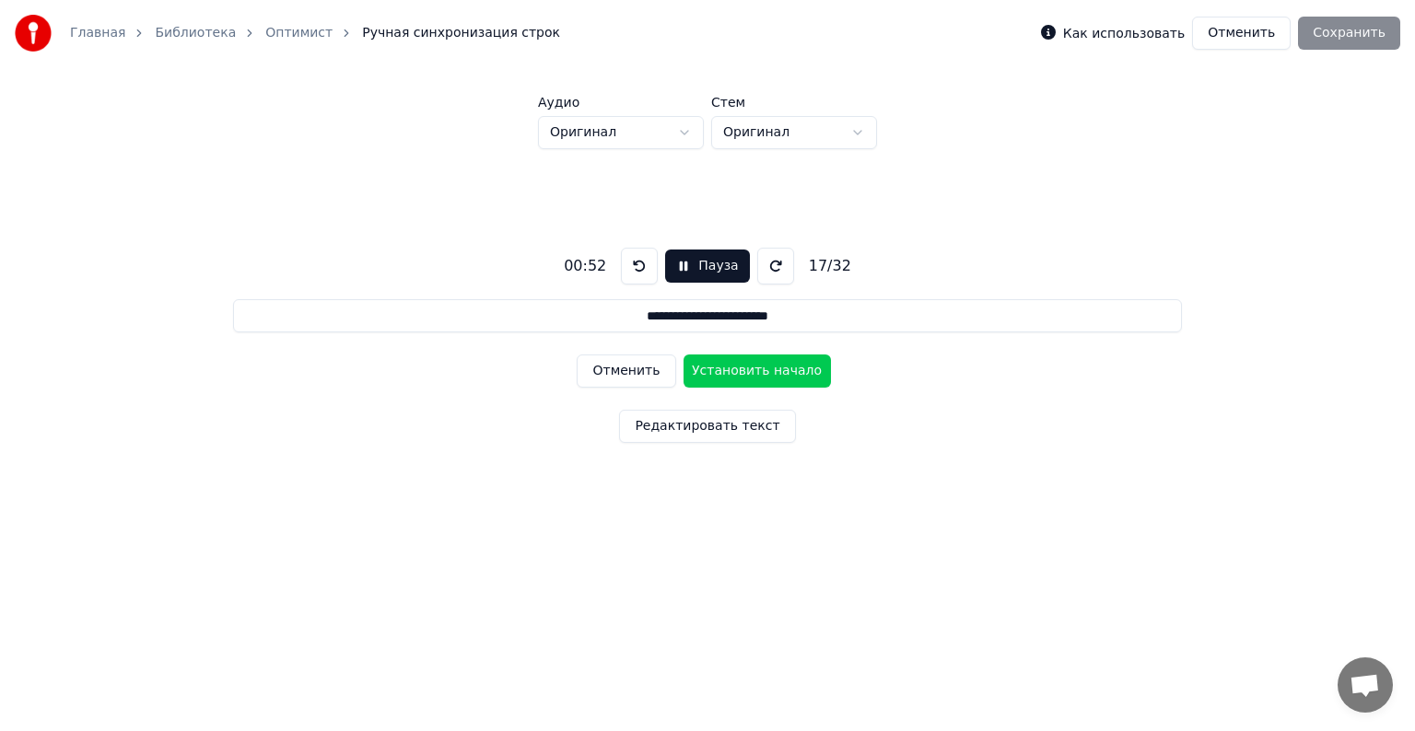
click at [737, 369] on button "Установить начало" at bounding box center [757, 371] width 147 height 33
type input "**********"
click at [1227, 29] on button "Отменить" at bounding box center [1241, 33] width 99 height 33
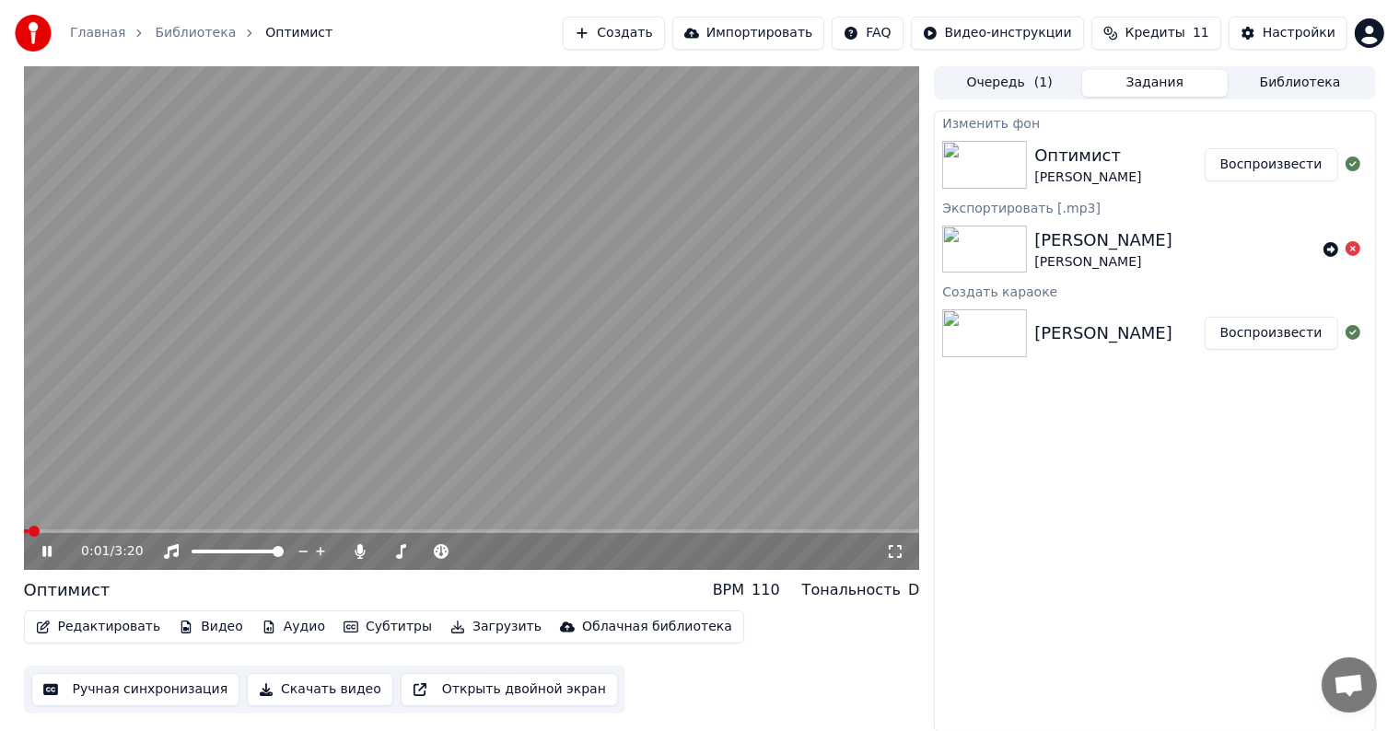
click at [62, 624] on button "Редактировать" at bounding box center [99, 627] width 140 height 26
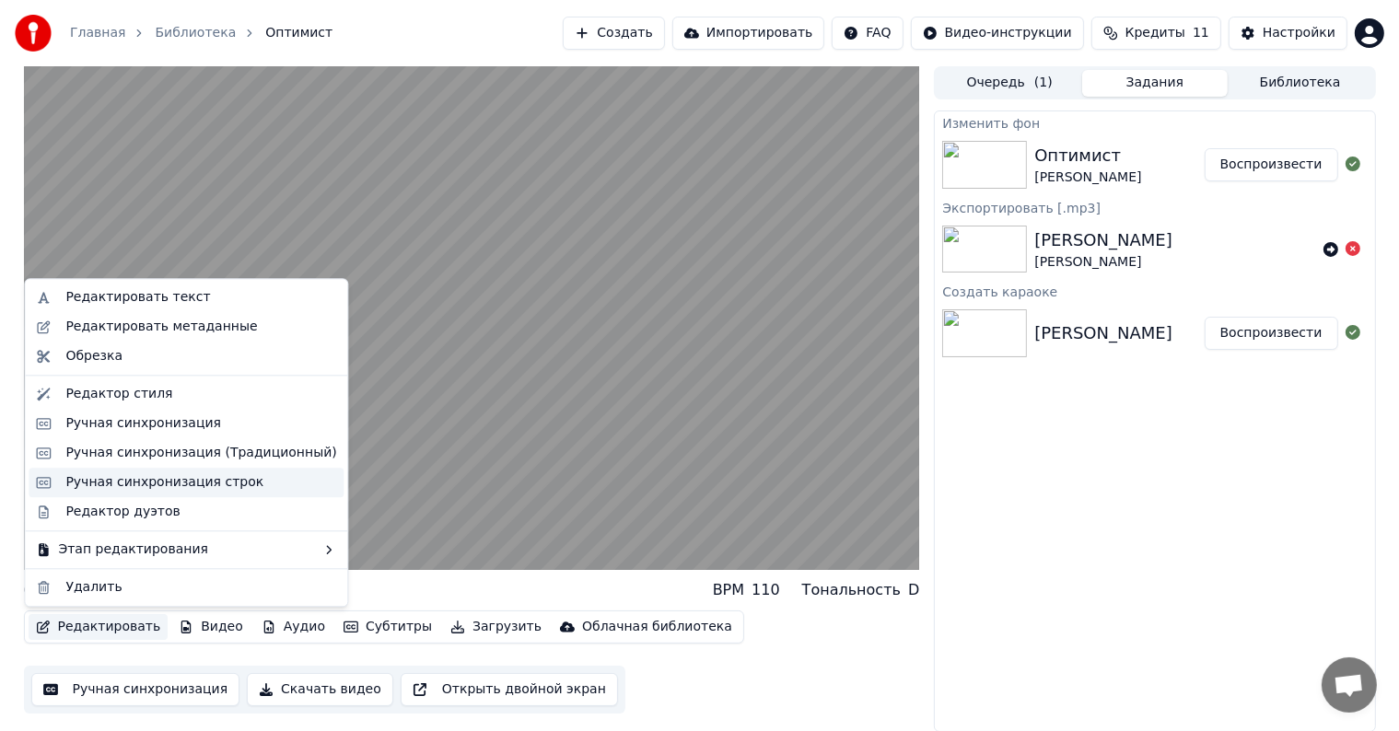
click at [97, 490] on div "Ручная синхронизация строк" at bounding box center [164, 483] width 198 height 18
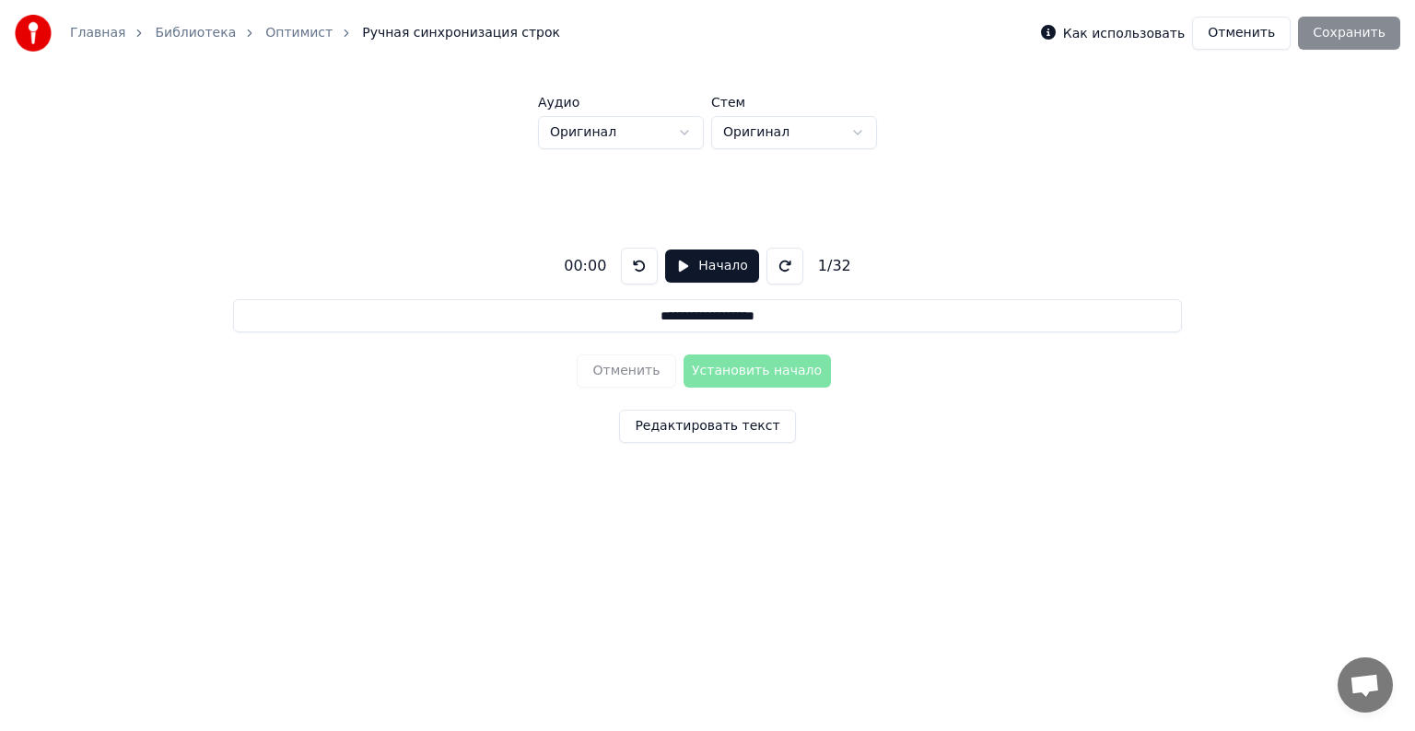
click at [682, 265] on button "Начало" at bounding box center [711, 266] width 93 height 33
click at [764, 263] on button at bounding box center [780, 266] width 37 height 37
click at [759, 373] on button "Установить начало" at bounding box center [757, 371] width 147 height 33
click at [758, 373] on button "Установить конец" at bounding box center [757, 371] width 147 height 33
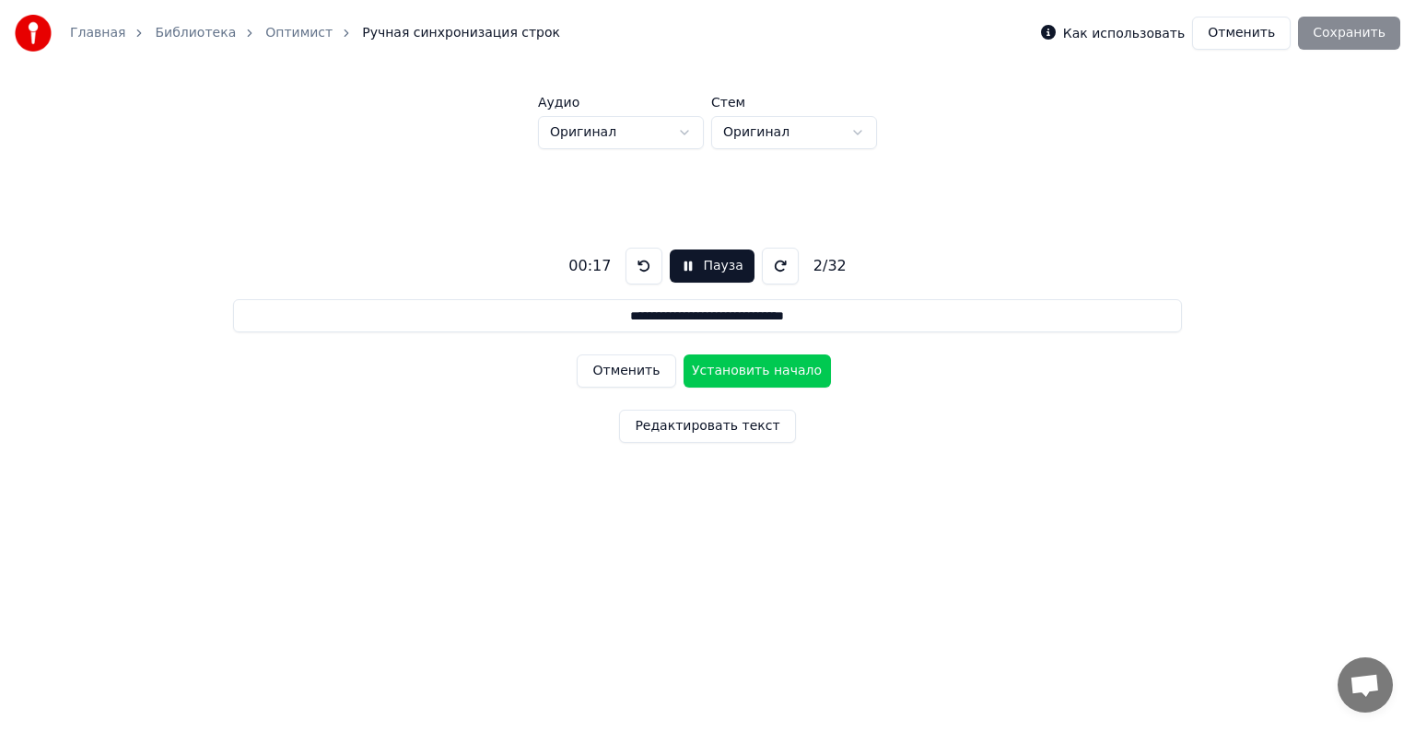
click at [630, 369] on button "Отменить" at bounding box center [626, 371] width 99 height 33
click at [612, 380] on button "Отменить" at bounding box center [626, 371] width 99 height 33
click at [730, 368] on button "Установить начало" at bounding box center [757, 371] width 147 height 33
click at [731, 368] on button "Установить конец" at bounding box center [757, 371] width 147 height 33
click at [731, 368] on button "Установить начало" at bounding box center [757, 371] width 147 height 33
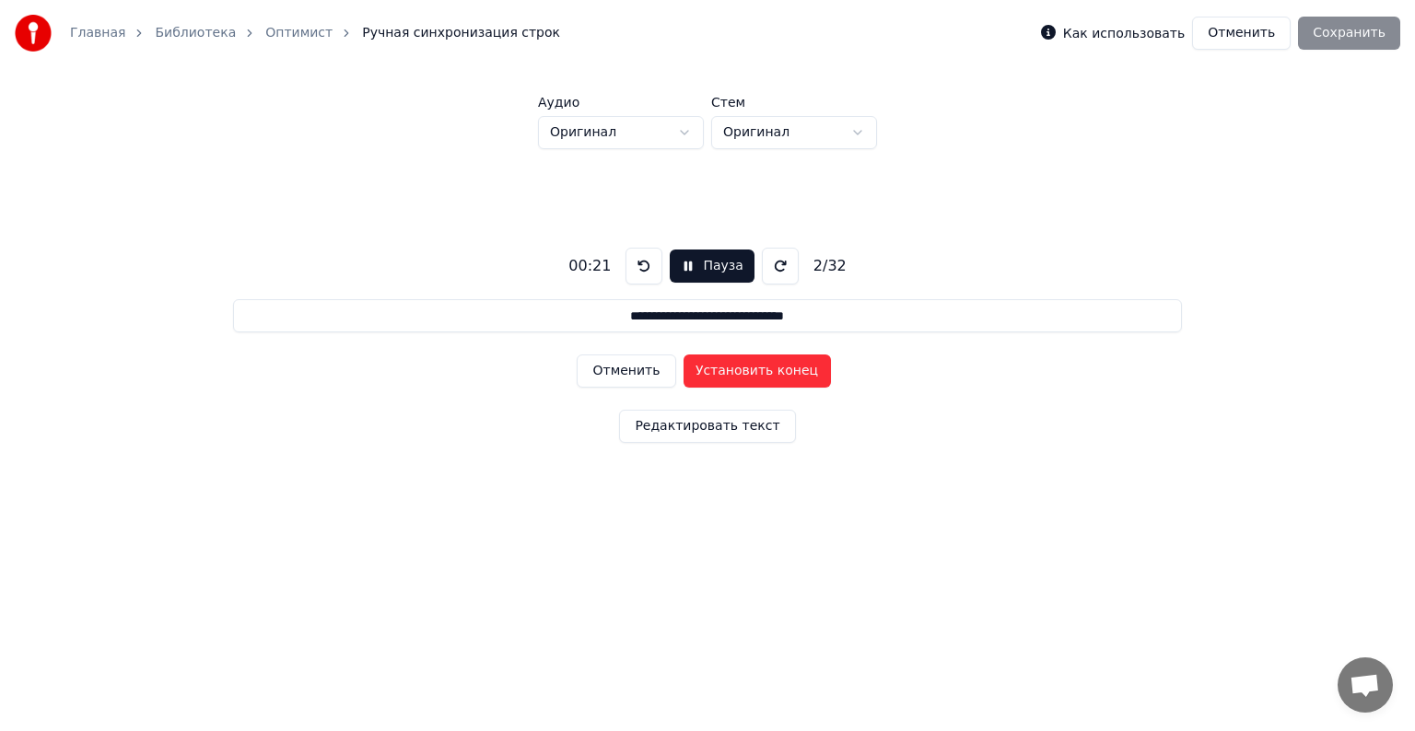
click at [733, 369] on button "Установить конец" at bounding box center [757, 371] width 147 height 33
click at [733, 369] on button "Установить начало" at bounding box center [757, 371] width 147 height 33
click at [733, 368] on button "Установить конец" at bounding box center [757, 371] width 147 height 33
click at [733, 368] on button "Установить начало" at bounding box center [757, 371] width 147 height 33
click at [733, 369] on button "Установить конец" at bounding box center [757, 371] width 147 height 33
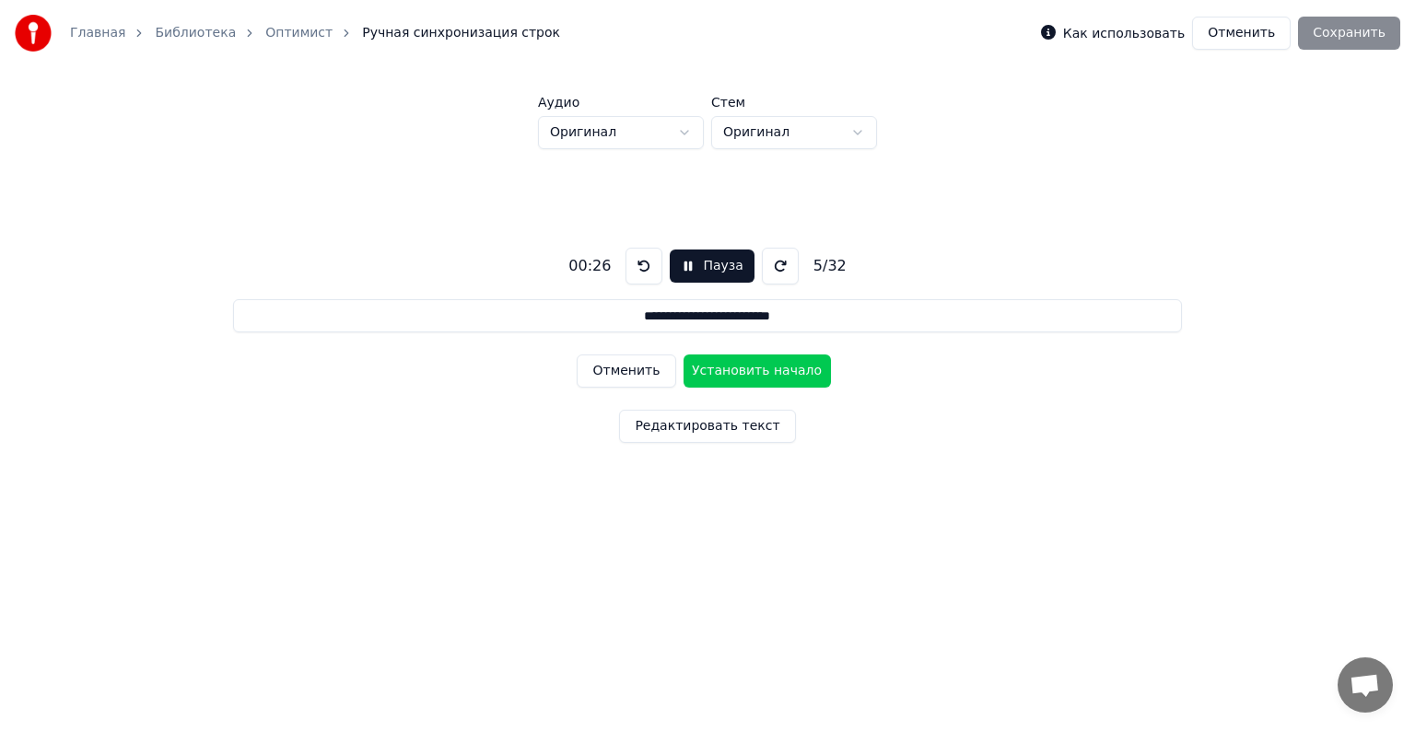
click at [733, 369] on button "Установить начало" at bounding box center [757, 371] width 147 height 33
click at [737, 372] on button "Установить конец" at bounding box center [757, 371] width 147 height 33
click at [737, 373] on button "Установить начало" at bounding box center [757, 371] width 147 height 33
click at [738, 373] on button "Установить конец" at bounding box center [757, 371] width 147 height 33
click at [738, 373] on button "Установить начало" at bounding box center [757, 371] width 147 height 33
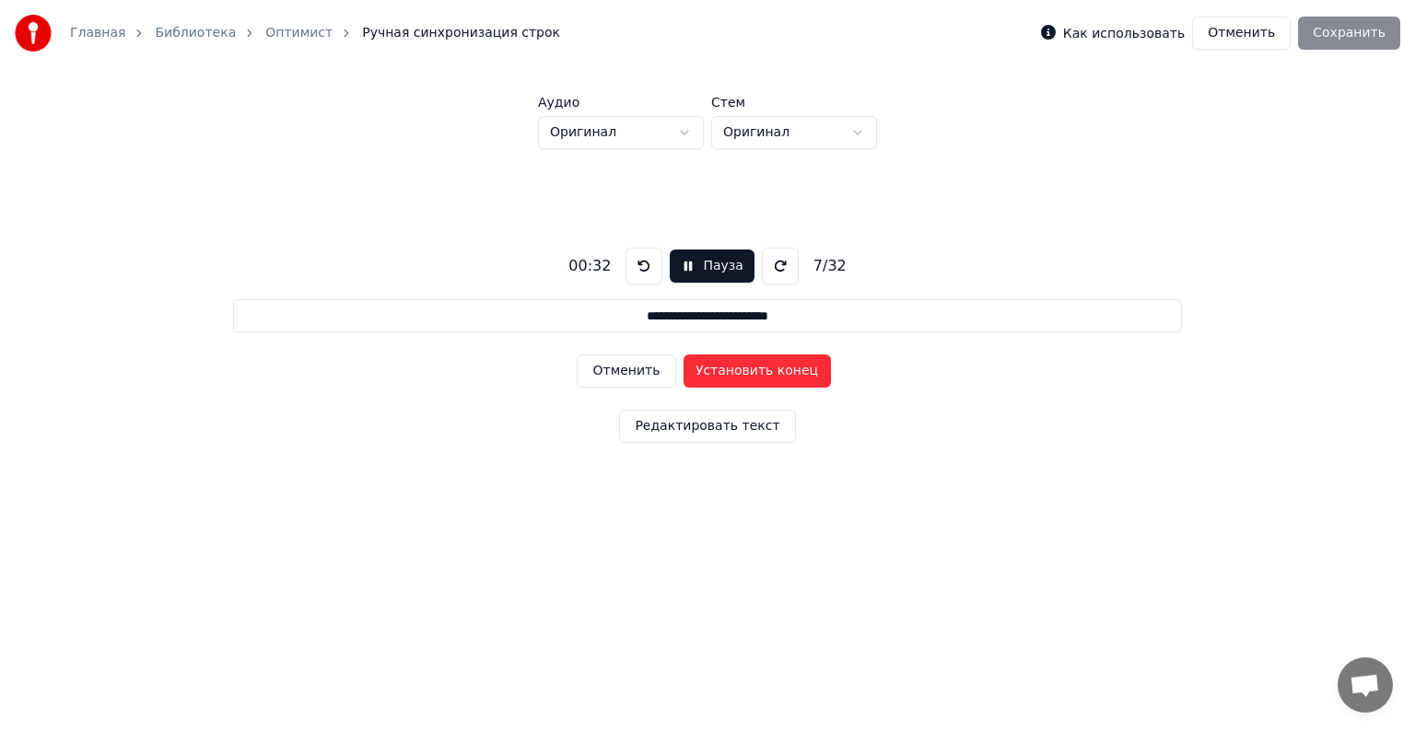
click at [737, 373] on button "Установить конец" at bounding box center [757, 371] width 147 height 33
click at [737, 373] on button "Установить начало" at bounding box center [757, 371] width 147 height 33
click at [737, 369] on button "Установить конец" at bounding box center [757, 371] width 147 height 33
click at [737, 369] on button "Установить начало" at bounding box center [757, 371] width 147 height 33
click at [738, 370] on button "Установить конец" at bounding box center [757, 371] width 147 height 33
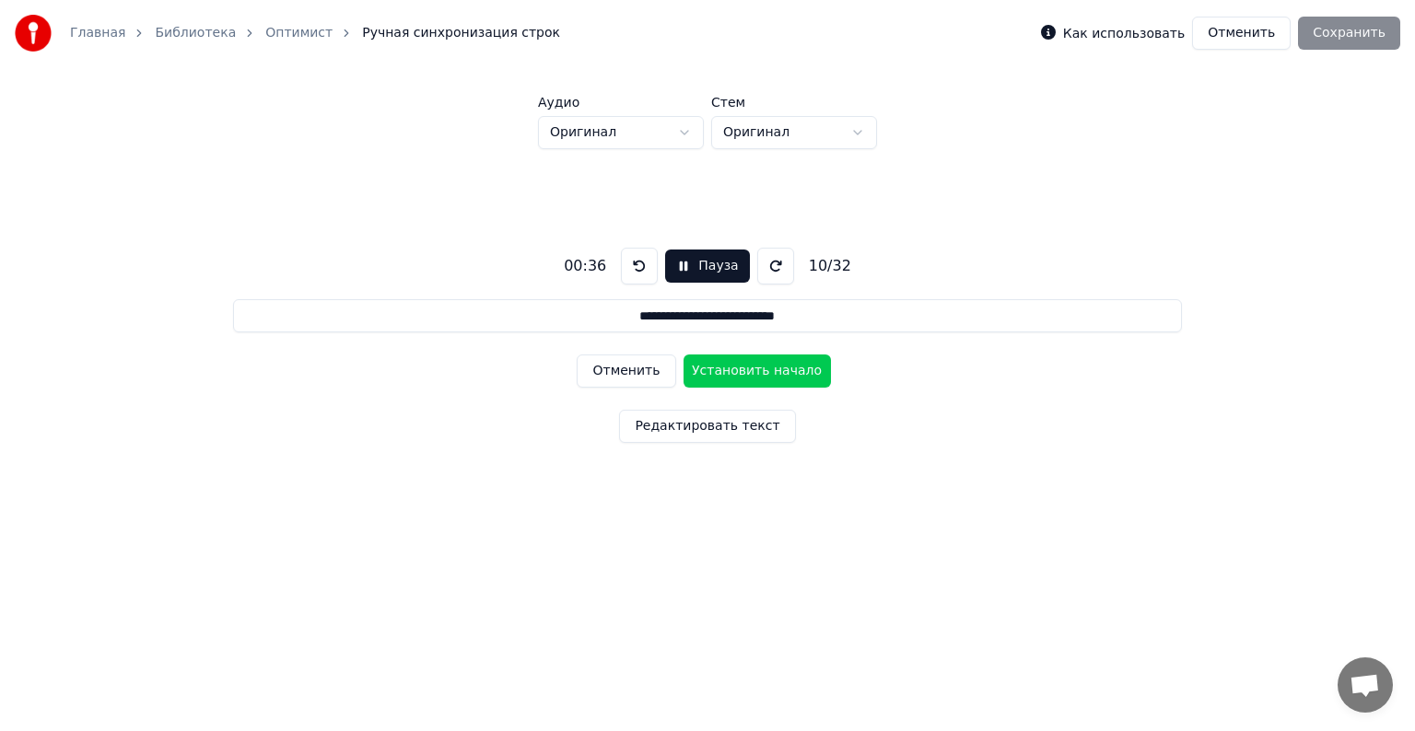
click at [738, 370] on button "Установить начало" at bounding box center [757, 371] width 147 height 33
click at [738, 369] on button "Установить конец" at bounding box center [757, 371] width 147 height 33
click at [738, 368] on button "Установить начало" at bounding box center [757, 371] width 147 height 33
click at [736, 370] on button "Установить конец" at bounding box center [757, 371] width 147 height 33
click at [736, 370] on button "Установить начало" at bounding box center [757, 371] width 147 height 33
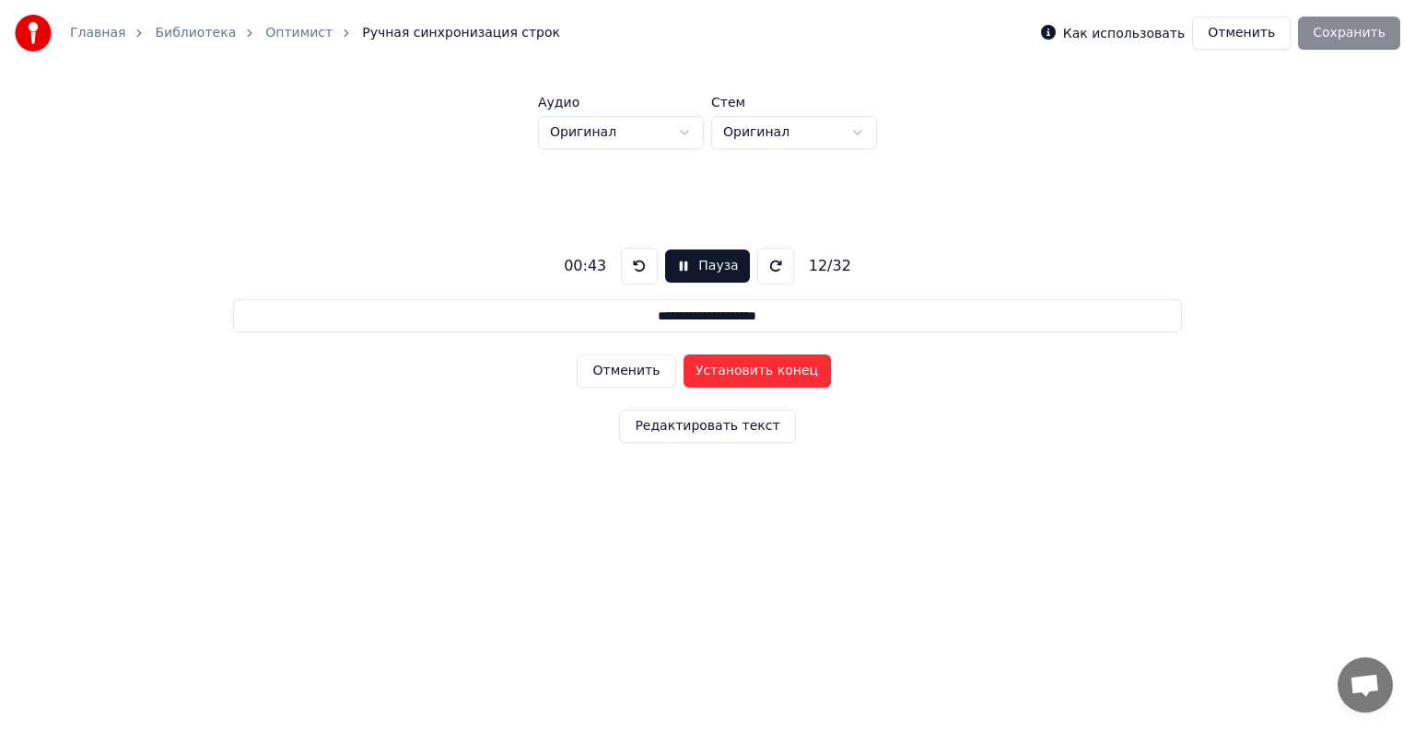
click at [734, 372] on button "Установить конец" at bounding box center [757, 371] width 147 height 33
click at [734, 372] on button "Установить начало" at bounding box center [757, 371] width 147 height 33
click at [734, 375] on button "Установить конец" at bounding box center [757, 371] width 147 height 33
click at [734, 375] on button "Установить начало" at bounding box center [757, 371] width 147 height 33
click at [733, 369] on button "Установить конец" at bounding box center [757, 371] width 147 height 33
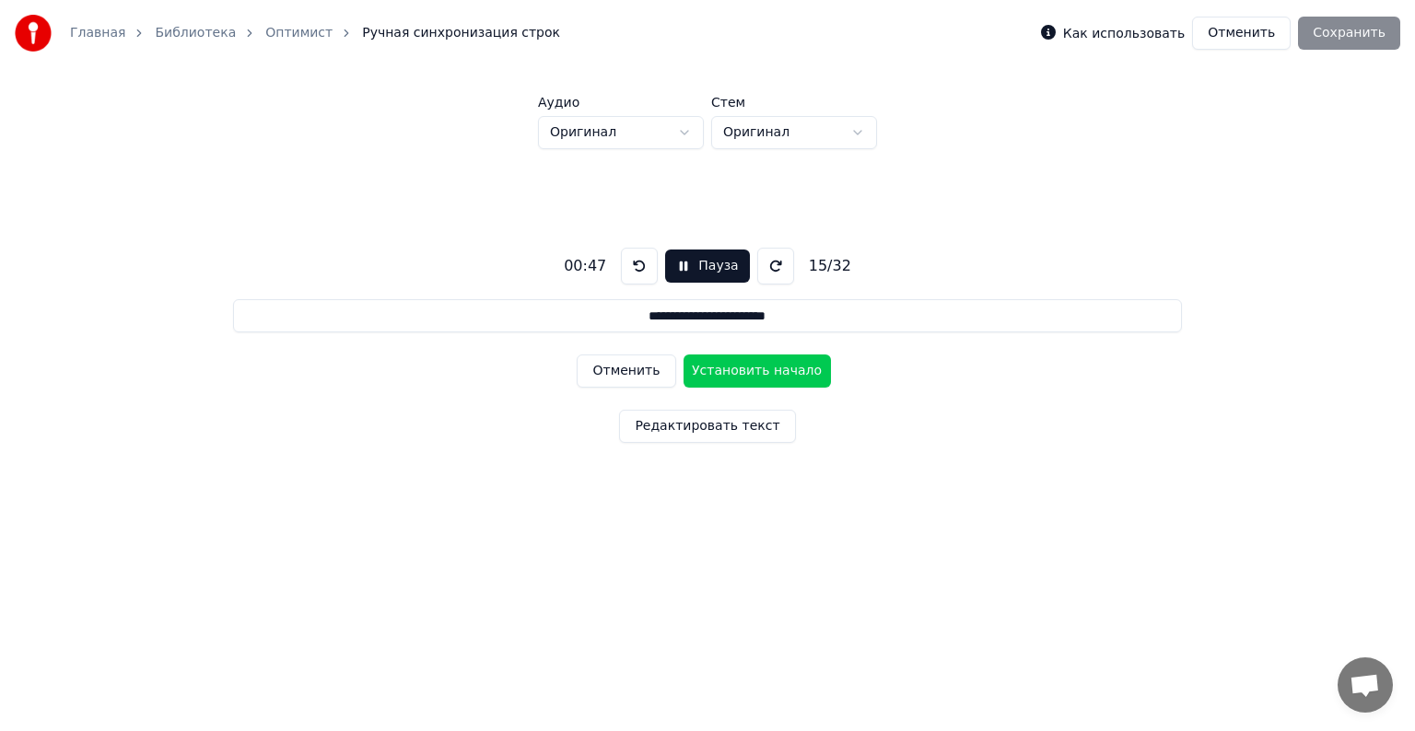
click at [733, 369] on button "Установить начало" at bounding box center [757, 371] width 147 height 33
click at [733, 372] on button "Установить конец" at bounding box center [757, 371] width 147 height 33
click at [732, 372] on button "Установить начало" at bounding box center [757, 371] width 147 height 33
click at [731, 371] on button "Установить конец" at bounding box center [757, 371] width 147 height 33
click at [731, 371] on button "Установить начало" at bounding box center [757, 371] width 147 height 33
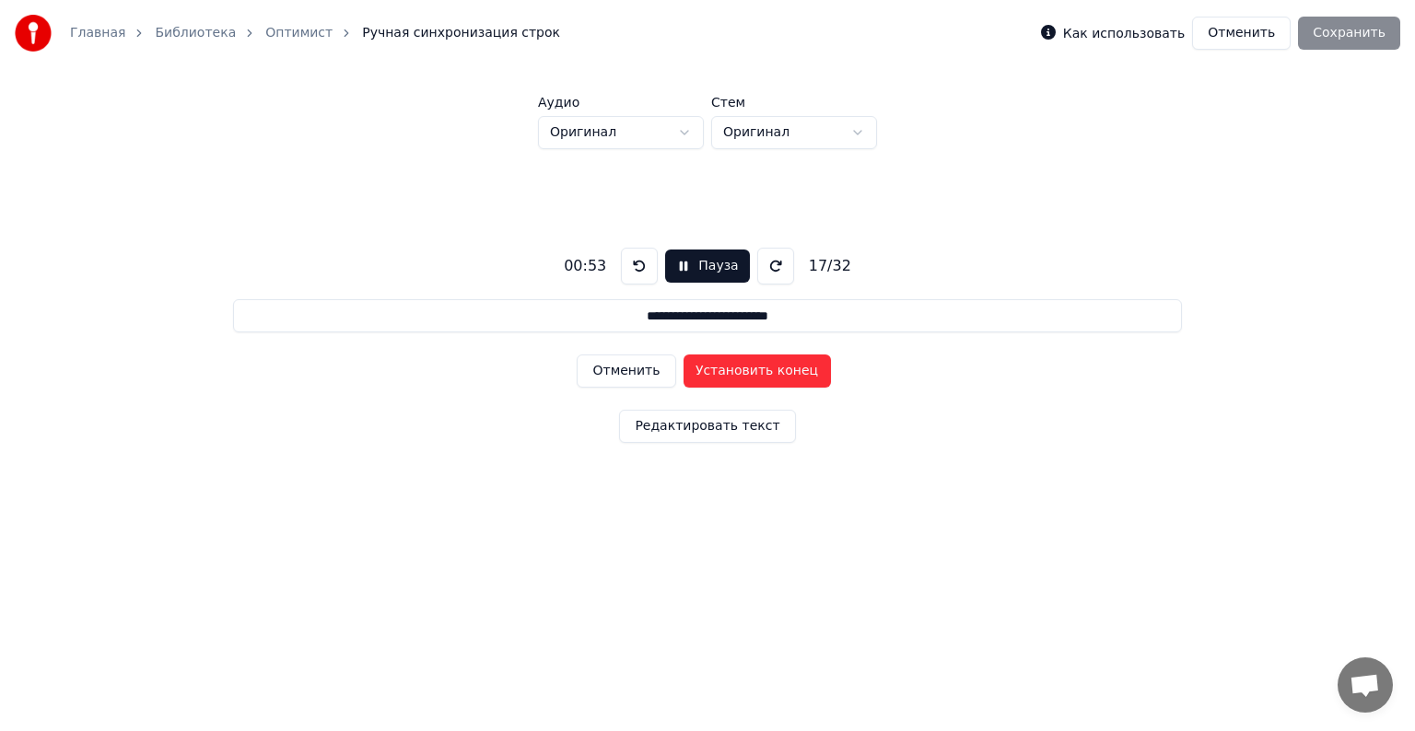
click at [733, 369] on button "Установить конец" at bounding box center [757, 371] width 147 height 33
click at [733, 369] on button "Установить начало" at bounding box center [757, 371] width 147 height 33
click at [733, 368] on button "Установить конец" at bounding box center [757, 371] width 147 height 33
click at [733, 368] on button "Установить начало" at bounding box center [757, 371] width 147 height 33
click at [733, 368] on button "Установить конец" at bounding box center [757, 371] width 147 height 33
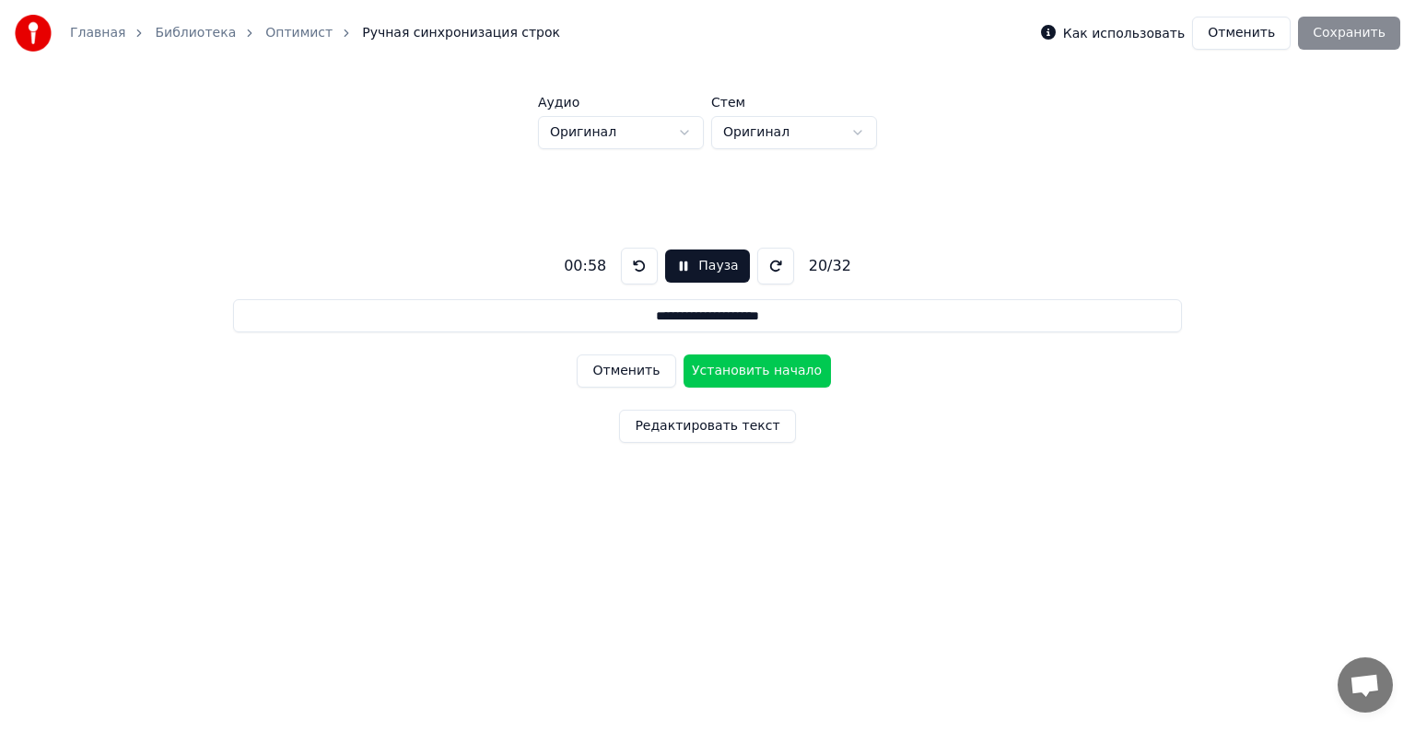
click at [733, 369] on button "Установить начало" at bounding box center [757, 371] width 147 height 33
click at [731, 368] on button "Установить конец" at bounding box center [757, 371] width 147 height 33
click at [731, 371] on button "Установить начало" at bounding box center [757, 371] width 147 height 33
click at [733, 368] on button "Установить конец" at bounding box center [757, 371] width 147 height 33
click at [733, 368] on button "Установить начало" at bounding box center [757, 371] width 147 height 33
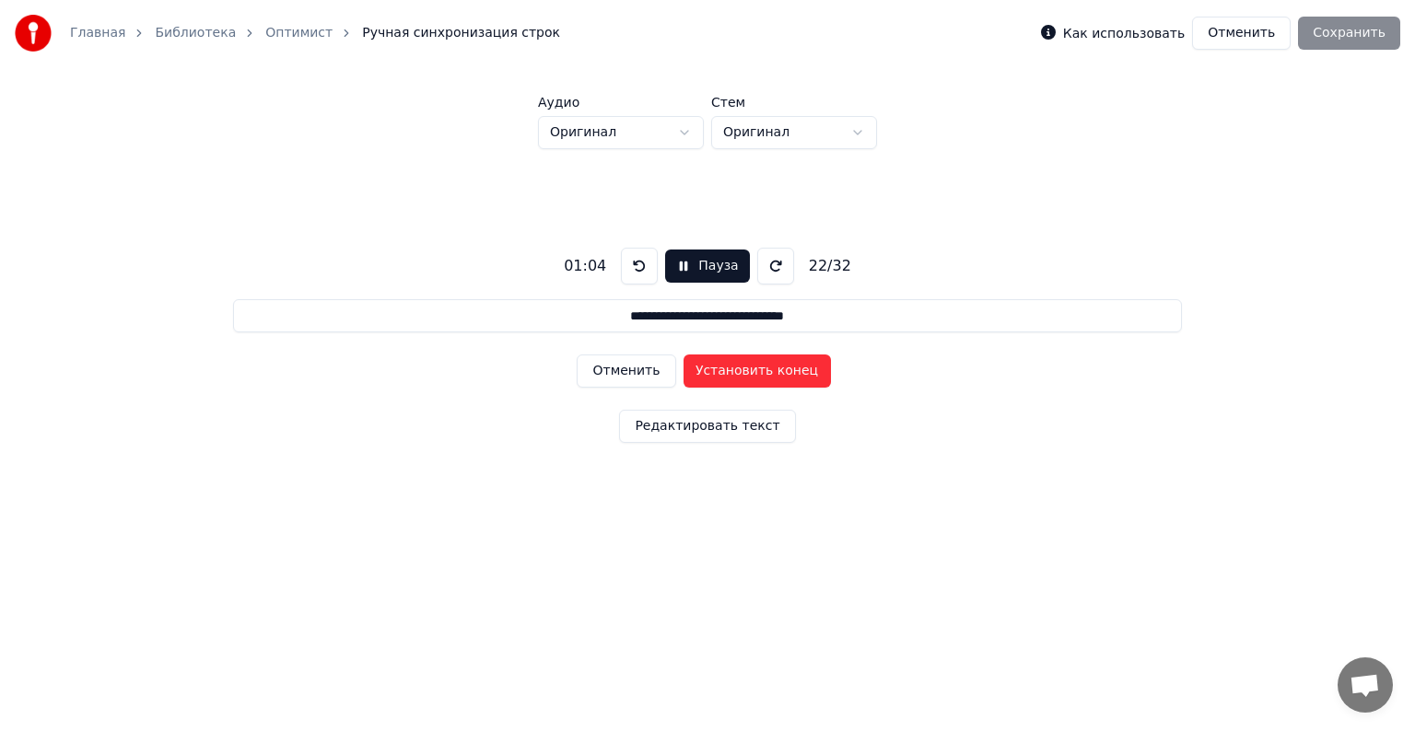
click at [734, 372] on button "Установить конец" at bounding box center [757, 371] width 147 height 33
click at [734, 372] on button "Установить начало" at bounding box center [757, 371] width 147 height 33
click at [733, 372] on button "Установить конец" at bounding box center [757, 371] width 147 height 33
click at [733, 375] on button "Установить начало" at bounding box center [757, 371] width 147 height 33
click at [736, 368] on button "Установить конец" at bounding box center [757, 371] width 147 height 33
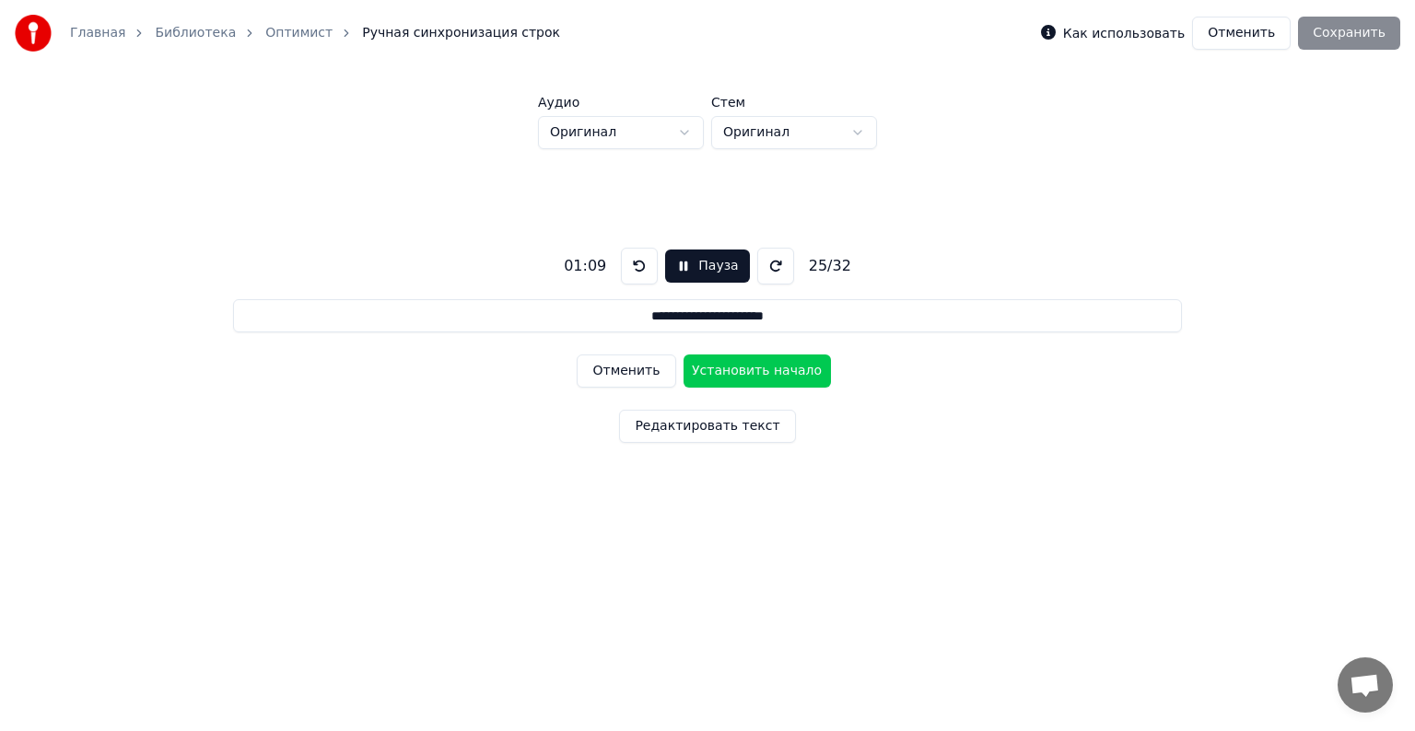
click at [736, 368] on button "Установить начало" at bounding box center [757, 371] width 147 height 33
click at [734, 371] on button "Установить конец" at bounding box center [757, 371] width 147 height 33
click at [734, 371] on button "Установить начало" at bounding box center [757, 371] width 147 height 33
click at [734, 372] on button "Установить конец" at bounding box center [757, 371] width 147 height 33
click at [733, 372] on button "Установить начало" at bounding box center [757, 371] width 147 height 33
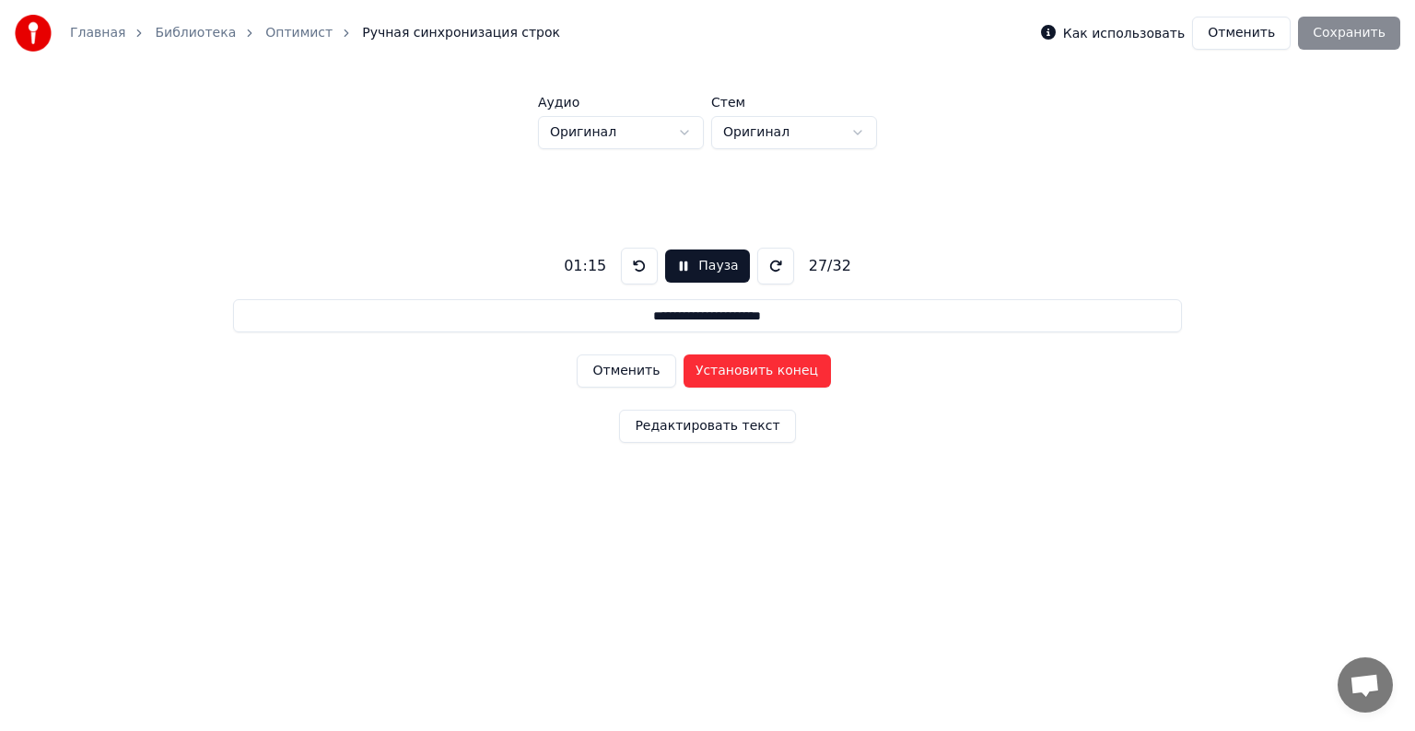
click at [733, 372] on button "Установить конец" at bounding box center [757, 371] width 147 height 33
click at [733, 372] on button "Установить начало" at bounding box center [757, 371] width 147 height 33
click at [731, 371] on button "Установить конец" at bounding box center [757, 371] width 147 height 33
click at [731, 370] on button "Установить начало" at bounding box center [757, 371] width 147 height 33
click at [731, 375] on button "Установить конец" at bounding box center [757, 371] width 147 height 33
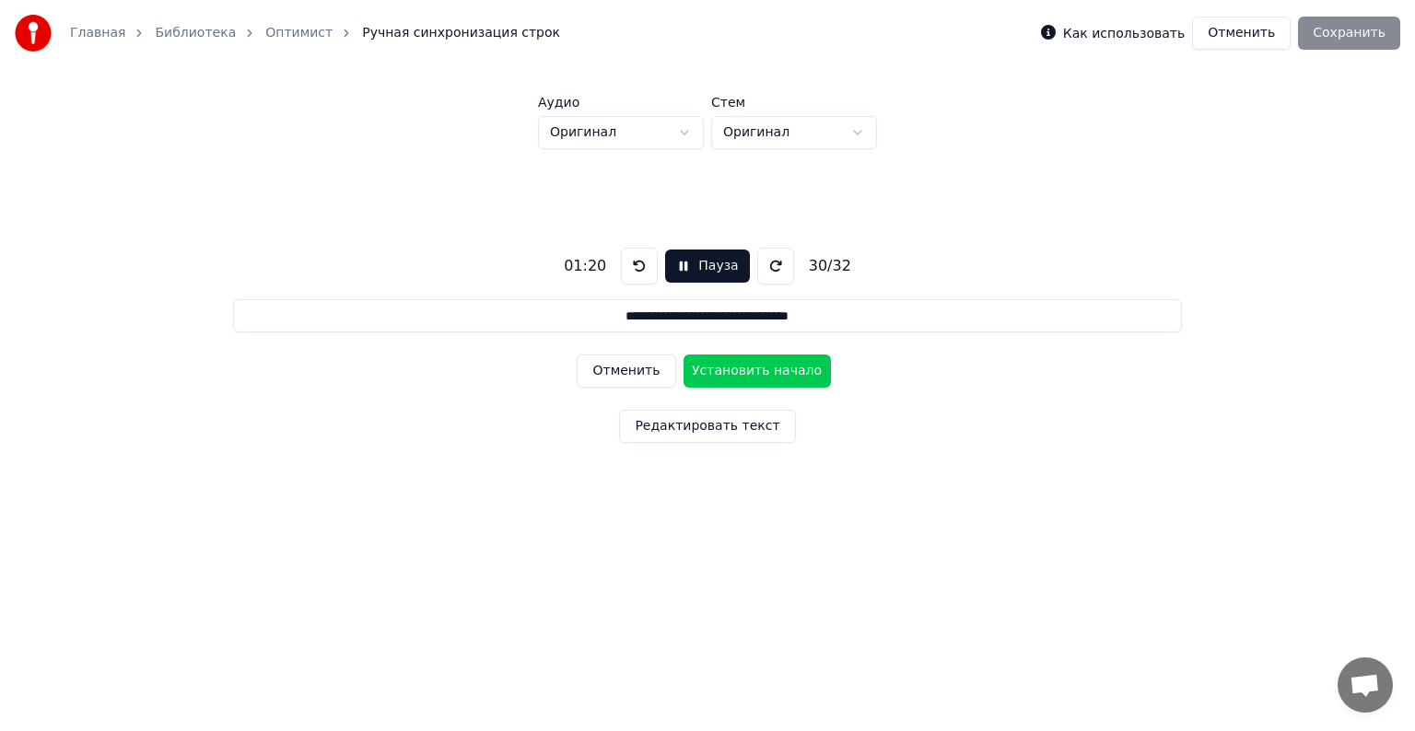
click at [731, 376] on button "Установить начало" at bounding box center [757, 371] width 147 height 33
click at [732, 372] on button "Установить конец" at bounding box center [757, 371] width 147 height 33
click at [732, 372] on button "Установить начало" at bounding box center [757, 371] width 147 height 33
click at [733, 374] on button "Установить конец" at bounding box center [757, 371] width 147 height 33
type input "**********"
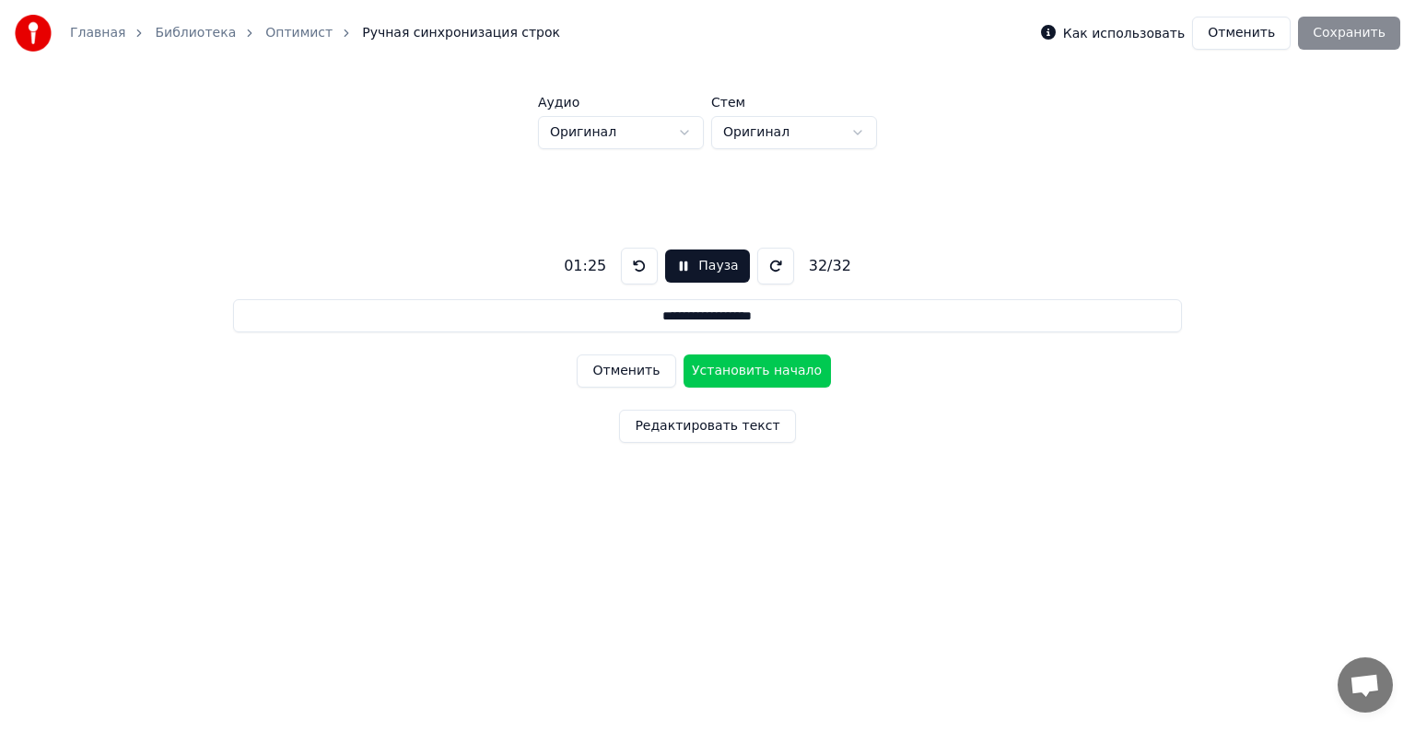
click at [733, 374] on button "Установить начало" at bounding box center [757, 371] width 147 height 33
click at [736, 371] on button "Установить конец" at bounding box center [757, 371] width 147 height 33
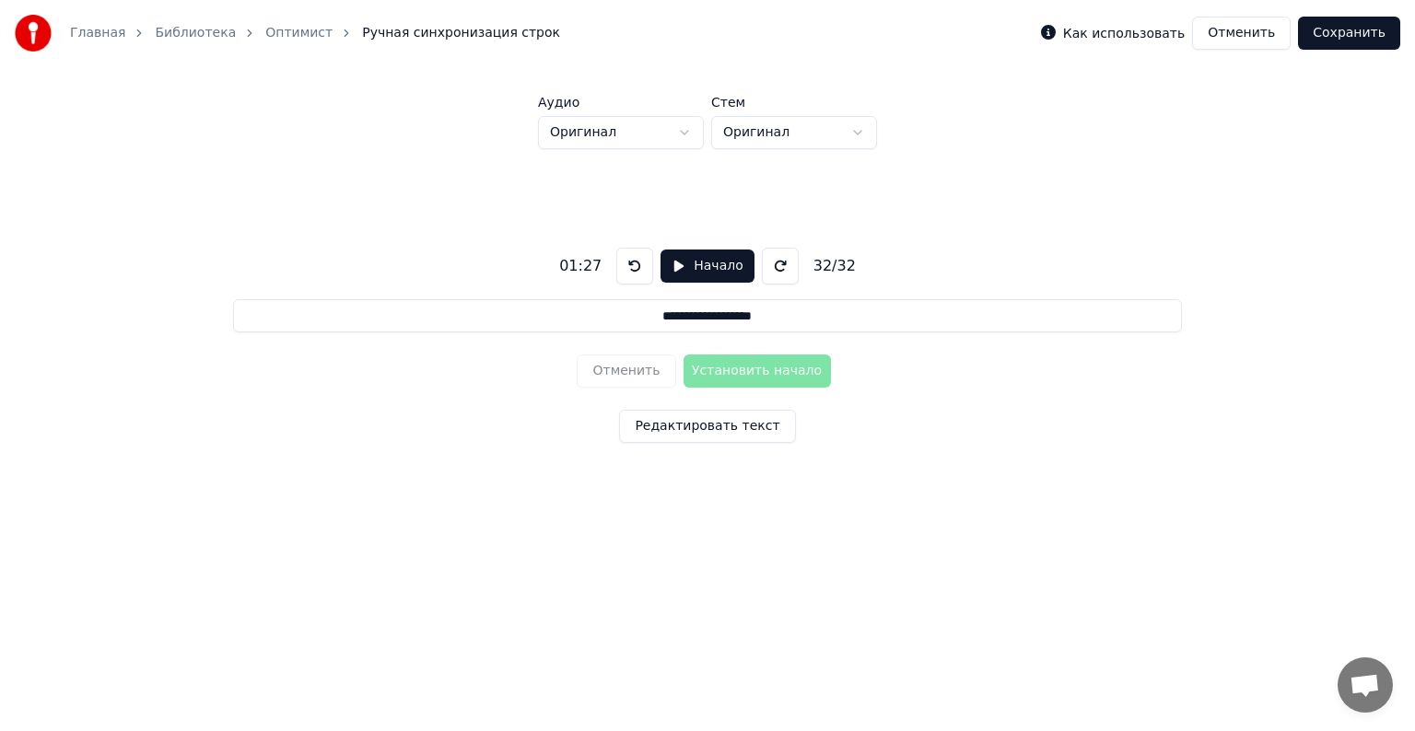
click at [1366, 34] on button "Сохранить" at bounding box center [1349, 33] width 102 height 33
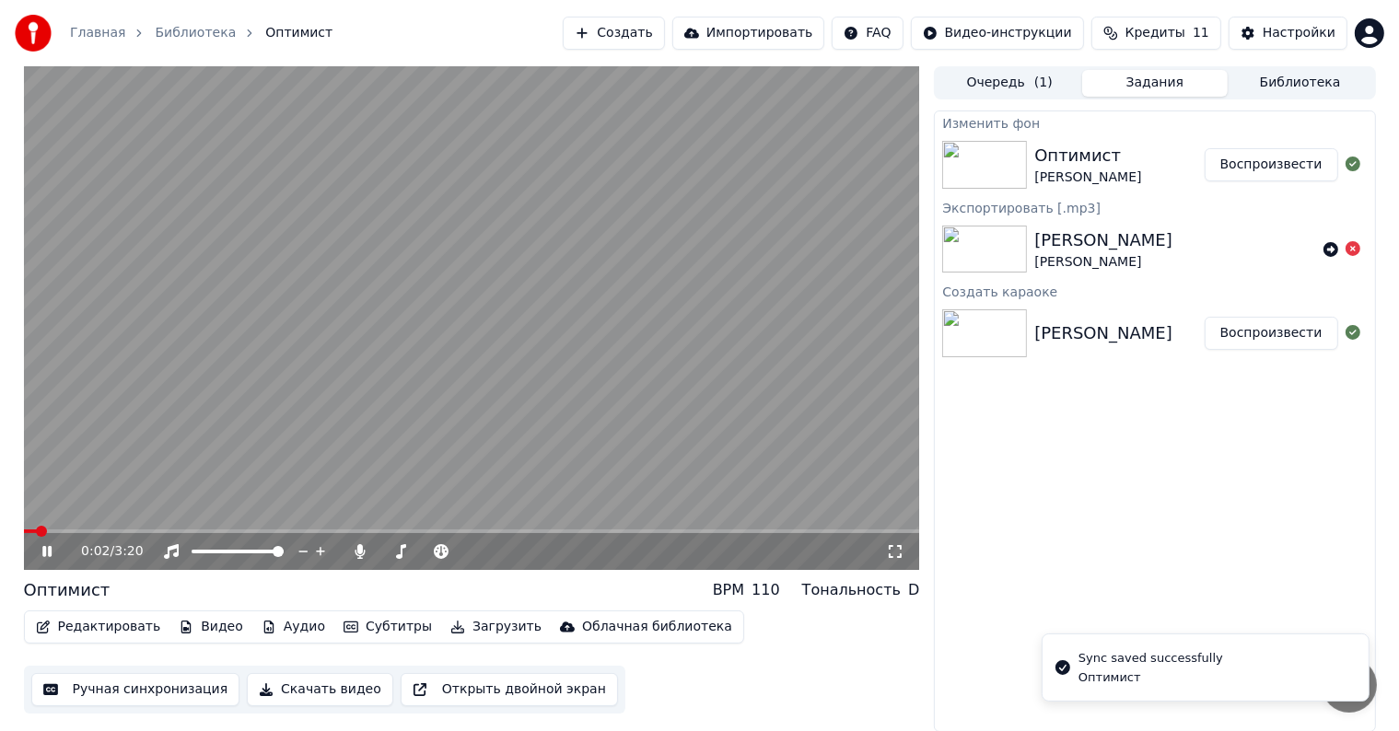
click at [107, 528] on video at bounding box center [472, 318] width 896 height 504
click at [104, 531] on span at bounding box center [472, 532] width 896 height 4
click at [44, 555] on icon at bounding box center [46, 551] width 11 height 13
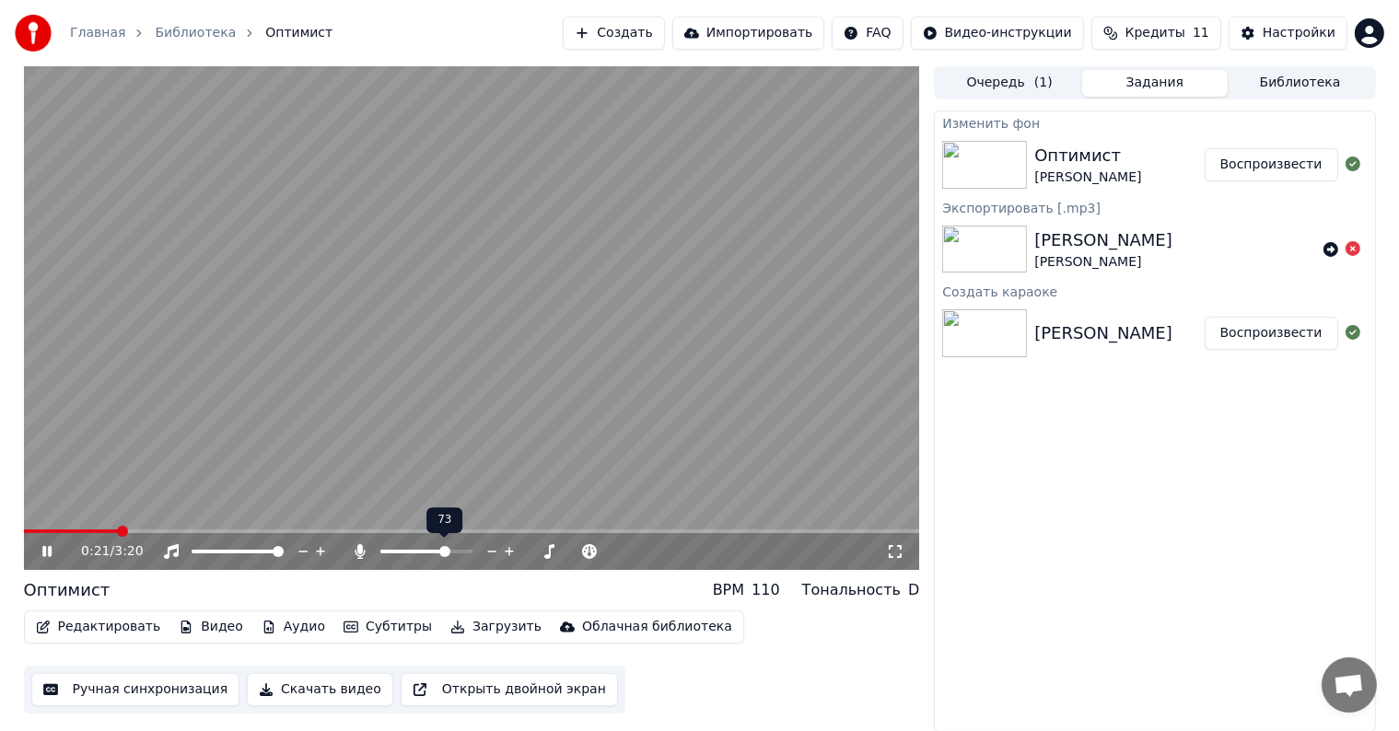
click at [450, 546] on span at bounding box center [444, 551] width 11 height 11
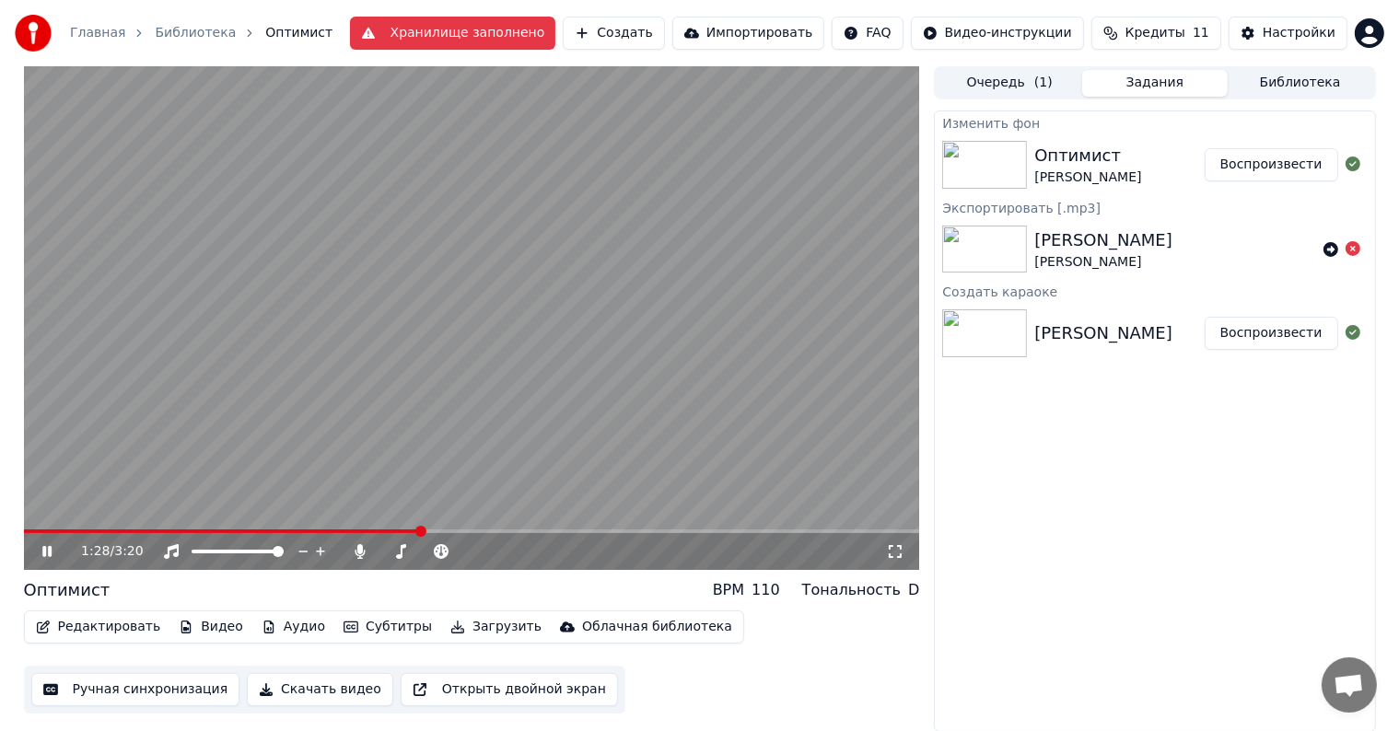
click at [53, 549] on icon at bounding box center [60, 551] width 43 height 15
click at [72, 635] on button "Редактировать" at bounding box center [99, 627] width 140 height 26
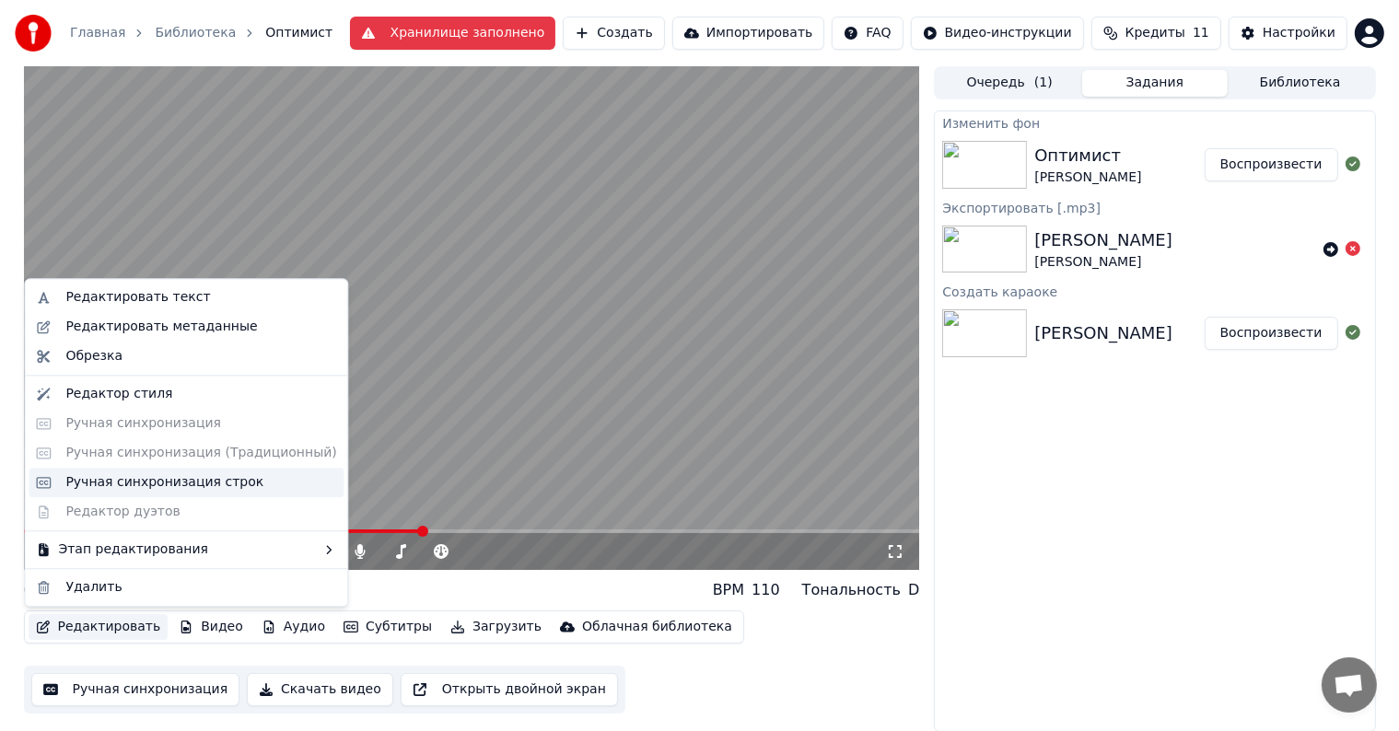
click at [171, 480] on div "Ручная синхронизация строк" at bounding box center [164, 483] width 198 height 18
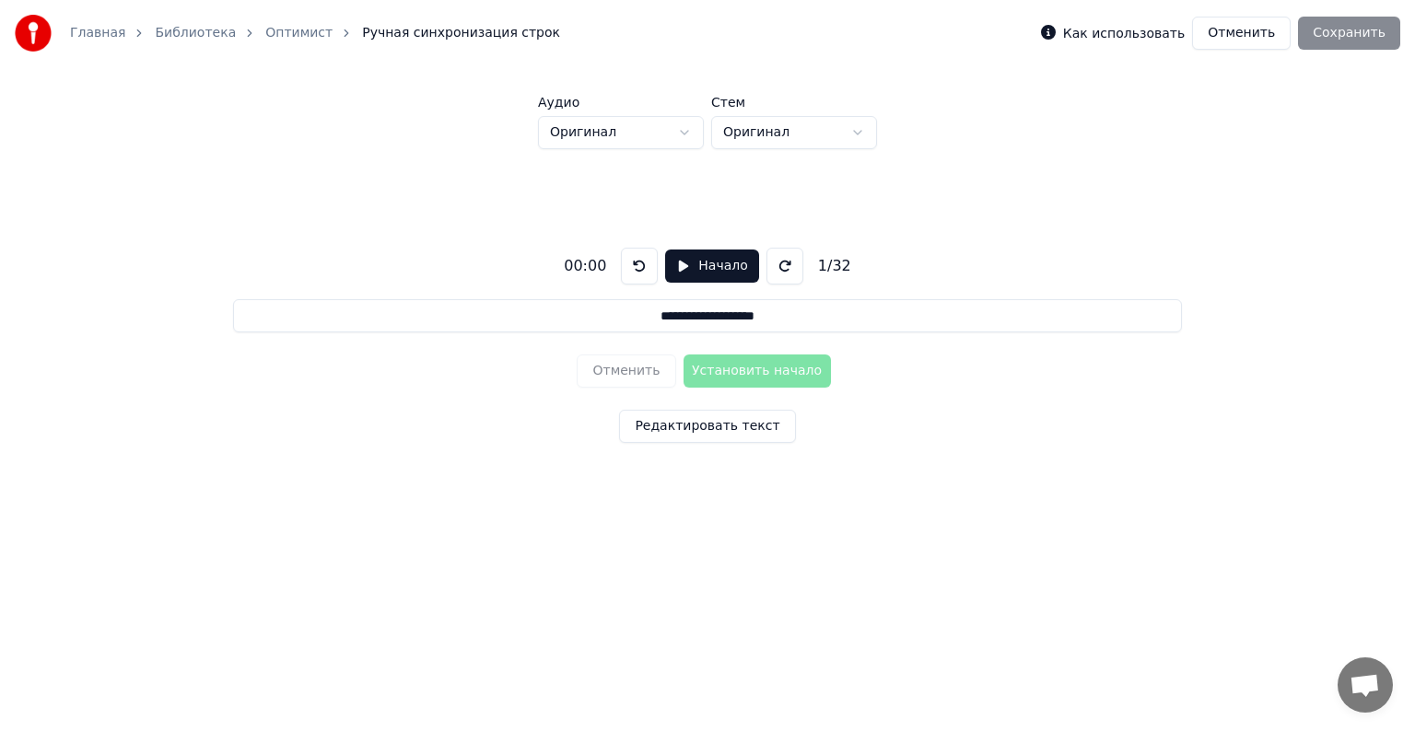
click at [1264, 33] on button "Отменить" at bounding box center [1241, 33] width 99 height 33
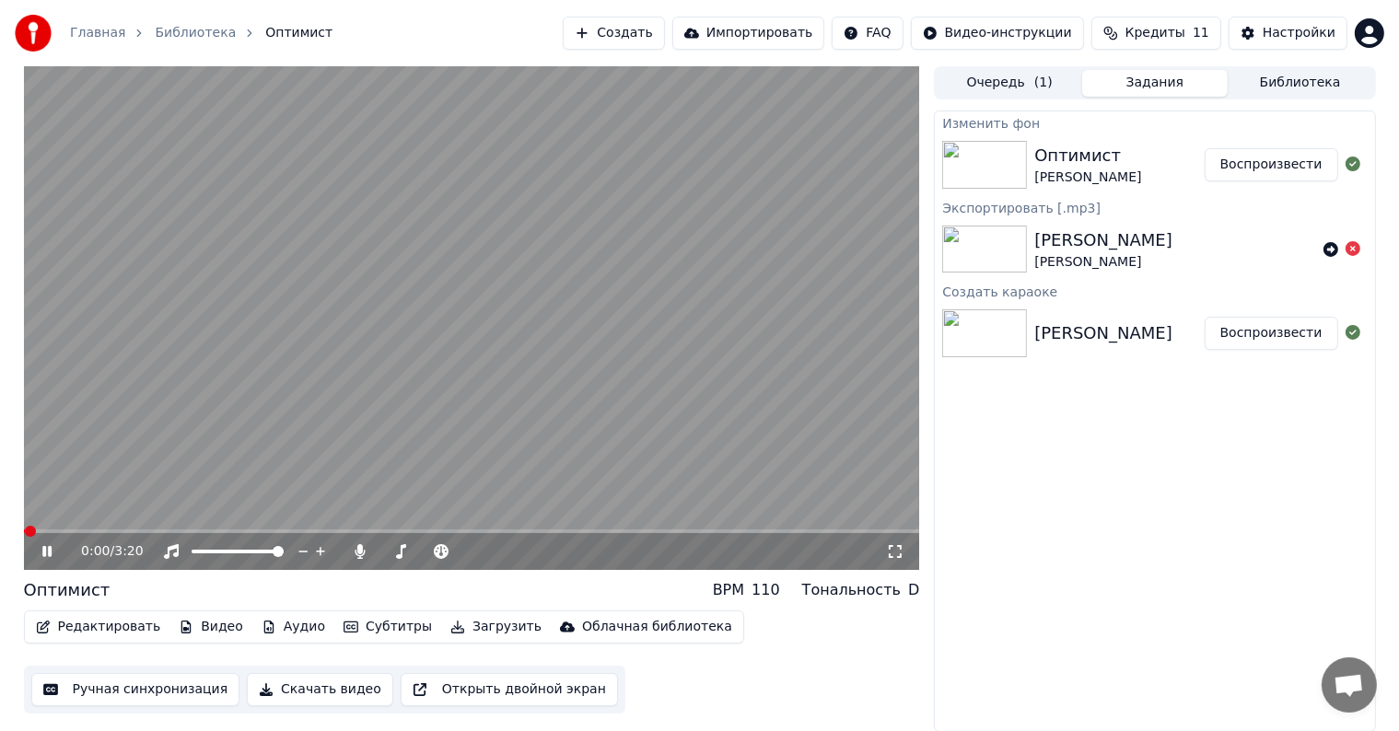
click at [73, 626] on button "Редактировать" at bounding box center [99, 627] width 140 height 26
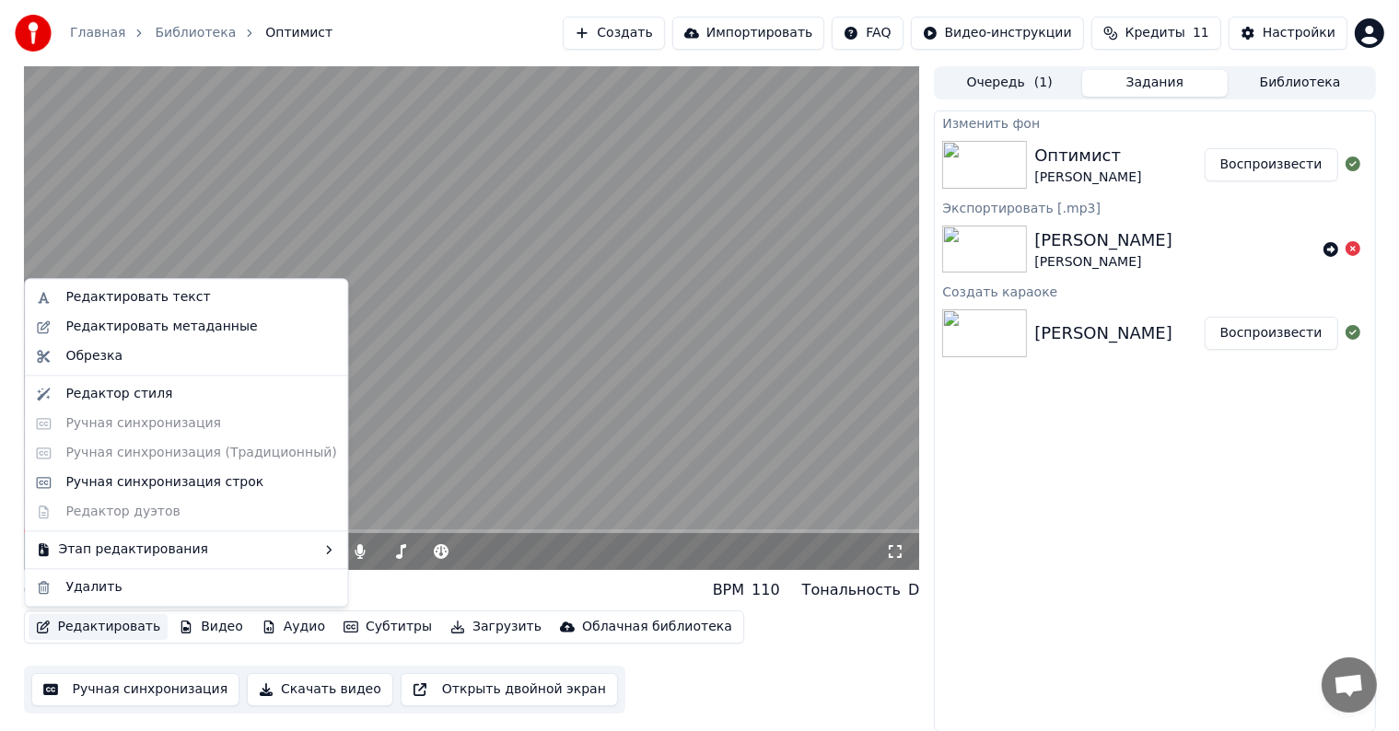
click at [99, 414] on div "Редактировать текст Редактировать метаданные Обрезка Редактор стиля Ручная синх…" at bounding box center [186, 442] width 324 height 329
click at [101, 435] on div "Редактировать текст Редактировать метаданные Обрезка Редактор стиля Ручная синх…" at bounding box center [186, 442] width 324 height 329
click at [423, 563] on div "0:02 / 3:20" at bounding box center [472, 551] width 896 height 37
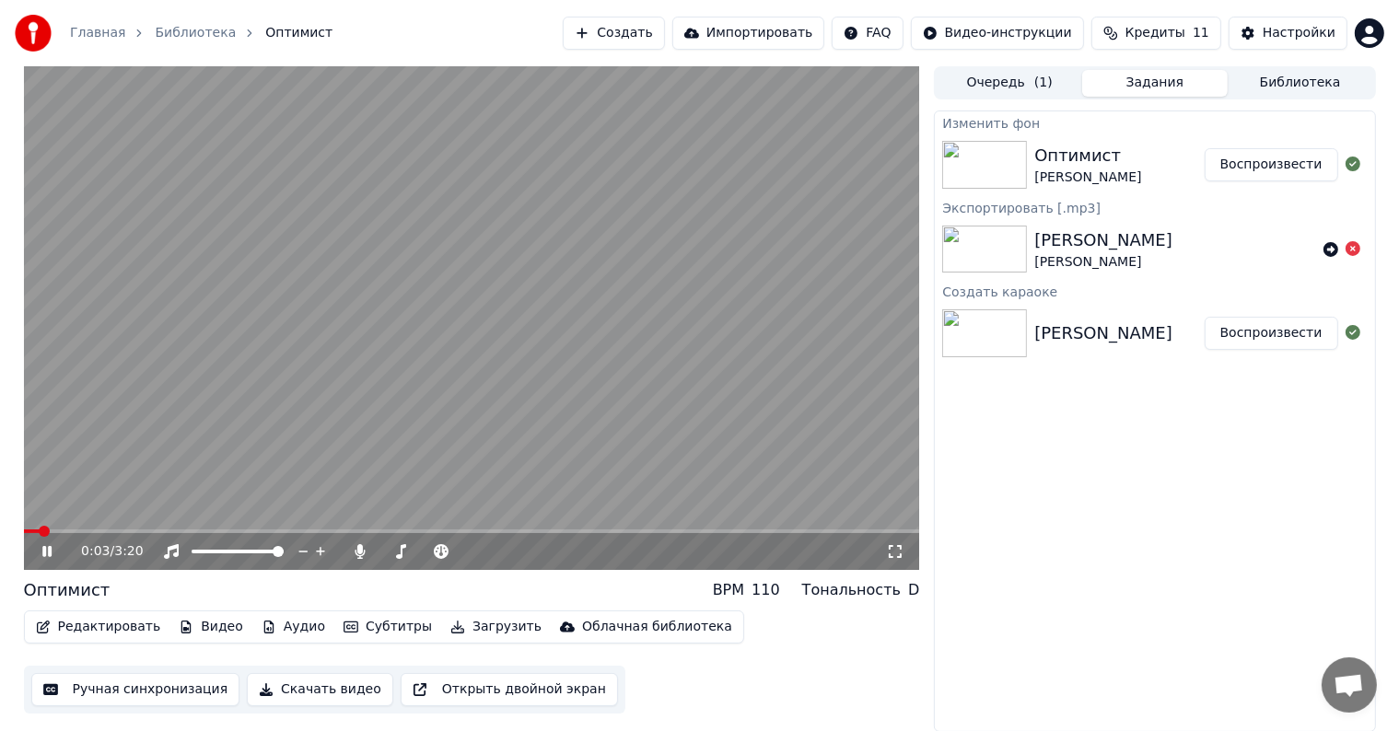
click at [41, 559] on icon at bounding box center [60, 551] width 43 height 15
click at [76, 634] on button "Редактировать" at bounding box center [99, 627] width 140 height 26
click at [1358, 167] on icon at bounding box center [1353, 164] width 15 height 15
click at [1346, 166] on icon at bounding box center [1353, 164] width 15 height 15
click at [1059, 70] on button "Очередь ( 1 )" at bounding box center [1010, 83] width 146 height 27
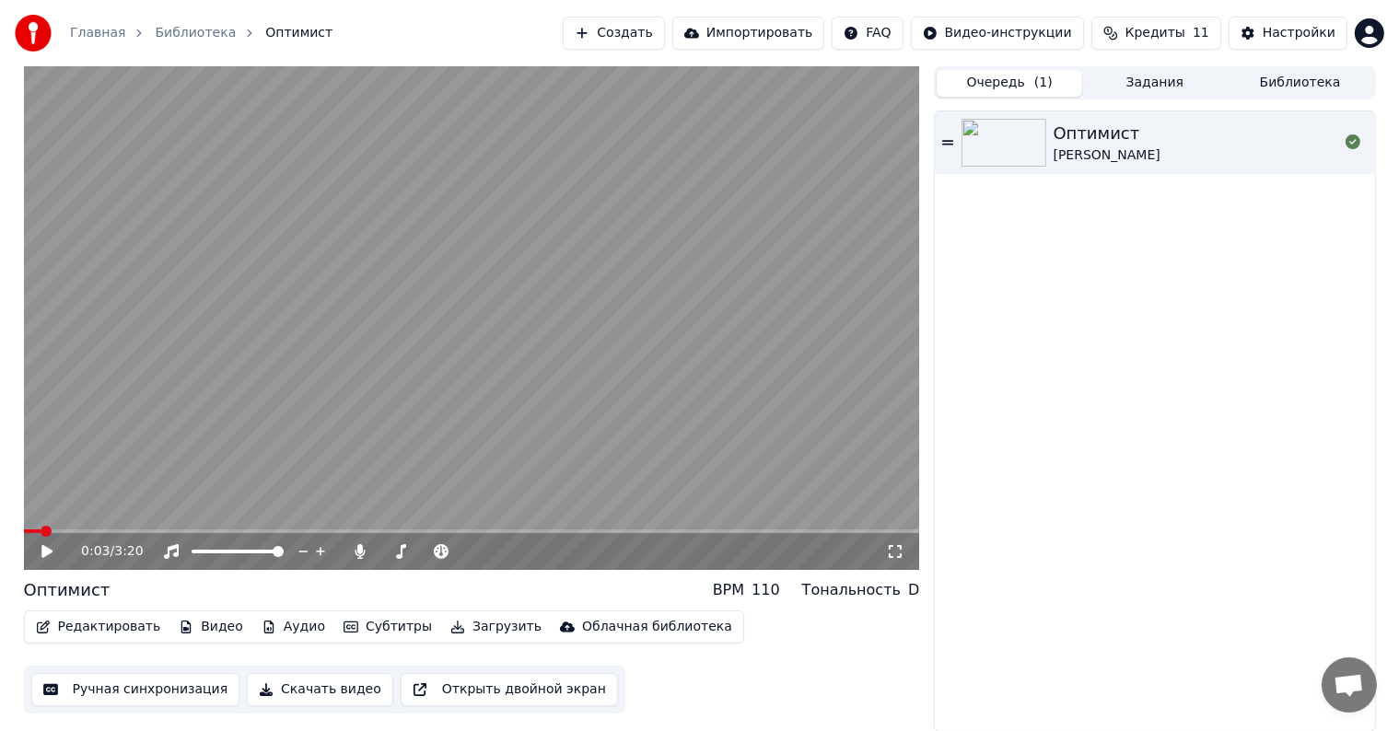
click at [1126, 77] on button "Задания" at bounding box center [1155, 83] width 146 height 27
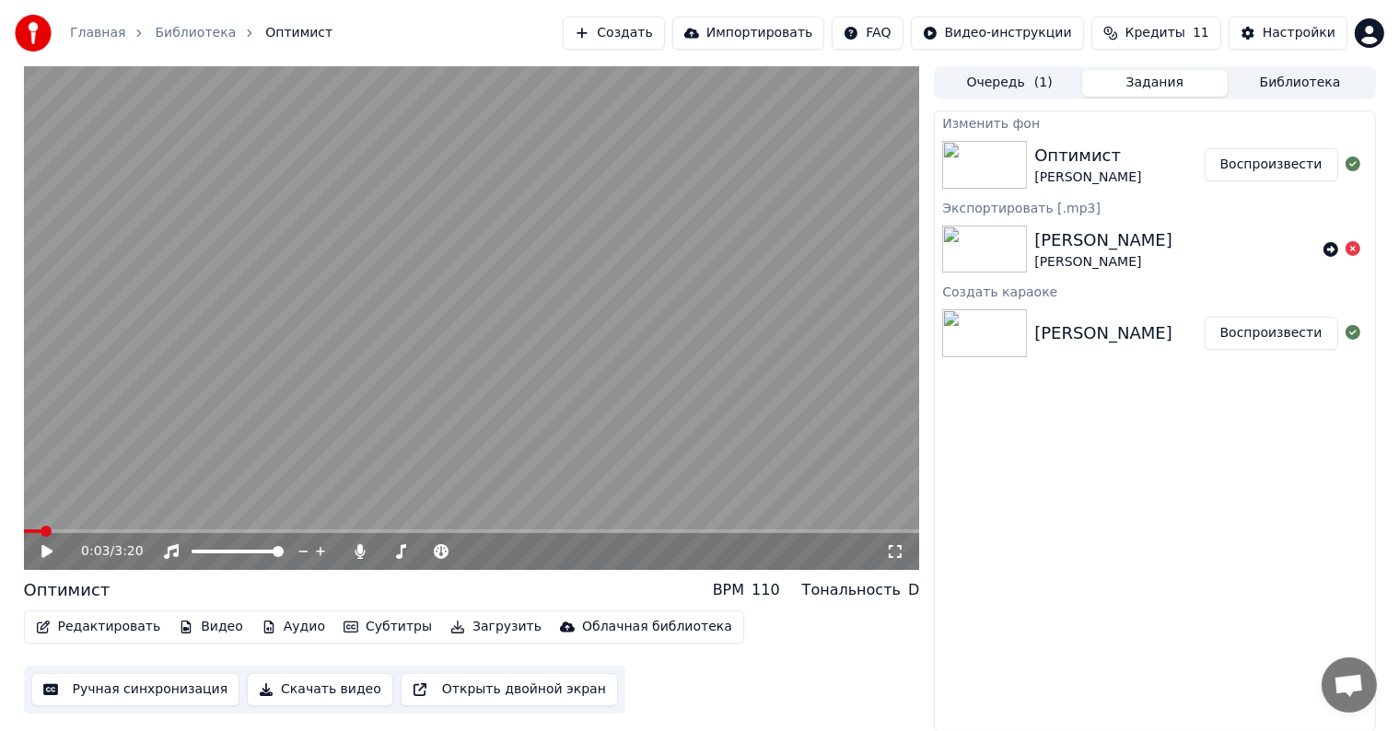
click at [162, 543] on div at bounding box center [245, 552] width 167 height 18
click at [179, 530] on span at bounding box center [472, 532] width 896 height 4
click at [99, 695] on button "Ручная синхронизация" at bounding box center [135, 689] width 209 height 33
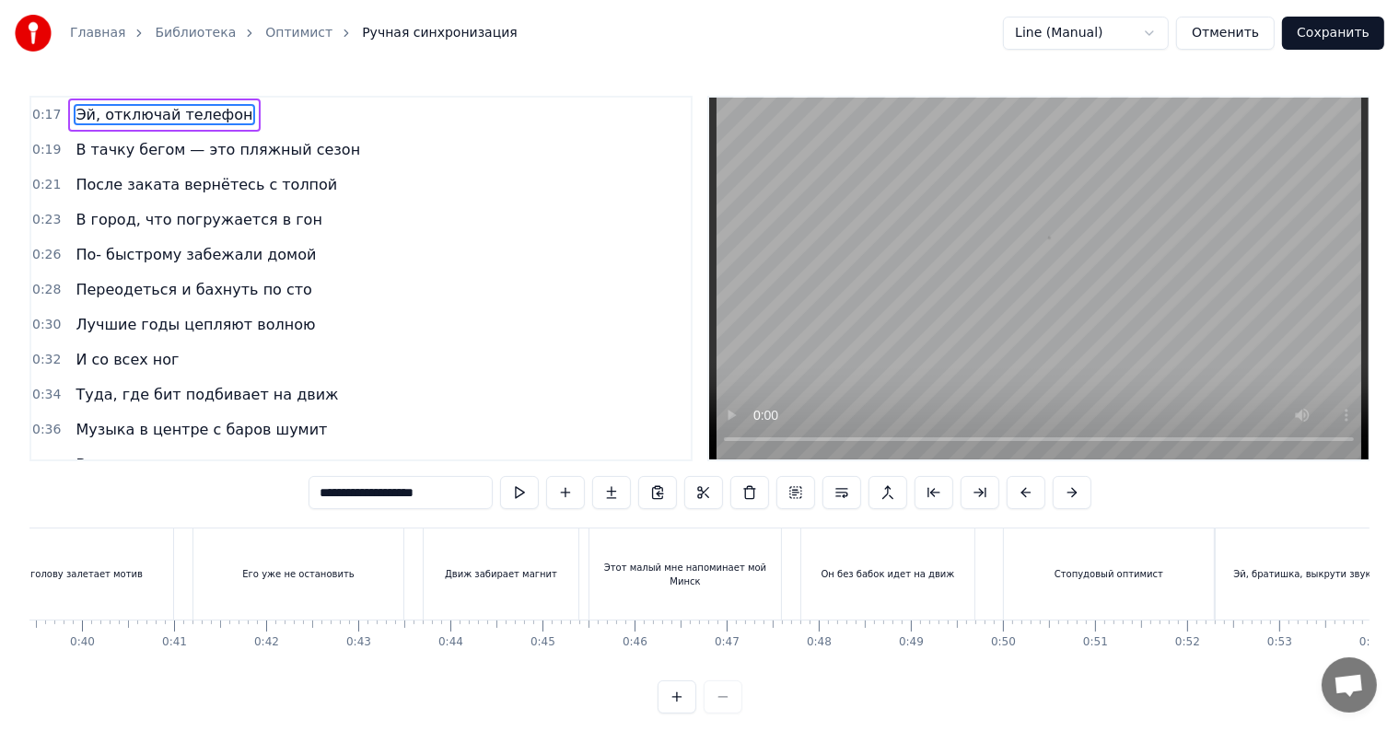
scroll to position [0, 3663]
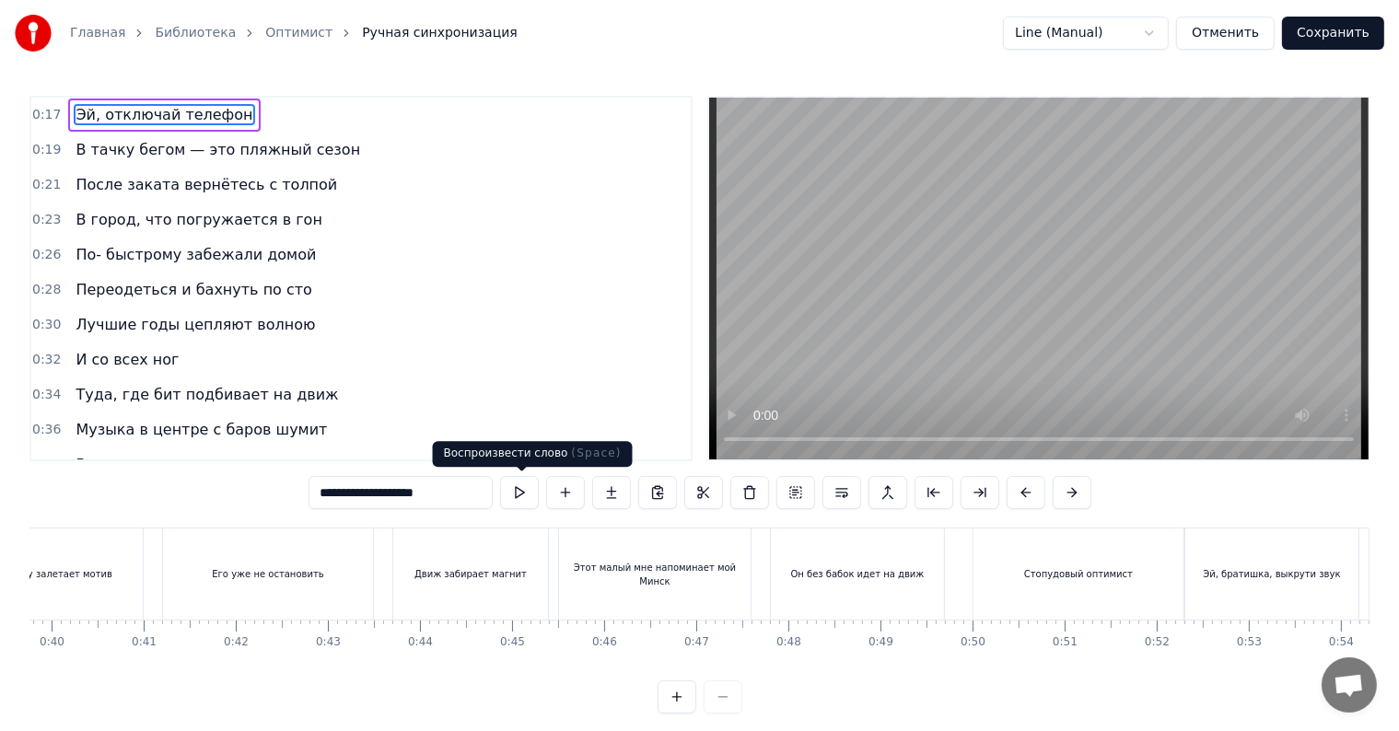
click at [512, 496] on button at bounding box center [519, 492] width 39 height 33
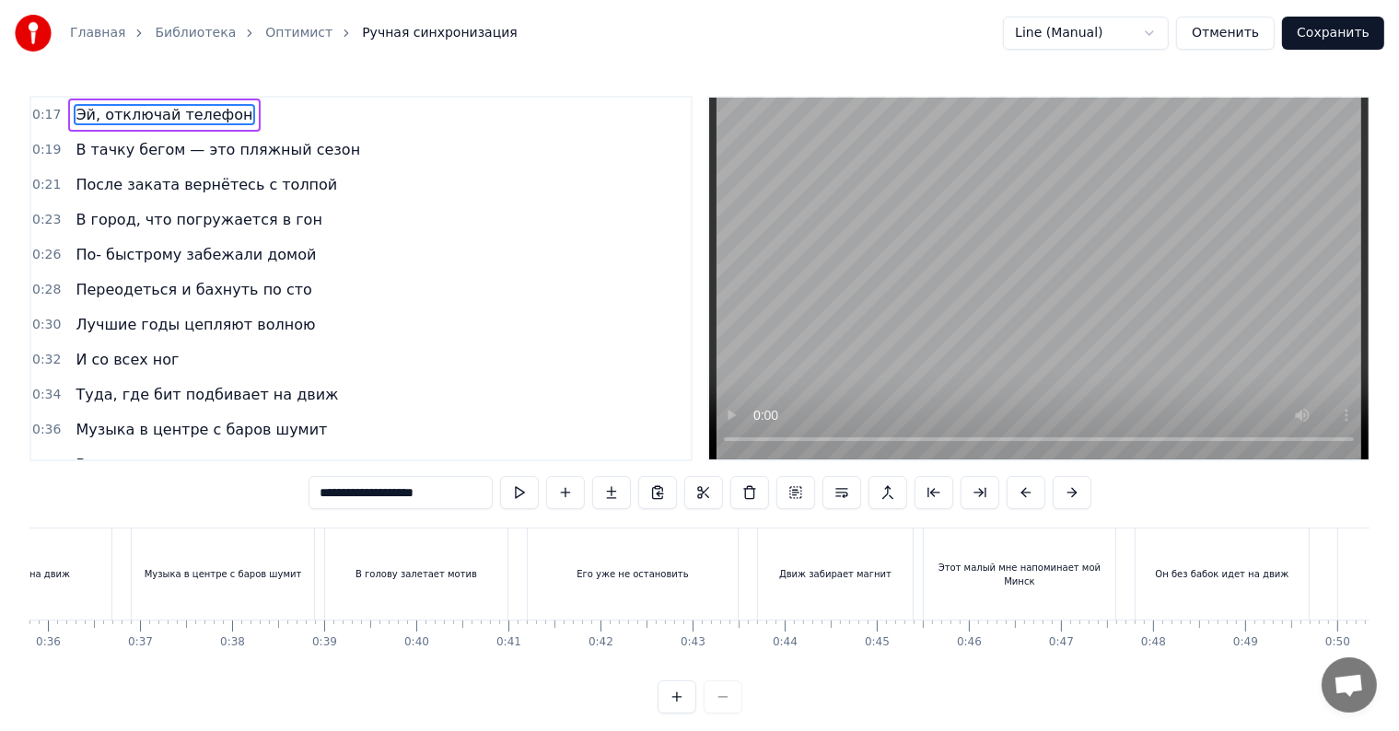
scroll to position [0, 3486]
click at [433, 586] on div "Его уже не остановить" at bounding box center [445, 574] width 210 height 91
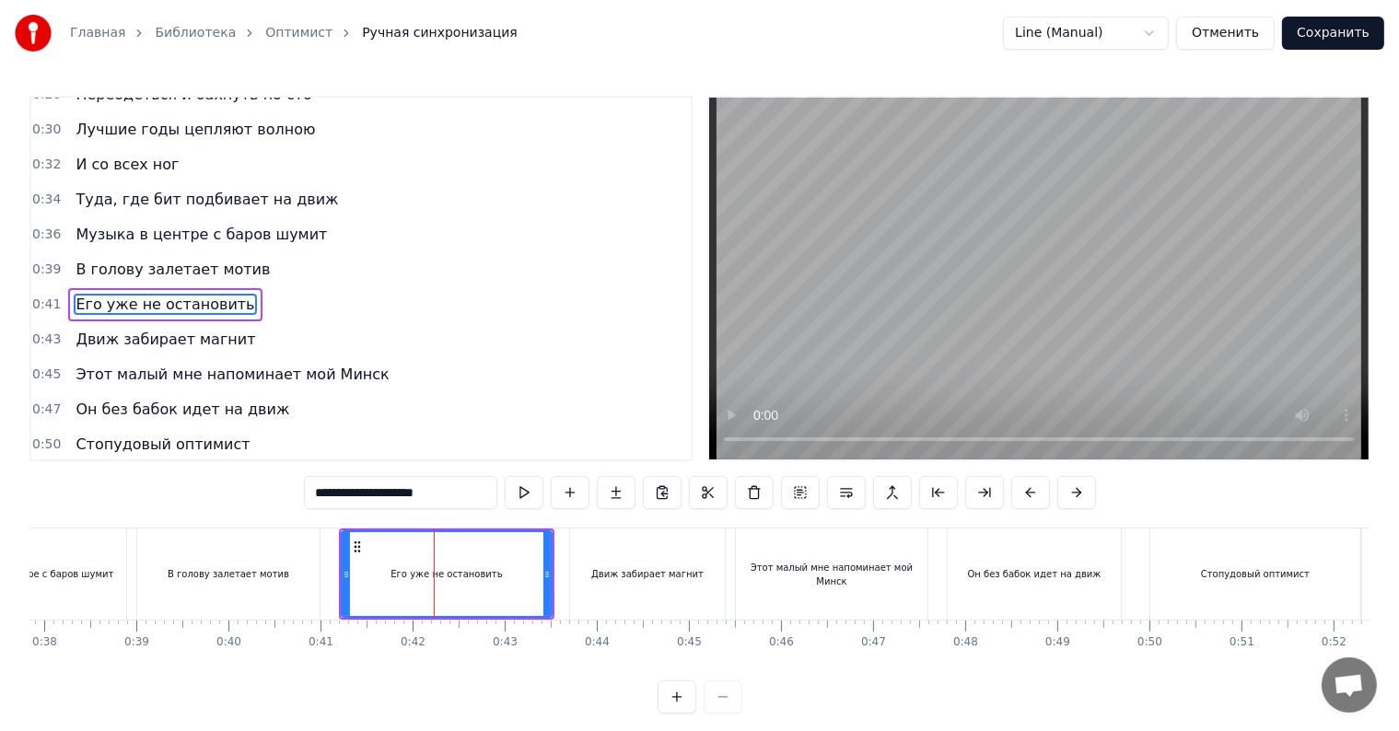
scroll to position [208, 0]
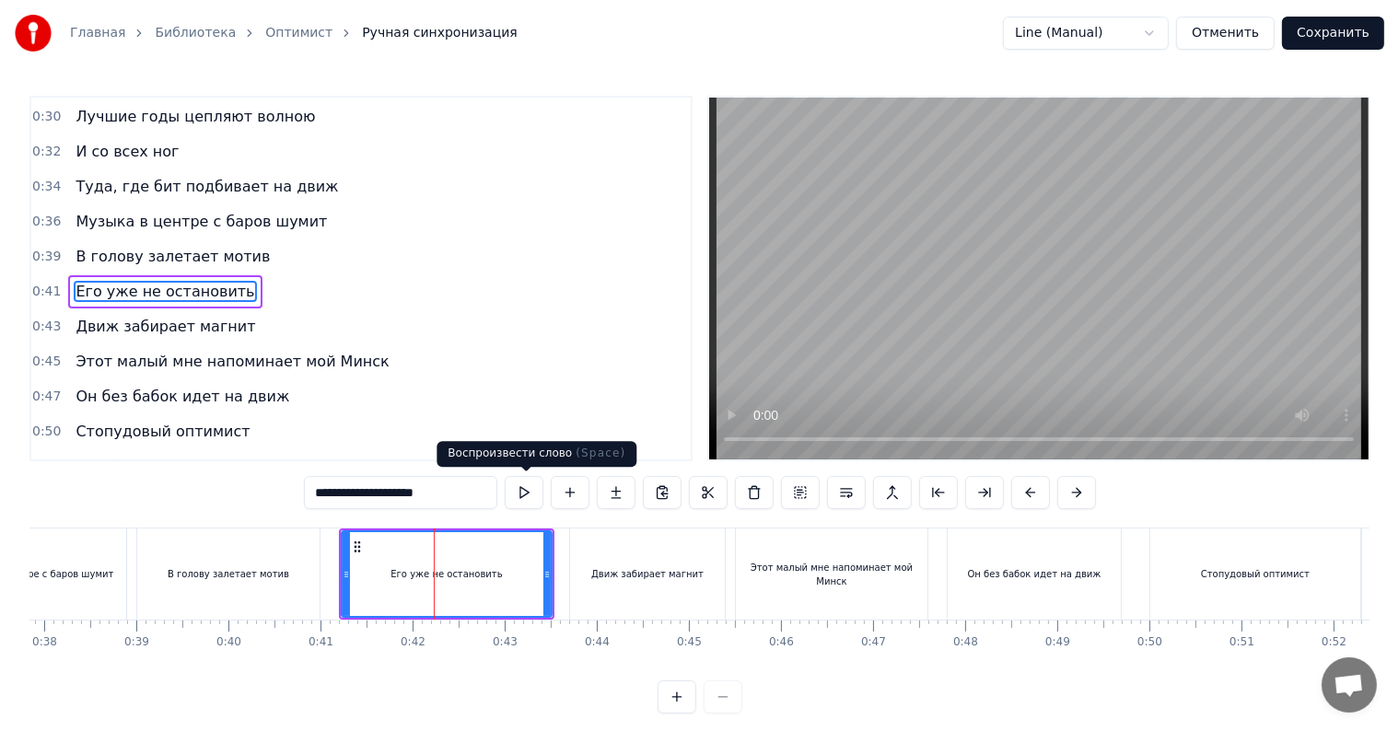
click at [527, 494] on button at bounding box center [524, 492] width 39 height 33
click at [604, 568] on div "Движ забирает магнит" at bounding box center [647, 574] width 112 height 14
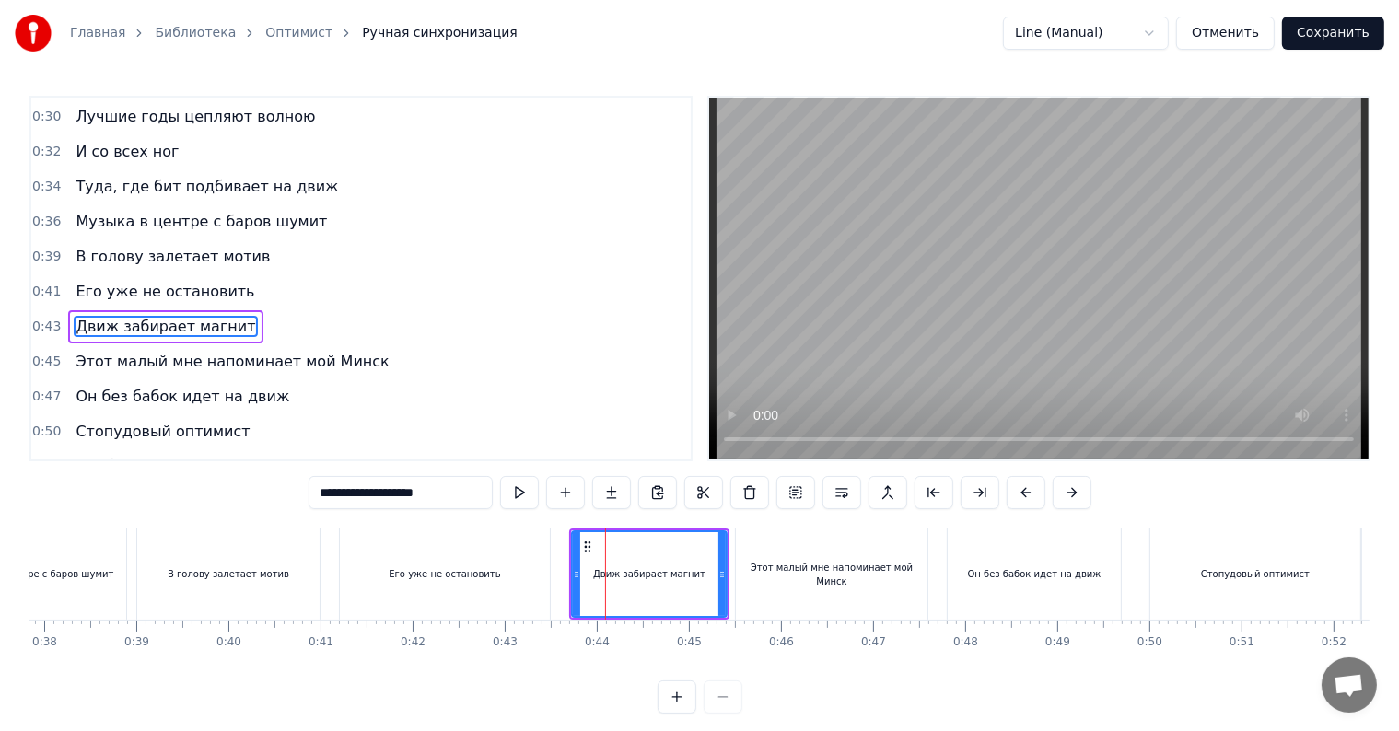
scroll to position [242, 0]
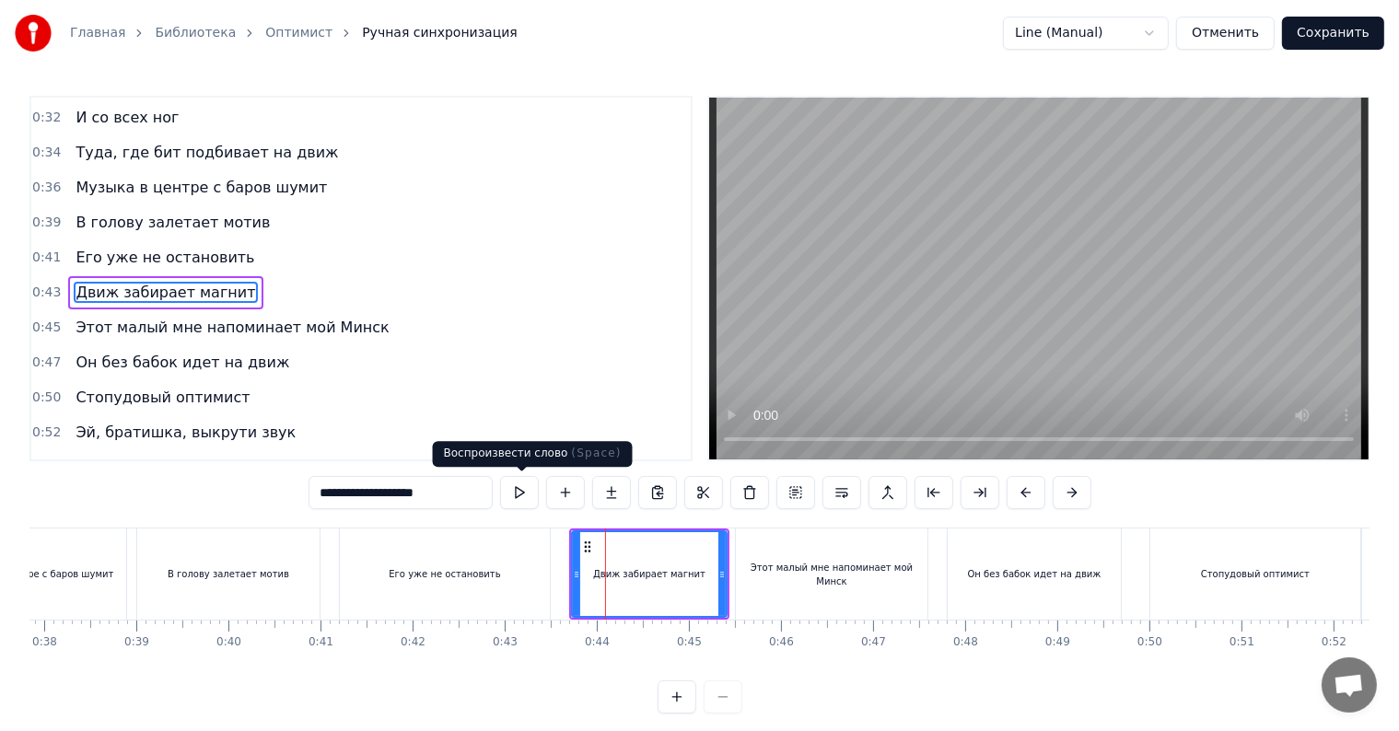
click at [520, 493] on button at bounding box center [519, 492] width 39 height 33
click at [789, 563] on div "Этот малый мне напоминает мой Минск" at bounding box center [832, 574] width 192 height 91
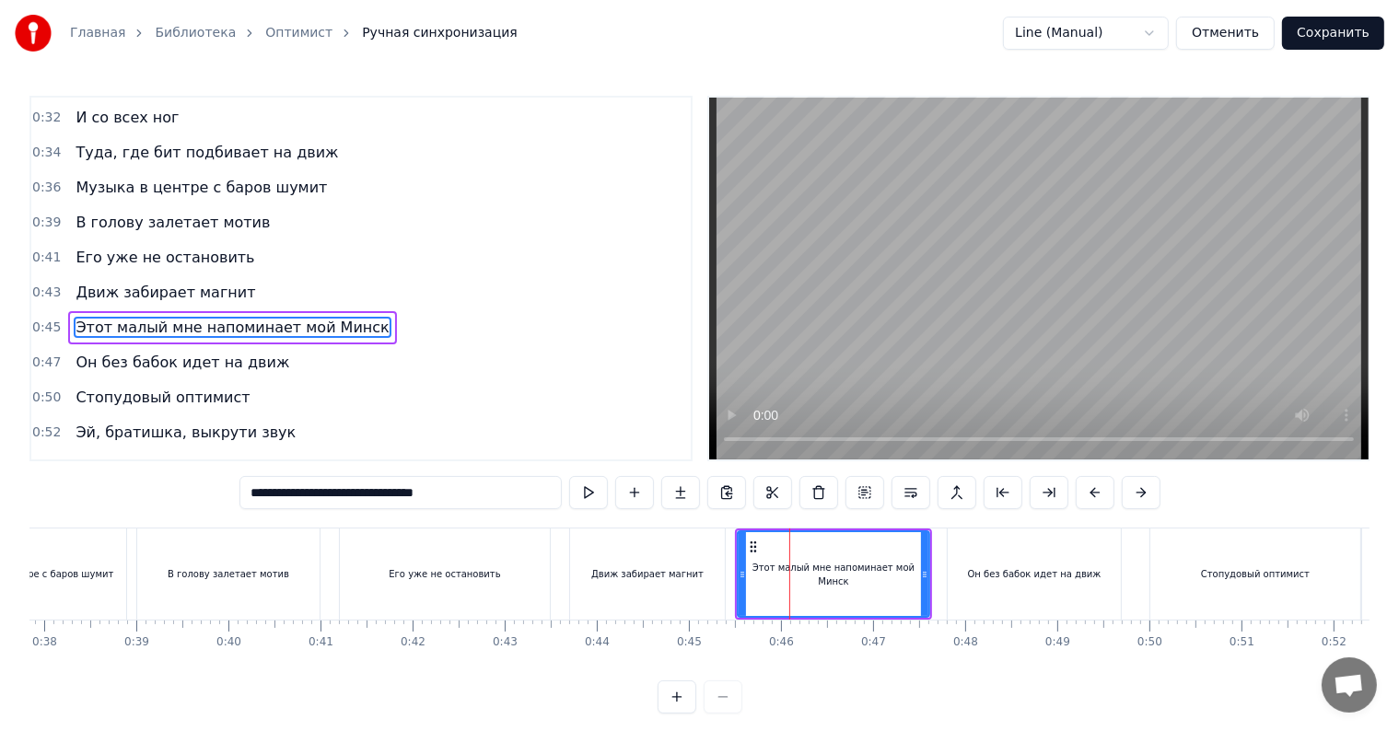
scroll to position [276, 0]
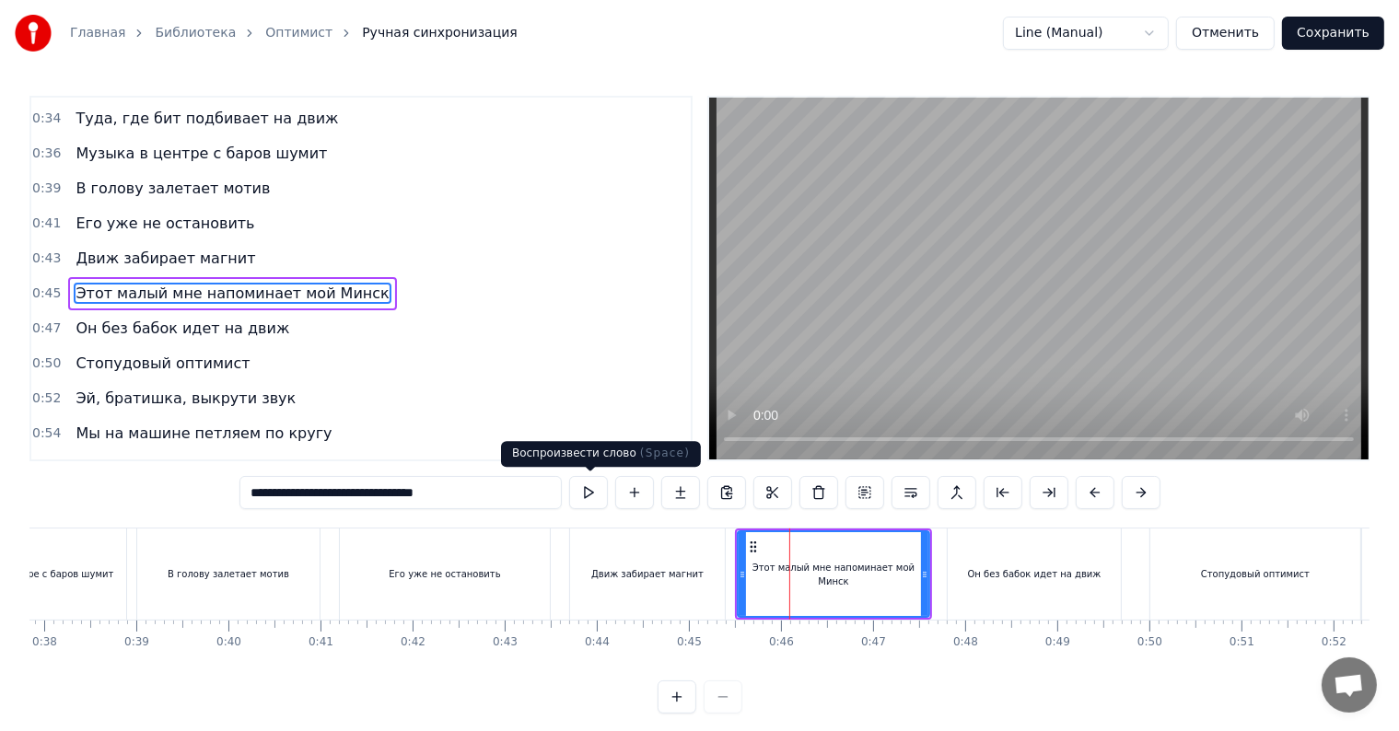
click at [602, 501] on button at bounding box center [588, 492] width 39 height 33
click at [1028, 550] on div "Он без бабок идет на движ" at bounding box center [1034, 574] width 173 height 91
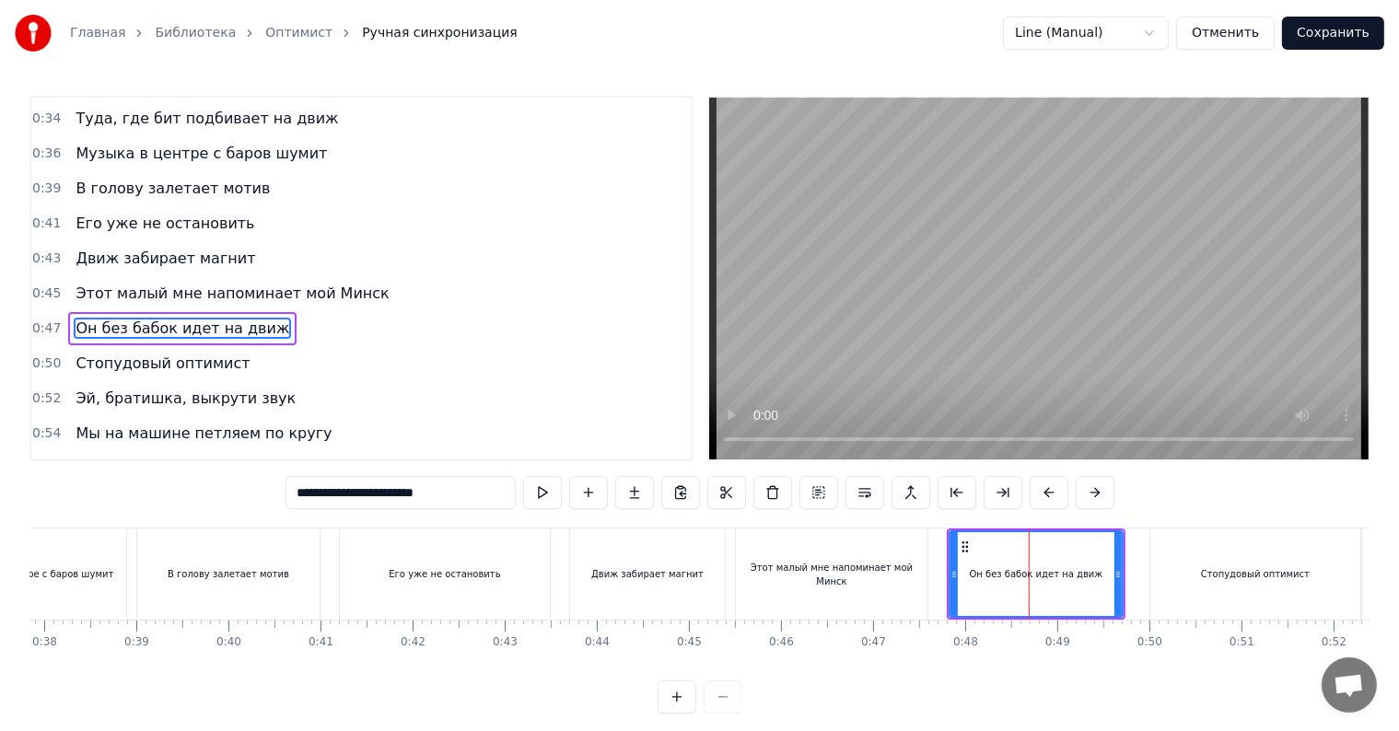
scroll to position [310, 0]
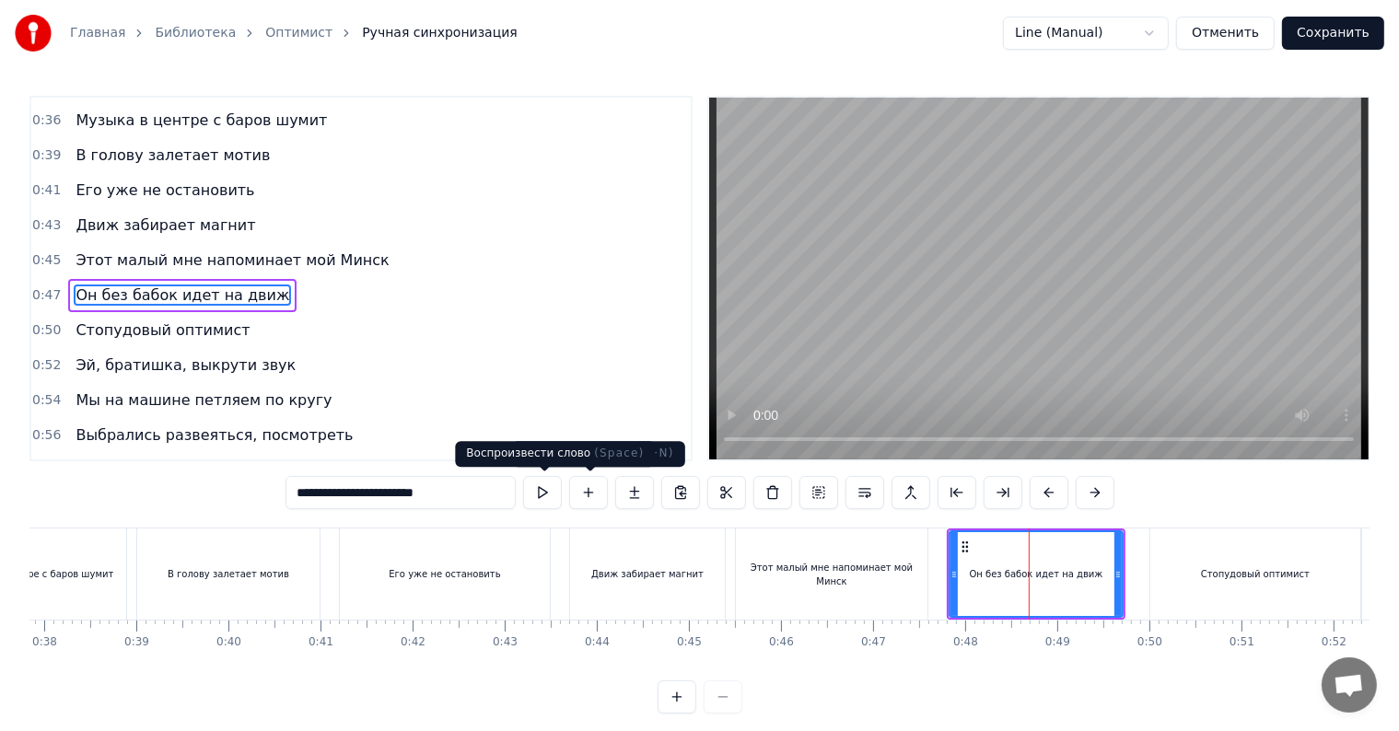
click at [550, 499] on button at bounding box center [542, 492] width 39 height 33
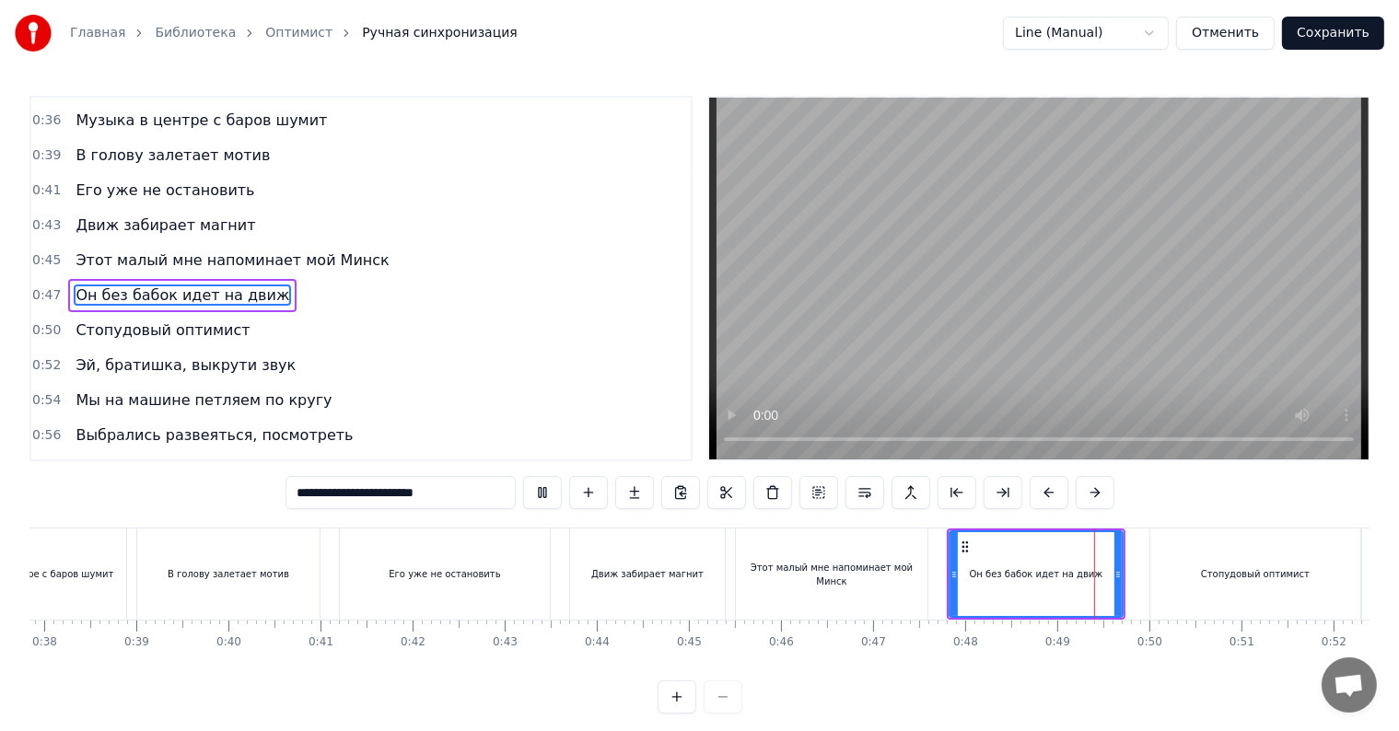
click at [854, 560] on div "Этот малый мне напоминает мой Минск" at bounding box center [832, 574] width 192 height 91
type input "**********"
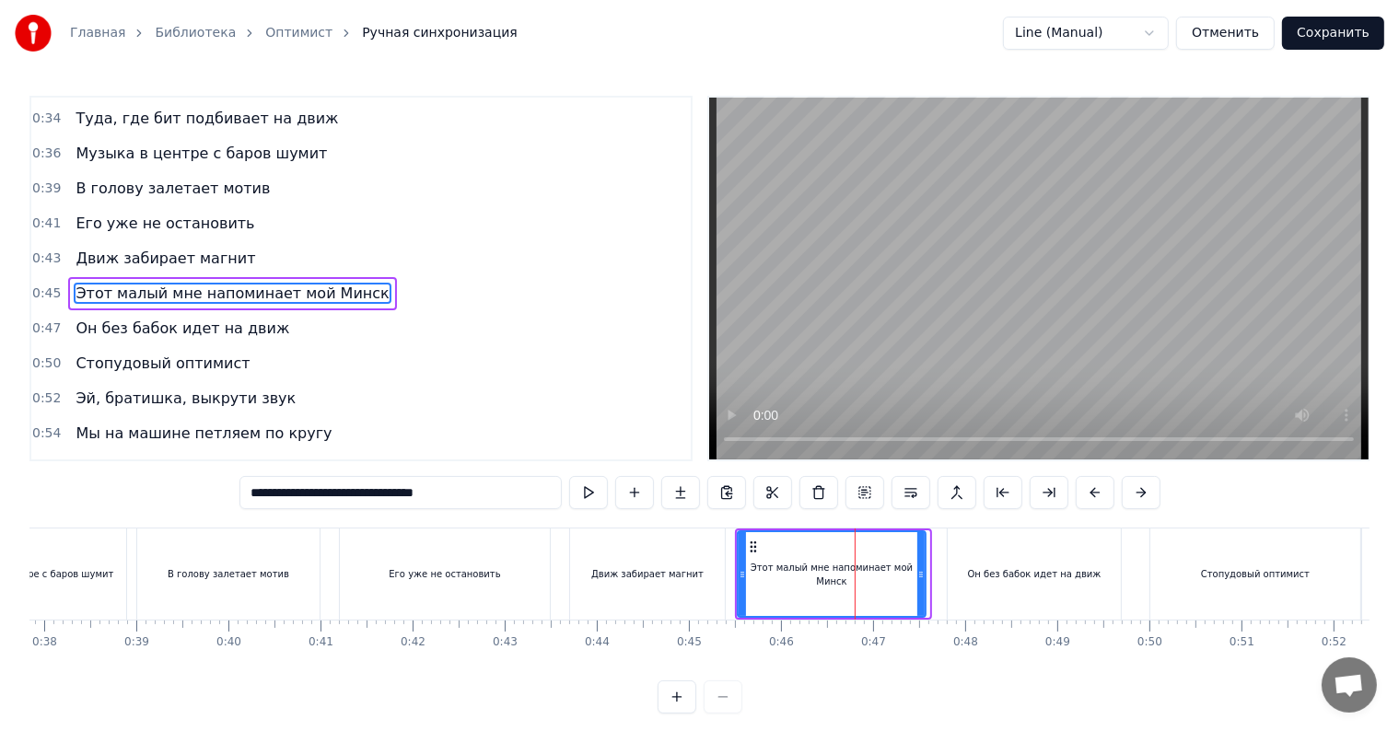
click at [921, 579] on div at bounding box center [921, 574] width 7 height 84
click at [772, 559] on div "Этот малый мне напоминает мой Минск" at bounding box center [832, 574] width 186 height 84
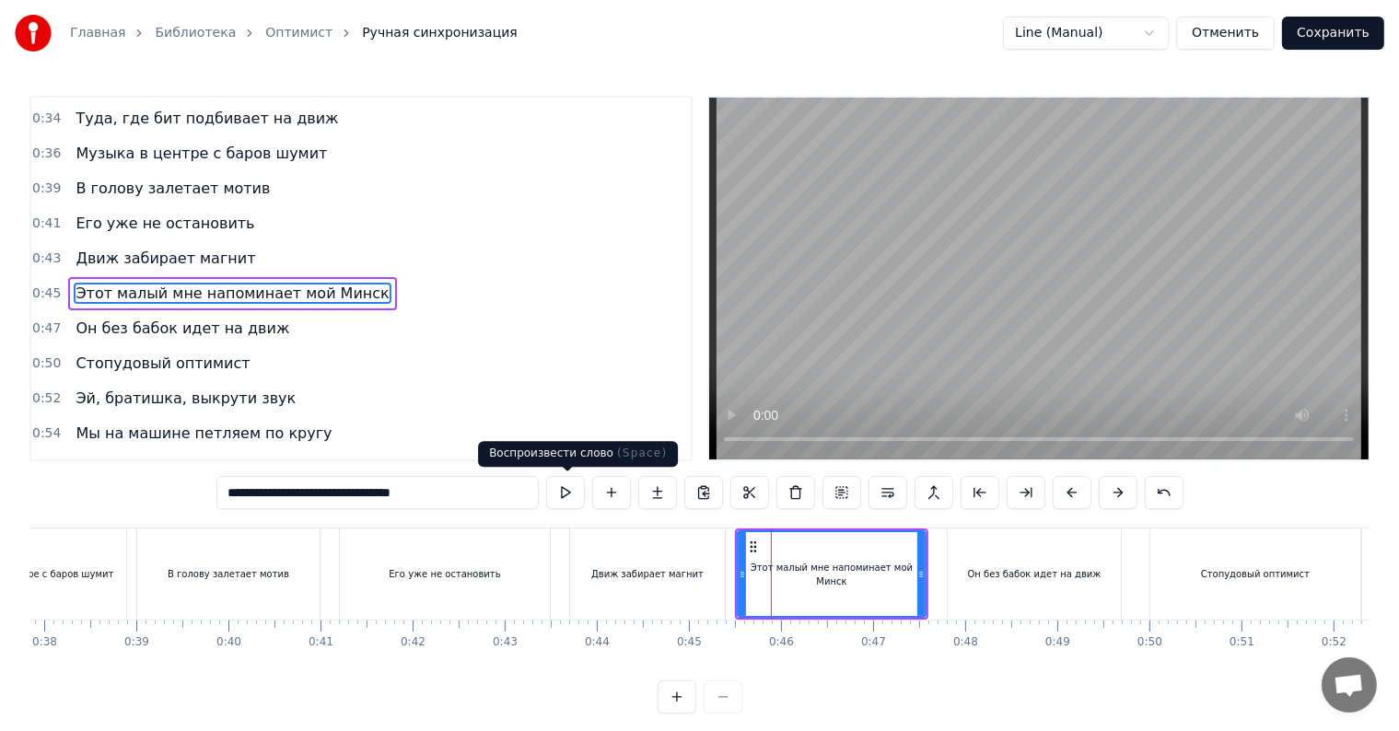
click at [575, 497] on button at bounding box center [565, 492] width 39 height 33
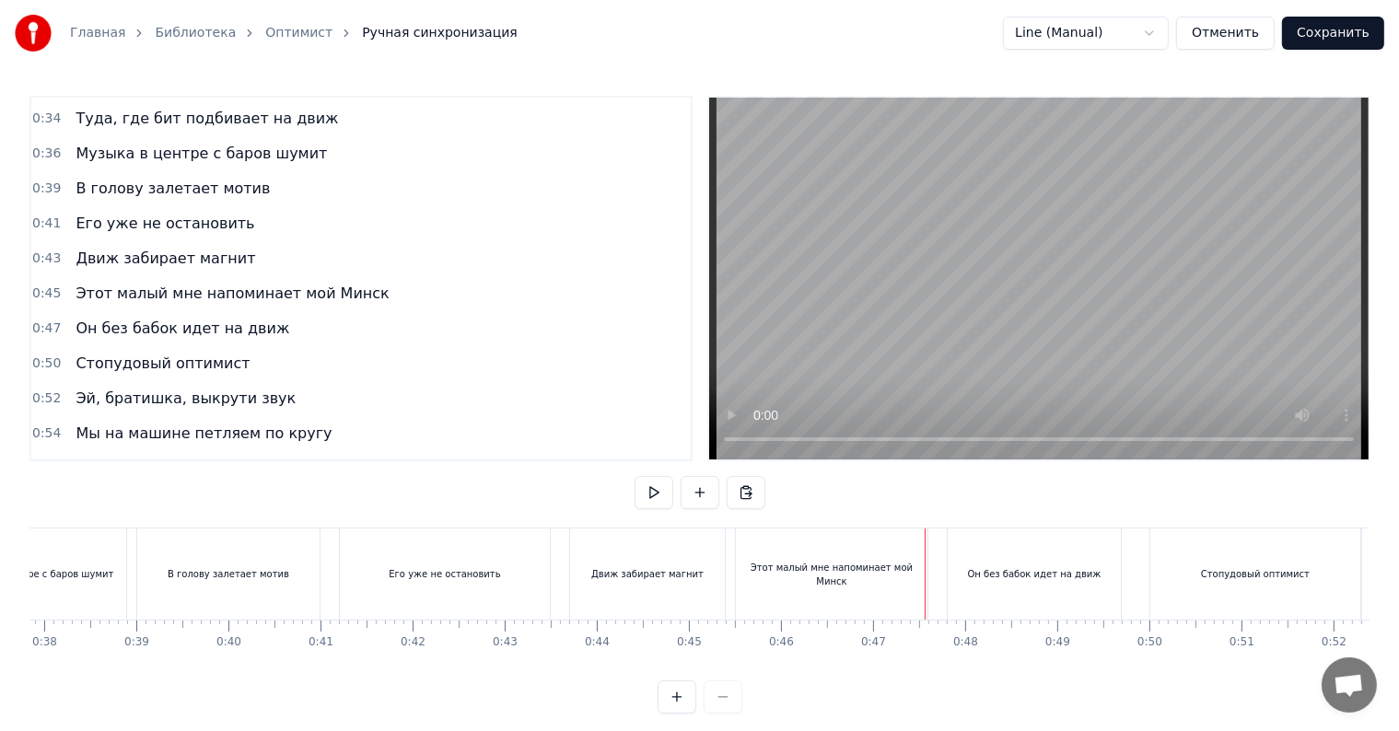
click at [807, 559] on div "Этот малый мне напоминает мой Минск" at bounding box center [832, 574] width 192 height 91
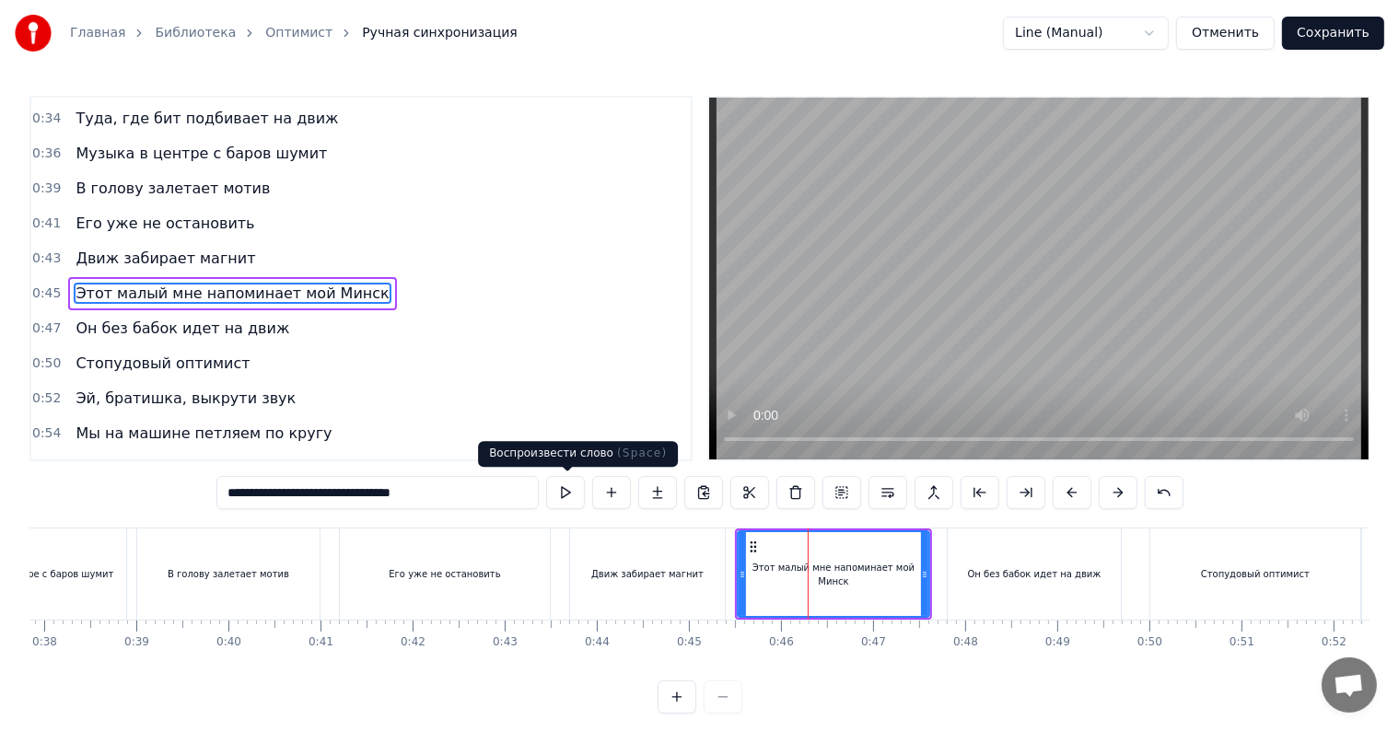
click at [567, 497] on button at bounding box center [565, 492] width 39 height 33
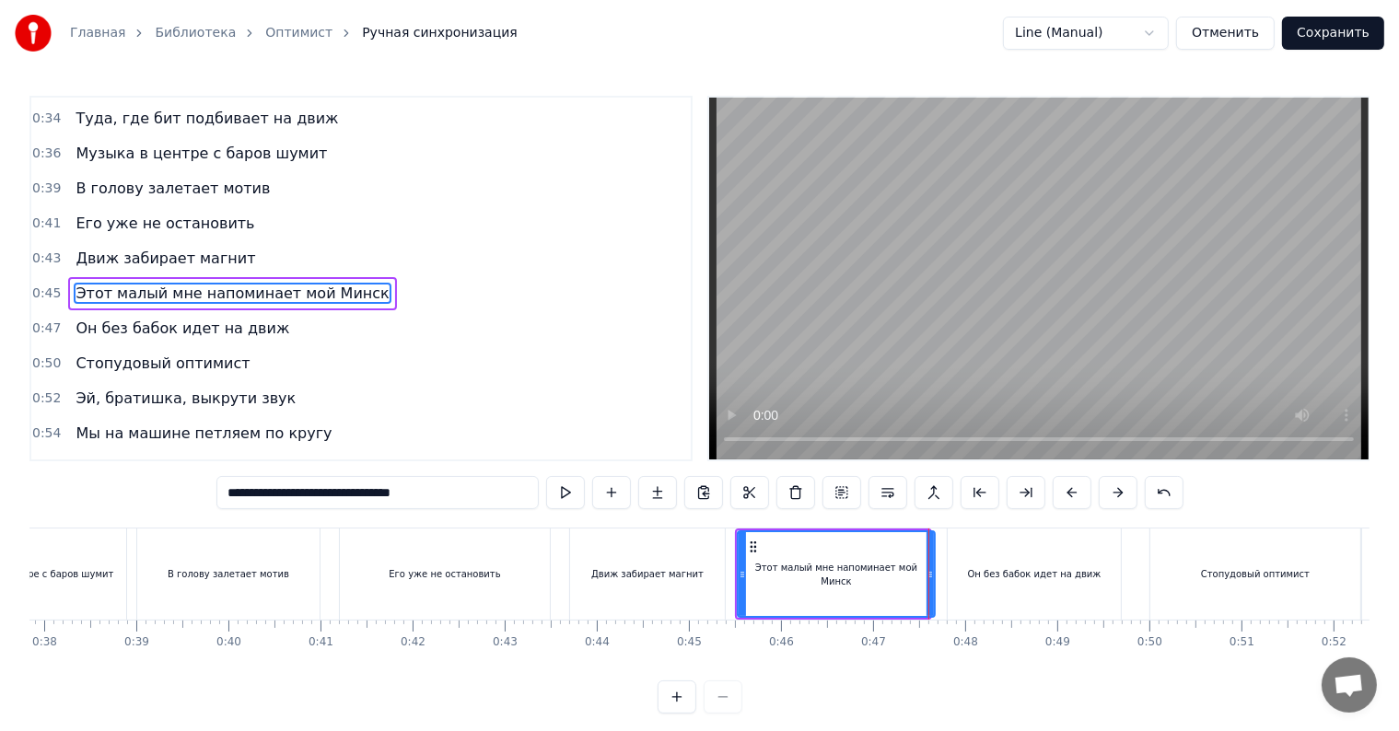
click at [930, 574] on icon at bounding box center [930, 574] width 7 height 15
click at [564, 497] on button at bounding box center [565, 492] width 39 height 33
click at [940, 573] on icon at bounding box center [938, 574] width 7 height 15
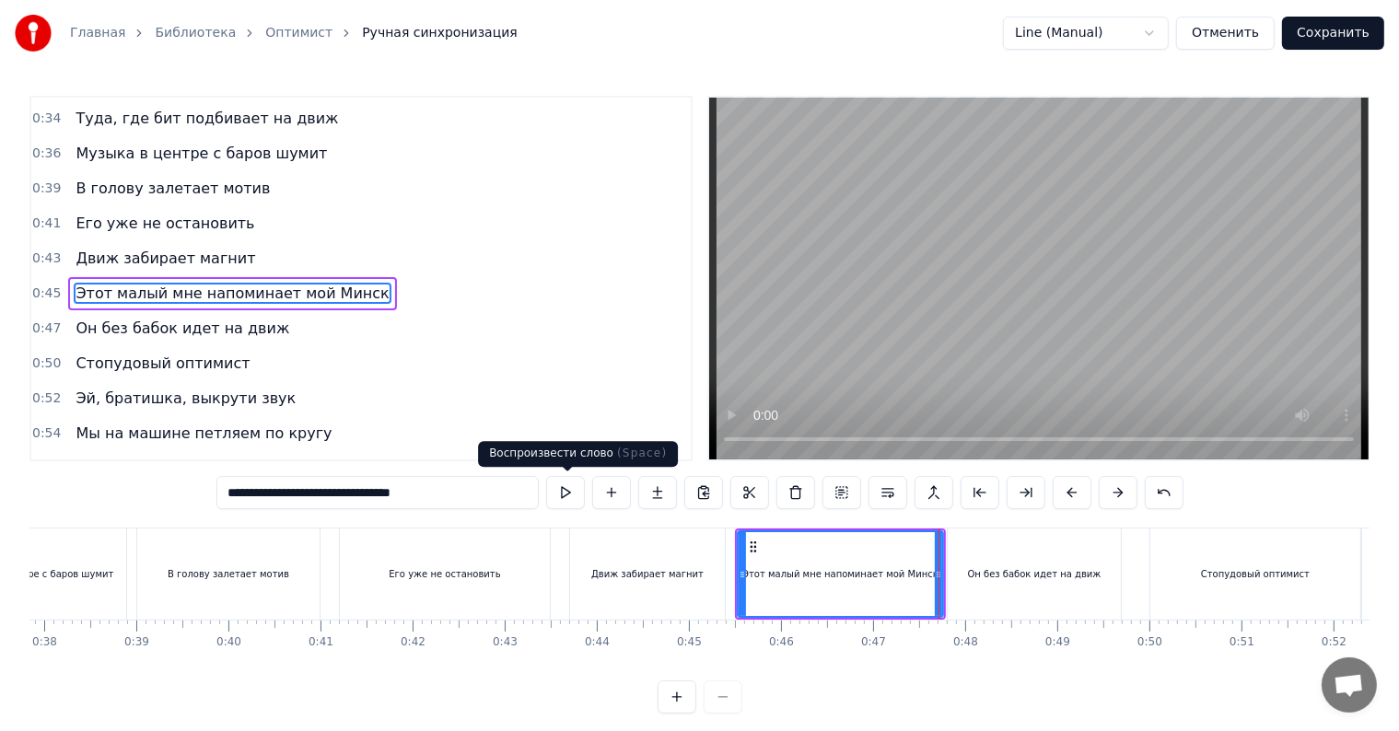
click at [566, 487] on button at bounding box center [565, 492] width 39 height 33
click at [1012, 549] on div "Он без бабок идет на движ" at bounding box center [1034, 574] width 173 height 91
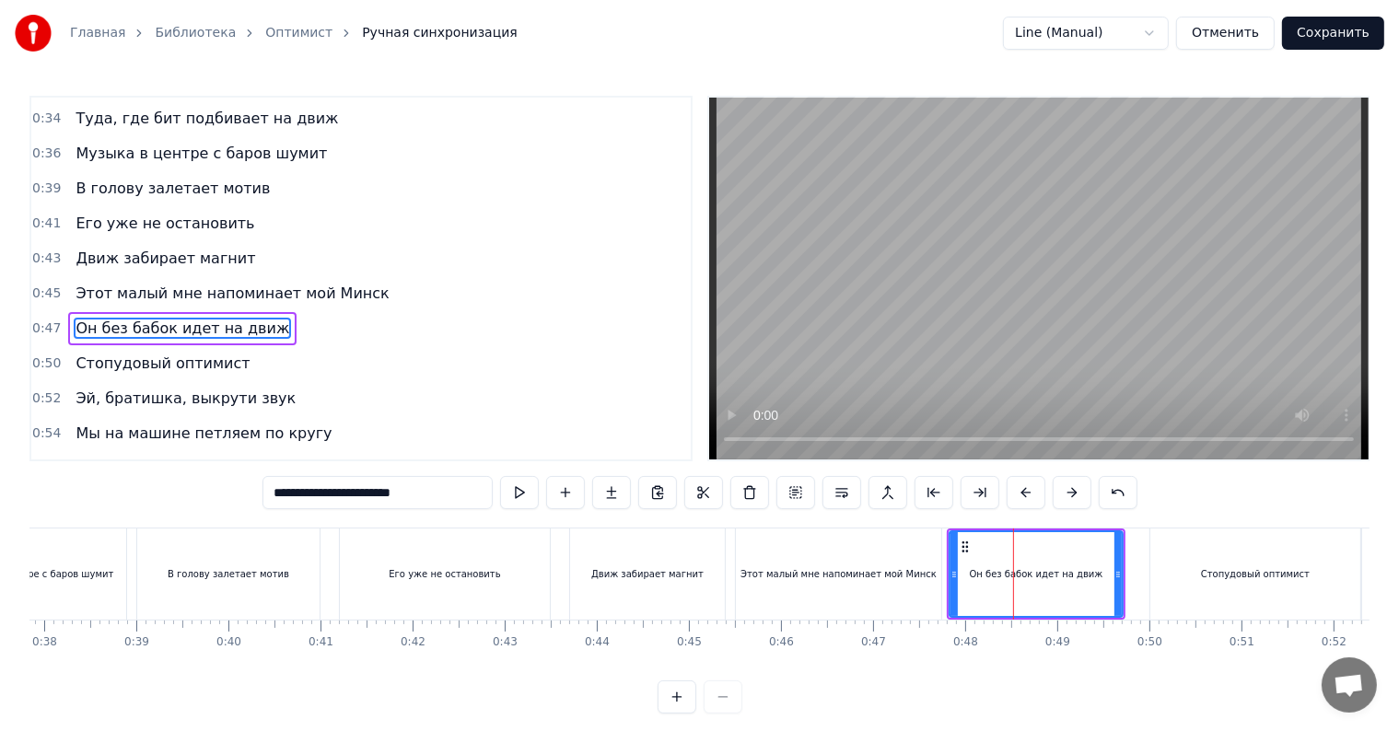
scroll to position [310, 0]
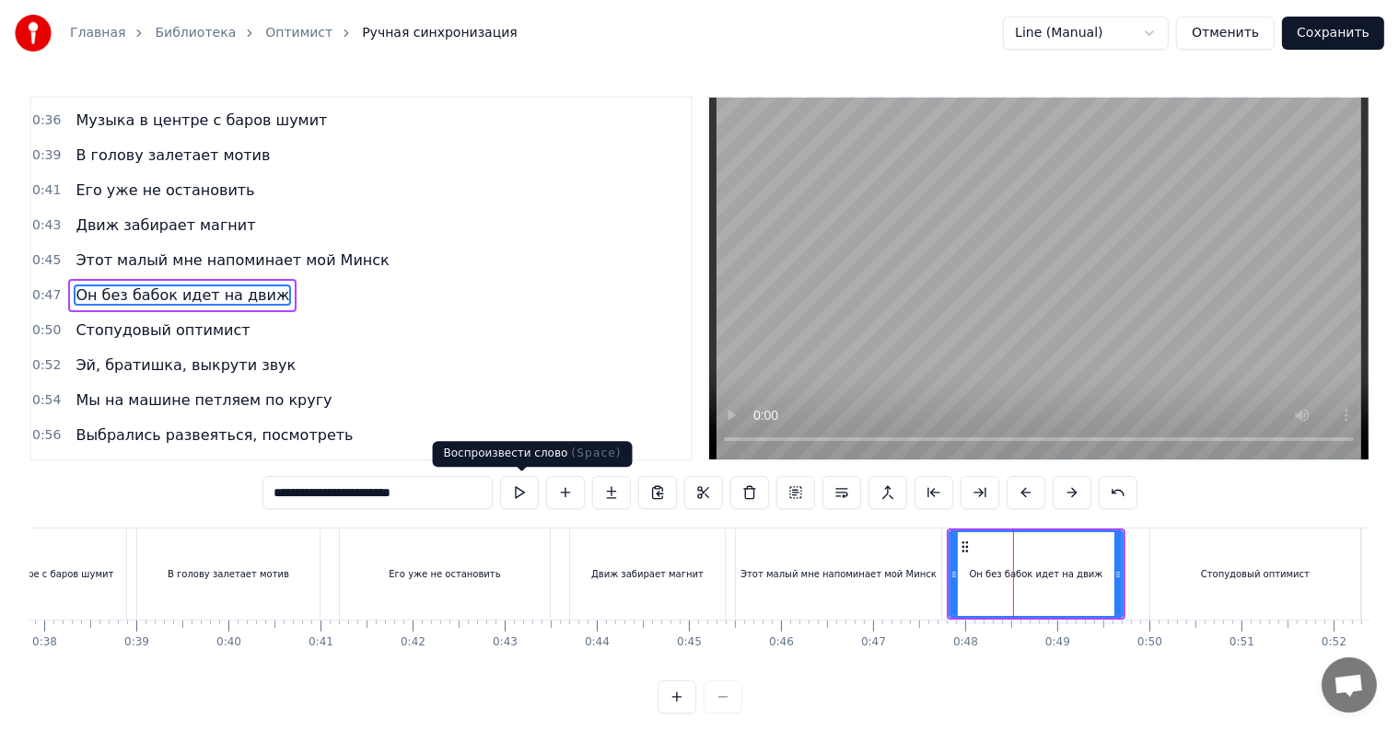
click at [539, 489] on button at bounding box center [519, 492] width 39 height 33
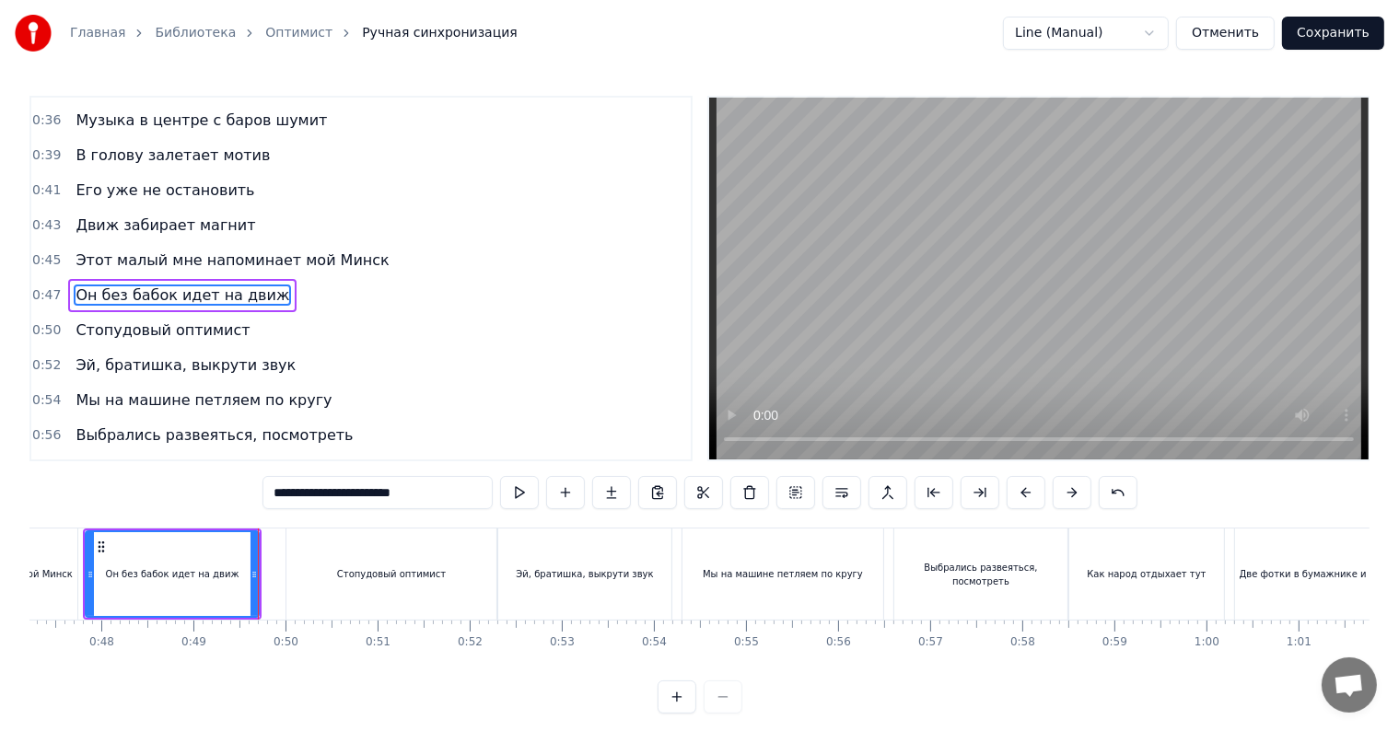
scroll to position [0, 4340]
click at [402, 595] on div "Стопудовый оптимист" at bounding box center [402, 574] width 210 height 91
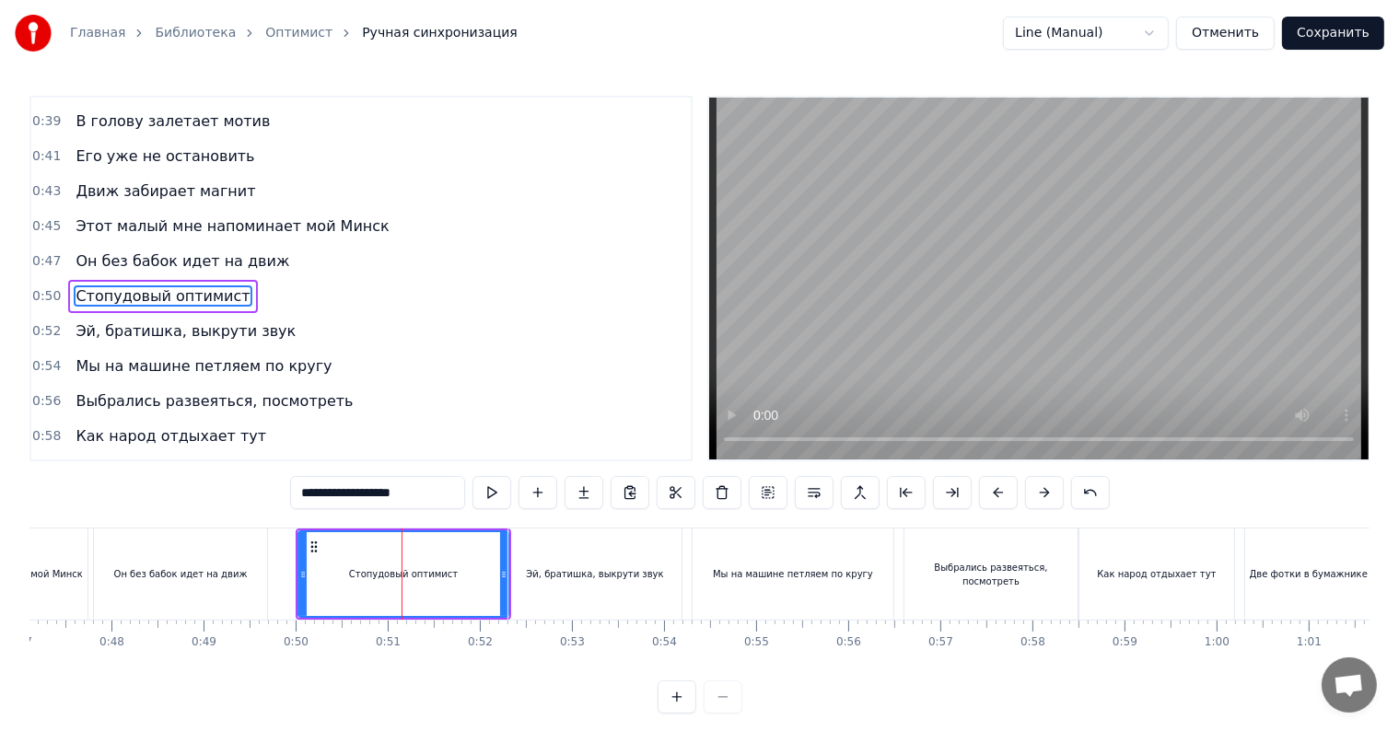
click at [639, 602] on div "Эй, братишка, выкрути звук" at bounding box center [595, 574] width 173 height 91
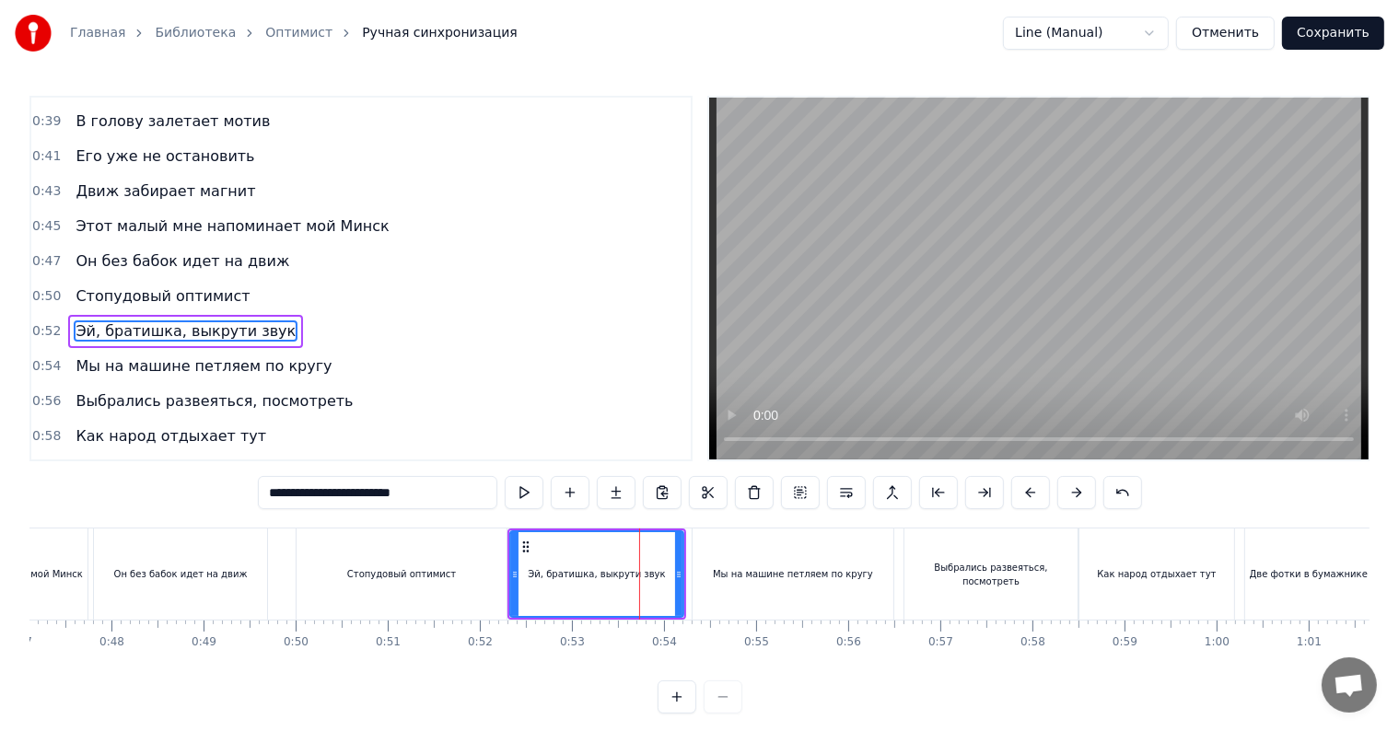
scroll to position [378, 0]
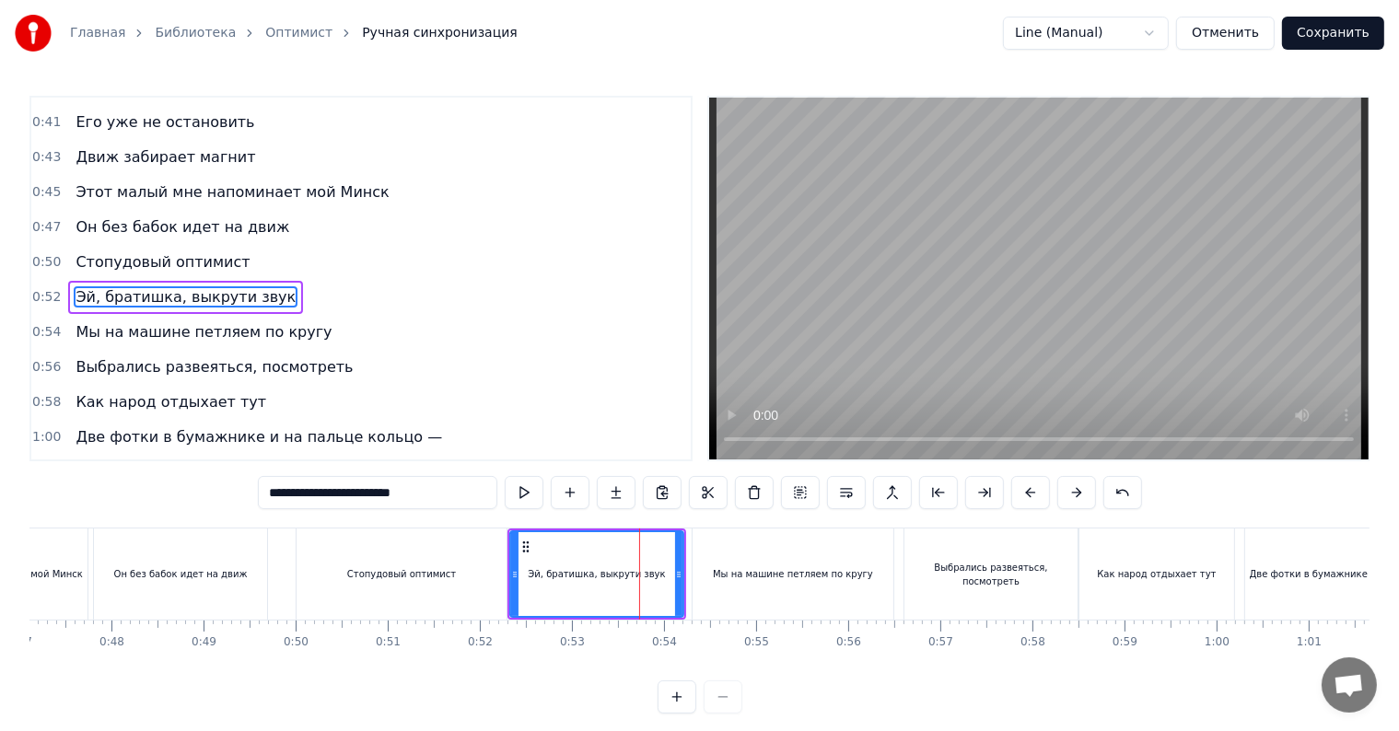
click at [461, 574] on div "Стопудовый оптимист" at bounding box center [402, 574] width 210 height 91
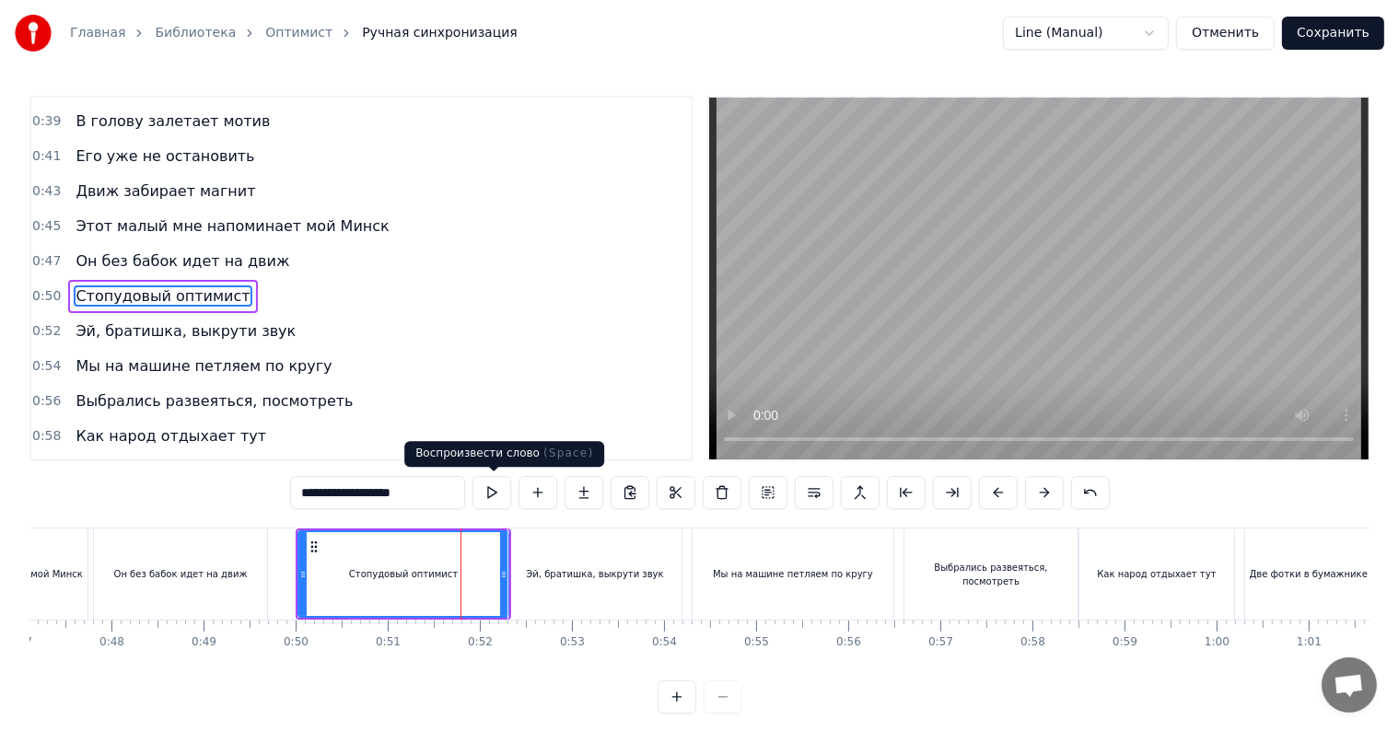
click at [482, 494] on button at bounding box center [492, 492] width 39 height 33
click at [567, 578] on div "Эй, братишка, выкрути звук" at bounding box center [594, 574] width 137 height 14
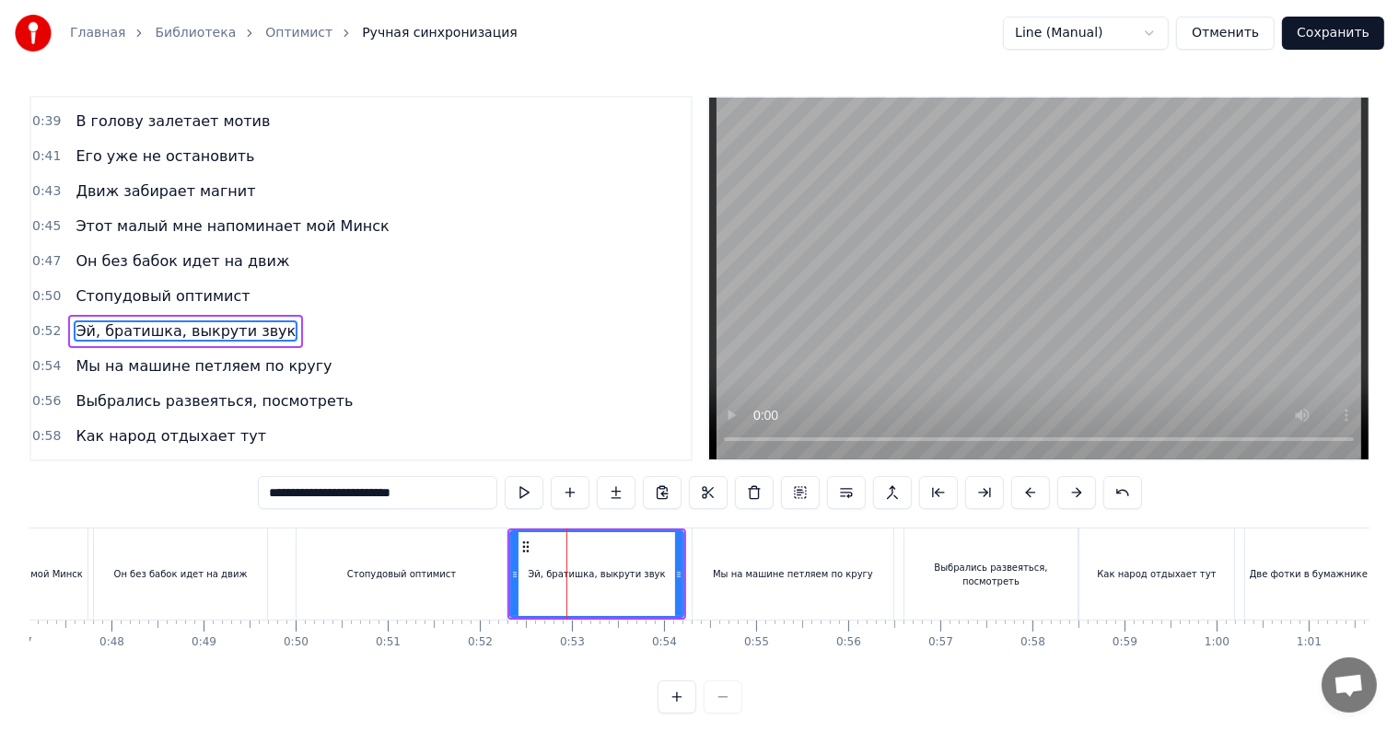
scroll to position [378, 0]
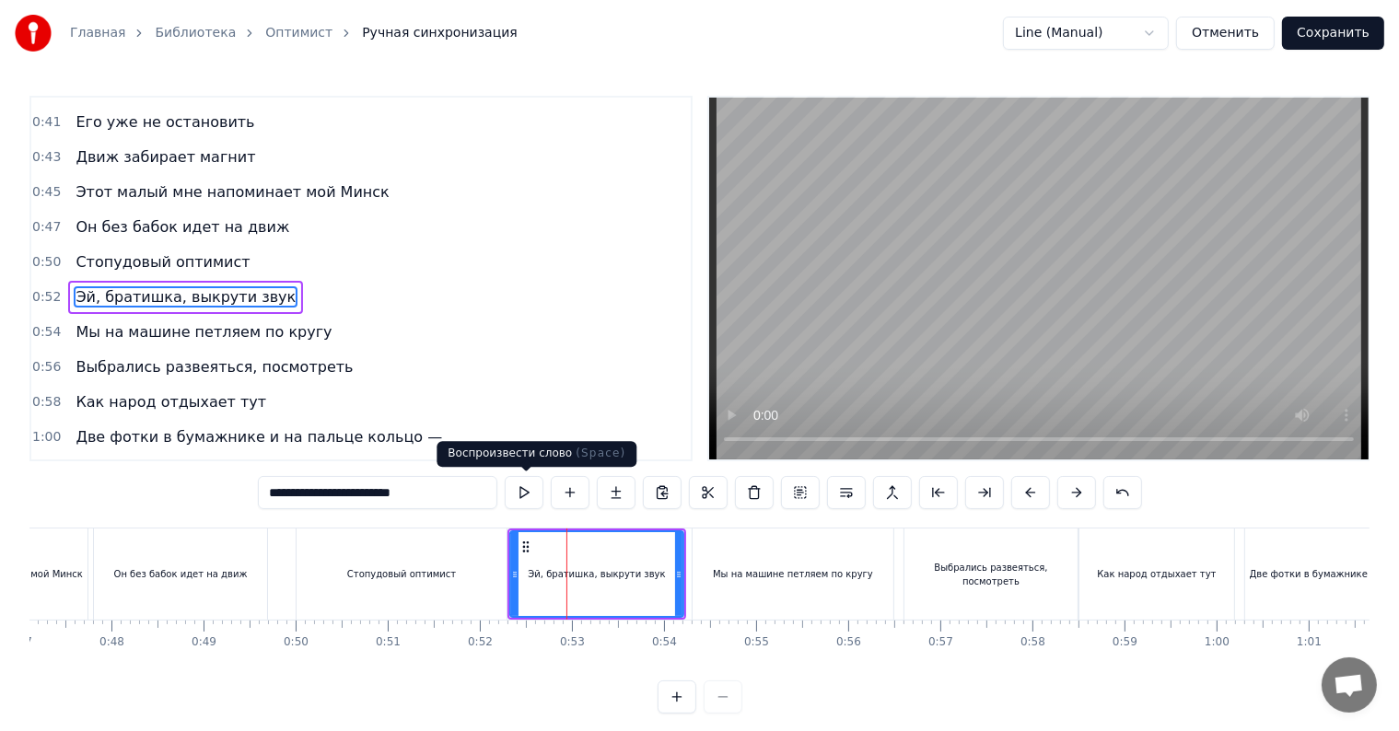
click at [536, 492] on button at bounding box center [524, 492] width 39 height 33
click at [746, 556] on div "Мы на машине петляем по кругу" at bounding box center [793, 574] width 201 height 91
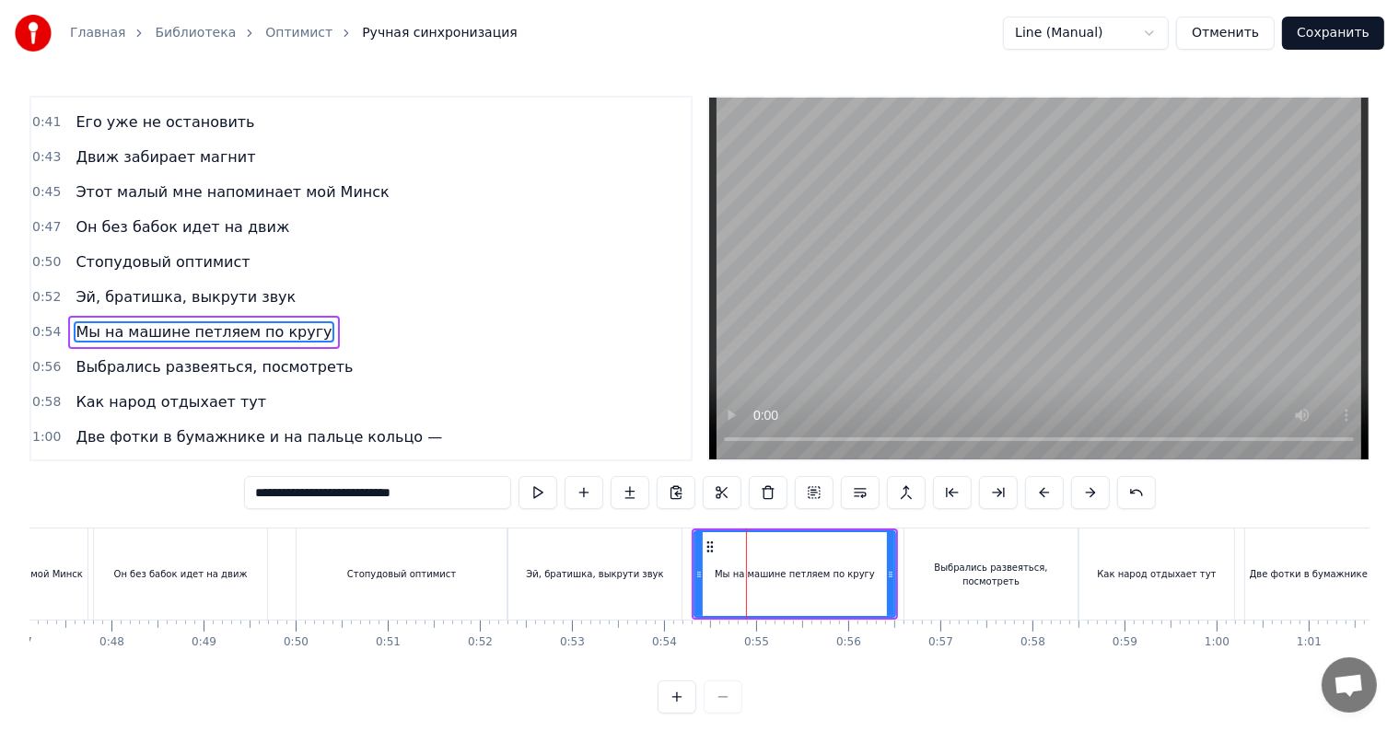
scroll to position [412, 0]
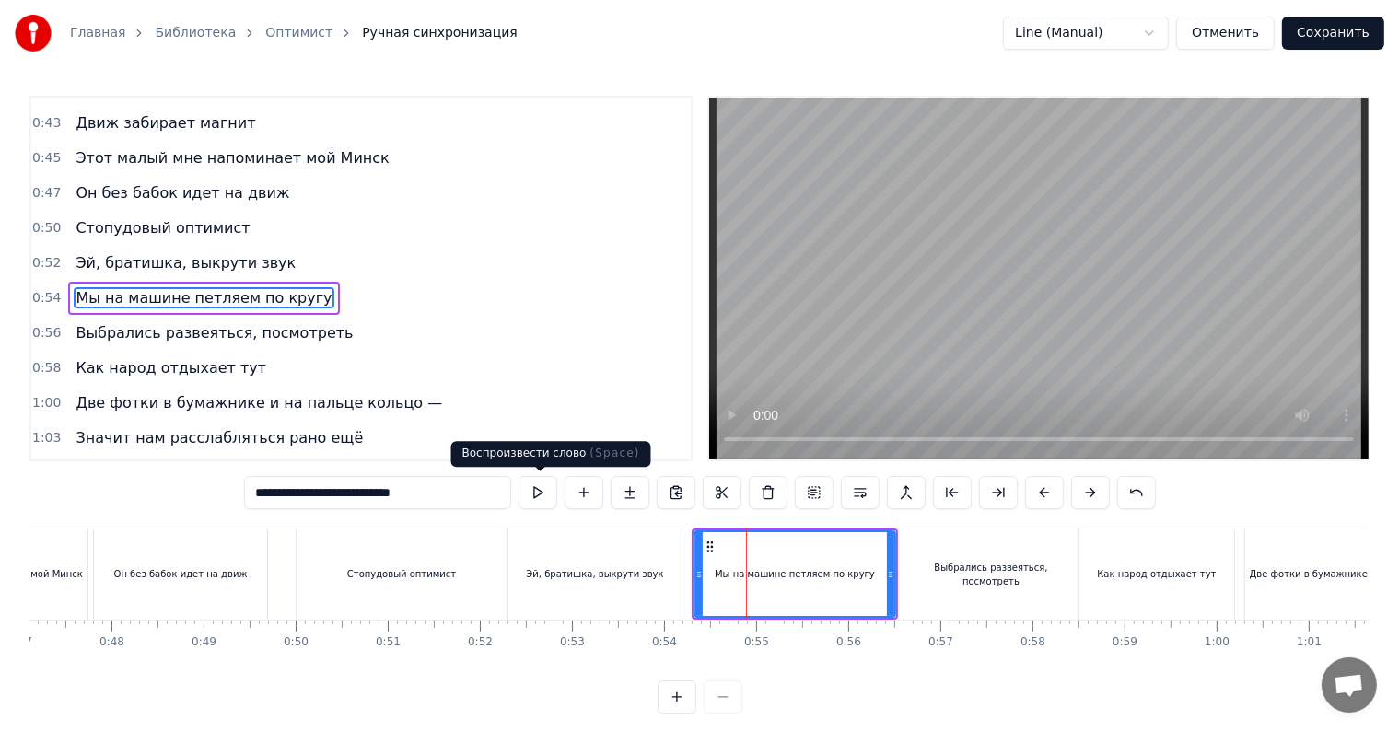
click at [542, 500] on button at bounding box center [538, 492] width 39 height 33
click at [943, 576] on div "Выбрались развеяться, посмотреть" at bounding box center [991, 575] width 173 height 28
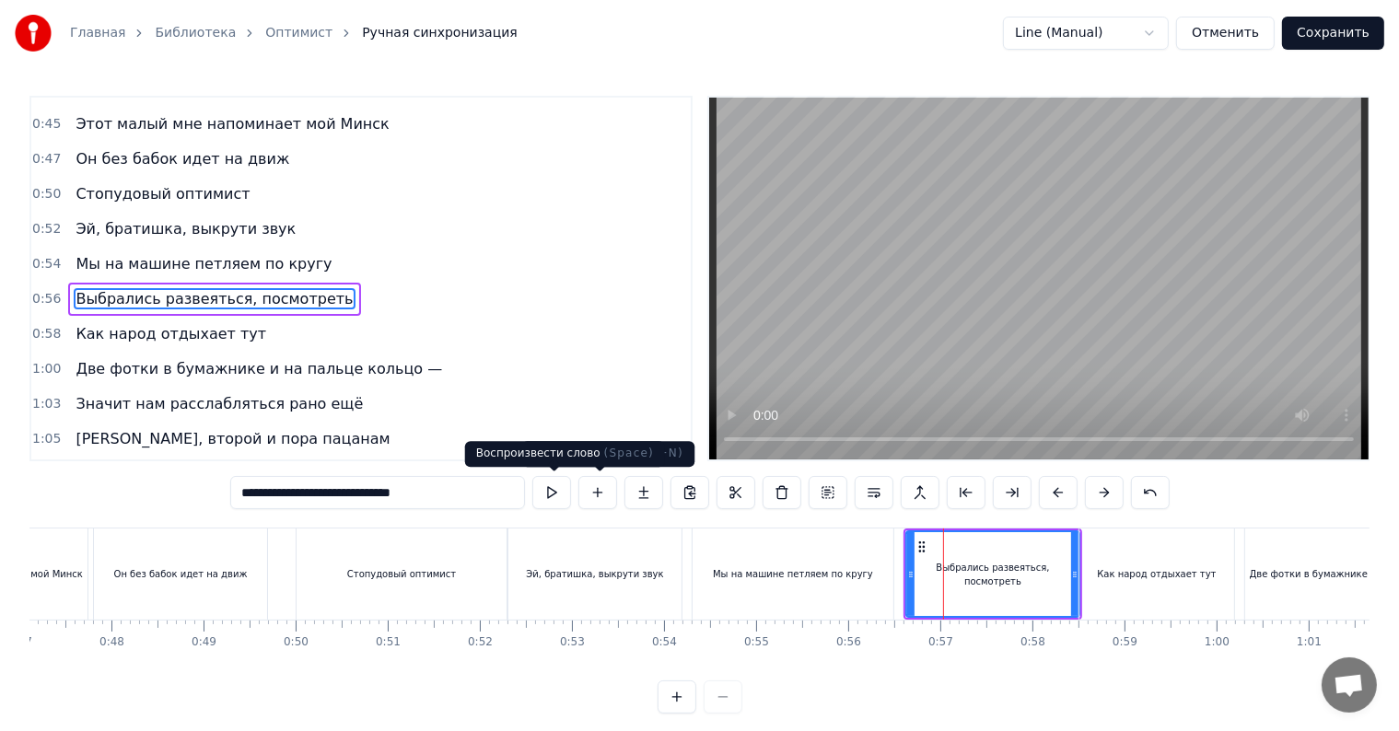
click at [566, 501] on button at bounding box center [551, 492] width 39 height 33
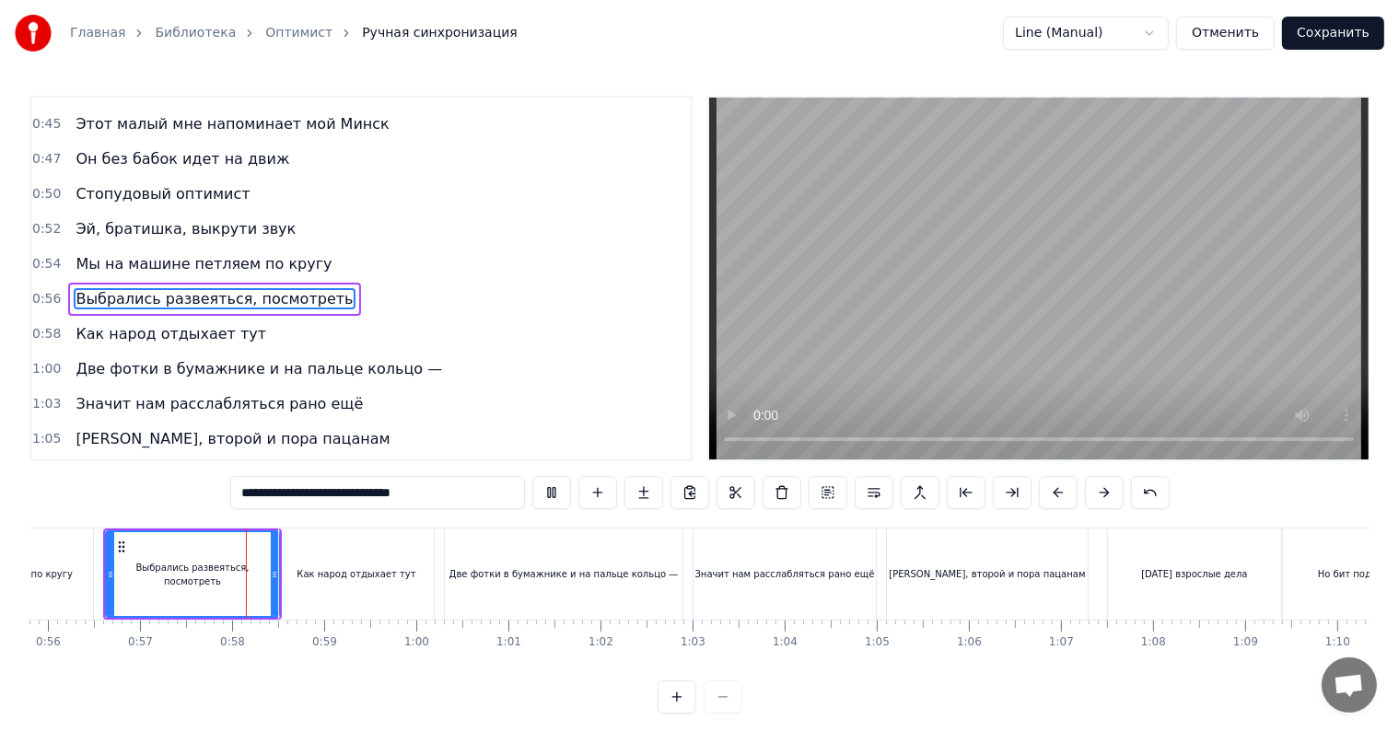
scroll to position [0, 4933]
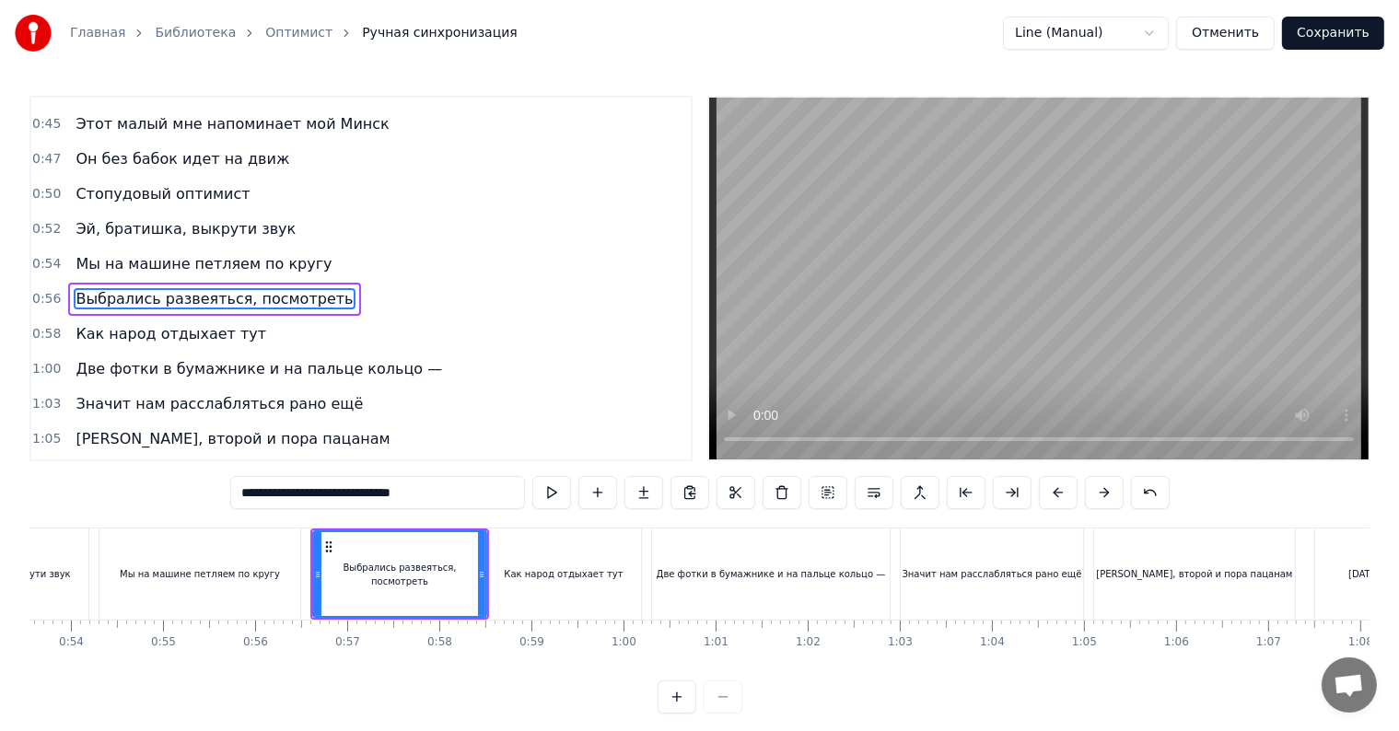
click at [514, 581] on div "Как народ отдыхает тут" at bounding box center [563, 574] width 155 height 91
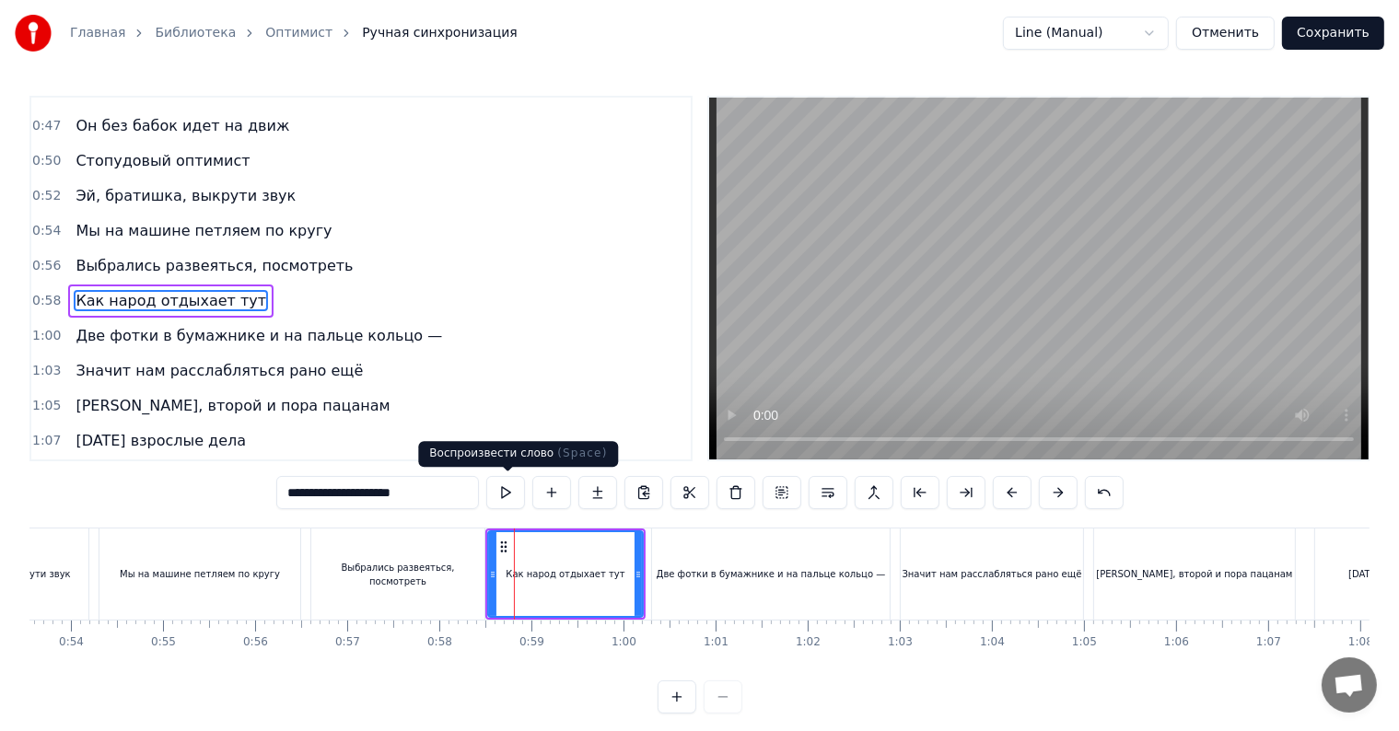
click at [509, 492] on button at bounding box center [505, 492] width 39 height 33
click at [688, 559] on div "Две фотки в бумажнике и на пальце кольцо —" at bounding box center [771, 574] width 238 height 91
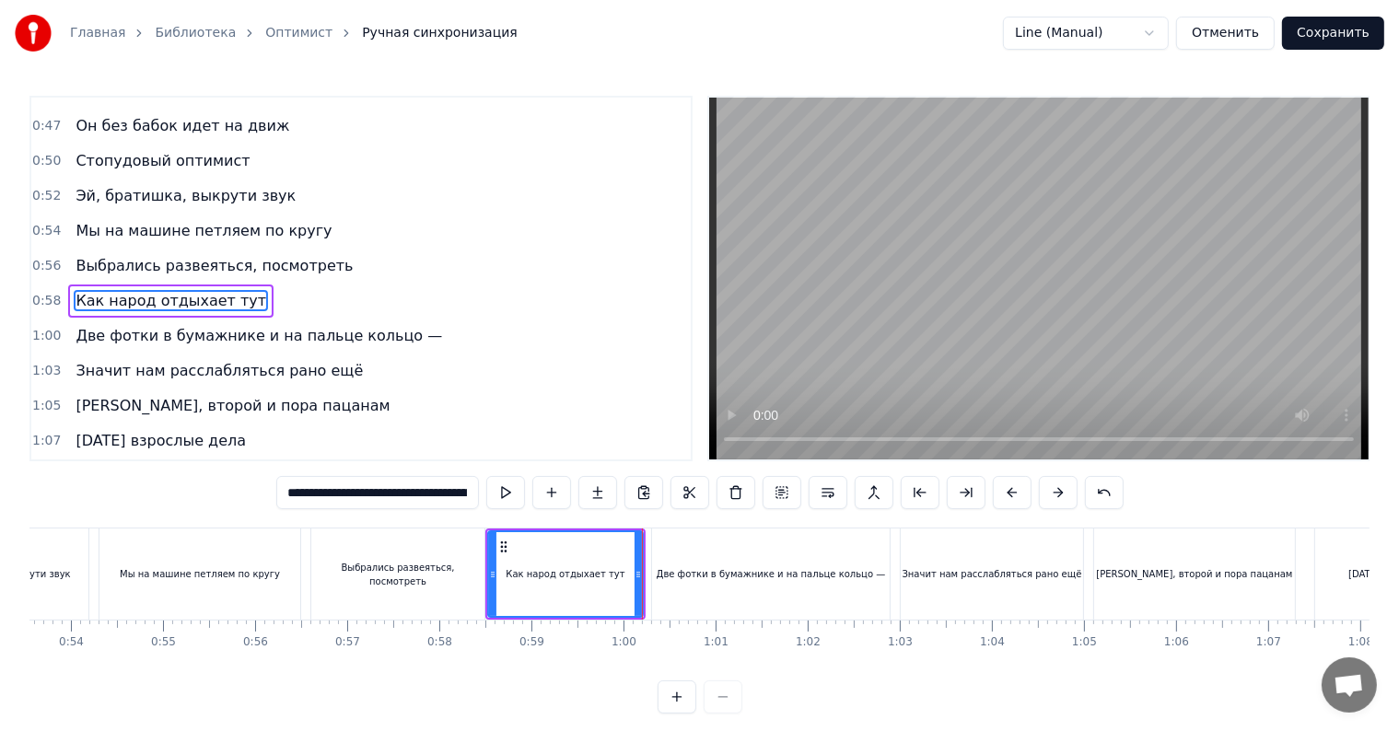
scroll to position [513, 0]
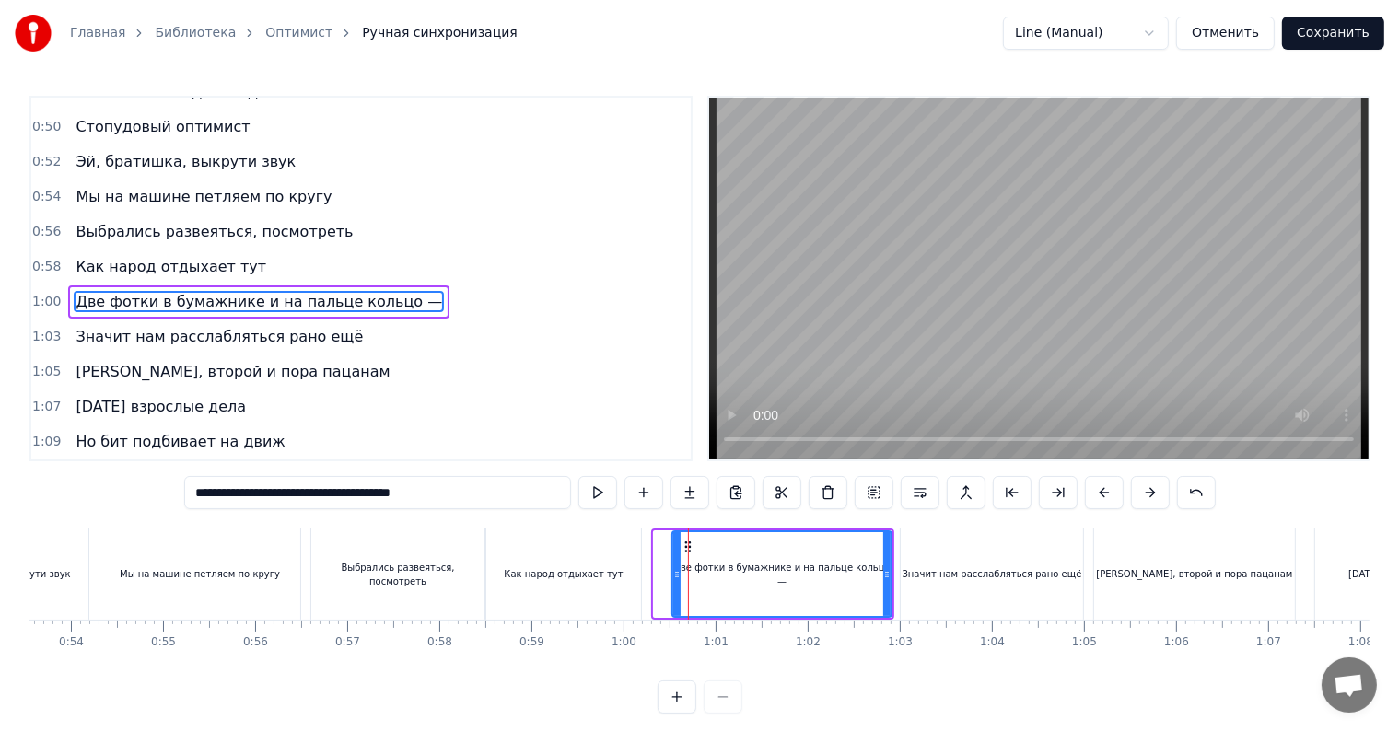
drag, startPoint x: 656, startPoint y: 571, endPoint x: 676, endPoint y: 571, distance: 20.3
click at [674, 576] on icon at bounding box center [676, 574] width 7 height 15
click at [601, 538] on div "Как народ отдыхает тут" at bounding box center [563, 574] width 155 height 91
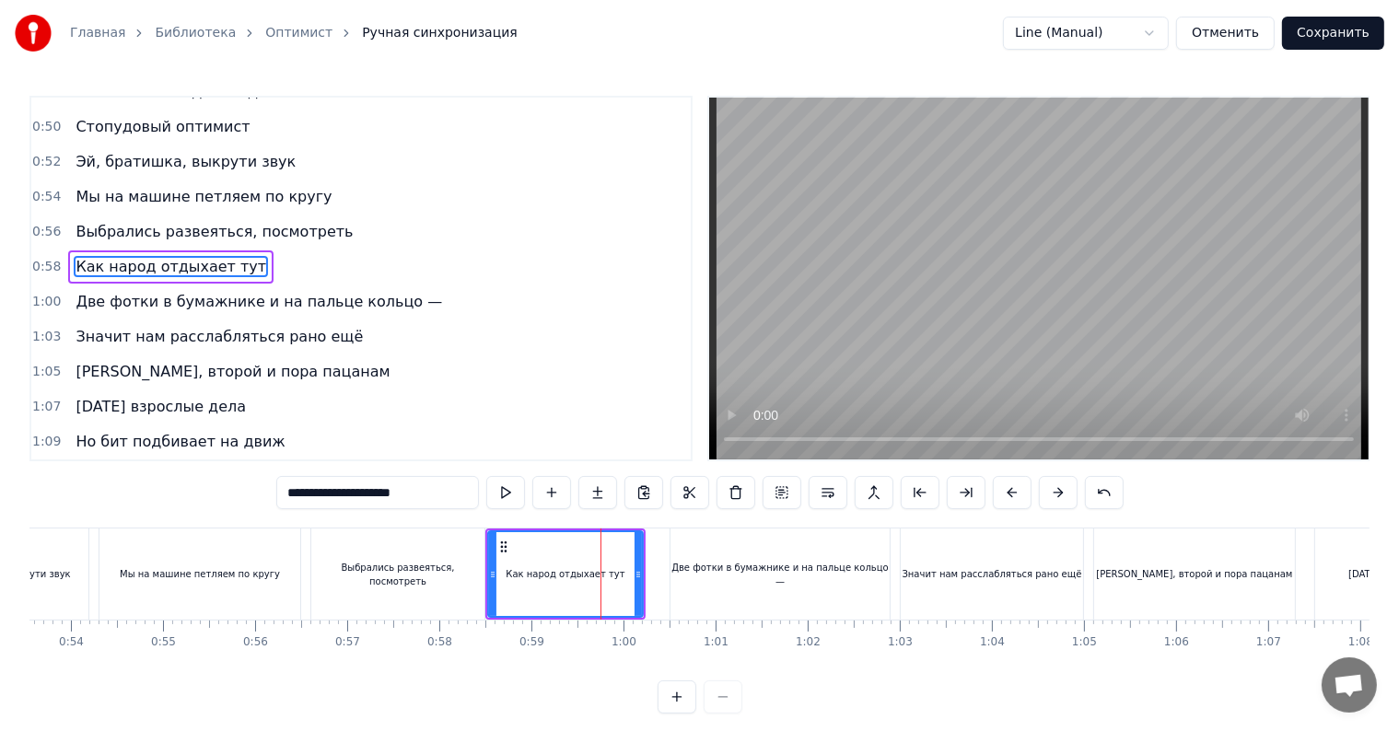
scroll to position [479, 0]
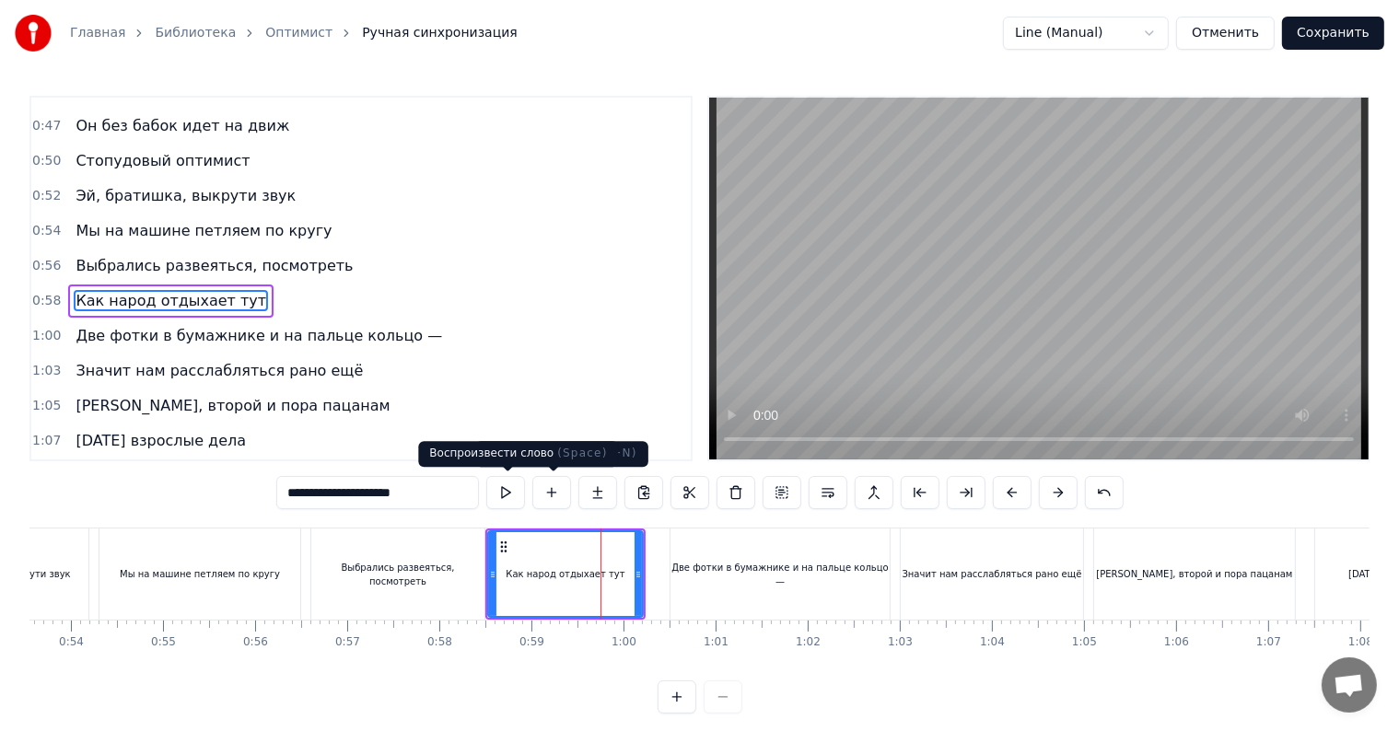
click at [517, 497] on button at bounding box center [505, 492] width 39 height 33
click at [708, 574] on div "Две фотки в бумажнике и на пальце кольцо —" at bounding box center [780, 575] width 219 height 28
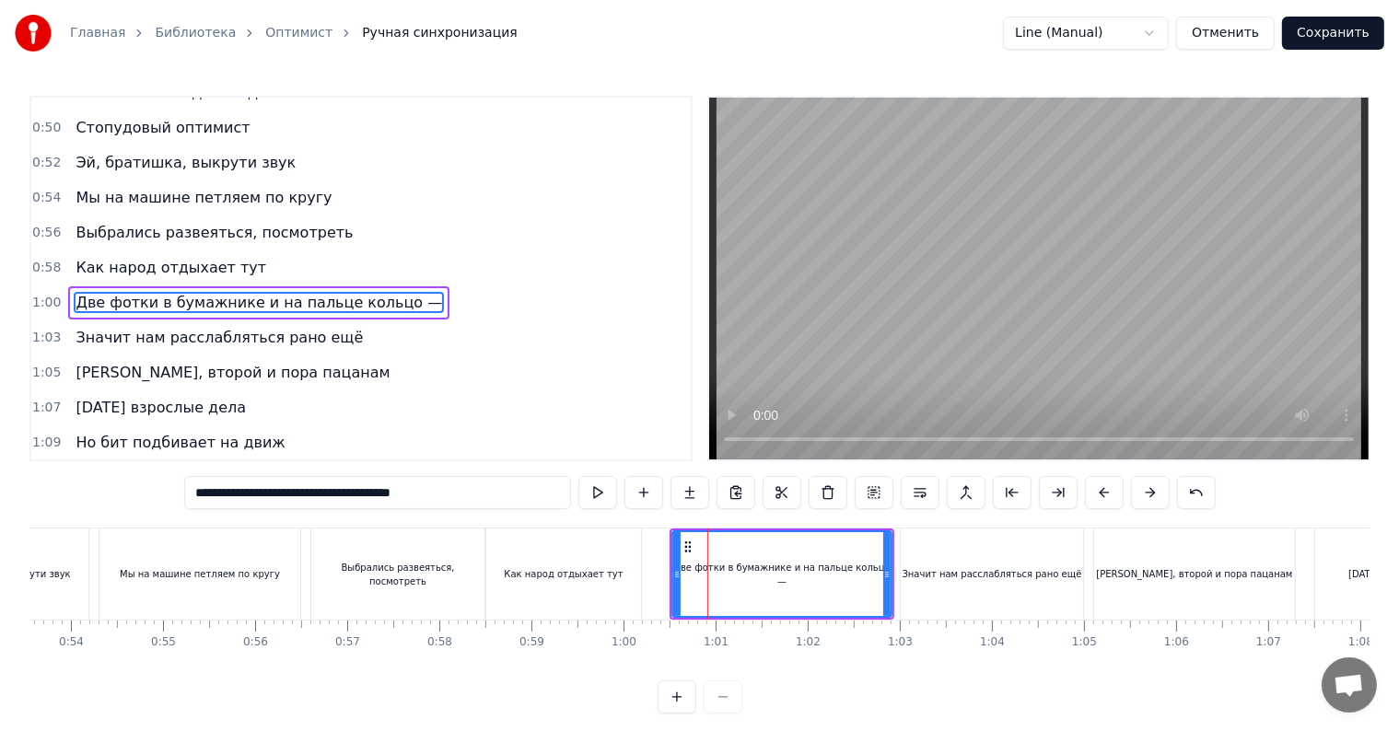
scroll to position [513, 0]
click at [601, 497] on button at bounding box center [598, 492] width 39 height 33
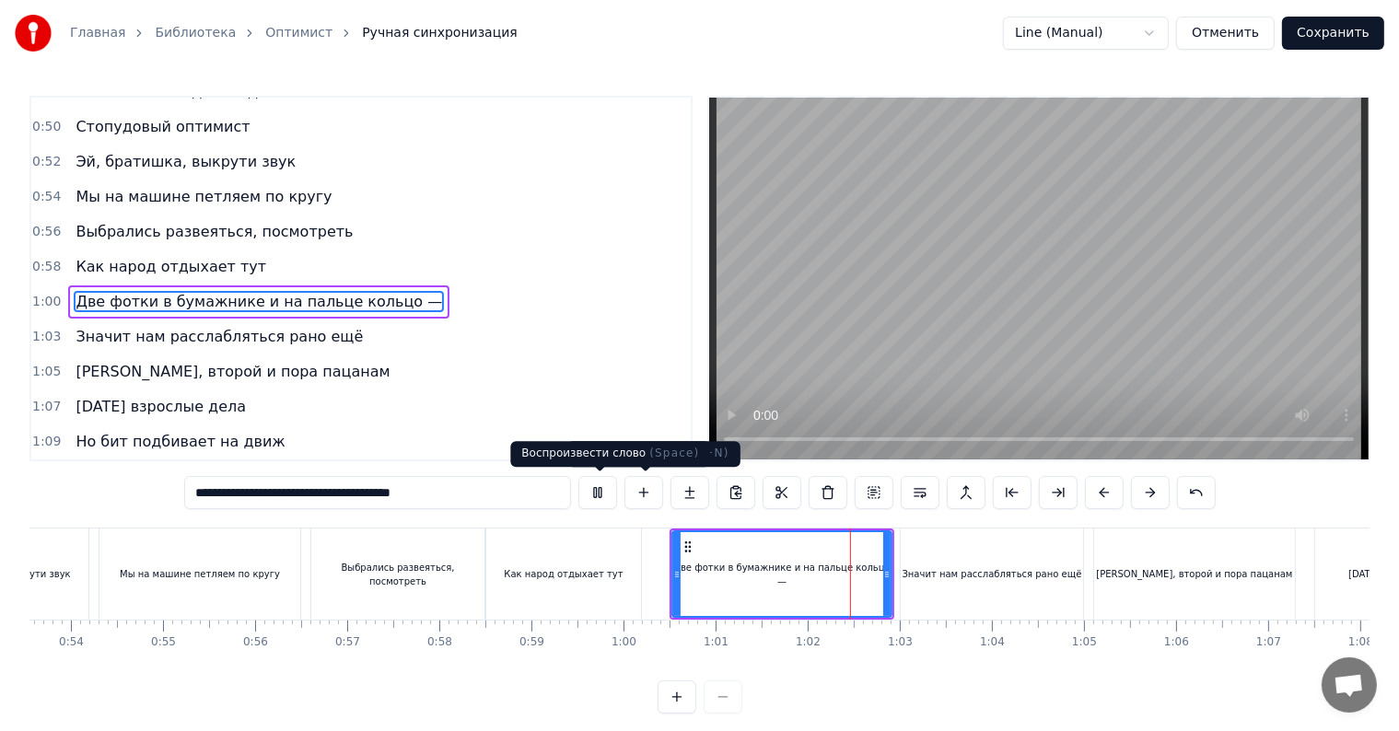
click at [602, 491] on button at bounding box center [598, 492] width 39 height 33
click at [602, 490] on button at bounding box center [598, 492] width 39 height 33
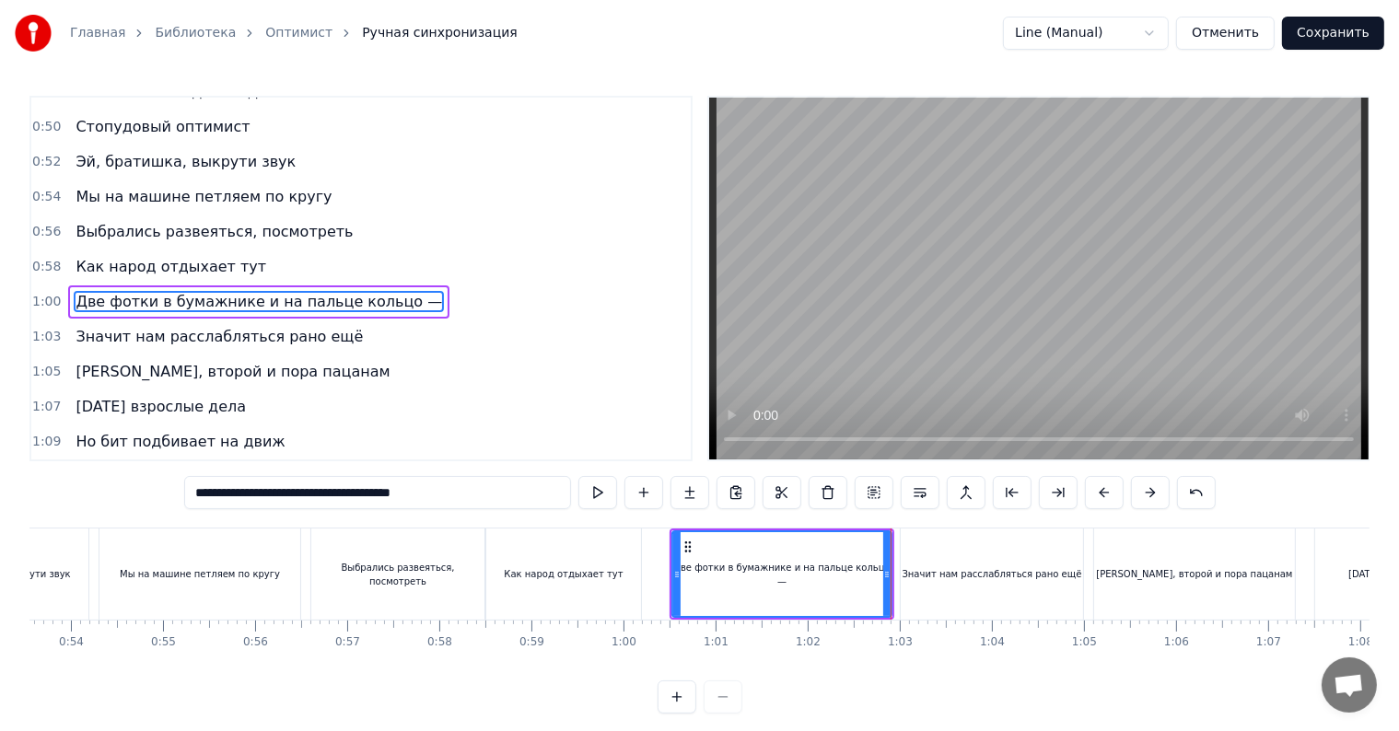
click at [617, 589] on div "Как народ отдыхает тут" at bounding box center [563, 574] width 155 height 91
type input "**********"
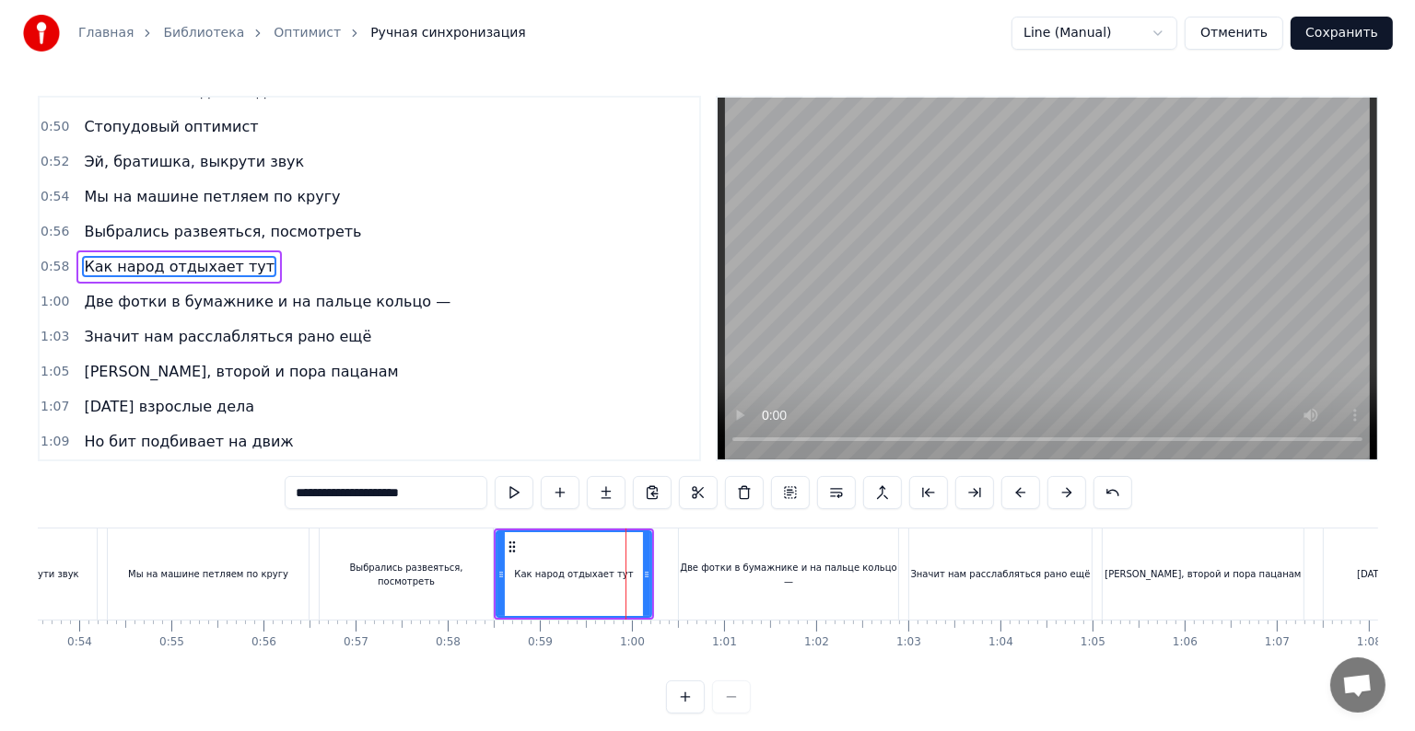
scroll to position [479, 0]
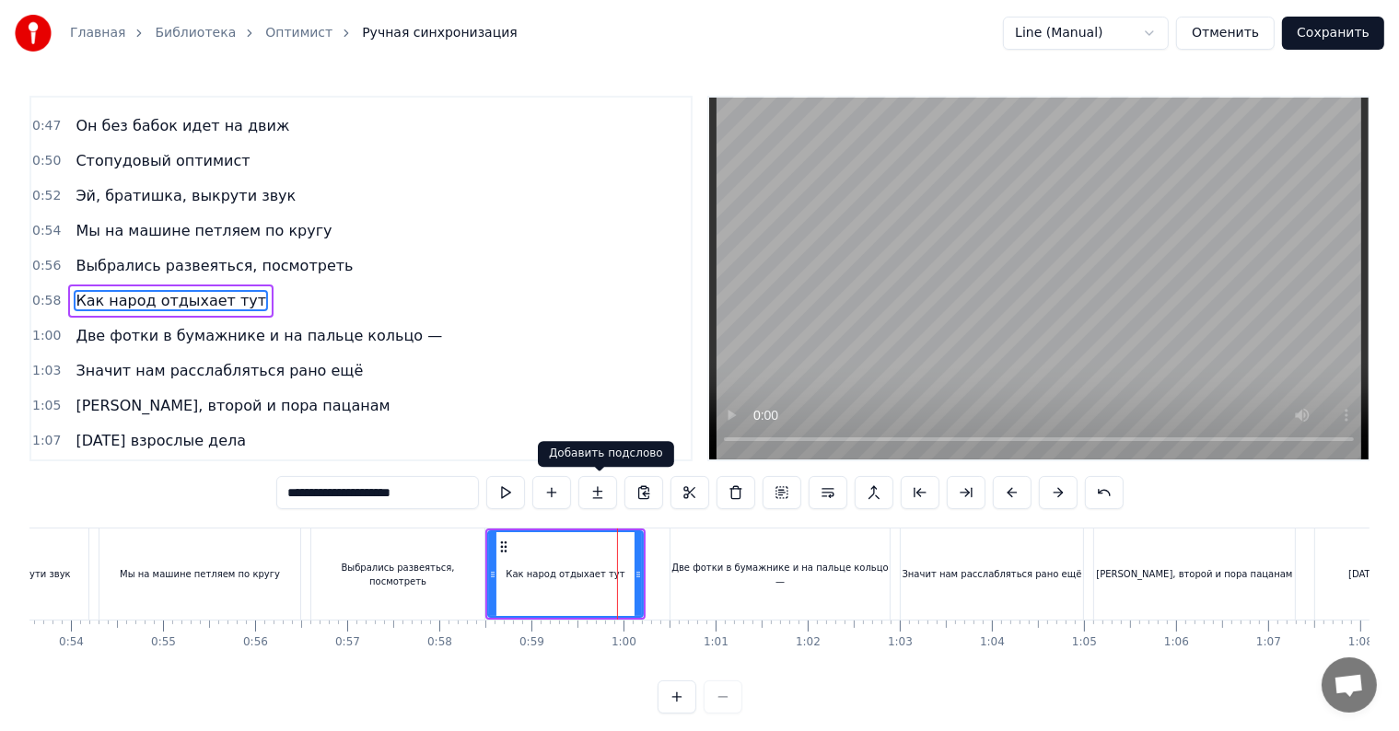
click at [596, 497] on button at bounding box center [598, 492] width 39 height 33
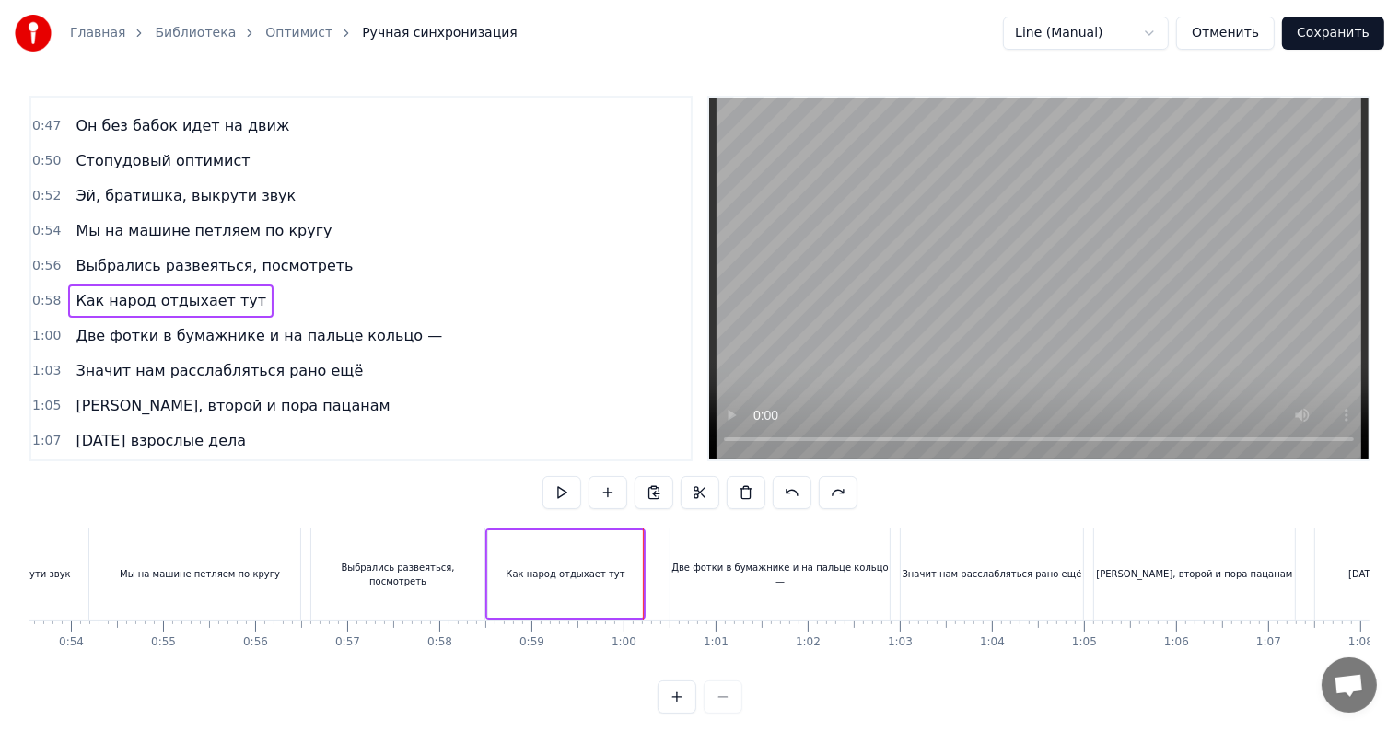
click at [587, 546] on div "Как народ отдыхает тут" at bounding box center [565, 575] width 155 height 88
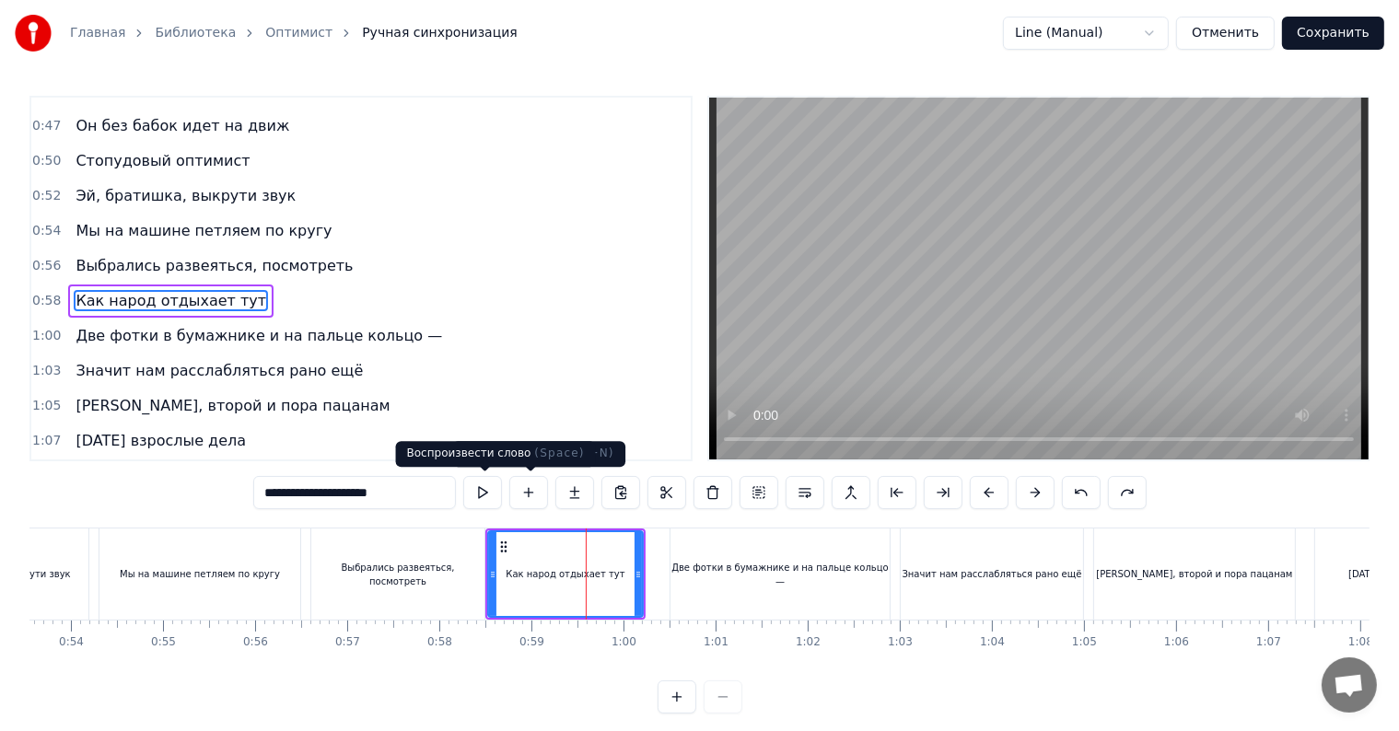
click at [492, 495] on button at bounding box center [482, 492] width 39 height 33
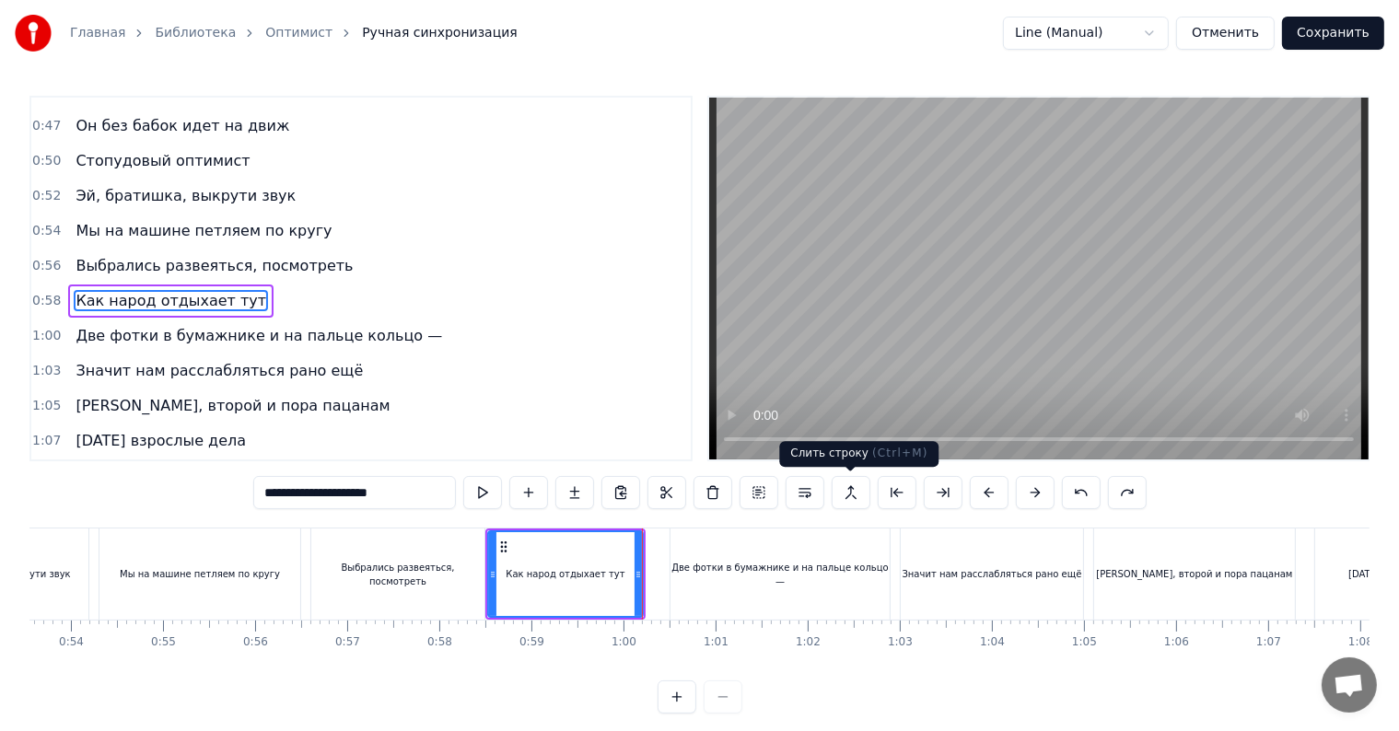
click at [844, 498] on button at bounding box center [851, 492] width 39 height 33
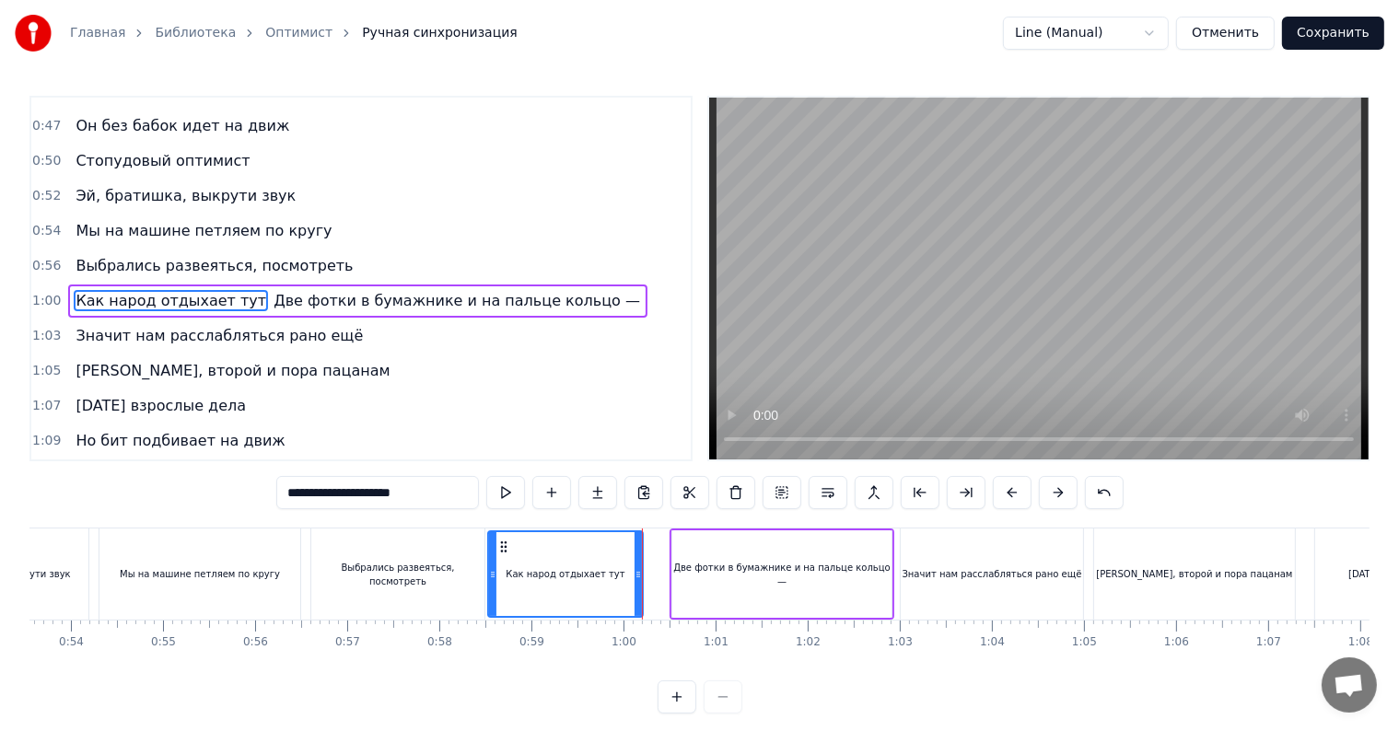
click at [590, 560] on div "Как народ отдыхает тут" at bounding box center [565, 574] width 153 height 84
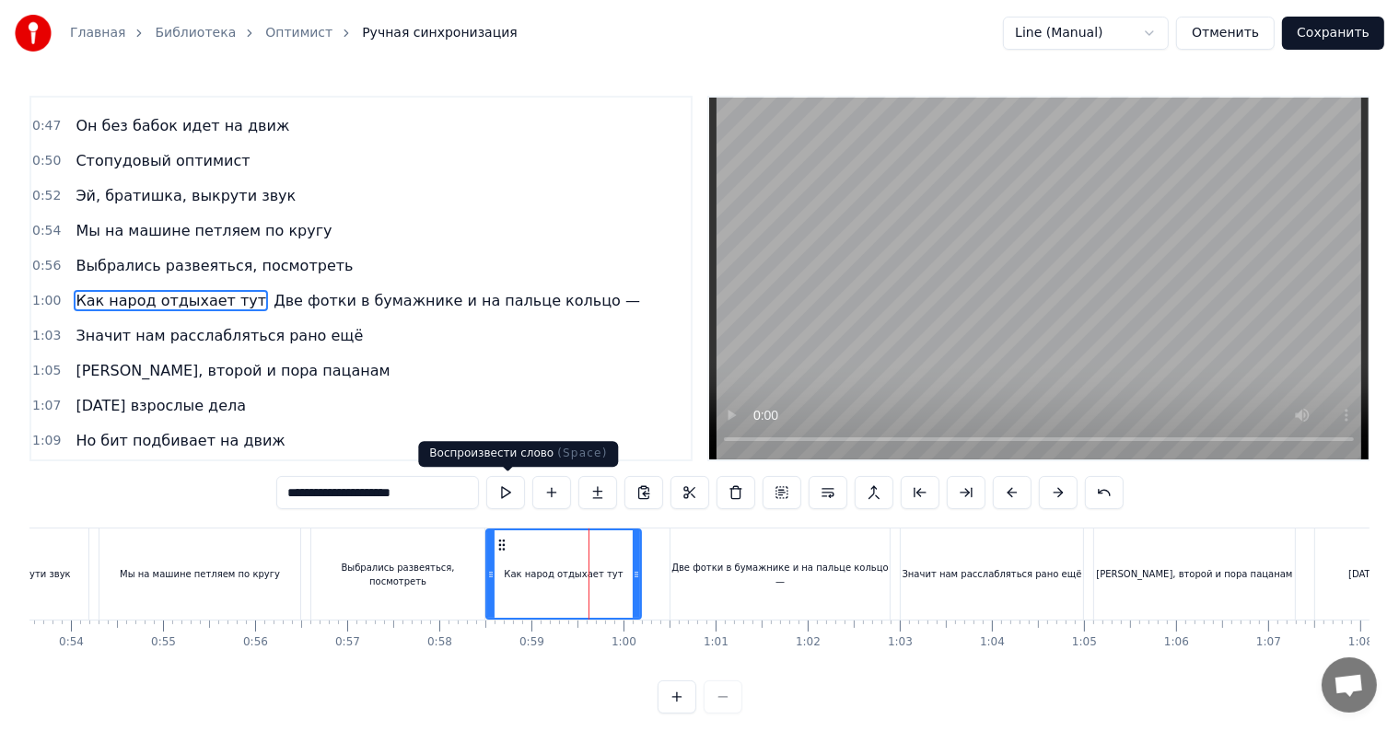
click at [509, 497] on button at bounding box center [505, 492] width 39 height 33
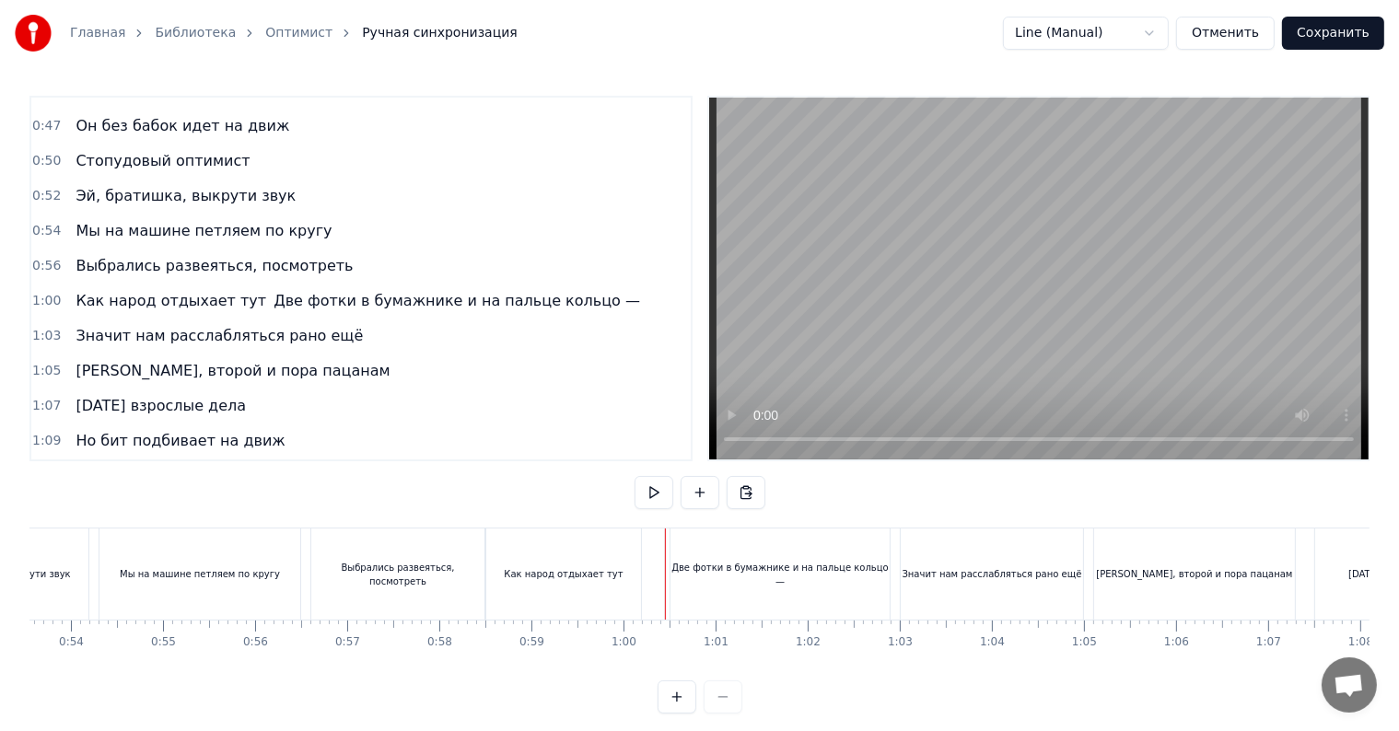
click at [687, 560] on div "Две фотки в бумажнике и на пальце кольцо —" at bounding box center [780, 574] width 219 height 91
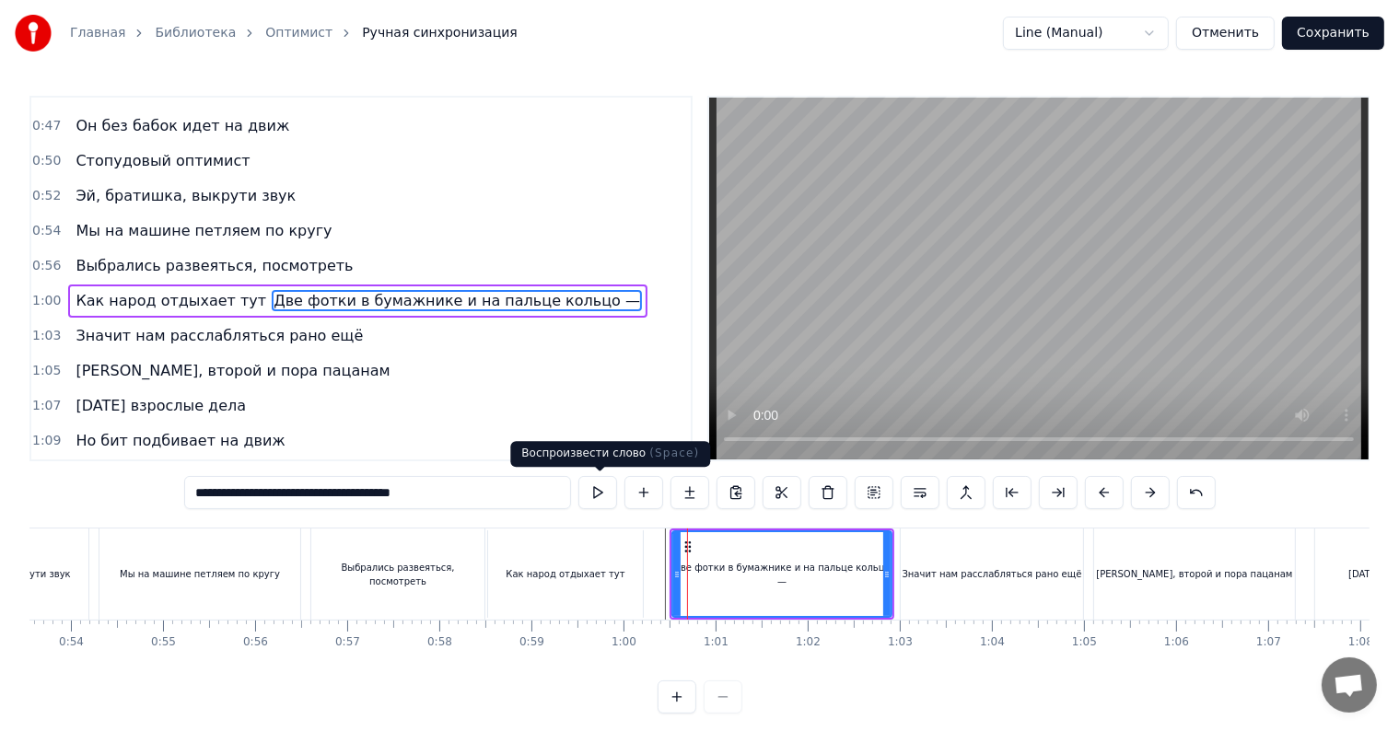
click at [601, 493] on button at bounding box center [598, 492] width 39 height 33
click at [1244, 37] on button "Отменить" at bounding box center [1225, 33] width 99 height 33
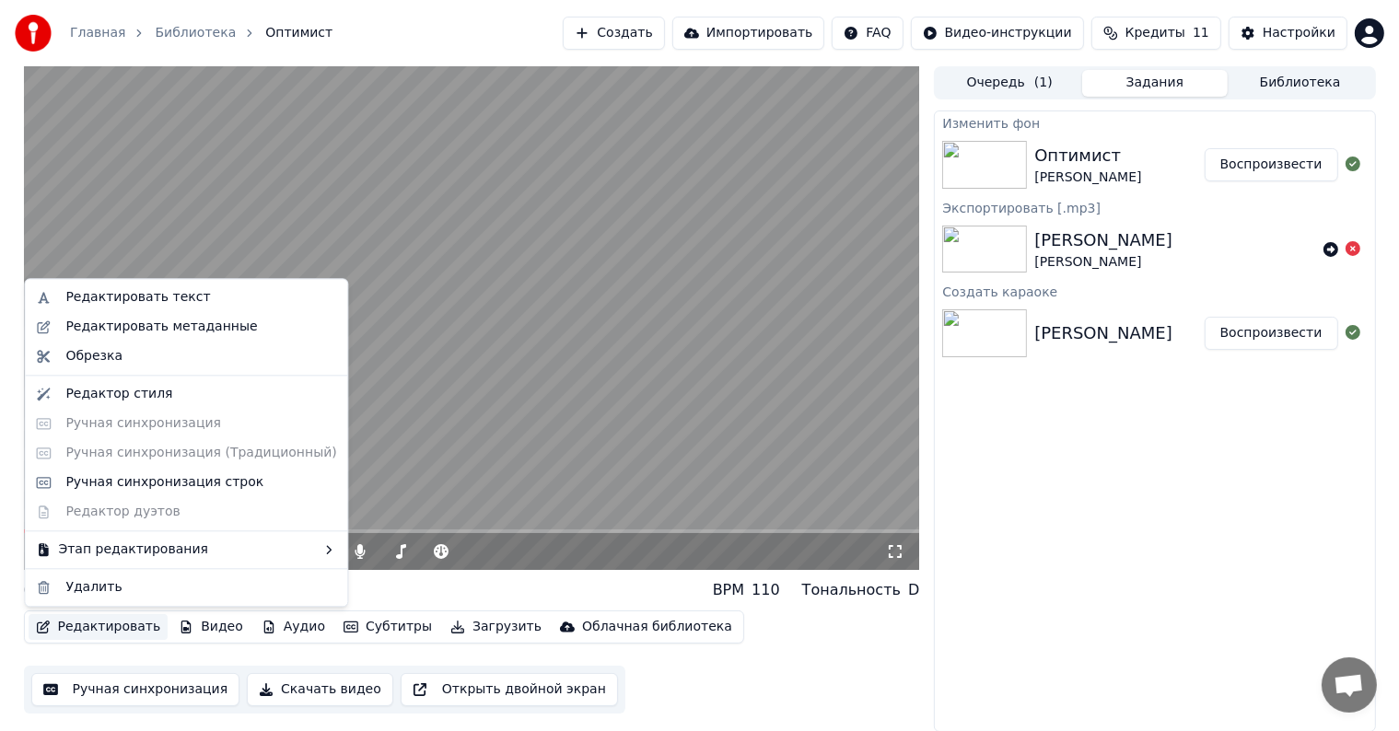
click at [77, 637] on button "Редактировать" at bounding box center [99, 627] width 140 height 26
click at [160, 552] on div "Этап редактирования" at bounding box center [186, 549] width 315 height 29
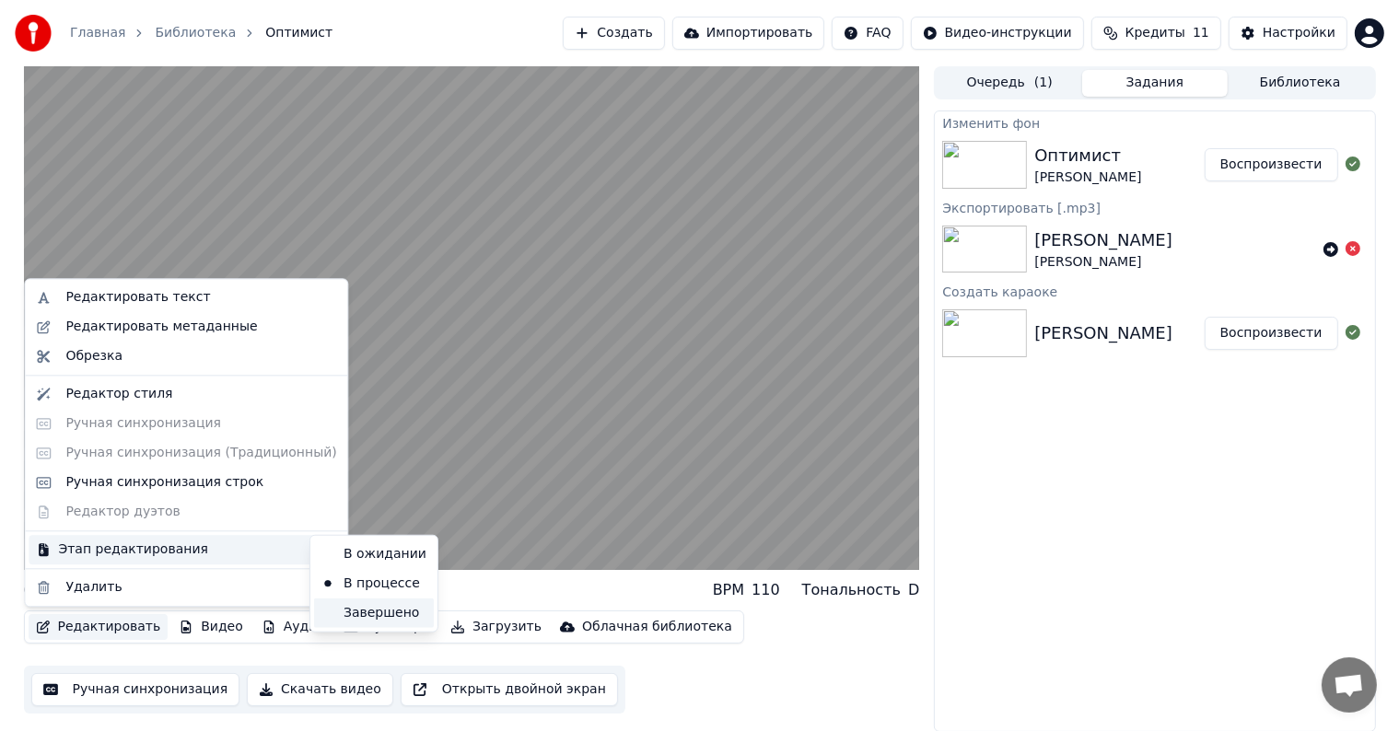
click at [378, 615] on div "Завершено" at bounding box center [374, 613] width 120 height 29
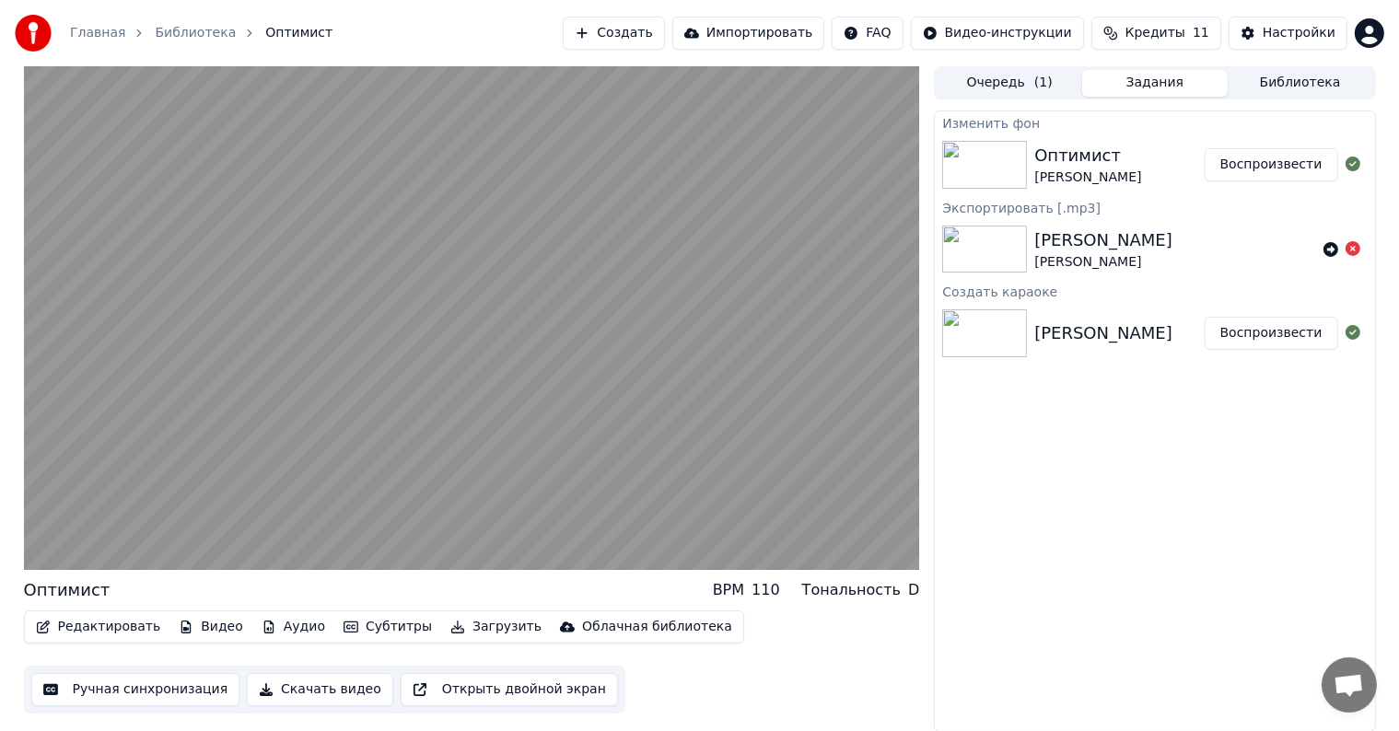
click at [115, 622] on button "Редактировать" at bounding box center [99, 627] width 140 height 26
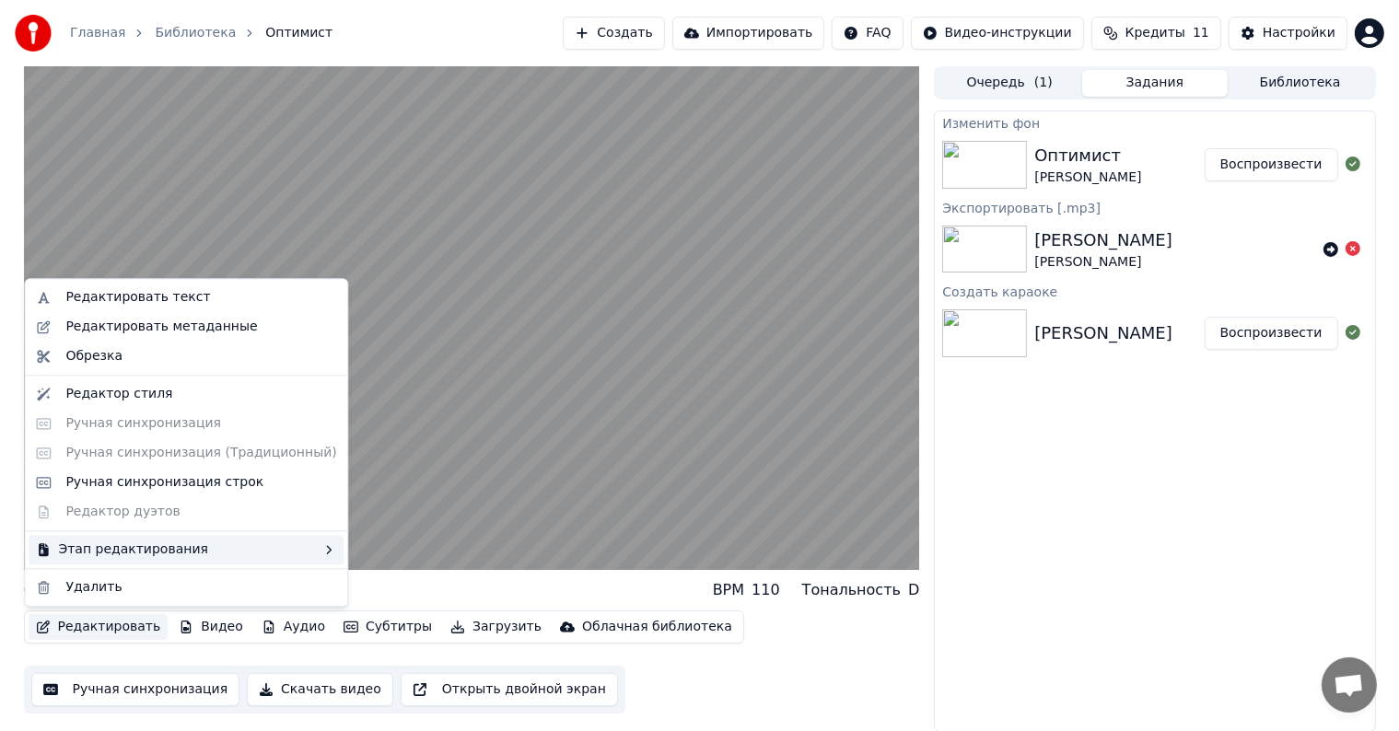
click at [259, 560] on div "Этап редактирования" at bounding box center [186, 549] width 315 height 29
click at [372, 569] on div "В процессе" at bounding box center [374, 583] width 120 height 29
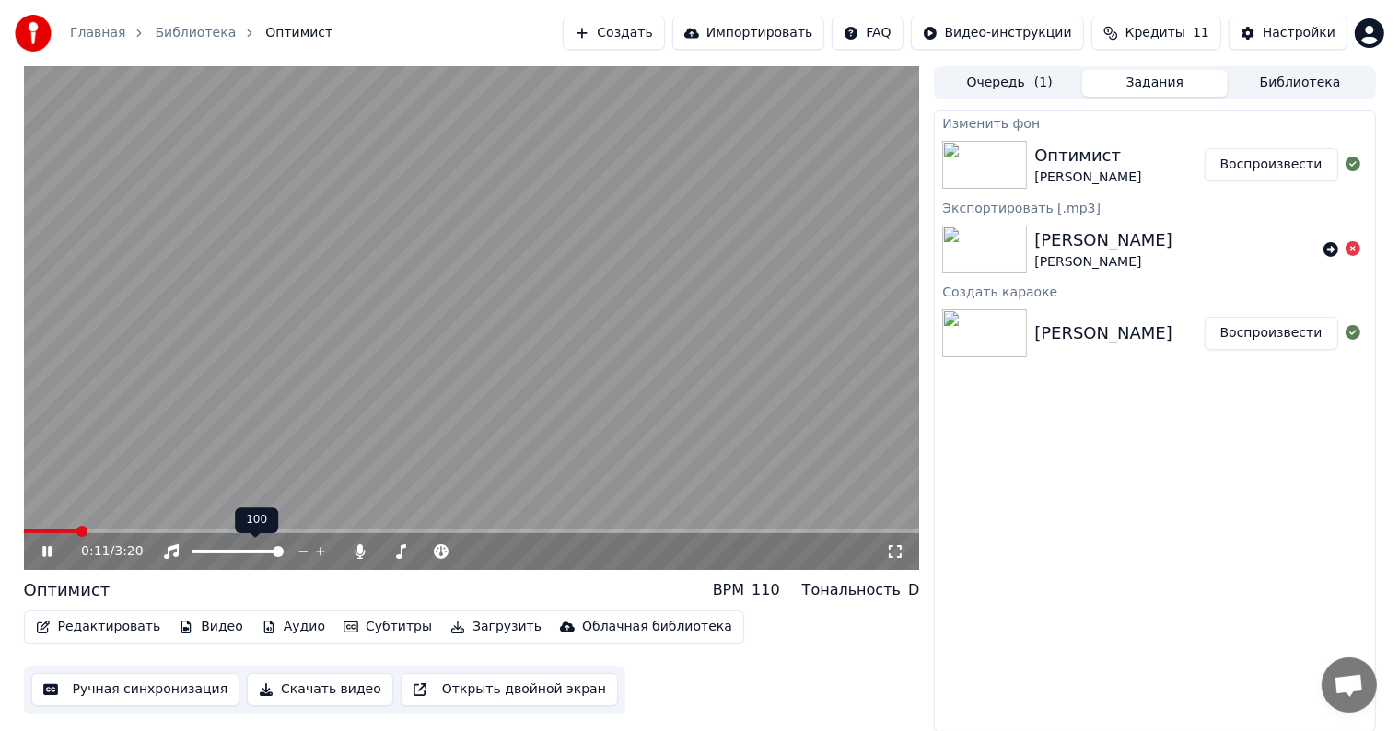
click at [276, 524] on video at bounding box center [472, 318] width 896 height 504
click at [280, 531] on div "0:12 / 3:20" at bounding box center [472, 318] width 896 height 504
click at [280, 531] on span at bounding box center [472, 532] width 896 height 4
click at [49, 557] on icon at bounding box center [60, 551] width 43 height 15
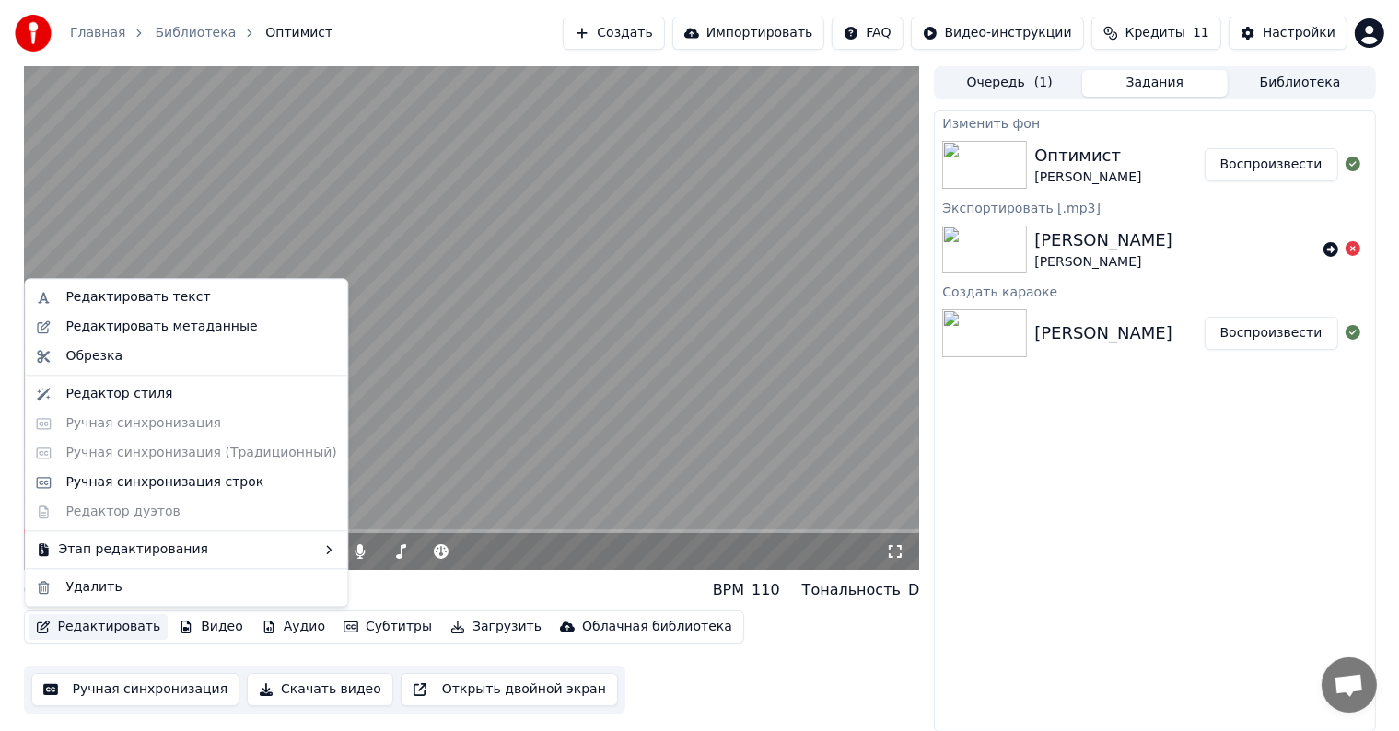
click at [92, 621] on button "Редактировать" at bounding box center [99, 627] width 140 height 26
click at [96, 497] on div "Ручная синхронизация строк" at bounding box center [186, 482] width 315 height 29
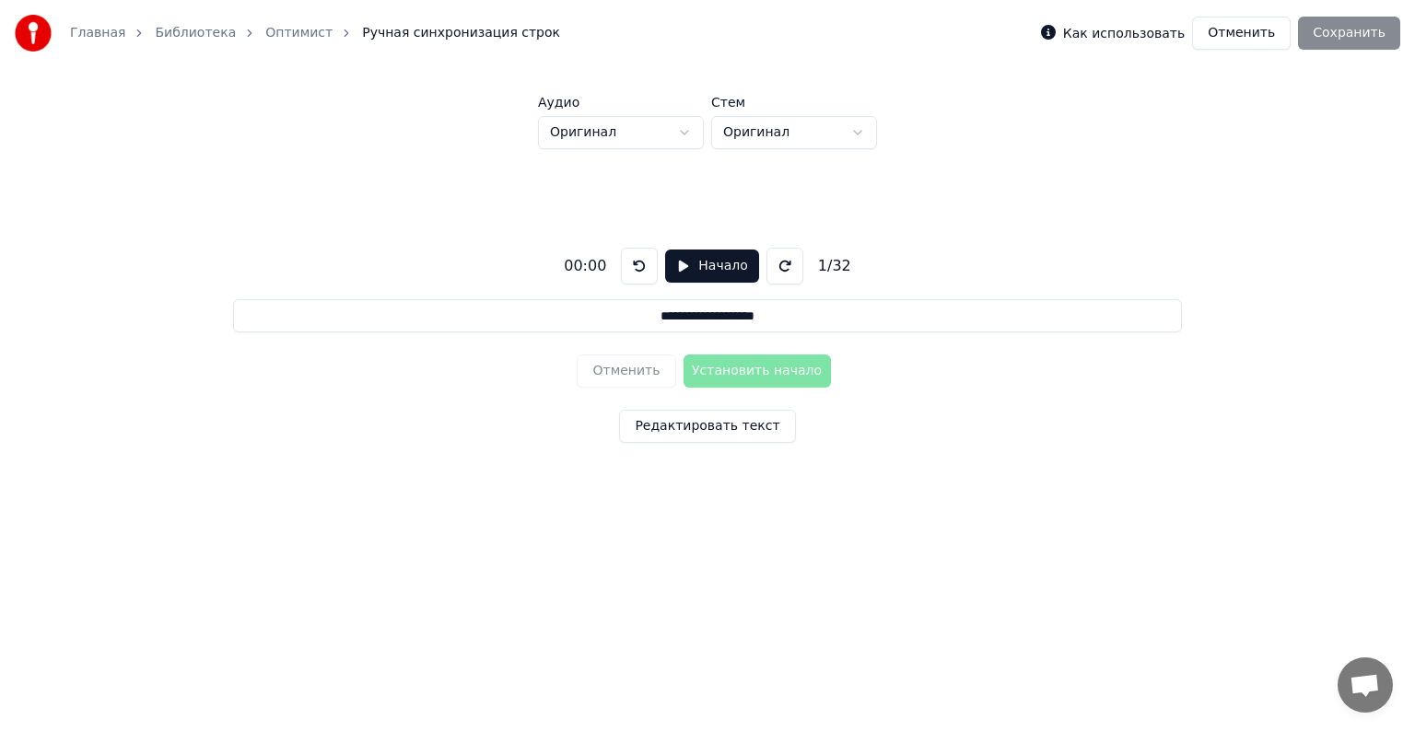
click at [684, 274] on button "Начало" at bounding box center [711, 266] width 93 height 33
click at [733, 373] on button "Установить начало" at bounding box center [757, 371] width 147 height 33
click at [733, 373] on button "Установить конец" at bounding box center [757, 371] width 147 height 33
click at [735, 372] on button "Установить начало" at bounding box center [757, 371] width 147 height 33
click at [736, 372] on button "Установить конец" at bounding box center [757, 371] width 147 height 33
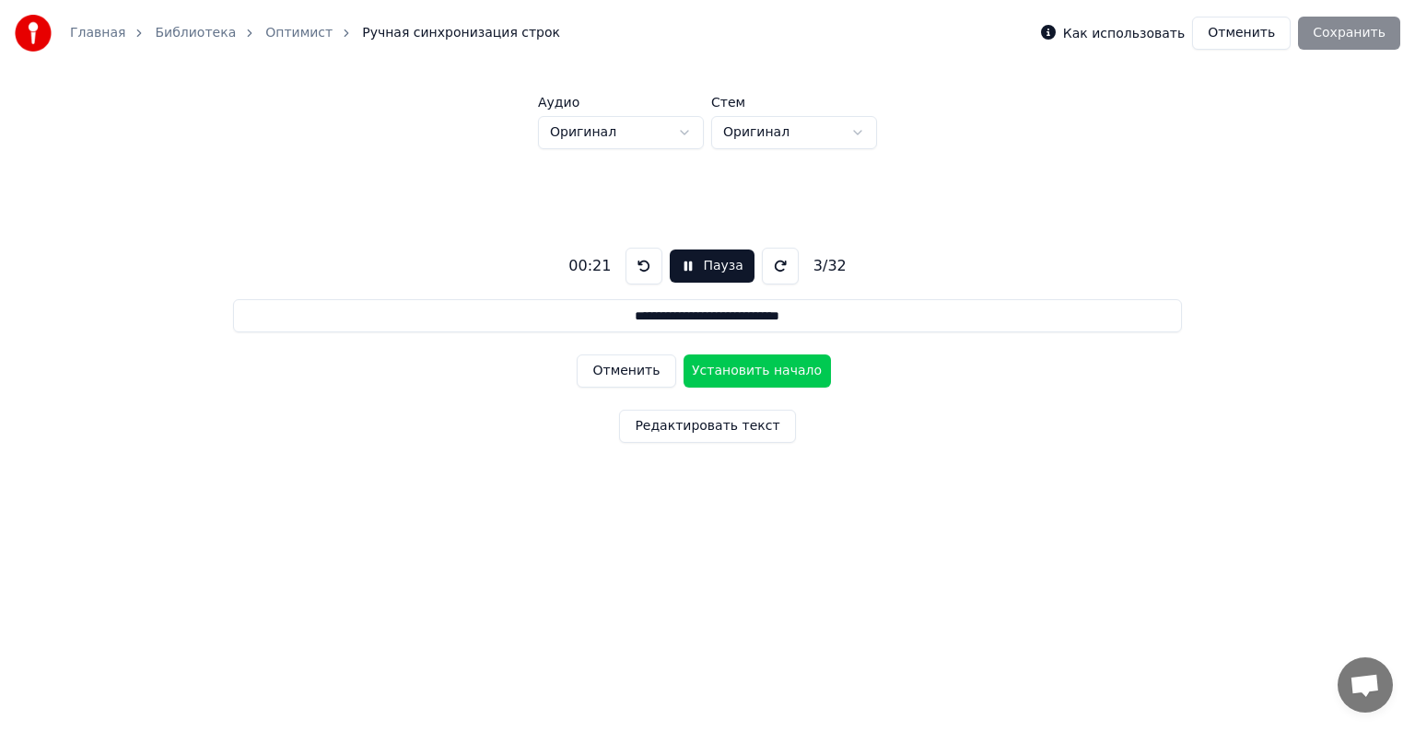
click at [736, 372] on button "Установить начало" at bounding box center [757, 371] width 147 height 33
click at [737, 371] on button "Установить конец" at bounding box center [757, 371] width 147 height 33
click at [737, 371] on button "Установить начало" at bounding box center [757, 371] width 147 height 33
click at [737, 371] on button "Установить конец" at bounding box center [757, 371] width 147 height 33
click at [737, 371] on button "Установить начало" at bounding box center [757, 371] width 147 height 33
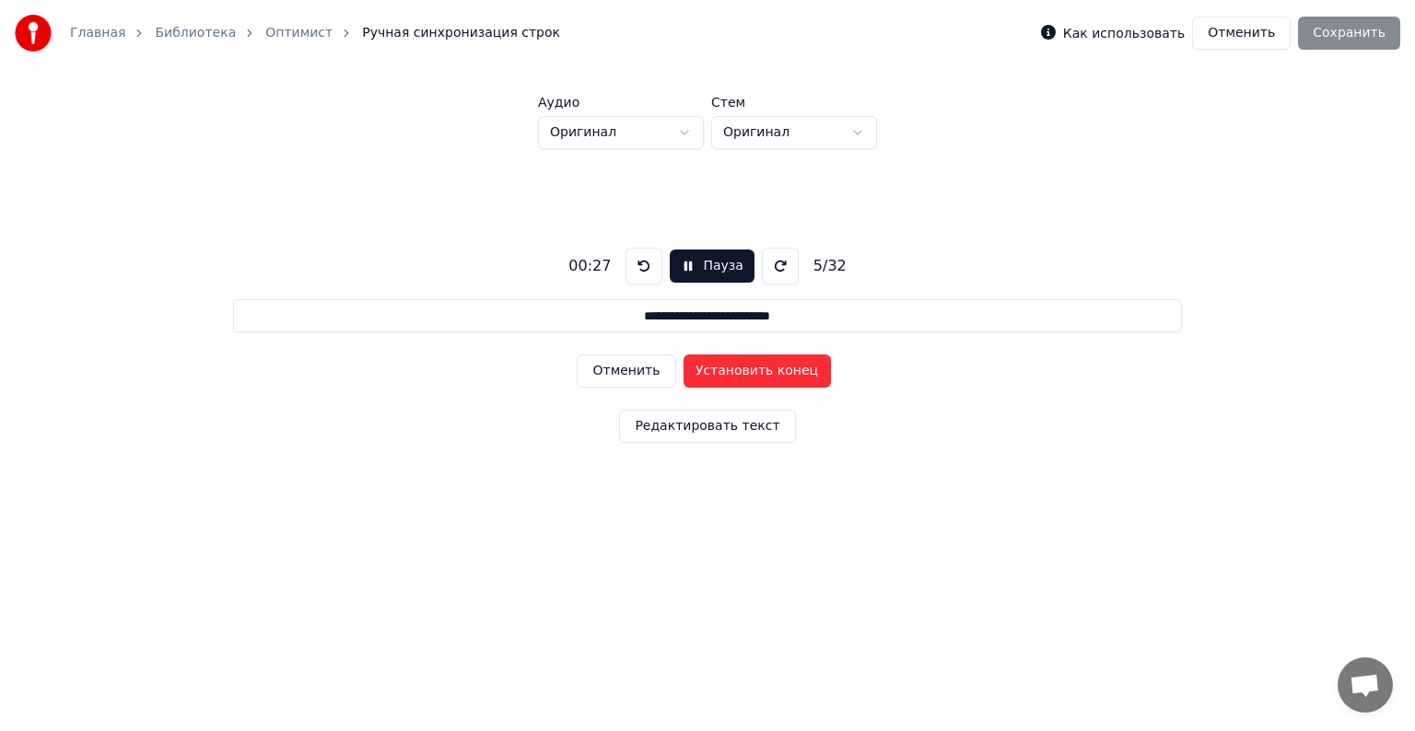
click at [737, 371] on button "Установить конец" at bounding box center [757, 371] width 147 height 33
click at [737, 371] on button "Установить начало" at bounding box center [757, 371] width 147 height 33
click at [737, 368] on button "Установить конец" at bounding box center [757, 371] width 147 height 33
click at [737, 368] on button "Установить начало" at bounding box center [757, 371] width 147 height 33
click at [737, 371] on button "Установить конец" at bounding box center [757, 371] width 147 height 33
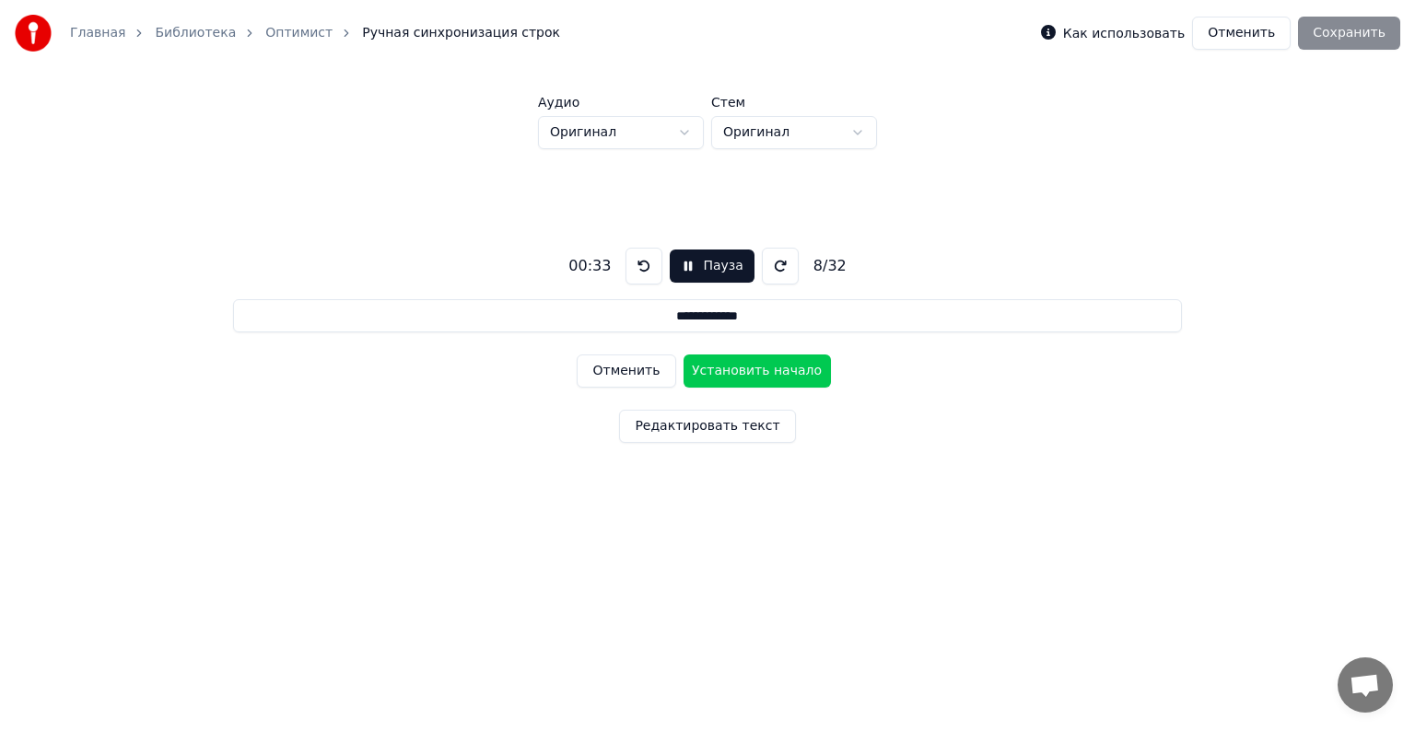
click at [737, 371] on button "Установить начало" at bounding box center [757, 371] width 147 height 33
click at [737, 371] on button "Установить конец" at bounding box center [757, 371] width 147 height 33
click at [737, 371] on button "Установить начало" at bounding box center [757, 371] width 147 height 33
click at [737, 372] on button "Установить конец" at bounding box center [757, 371] width 147 height 33
click at [737, 371] on button "Установить начало" at bounding box center [757, 371] width 147 height 33
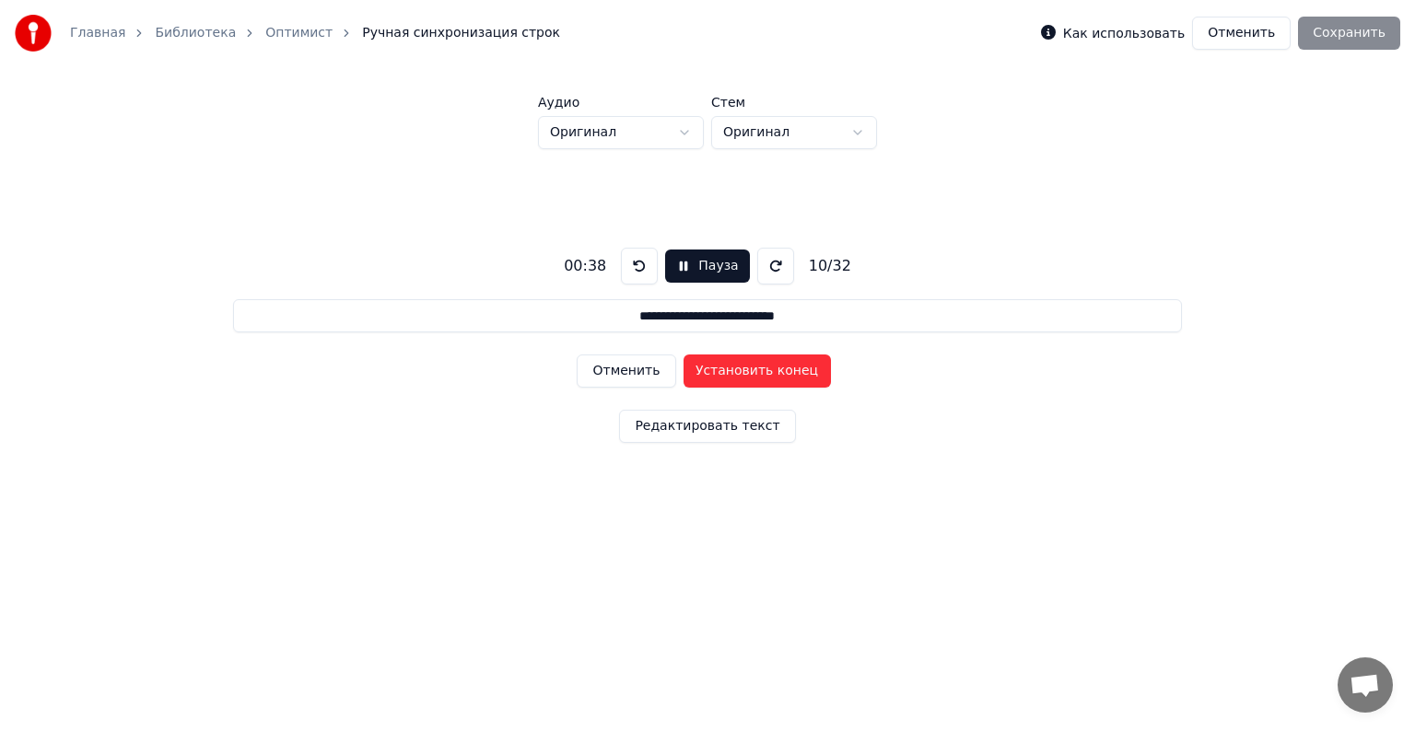
click at [737, 372] on button "Установить конец" at bounding box center [757, 371] width 147 height 33
click at [737, 372] on button "Установить начало" at bounding box center [757, 371] width 147 height 33
click at [737, 372] on button "Установить конец" at bounding box center [757, 371] width 147 height 33
click at [737, 372] on button "Установить начало" at bounding box center [757, 371] width 147 height 33
click at [737, 372] on button "Установить конец" at bounding box center [757, 371] width 147 height 33
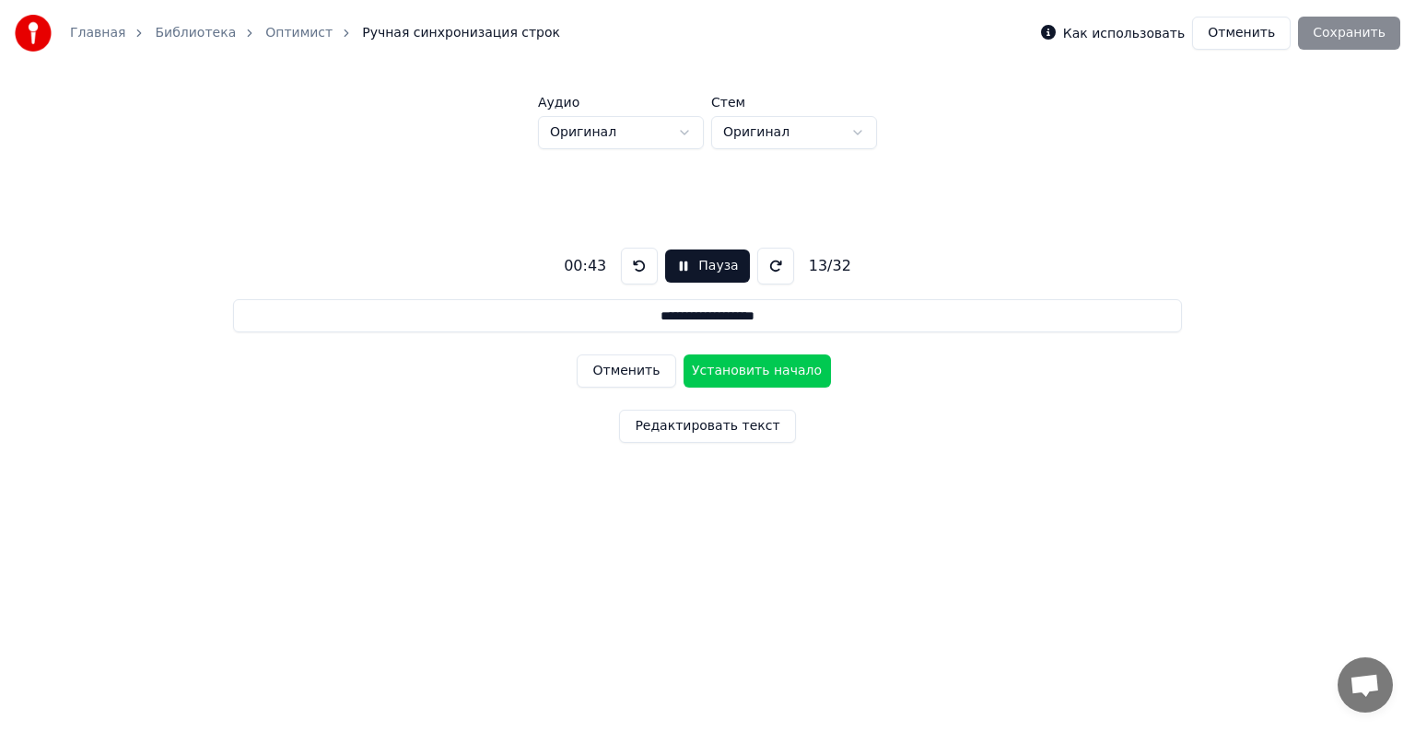
click at [737, 372] on button "Установить начало" at bounding box center [757, 371] width 147 height 33
click at [737, 372] on button "Установить конец" at bounding box center [757, 371] width 147 height 33
click at [737, 372] on button "Установить начало" at bounding box center [757, 371] width 147 height 33
click at [737, 372] on button "Установить конец" at bounding box center [757, 371] width 147 height 33
click at [737, 372] on button "Установить начало" at bounding box center [757, 371] width 147 height 33
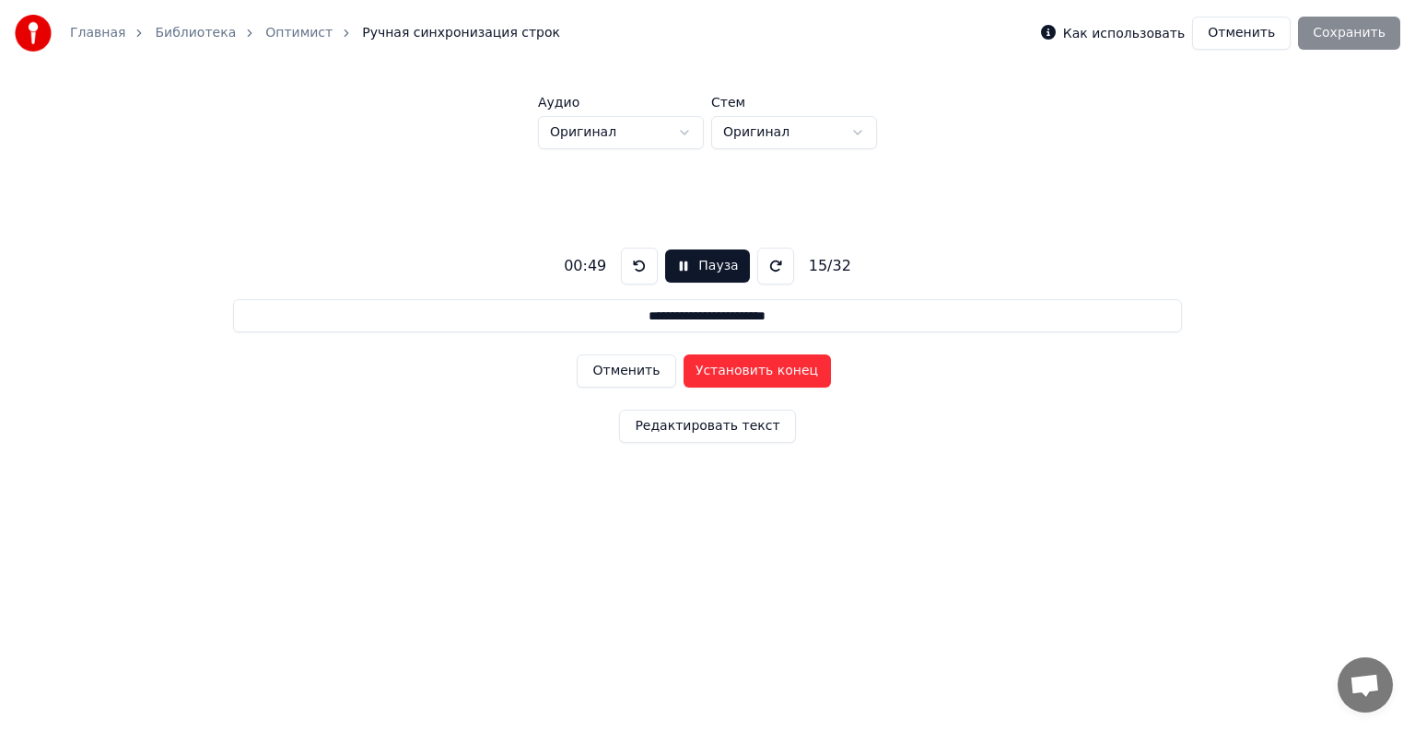
click at [739, 372] on button "Установить конец" at bounding box center [757, 371] width 147 height 33
click at [739, 372] on button "Установить начало" at bounding box center [757, 371] width 147 height 33
click at [741, 376] on button "Установить конец" at bounding box center [757, 371] width 147 height 33
click at [741, 376] on button "Установить начало" at bounding box center [757, 371] width 147 height 33
click at [741, 376] on button "Установить конец" at bounding box center [757, 371] width 147 height 33
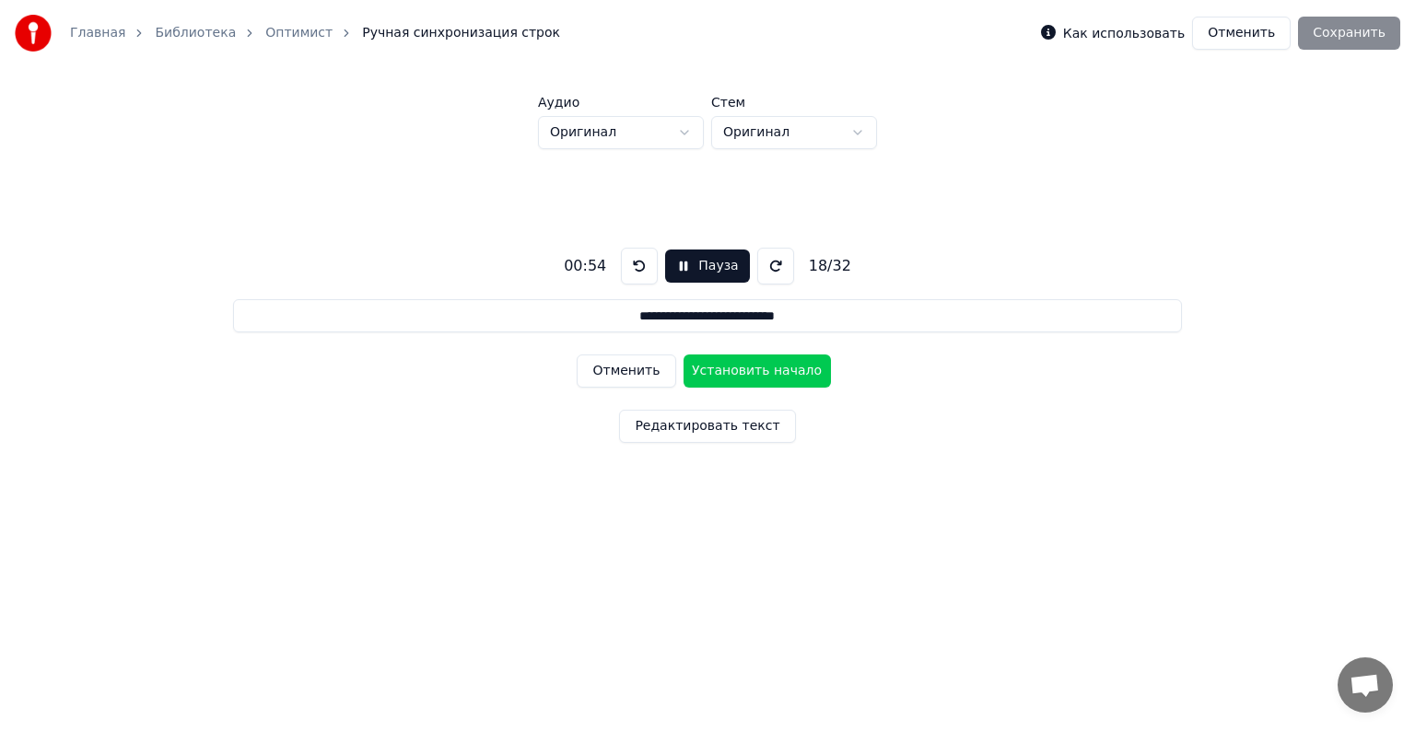
click at [741, 376] on button "Установить начало" at bounding box center [757, 371] width 147 height 33
click at [741, 376] on button "Установить конец" at bounding box center [757, 371] width 147 height 33
click at [741, 376] on button "Установить начало" at bounding box center [757, 371] width 147 height 33
click at [741, 376] on button "Установить конец" at bounding box center [757, 371] width 147 height 33
click at [741, 376] on button "Установить начало" at bounding box center [757, 371] width 147 height 33
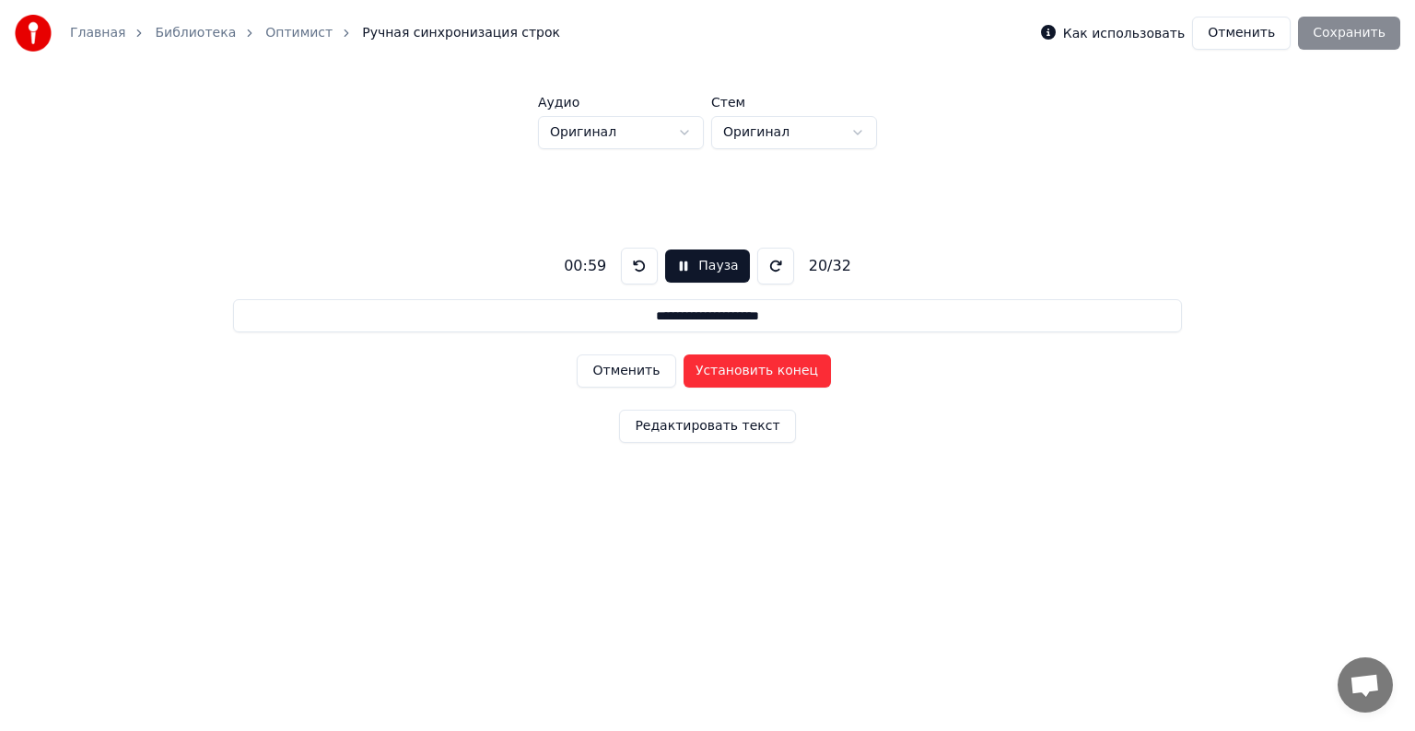
click at [741, 376] on button "Установить конец" at bounding box center [757, 371] width 147 height 33
click at [743, 376] on button "Установить начало" at bounding box center [757, 371] width 147 height 33
click at [743, 375] on button "Установить конец" at bounding box center [757, 371] width 147 height 33
click at [743, 375] on button "Установить начало" at bounding box center [757, 371] width 147 height 33
click at [743, 375] on button "Установить конец" at bounding box center [757, 371] width 147 height 33
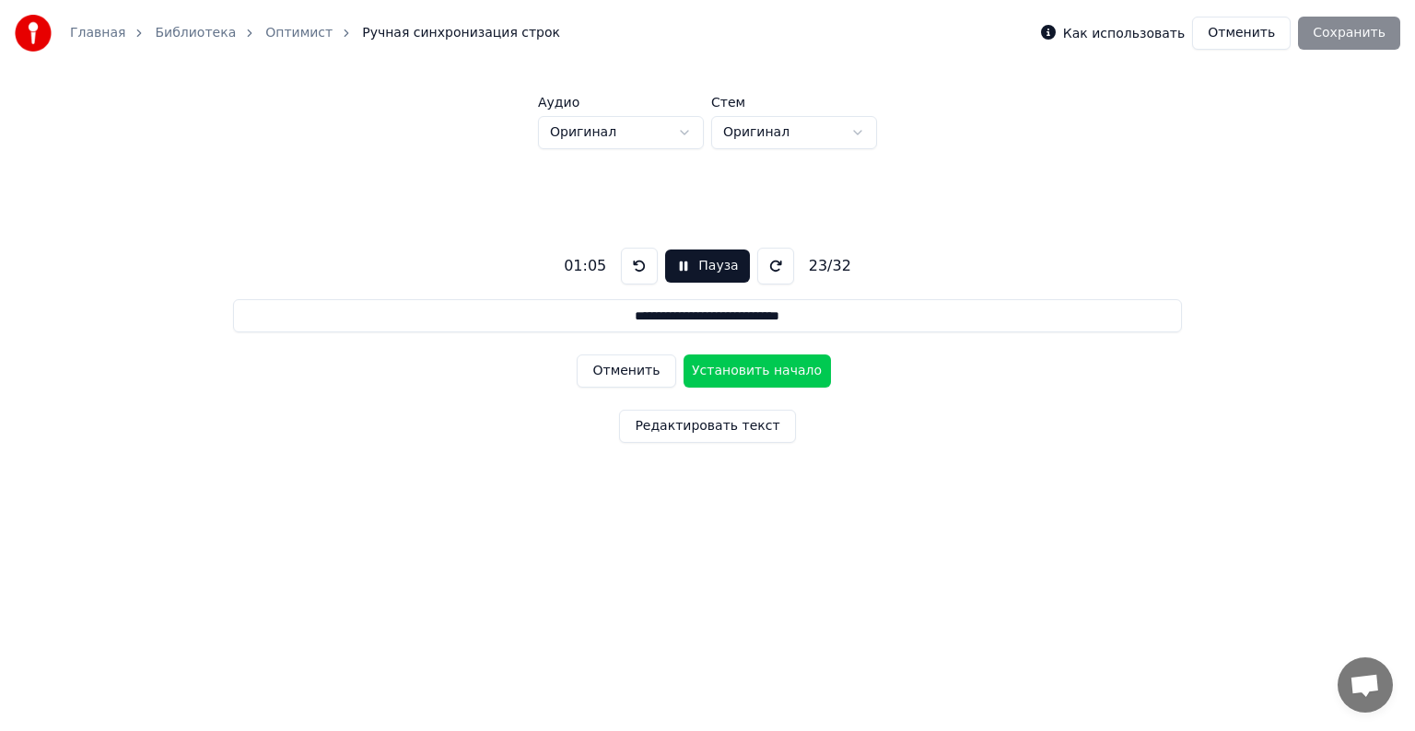
click at [743, 375] on button "Установить начало" at bounding box center [757, 371] width 147 height 33
click at [743, 375] on button "Установить конец" at bounding box center [757, 371] width 147 height 33
click at [743, 375] on button "Установить начало" at bounding box center [757, 371] width 147 height 33
click at [743, 375] on button "Установить конец" at bounding box center [757, 371] width 147 height 33
click at [743, 375] on button "Установить начало" at bounding box center [757, 371] width 147 height 33
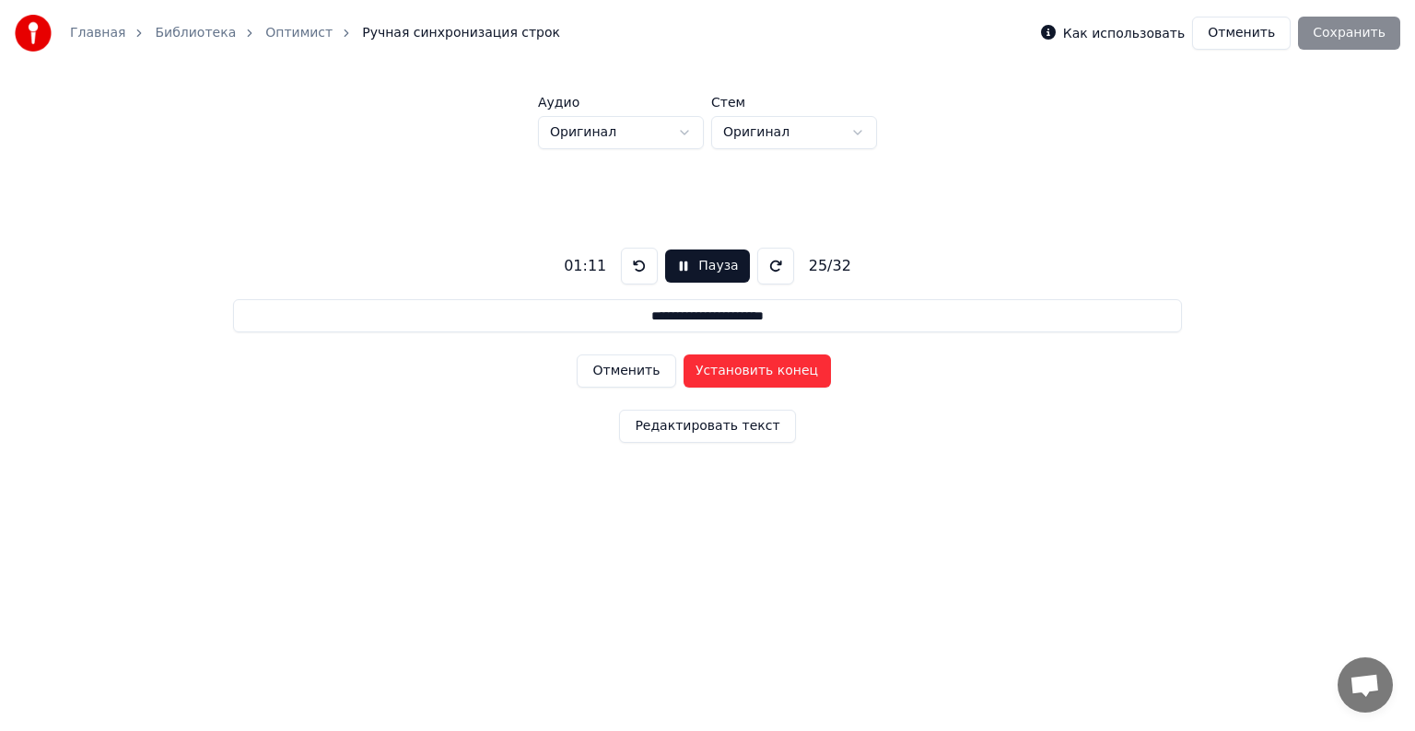
click at [743, 374] on button "Установить конец" at bounding box center [757, 371] width 147 height 33
click at [743, 374] on button "Установить начало" at bounding box center [757, 371] width 147 height 33
click at [743, 373] on button "Установить конец" at bounding box center [757, 371] width 147 height 33
click at [743, 373] on button "Установить начало" at bounding box center [757, 371] width 147 height 33
click at [743, 373] on button "Установить конец" at bounding box center [757, 371] width 147 height 33
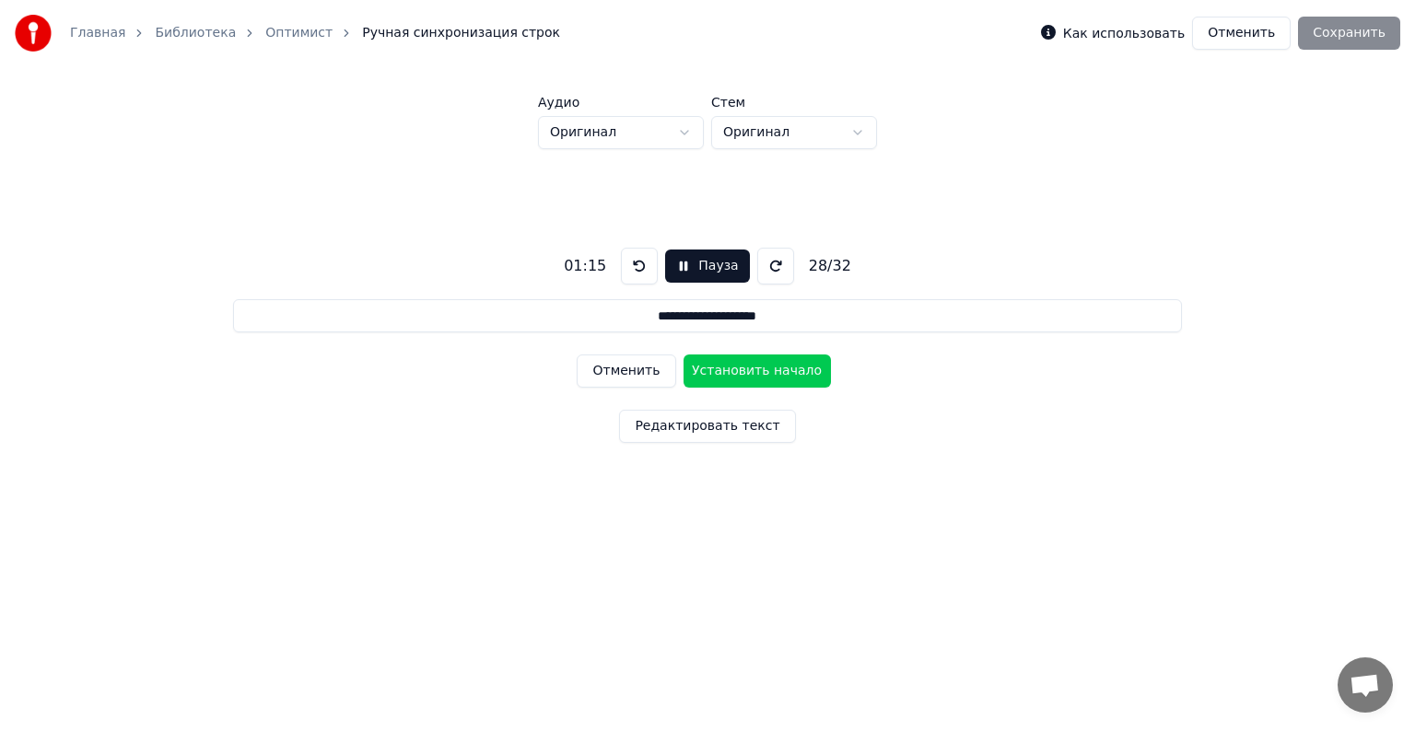
click at [743, 373] on button "Установить начало" at bounding box center [757, 371] width 147 height 33
click at [743, 373] on button "Установить конец" at bounding box center [757, 371] width 147 height 33
click at [743, 373] on button "Установить начало" at bounding box center [757, 371] width 147 height 33
click at [743, 373] on button "Установить конец" at bounding box center [757, 371] width 147 height 33
click at [743, 373] on button "Установить начало" at bounding box center [757, 371] width 147 height 33
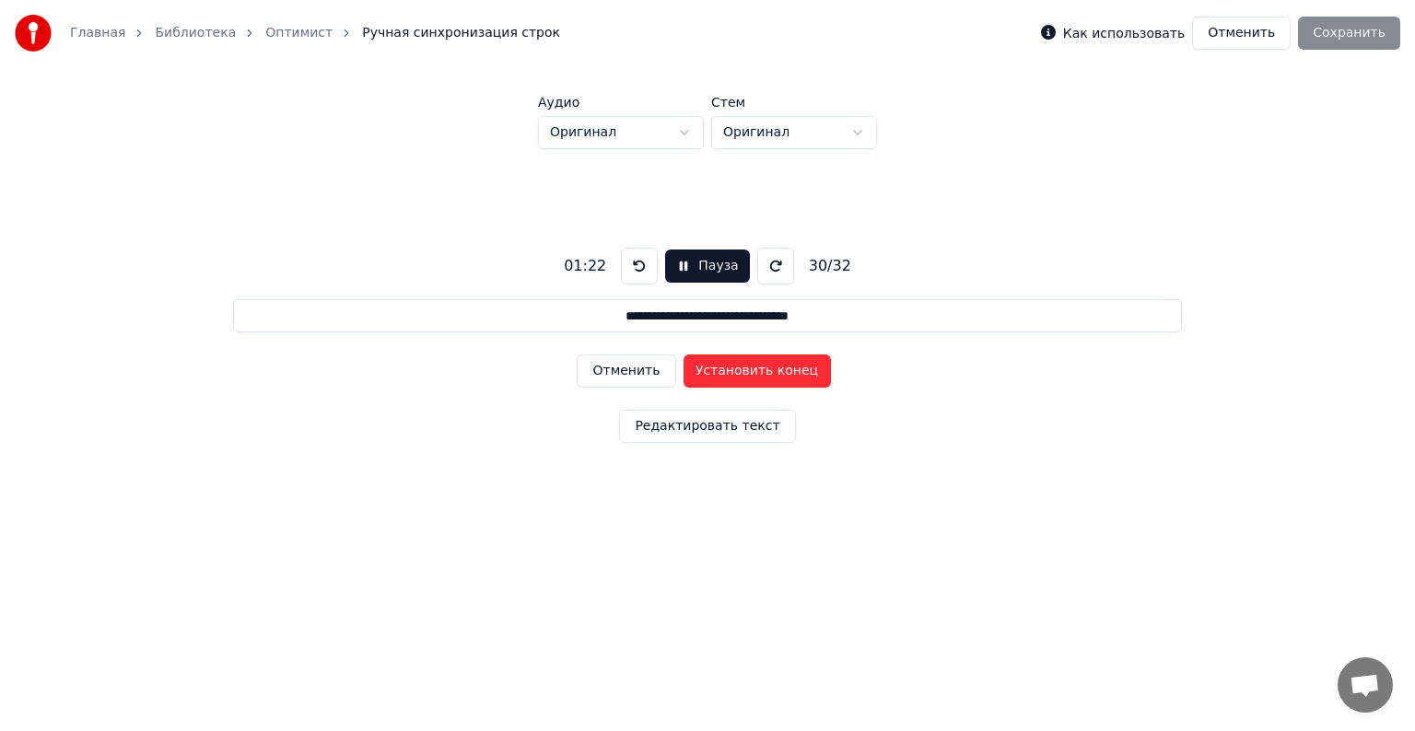
click at [743, 373] on button "Установить конец" at bounding box center [757, 371] width 147 height 33
click at [744, 373] on button "Установить конец" at bounding box center [757, 371] width 147 height 33
click at [744, 372] on button "Установить конец" at bounding box center [757, 371] width 147 height 33
type input "**********"
click at [744, 372] on button "Установить начало" at bounding box center [757, 371] width 147 height 33
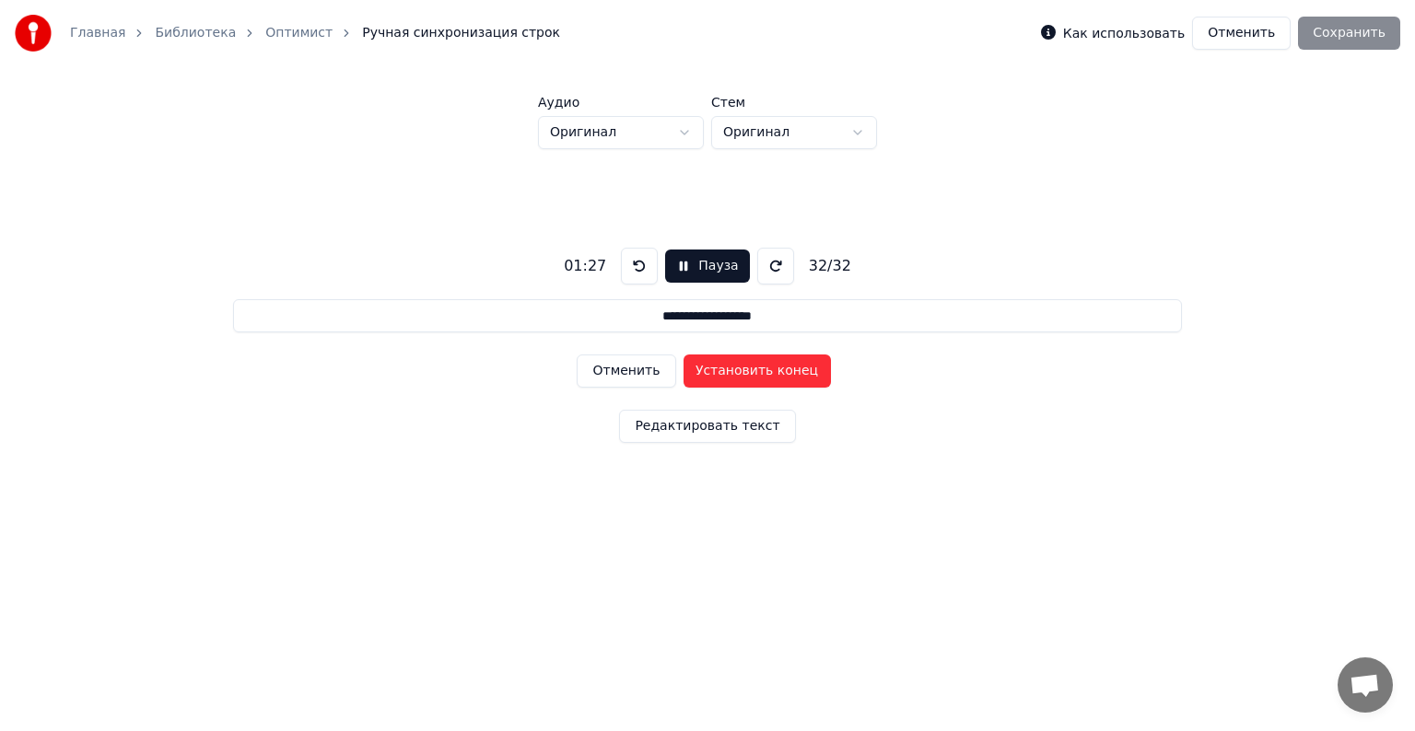
click at [744, 372] on button "Установить конец" at bounding box center [757, 371] width 147 height 33
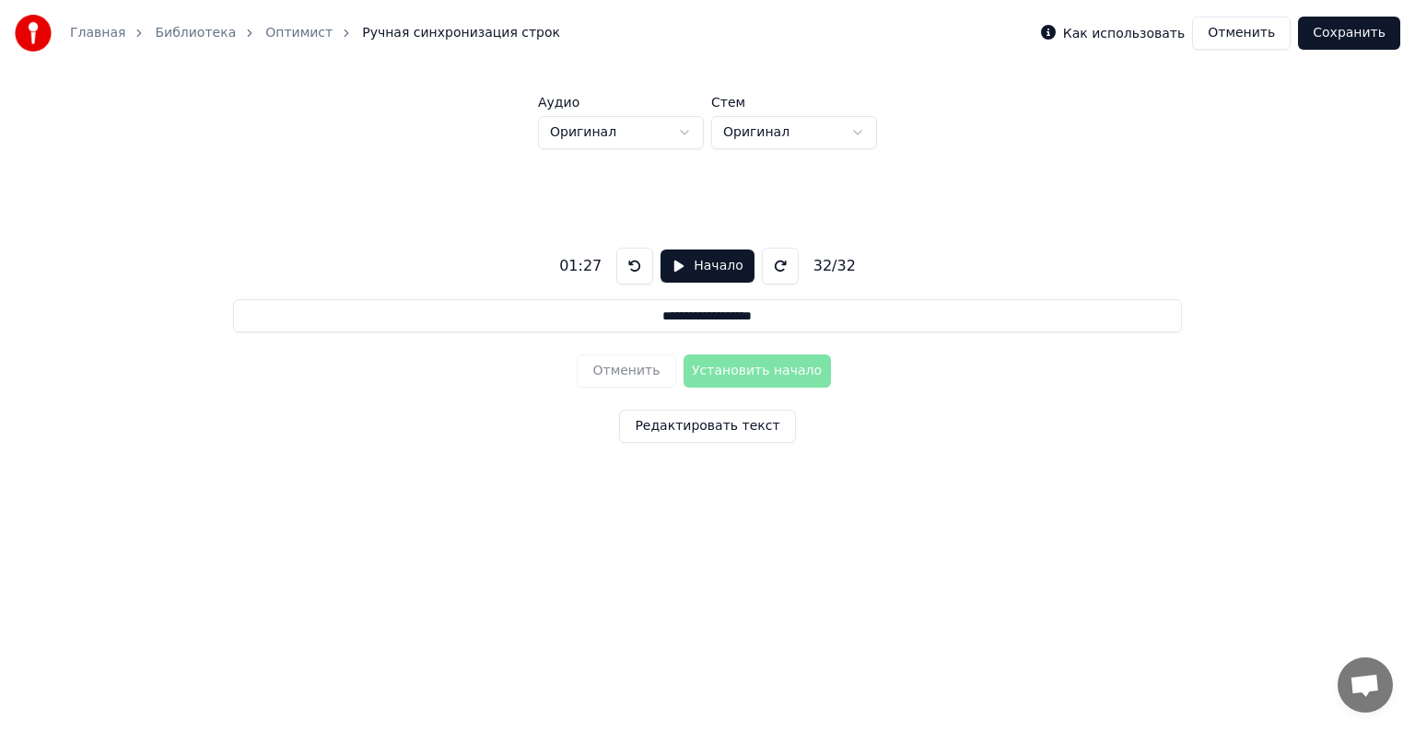
click at [1338, 32] on button "Сохранить" at bounding box center [1349, 33] width 102 height 33
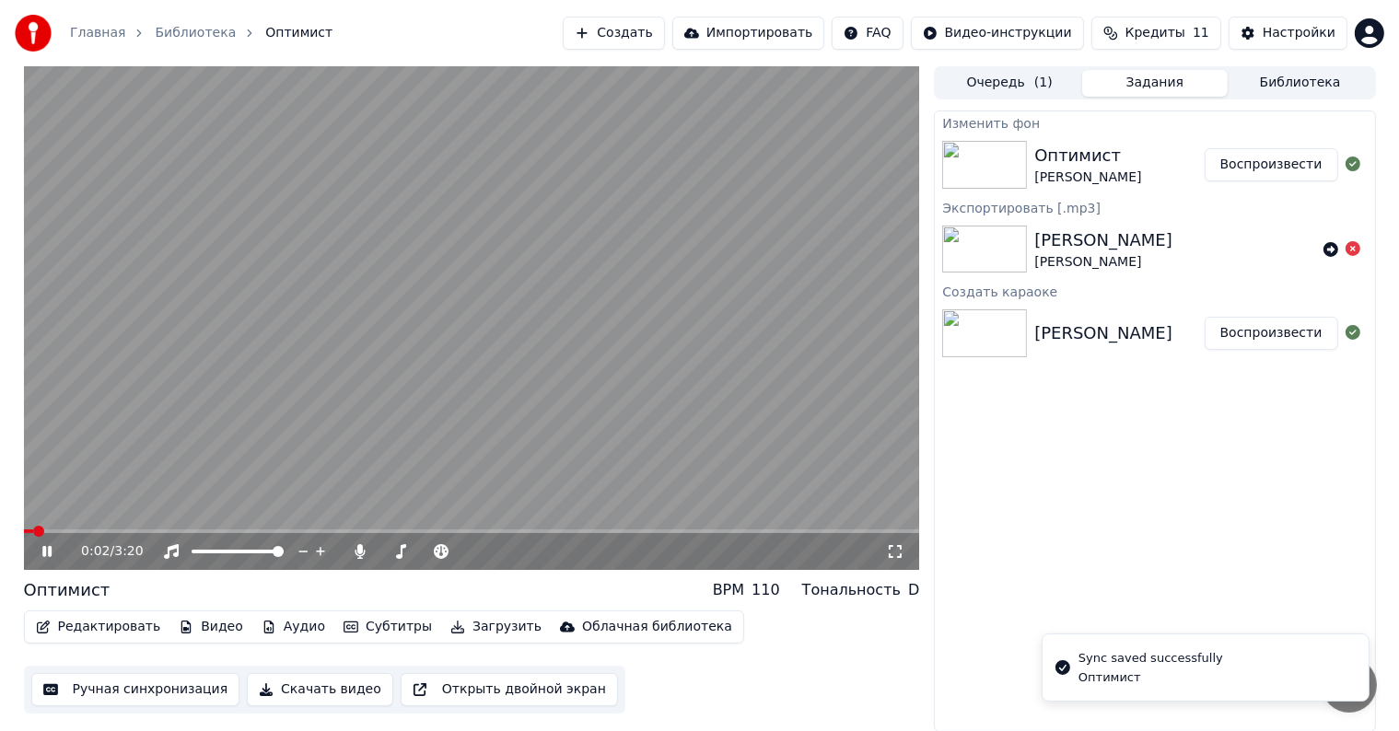
click at [886, 544] on icon at bounding box center [895, 551] width 18 height 15
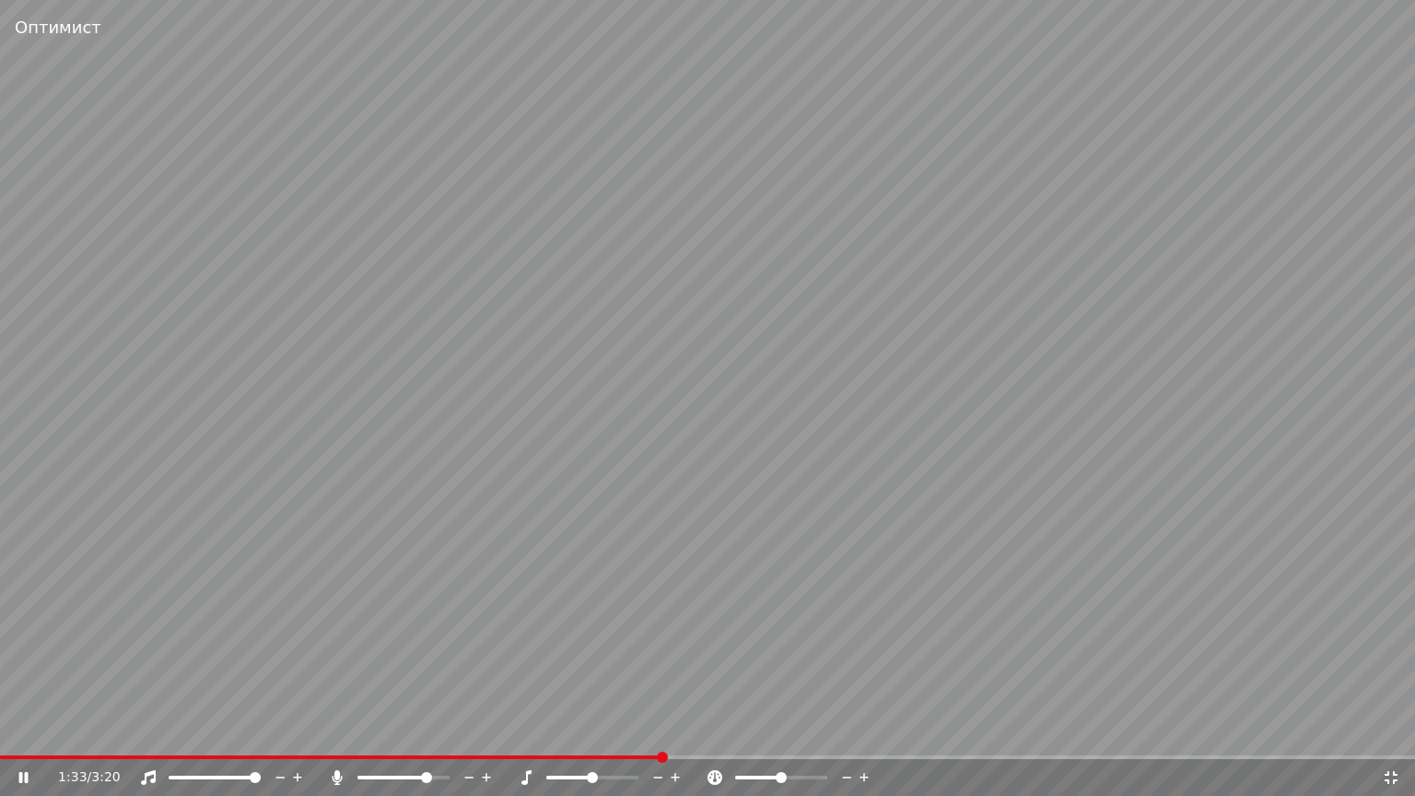
click at [22, 731] on icon at bounding box center [36, 777] width 43 height 15
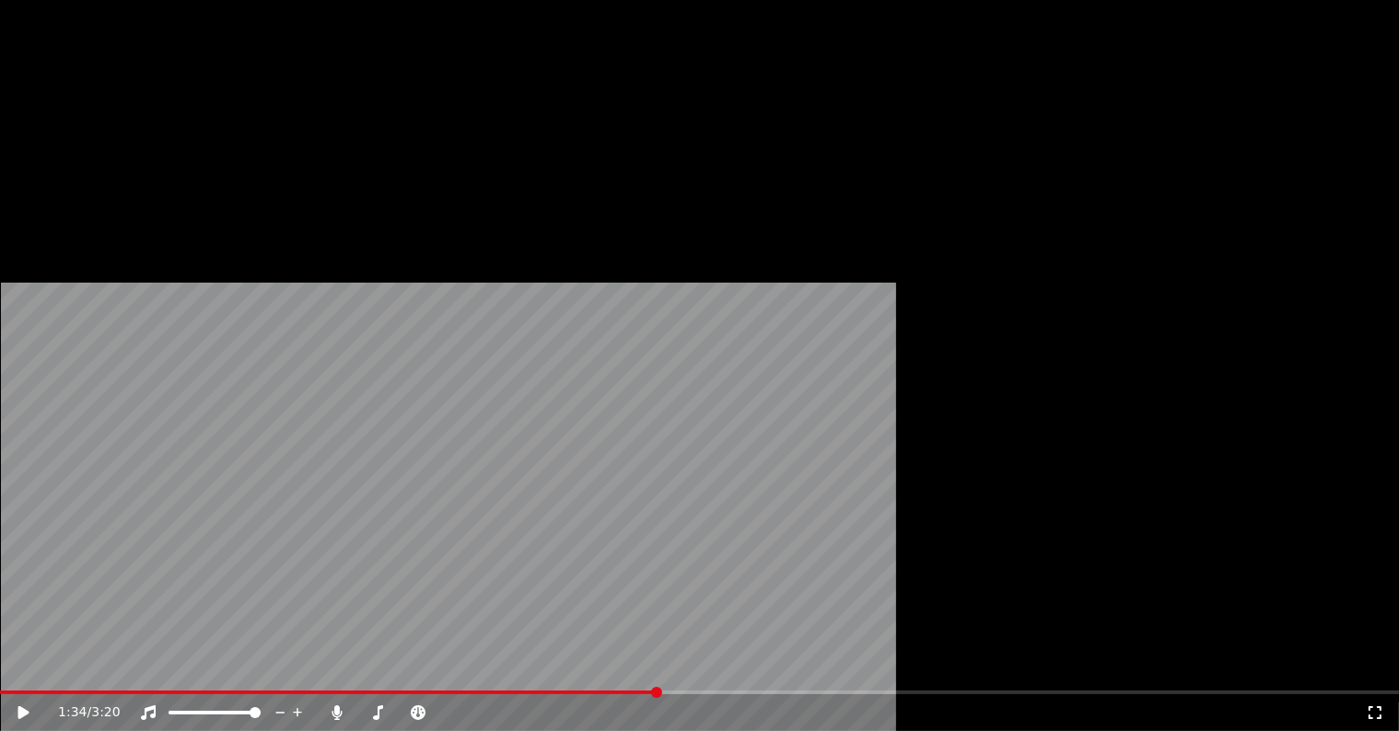
click at [468, 136] on button "Загрузить" at bounding box center [496, 124] width 106 height 26
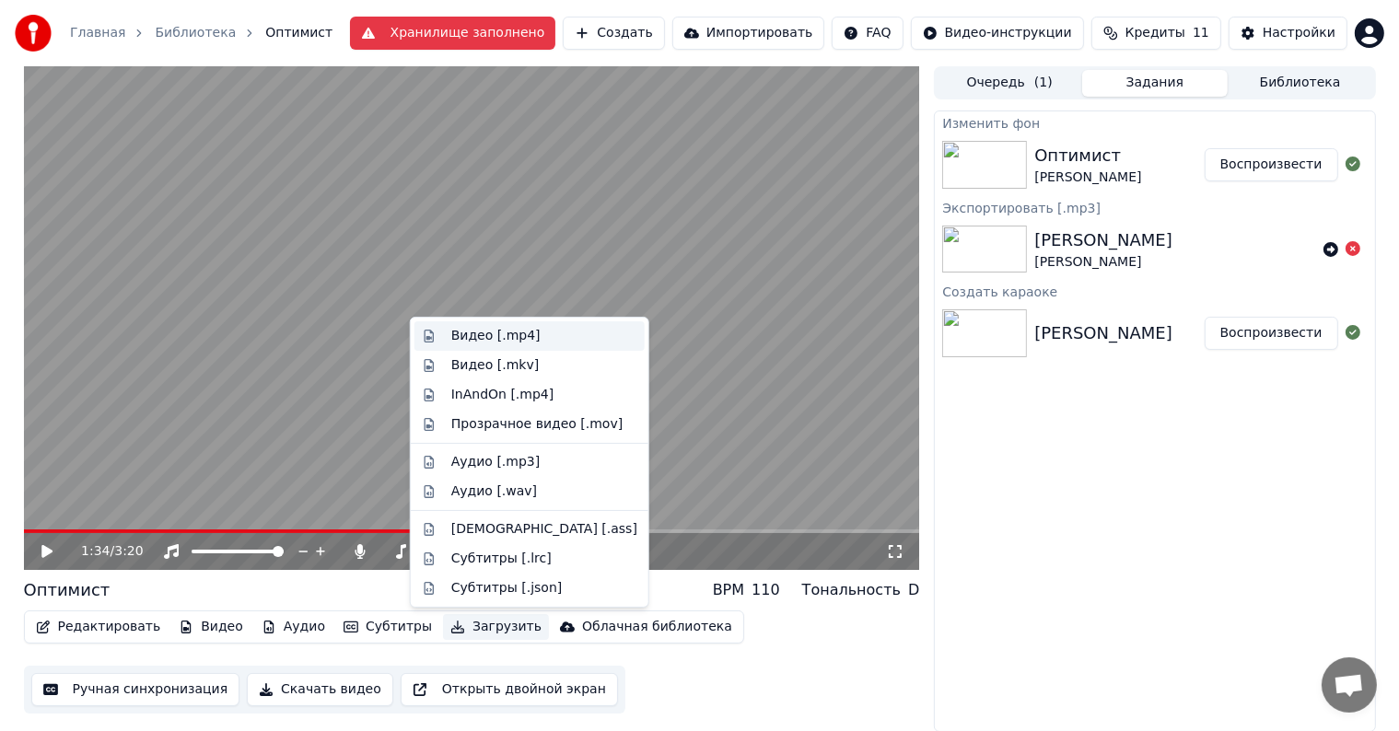
click at [477, 334] on div "Видео [.mp4]" at bounding box center [495, 336] width 89 height 18
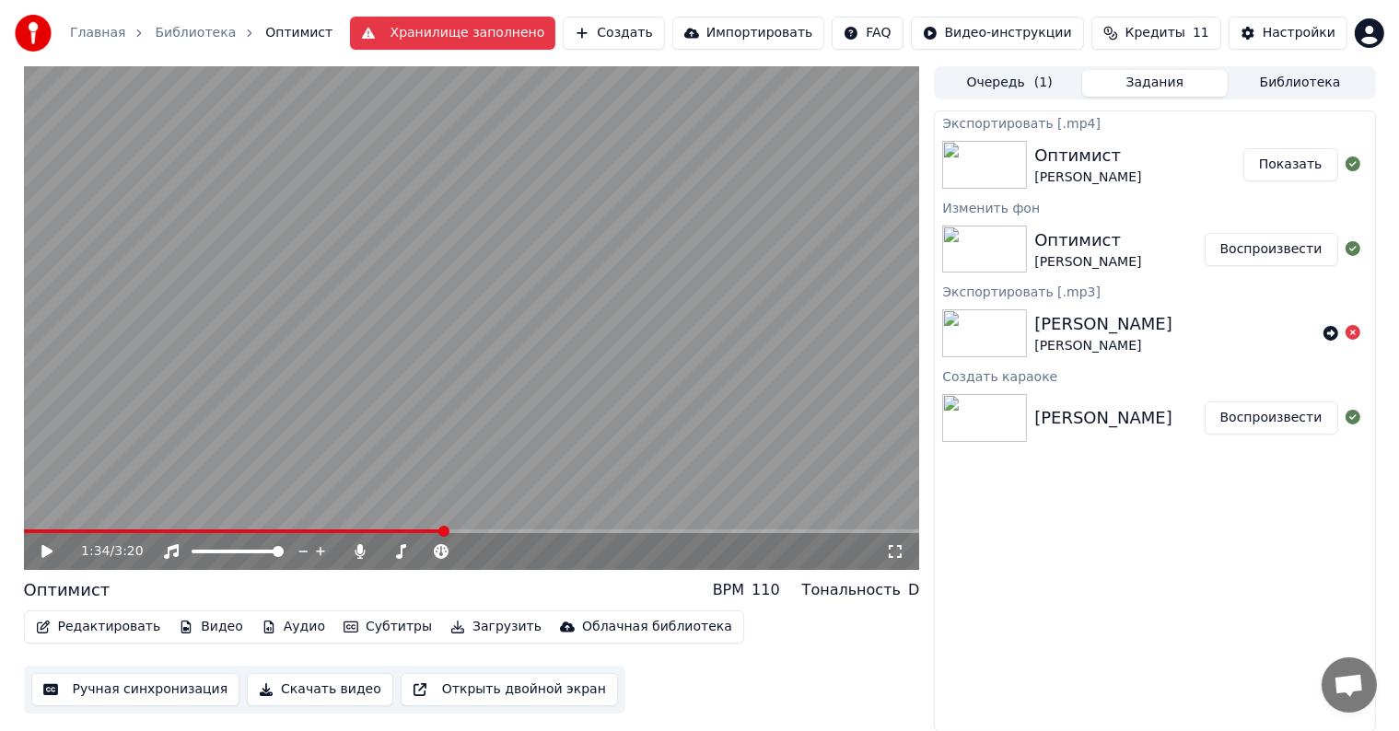
click at [1263, 171] on button "Показать" at bounding box center [1291, 164] width 95 height 33
click at [664, 37] on button "Создать" at bounding box center [613, 33] width 101 height 33
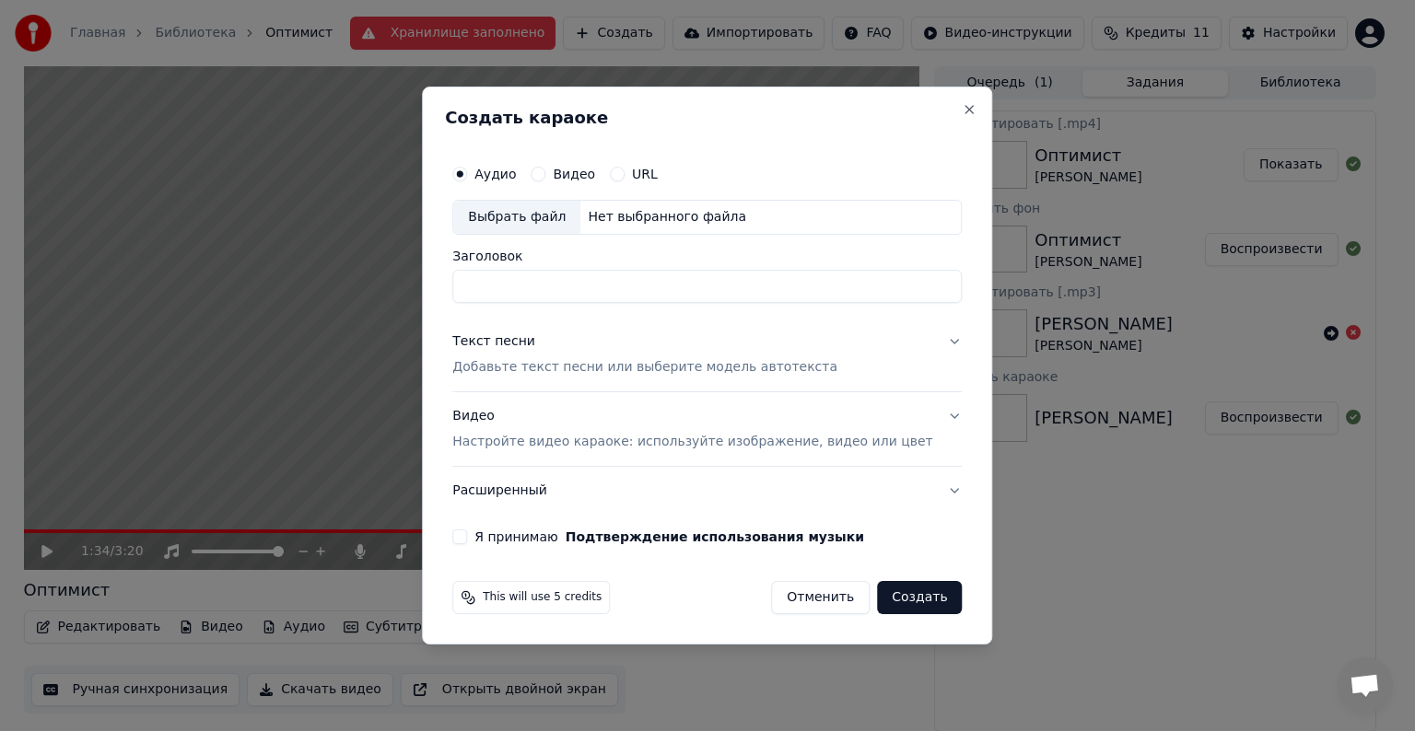
click at [575, 214] on div "Выбрать файл" at bounding box center [516, 217] width 127 height 33
drag, startPoint x: 723, startPoint y: 279, endPoint x: 427, endPoint y: 294, distance: 297.0
click at [422, 298] on body "Главная Библиотека Оптимист Хранилище заполнено Создать Импортировать FAQ Видео…" at bounding box center [699, 365] width 1399 height 731
type input "**********"
click at [932, 331] on button "Текст песни Добавьте текст песни или выберите модель автотекста" at bounding box center [706, 355] width 509 height 74
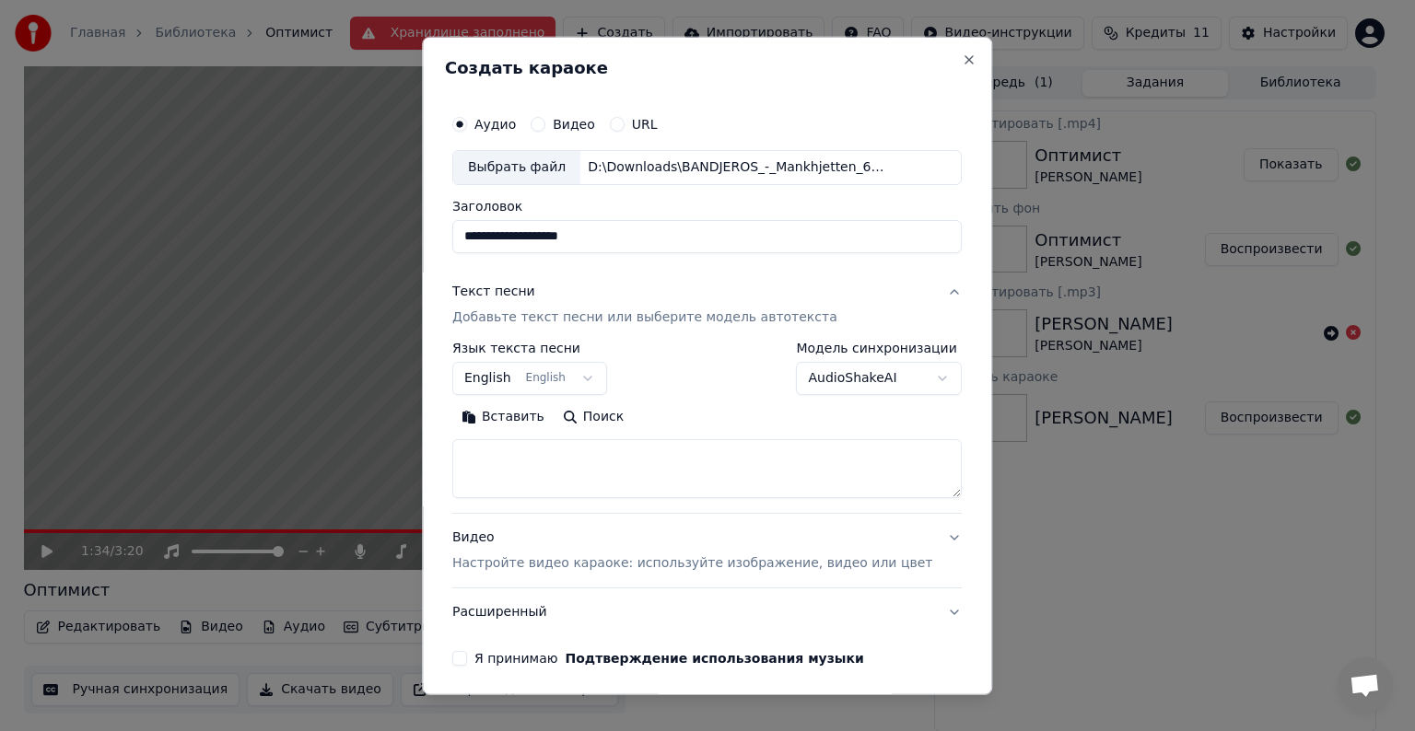
click at [566, 453] on textarea at bounding box center [706, 468] width 509 height 59
paste textarea "**********"
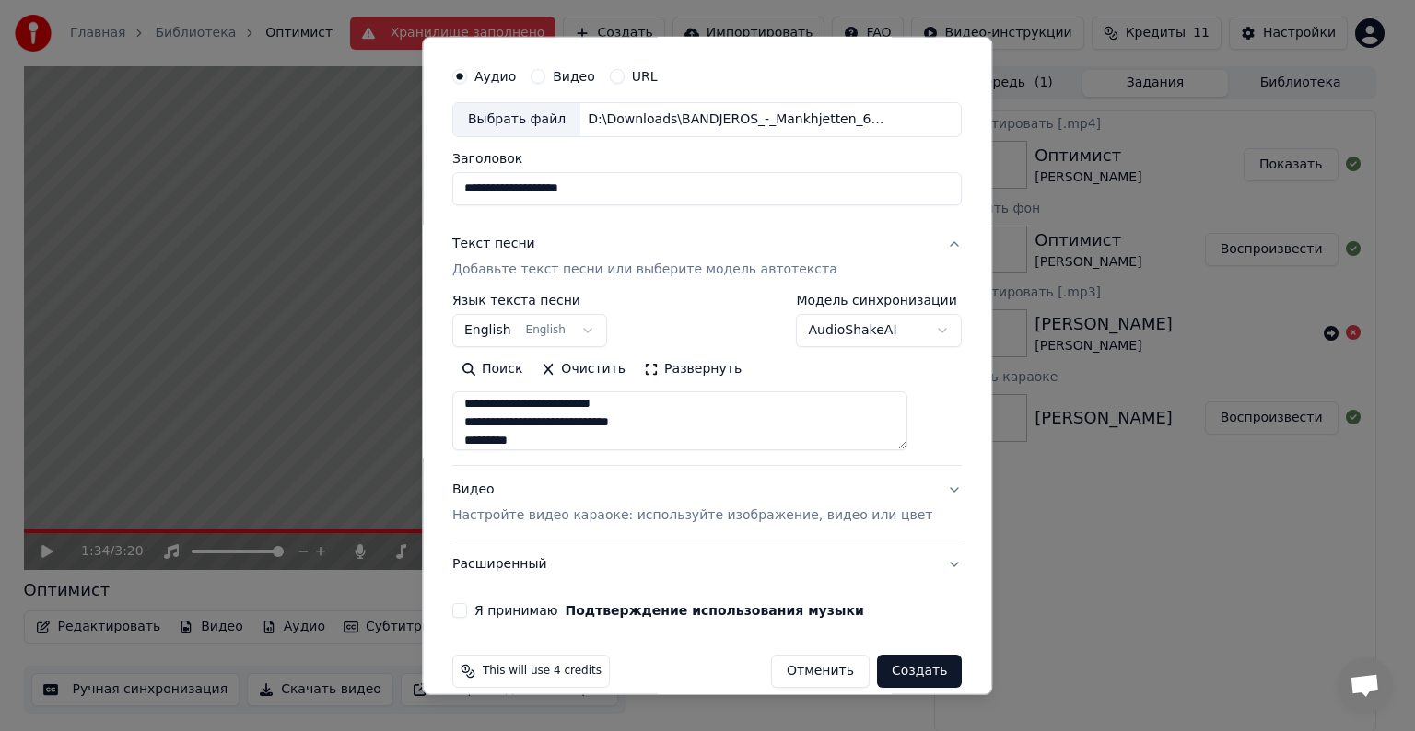
scroll to position [70, 0]
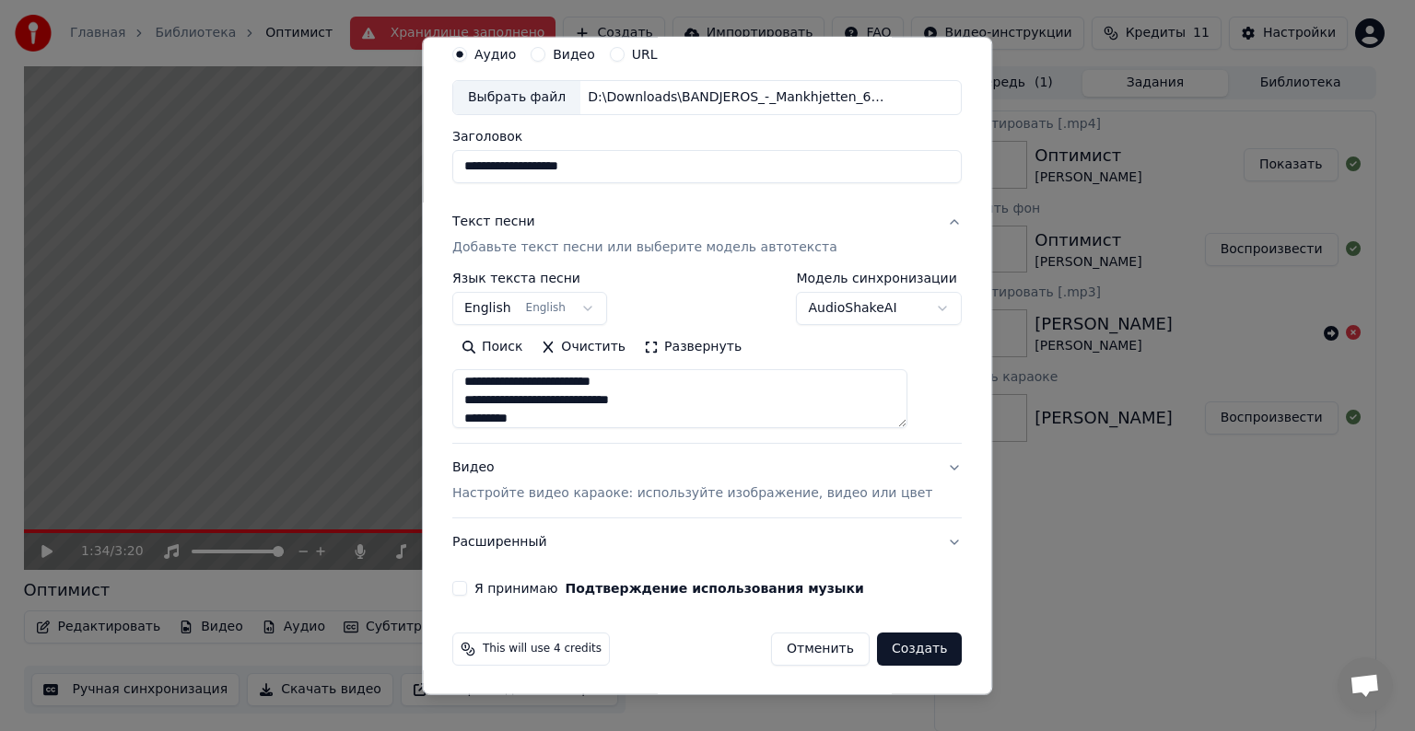
click at [680, 350] on button "Развернуть" at bounding box center [693, 347] width 116 height 29
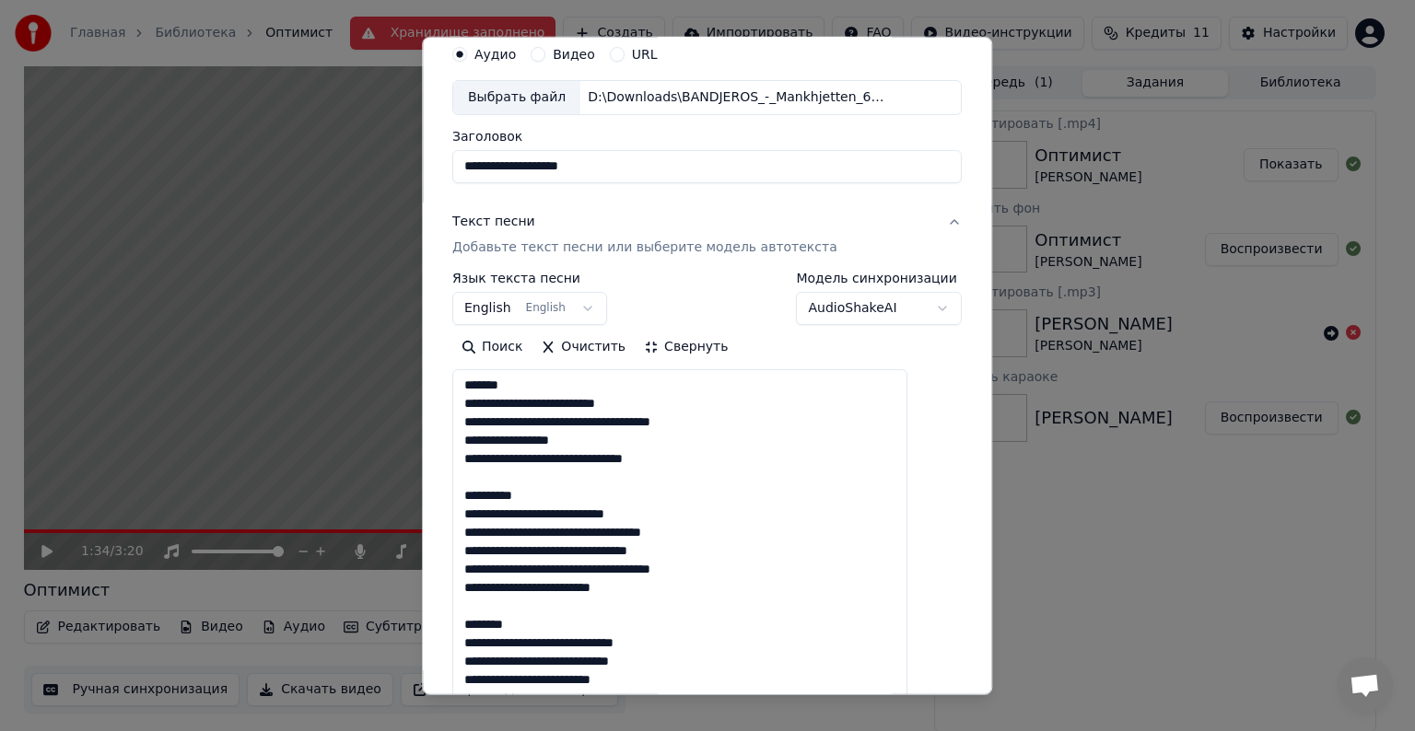
drag, startPoint x: 553, startPoint y: 387, endPoint x: 415, endPoint y: 388, distance: 138.2
click at [415, 388] on body "Главная Библиотека Оптимист Хранилище заполнено Создать Импортировать FAQ Видео…" at bounding box center [699, 365] width 1399 height 731
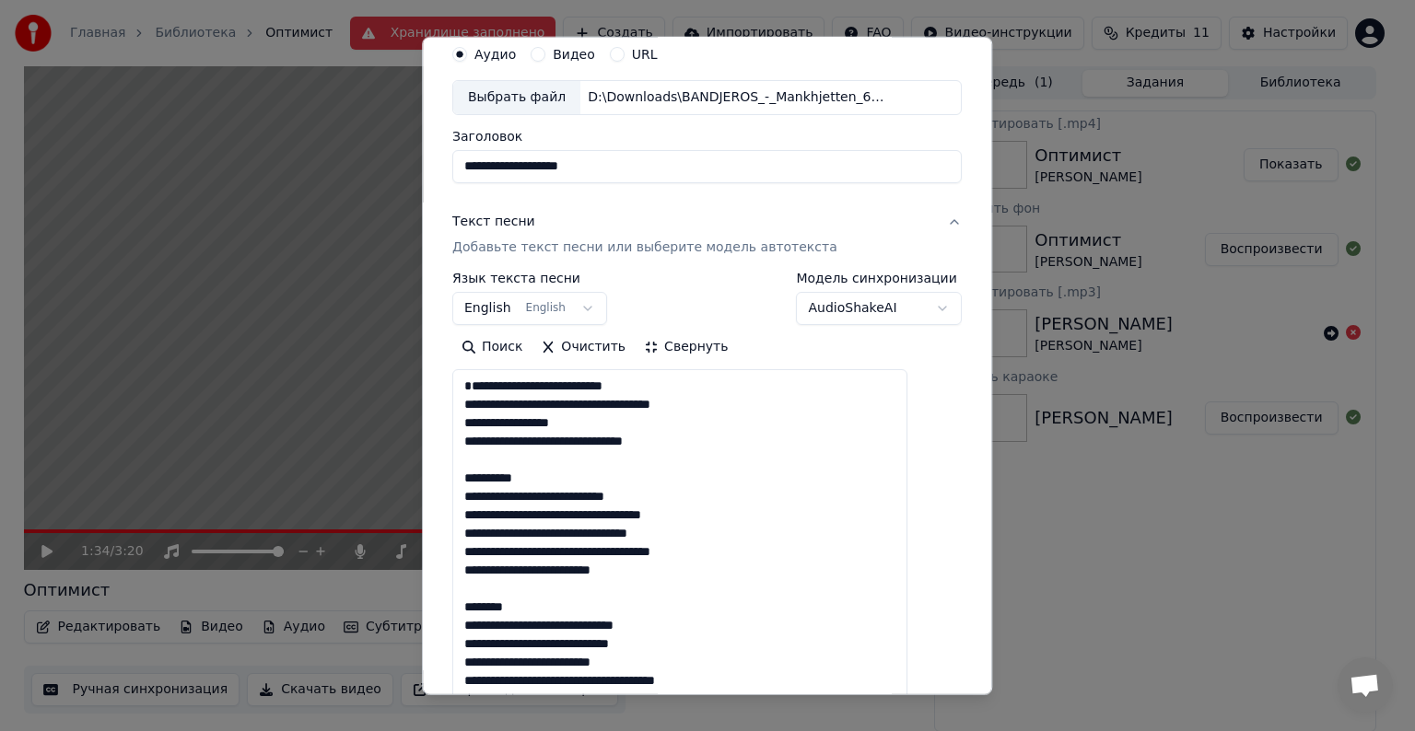
drag, startPoint x: 555, startPoint y: 493, endPoint x: 451, endPoint y: 487, distance: 103.3
click at [451, 487] on div "**********" at bounding box center [707, 366] width 570 height 659
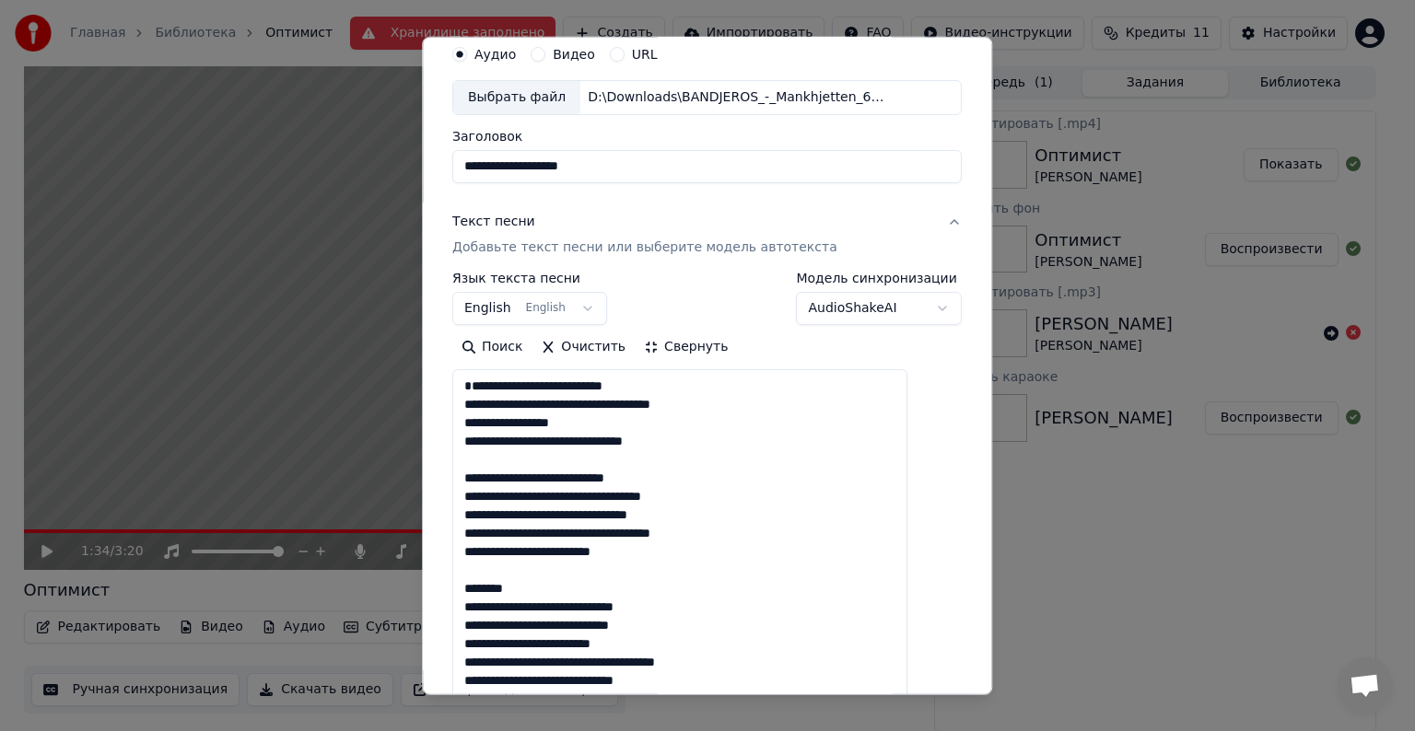
scroll to position [0, 0]
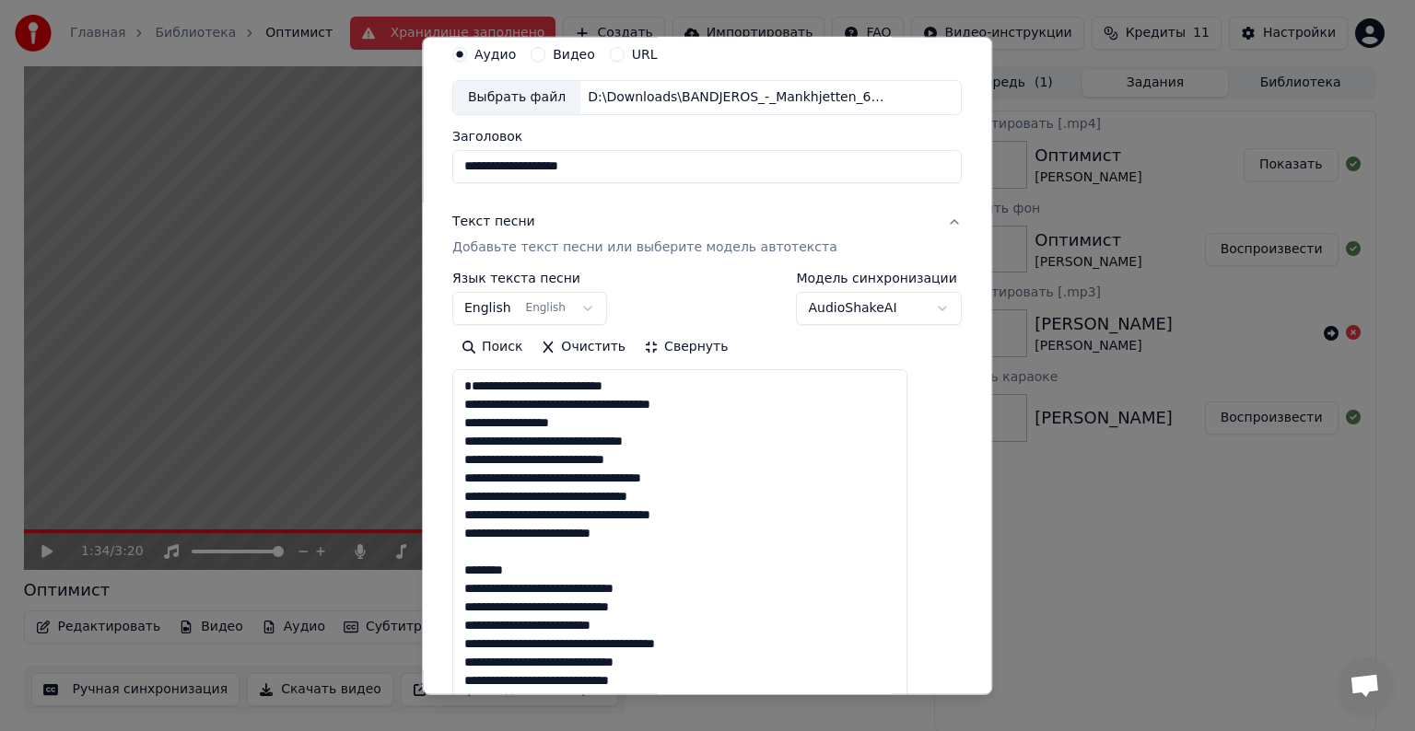
drag, startPoint x: 552, startPoint y: 574, endPoint x: 477, endPoint y: 546, distance: 79.6
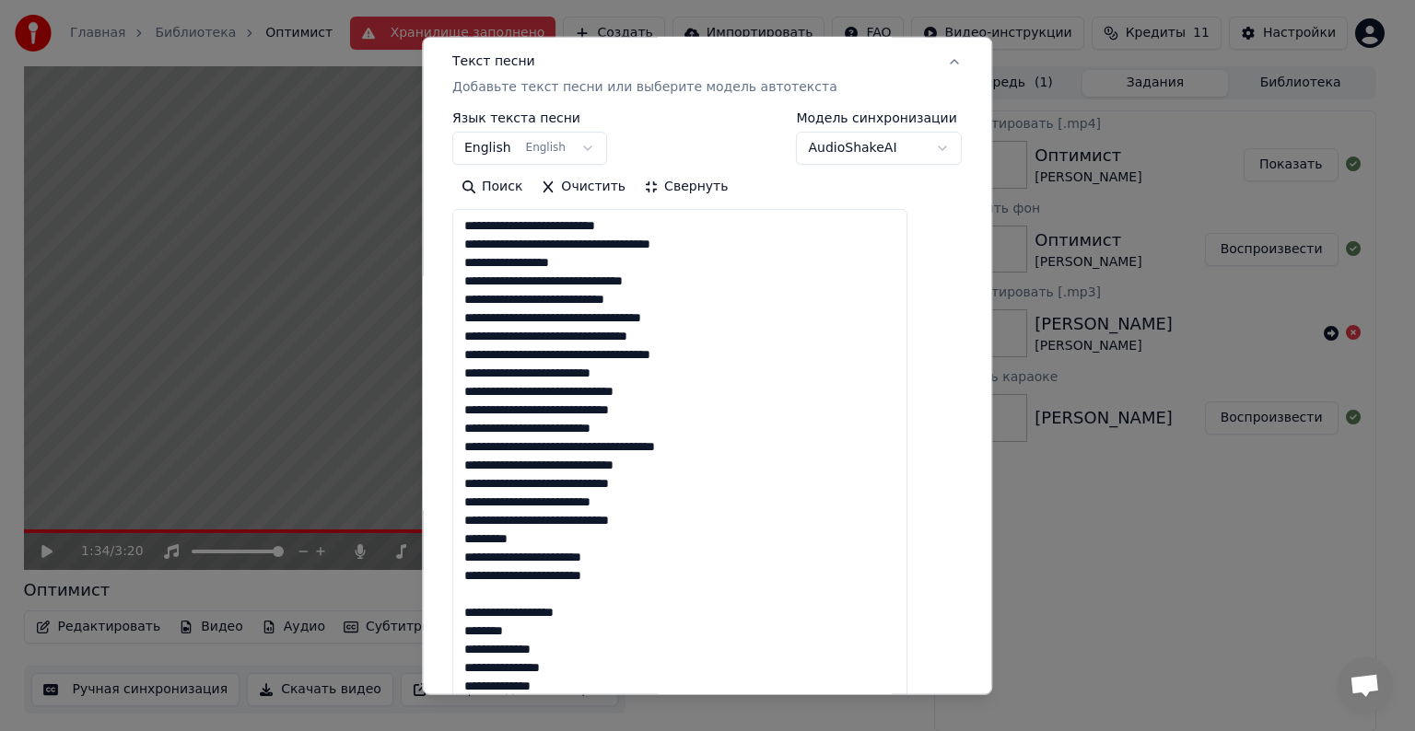
scroll to position [254, 0]
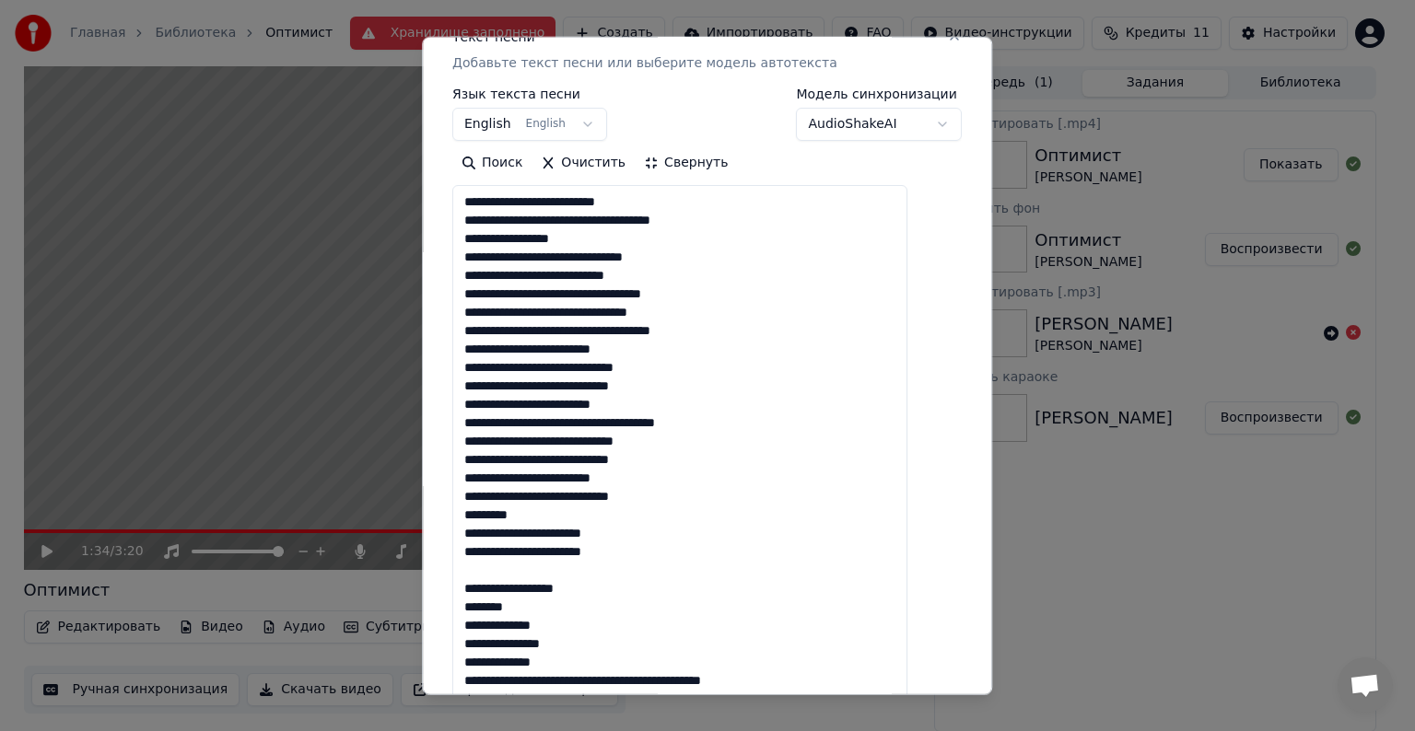
drag, startPoint x: 485, startPoint y: 530, endPoint x: 639, endPoint y: 560, distance: 157.7
click at [639, 560] on textarea at bounding box center [679, 671] width 455 height 972
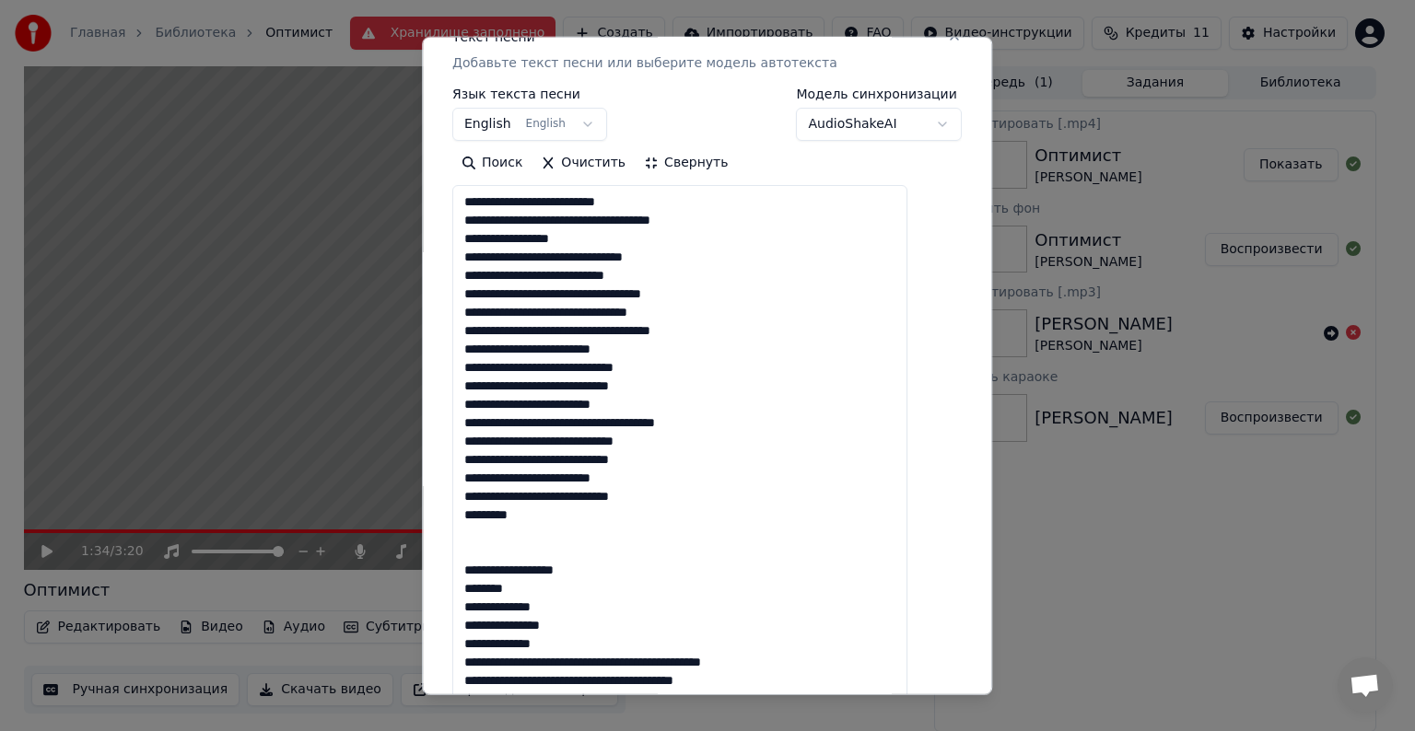
scroll to position [346, 0]
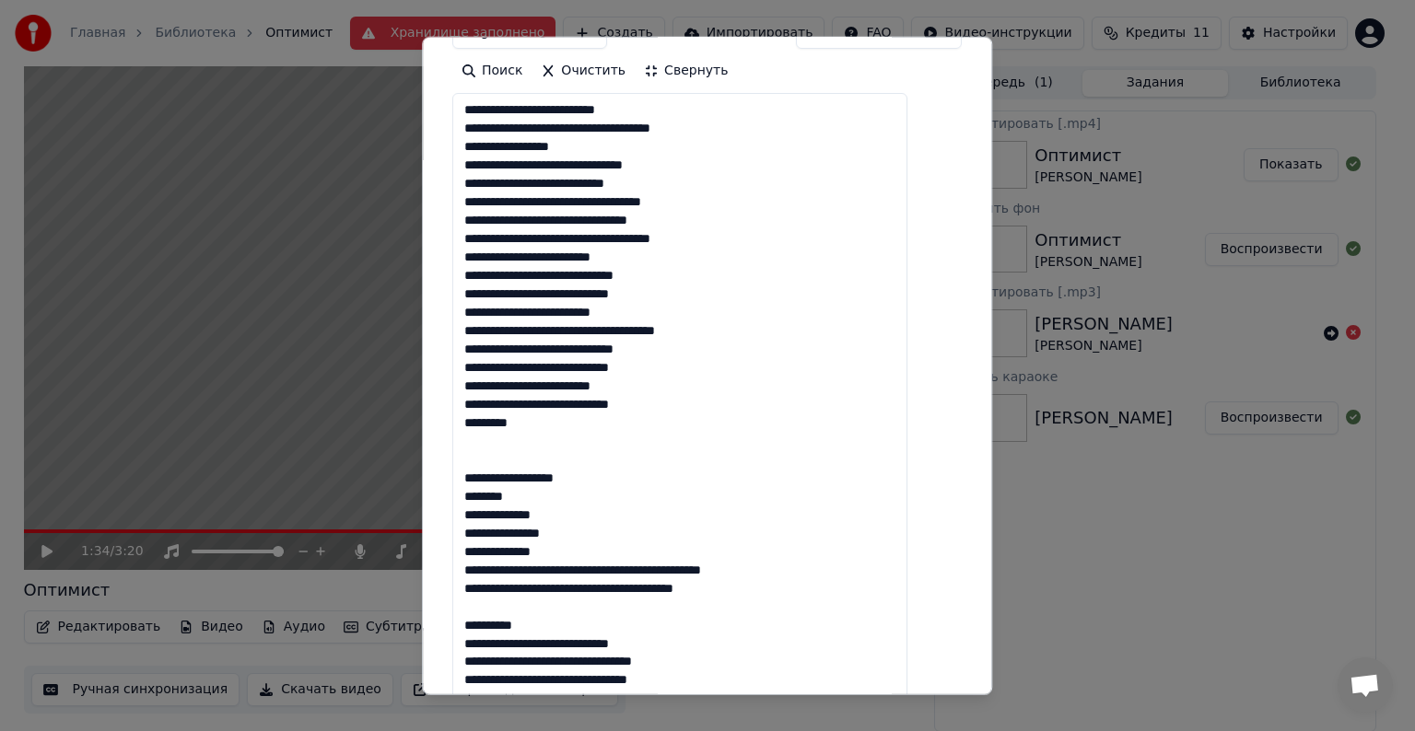
drag, startPoint x: 486, startPoint y: 473, endPoint x: 801, endPoint y: 621, distance: 348.2
click at [801, 621] on textarea at bounding box center [679, 579] width 455 height 972
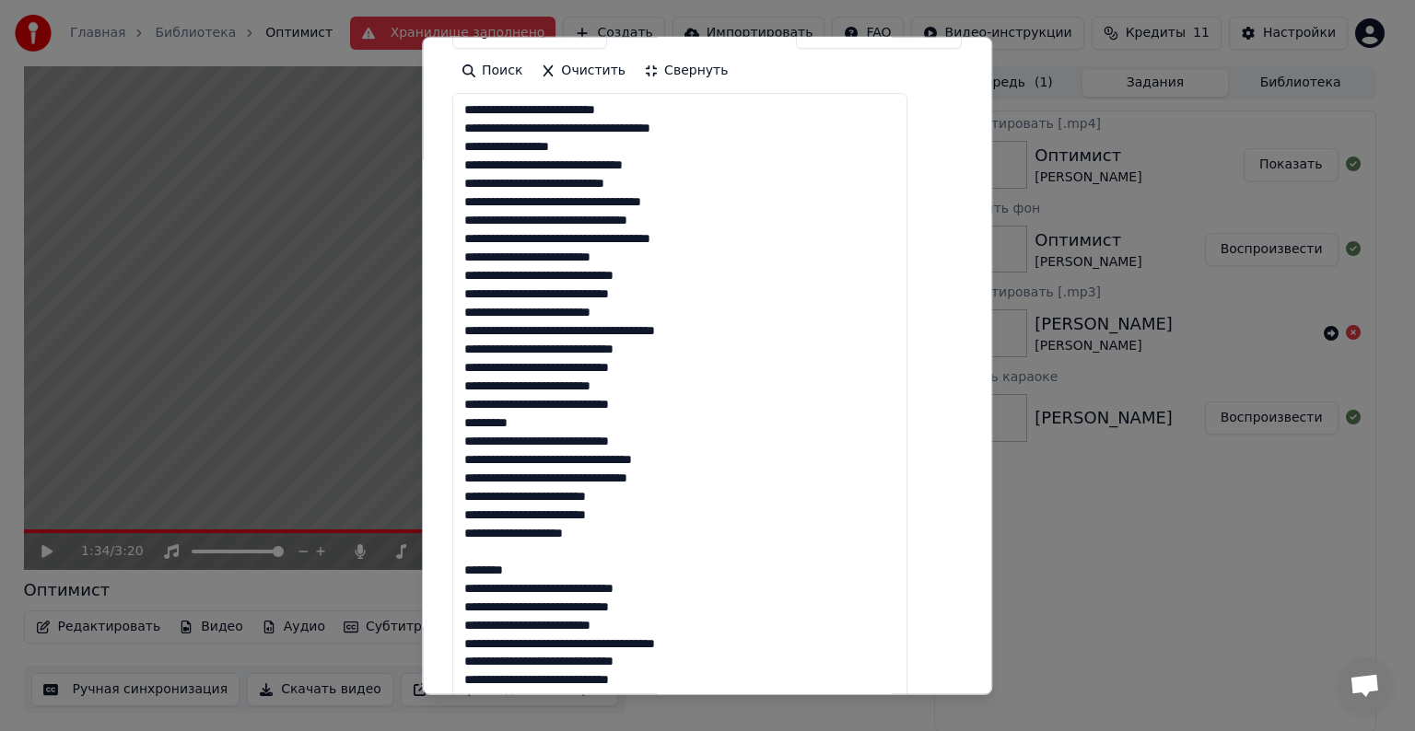
drag, startPoint x: 546, startPoint y: 571, endPoint x: 483, endPoint y: 552, distance: 66.4
click at [479, 553] on textarea at bounding box center [679, 579] width 455 height 972
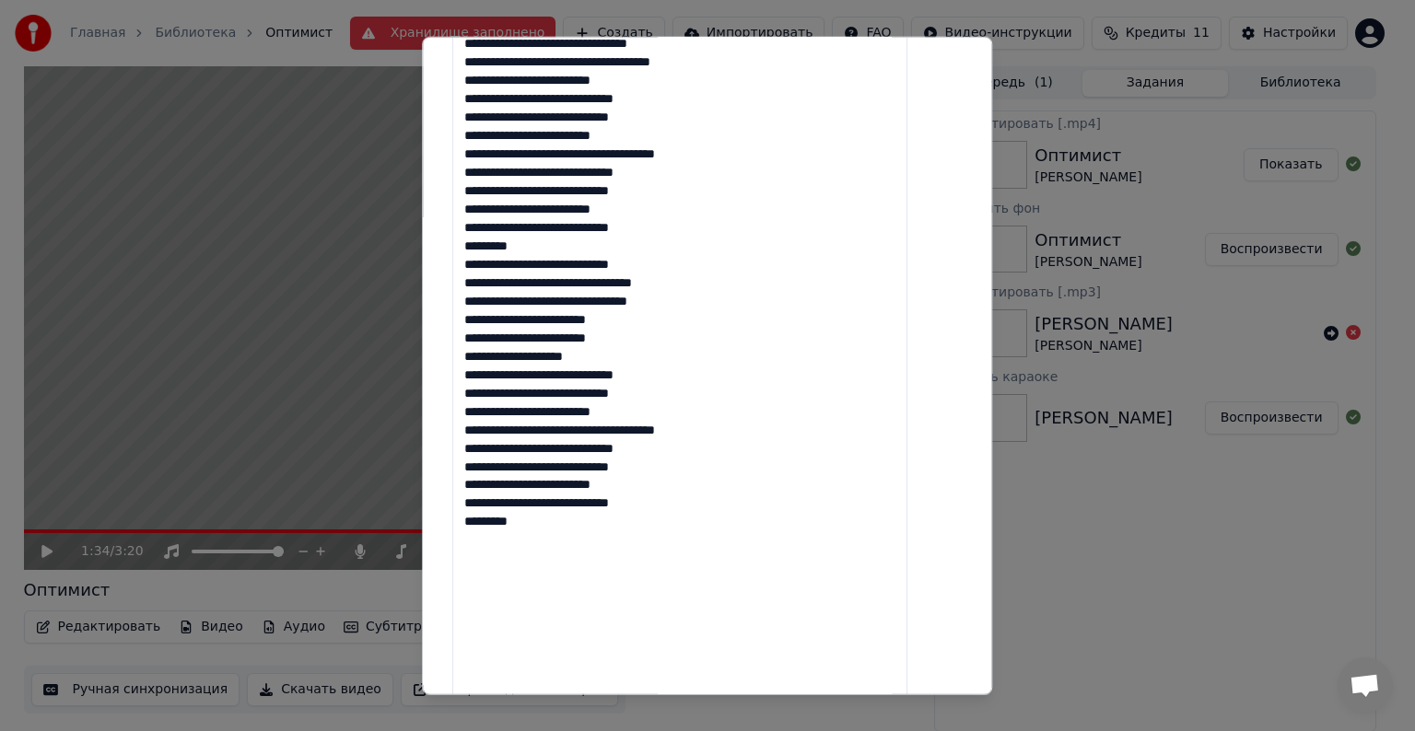
scroll to position [531, 0]
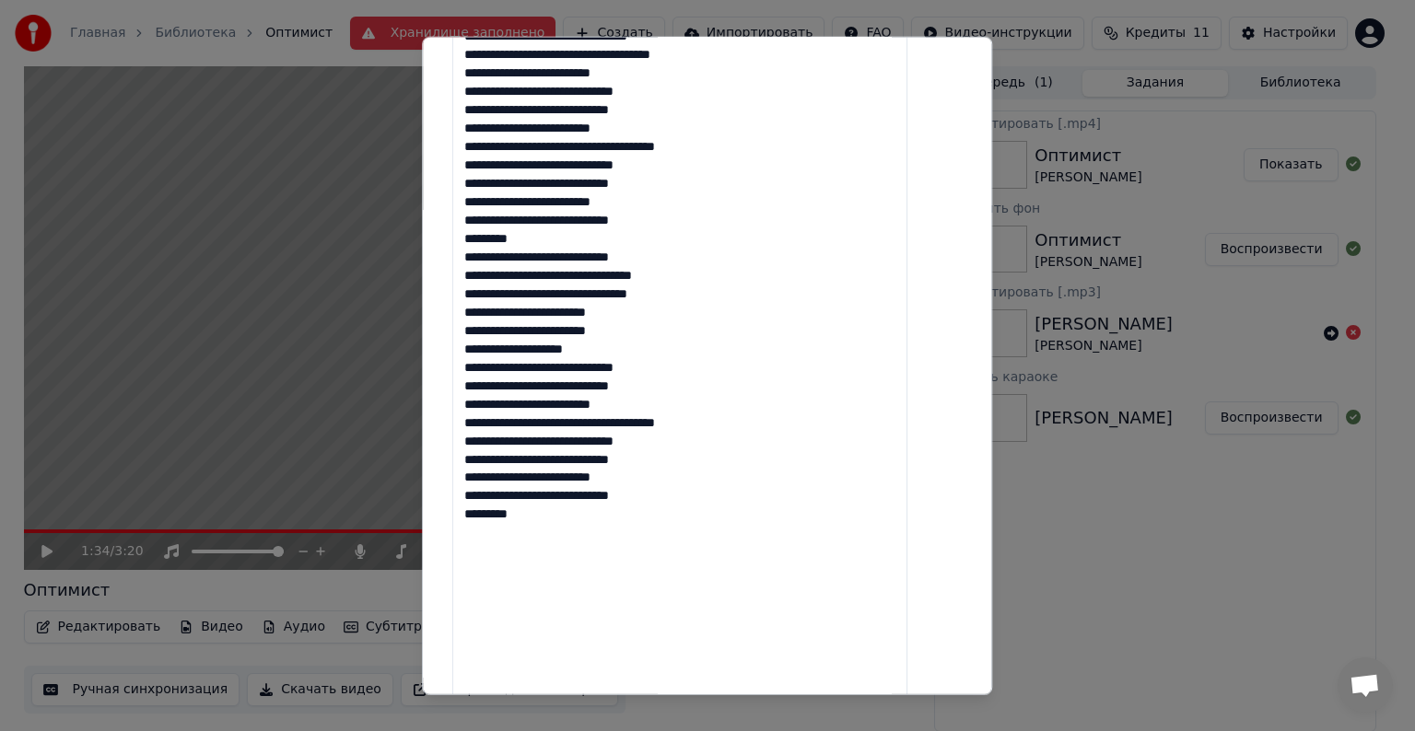
click at [549, 531] on textarea "**********" at bounding box center [679, 395] width 455 height 972
click at [542, 545] on textarea "**********" at bounding box center [679, 395] width 455 height 972
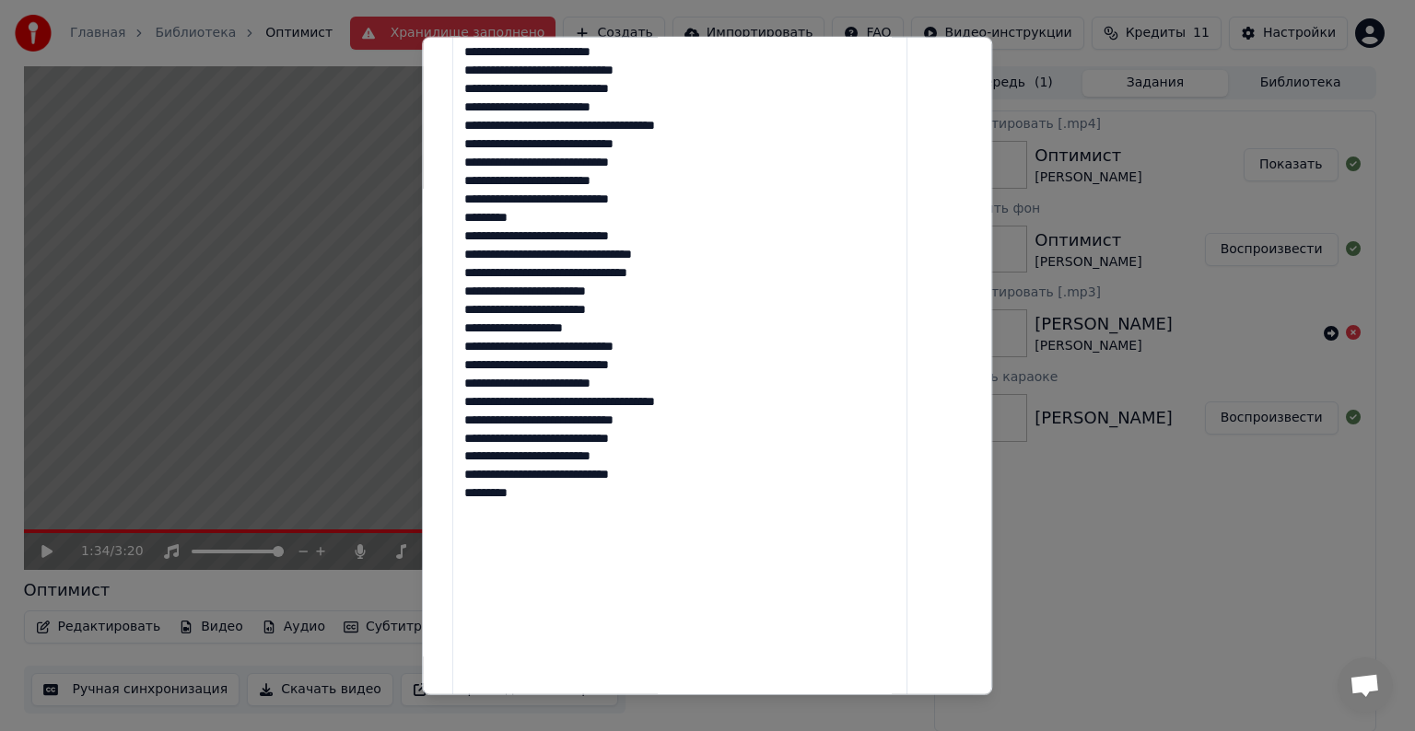
scroll to position [553, 0]
paste textarea "**********"
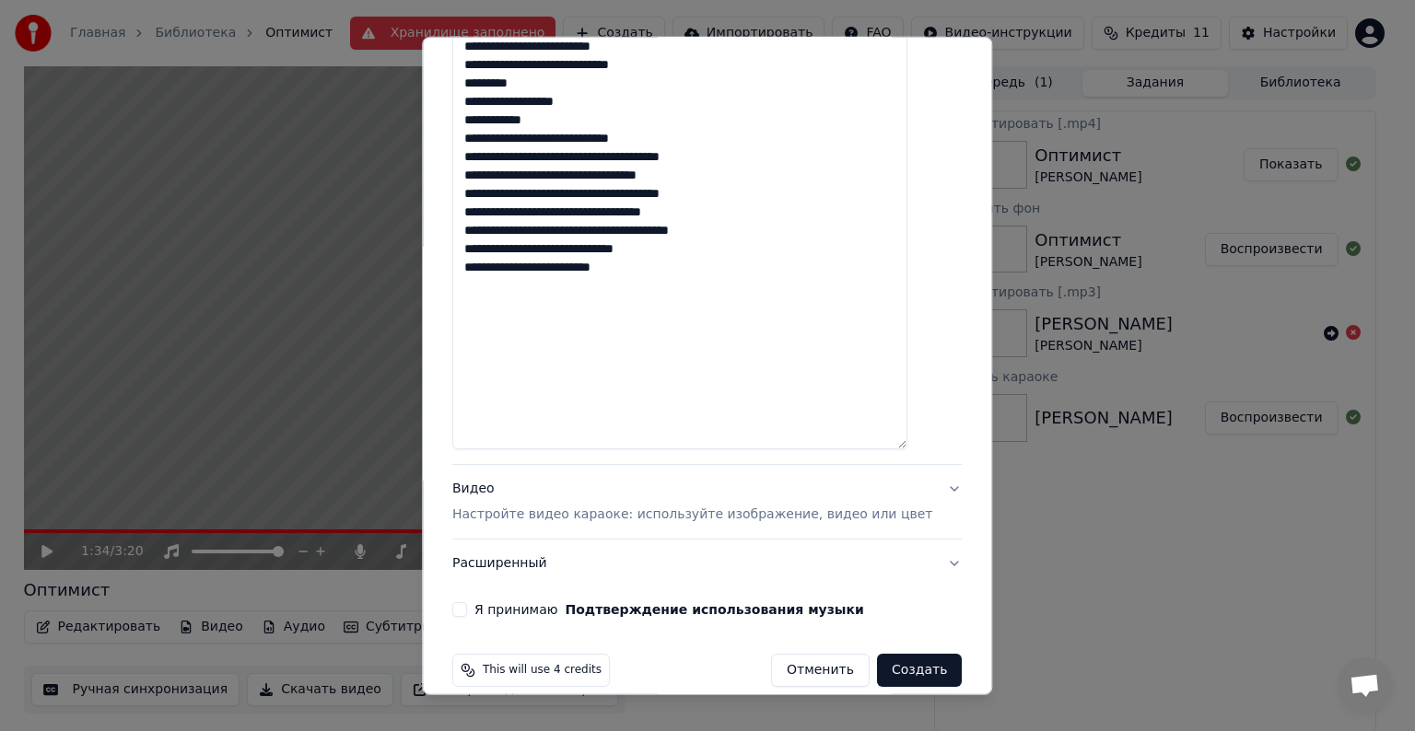
scroll to position [983, 0]
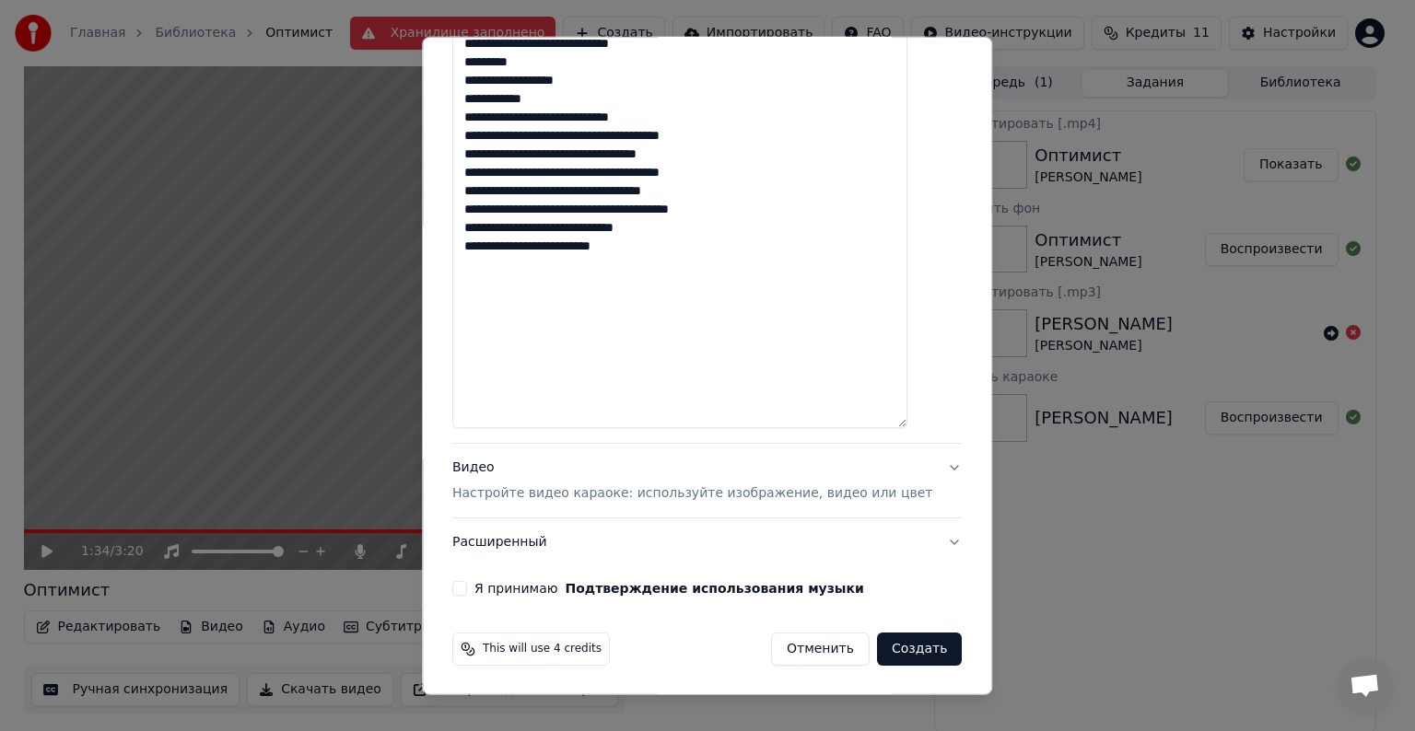
type textarea "**********"
click at [925, 464] on button "Видео Настройте видео караоке: используйте изображение, видео или цвет" at bounding box center [706, 481] width 509 height 74
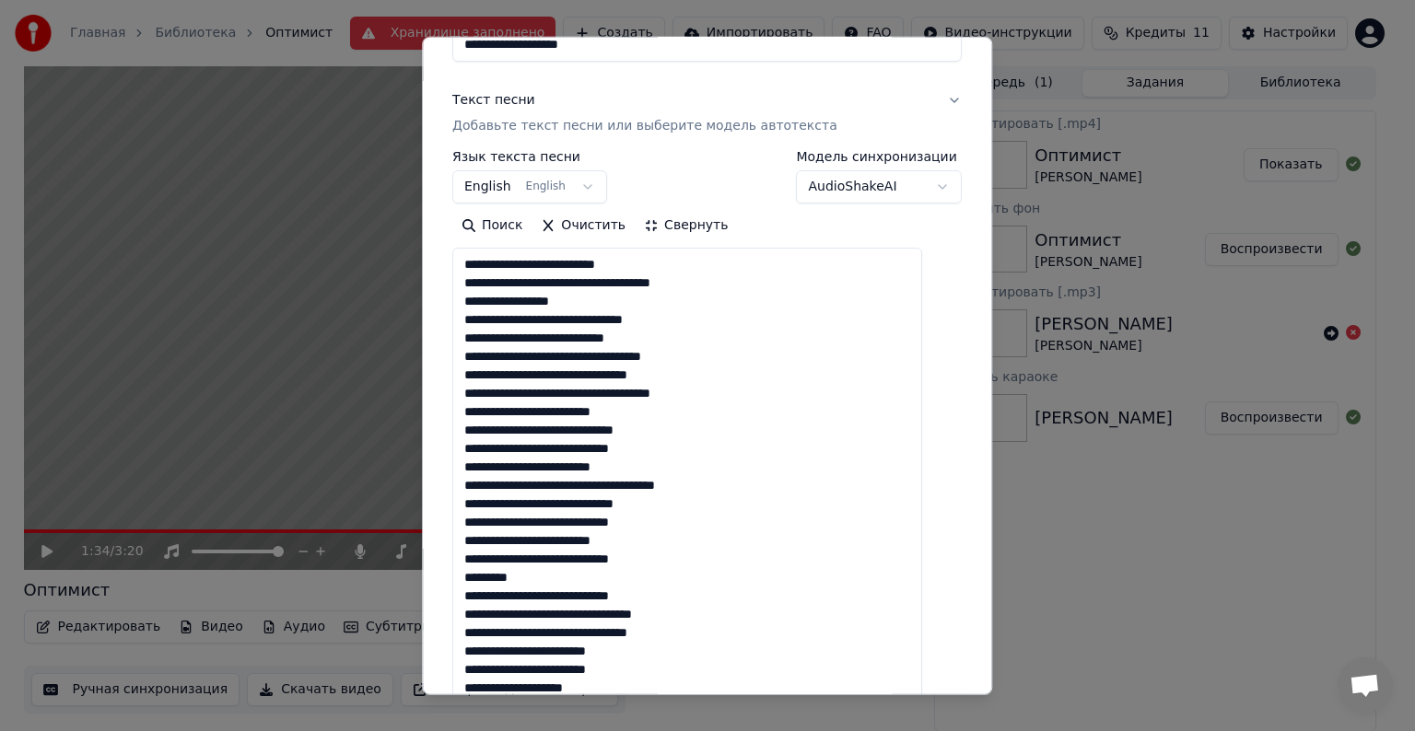
scroll to position [20, 0]
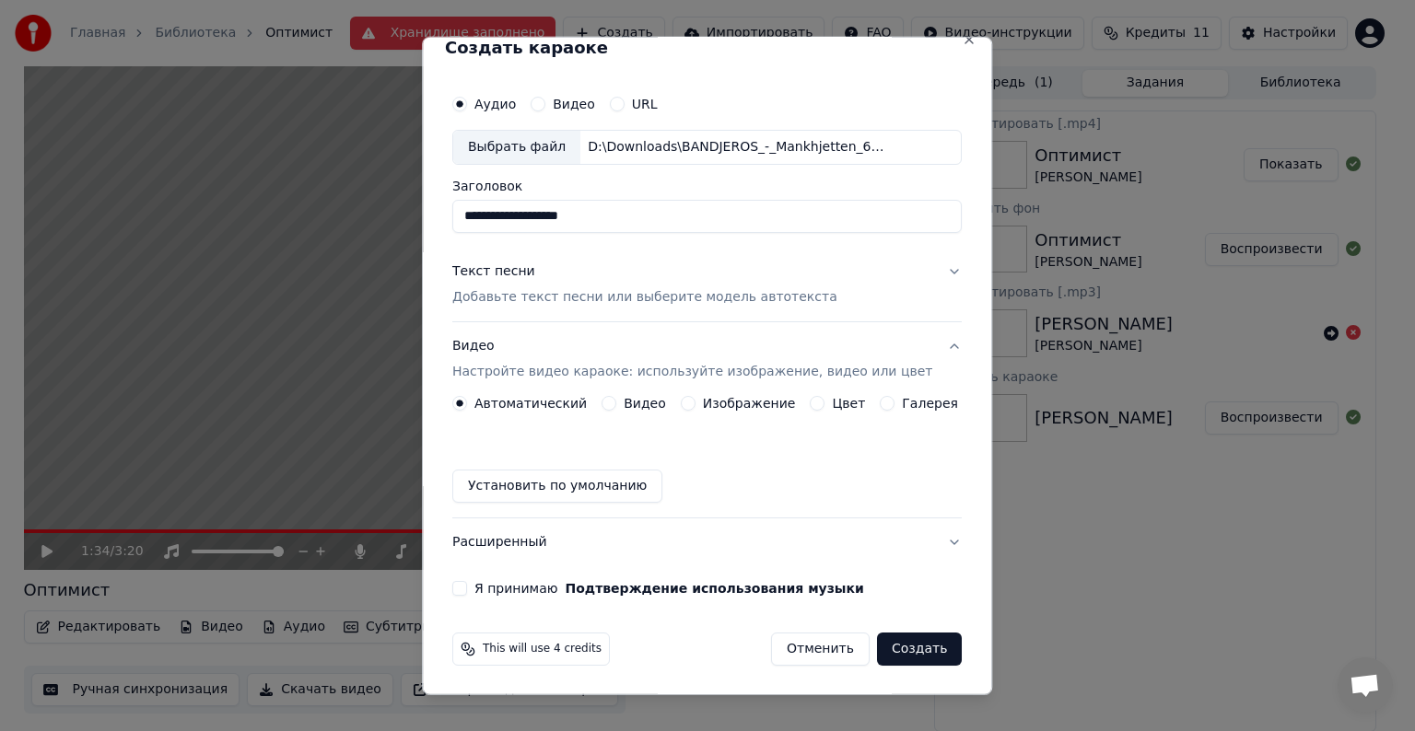
click at [696, 404] on div "Изображение" at bounding box center [738, 403] width 115 height 15
click at [683, 404] on button "Изображение" at bounding box center [688, 403] width 15 height 15
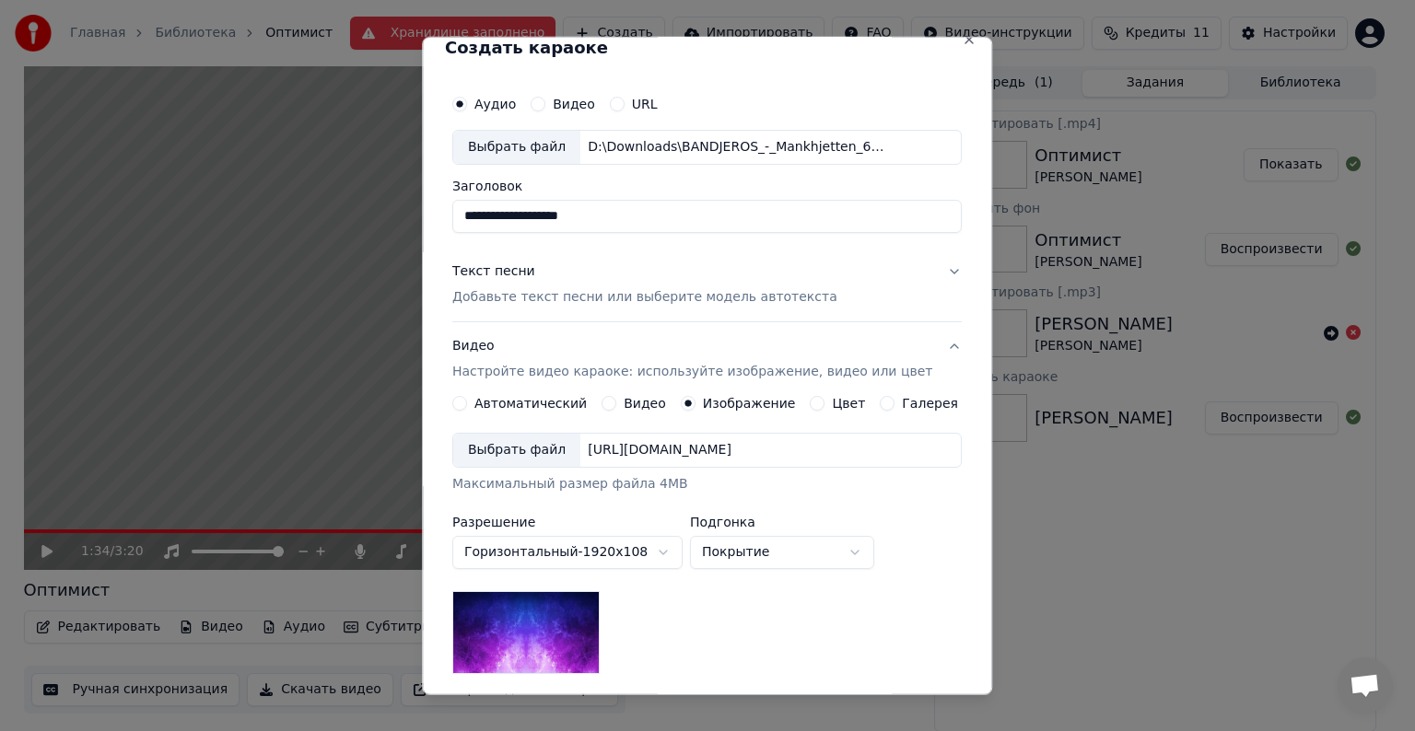
click at [528, 456] on div "Выбрать файл" at bounding box center [516, 450] width 127 height 33
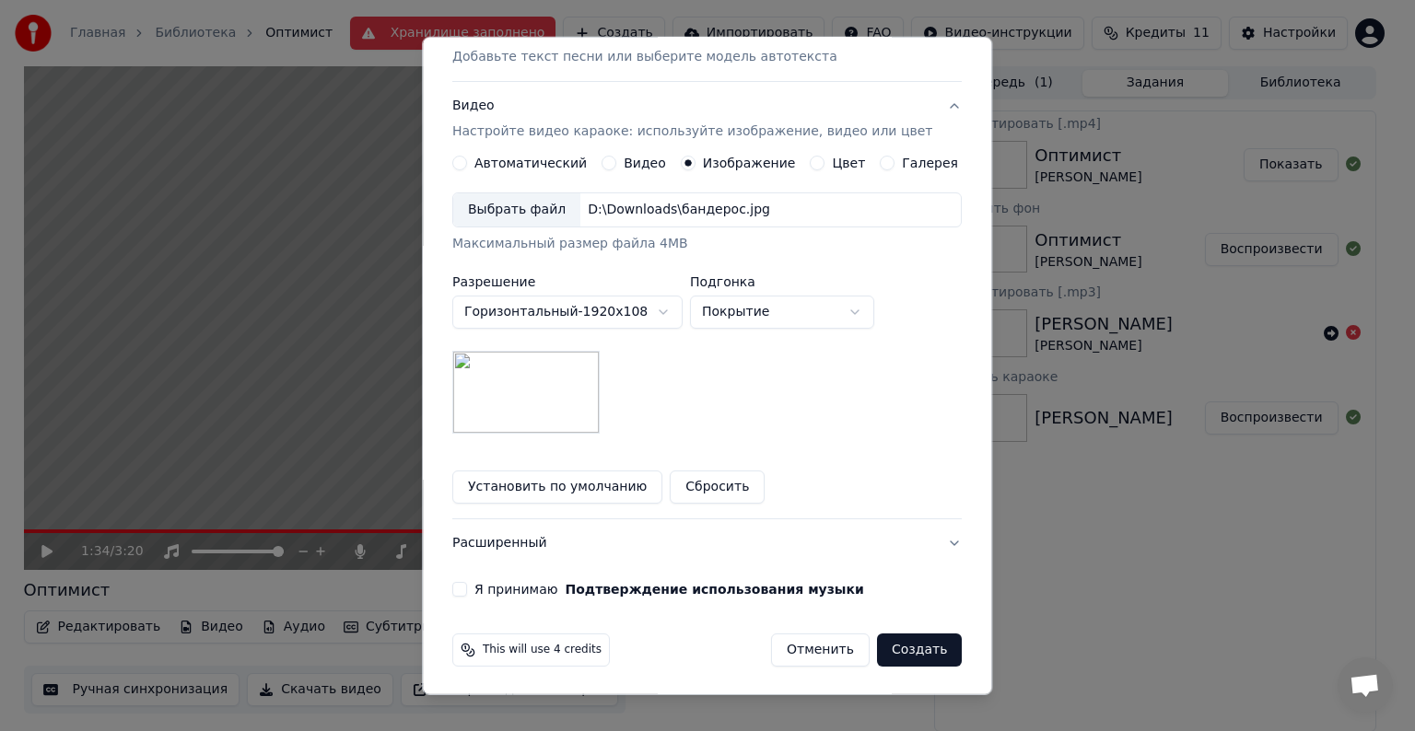
scroll to position [262, 0]
click at [502, 586] on label "Я принимаю Подтверждение использования музыки" at bounding box center [669, 588] width 390 height 13
click at [467, 586] on button "Я принимаю Подтверждение использования музыки" at bounding box center [459, 588] width 15 height 15
click at [544, 590] on label "Я принимаю Подтверждение использования музыки" at bounding box center [669, 588] width 390 height 13
click at [467, 590] on button "Я принимаю Подтверждение использования музыки" at bounding box center [459, 588] width 15 height 15
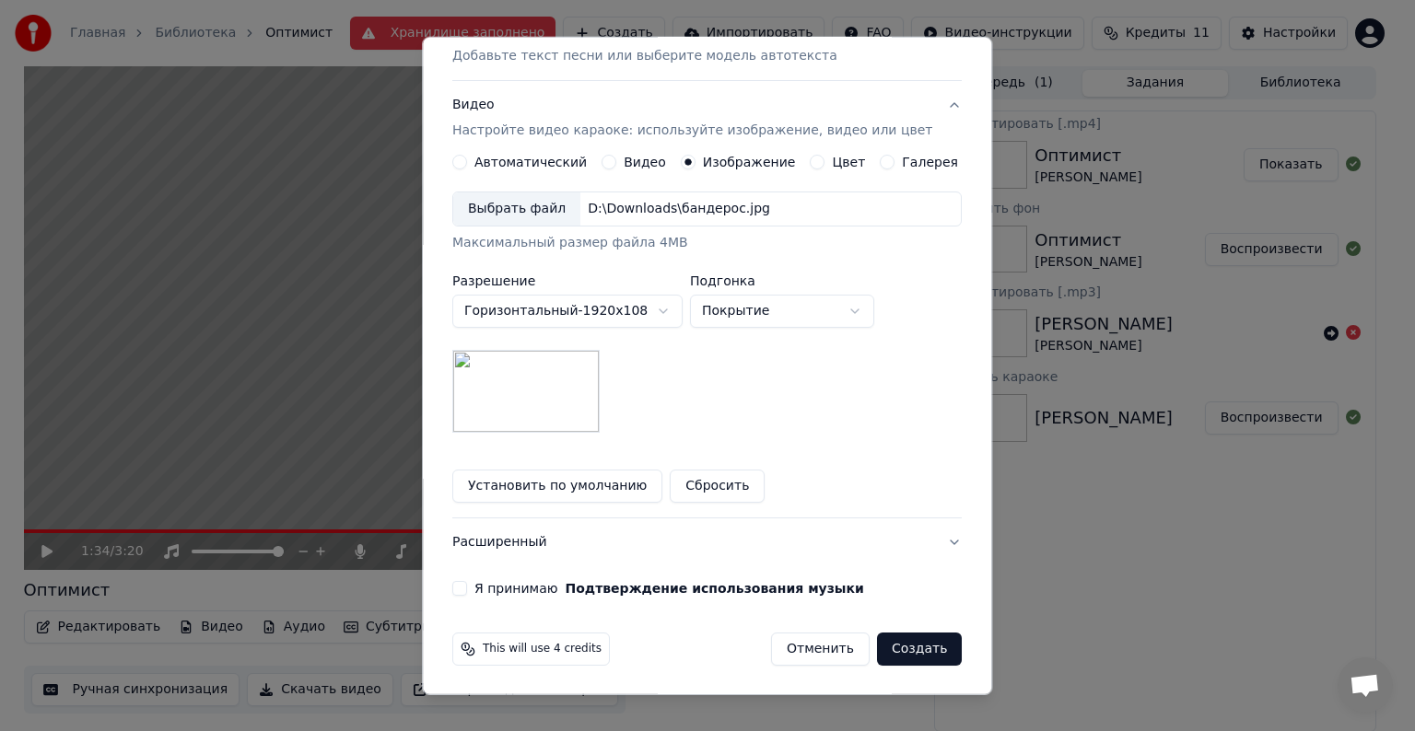
click at [464, 584] on button "Я принимаю Подтверждение использования музыки" at bounding box center [459, 588] width 15 height 15
click at [906, 646] on button "Создать" at bounding box center [919, 649] width 85 height 33
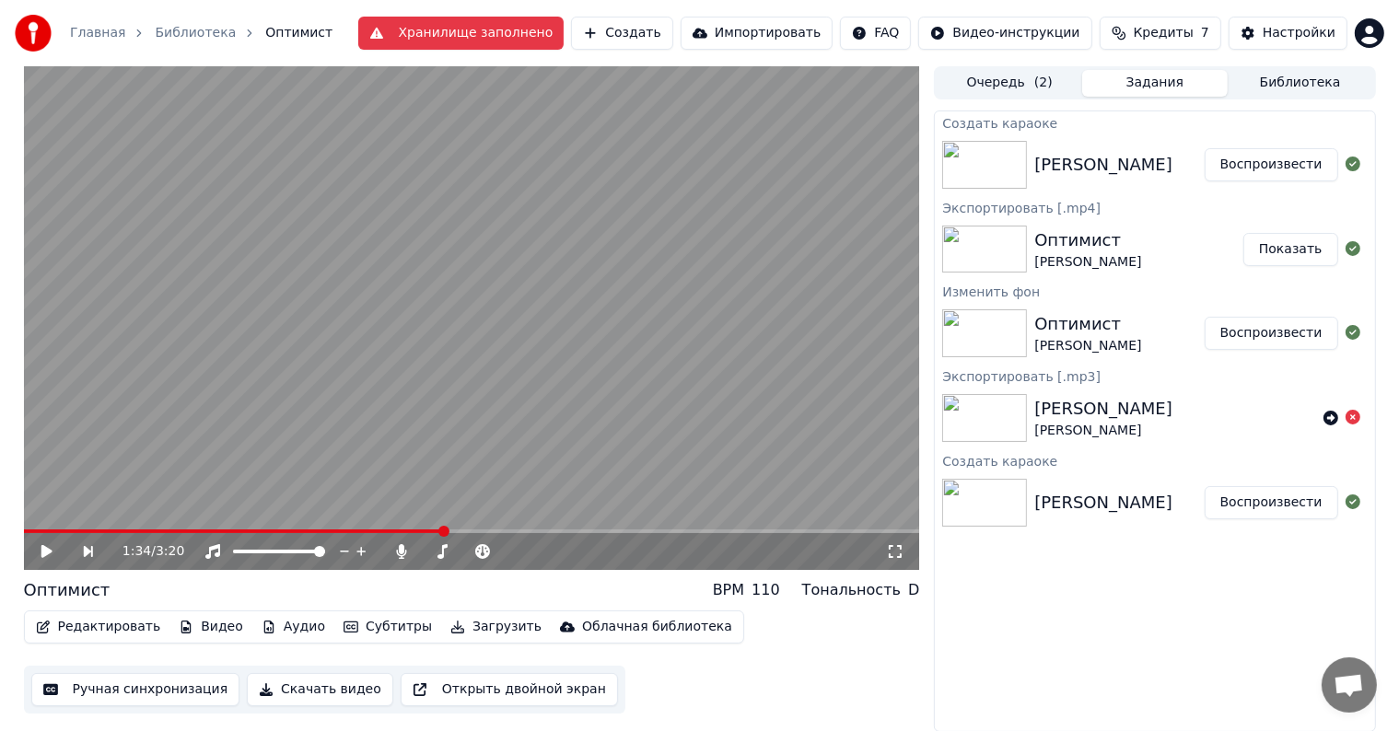
click at [1264, 144] on div "Бандерос - Манхеттен Воспроизвести" at bounding box center [1154, 165] width 439 height 63
click at [1255, 158] on button "Воспроизвести" at bounding box center [1272, 164] width 134 height 33
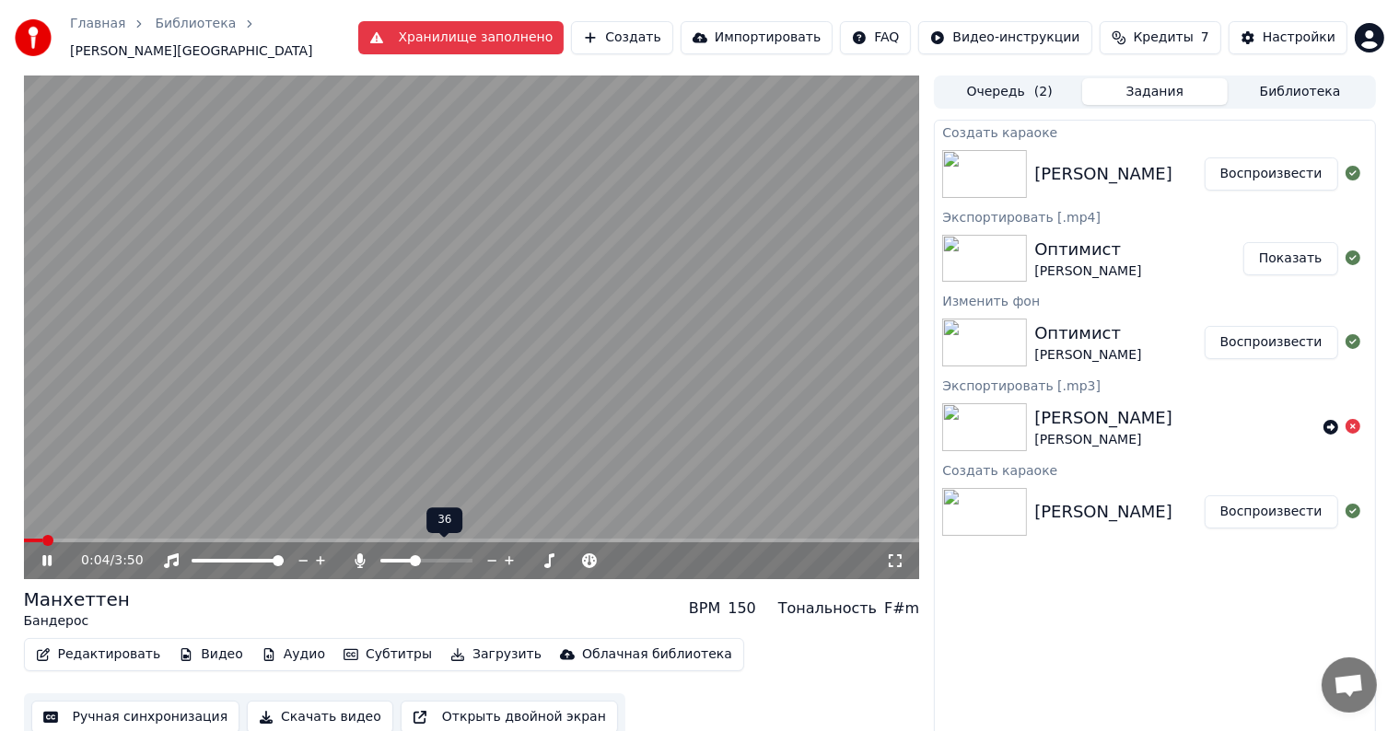
click at [413, 559] on span at bounding box center [396, 561] width 33 height 4
click at [893, 554] on icon at bounding box center [895, 561] width 18 height 15
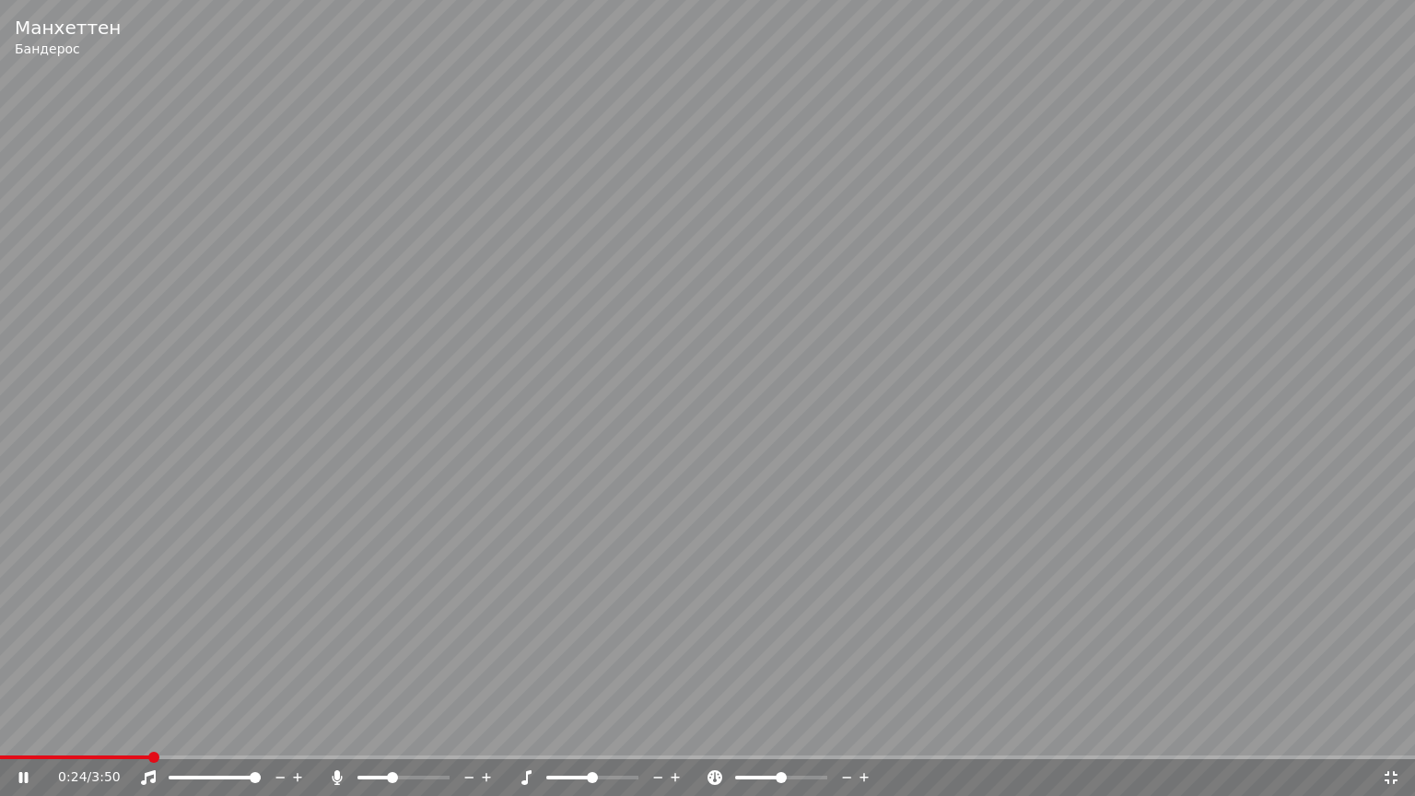
click at [646, 574] on video at bounding box center [707, 398] width 1415 height 796
click at [881, 731] on video at bounding box center [707, 398] width 1415 height 796
click at [884, 731] on span at bounding box center [707, 757] width 1415 height 4
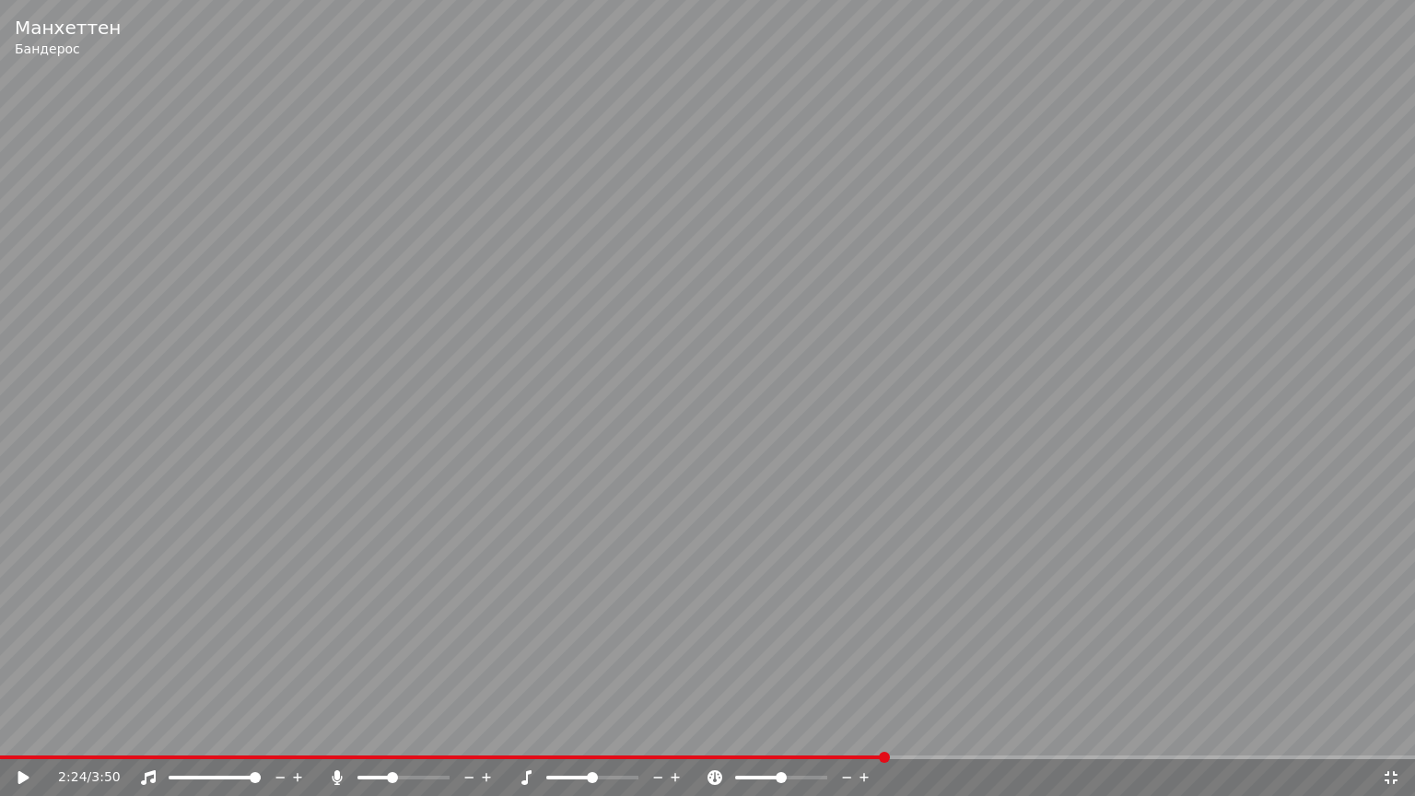
click at [21, 731] on icon at bounding box center [23, 777] width 11 height 13
click at [842, 731] on video at bounding box center [707, 398] width 1415 height 796
click at [837, 731] on span at bounding box center [462, 757] width 925 height 4
click at [36, 731] on icon at bounding box center [36, 777] width 43 height 15
click at [776, 731] on span at bounding box center [430, 757] width 860 height 4
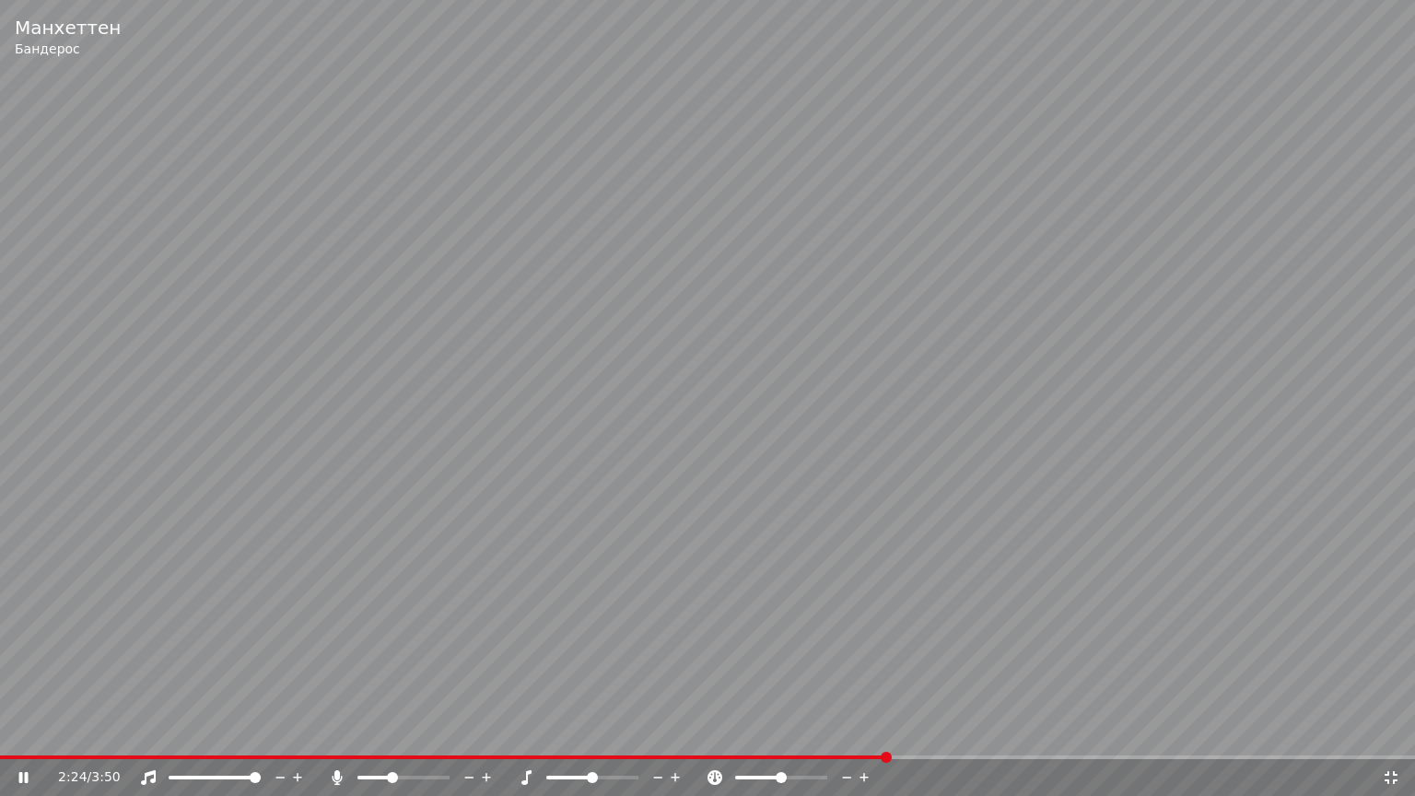
click at [464, 731] on span at bounding box center [444, 757] width 888 height 4
click at [17, 731] on icon at bounding box center [36, 777] width 43 height 15
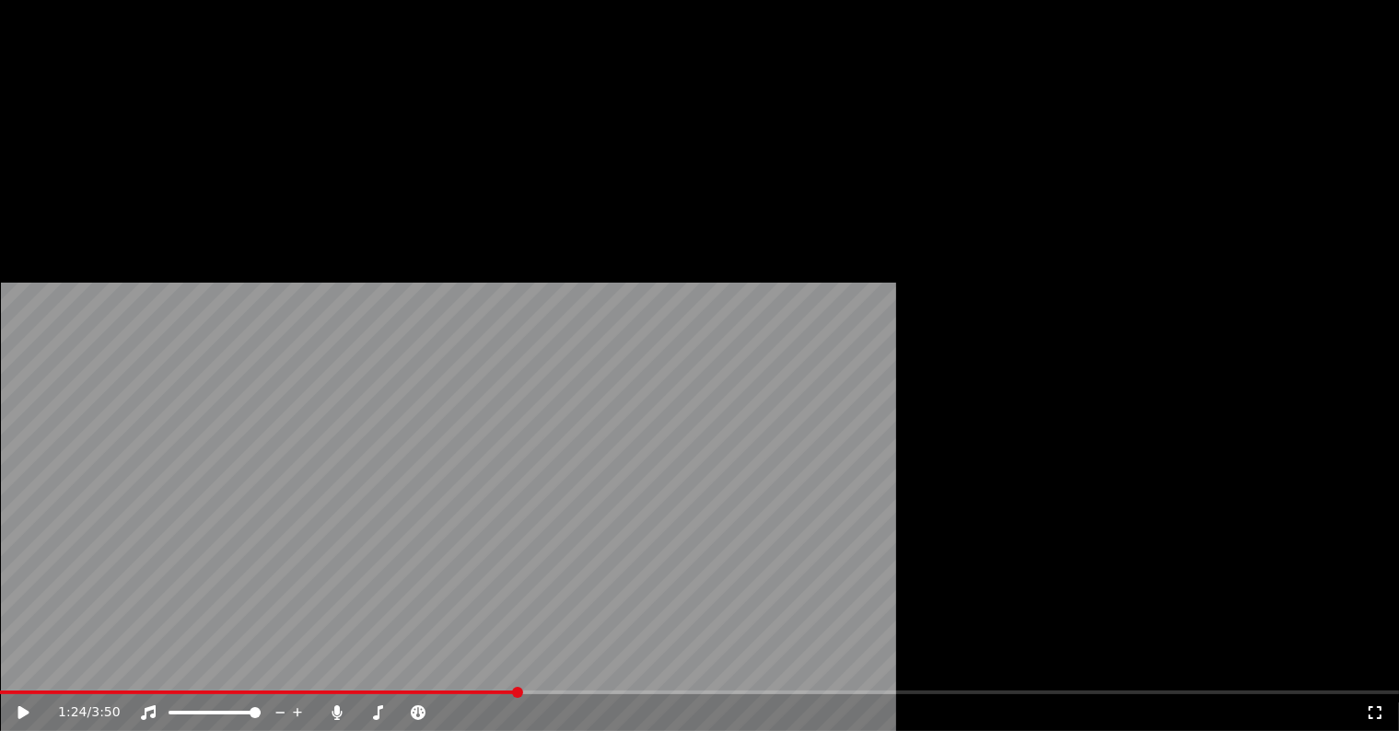
click at [77, 164] on button "Редактировать" at bounding box center [99, 151] width 140 height 26
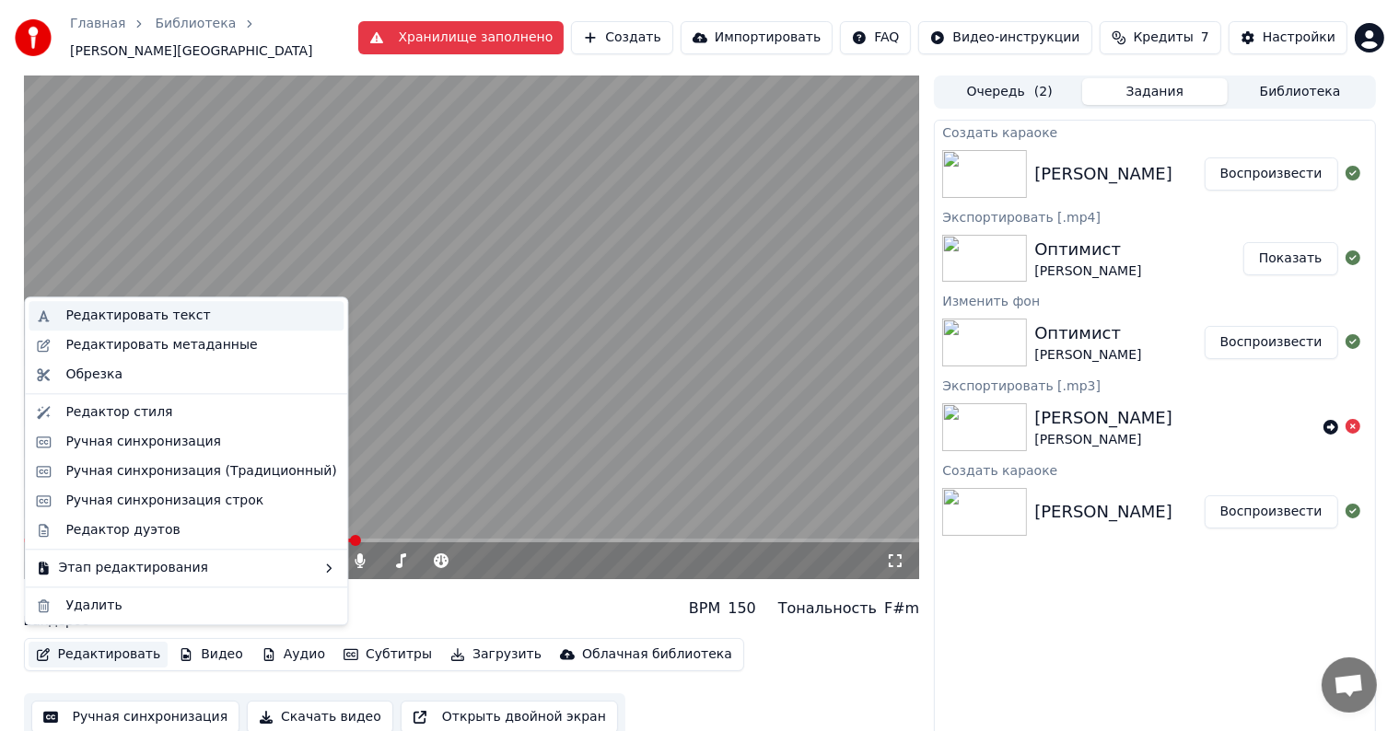
click at [129, 317] on div "Редактировать текст" at bounding box center [137, 316] width 145 height 18
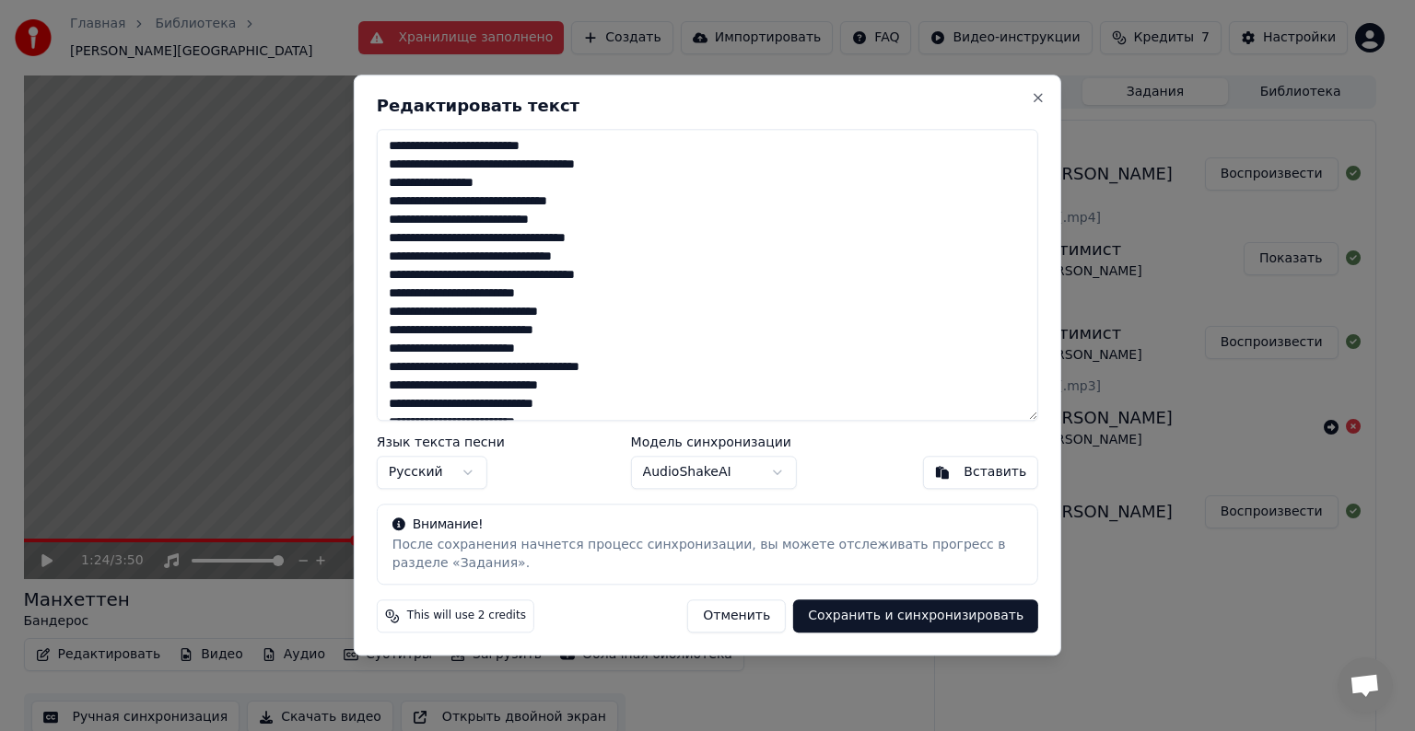
click at [781, 614] on button "Отменить" at bounding box center [736, 617] width 99 height 33
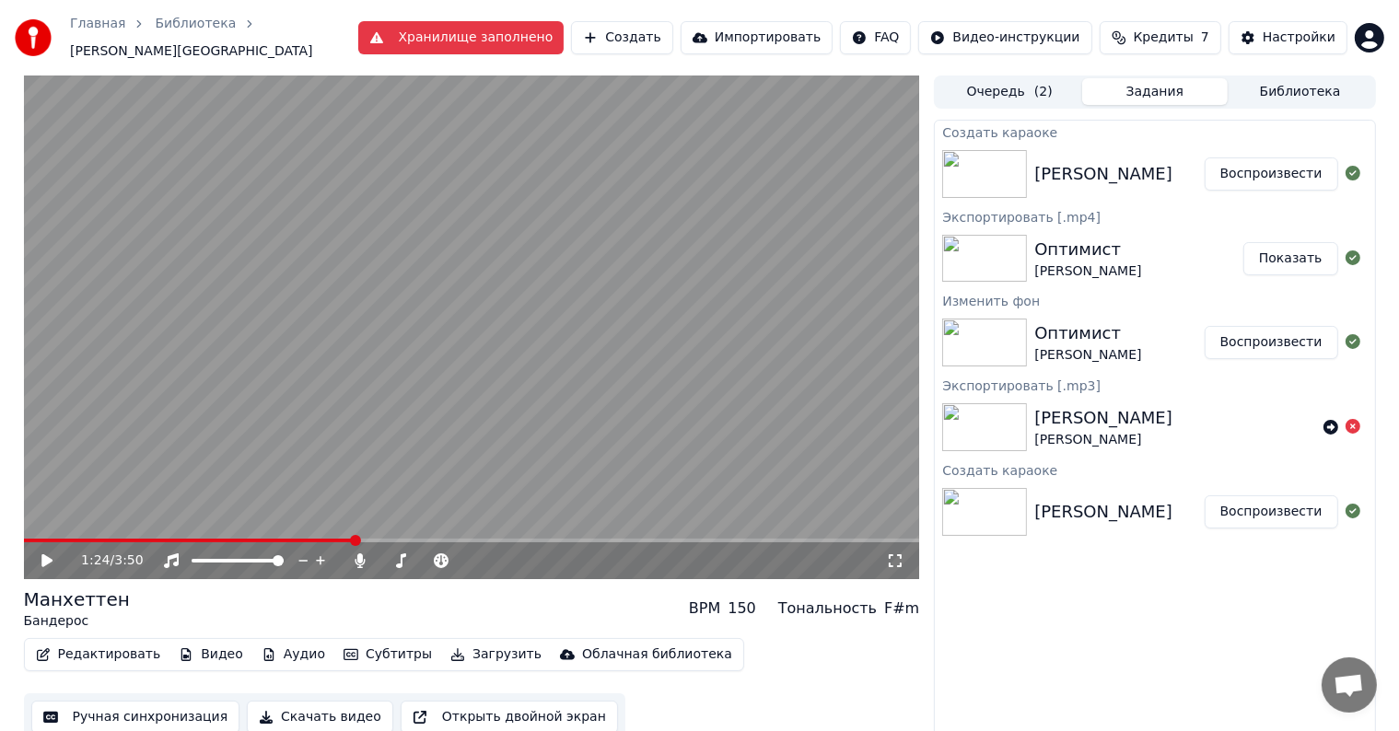
click at [685, 528] on video at bounding box center [472, 328] width 896 height 504
click at [707, 539] on span at bounding box center [472, 541] width 896 height 4
click at [706, 539] on span at bounding box center [472, 541] width 896 height 4
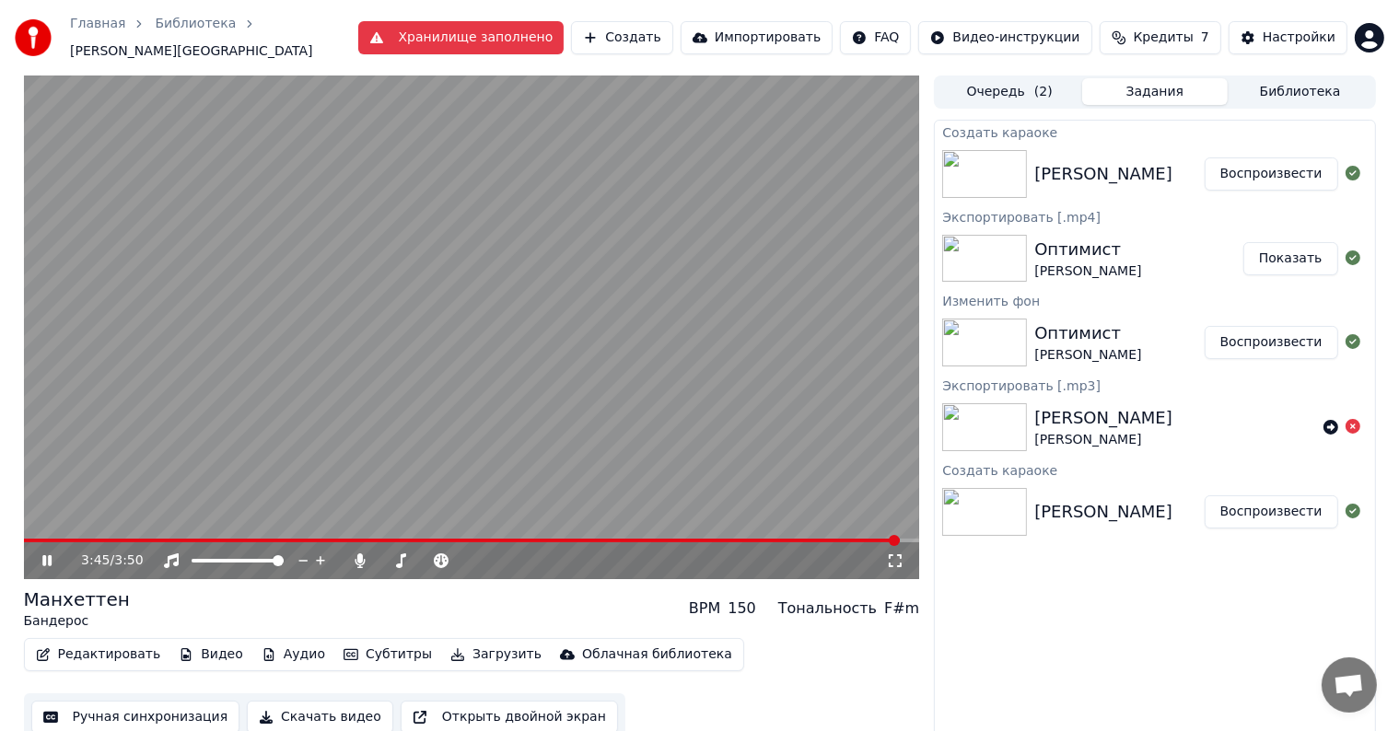
click at [920, 539] on span at bounding box center [472, 541] width 896 height 4
click at [473, 647] on button "Загрузить" at bounding box center [496, 655] width 106 height 26
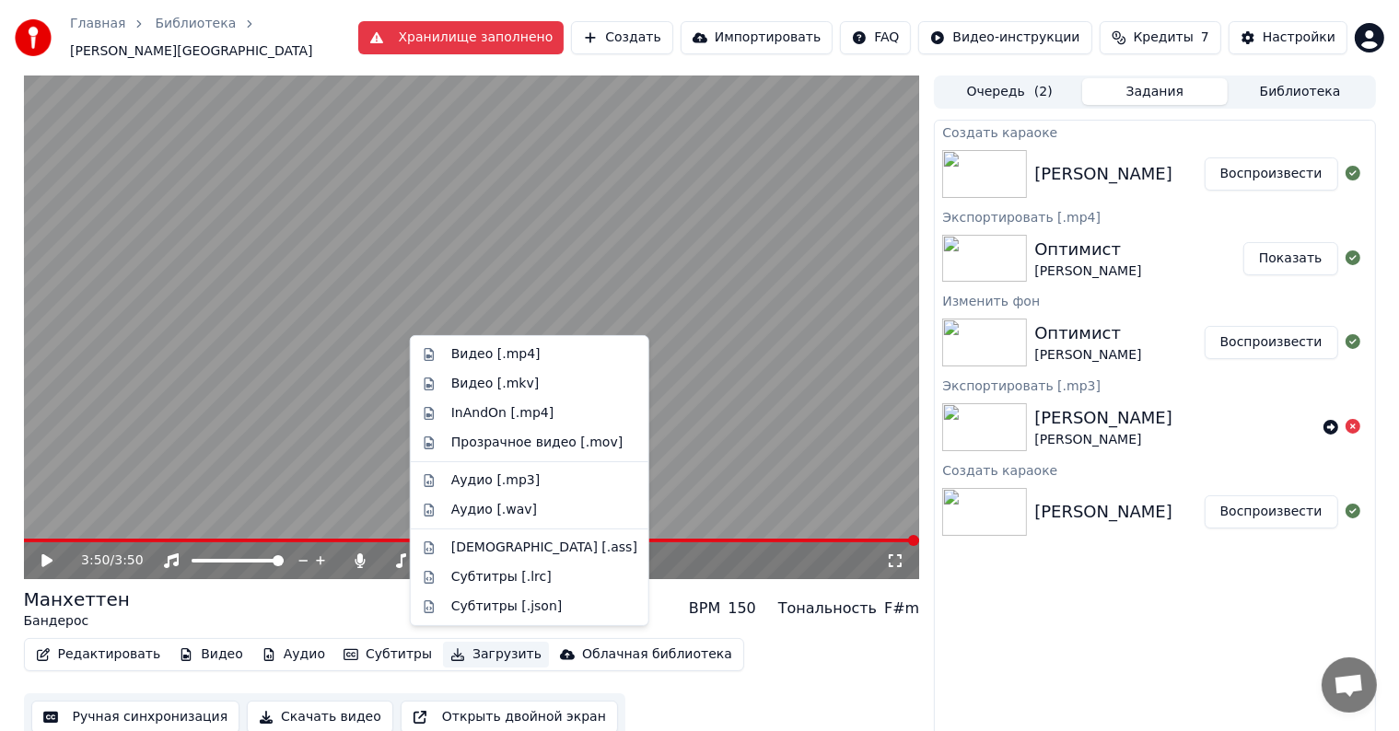
drag, startPoint x: 172, startPoint y: 535, endPoint x: 177, endPoint y: 527, distance: 9.5
click at [173, 543] on div "3:50 / 3:50" at bounding box center [472, 561] width 896 height 37
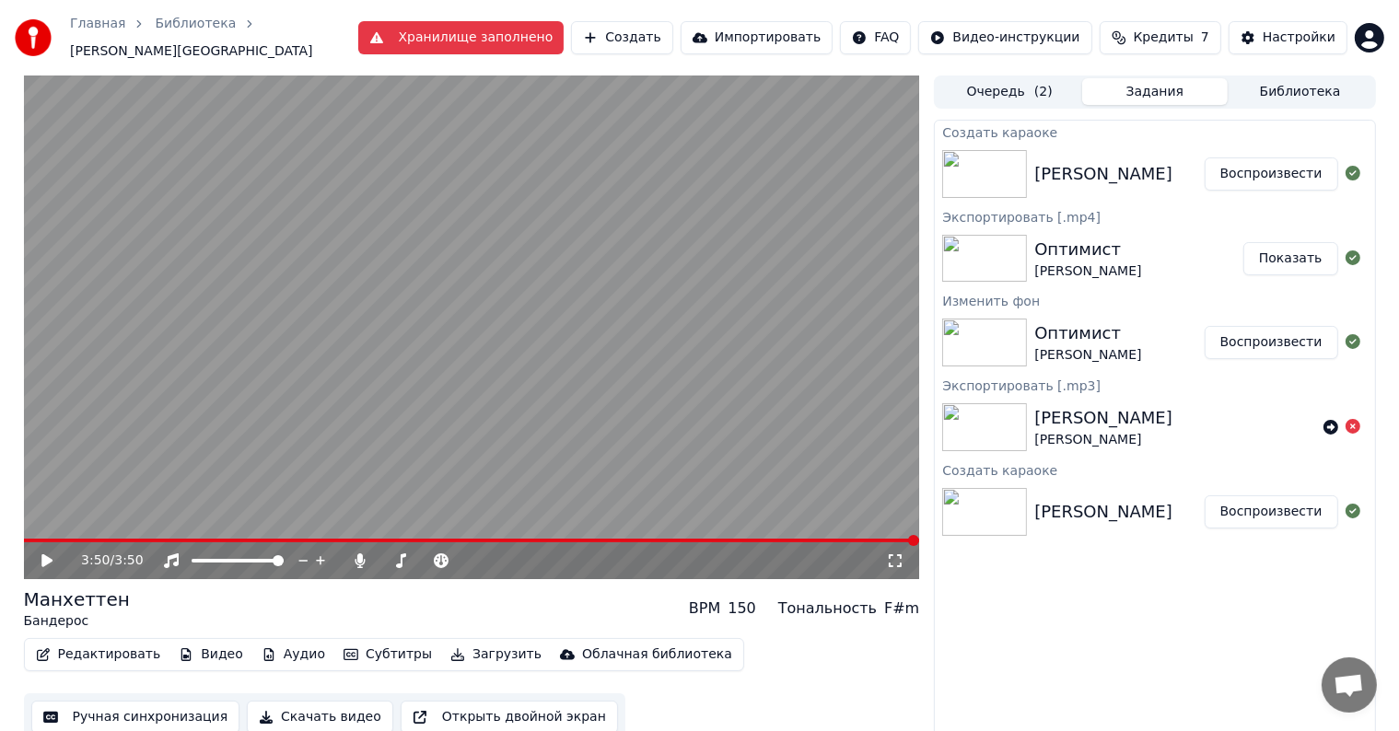
click at [177, 523] on video at bounding box center [472, 328] width 896 height 504
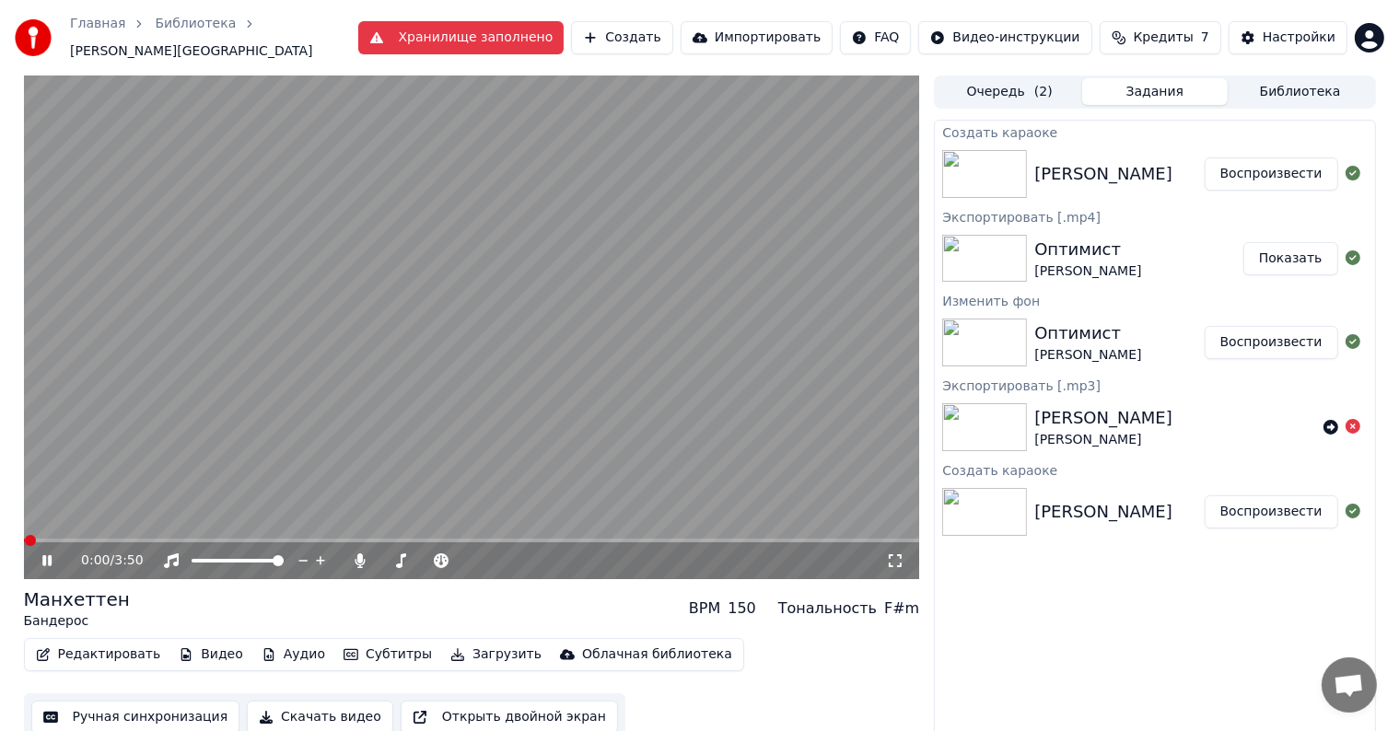
click at [177, 526] on video at bounding box center [472, 328] width 896 height 504
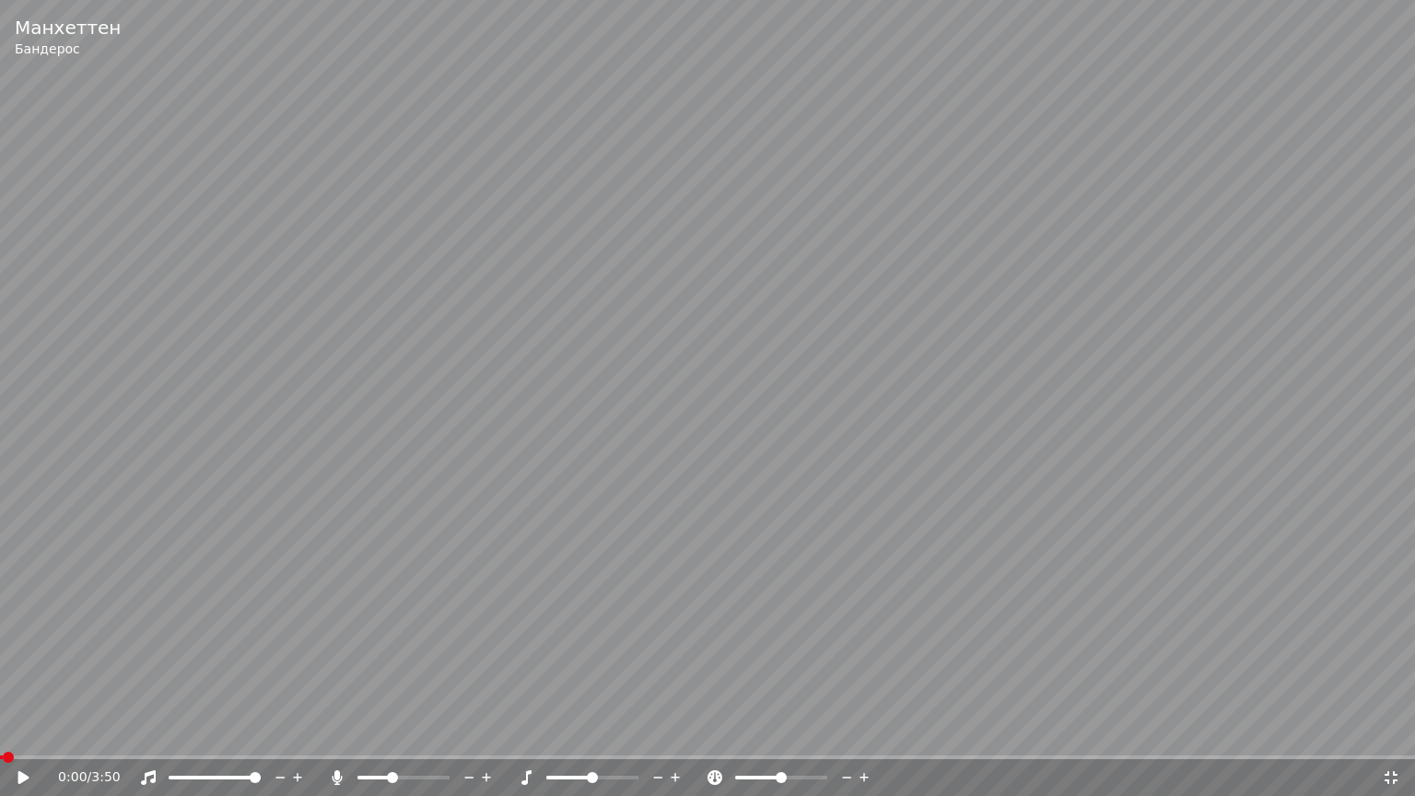
click at [26, 731] on icon at bounding box center [36, 777] width 43 height 15
click at [195, 731] on span at bounding box center [707, 757] width 1415 height 4
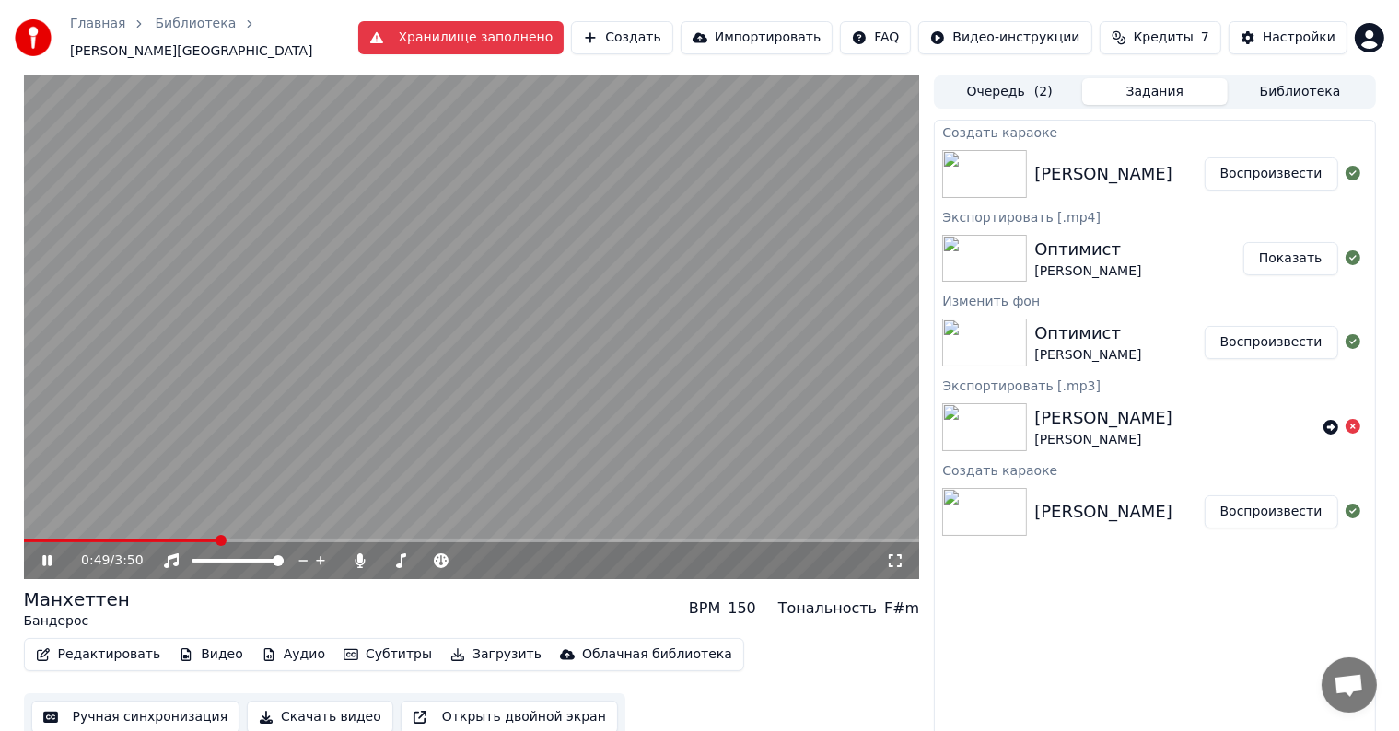
click at [44, 556] on icon at bounding box center [46, 561] width 9 height 11
click at [468, 650] on button "Загрузить" at bounding box center [496, 655] width 106 height 26
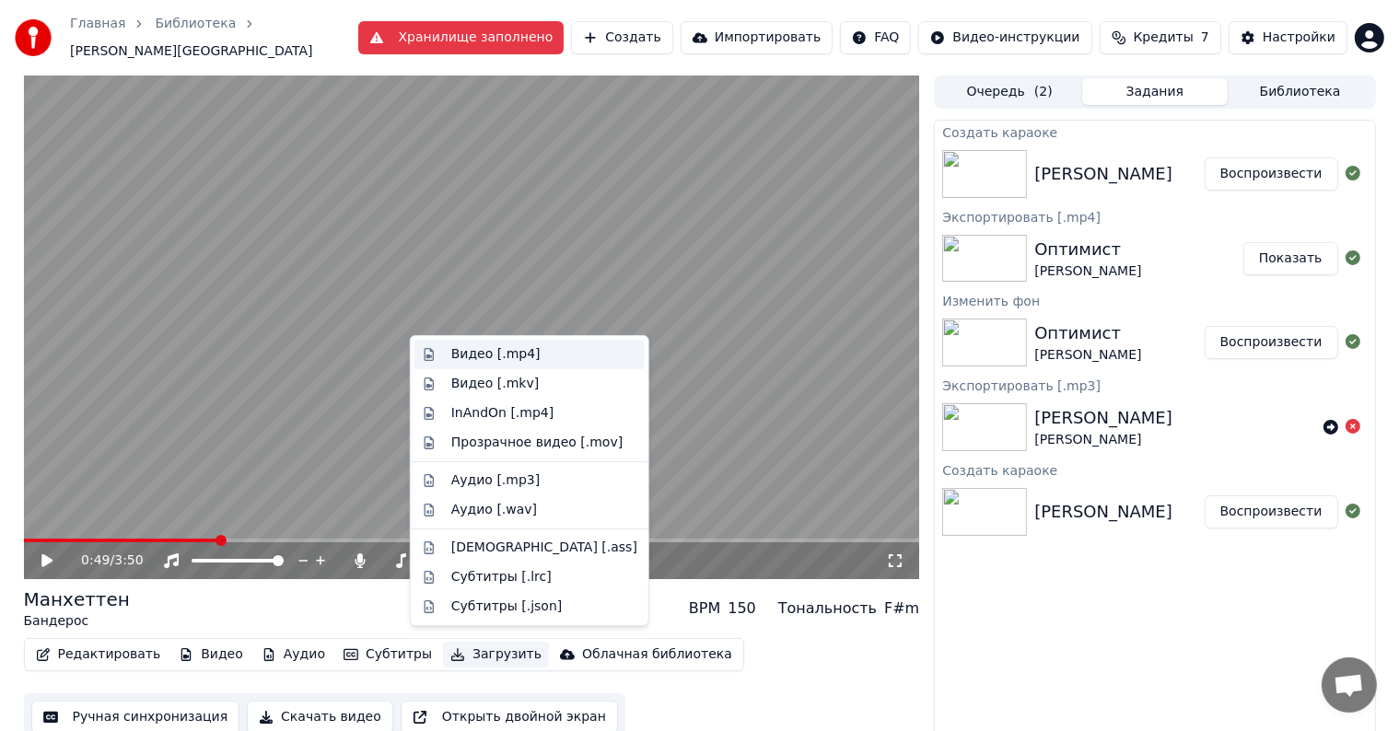
click at [500, 357] on div "Видео [.mp4]" at bounding box center [495, 354] width 89 height 18
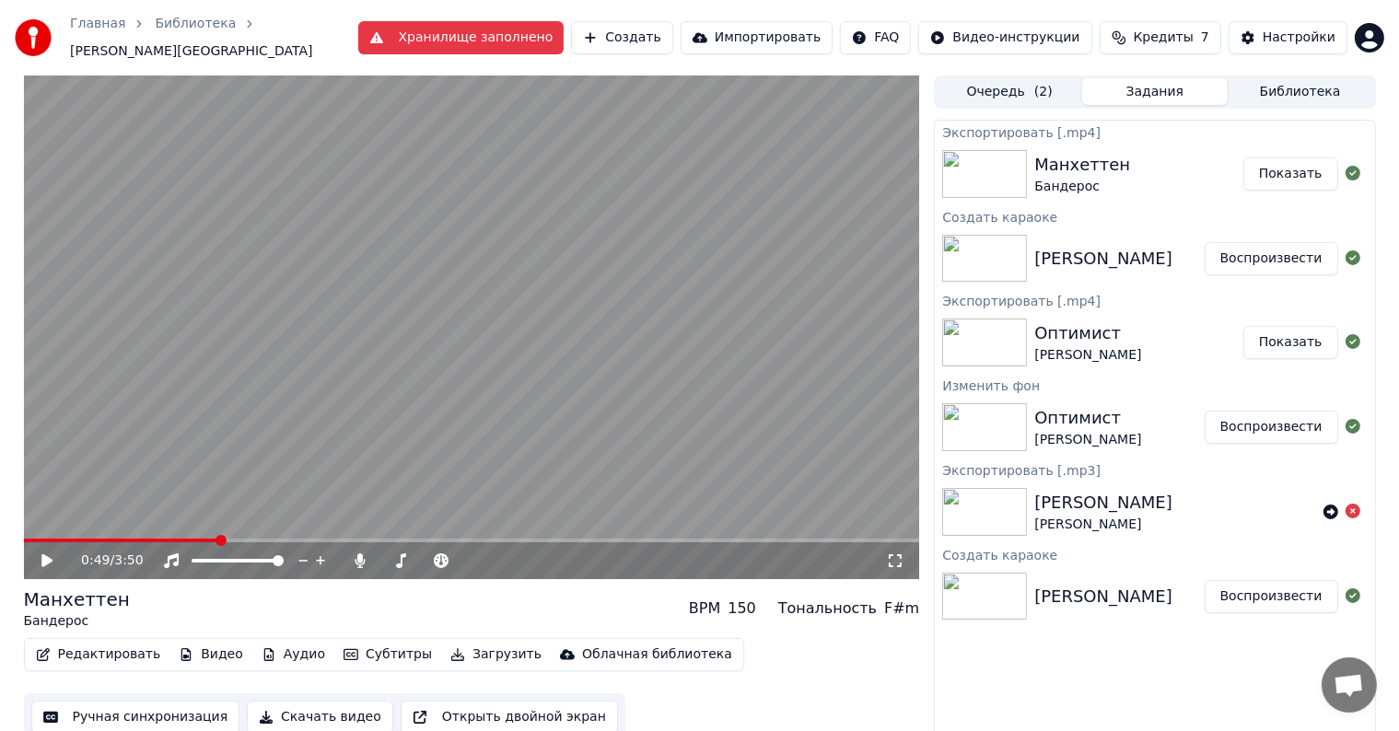
click at [1257, 162] on button "Показать" at bounding box center [1291, 174] width 95 height 33
click at [664, 34] on button "Создать" at bounding box center [621, 37] width 101 height 33
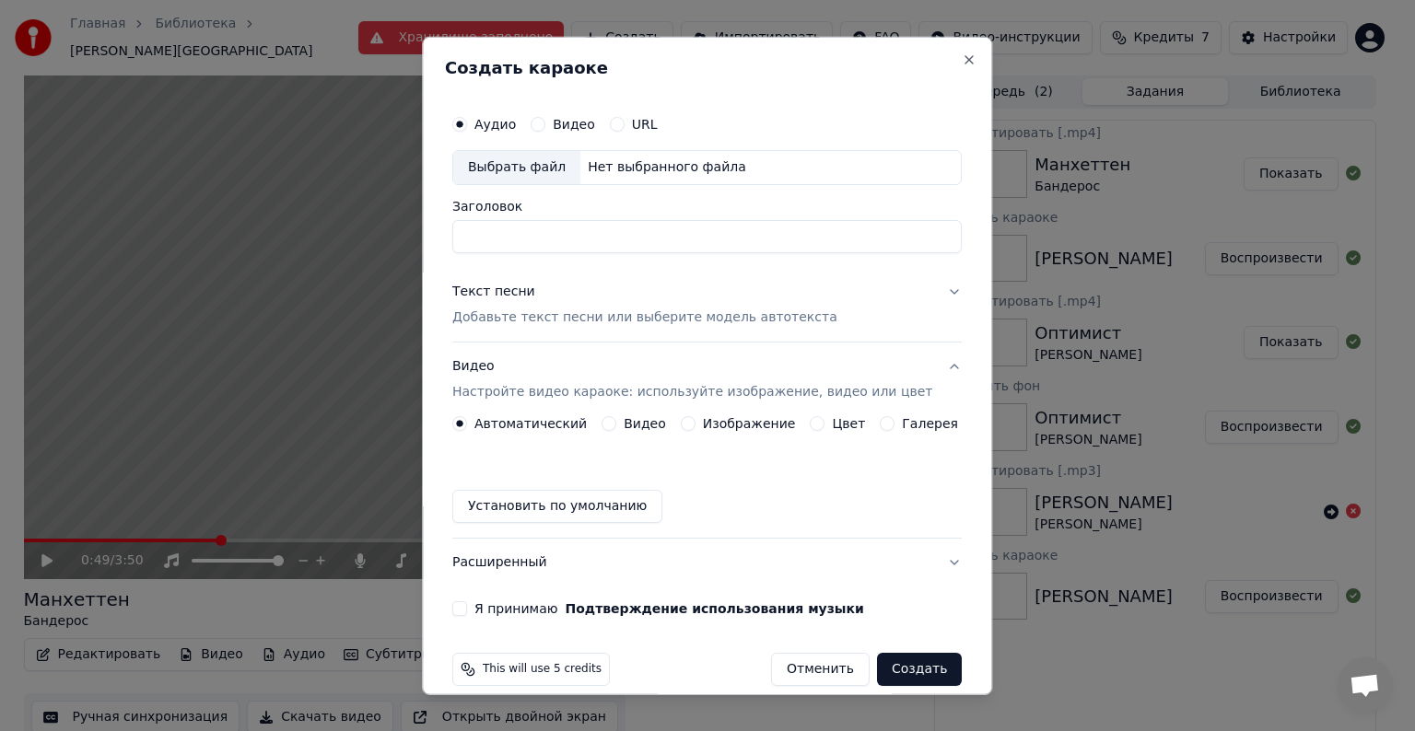
click at [556, 242] on input "Заголовок" at bounding box center [706, 236] width 509 height 33
type input "**********"
click at [932, 60] on h2 "Создать караоке" at bounding box center [707, 68] width 524 height 17
click at [963, 60] on button "Close" at bounding box center [970, 60] width 15 height 15
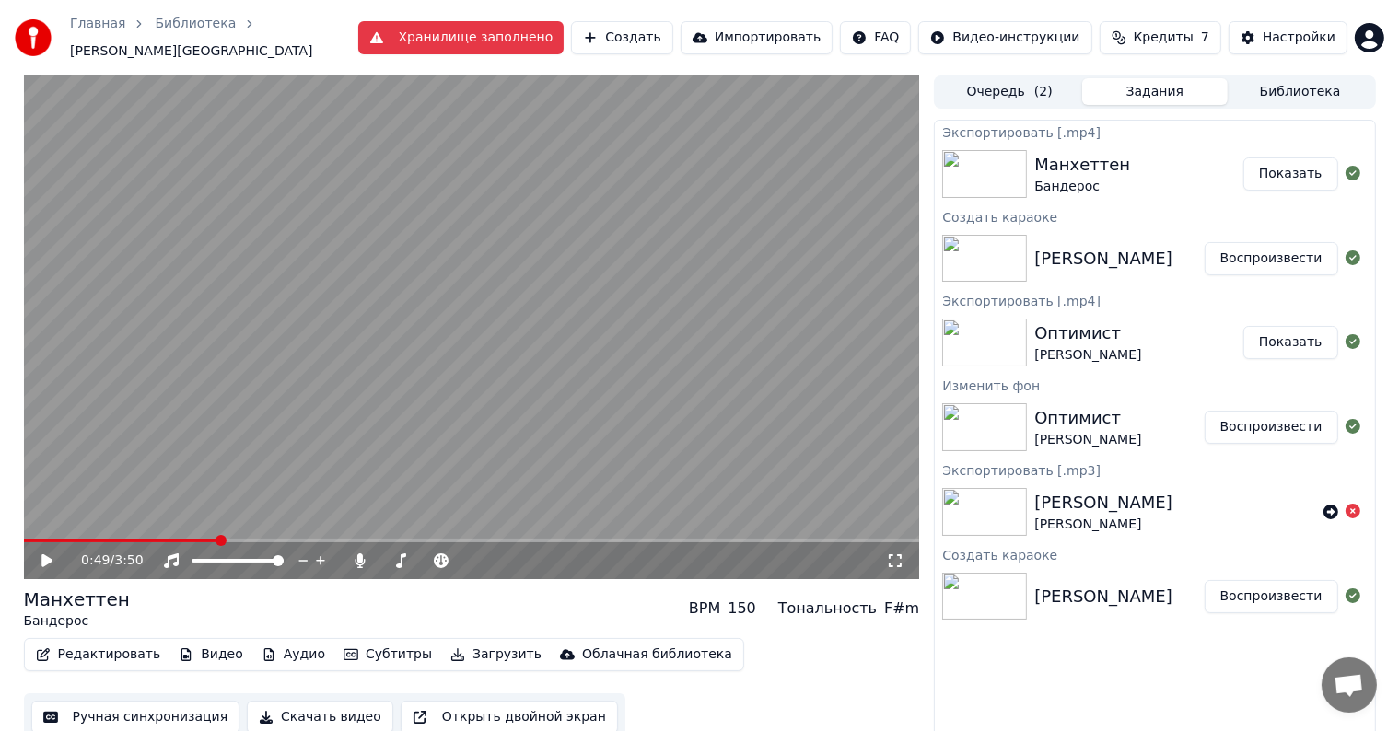
click at [31, 543] on div "0:49 / 3:50" at bounding box center [472, 561] width 896 height 37
click at [31, 539] on span at bounding box center [121, 541] width 194 height 4
click at [664, 41] on button "Создать" at bounding box center [621, 37] width 101 height 33
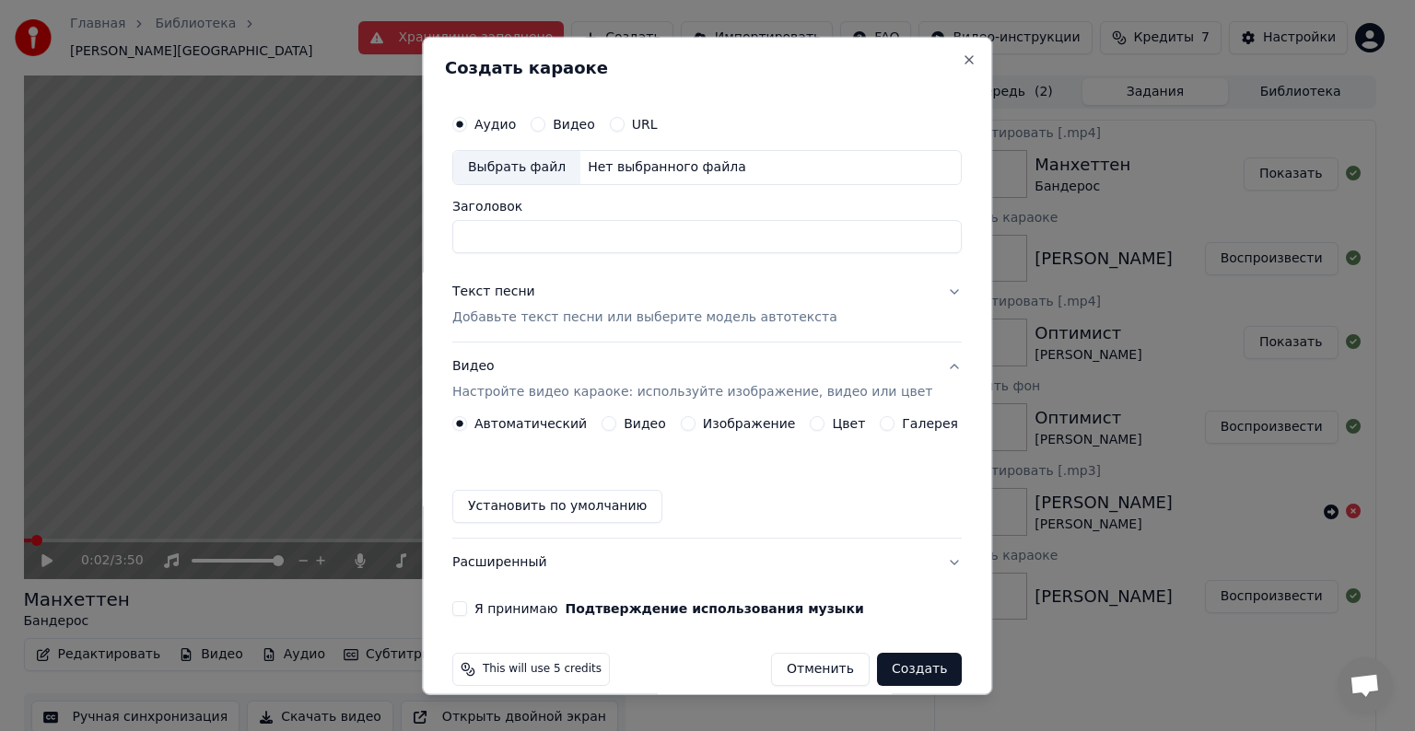
click at [527, 229] on input "Заголовок" at bounding box center [706, 236] width 509 height 33
click at [490, 161] on div "Выбрать файл" at bounding box center [516, 167] width 127 height 33
drag, startPoint x: 732, startPoint y: 250, endPoint x: 379, endPoint y: 240, distance: 353.9
click at [379, 240] on body "Главная Библиотека [PERSON_NAME] заполнено Создать Импортировать FAQ Видео-инст…" at bounding box center [699, 365] width 1399 height 731
type input "**********"
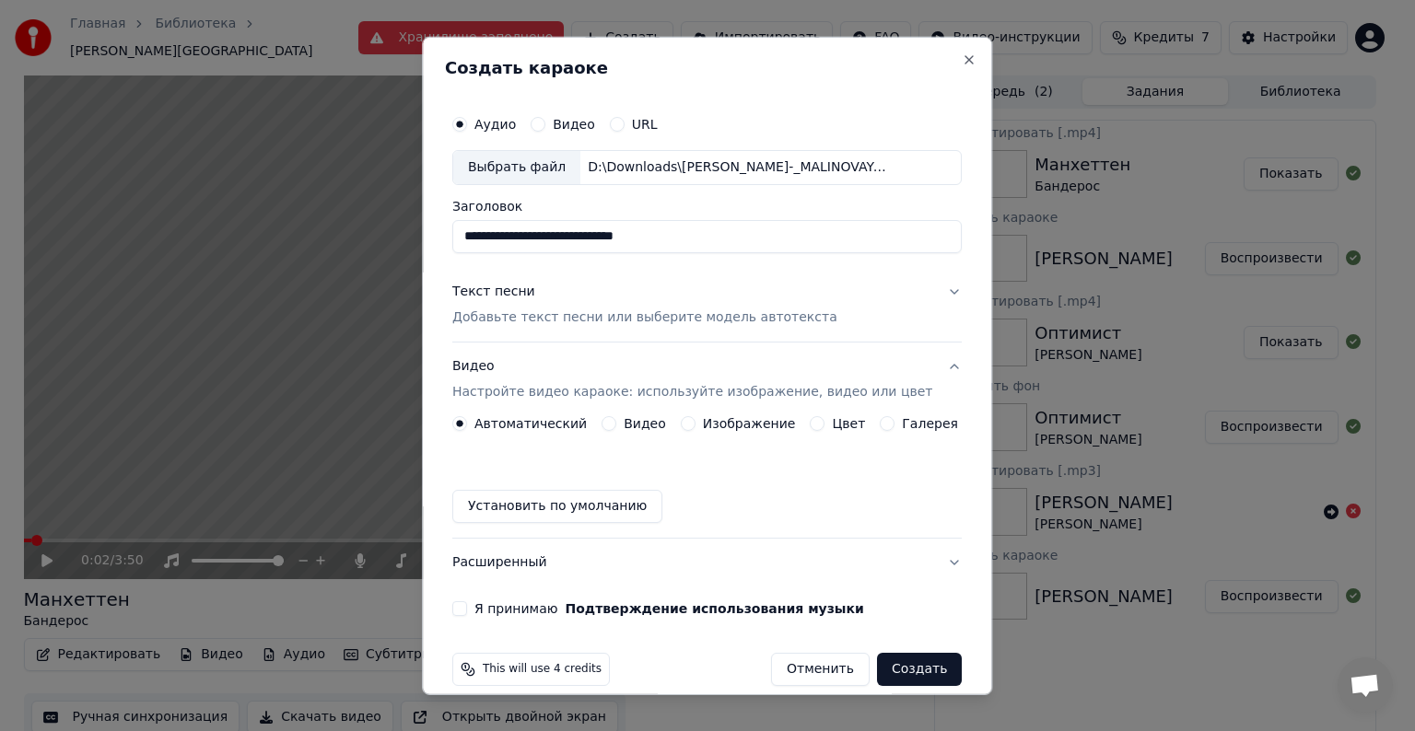
click at [921, 295] on button "Текст песни Добавьте текст песни или выберите модель автотекста" at bounding box center [706, 305] width 509 height 74
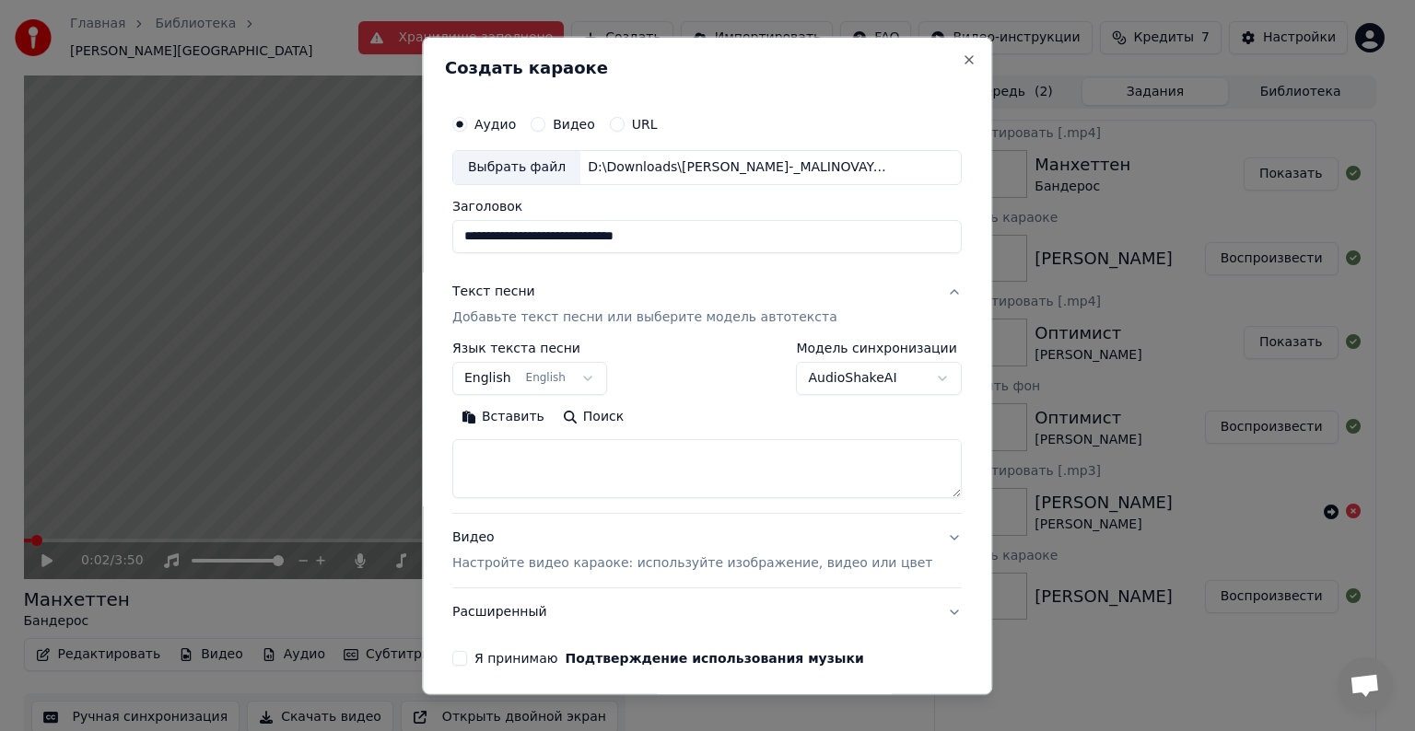
click at [585, 464] on textarea at bounding box center [706, 468] width 509 height 59
paste textarea "**********"
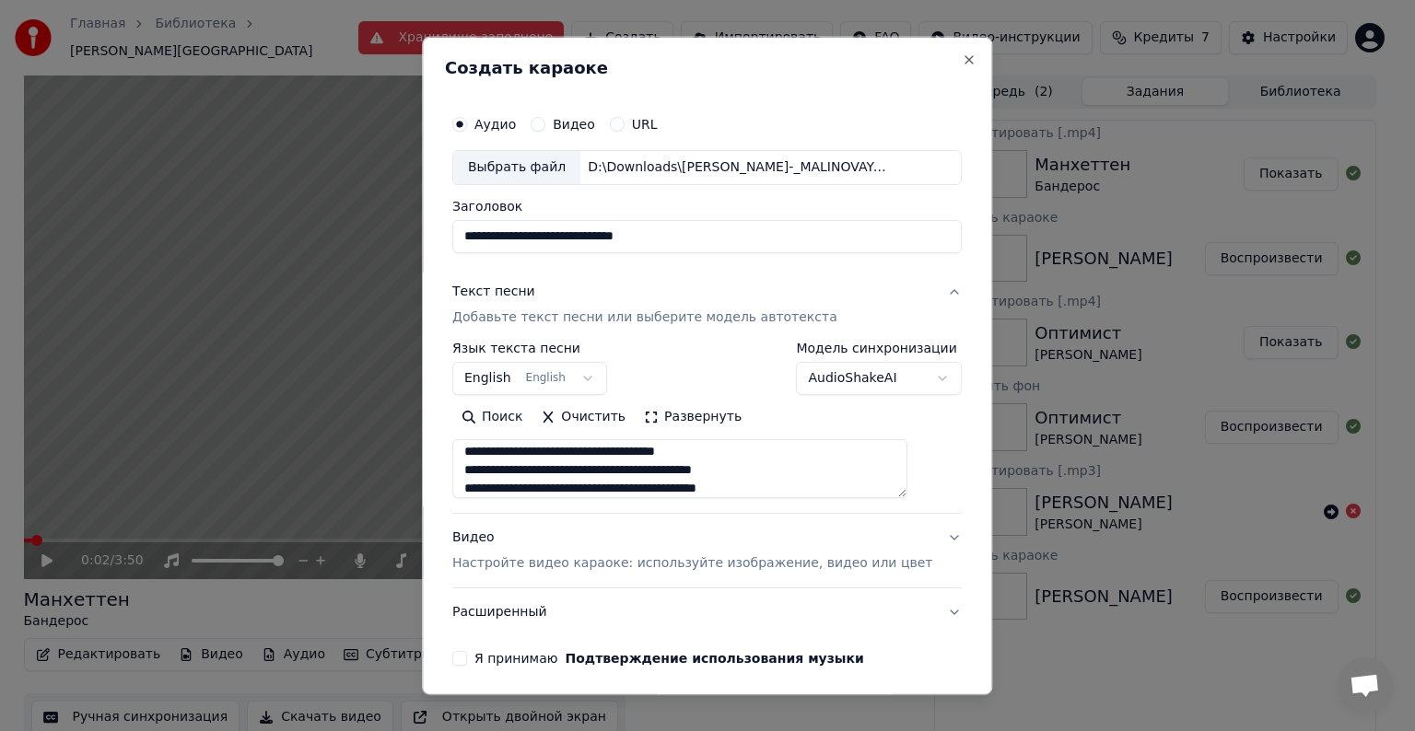
scroll to position [914, 0]
type textarea "**********"
click at [921, 535] on button "Видео Настройте видео караоке: используйте изображение, видео или цвет" at bounding box center [706, 551] width 509 height 74
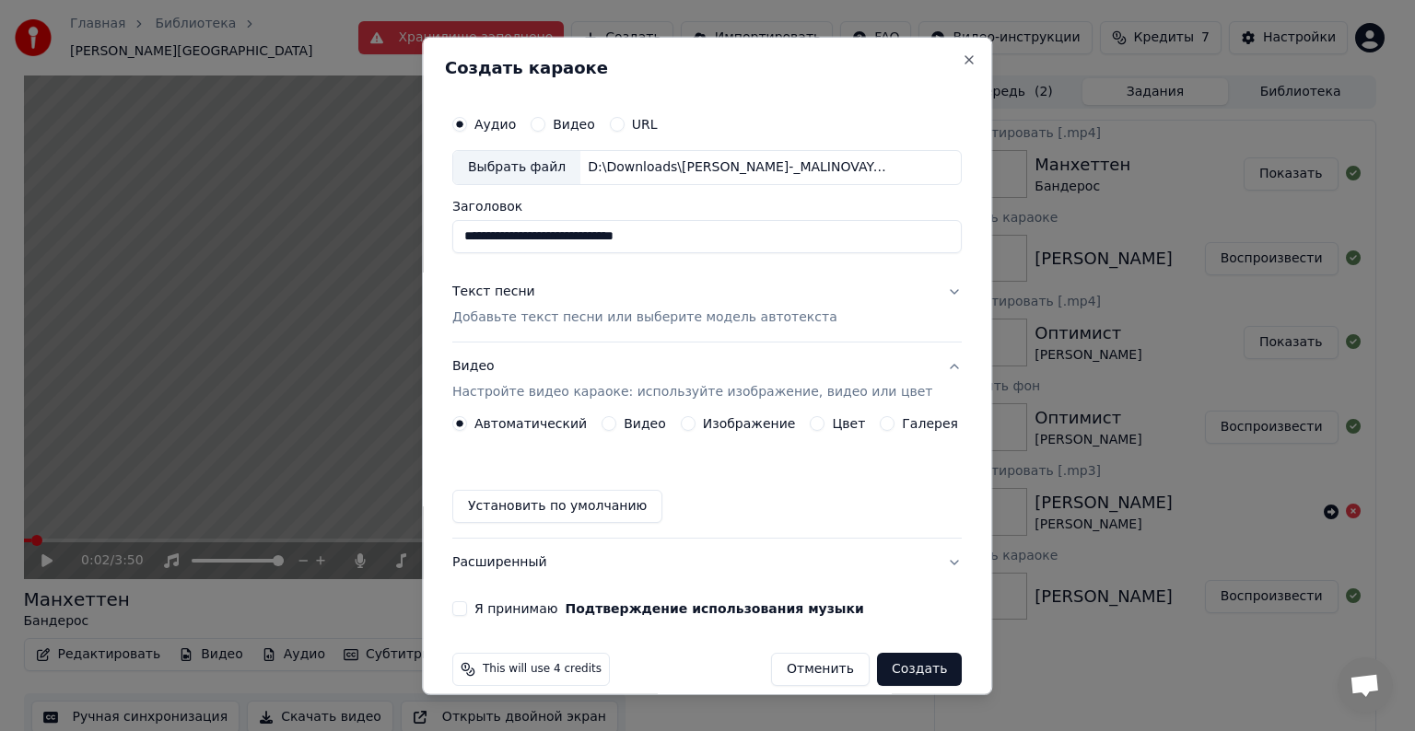
click at [703, 420] on label "Изображение" at bounding box center [749, 423] width 93 height 13
click at [696, 420] on button "Изображение" at bounding box center [688, 423] width 15 height 15
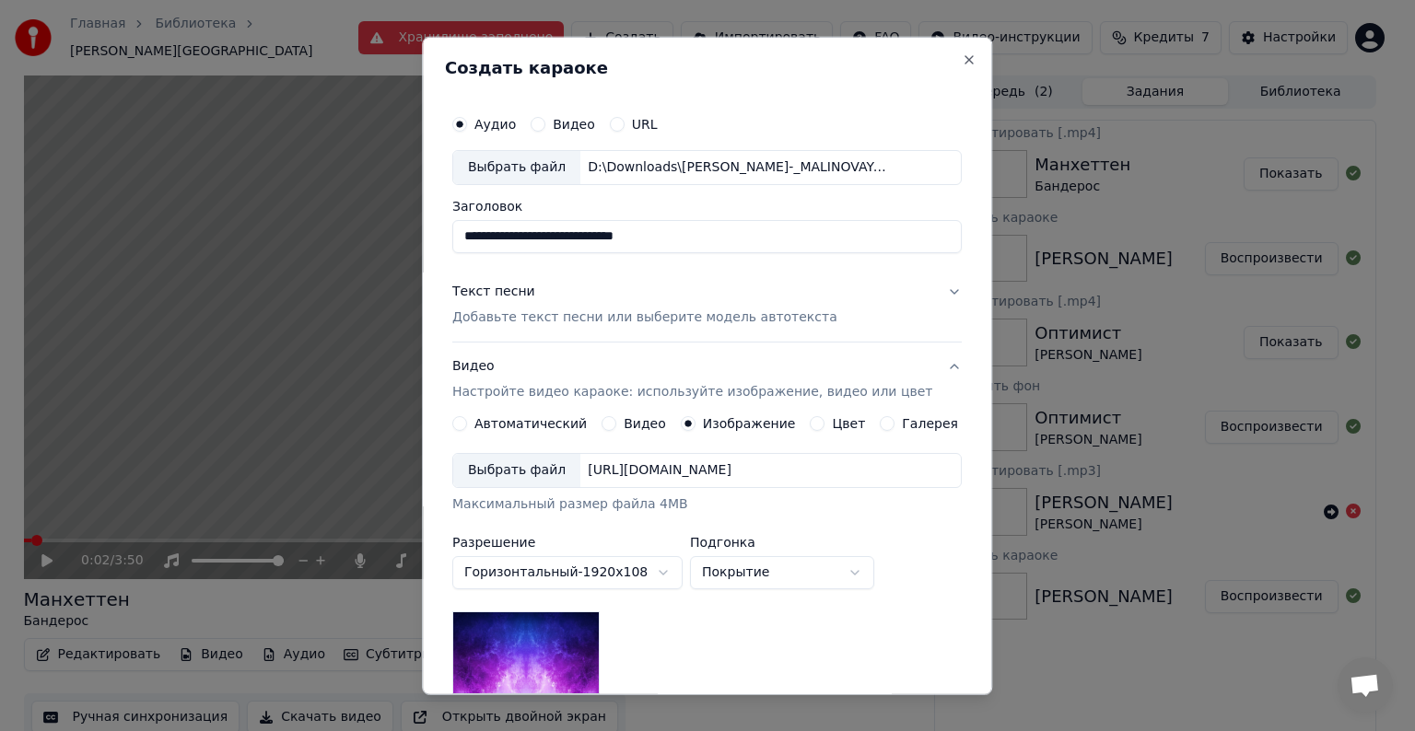
click at [518, 473] on div "Выбрать файл" at bounding box center [516, 470] width 127 height 33
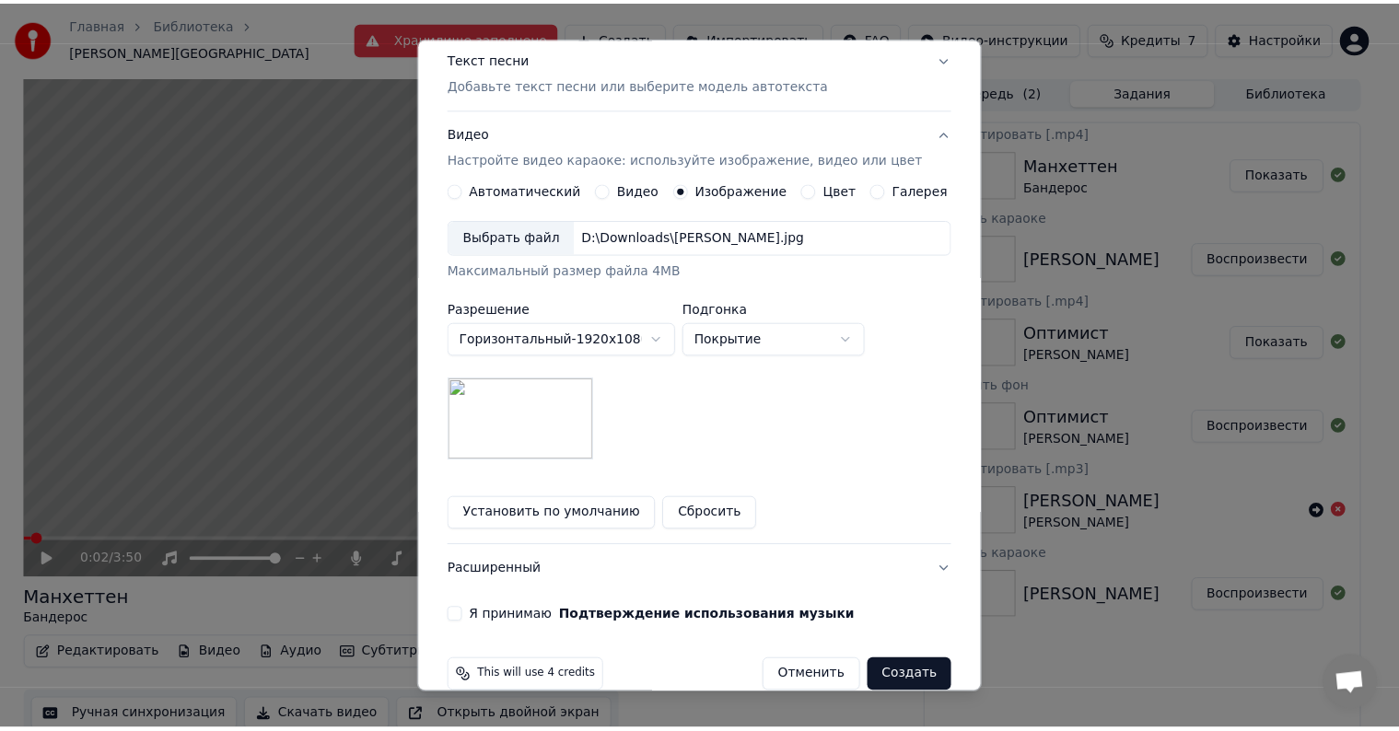
scroll to position [262, 0]
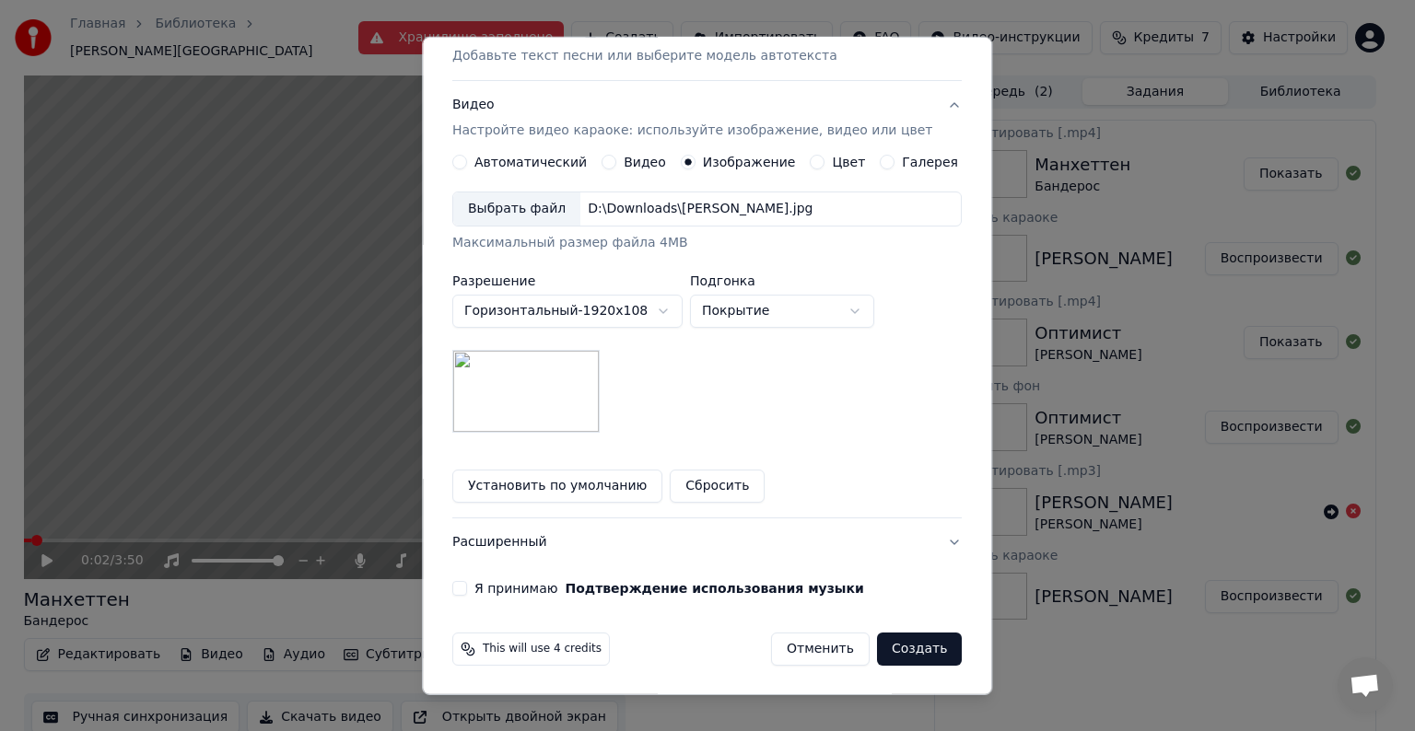
click at [877, 652] on button "Создать" at bounding box center [919, 649] width 85 height 33
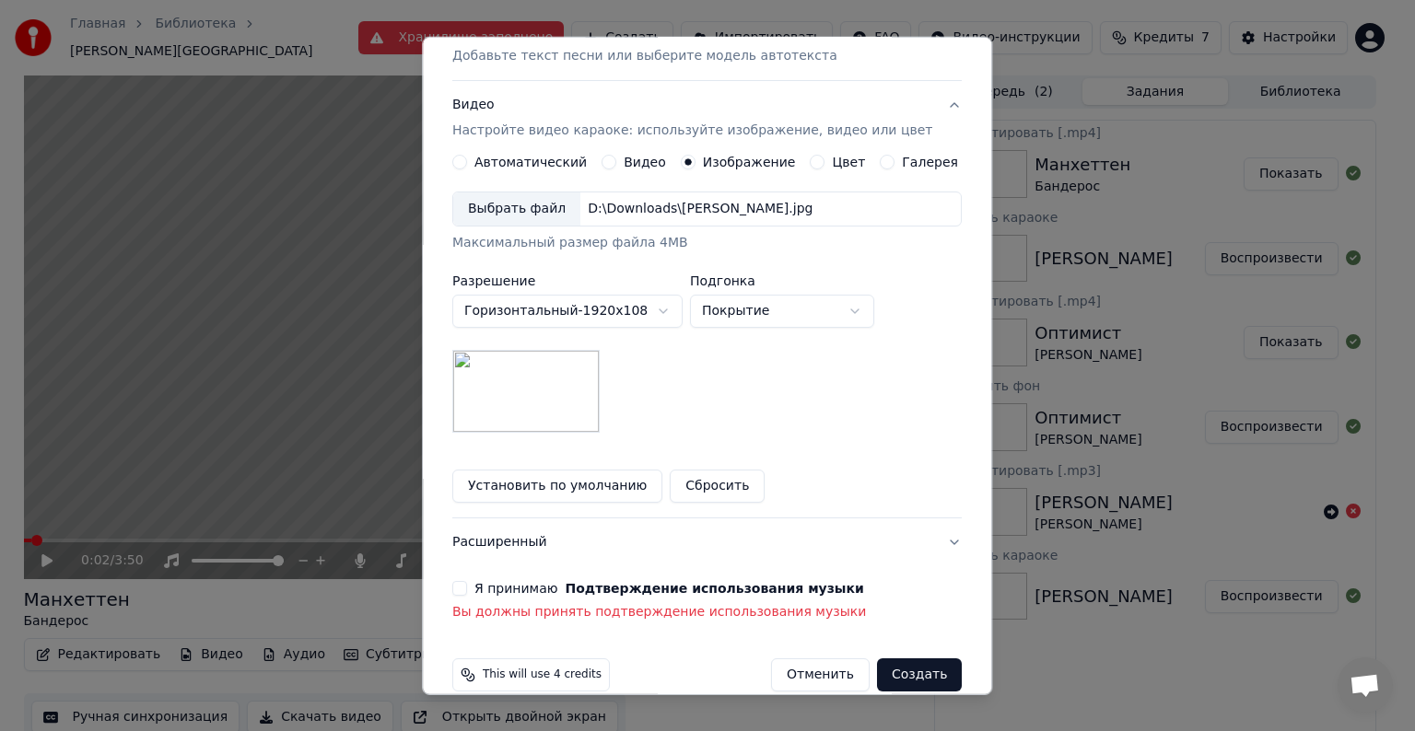
click at [467, 585] on button "Я принимаю Подтверждение использования музыки" at bounding box center [459, 588] width 15 height 15
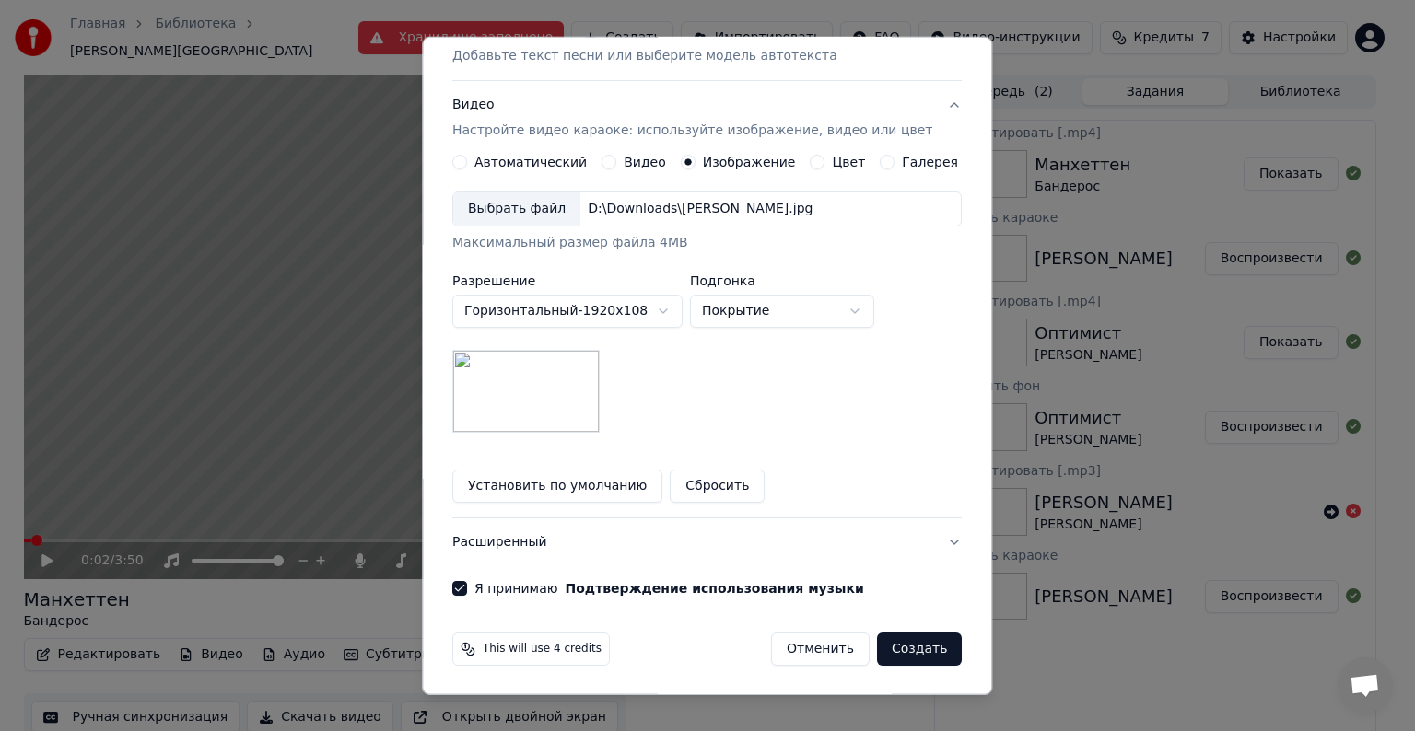
click at [903, 656] on button "Создать" at bounding box center [919, 649] width 85 height 33
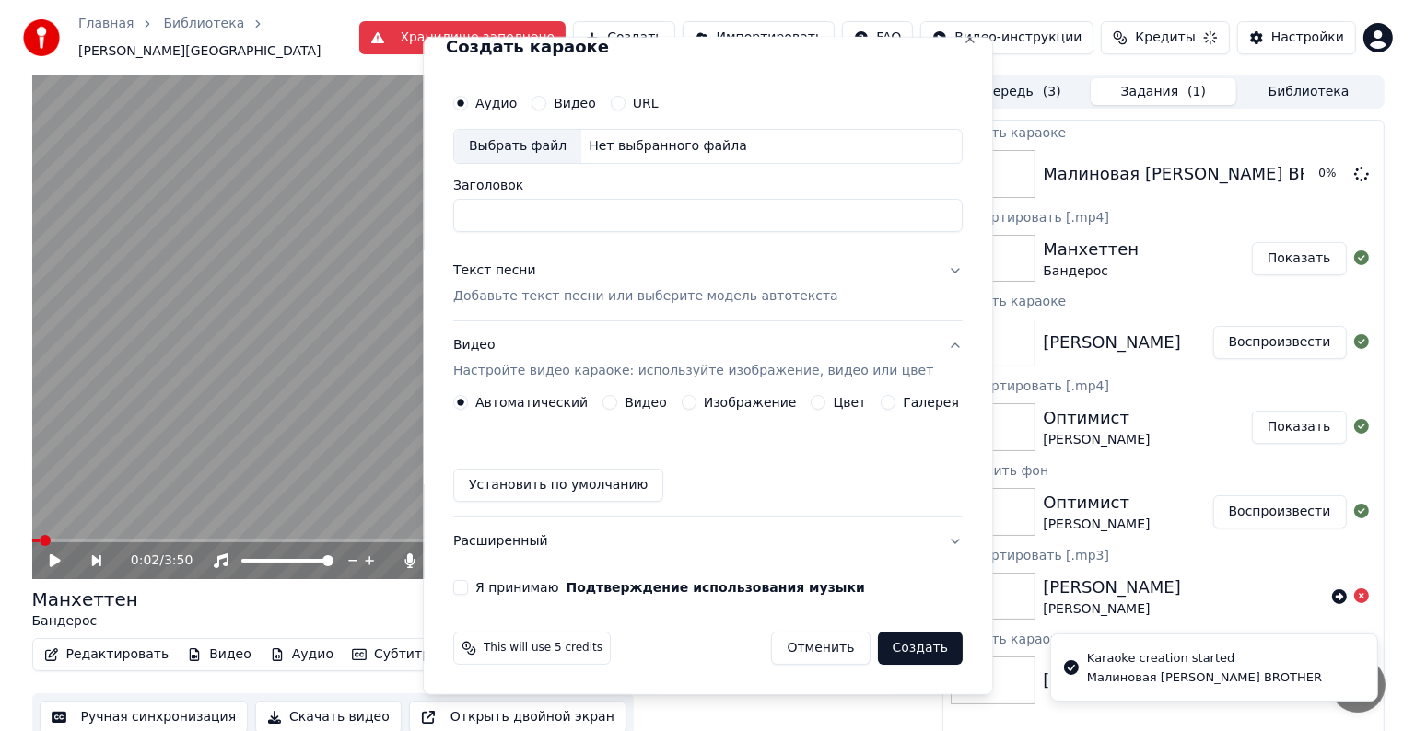
scroll to position [20, 0]
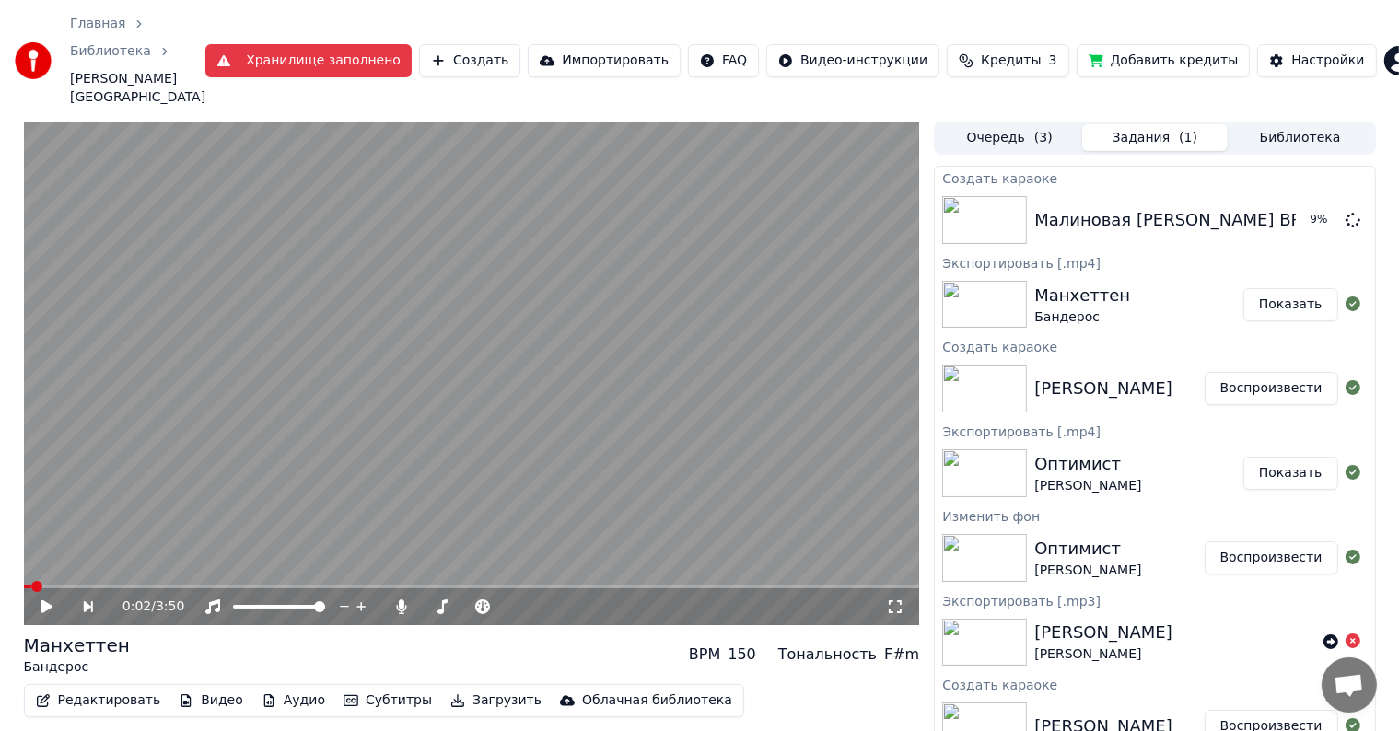
click at [50, 601] on icon at bounding box center [46, 607] width 11 height 13
click at [475, 602] on span at bounding box center [478, 607] width 11 height 11
click at [509, 602] on span at bounding box center [508, 607] width 11 height 11
click at [549, 602] on span at bounding box center [549, 607] width 11 height 11
click at [610, 598] on icon at bounding box center [615, 607] width 18 height 18
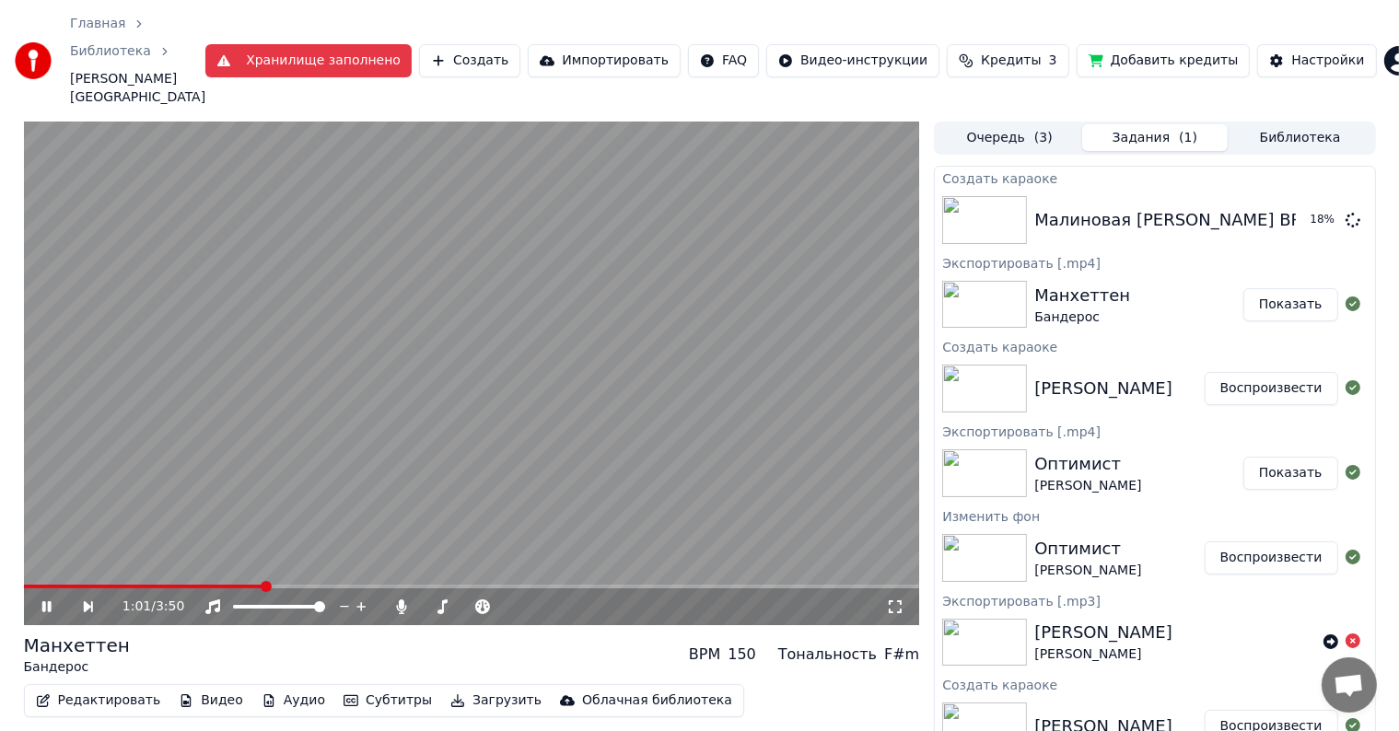
click at [49, 602] on icon at bounding box center [45, 607] width 9 height 11
click at [1266, 204] on button "Воспроизвести" at bounding box center [1272, 220] width 134 height 33
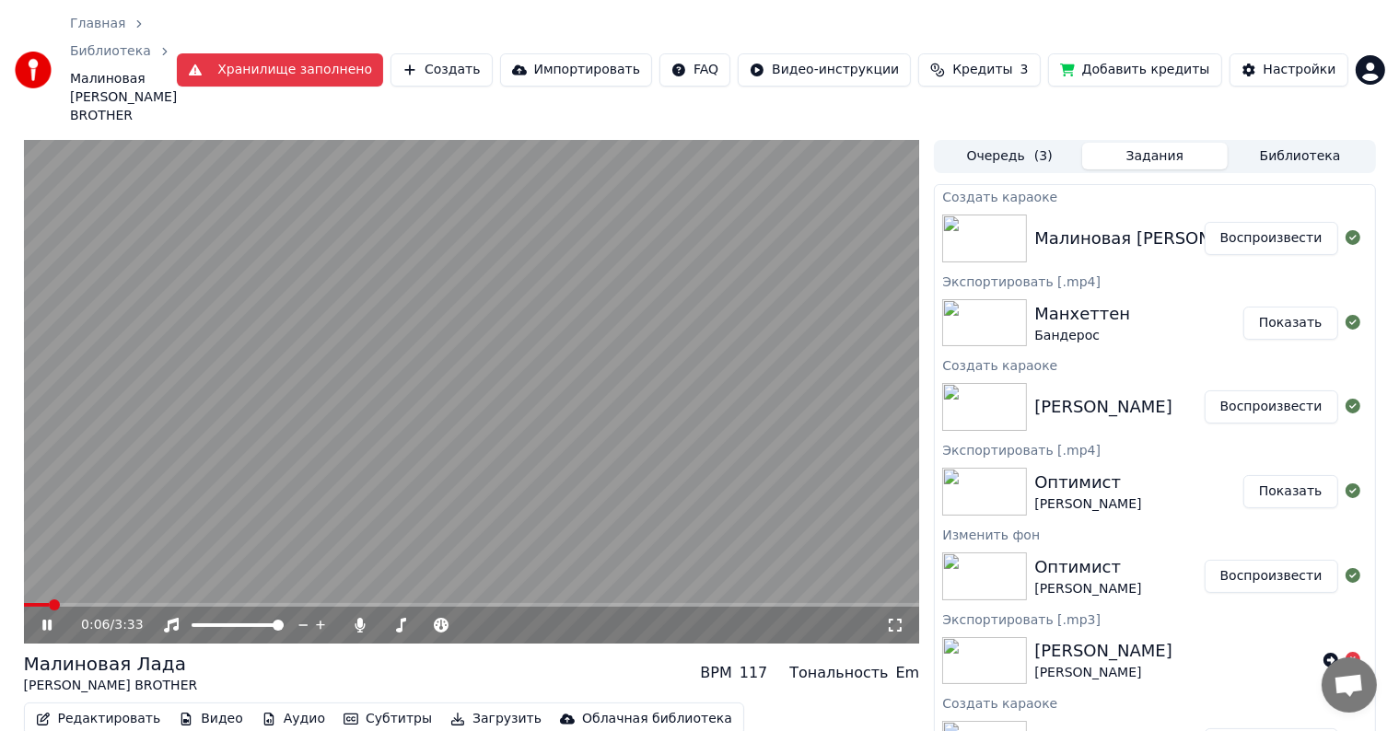
click at [903, 618] on icon at bounding box center [895, 625] width 18 height 15
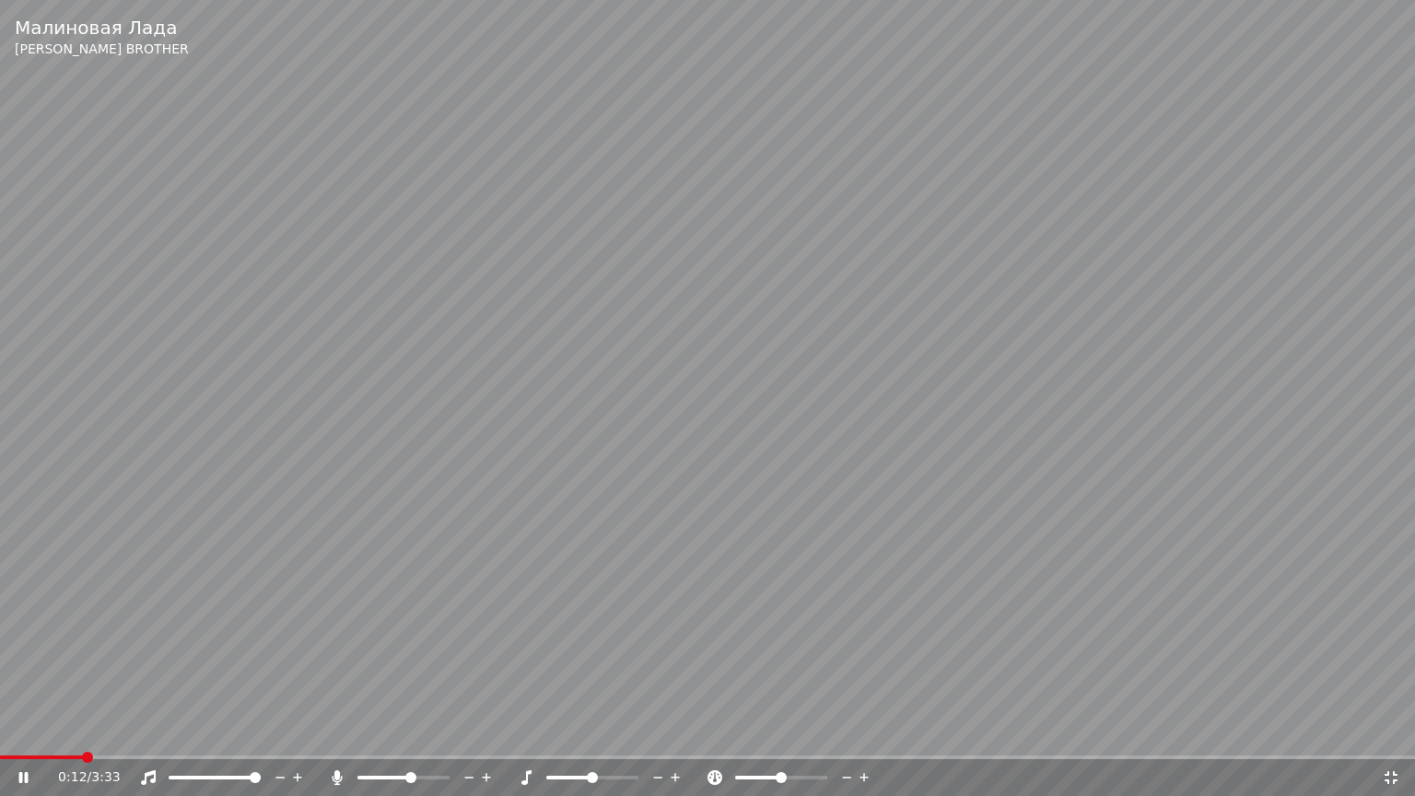
click at [575, 731] on div at bounding box center [609, 777] width 148 height 18
click at [571, 731] on span at bounding box center [569, 778] width 46 height 4
click at [590, 731] on span at bounding box center [592, 778] width 92 height 4
click at [671, 731] on icon at bounding box center [676, 777] width 18 height 18
click at [661, 731] on icon at bounding box center [658, 777] width 18 height 18
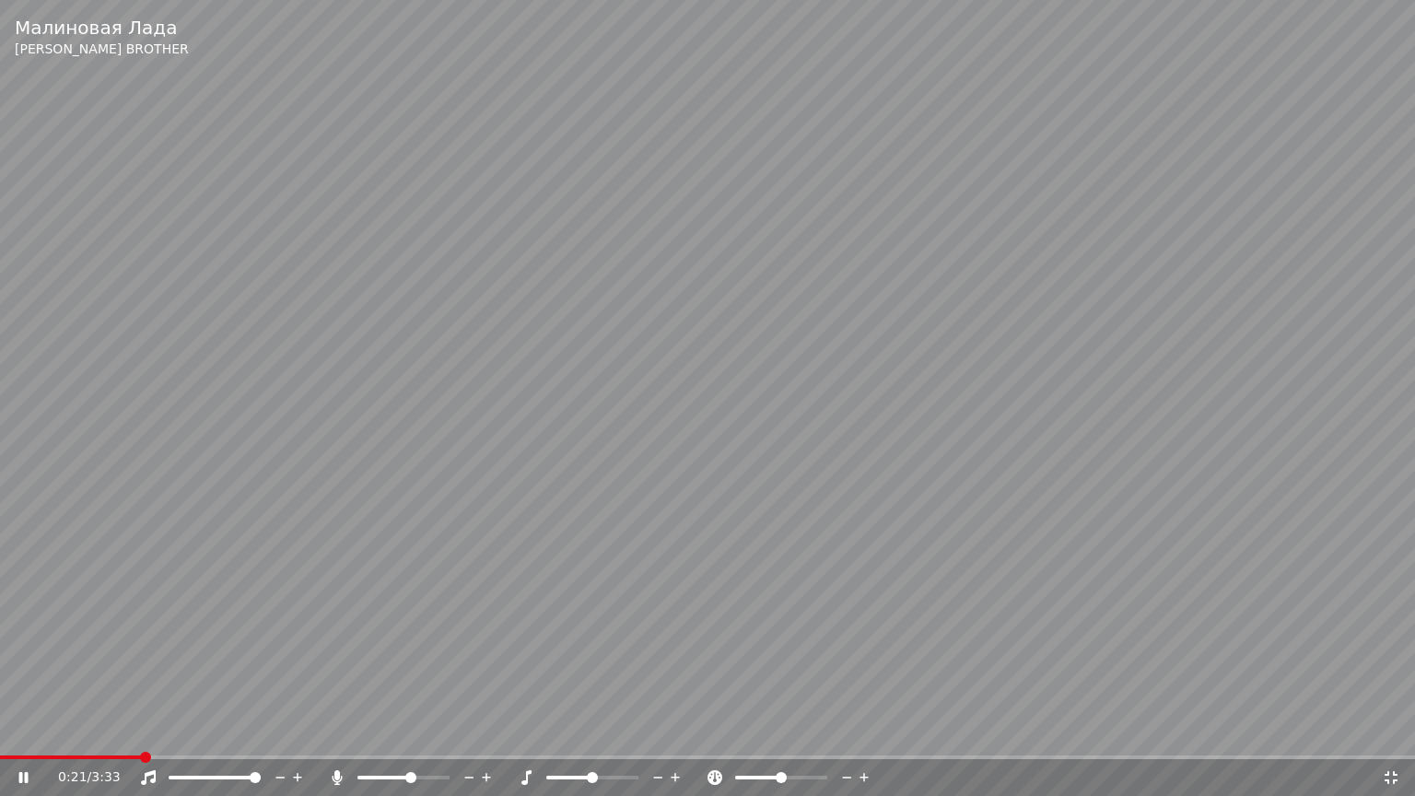
click at [391, 731] on div at bounding box center [420, 777] width 148 height 18
click at [391, 731] on span at bounding box center [384, 778] width 54 height 4
click at [379, 731] on span at bounding box center [367, 778] width 21 height 4
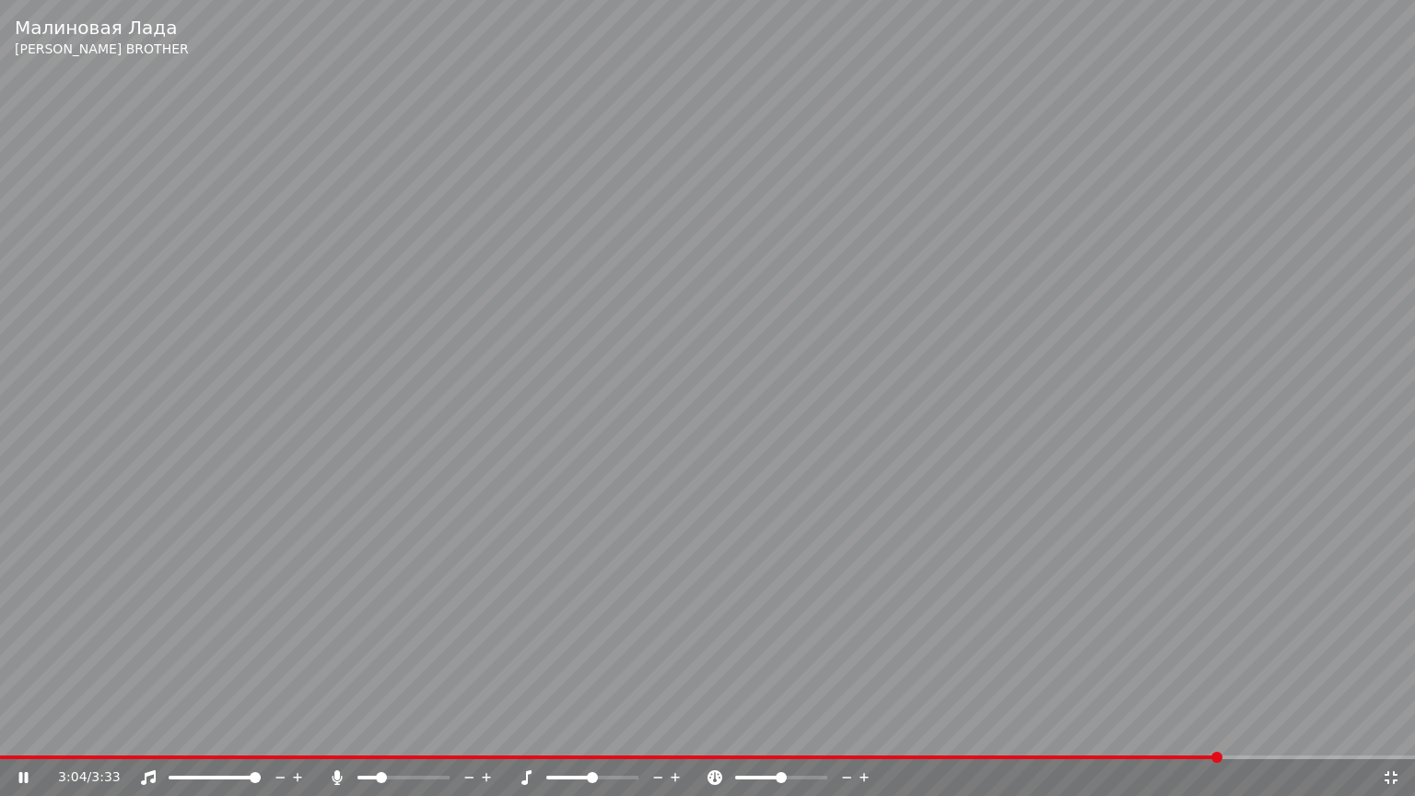
click at [1219, 731] on span at bounding box center [707, 757] width 1415 height 4
click at [1319, 731] on span at bounding box center [707, 757] width 1415 height 4
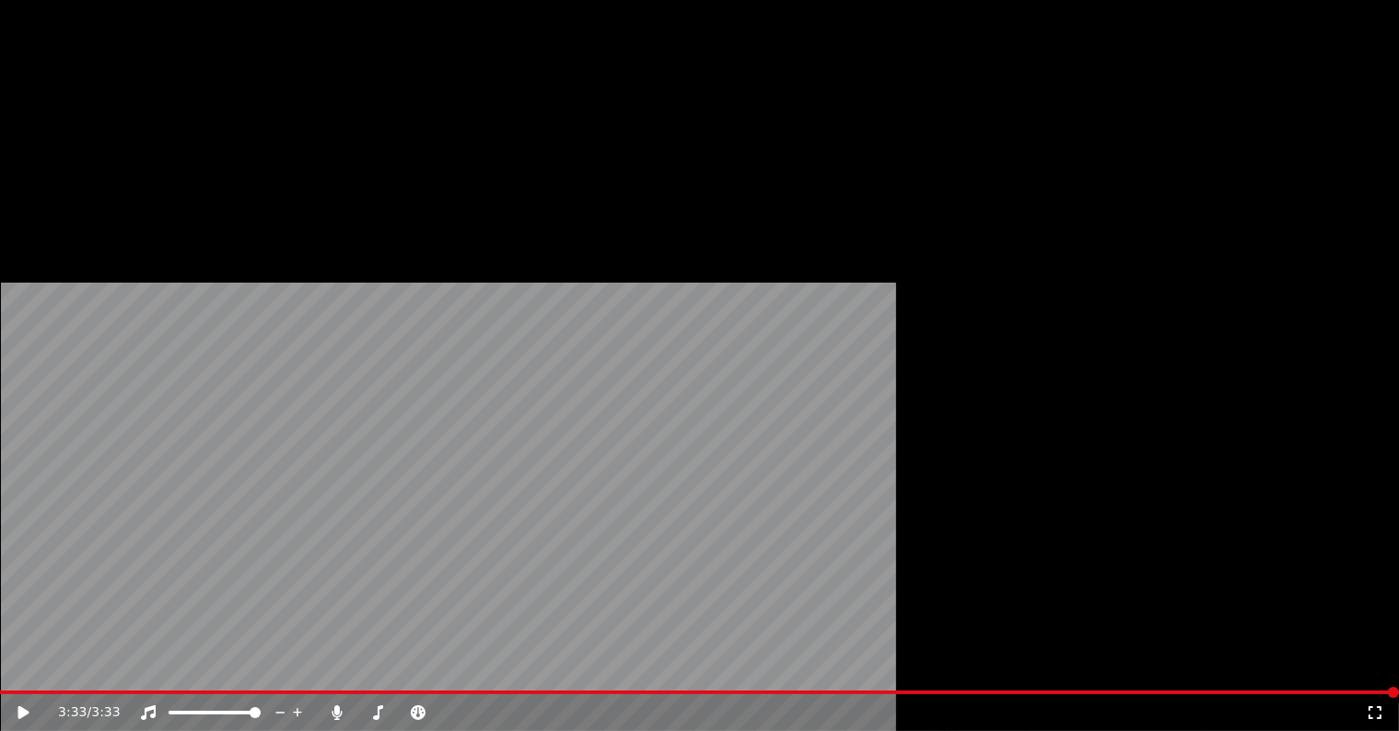
click at [443, 228] on button "Загрузить" at bounding box center [496, 216] width 106 height 26
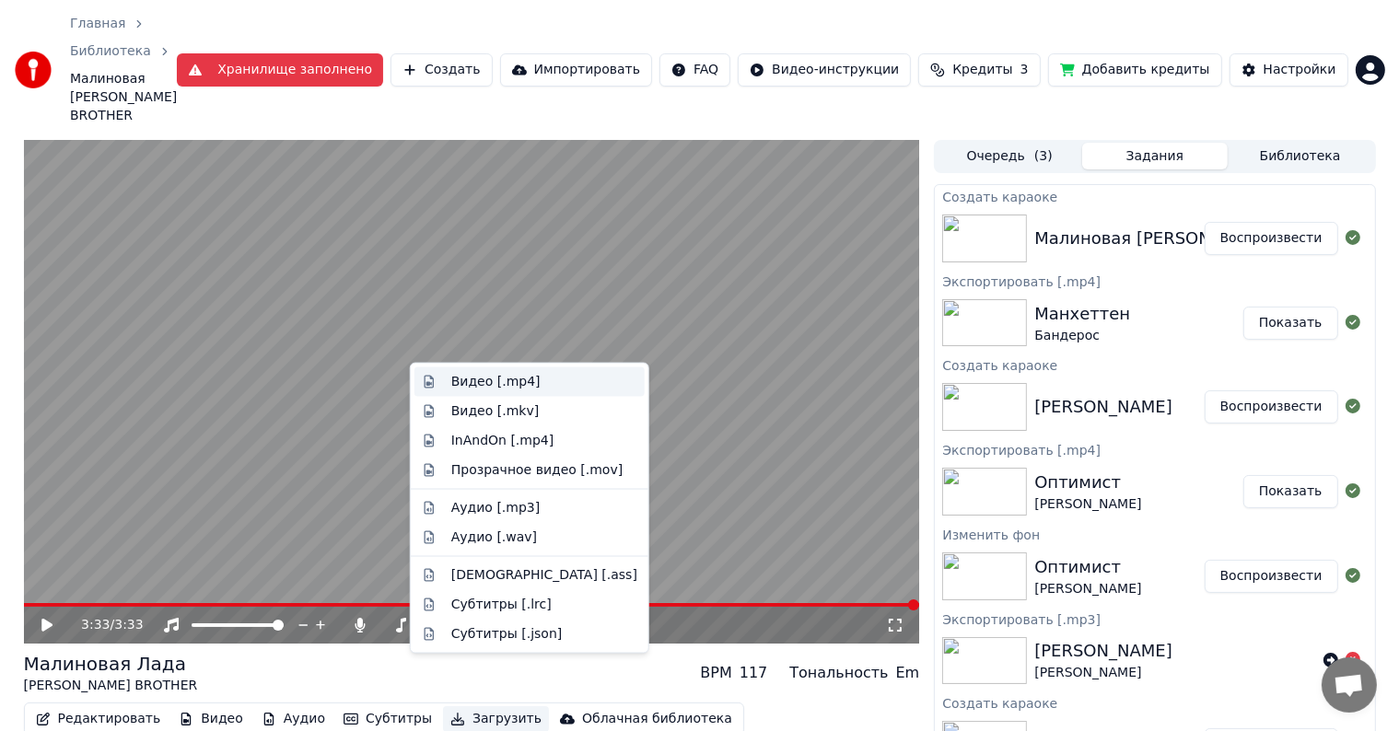
click at [501, 380] on div "Видео [.mp4]" at bounding box center [495, 382] width 89 height 18
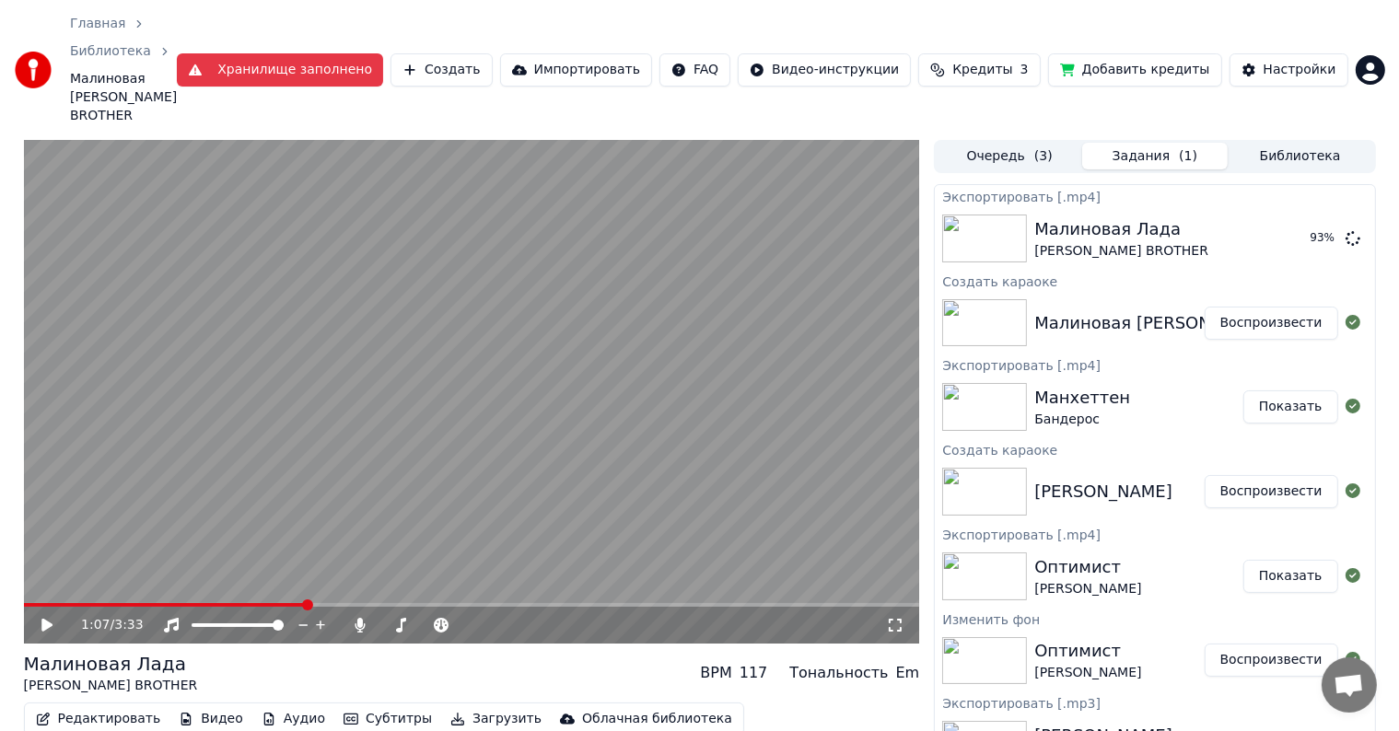
click at [303, 603] on span at bounding box center [165, 605] width 282 height 4
click at [1270, 222] on button "Показать" at bounding box center [1291, 238] width 95 height 33
click at [1105, 53] on button "Добавить кредиты" at bounding box center [1135, 69] width 174 height 33
click at [1012, 61] on span "Кредиты" at bounding box center [983, 70] width 60 height 18
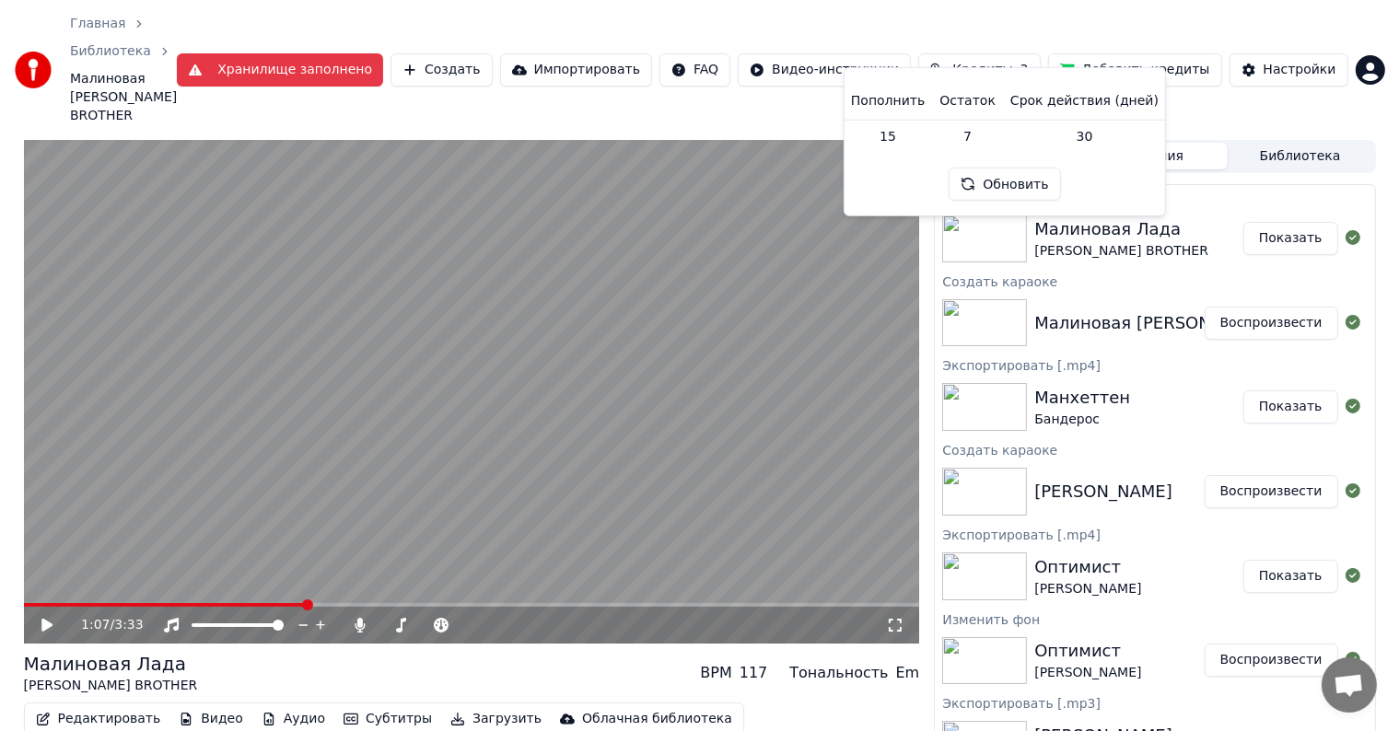
click at [483, 53] on button "Создать" at bounding box center [441, 69] width 101 height 33
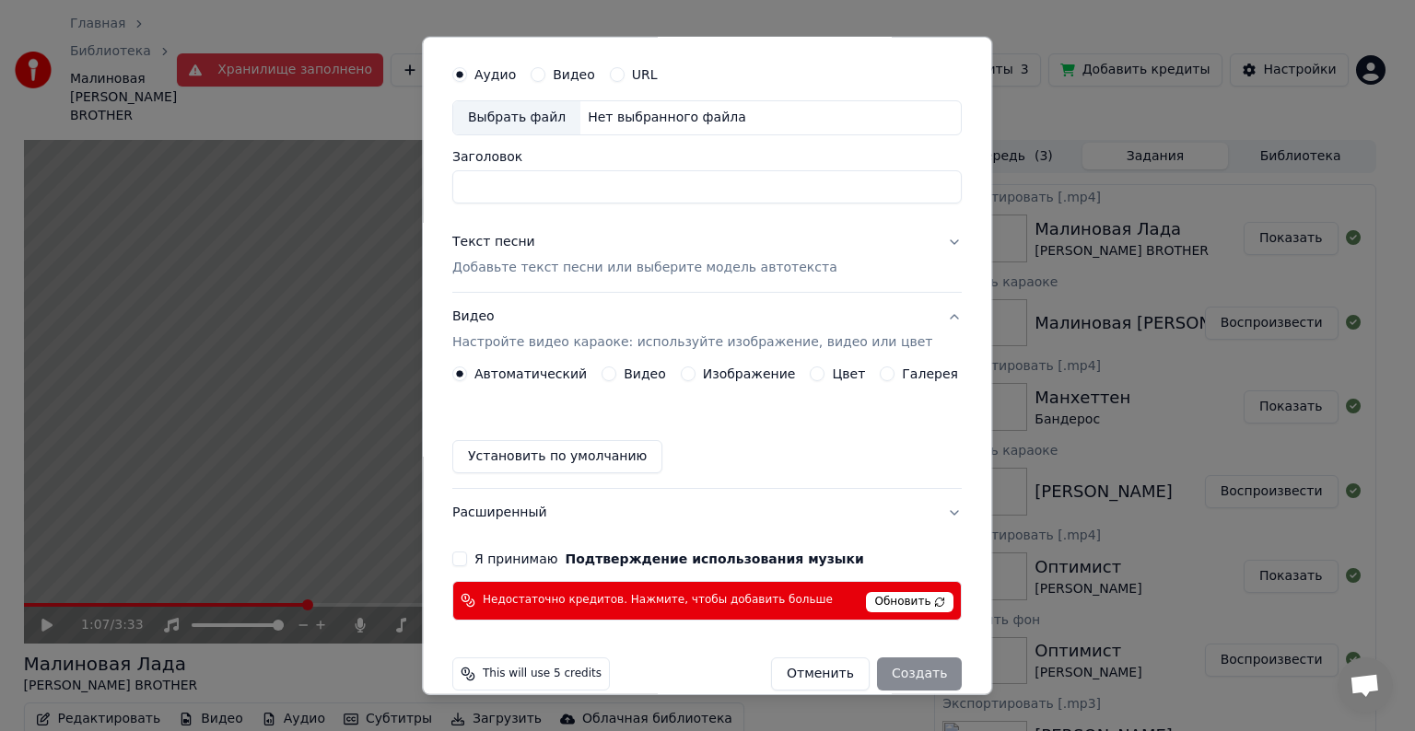
scroll to position [74, 0]
